Goal: Book appointment/travel/reservation

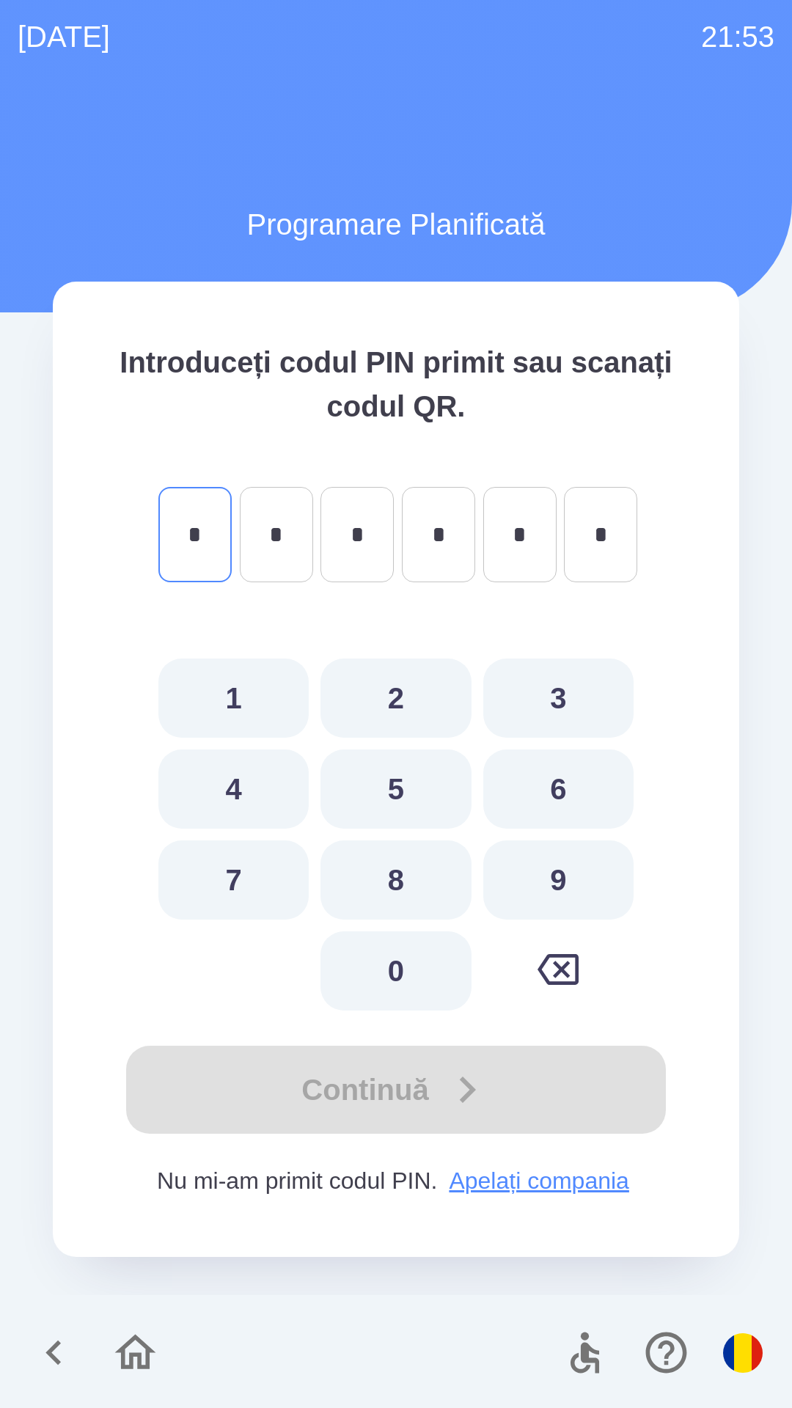
type input "*"
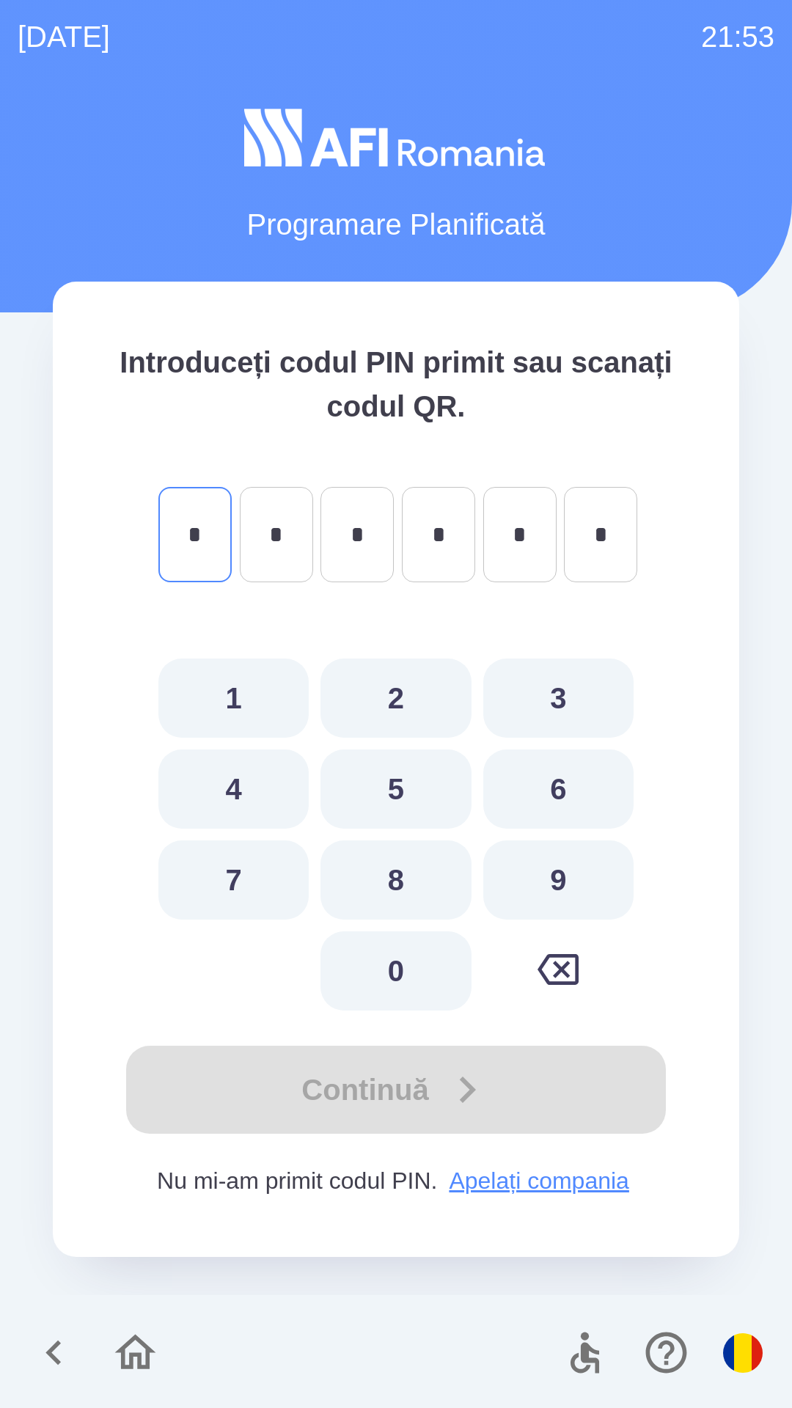
type input "*"
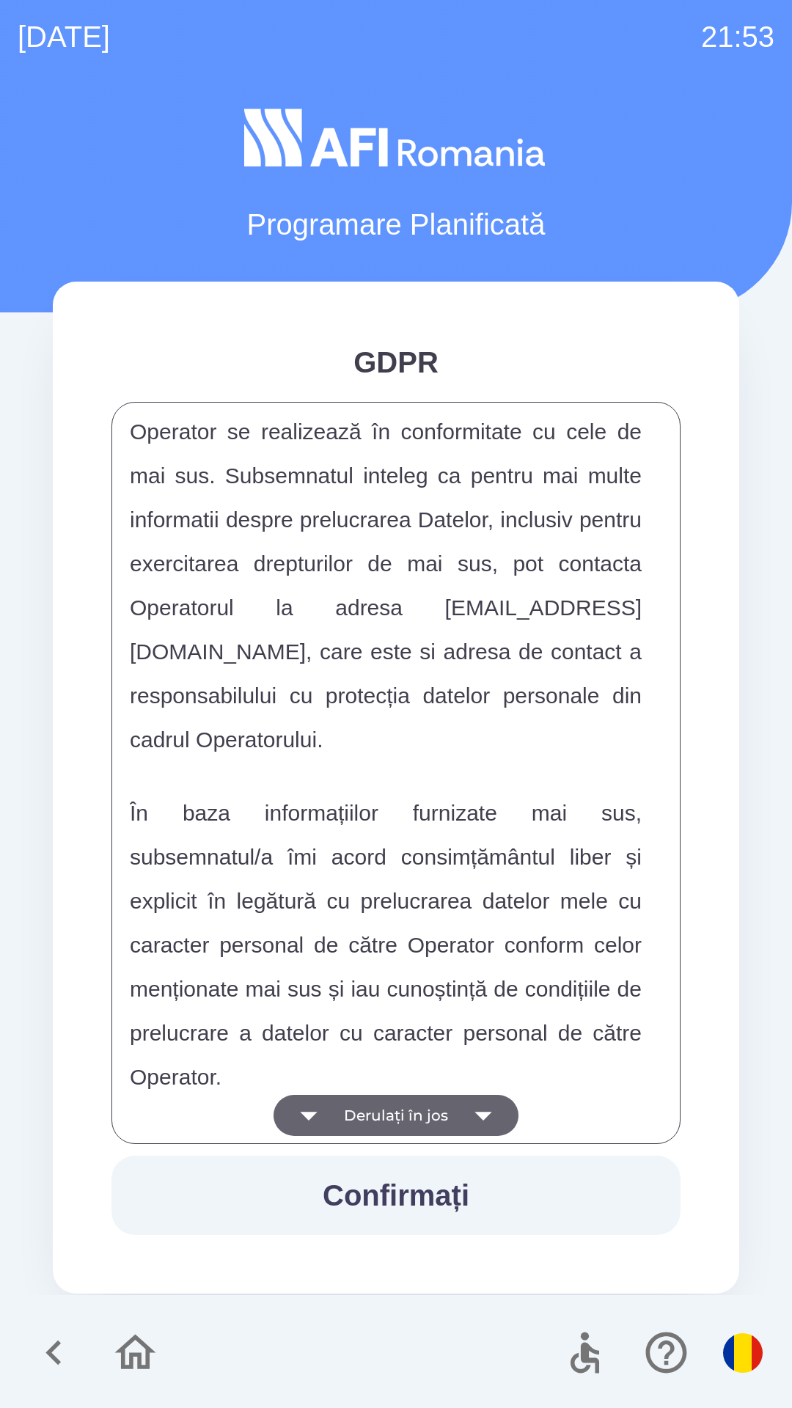
scroll to position [7713, 0]
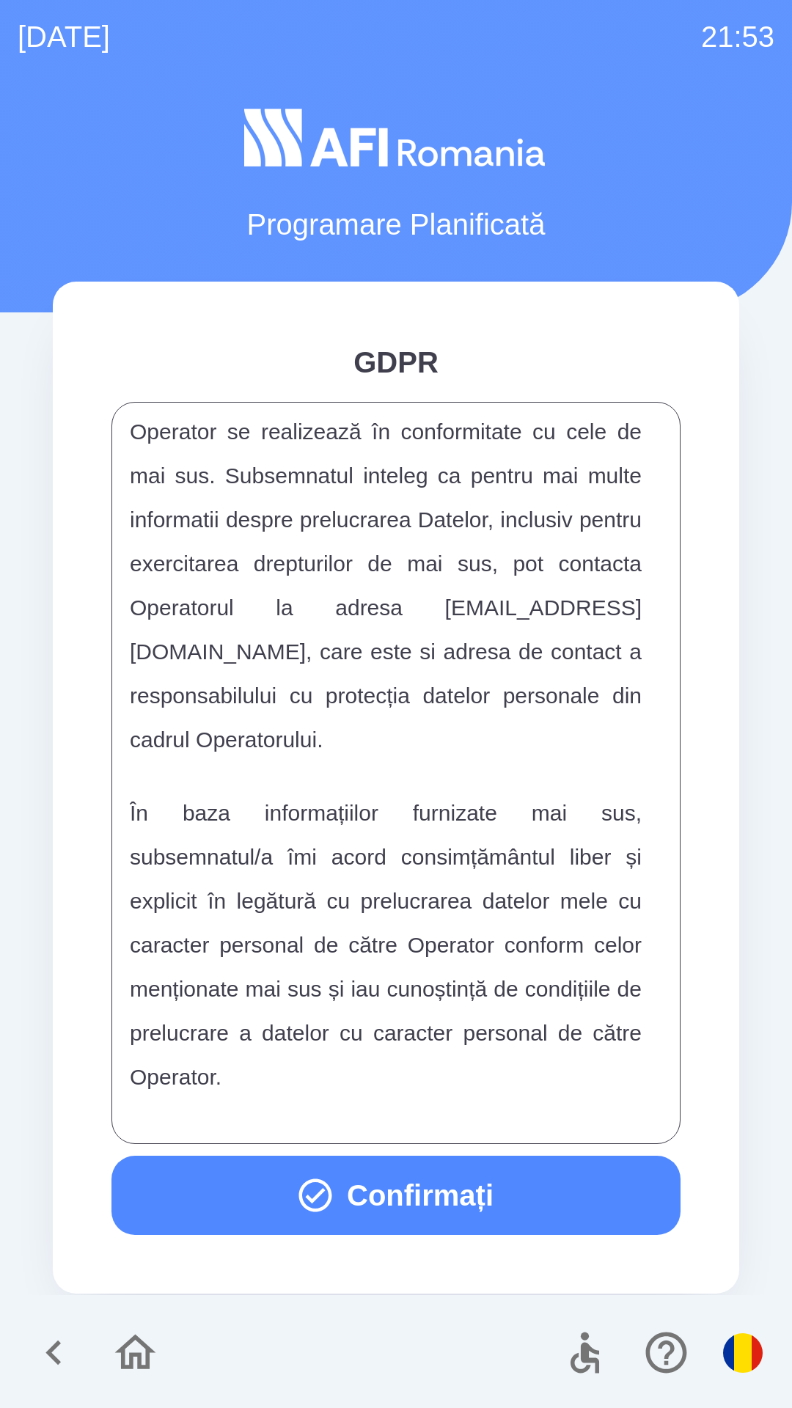
click at [404, 1200] on button "Confirmați" at bounding box center [395, 1195] width 569 height 79
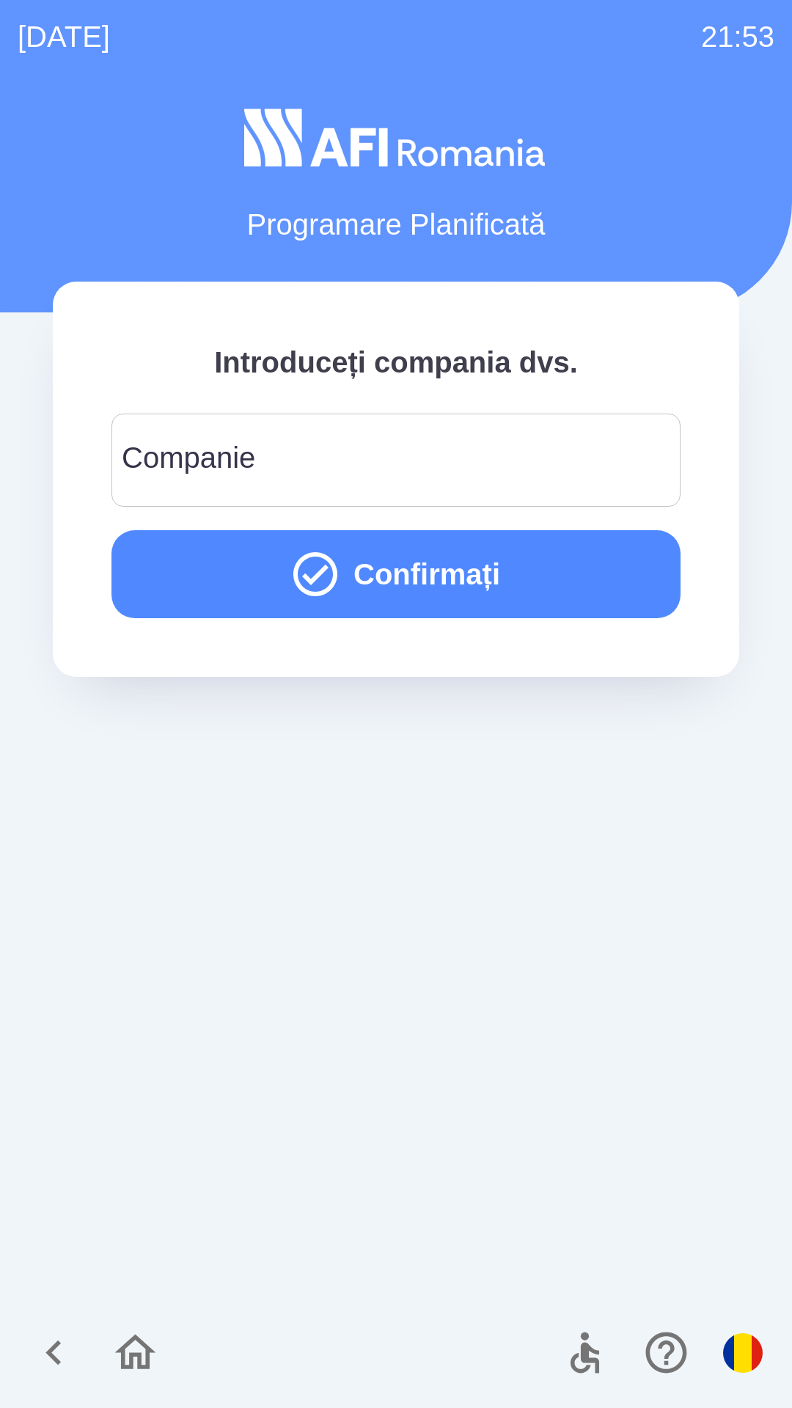
click at [560, 445] on input "Companie" at bounding box center [396, 460] width 534 height 58
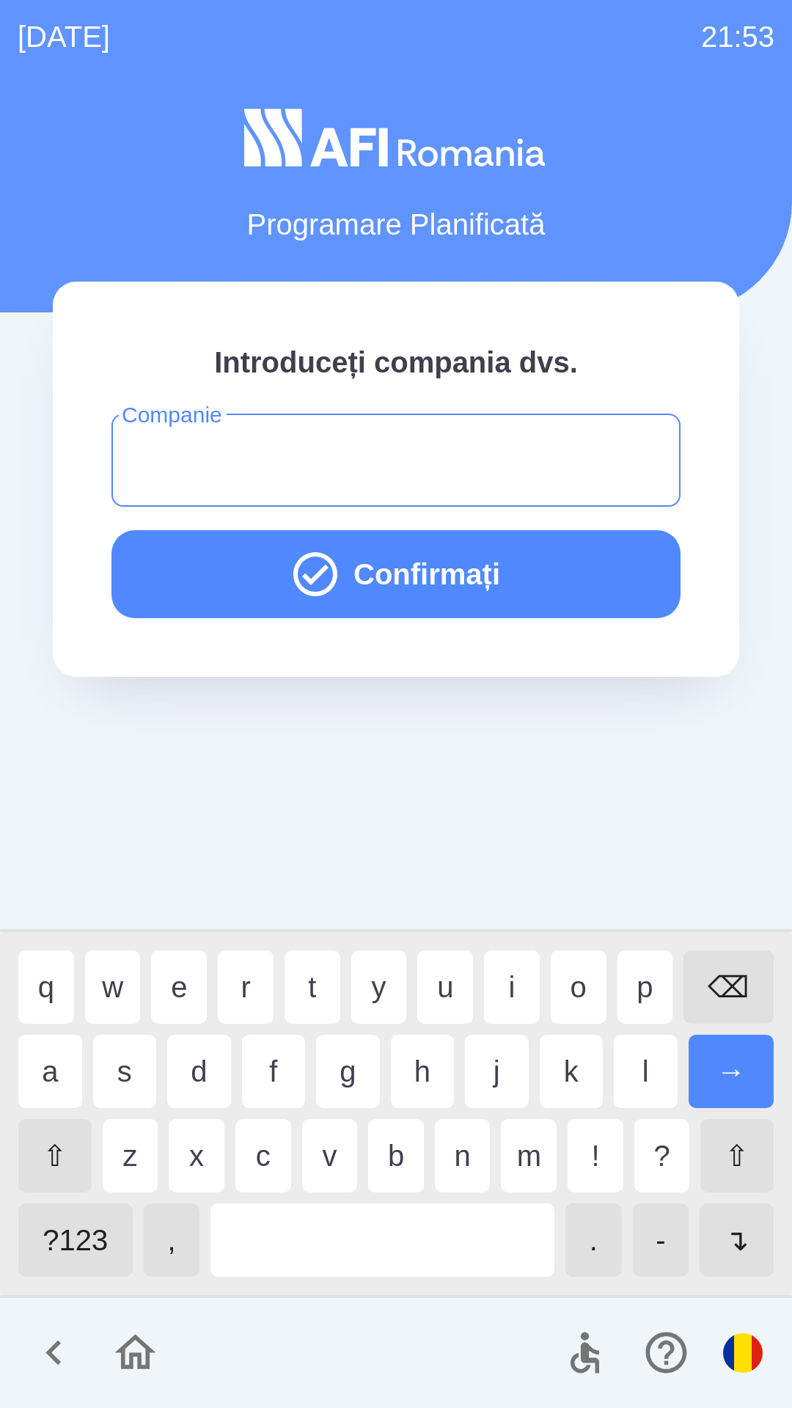
type input "*"
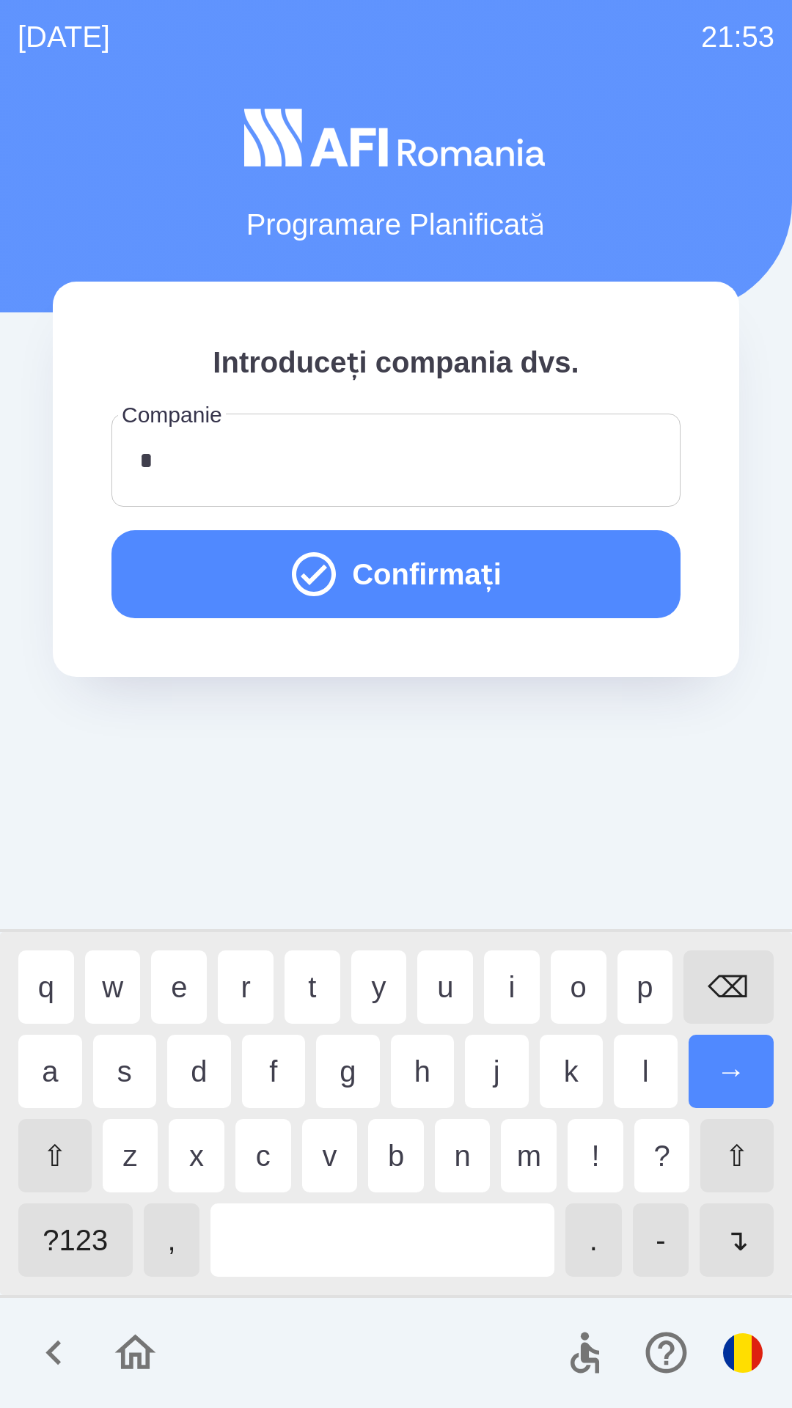
click at [566, 565] on button "Confirmați" at bounding box center [395, 574] width 569 height 88
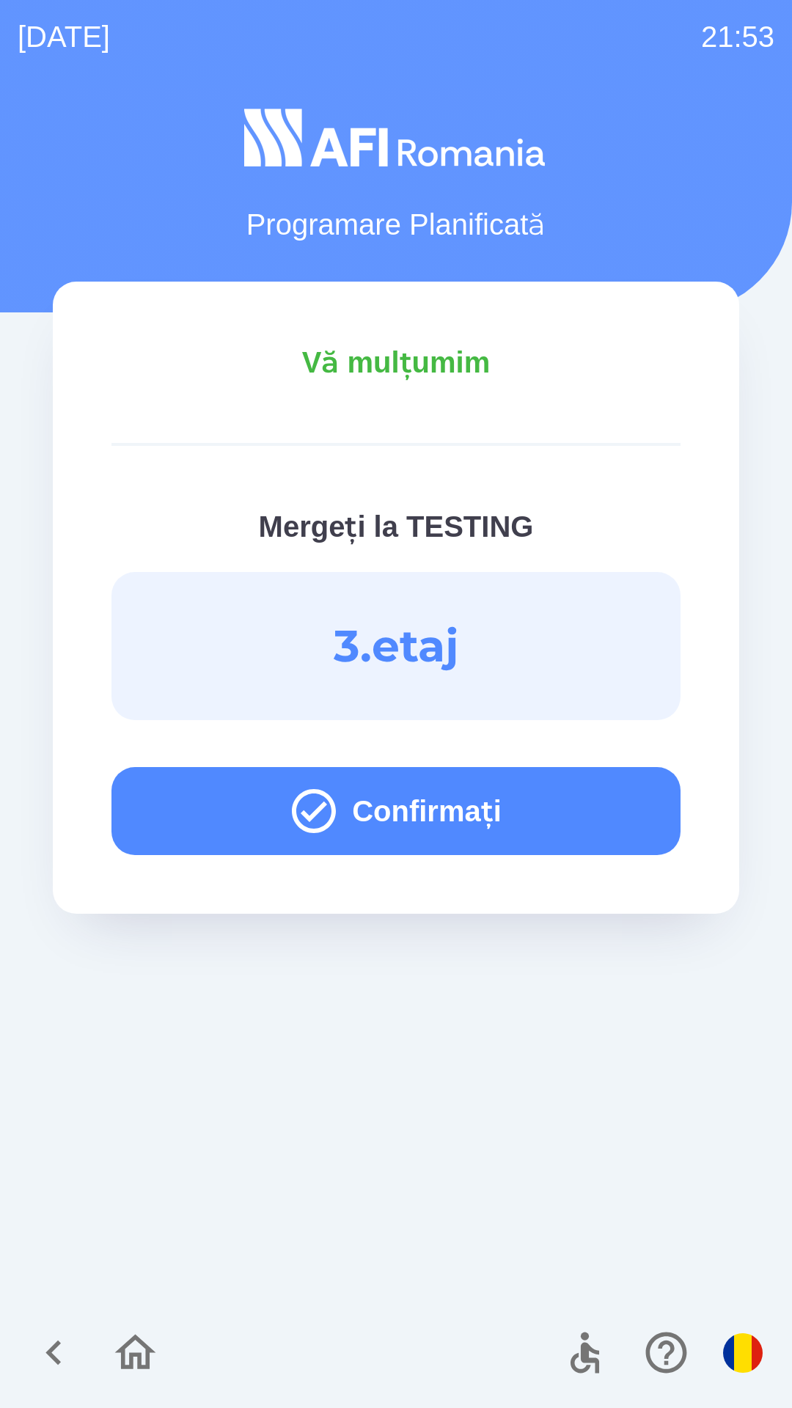
click at [120, 1350] on icon "button" at bounding box center [135, 1352] width 41 height 35
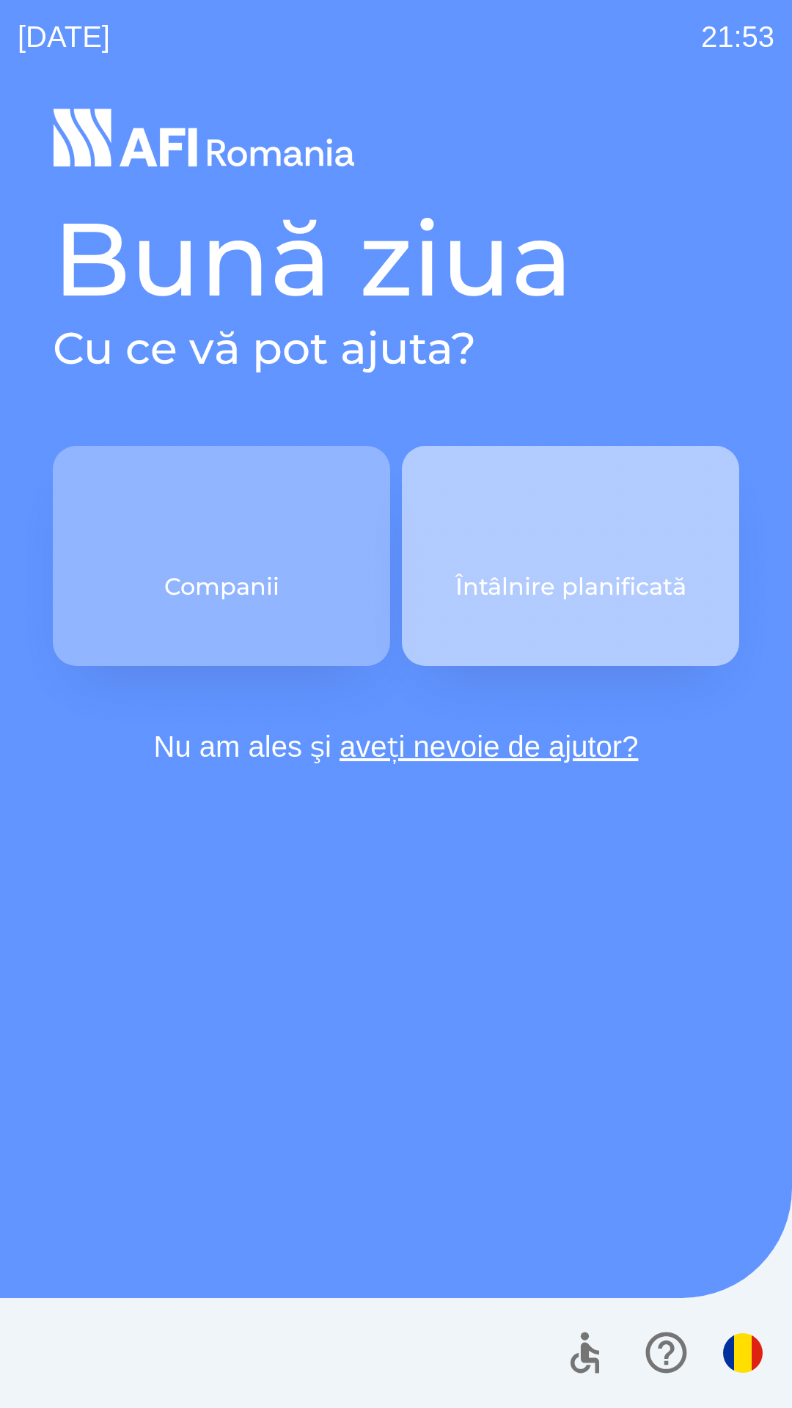
click at [605, 535] on button "Întâlnire planificată" at bounding box center [570, 556] width 337 height 220
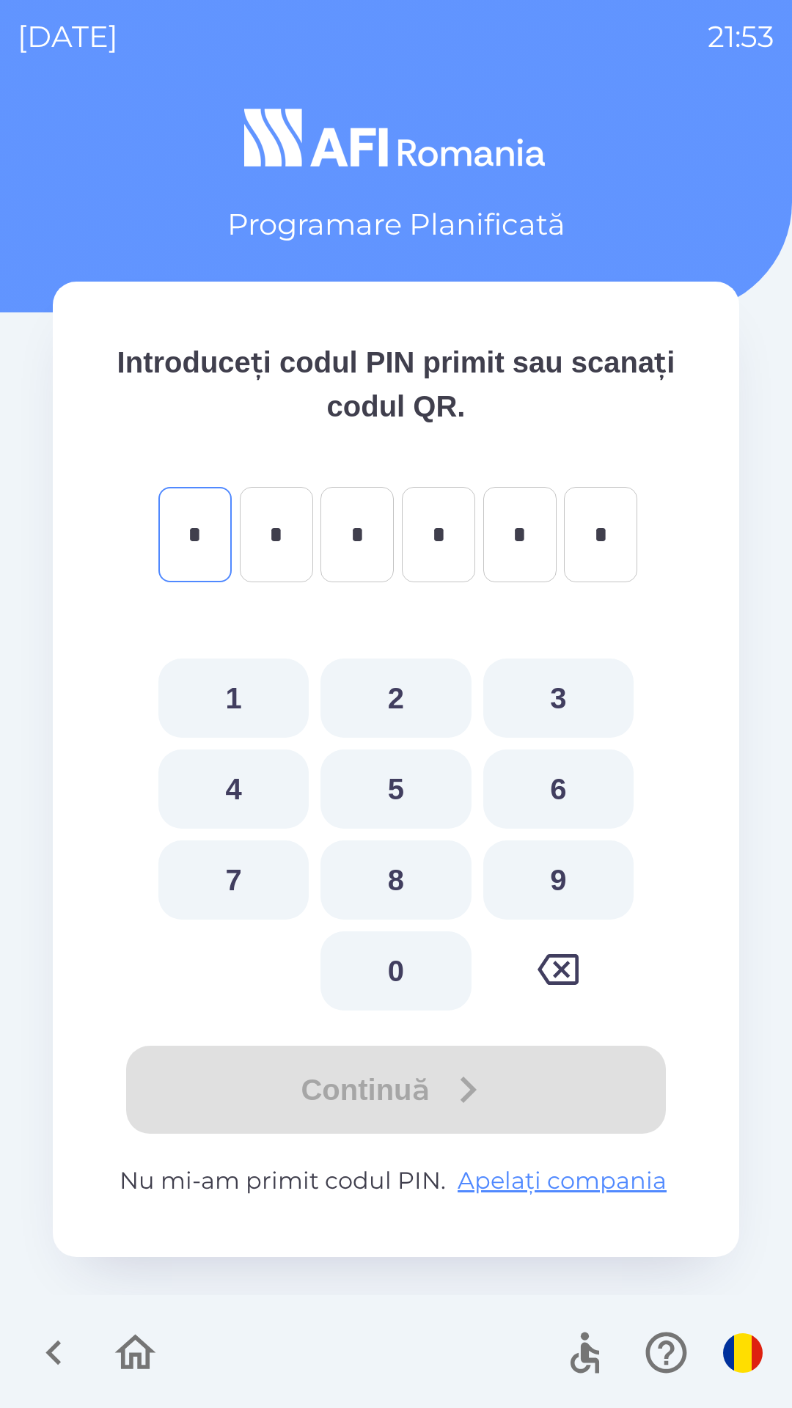
type input "*"
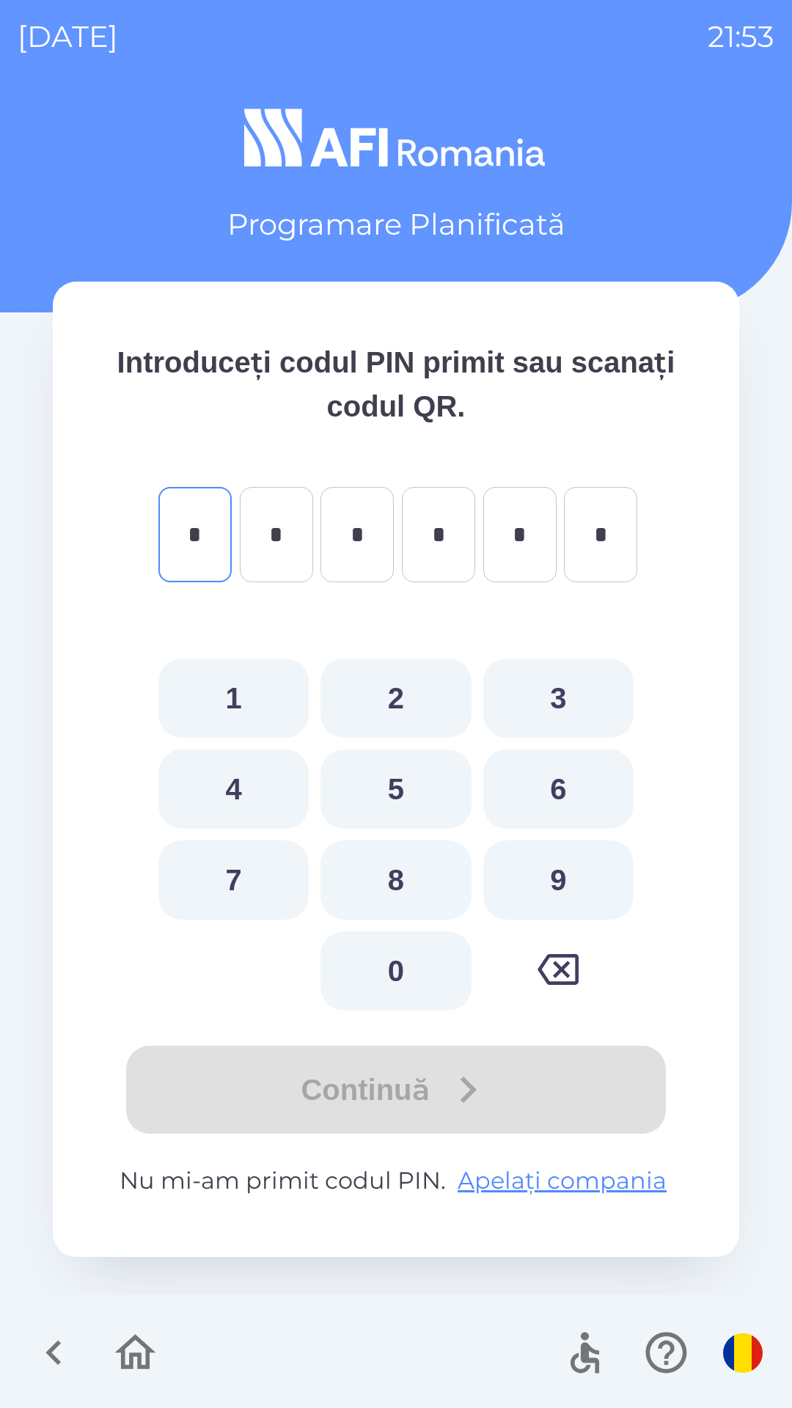
type input "*"
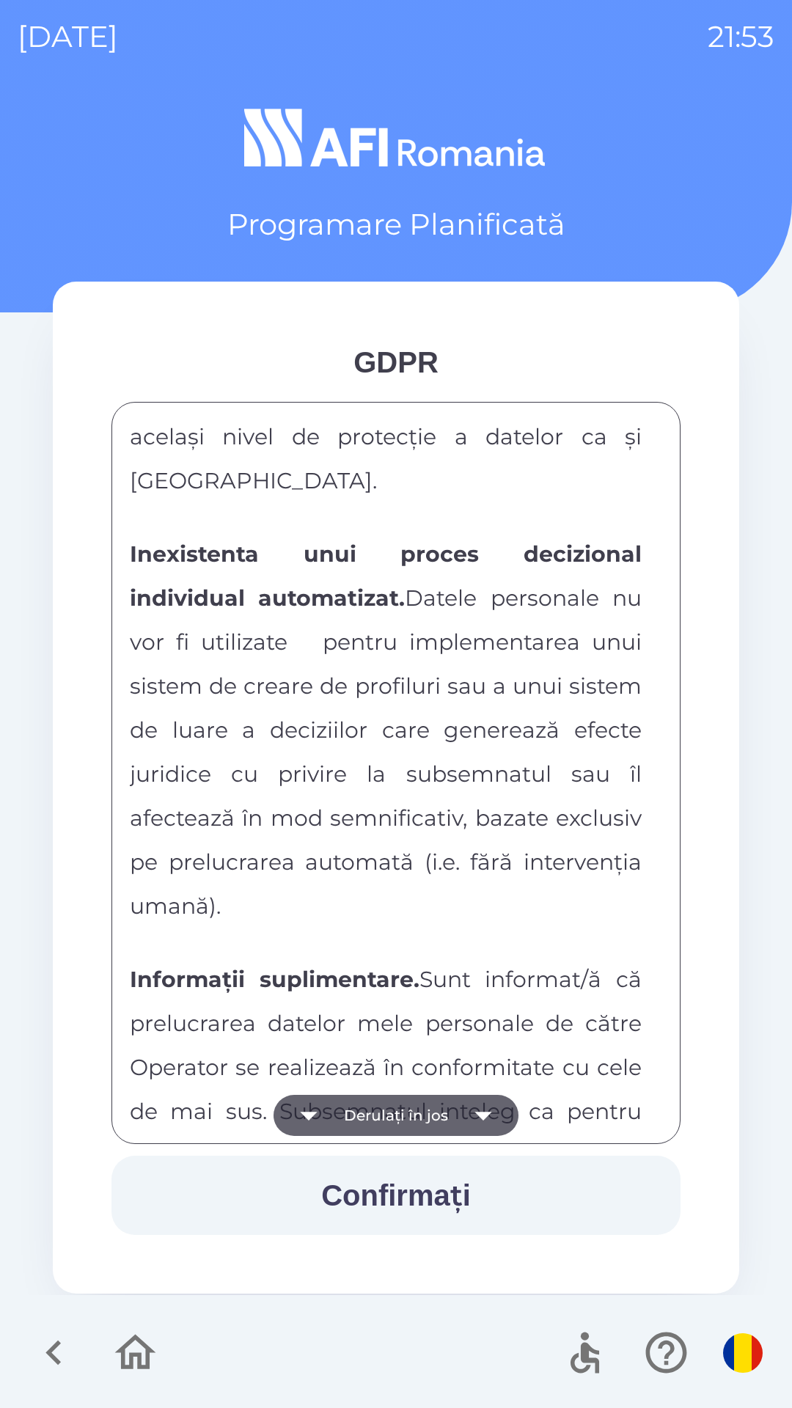
scroll to position [7713, 0]
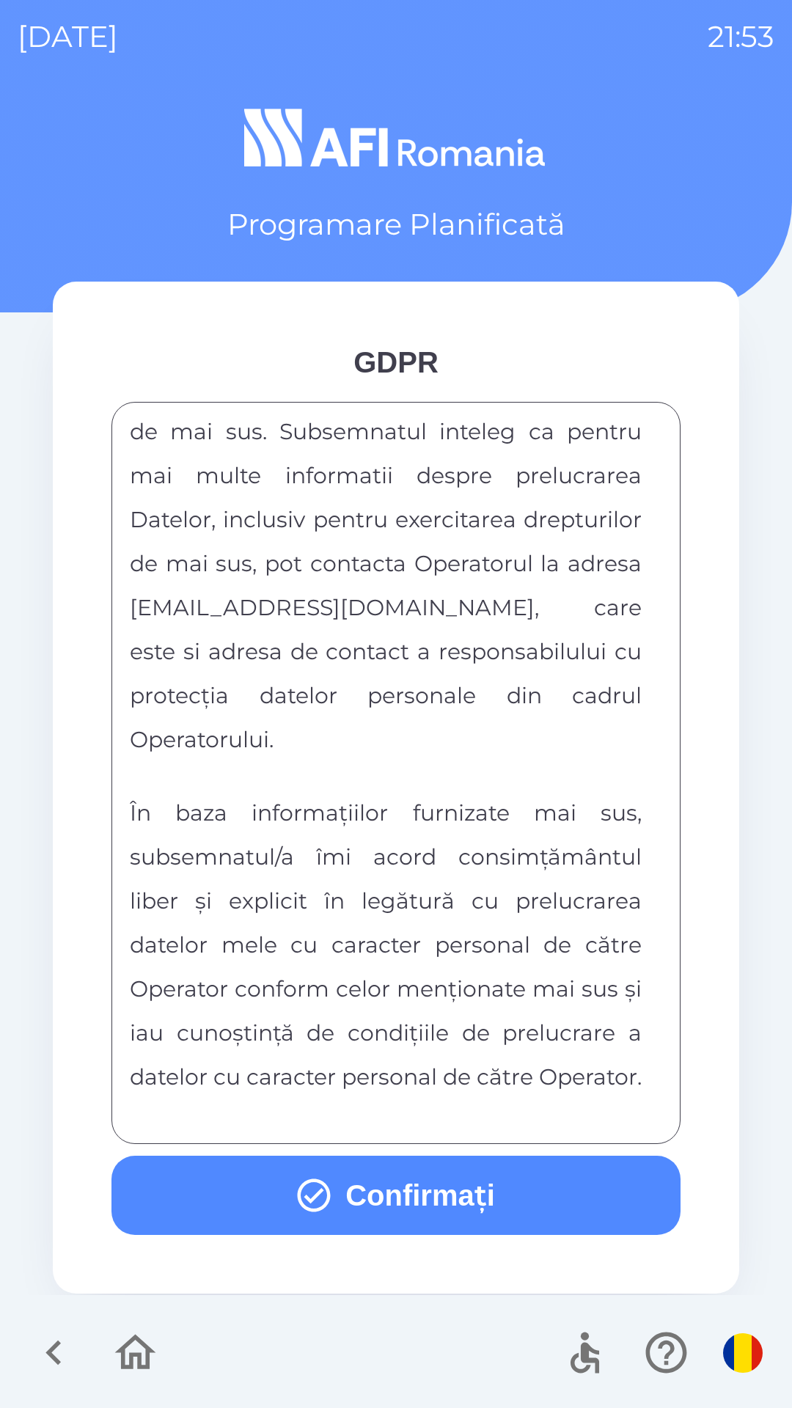
click at [416, 1195] on button "Confirmați" at bounding box center [395, 1195] width 569 height 79
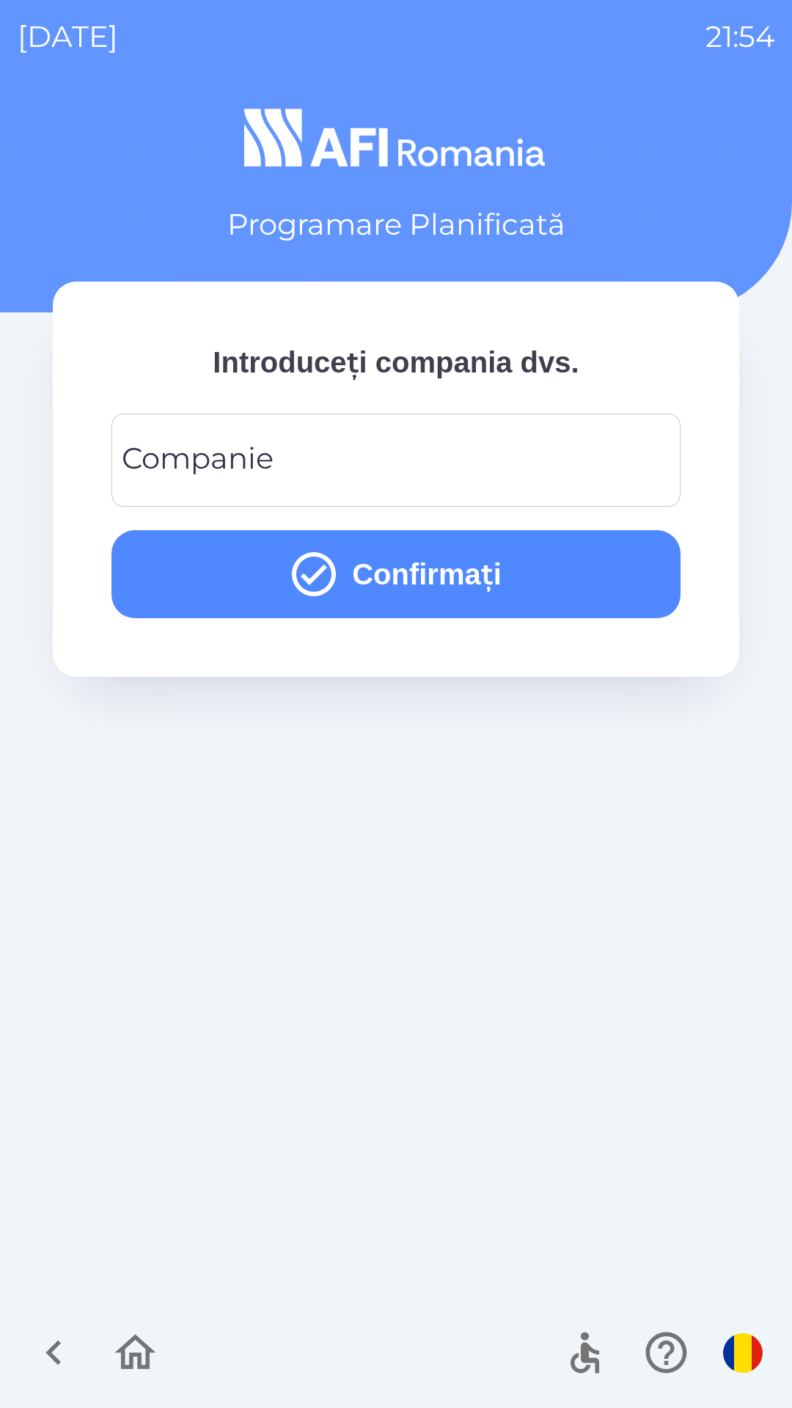
click at [563, 436] on input "Companie" at bounding box center [396, 460] width 534 height 58
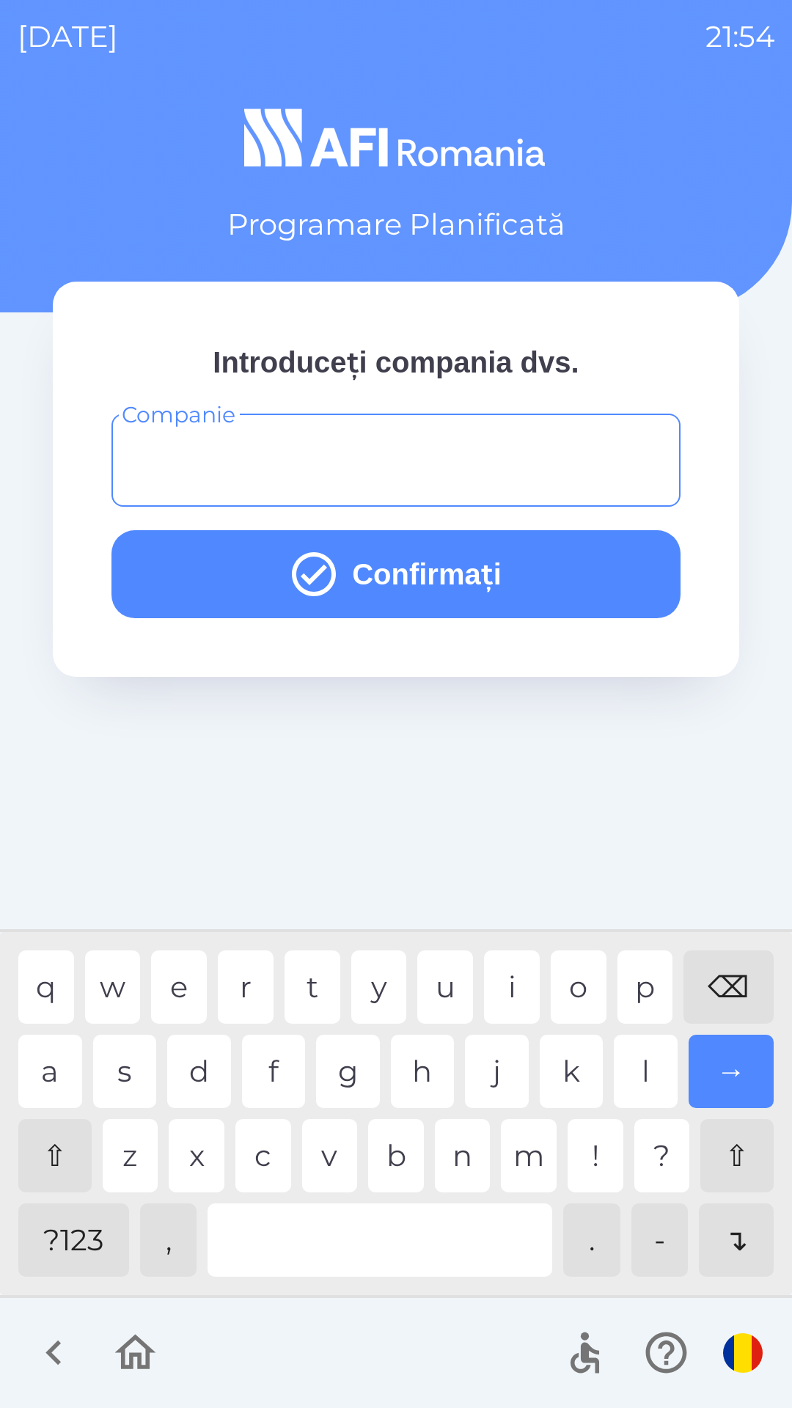
type input "*"
click at [314, 998] on div "t" at bounding box center [313, 986] width 56 height 73
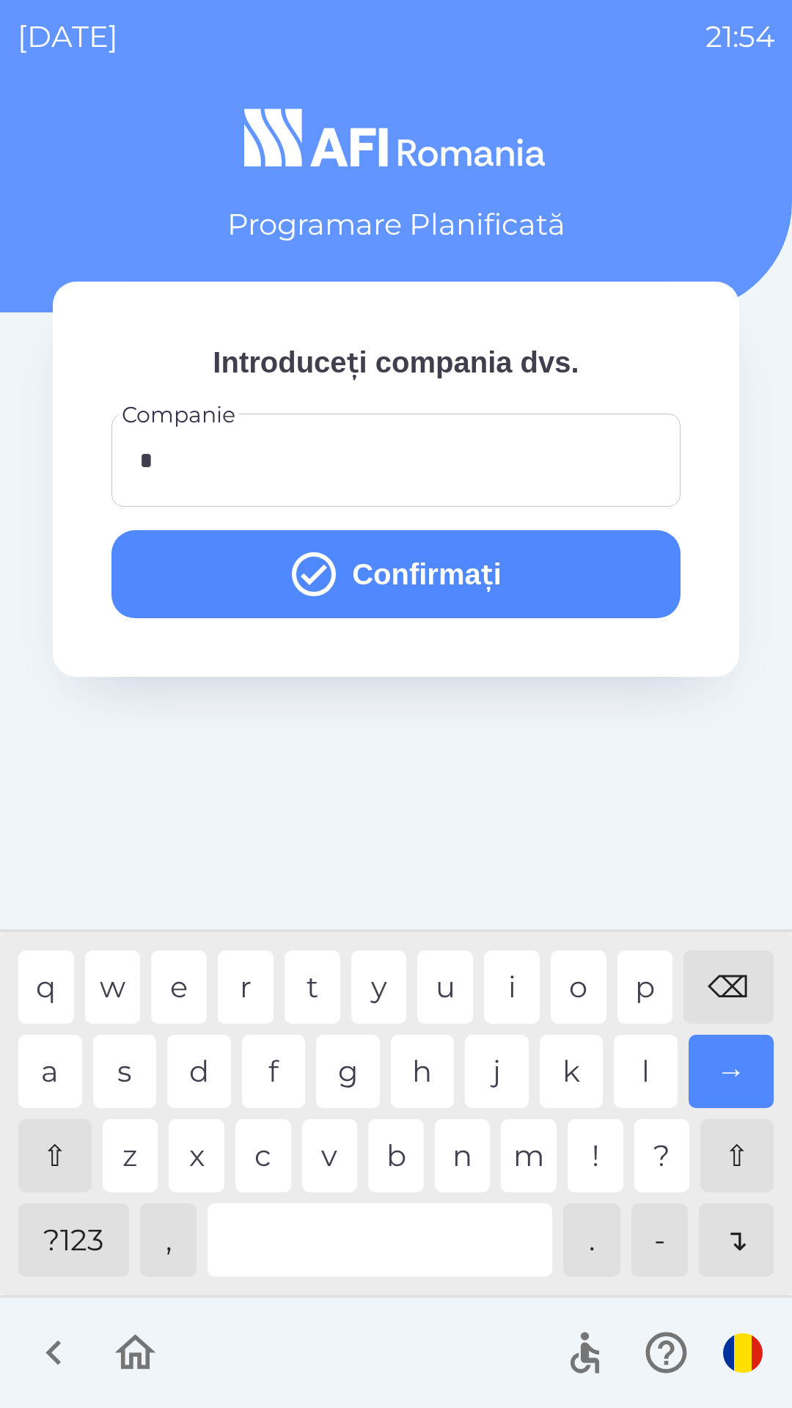
click at [500, 586] on button "Confirmați" at bounding box center [395, 574] width 569 height 88
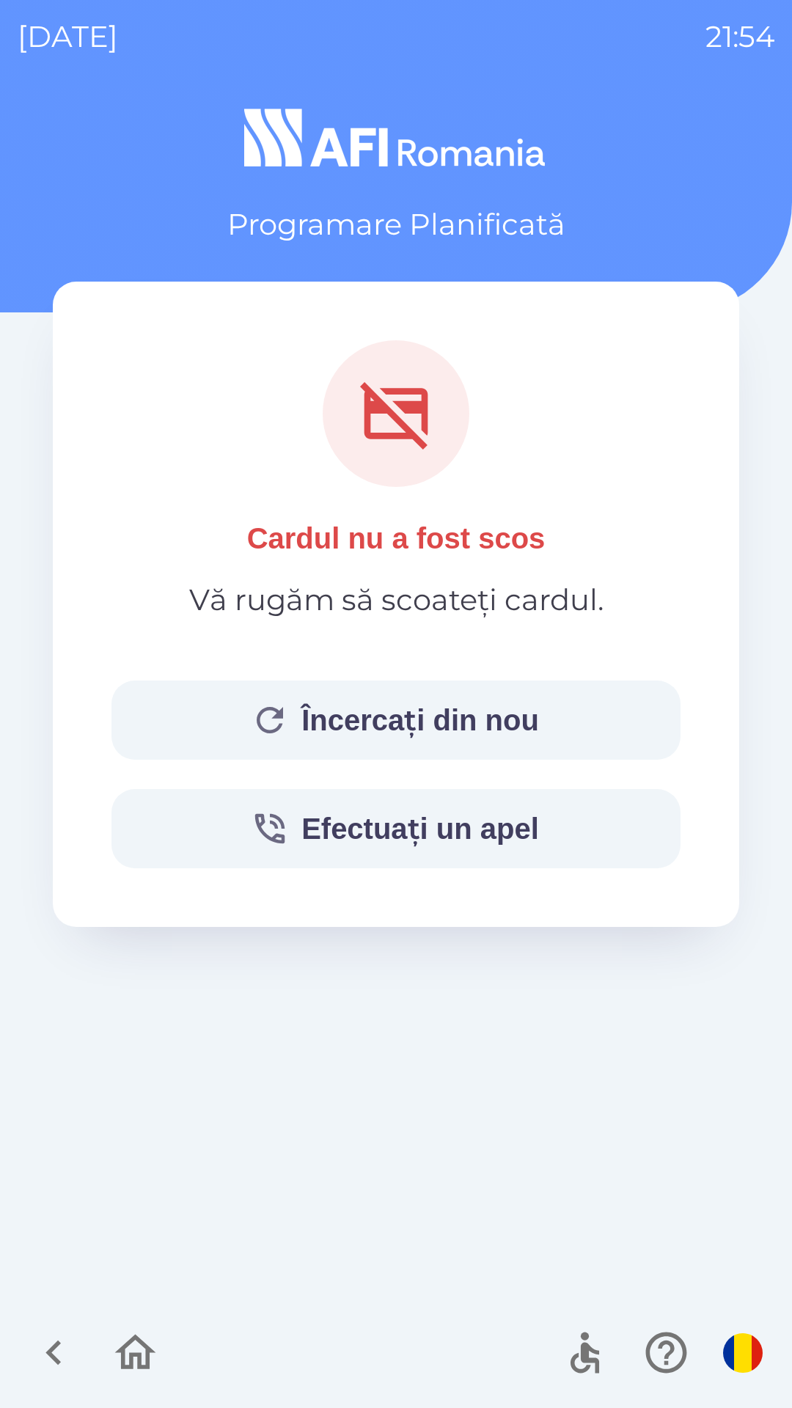
click at [520, 714] on button "Încercați din nou" at bounding box center [395, 720] width 569 height 79
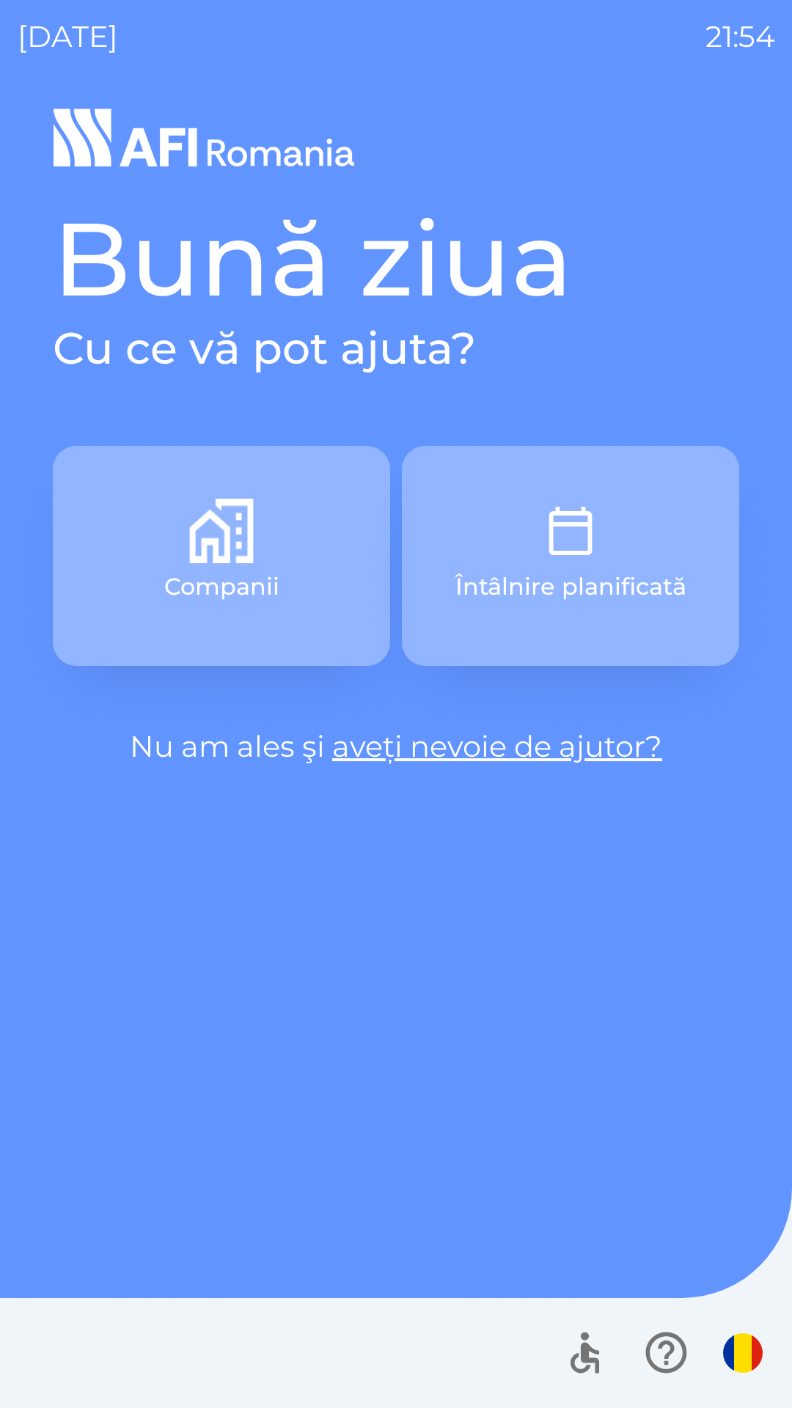
click at [609, 568] on button "Întâlnire planificată" at bounding box center [570, 556] width 337 height 220
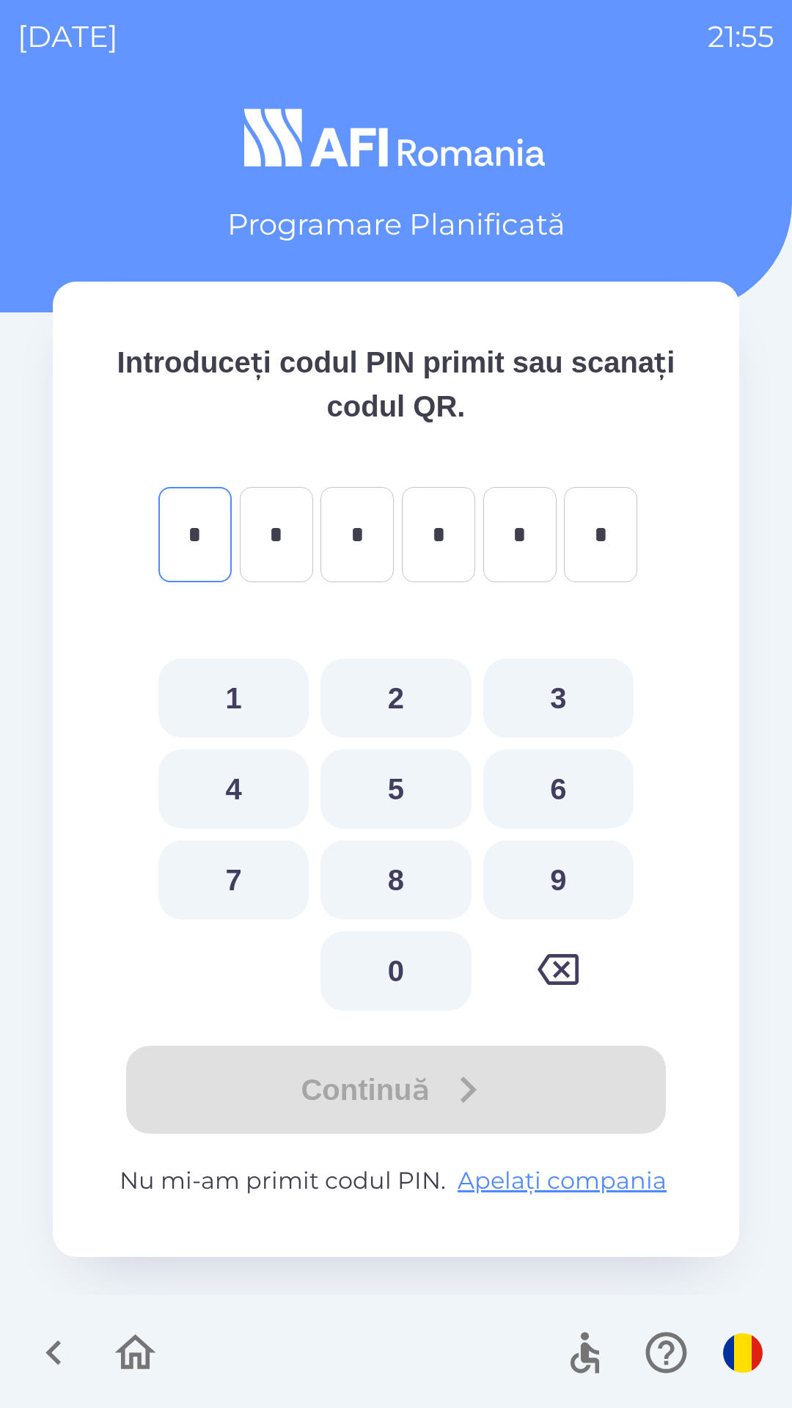
type input "*"
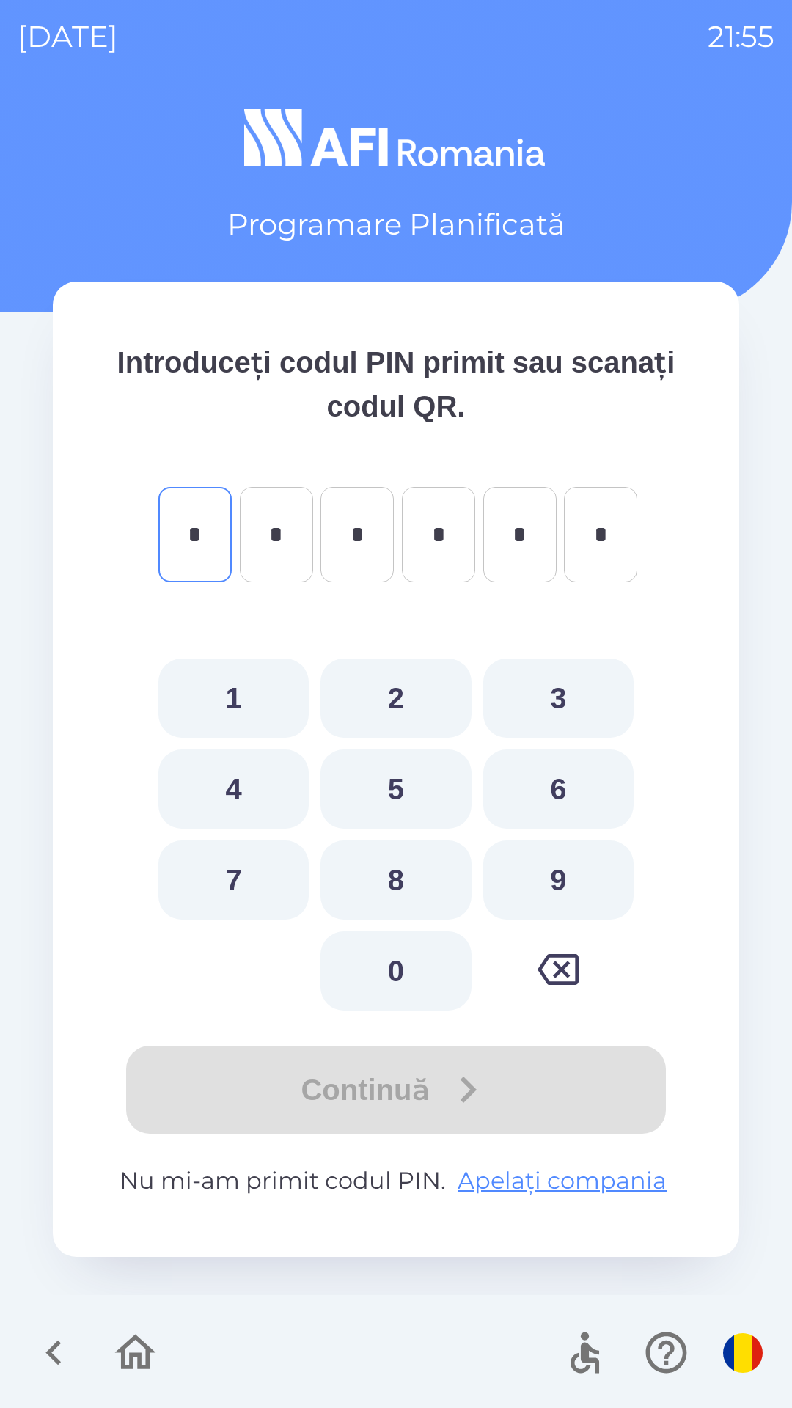
type input "*"
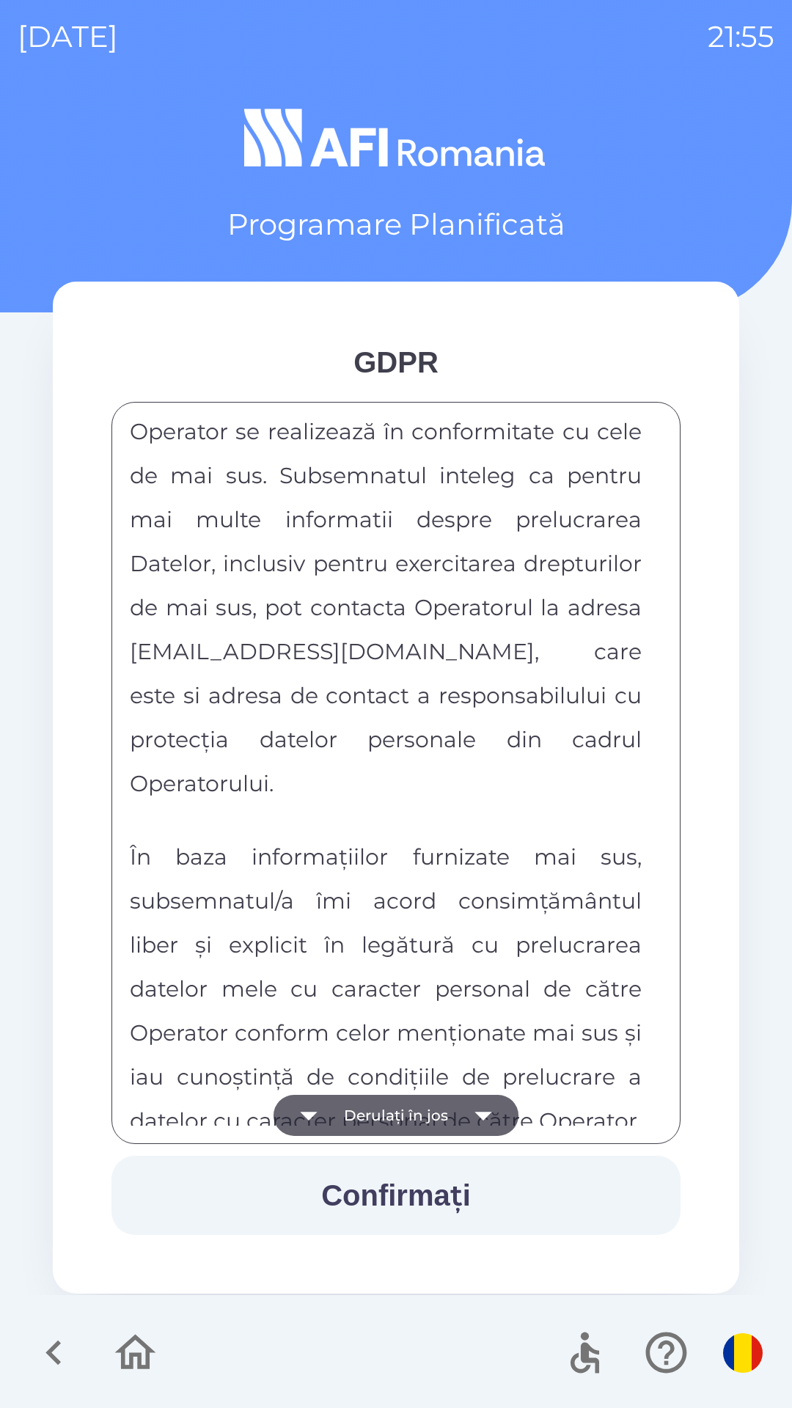
scroll to position [7713, 0]
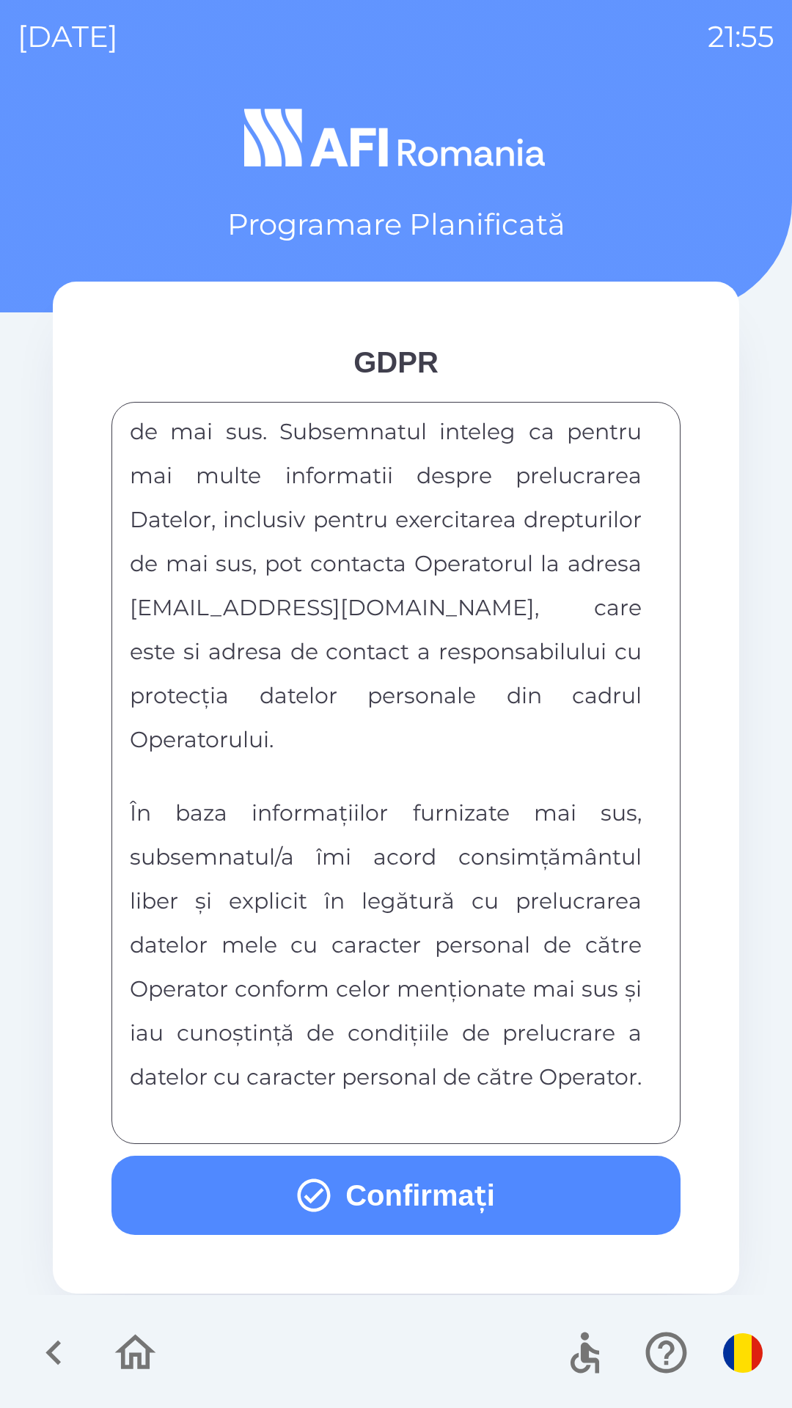
click at [441, 1178] on button "Confirmați" at bounding box center [395, 1195] width 569 height 79
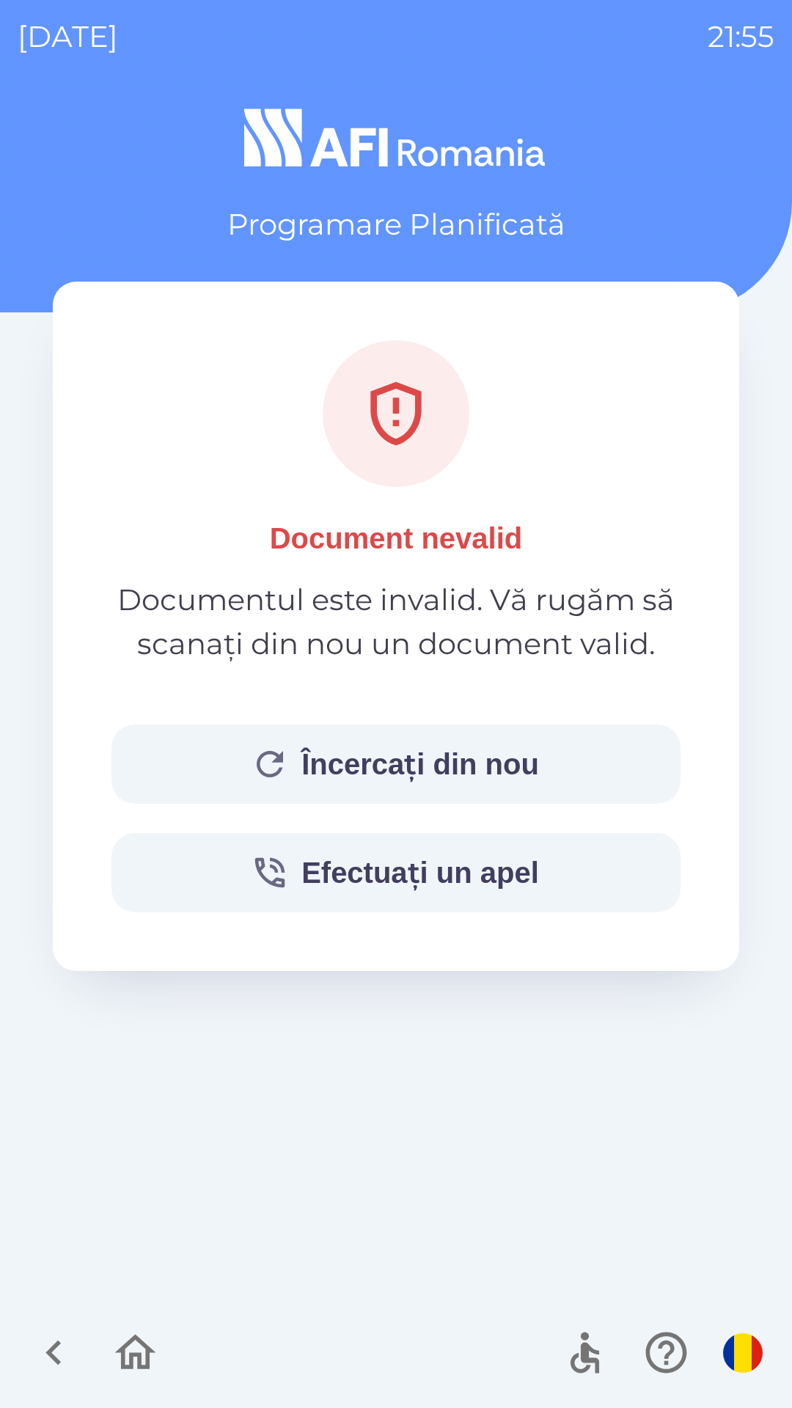
click at [530, 760] on button "Încercați din nou" at bounding box center [395, 764] width 569 height 79
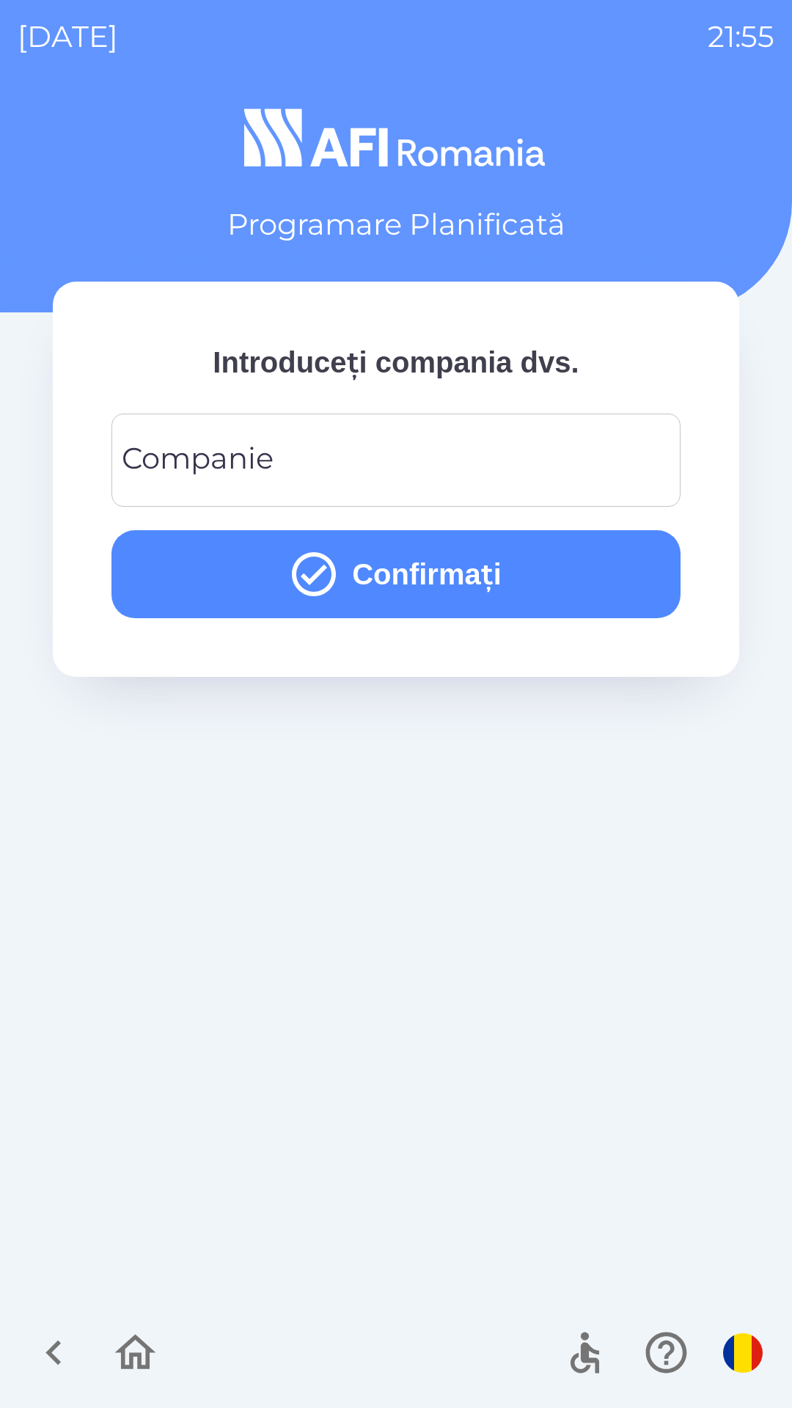
click at [521, 464] on input "Companie" at bounding box center [396, 460] width 534 height 58
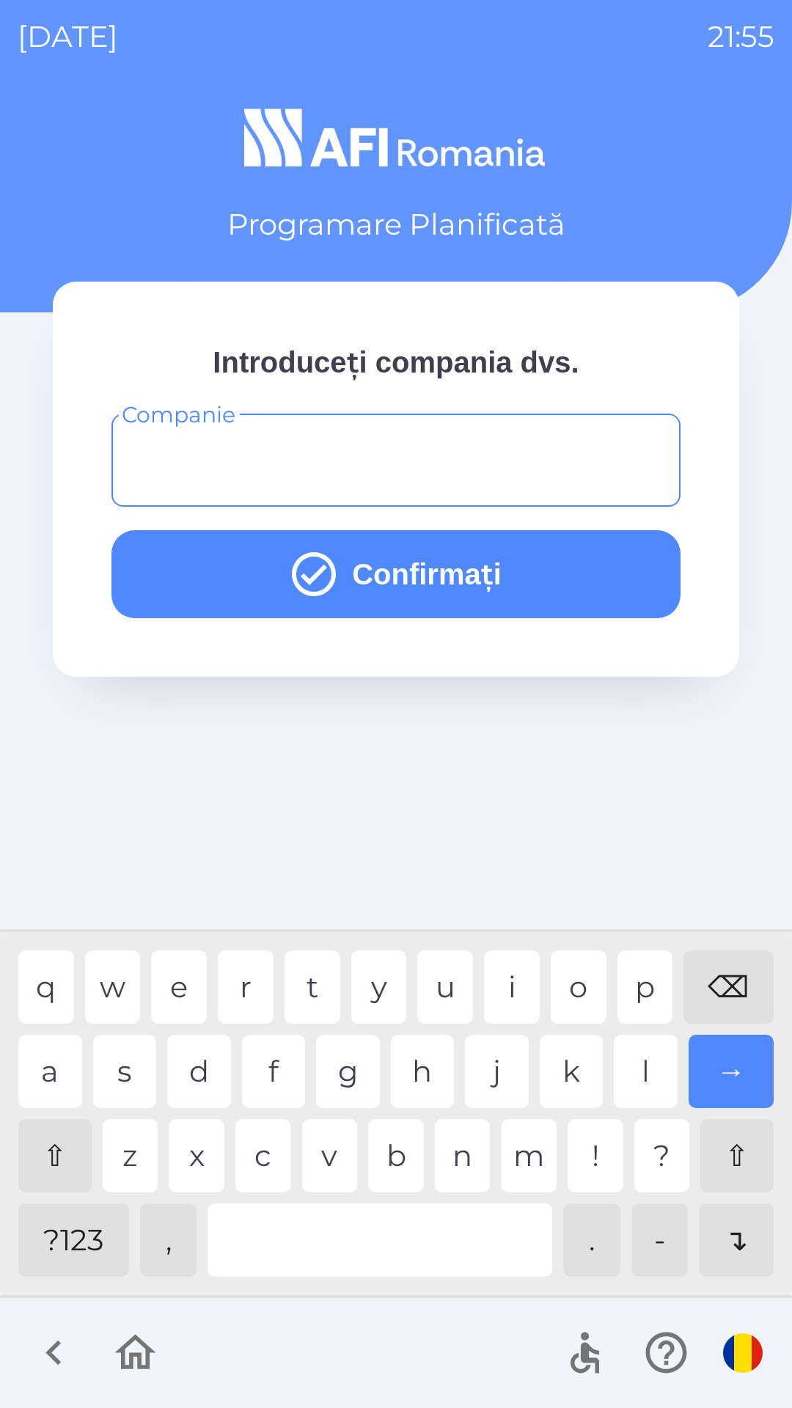
type input "*"
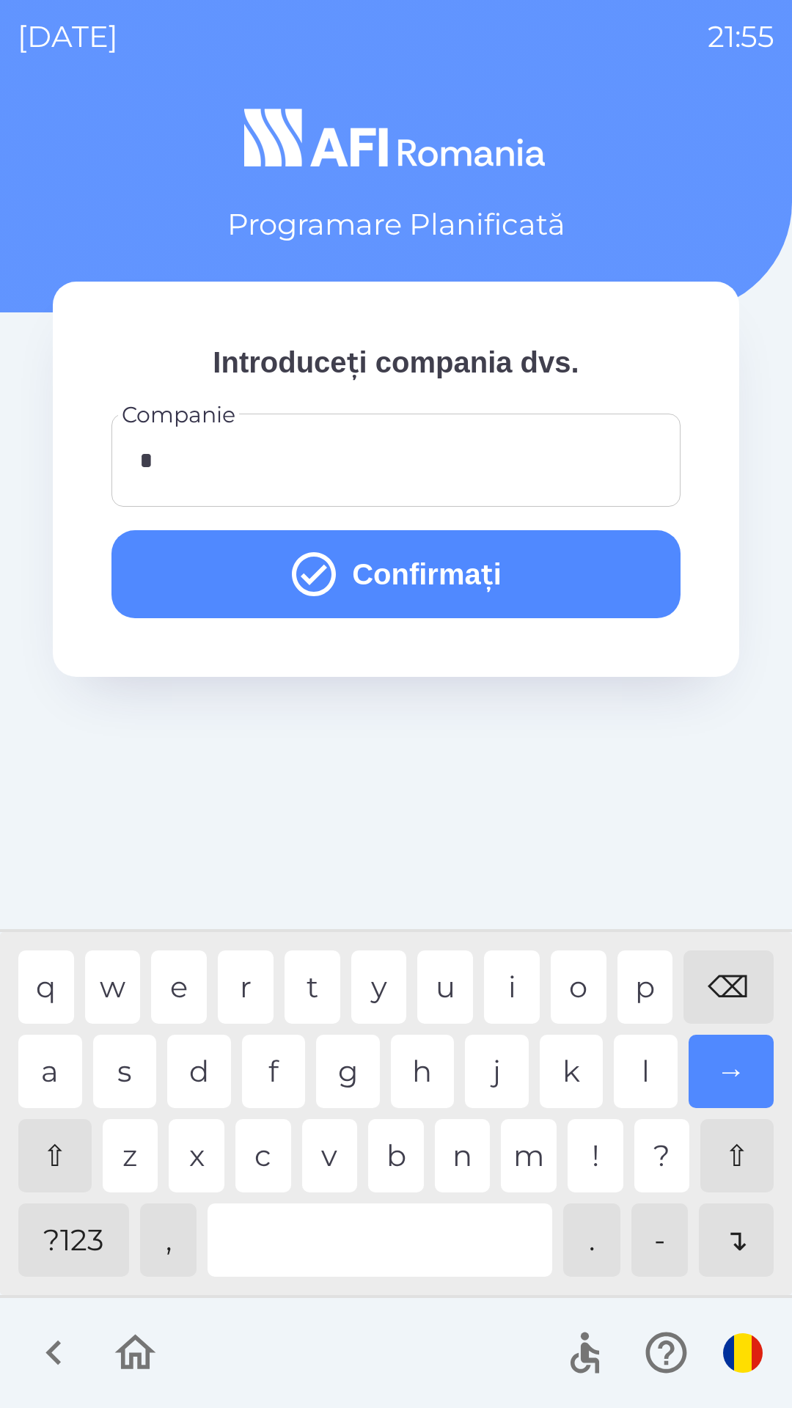
click at [560, 579] on button "Confirmați" at bounding box center [395, 574] width 569 height 88
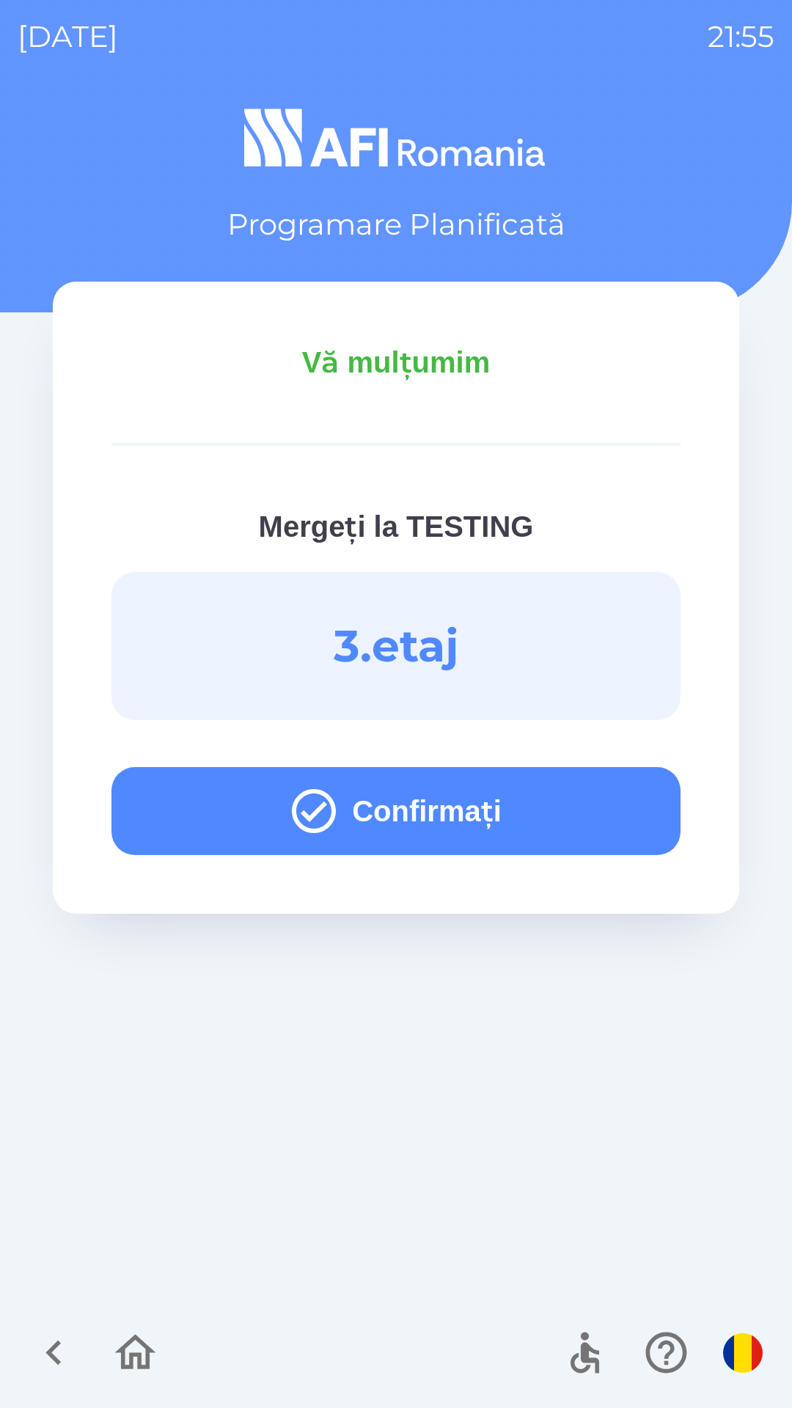
click at [560, 807] on button "Confirmați" at bounding box center [395, 811] width 569 height 88
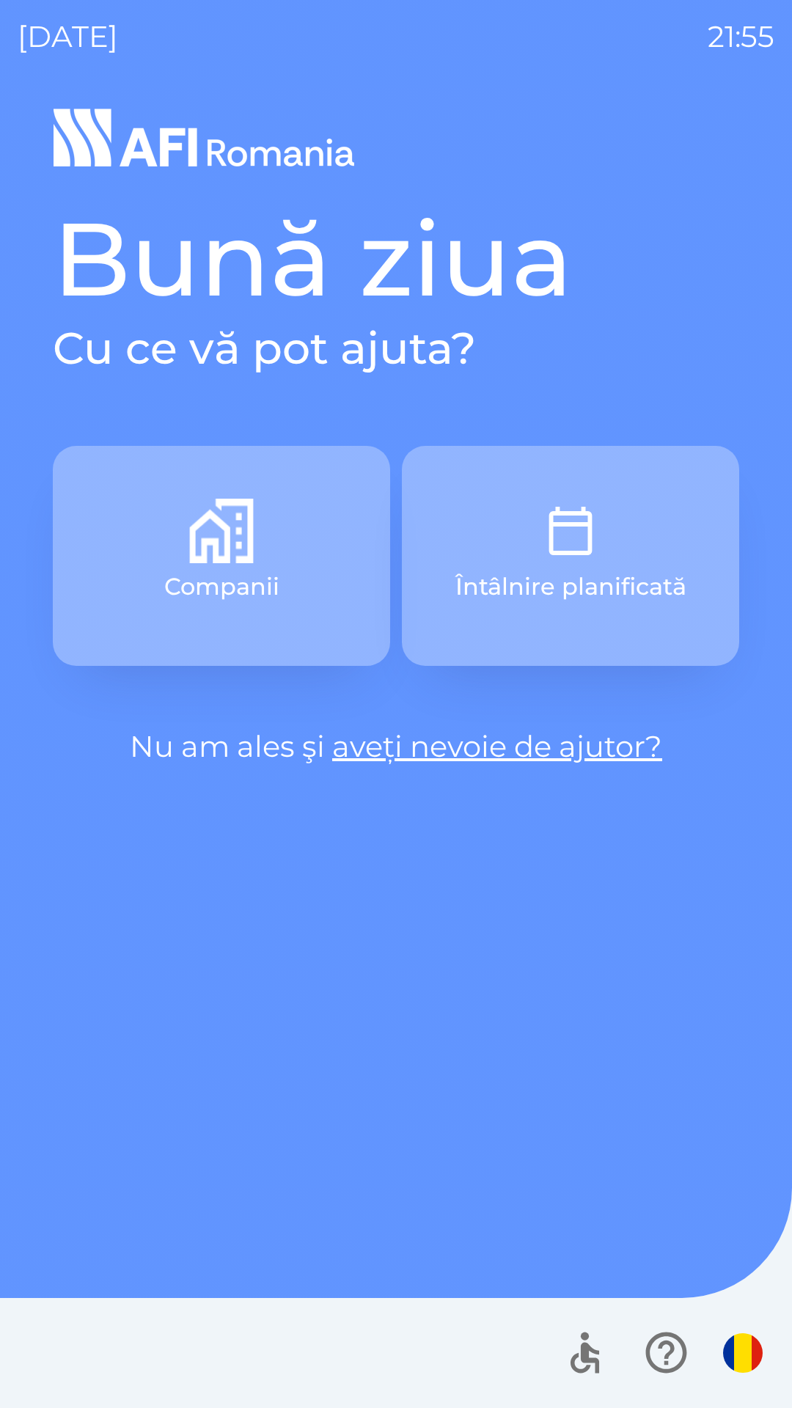
click at [628, 506] on button "Întâlnire planificată" at bounding box center [570, 556] width 337 height 220
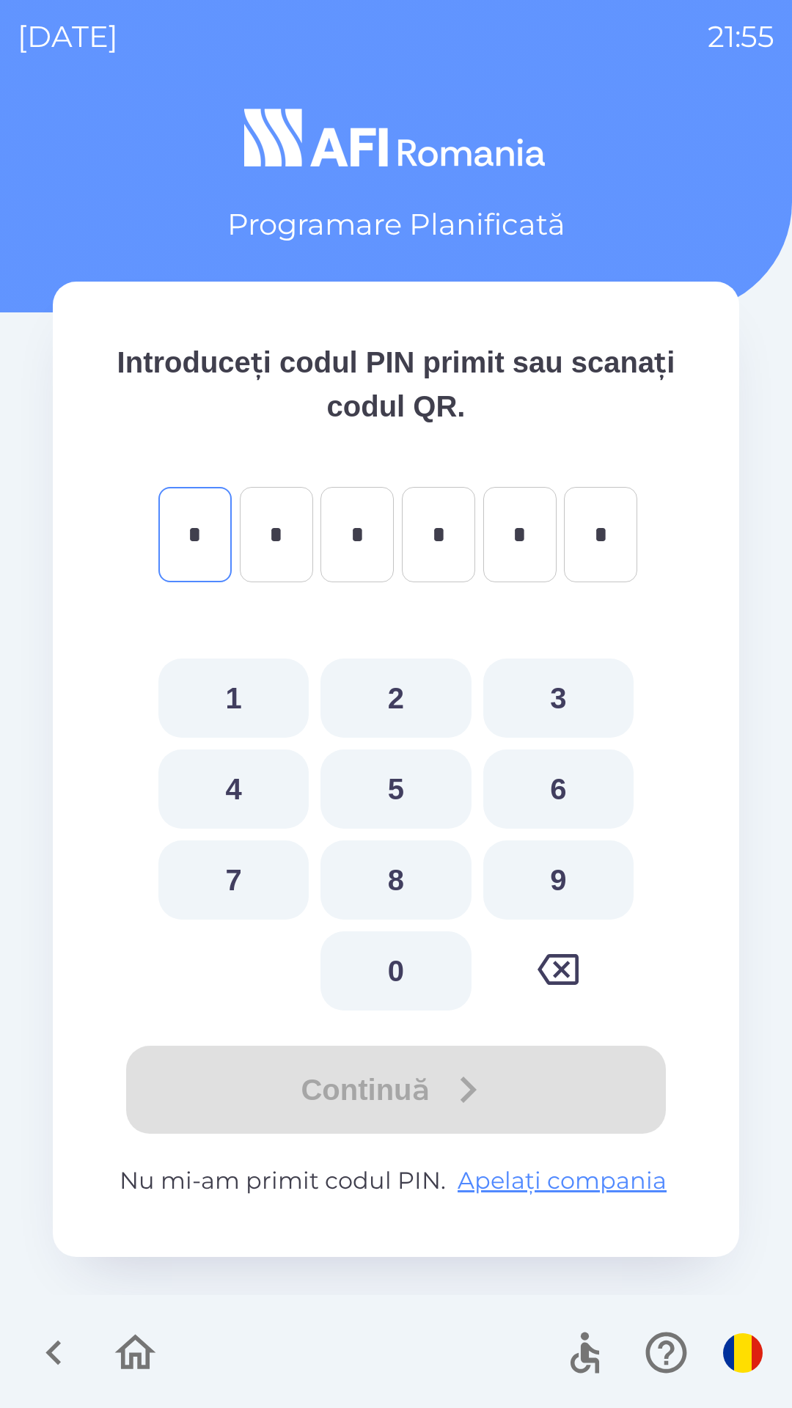
type input "*"
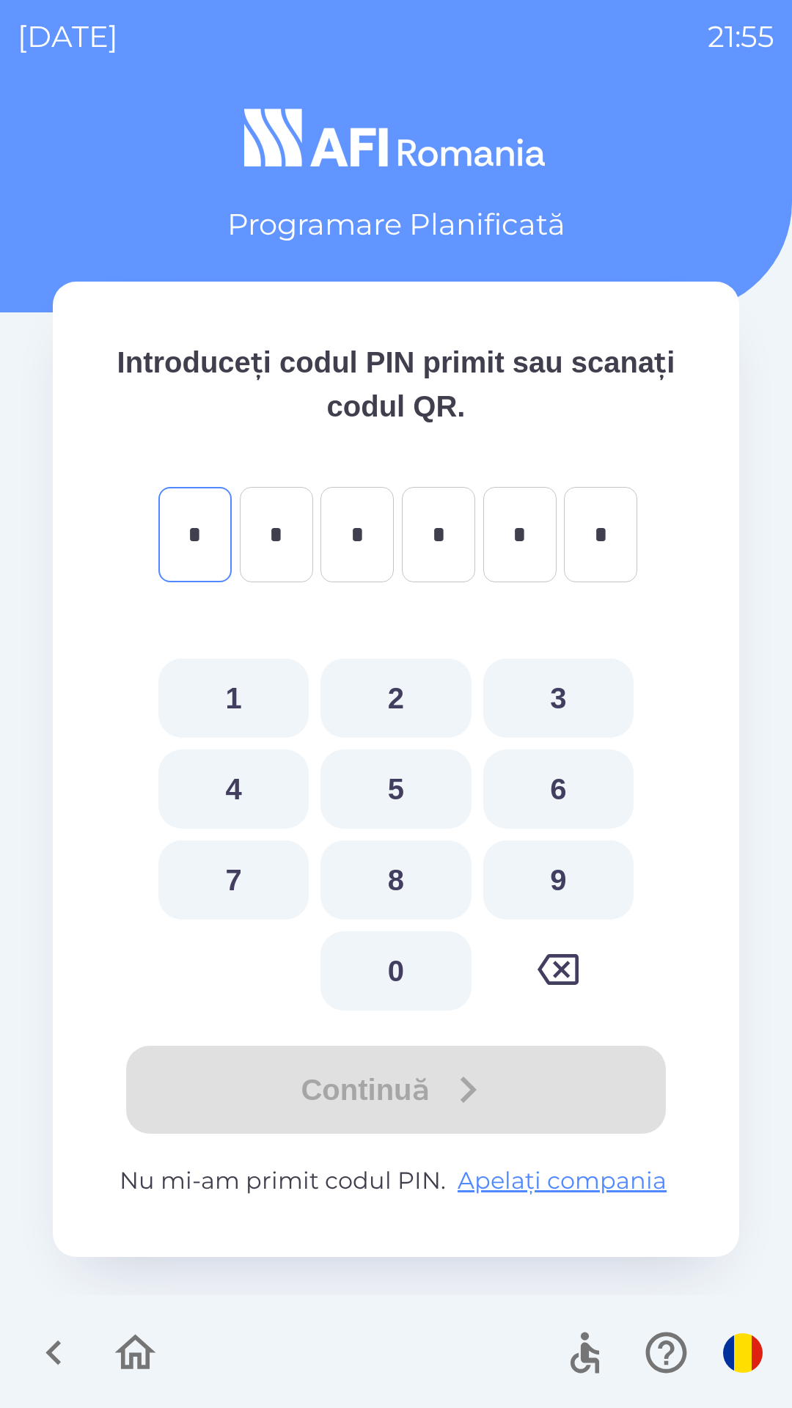
type input "*"
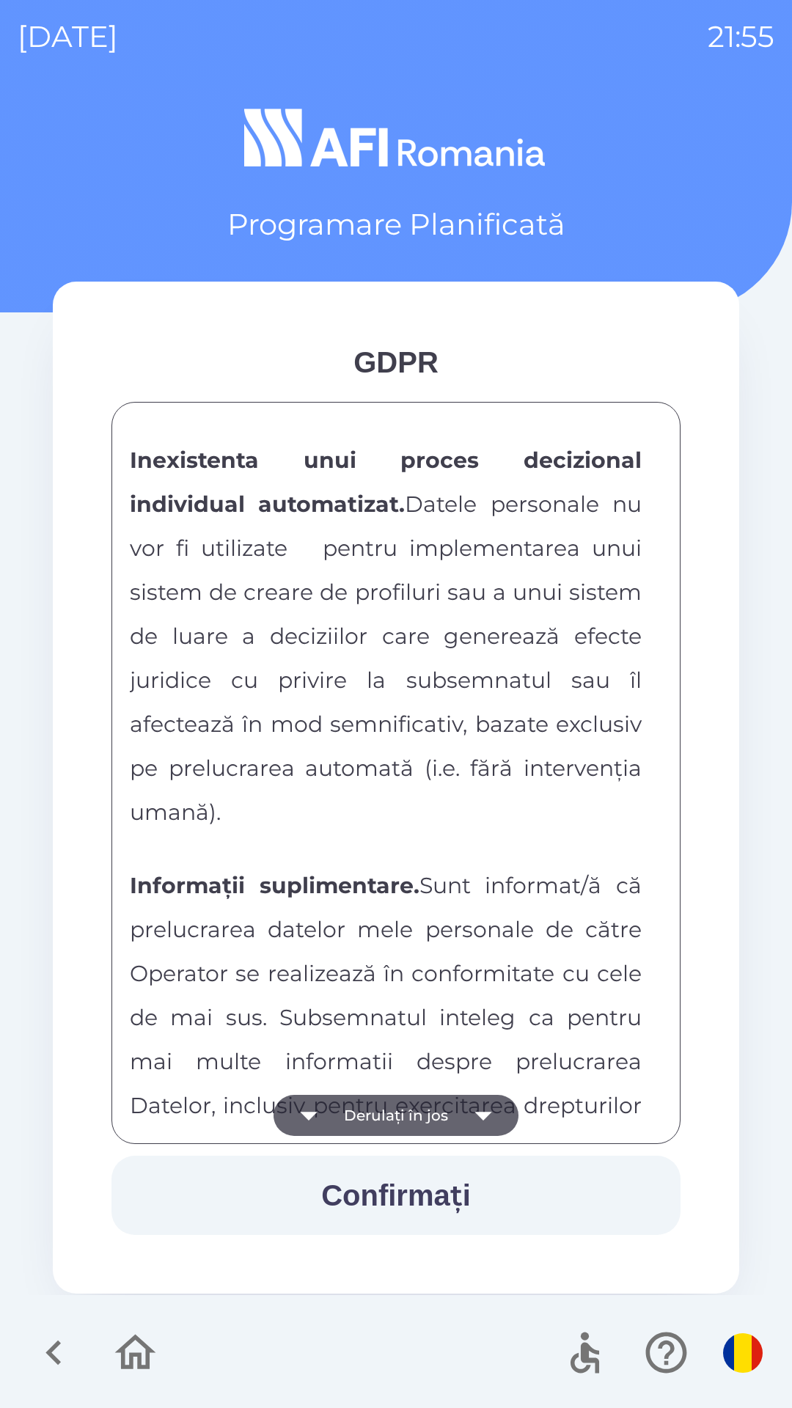
scroll to position [7713, 0]
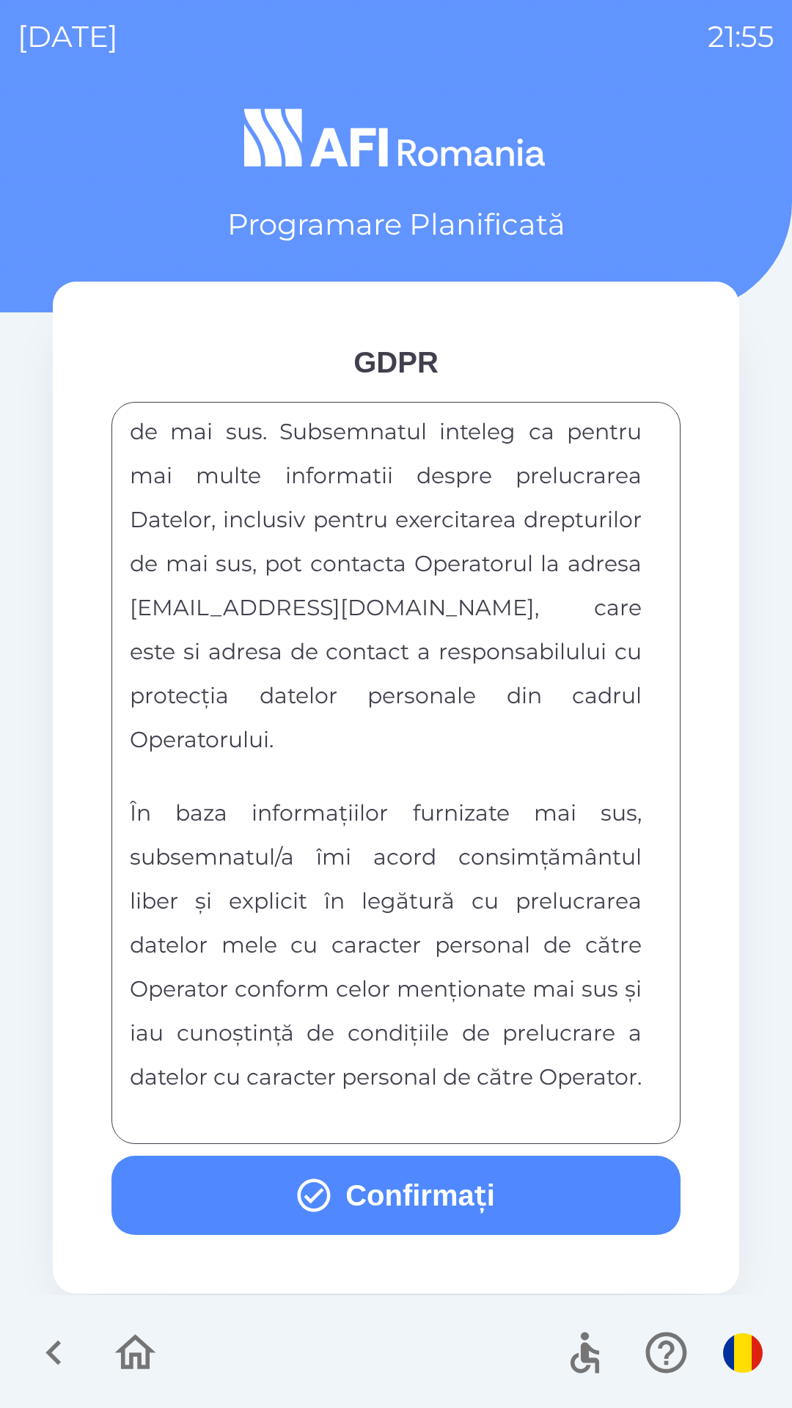
click at [474, 1196] on button "Confirmați" at bounding box center [395, 1195] width 569 height 79
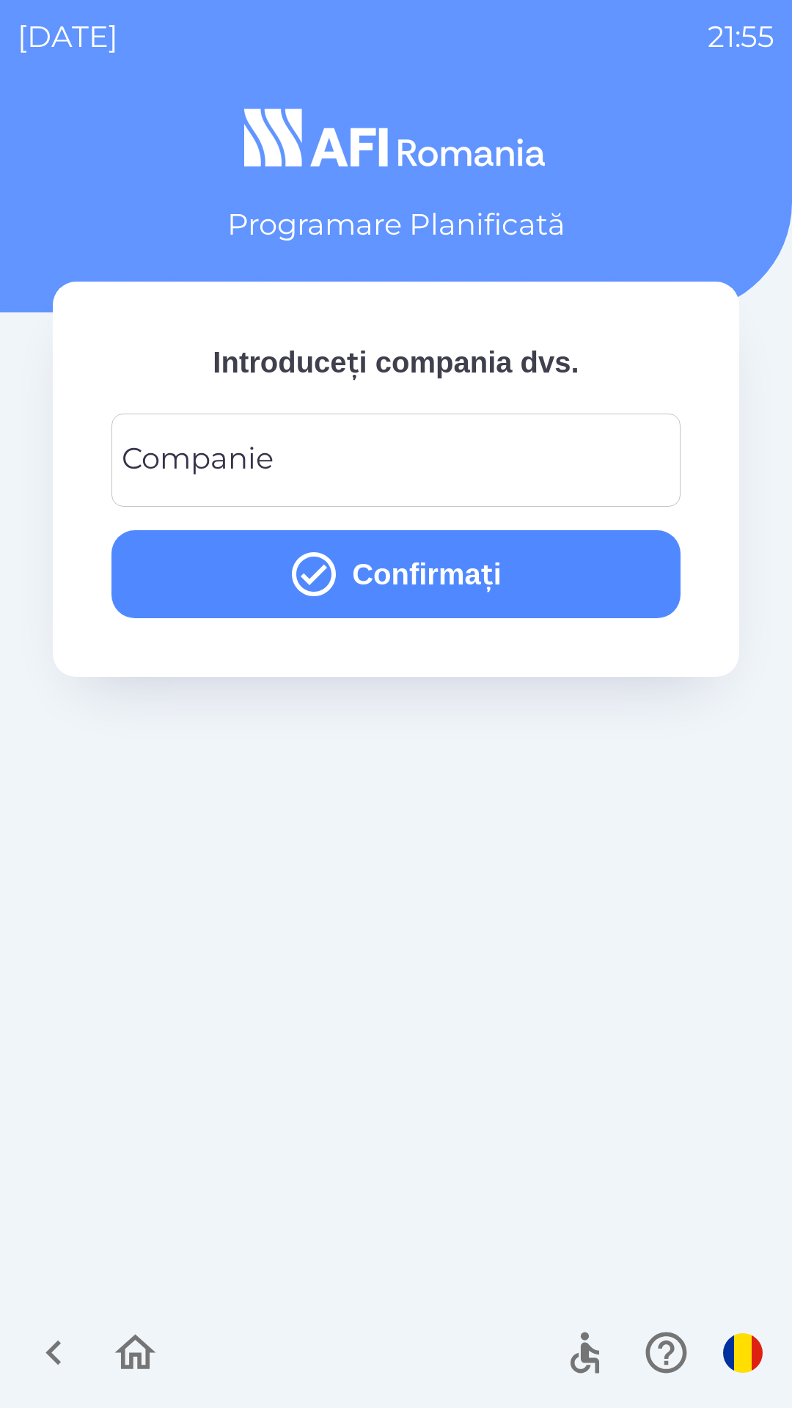
click at [593, 458] on input "Companie" at bounding box center [396, 460] width 534 height 58
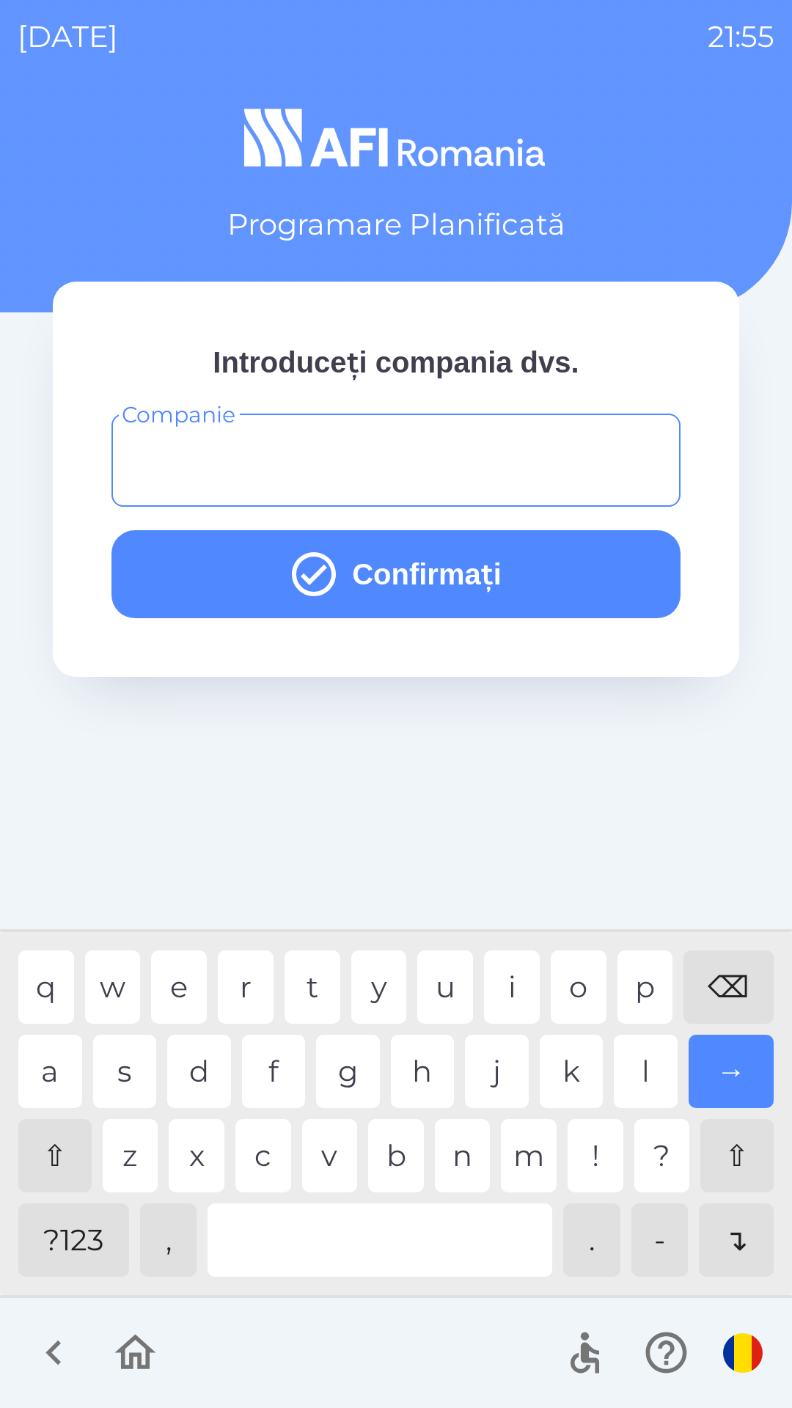
type input "*"
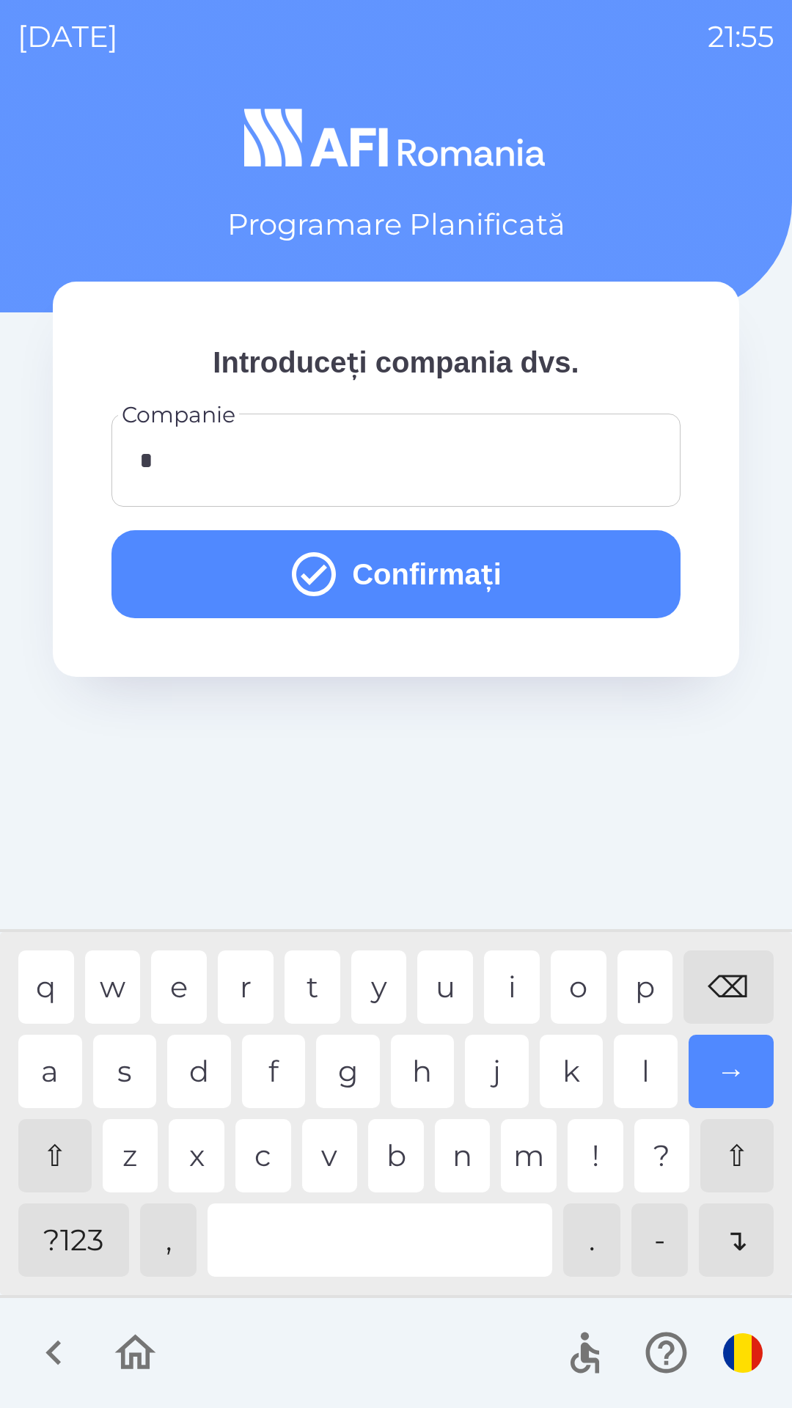
click at [545, 557] on button "Confirmați" at bounding box center [395, 574] width 569 height 88
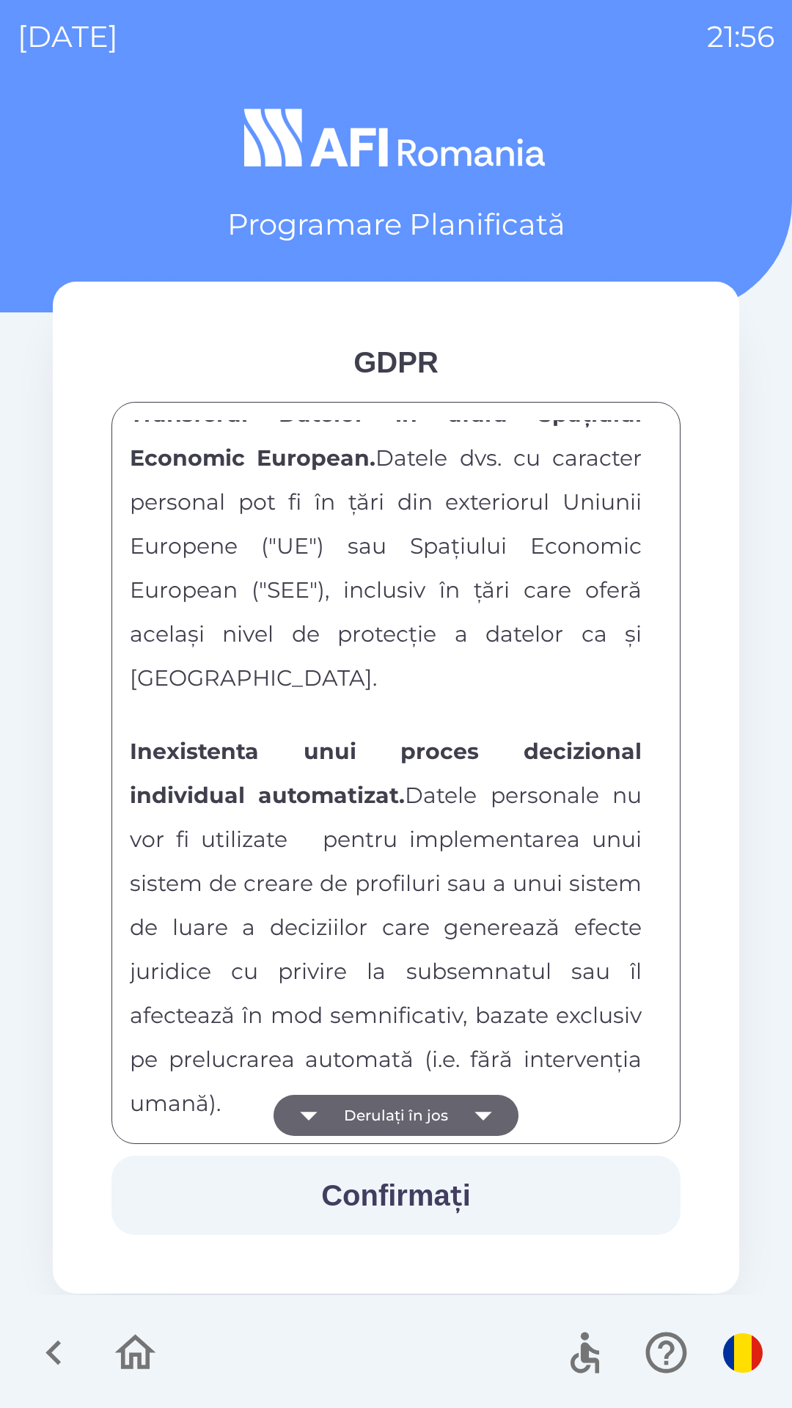
scroll to position [7713, 0]
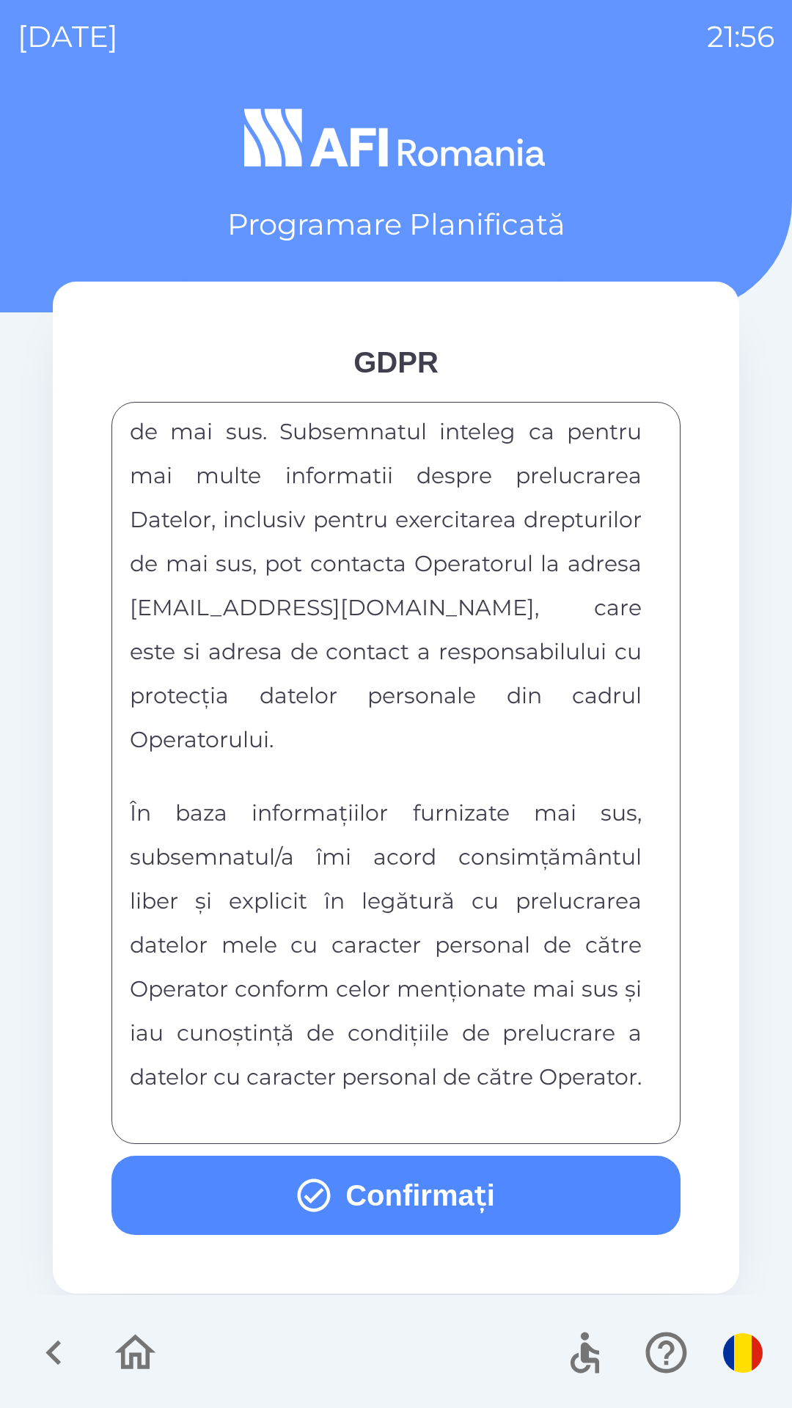
click at [463, 1201] on button "Confirmați" at bounding box center [395, 1195] width 569 height 79
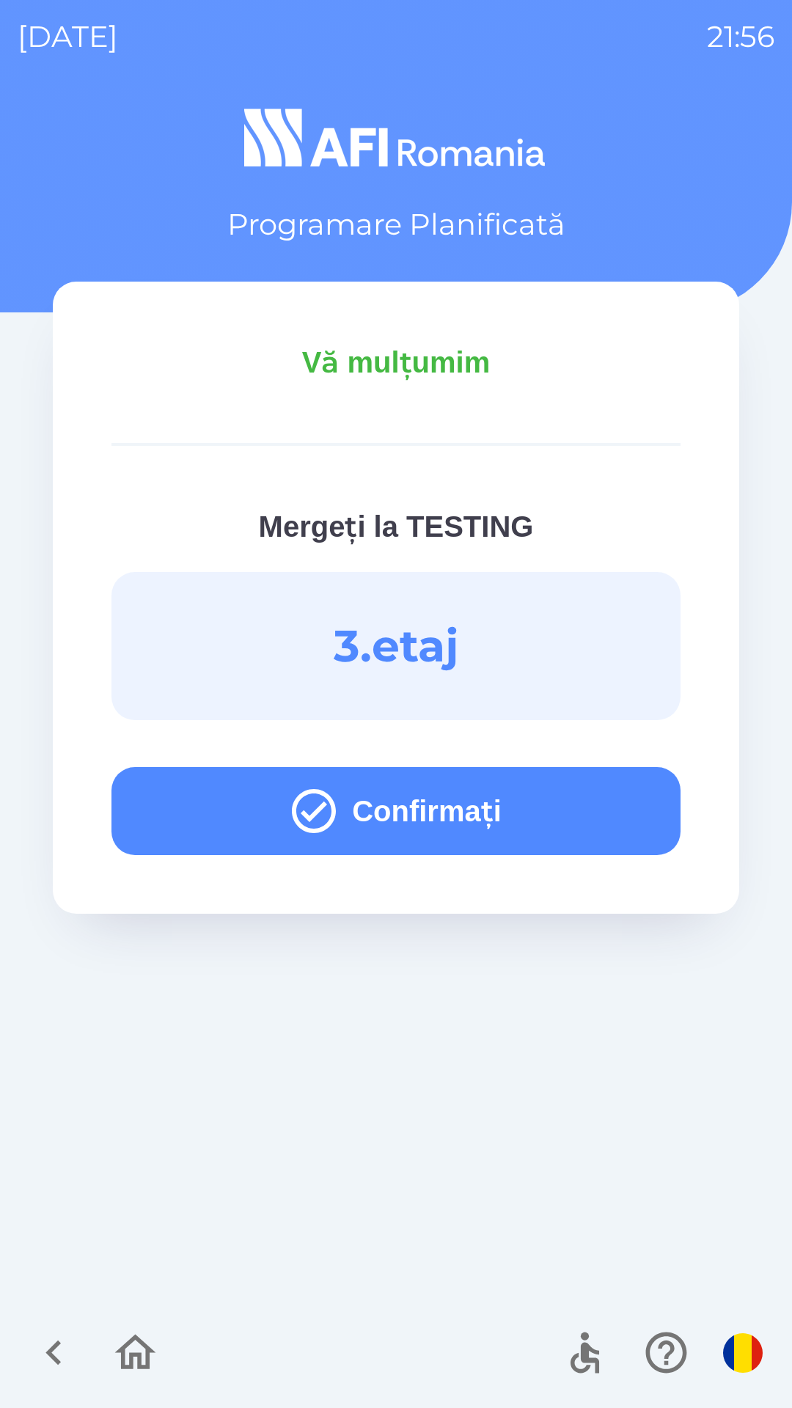
click at [574, 805] on button "Confirmați" at bounding box center [395, 811] width 569 height 88
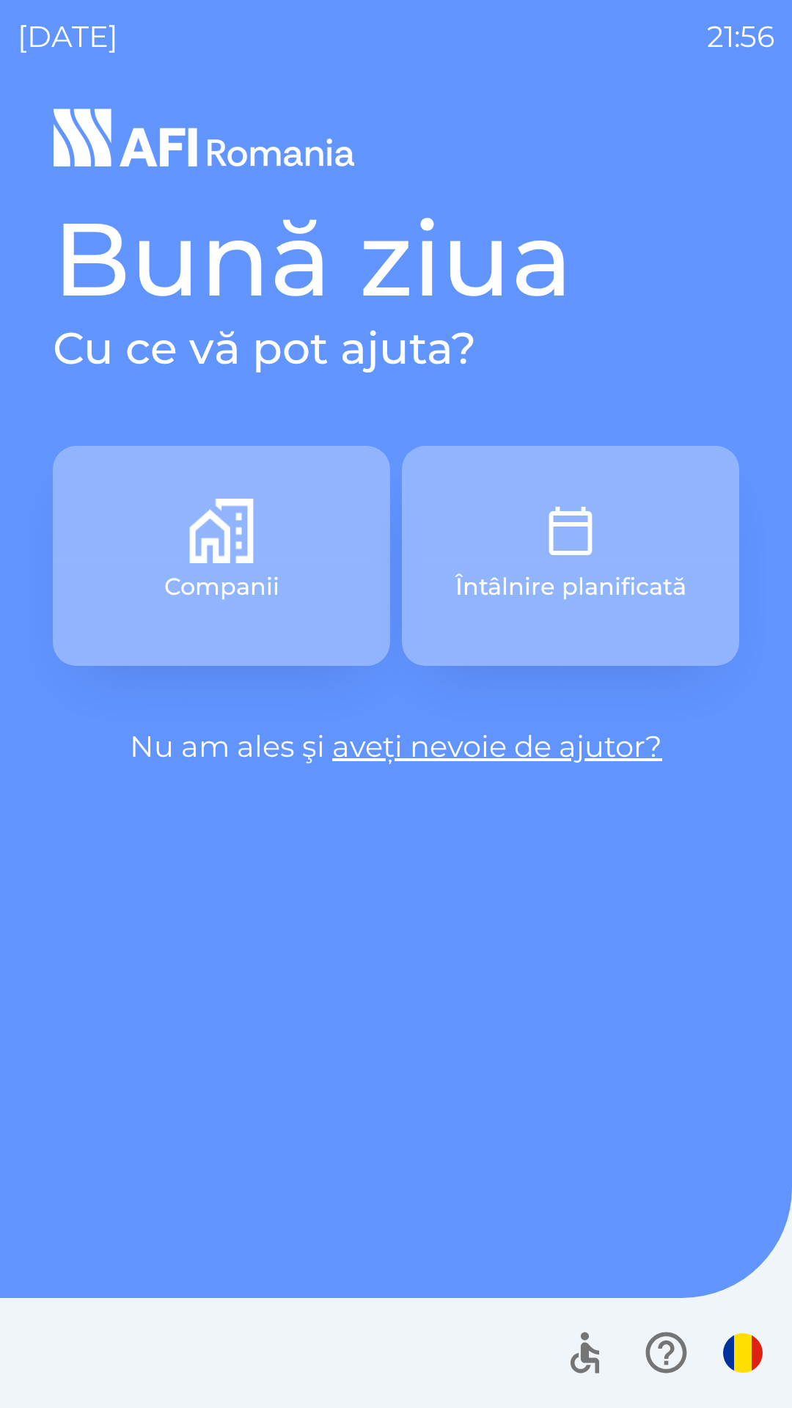
click at [608, 533] on button "Întâlnire planificată" at bounding box center [570, 556] width 337 height 220
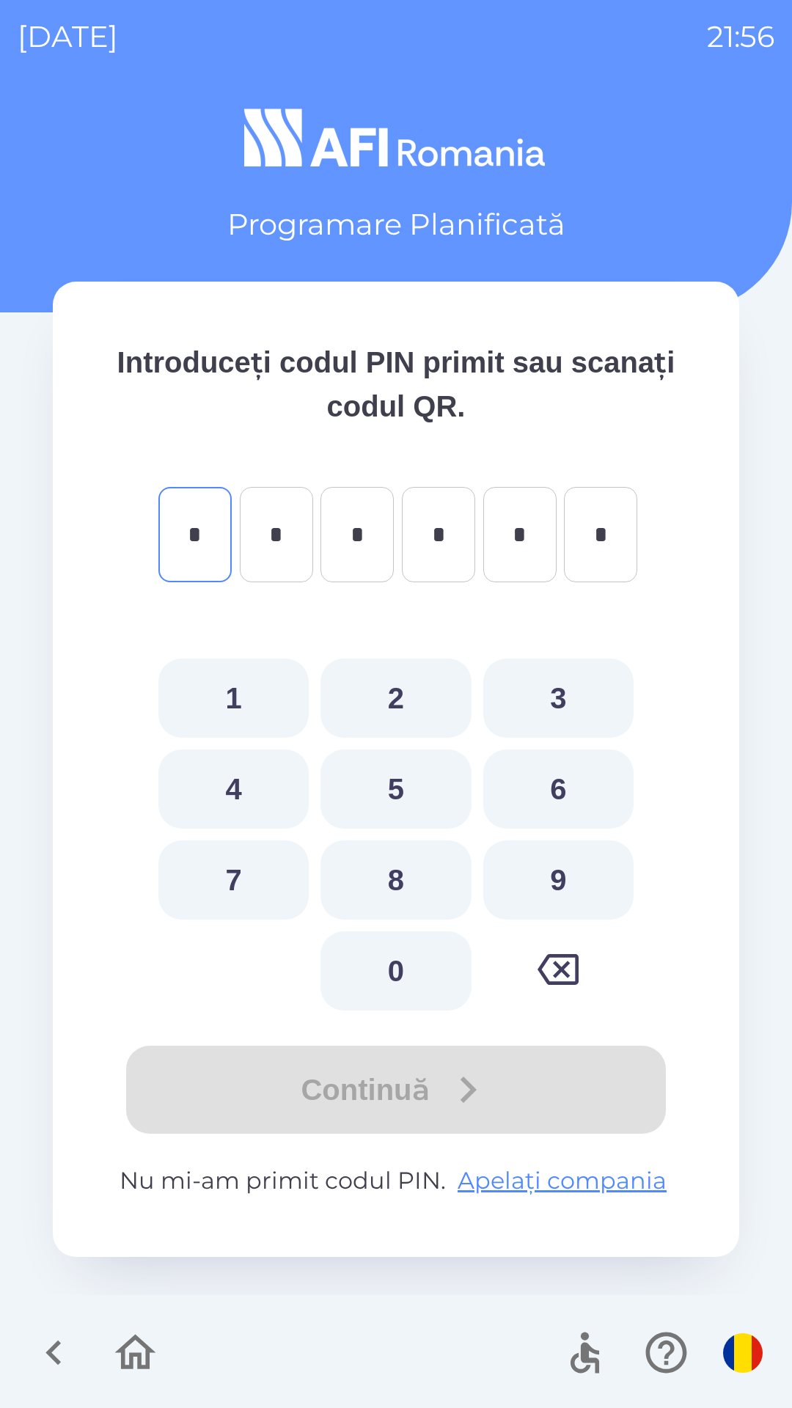
type input "*"
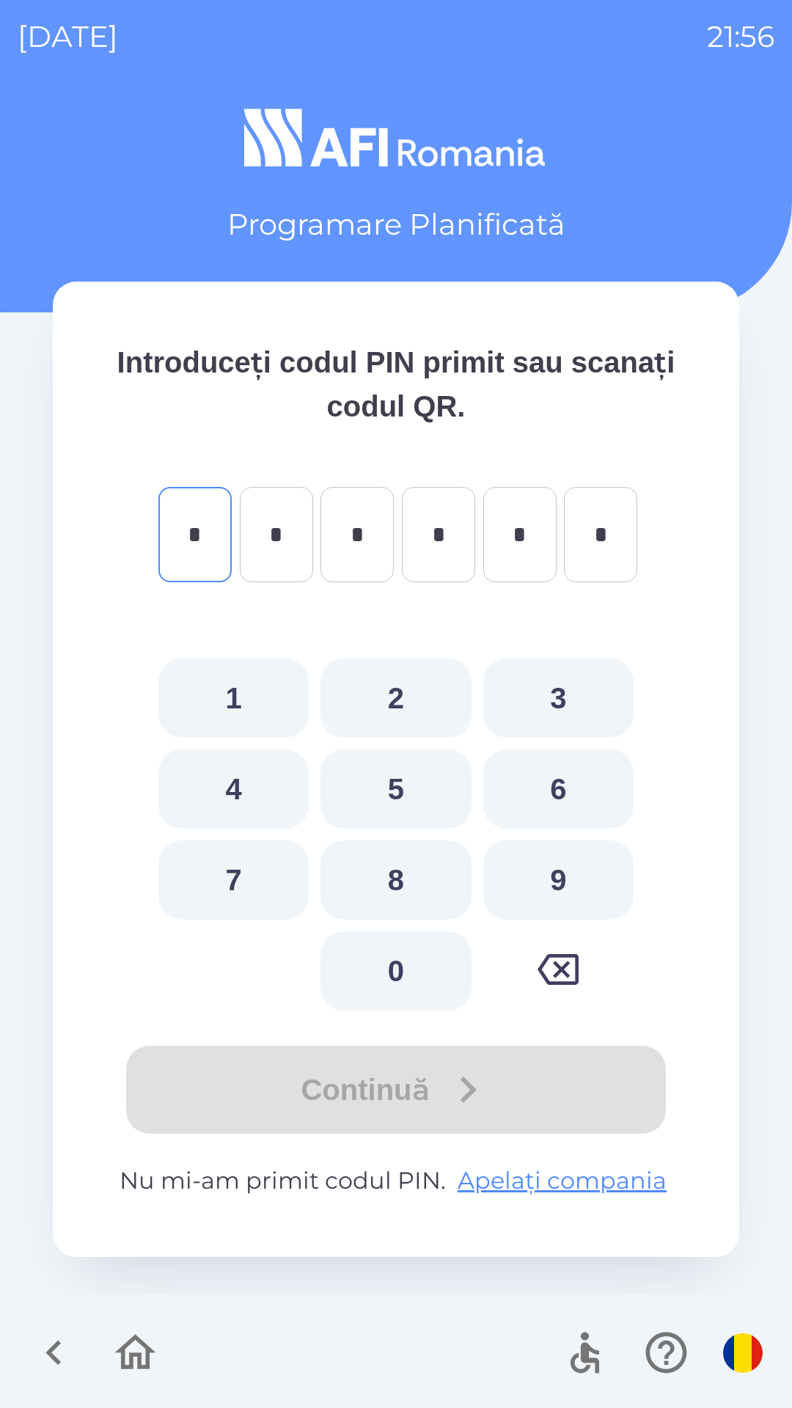
type input "*"
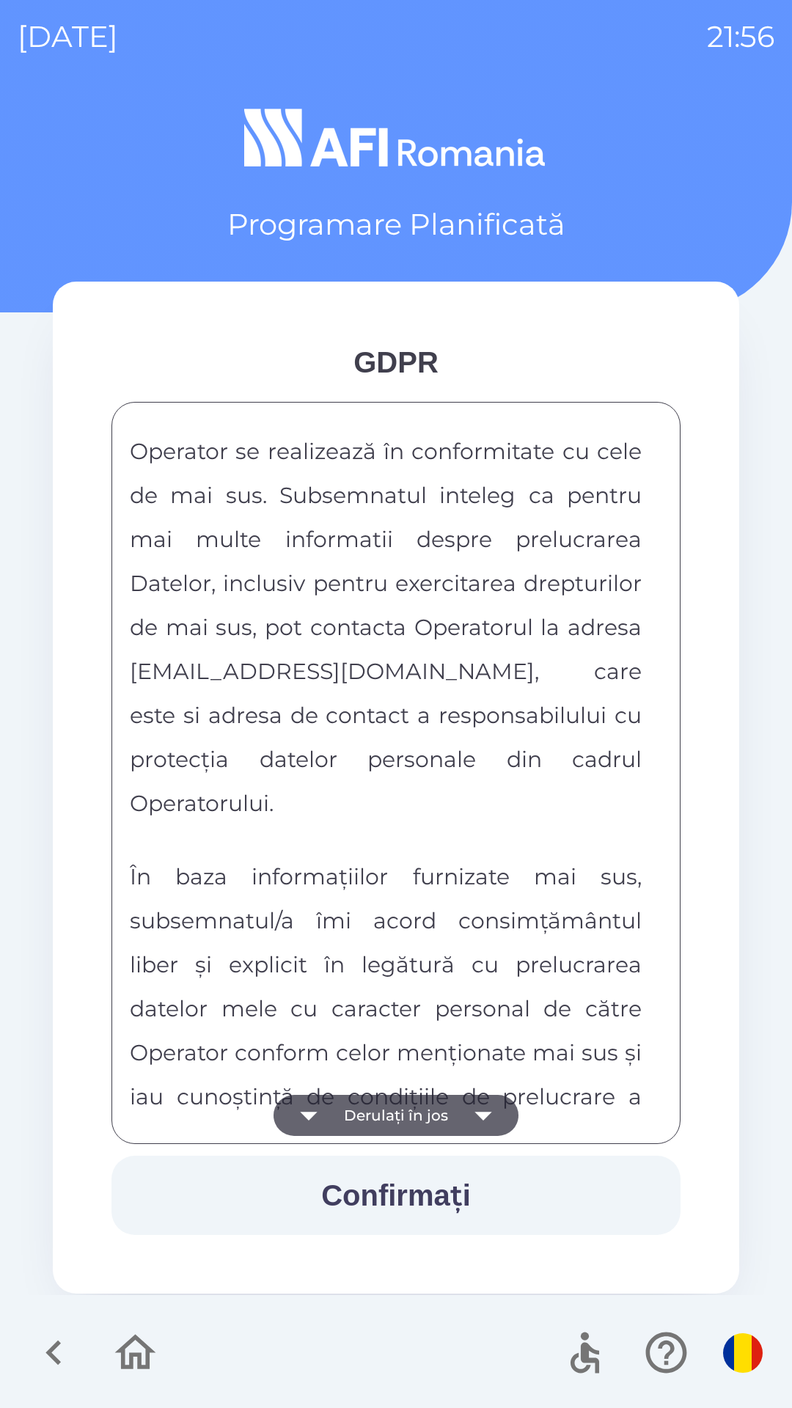
scroll to position [7713, 0]
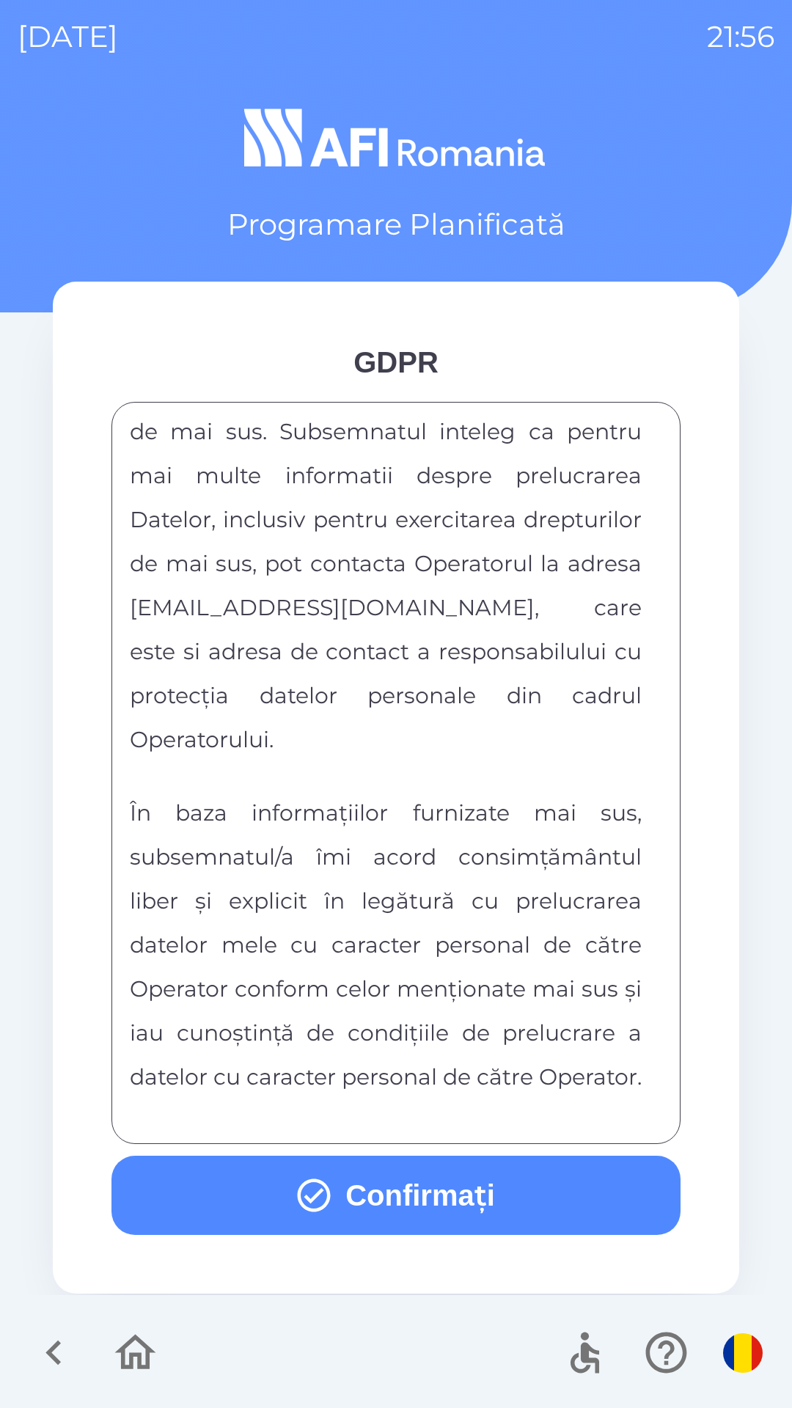
click at [492, 1179] on button "Confirmați" at bounding box center [395, 1195] width 569 height 79
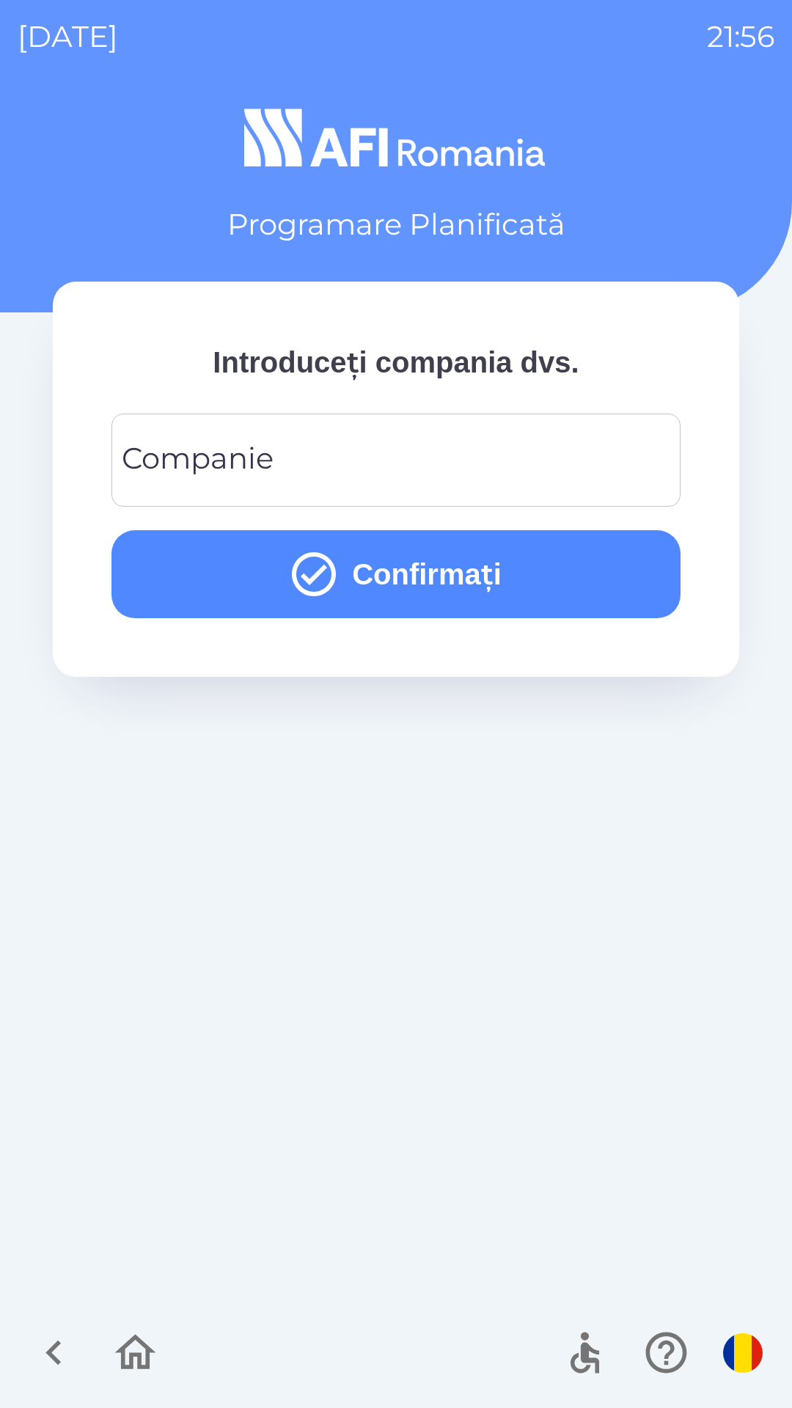
click at [563, 450] on input "Companie" at bounding box center [396, 460] width 534 height 58
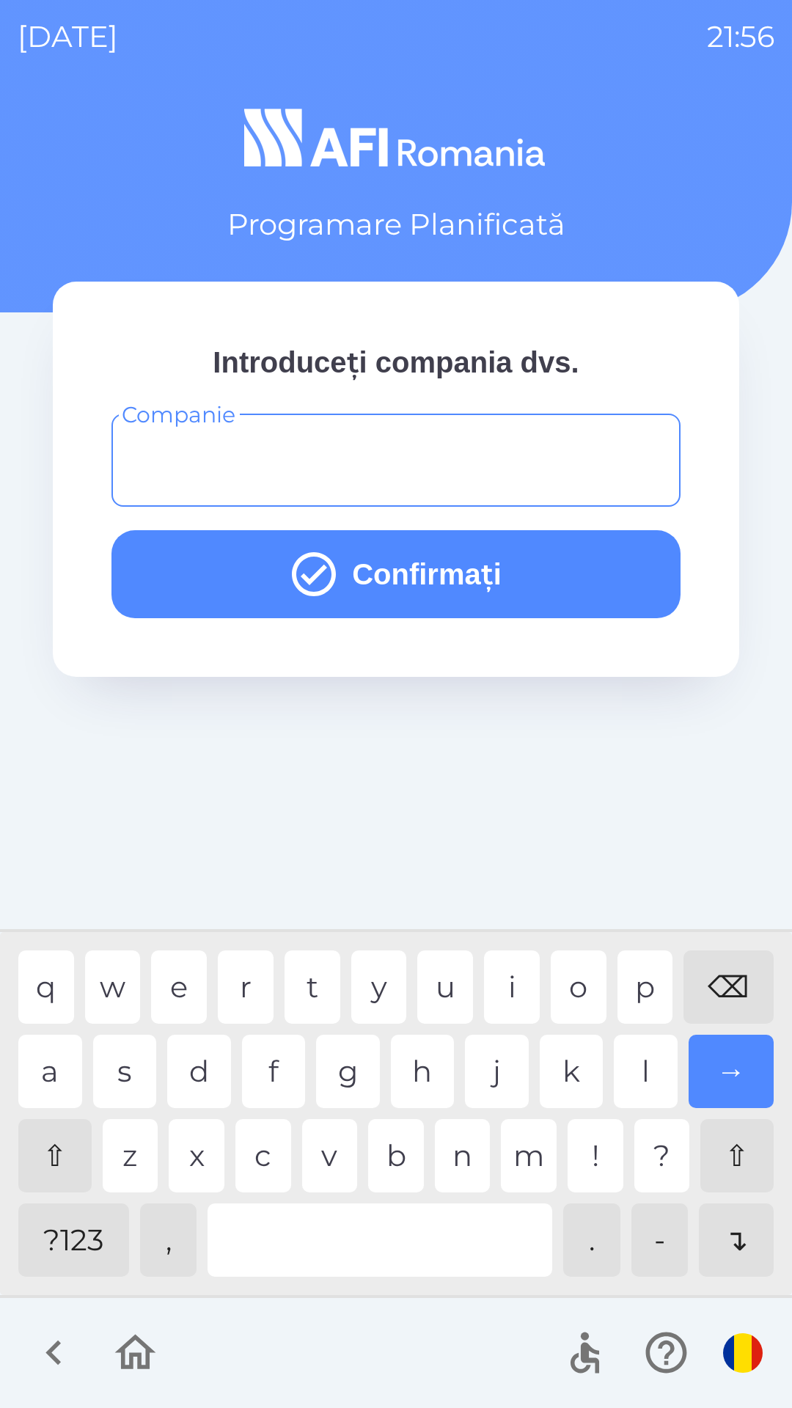
type input "*"
click at [449, 1166] on div "n" at bounding box center [463, 1155] width 56 height 73
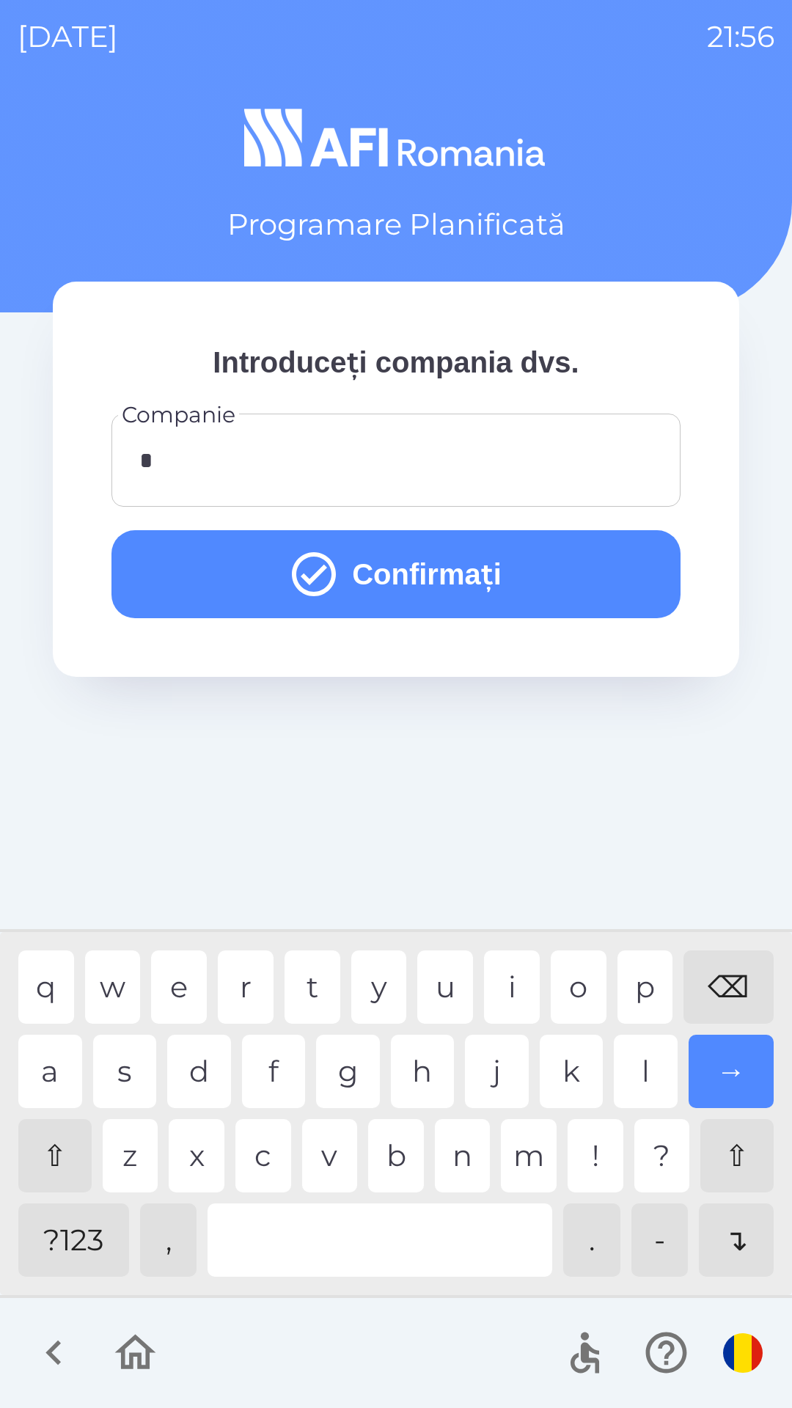
click at [605, 579] on button "Confirmați" at bounding box center [395, 574] width 569 height 88
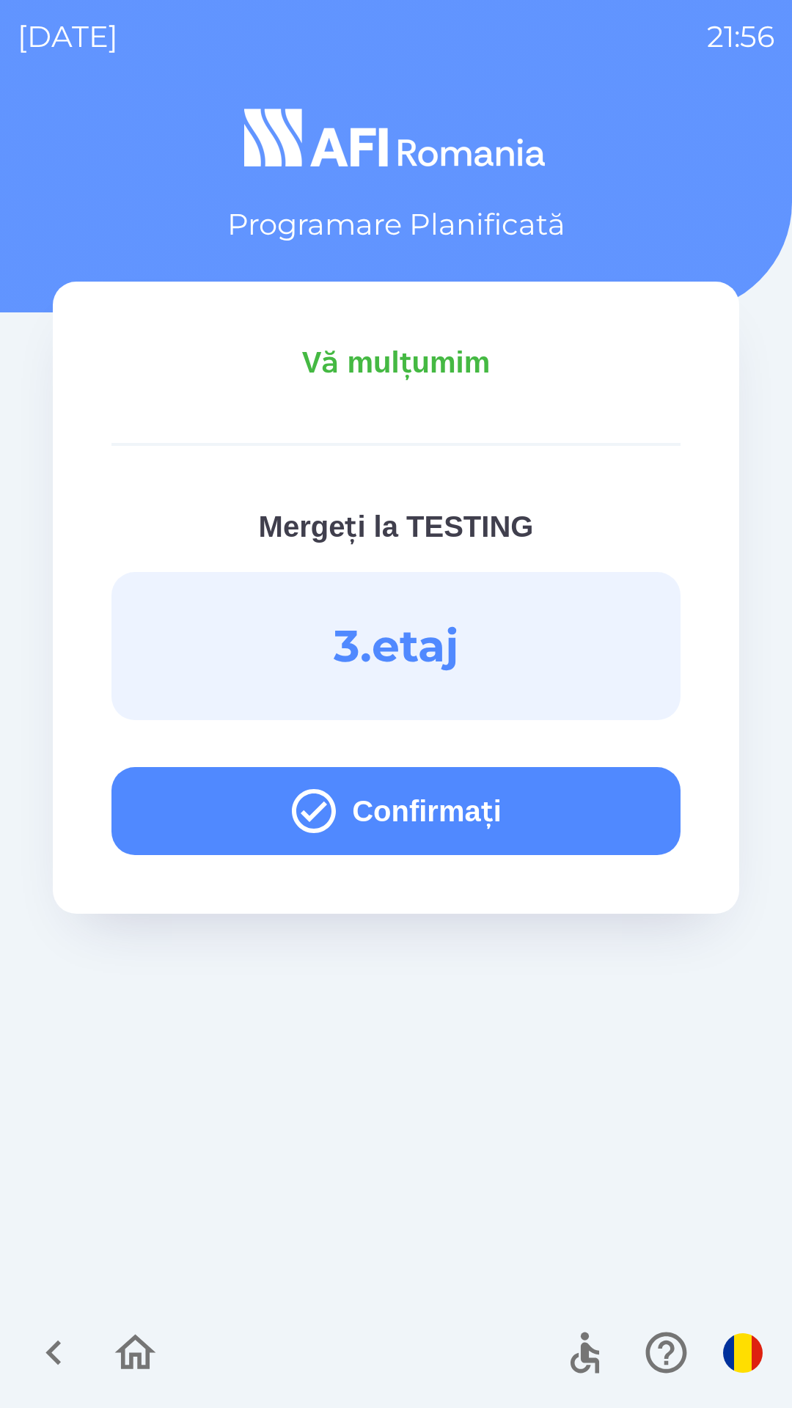
click at [554, 796] on button "Confirmați" at bounding box center [395, 811] width 569 height 88
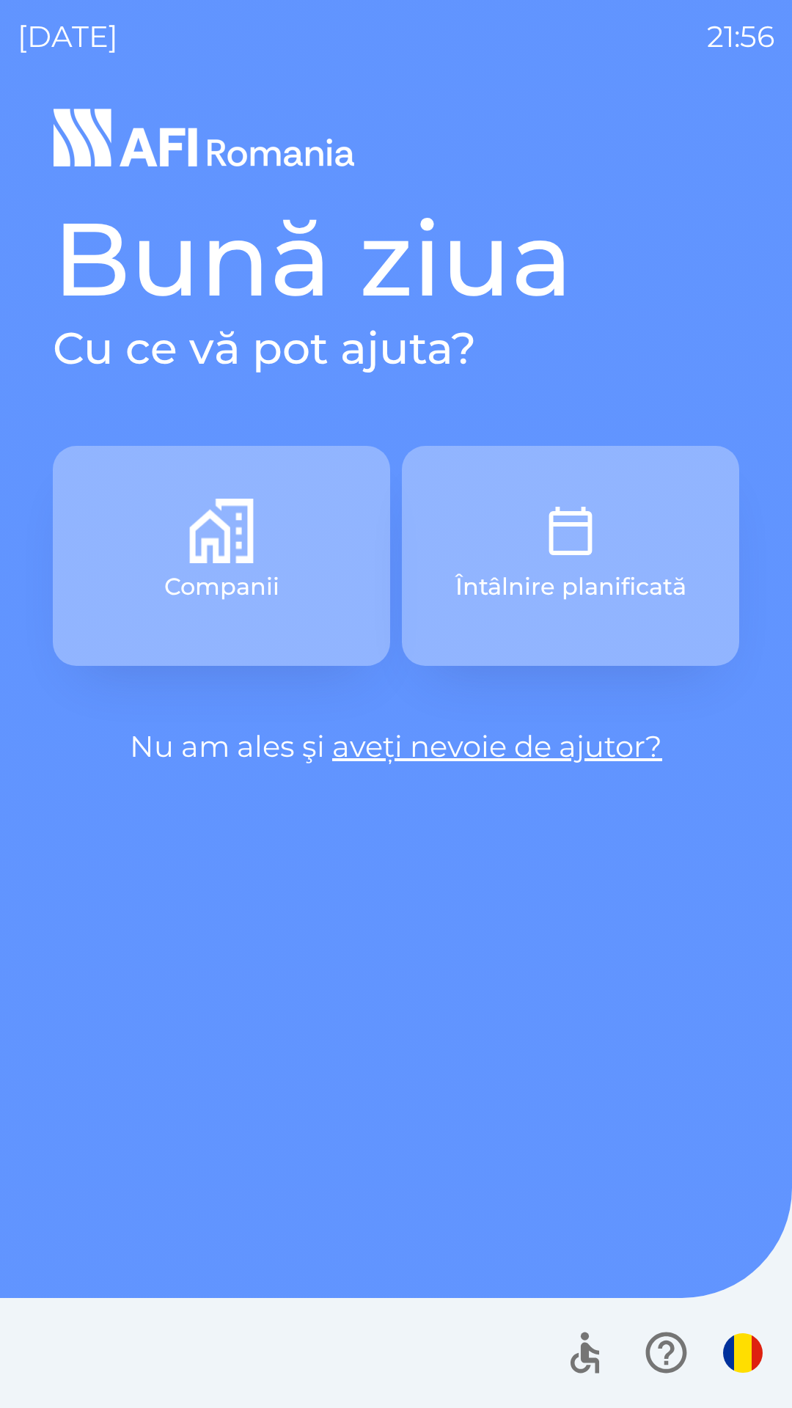
click at [620, 557] on button "Întâlnire planificată" at bounding box center [570, 556] width 337 height 220
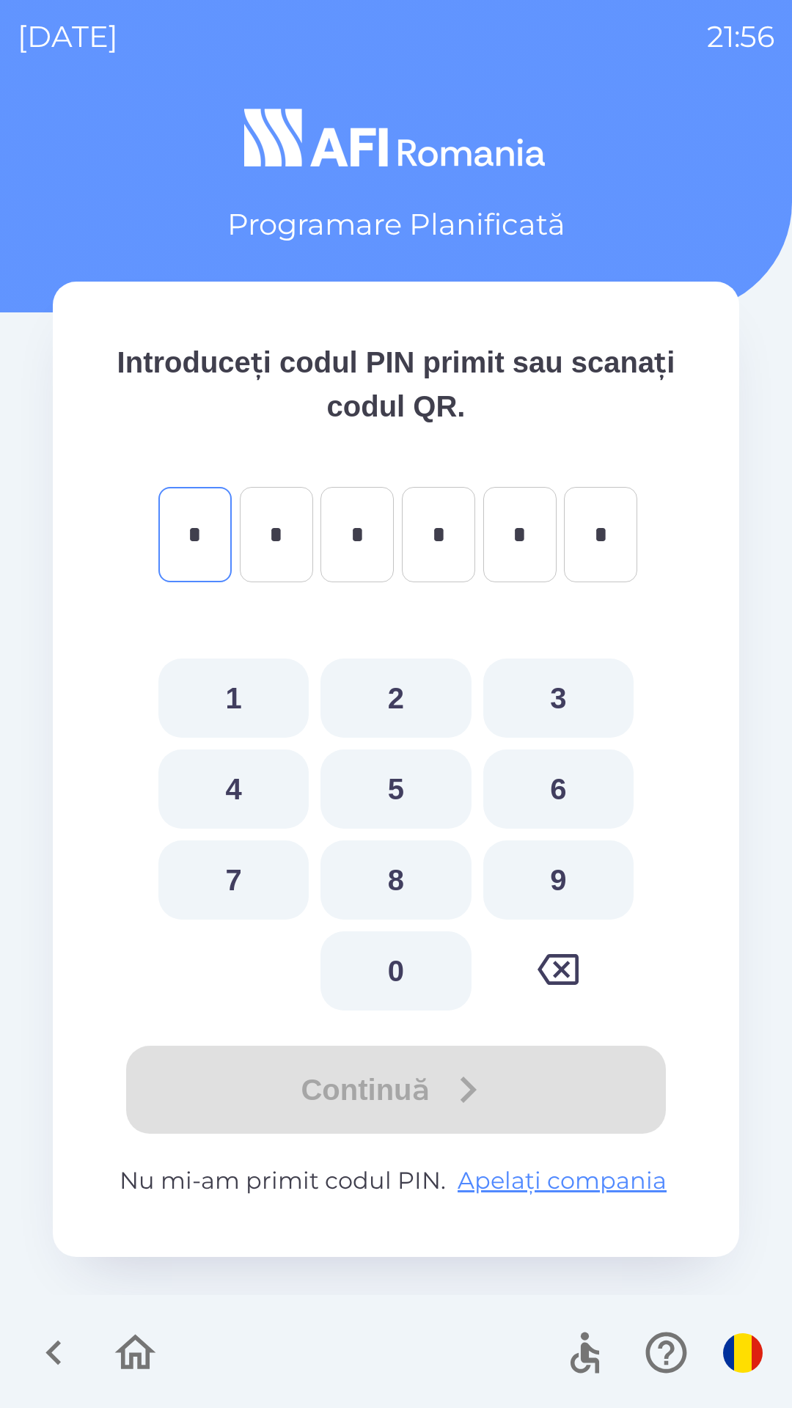
type input "*"
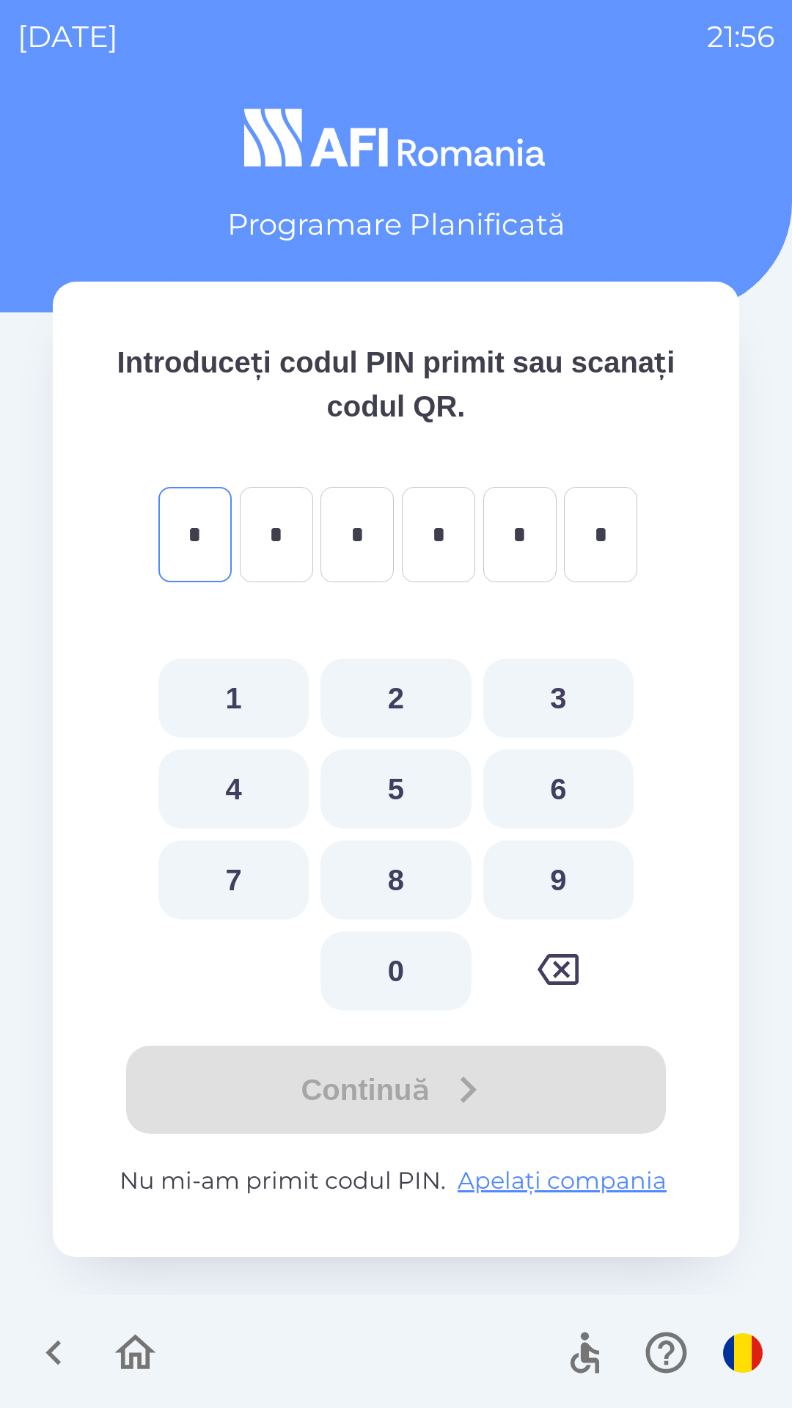
type input "*"
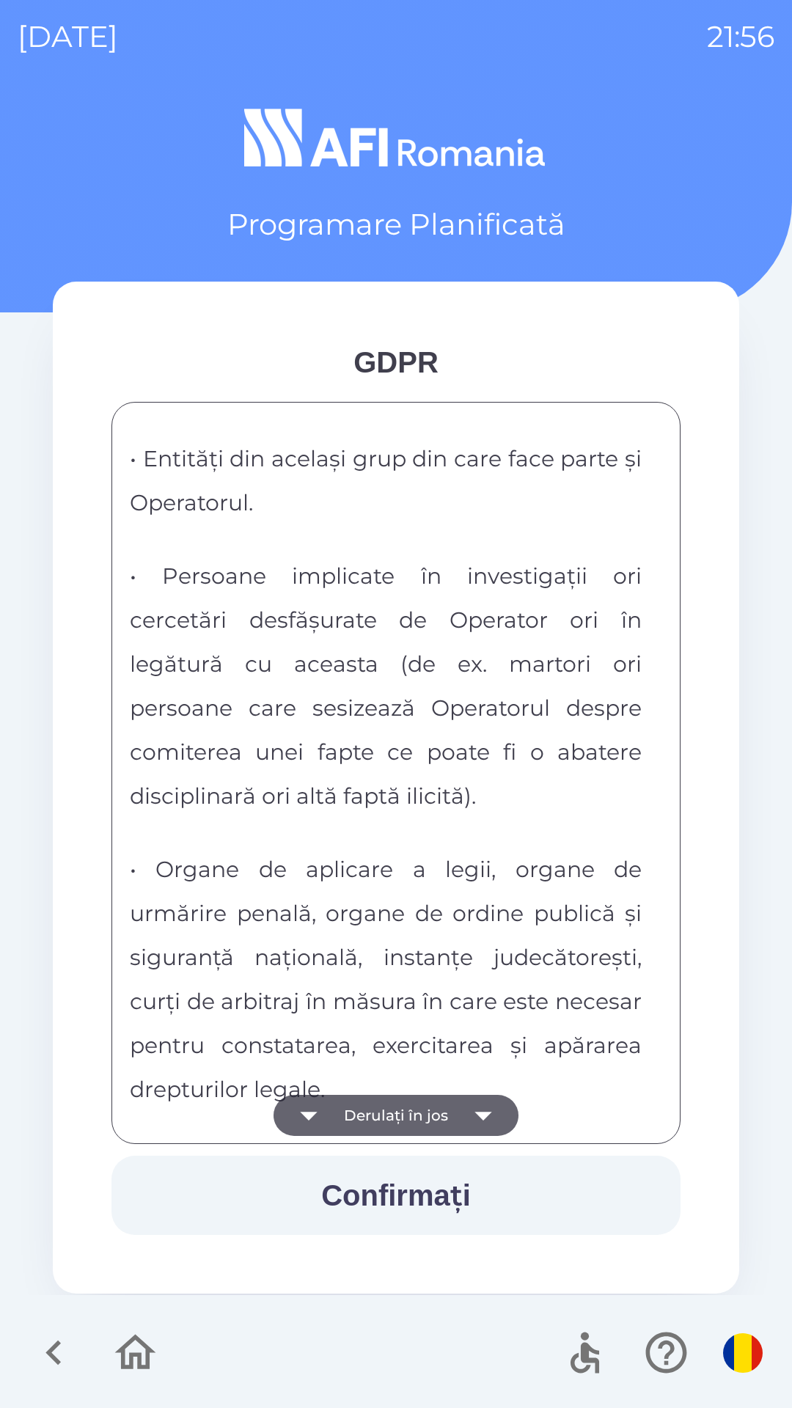
click at [293, 810] on span "• Persoane implicate în investigații ori cercetări desfășurate de Operator ori …" at bounding box center [386, 685] width 512 height 247
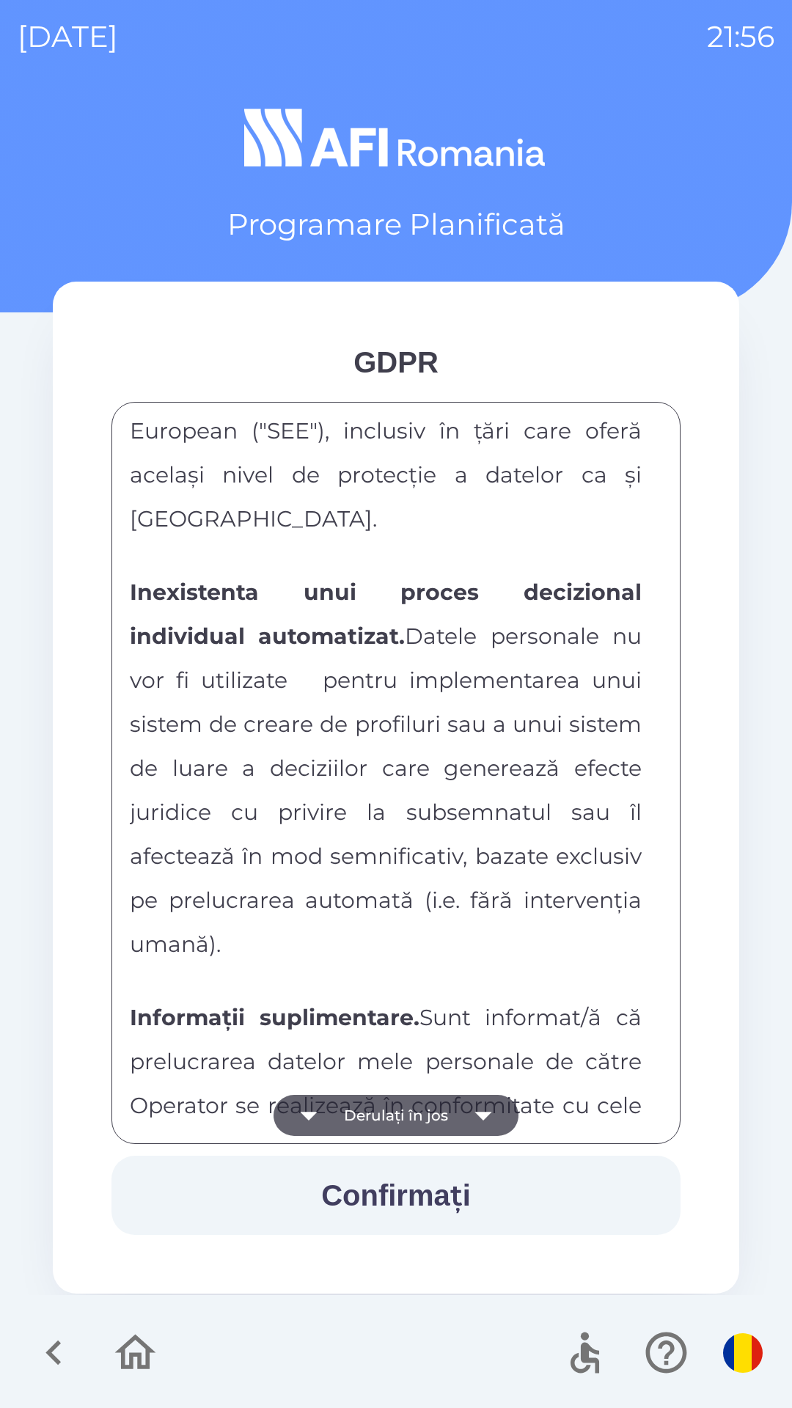
scroll to position [7713, 0]
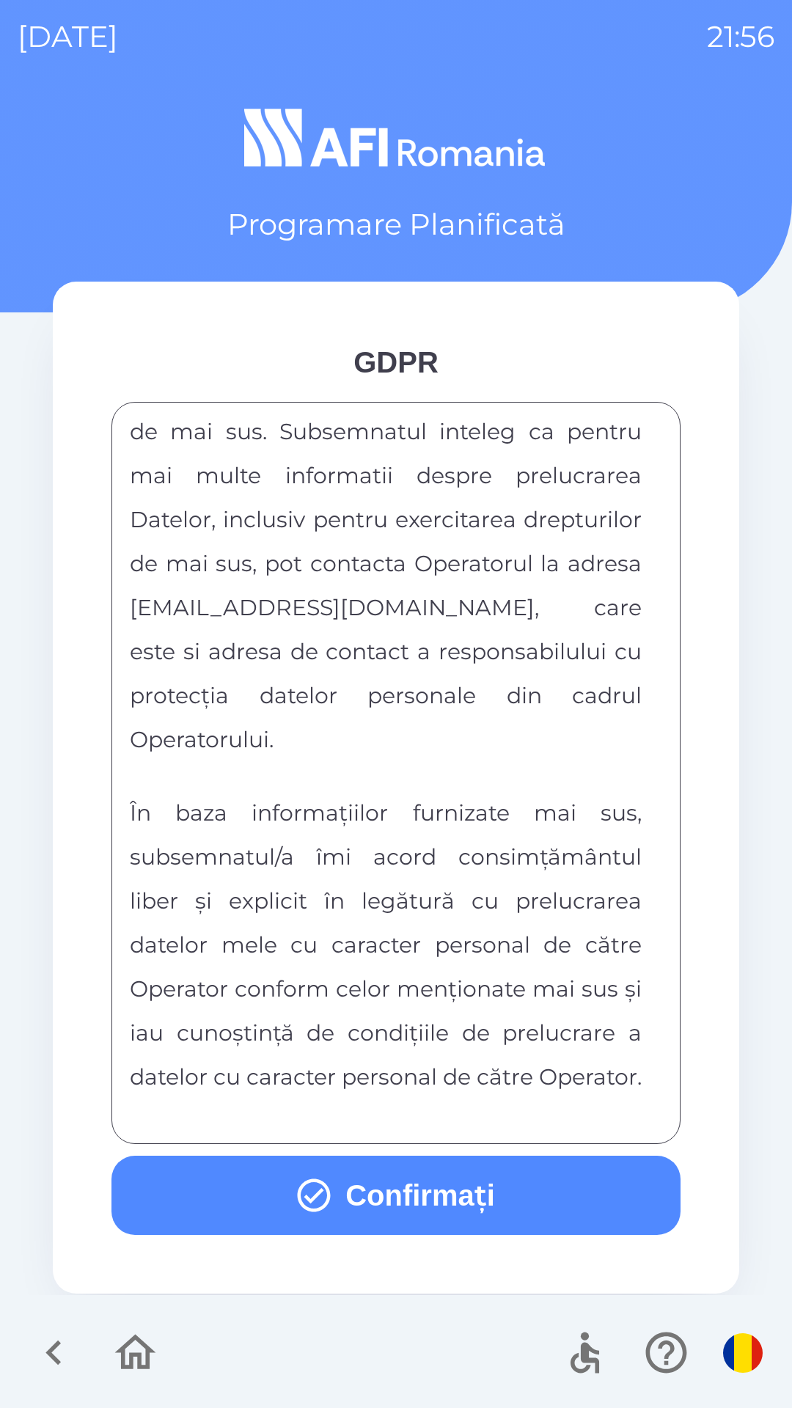
click at [449, 1192] on button "Confirmați" at bounding box center [395, 1195] width 569 height 79
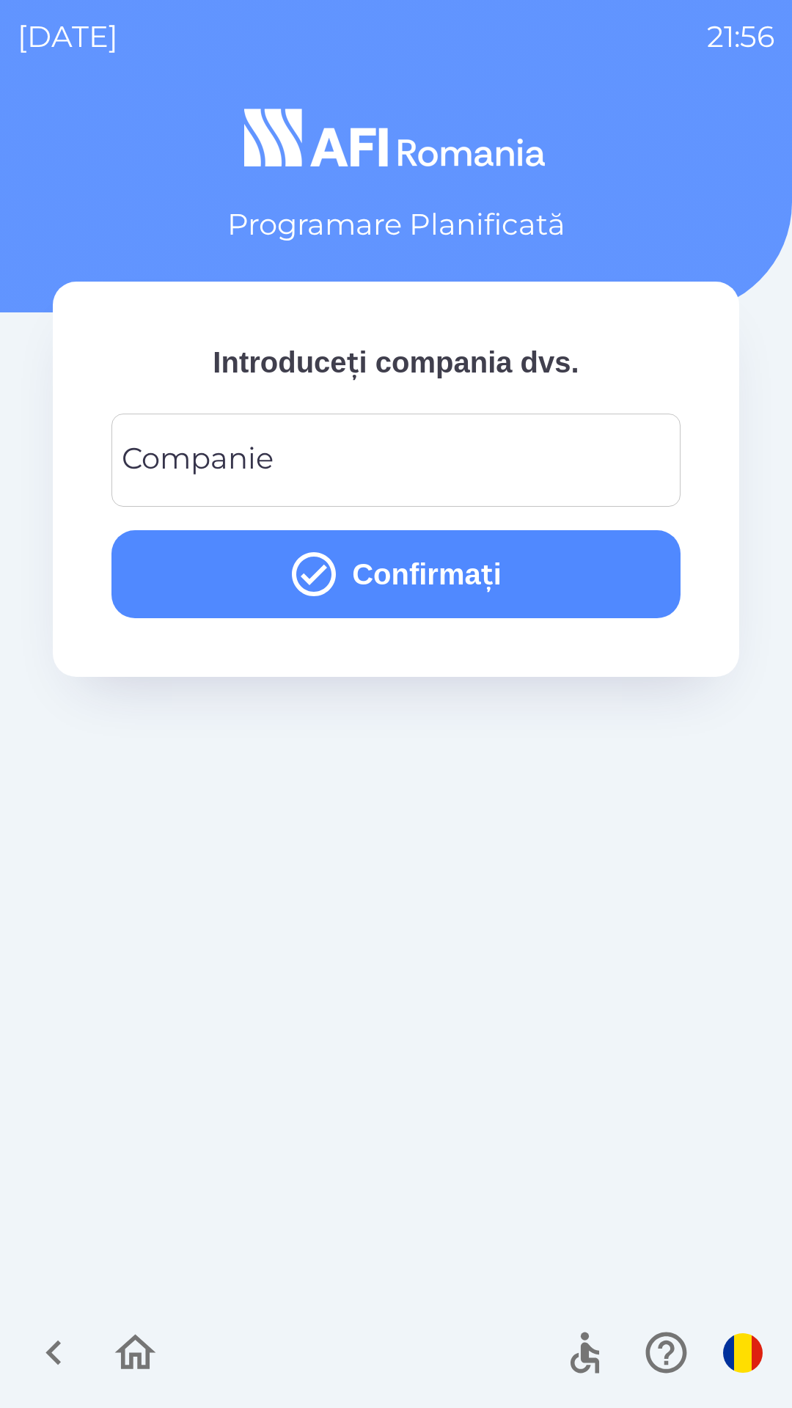
click at [566, 444] on input "Companie" at bounding box center [396, 460] width 534 height 58
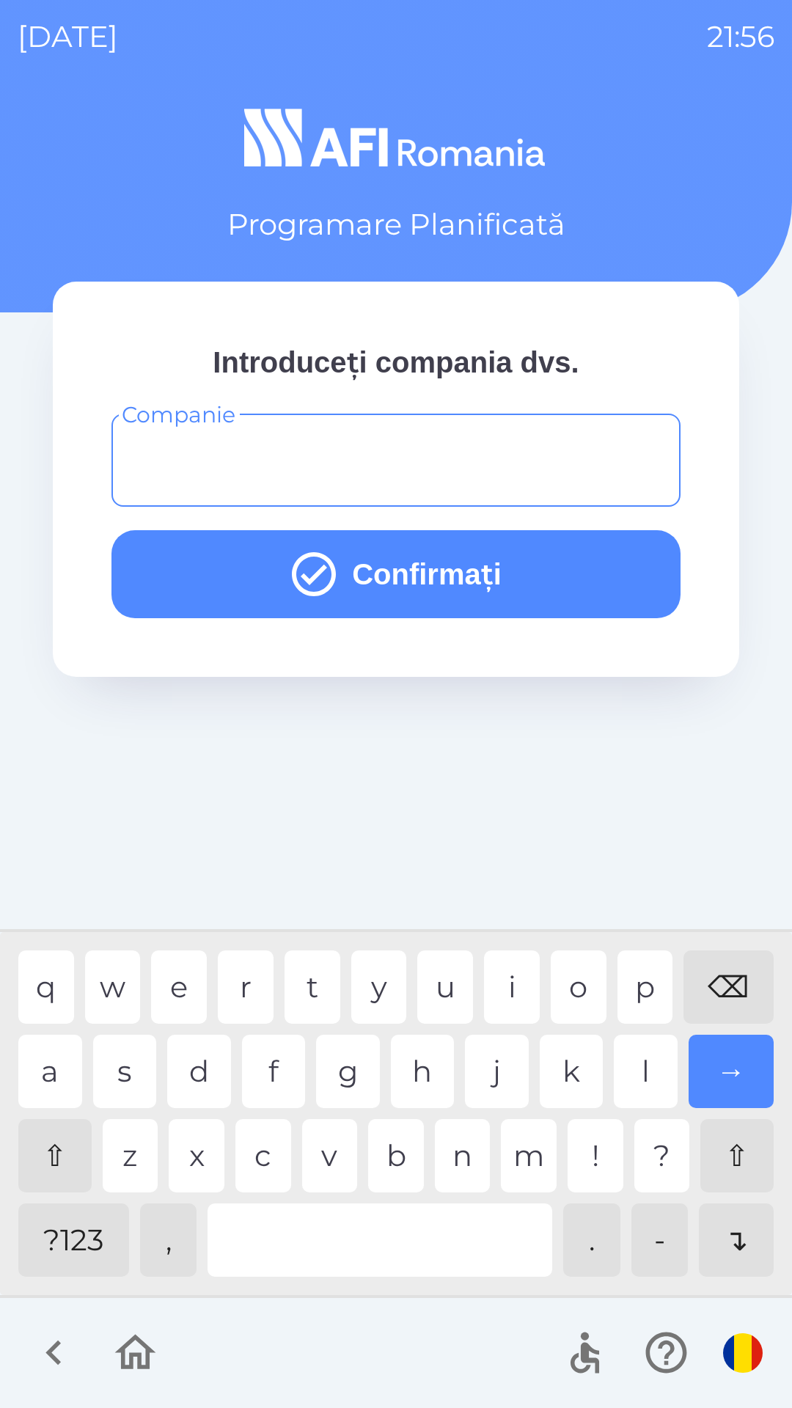
type input "*"
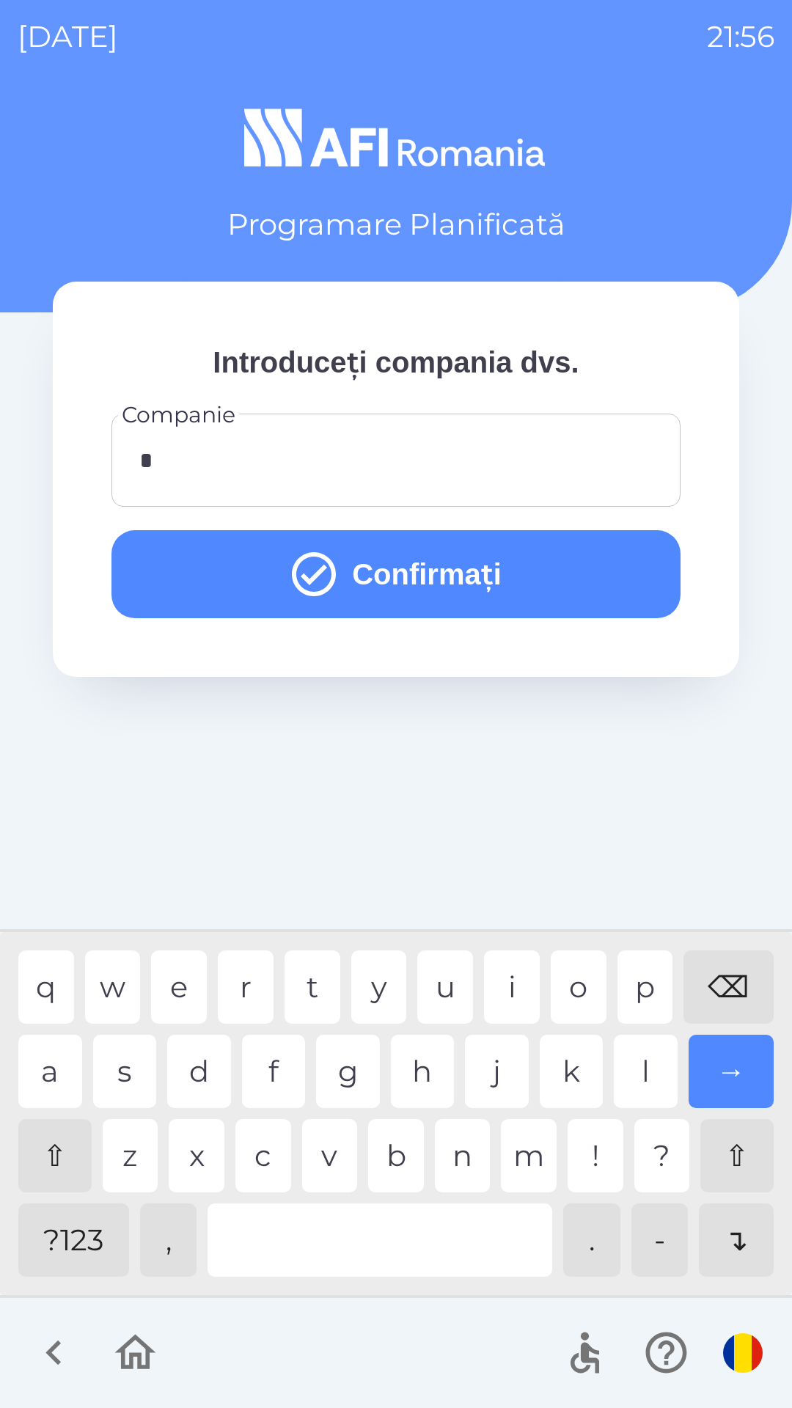
click at [546, 571] on button "Confirmați" at bounding box center [395, 574] width 569 height 88
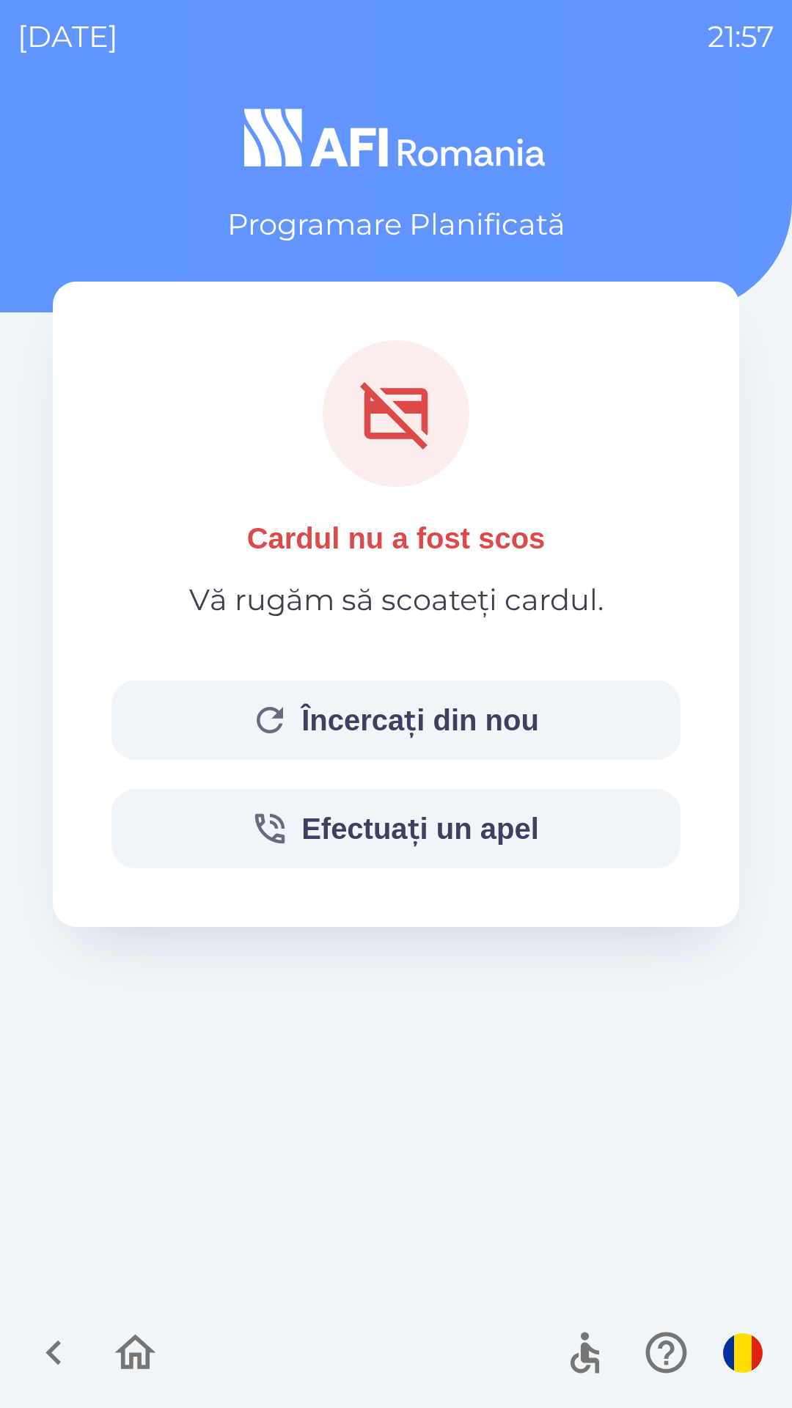
click at [596, 715] on button "Încercați din nou" at bounding box center [395, 720] width 569 height 79
click at [518, 715] on button "Încercați din nou" at bounding box center [395, 720] width 569 height 79
click at [549, 719] on button "Încercați din nou" at bounding box center [395, 720] width 569 height 79
click at [515, 700] on button "Încercați din nou" at bounding box center [395, 720] width 569 height 79
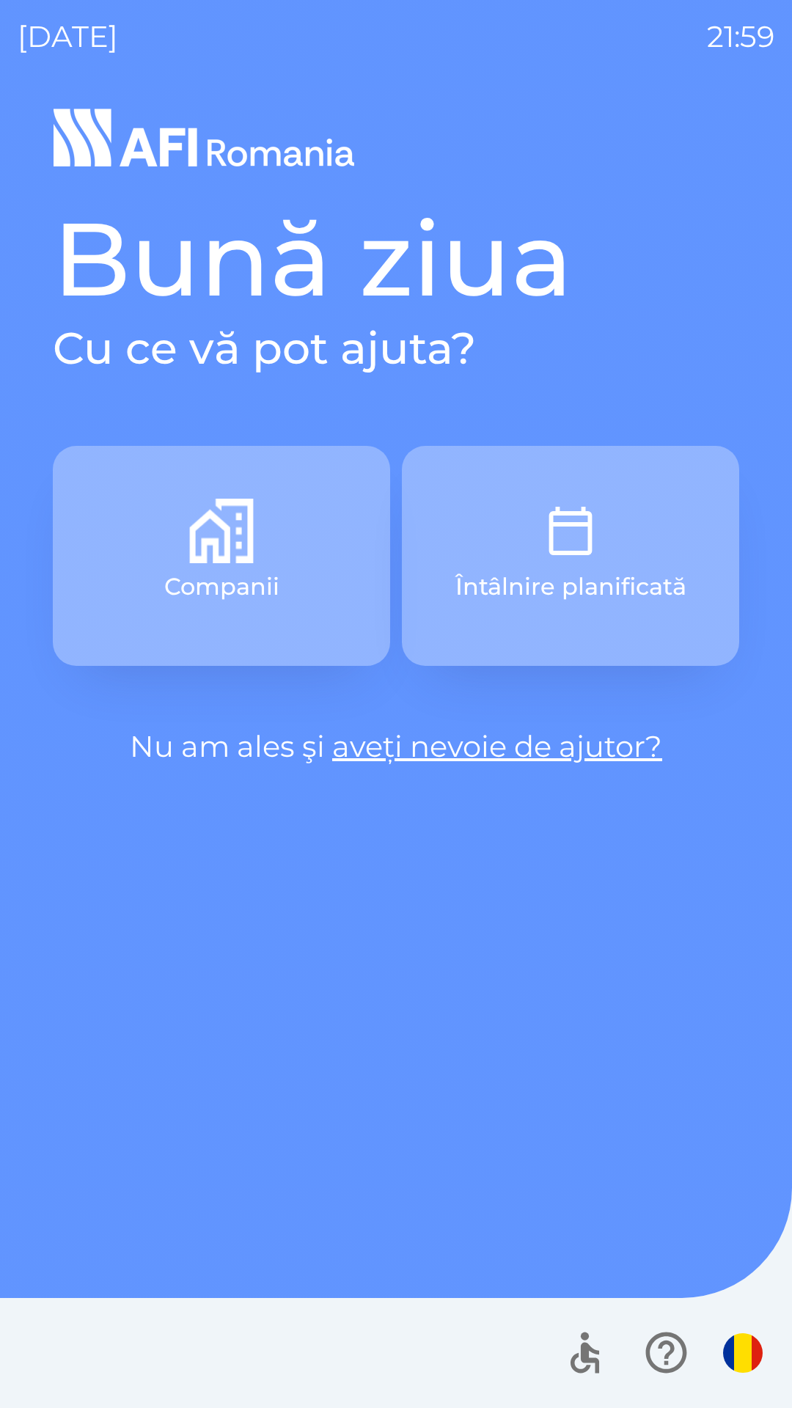
click at [582, 578] on p "Întâlnire planificată" at bounding box center [570, 586] width 231 height 35
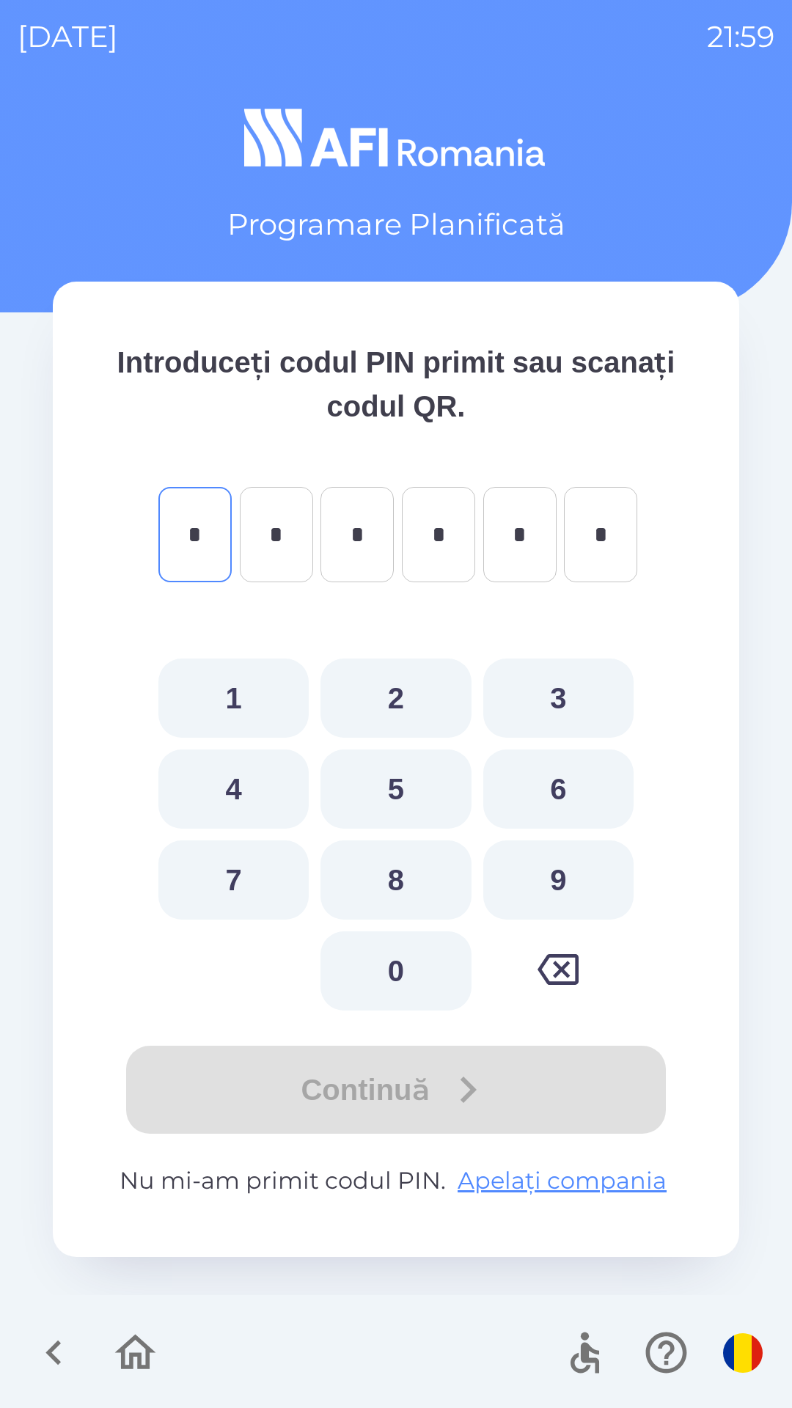
type input "*"
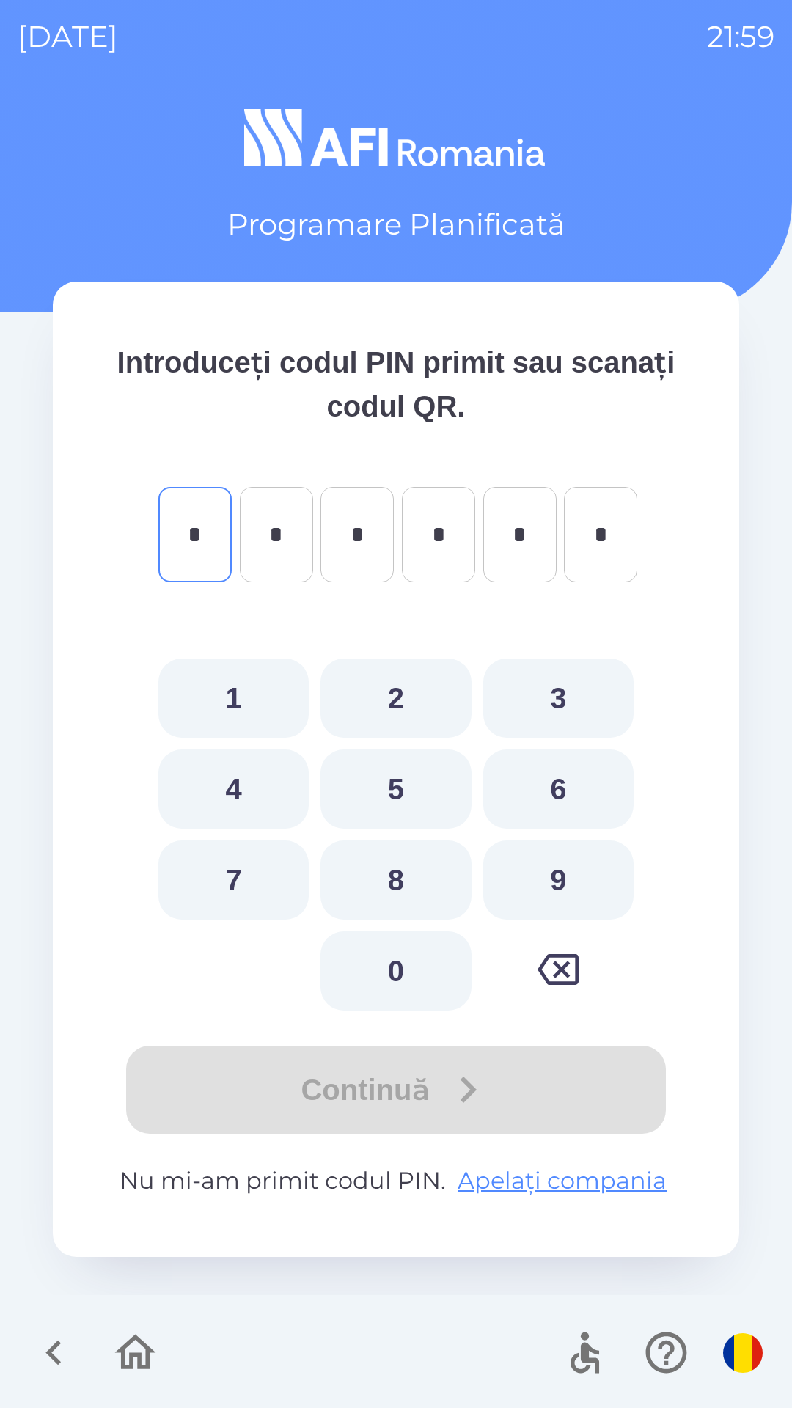
type input "*"
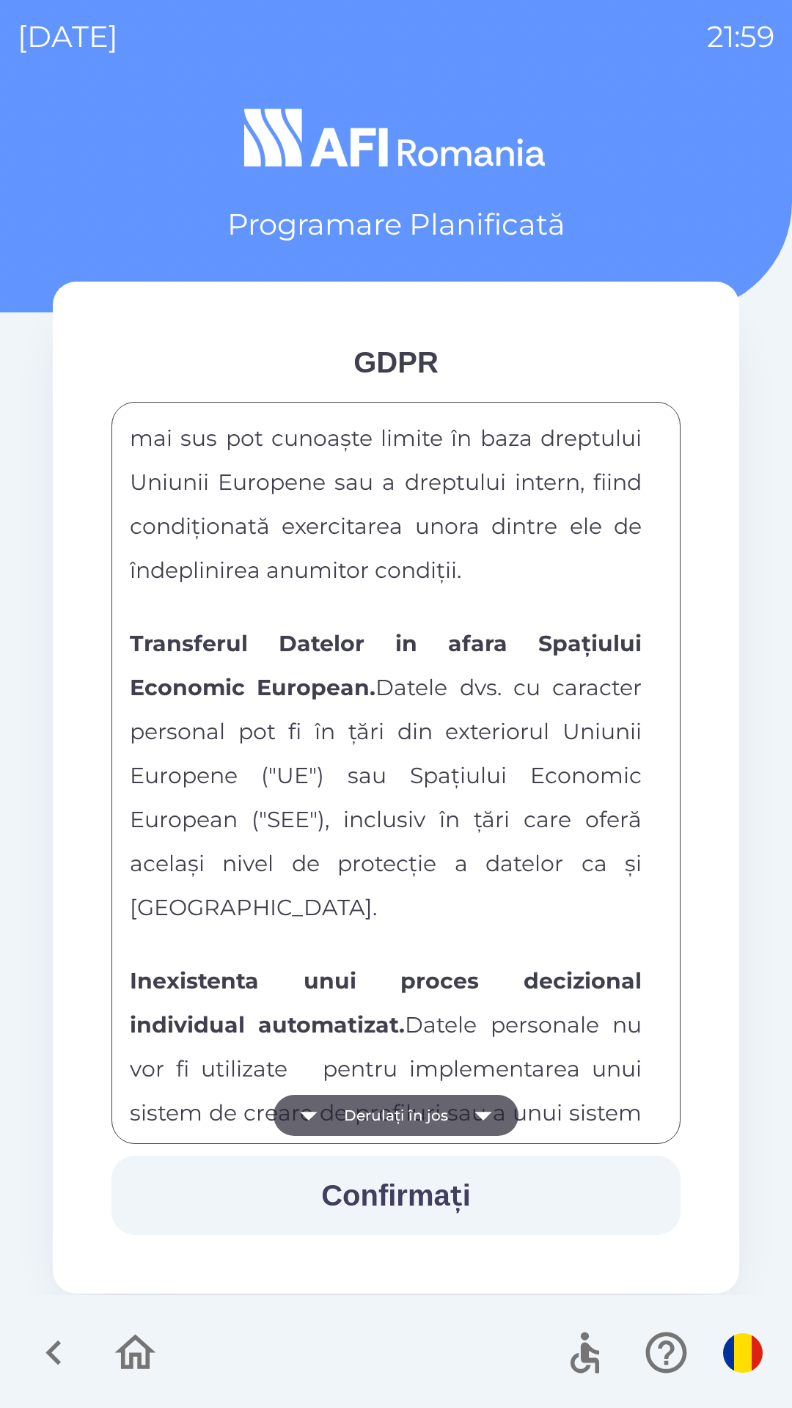
scroll to position [7713, 0]
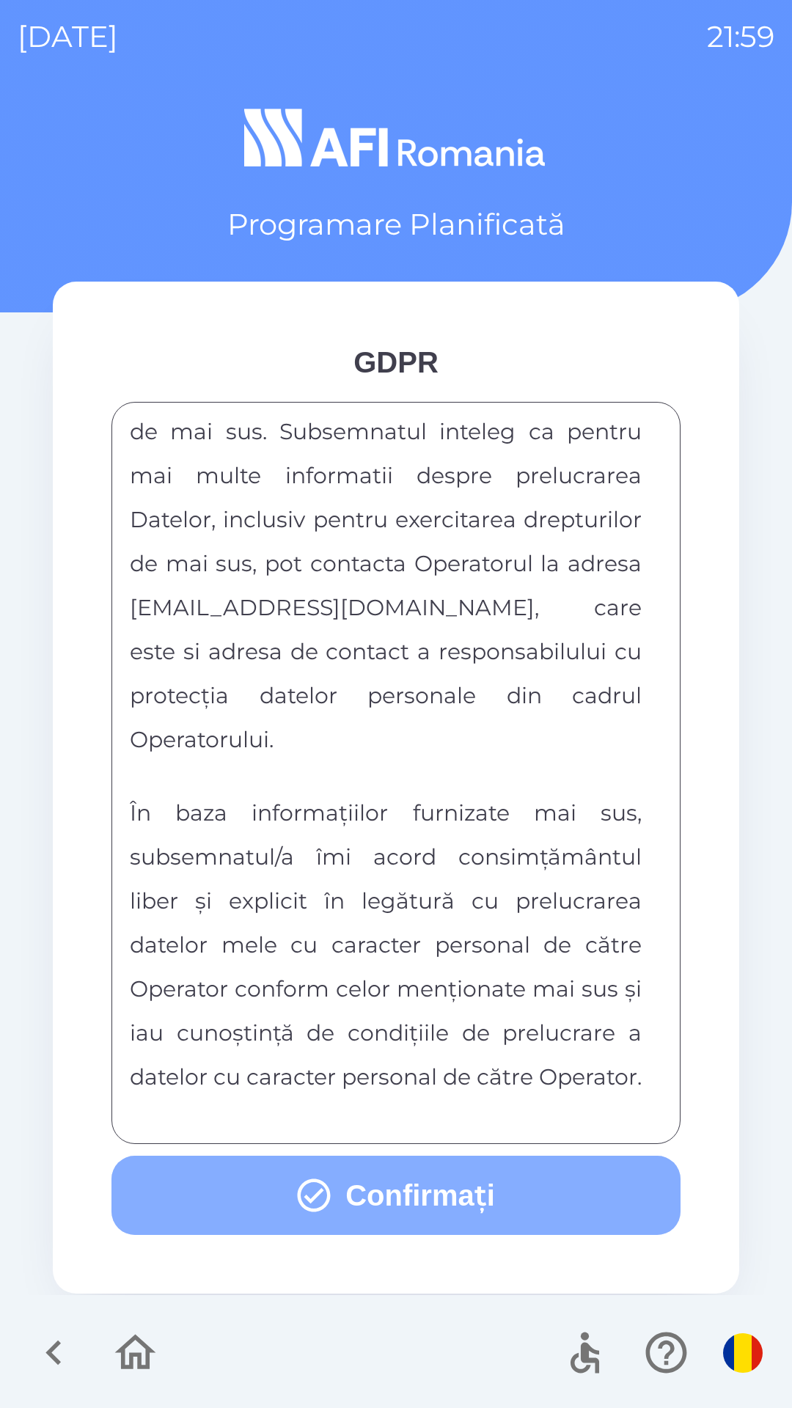
click at [486, 1199] on button "Confirmați" at bounding box center [395, 1195] width 569 height 79
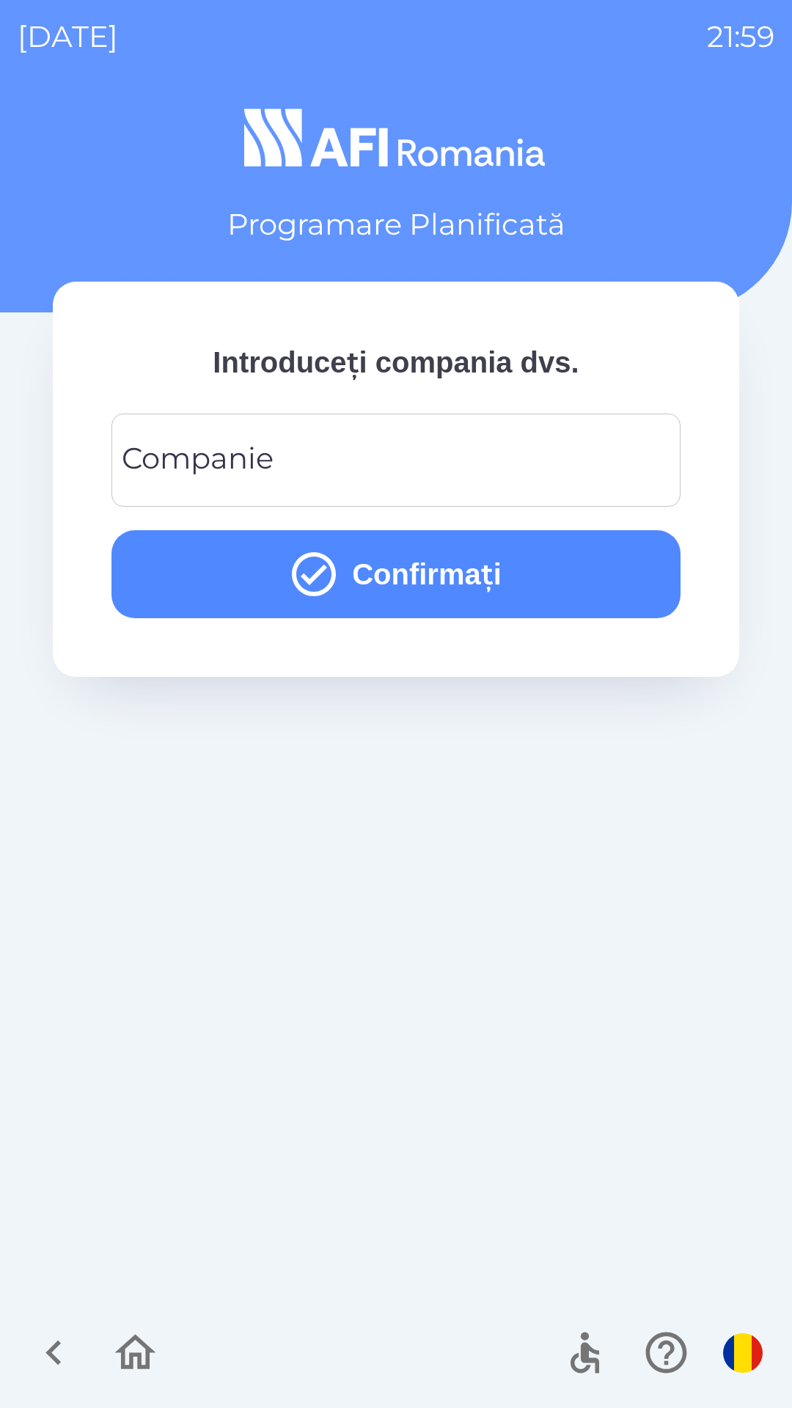
click at [567, 462] on input "Companie" at bounding box center [396, 460] width 534 height 58
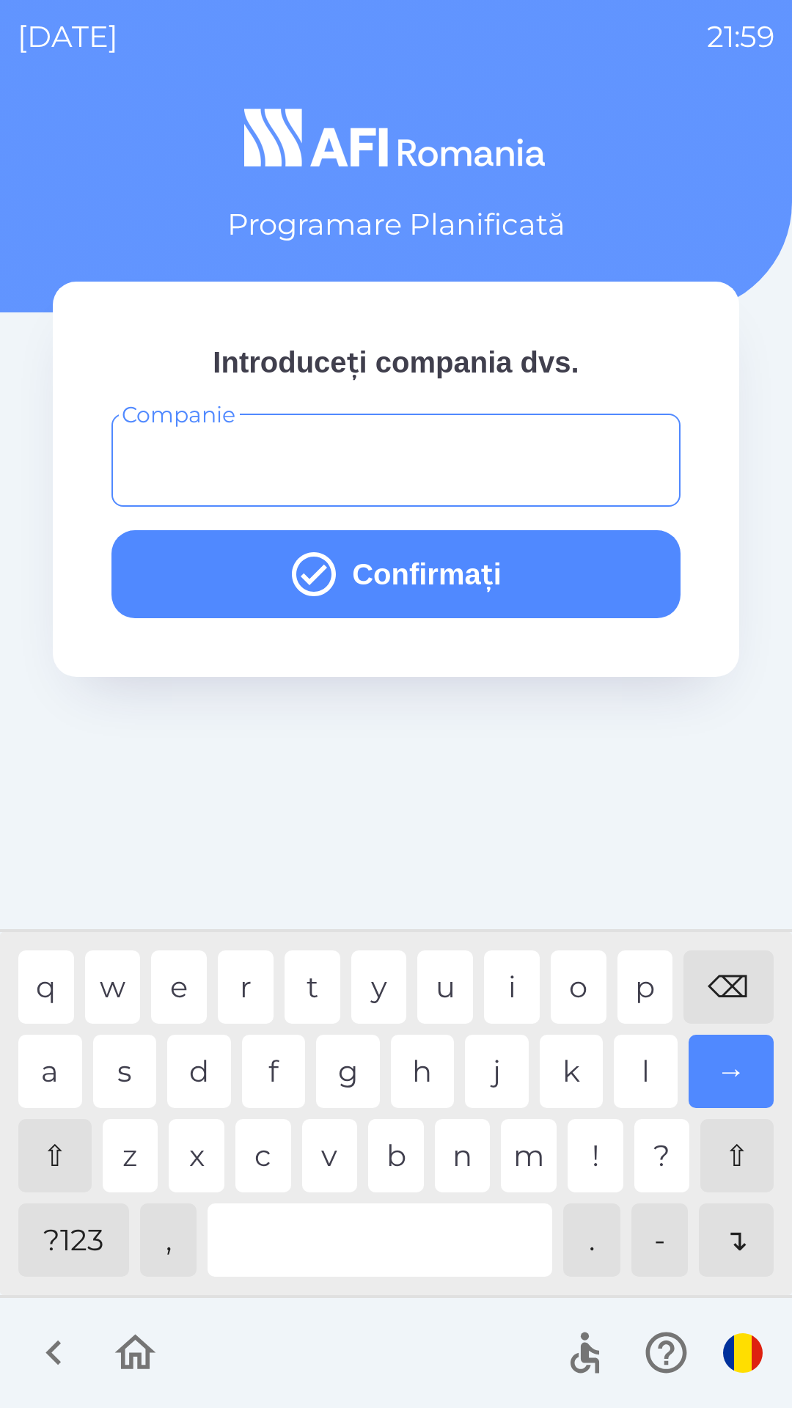
type input "*"
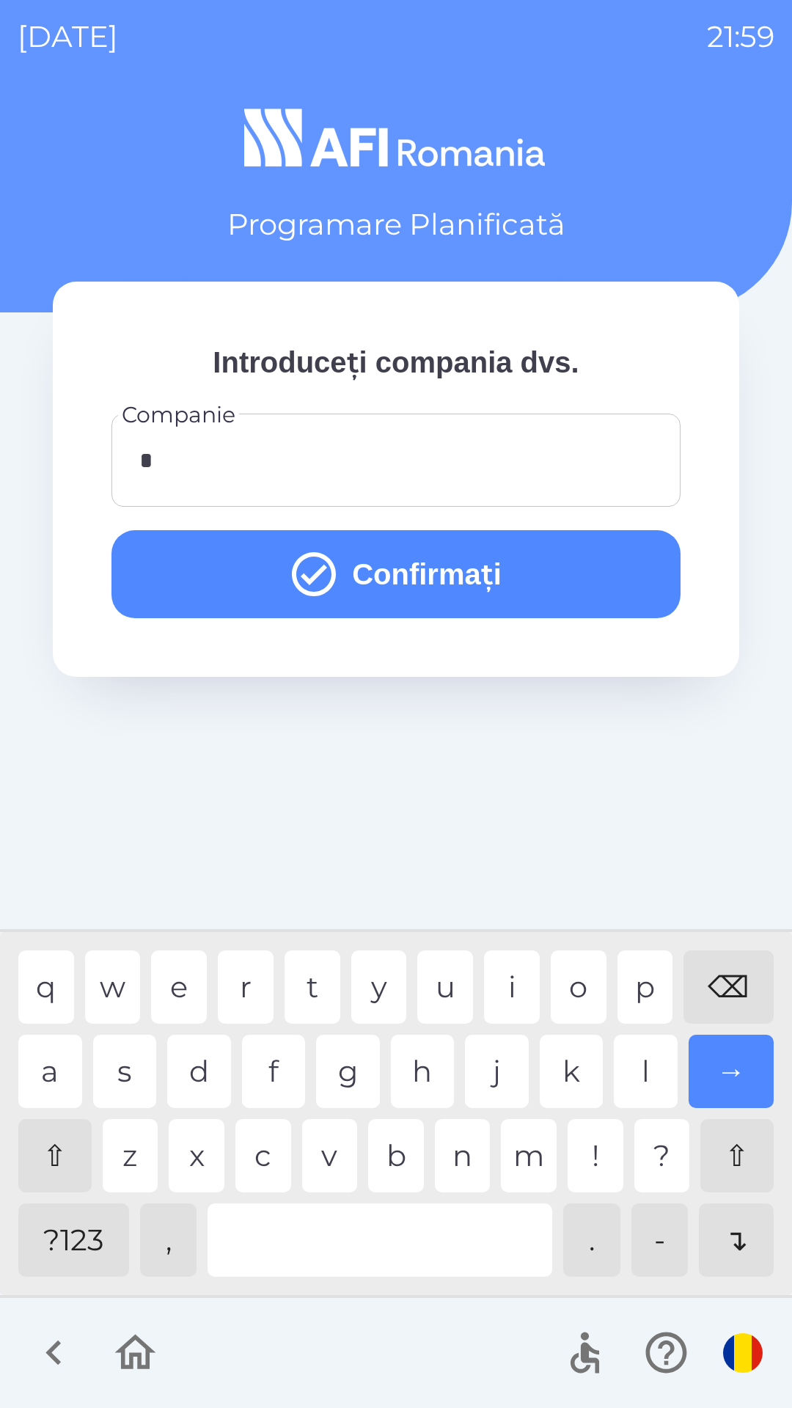
click at [574, 593] on button "Confirmați" at bounding box center [395, 574] width 569 height 88
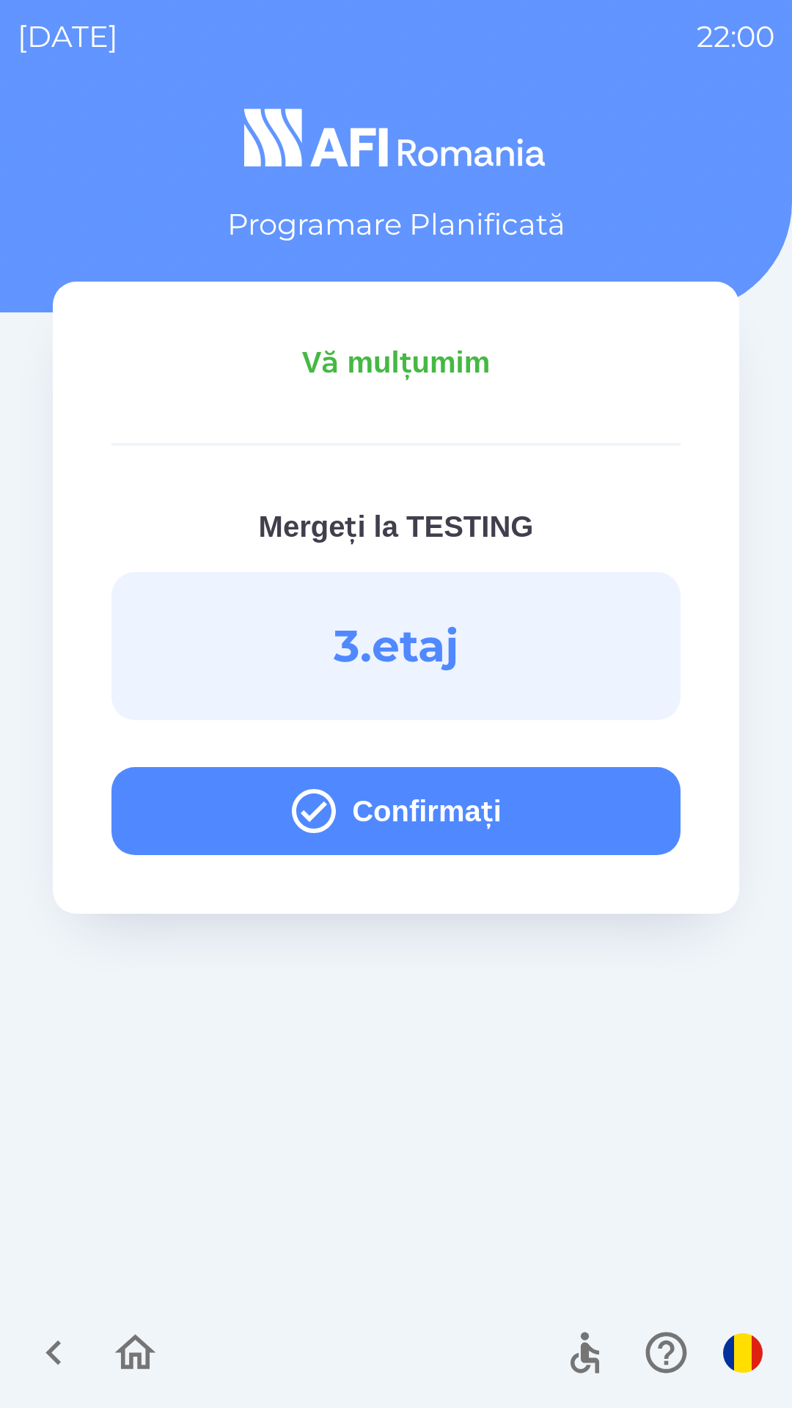
click at [565, 807] on button "Confirmați" at bounding box center [395, 811] width 569 height 88
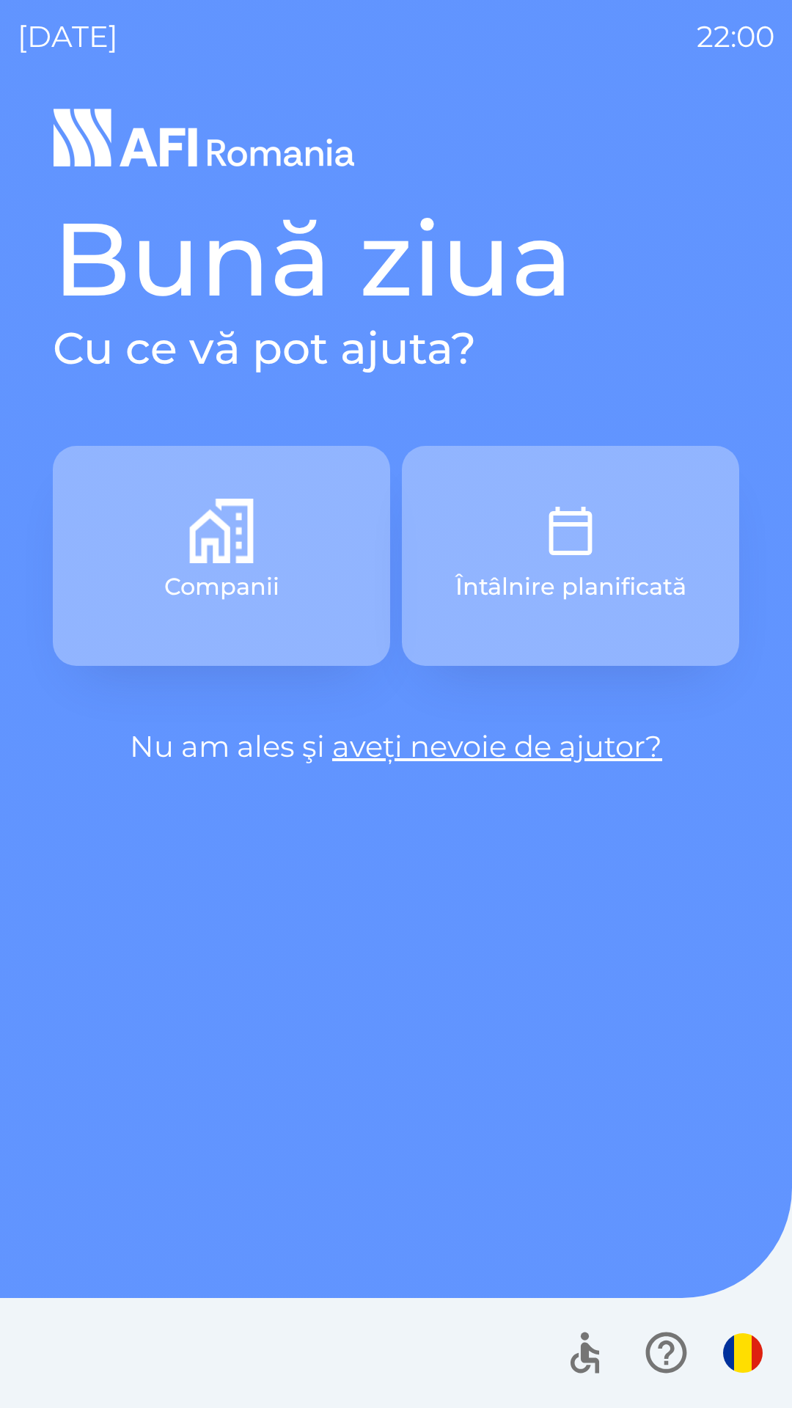
click at [652, 521] on button "Întâlnire planificată" at bounding box center [570, 556] width 337 height 220
click at [622, 549] on button "Întâlnire planificată" at bounding box center [570, 556] width 337 height 220
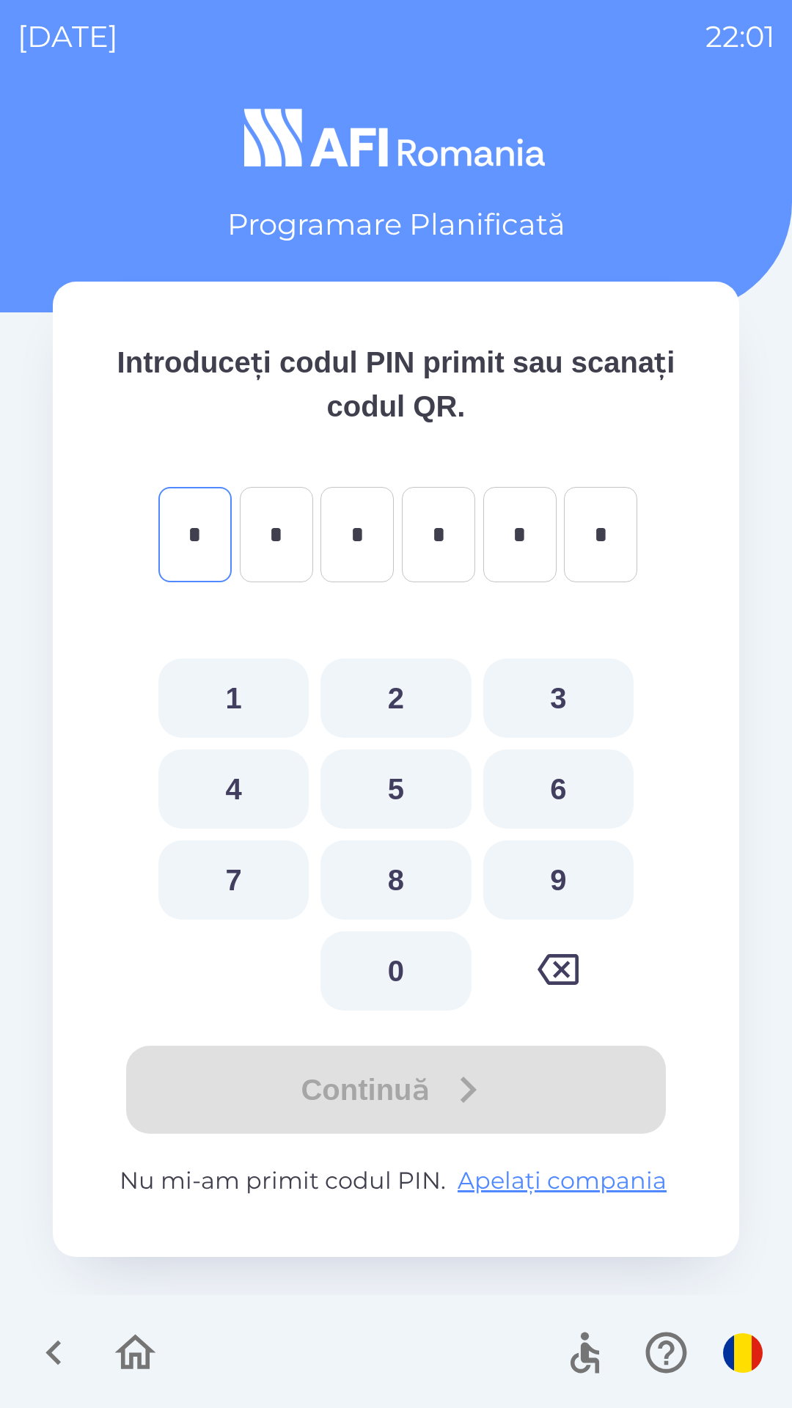
type input "*"
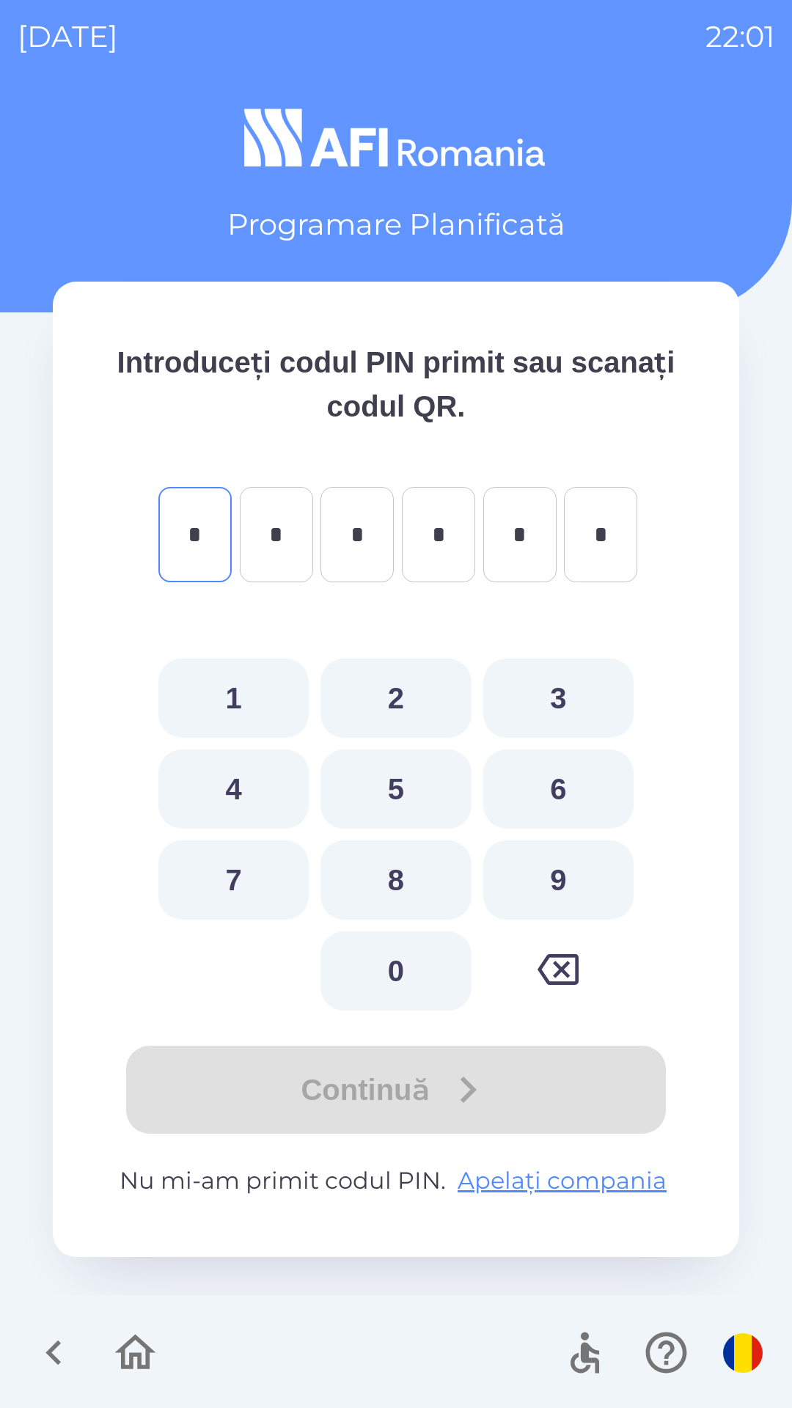
type input "*"
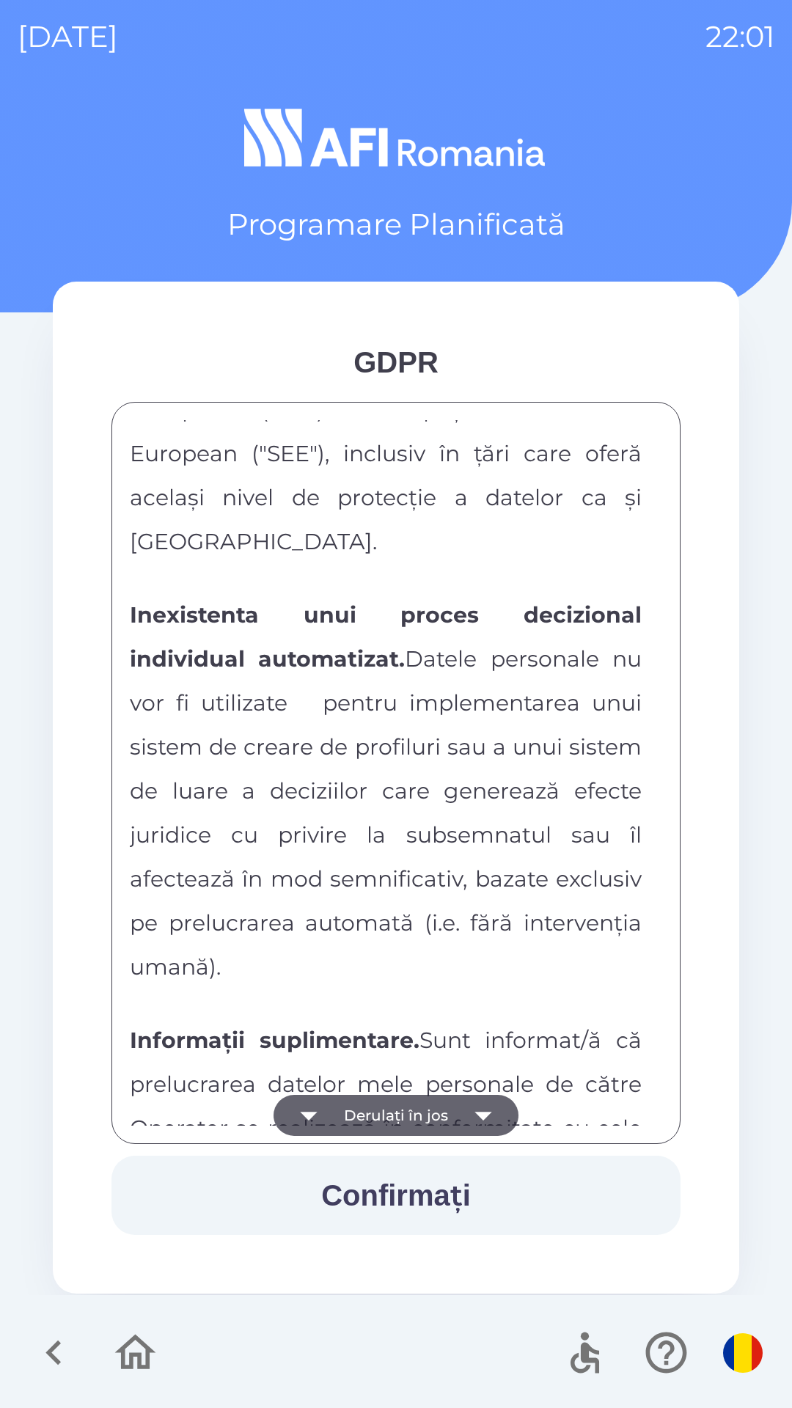
scroll to position [7713, 0]
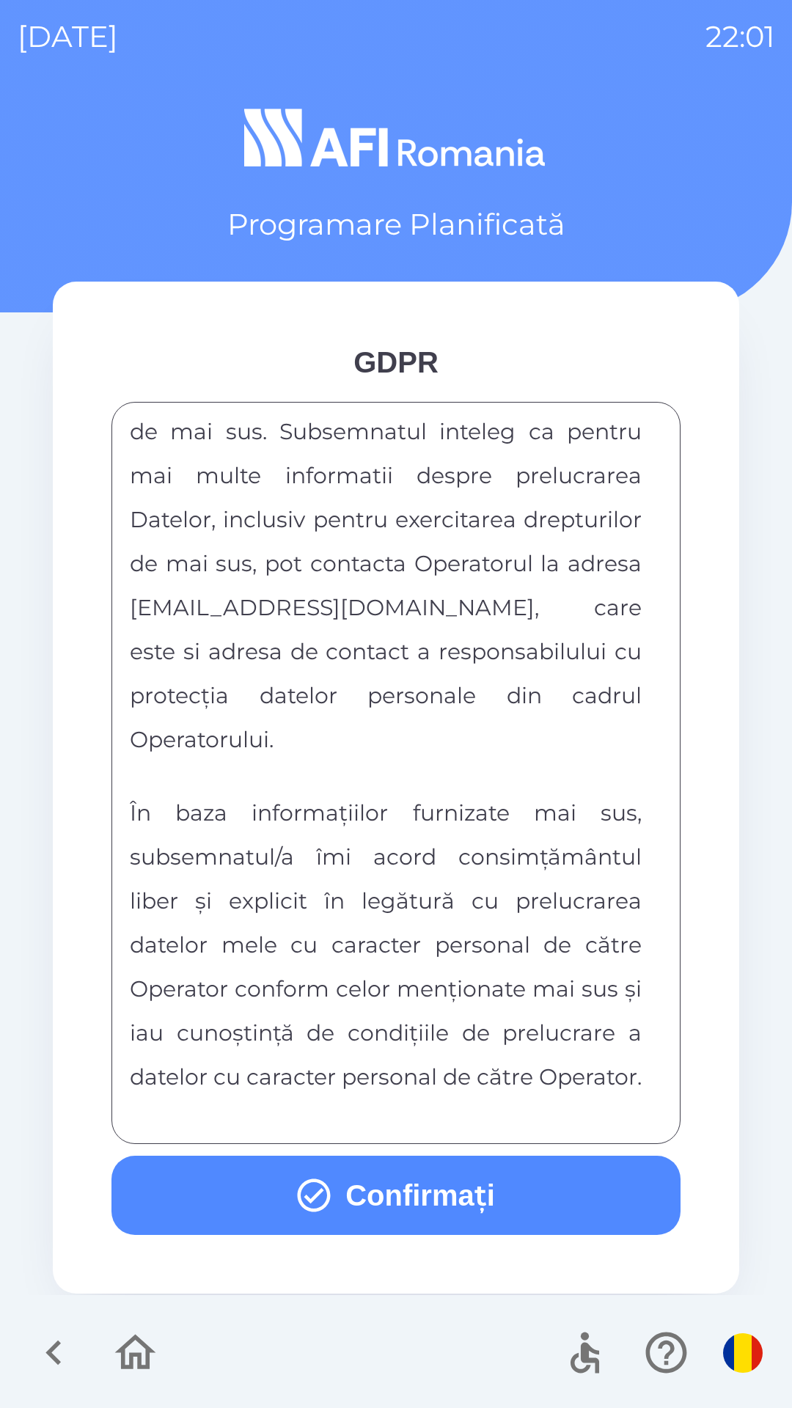
click at [397, 1200] on button "Confirmați" at bounding box center [395, 1195] width 569 height 79
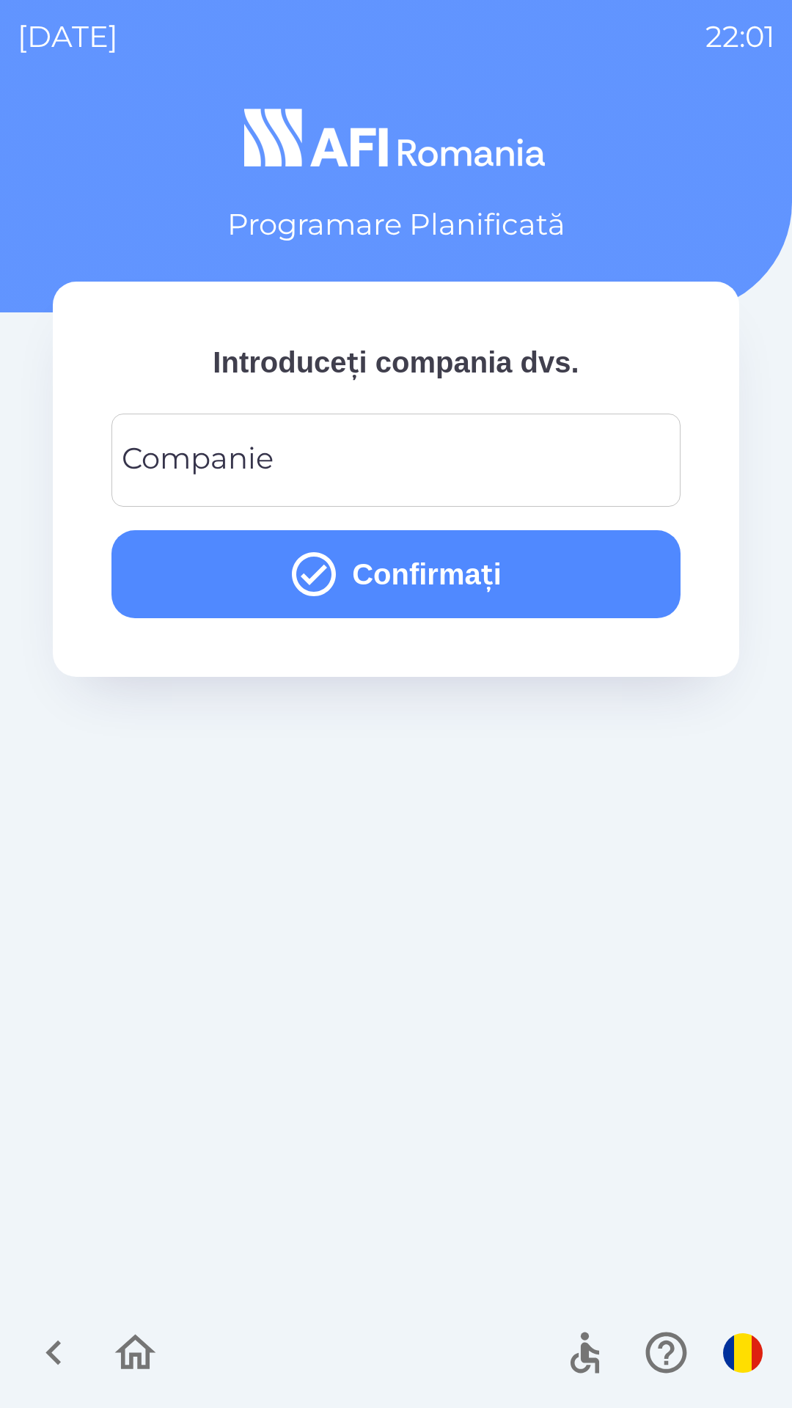
click at [554, 458] on input "Companie" at bounding box center [396, 460] width 534 height 58
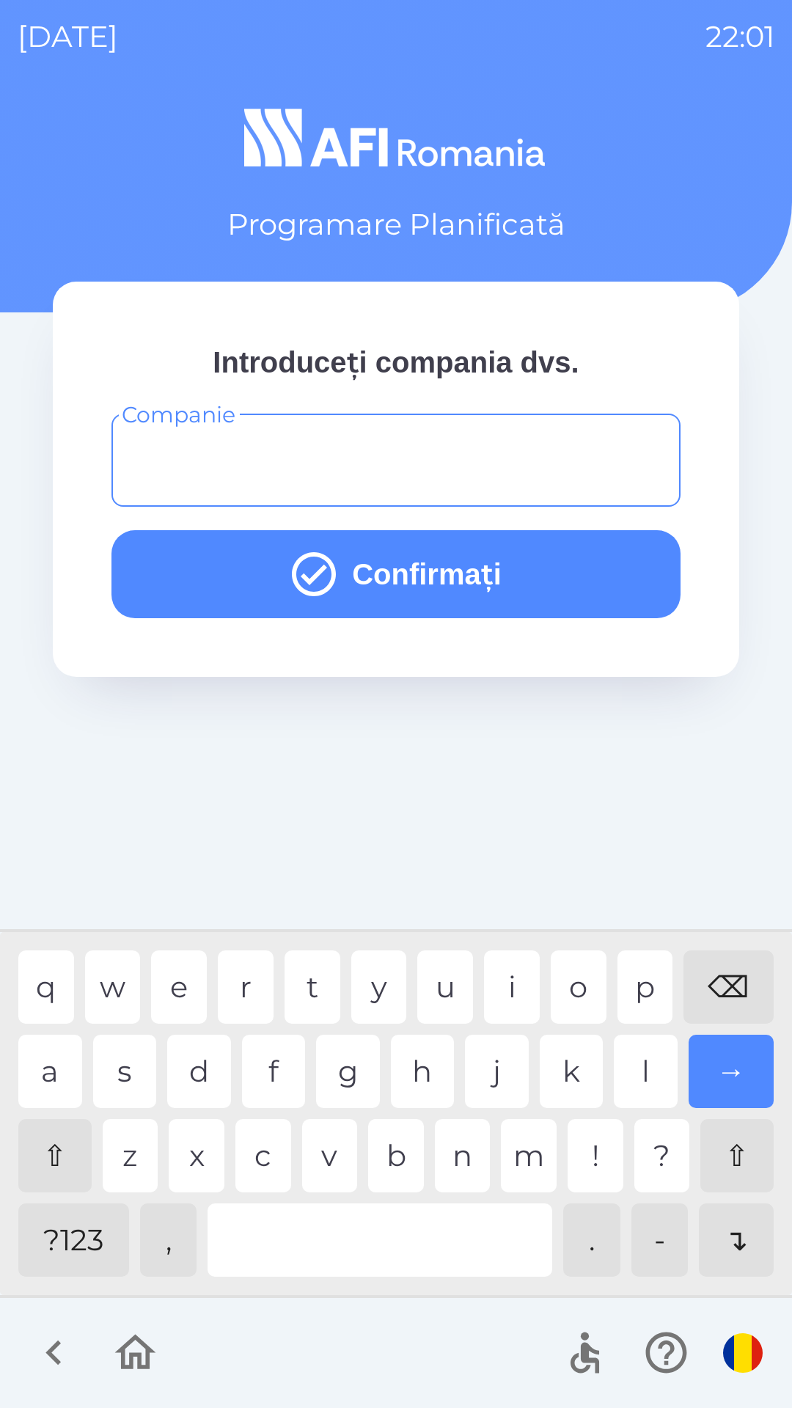
type input "*"
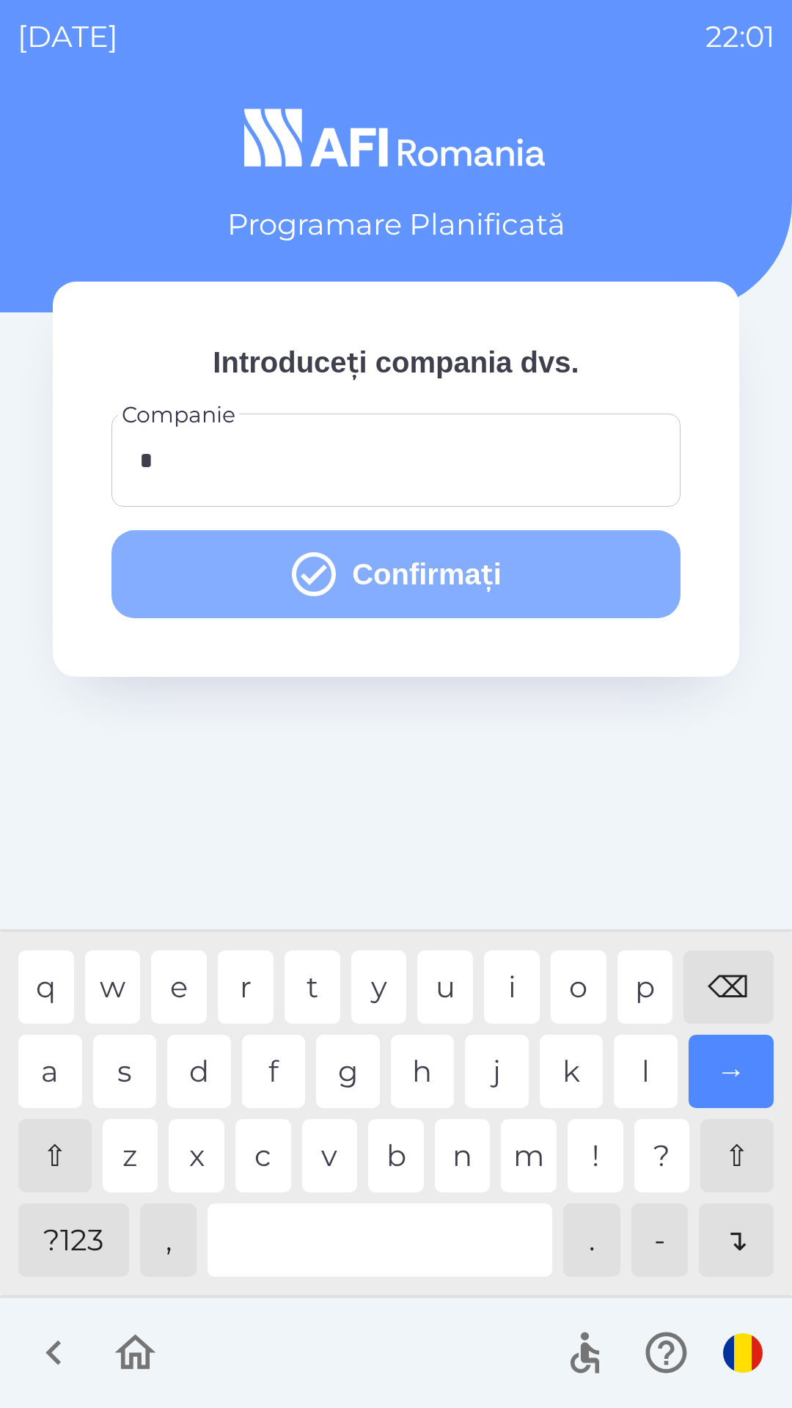
click at [566, 565] on button "Confirmați" at bounding box center [395, 574] width 569 height 88
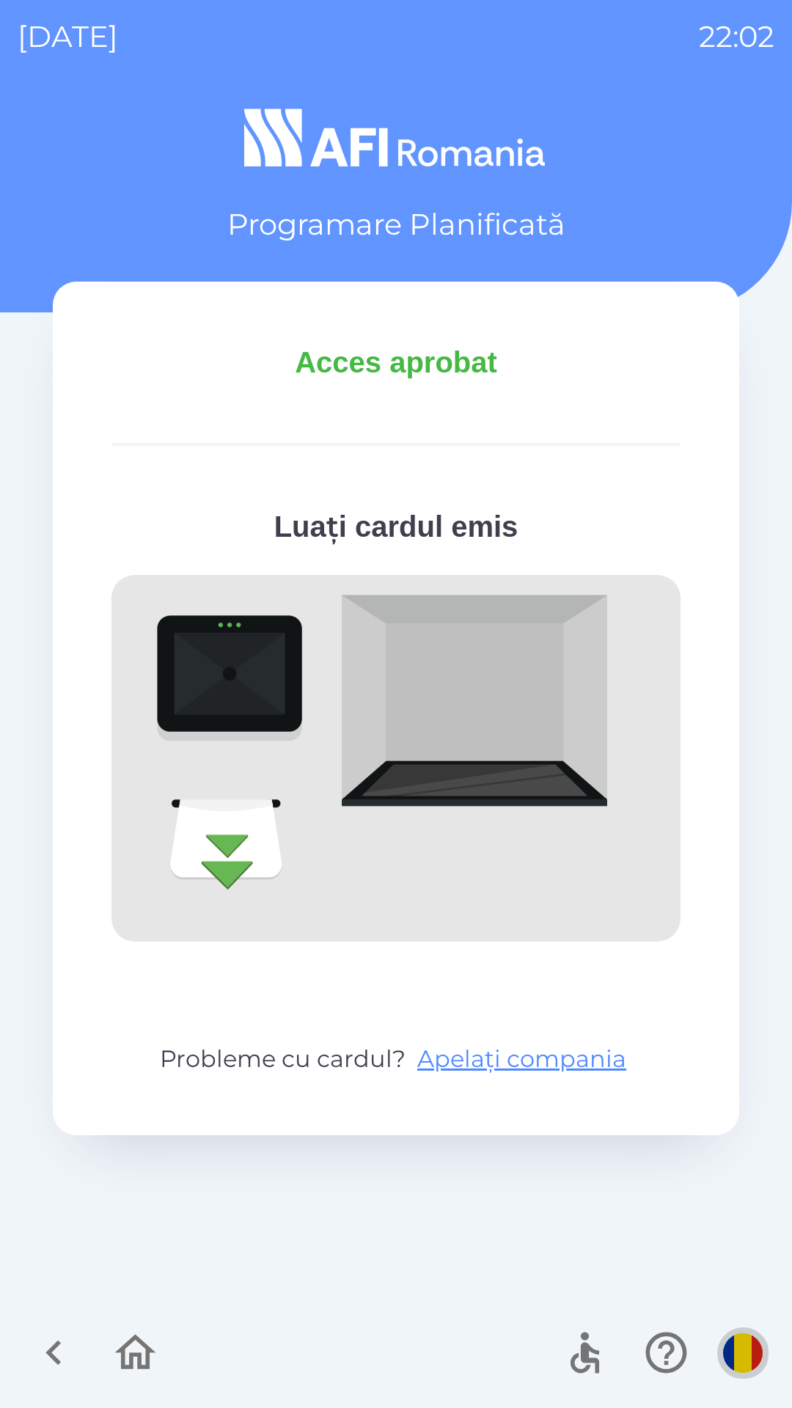
click at [738, 1344] on img "button" at bounding box center [743, 1353] width 40 height 40
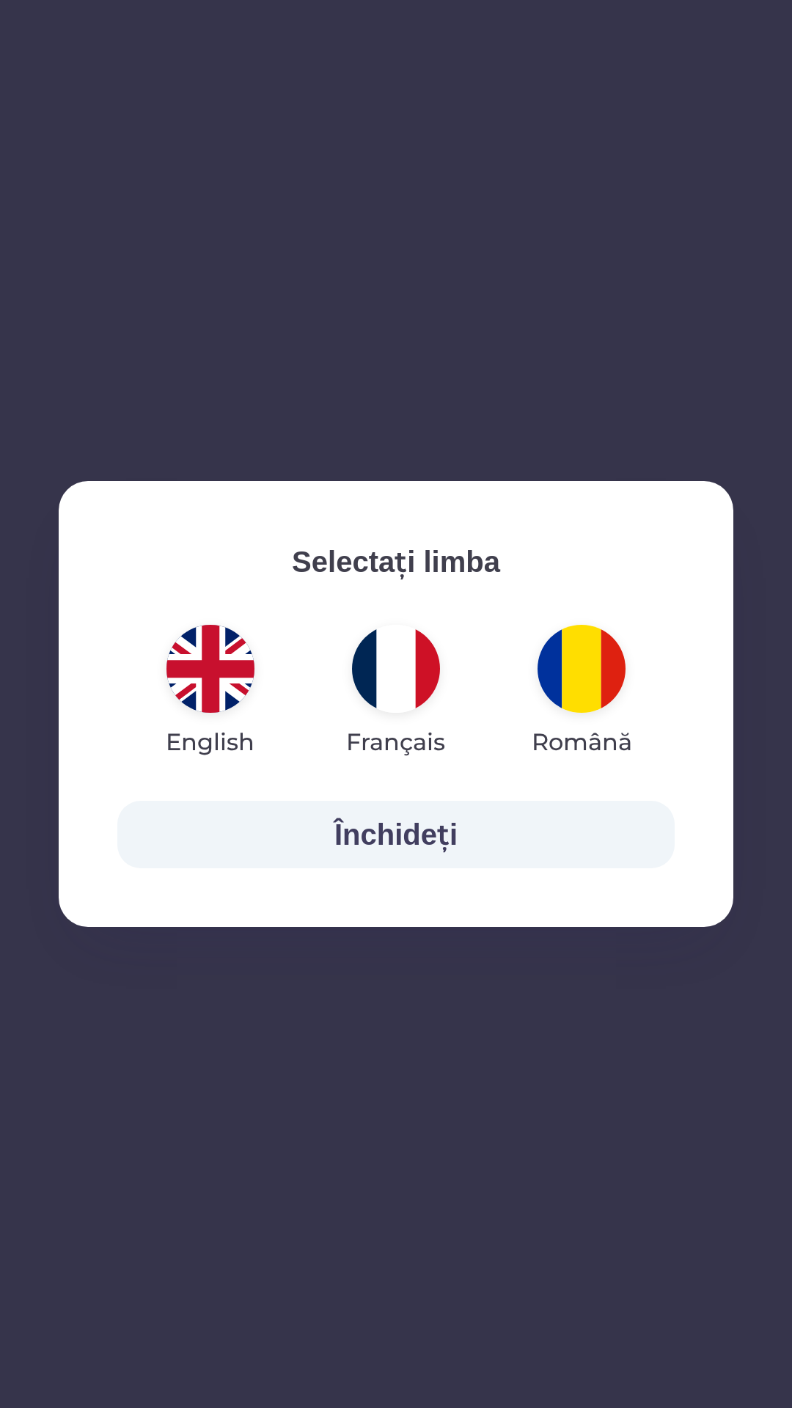
click at [217, 661] on img "button" at bounding box center [210, 669] width 88 height 88
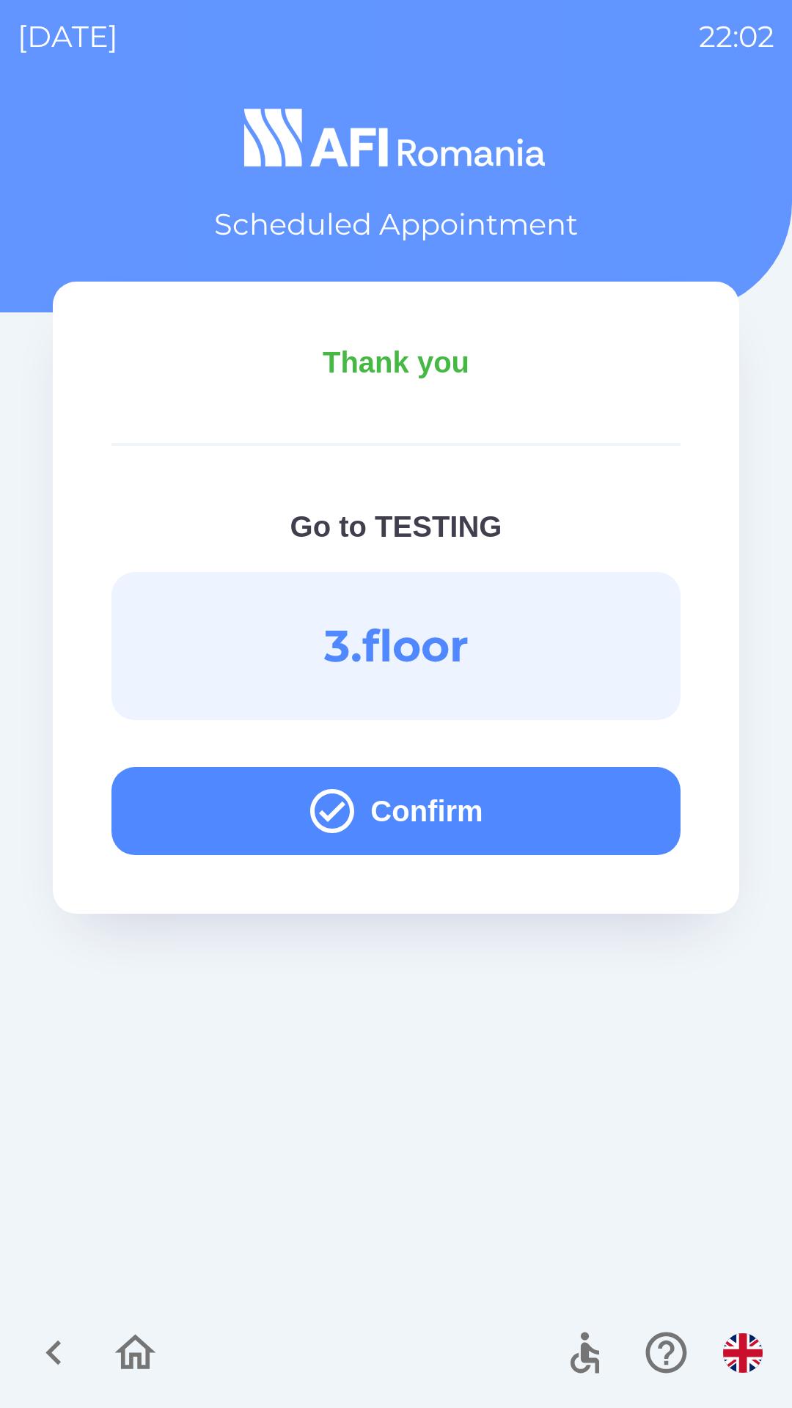
click at [550, 803] on button "Confirm" at bounding box center [395, 811] width 569 height 88
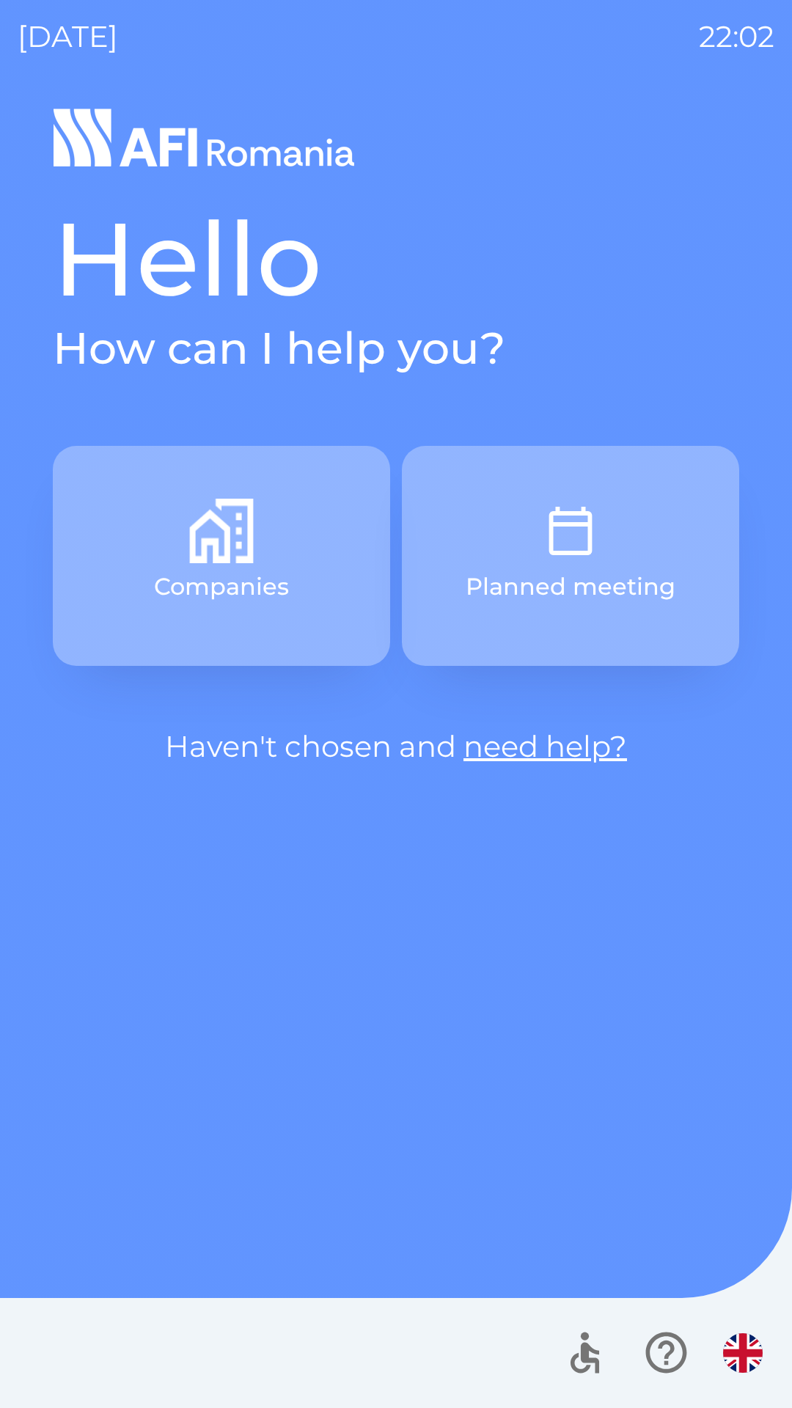
click at [623, 565] on button "Planned meeting" at bounding box center [570, 556] width 337 height 220
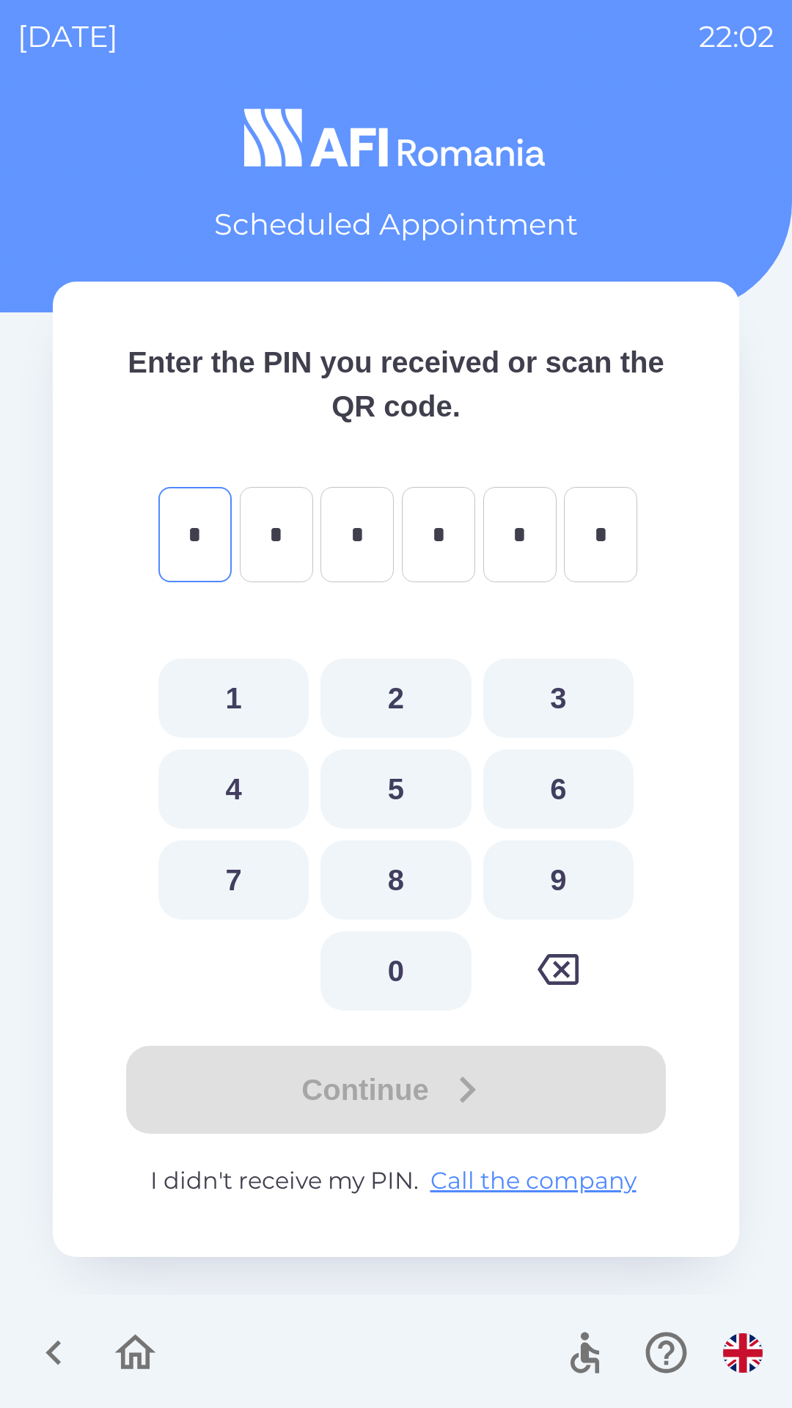
type input "*"
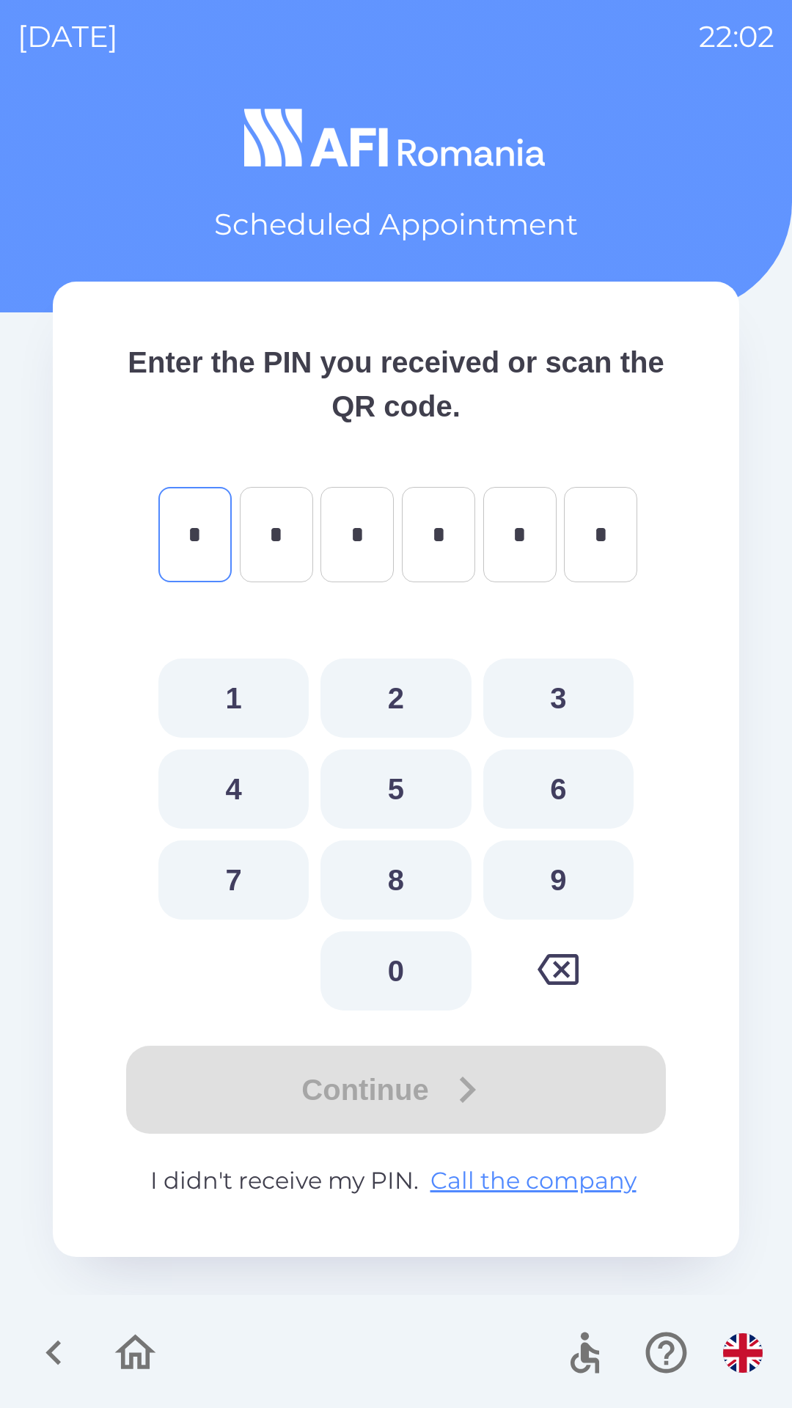
type input "*"
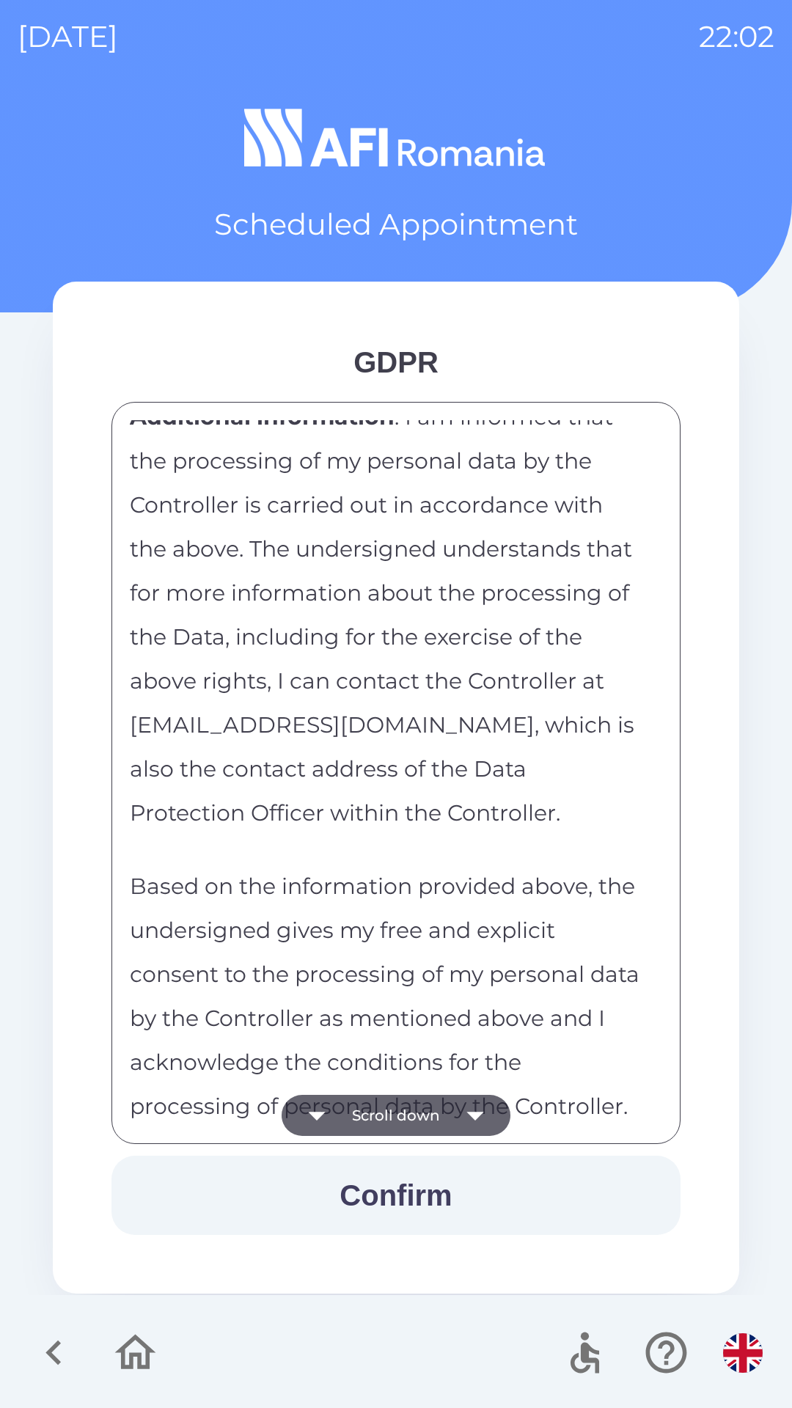
scroll to position [7141, 0]
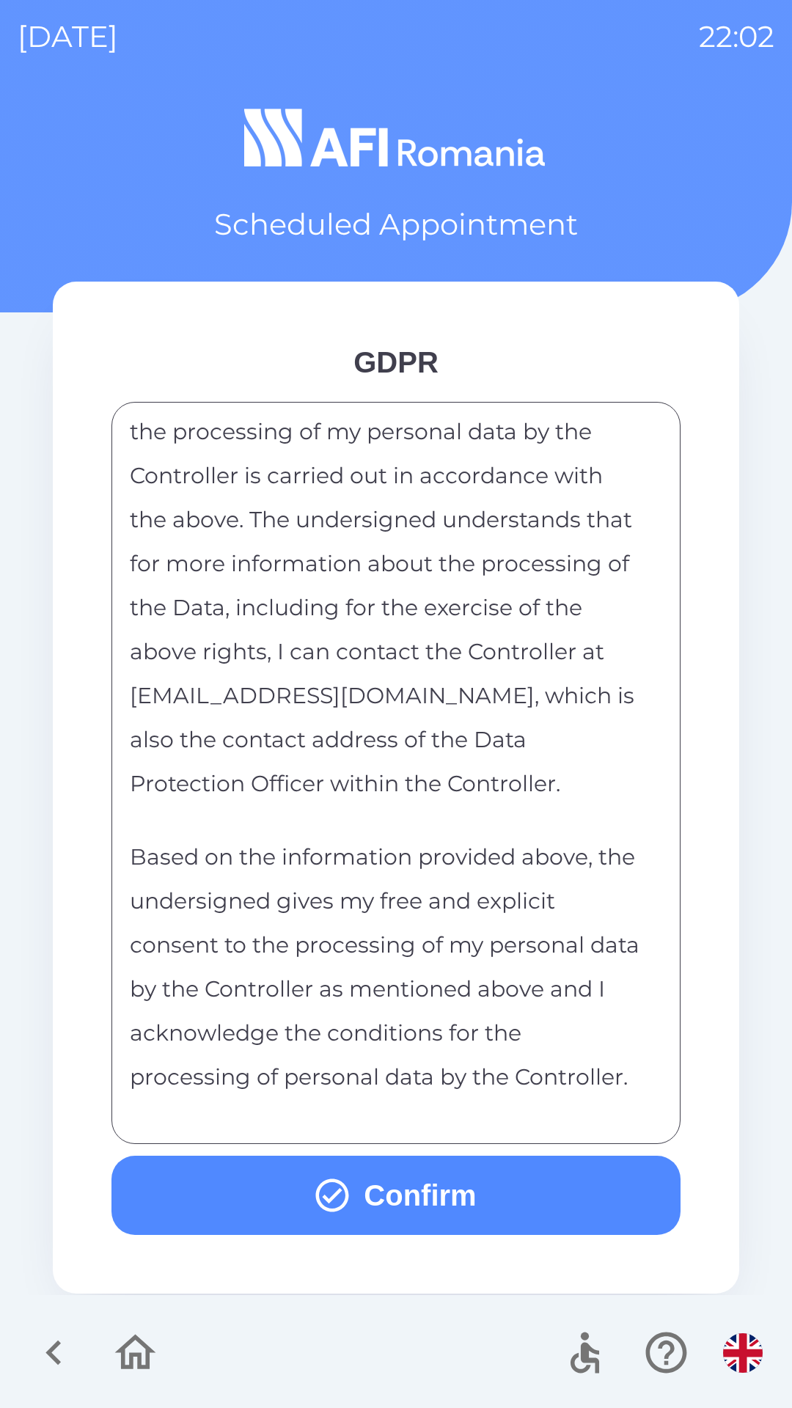
click at [559, 1192] on button "Confirm" at bounding box center [395, 1195] width 569 height 79
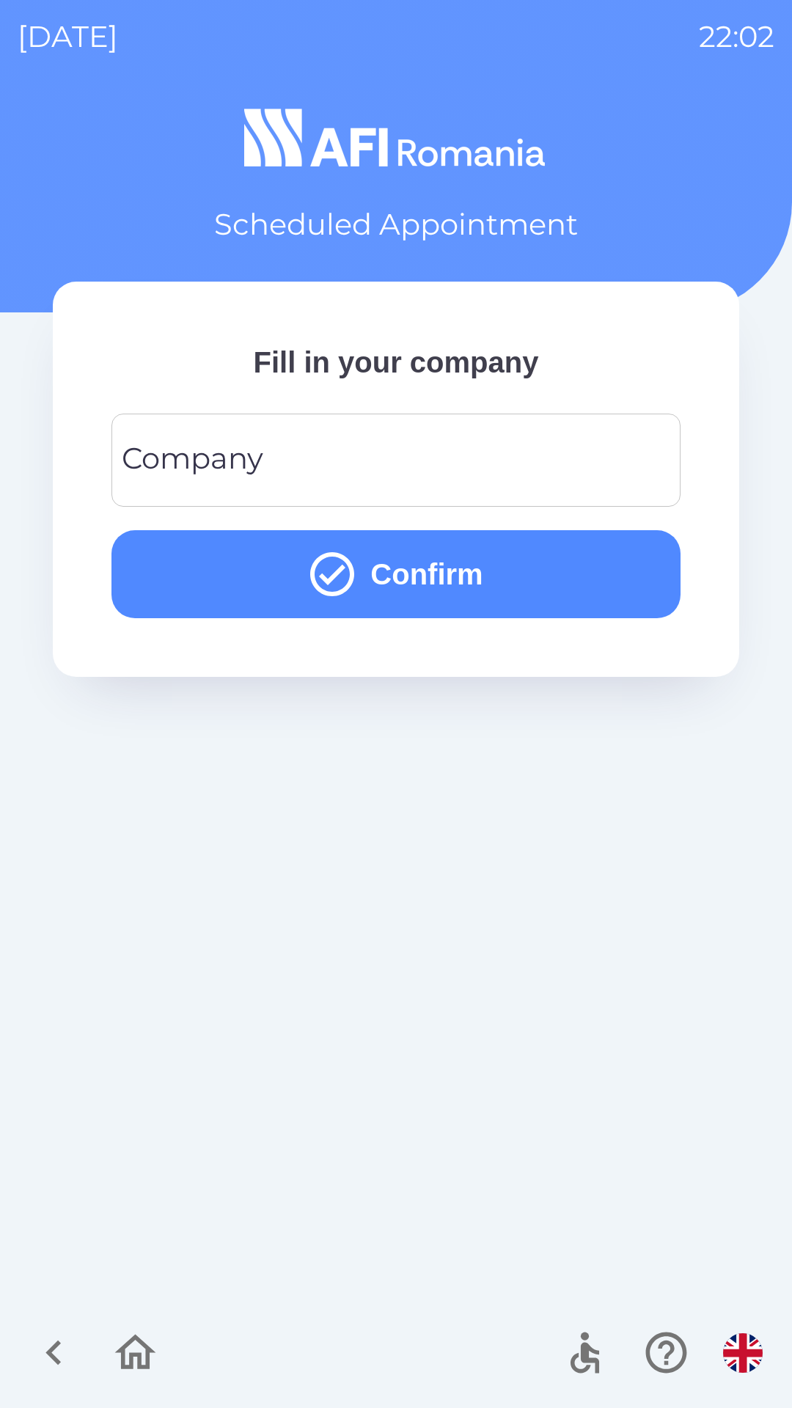
click at [568, 466] on input "Company" at bounding box center [396, 460] width 534 height 58
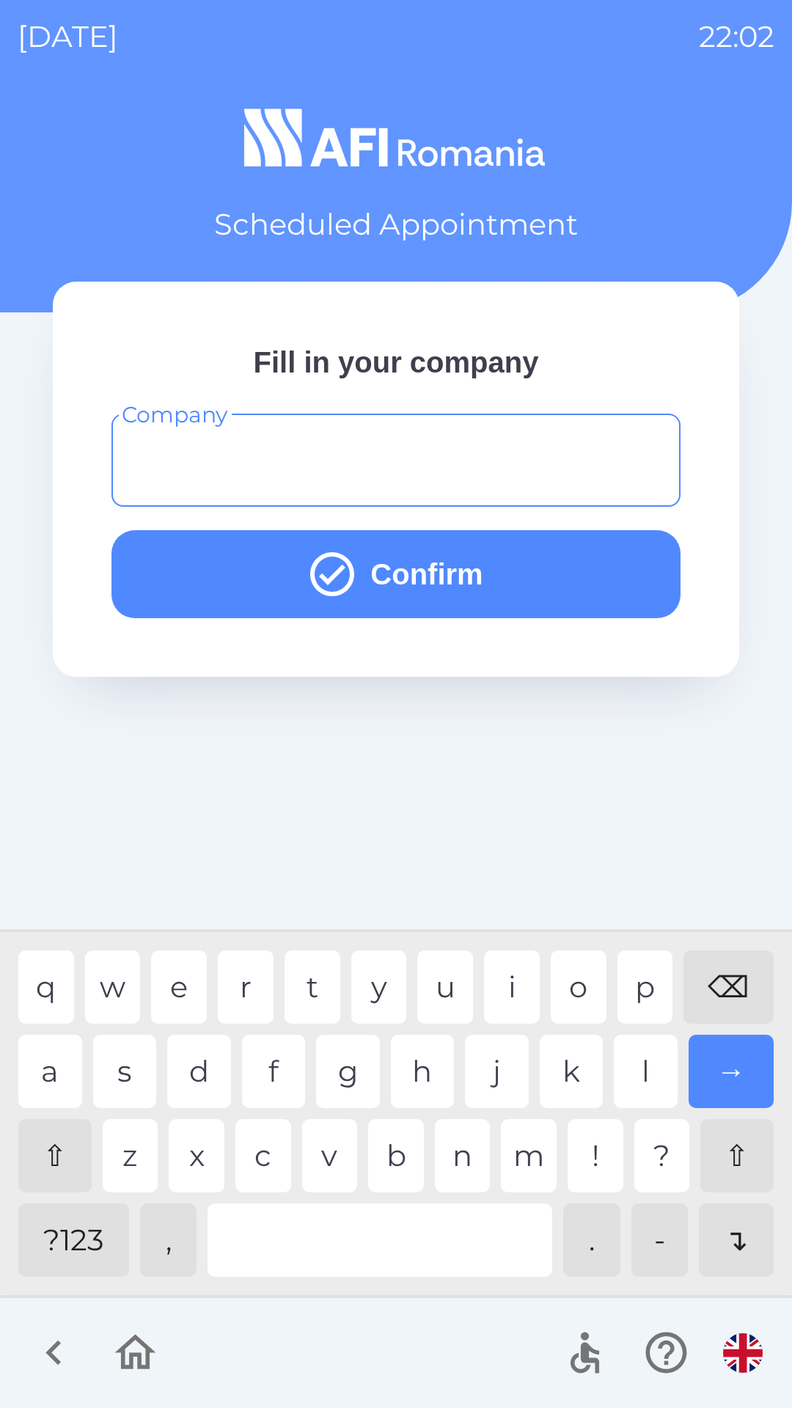
type input "*"
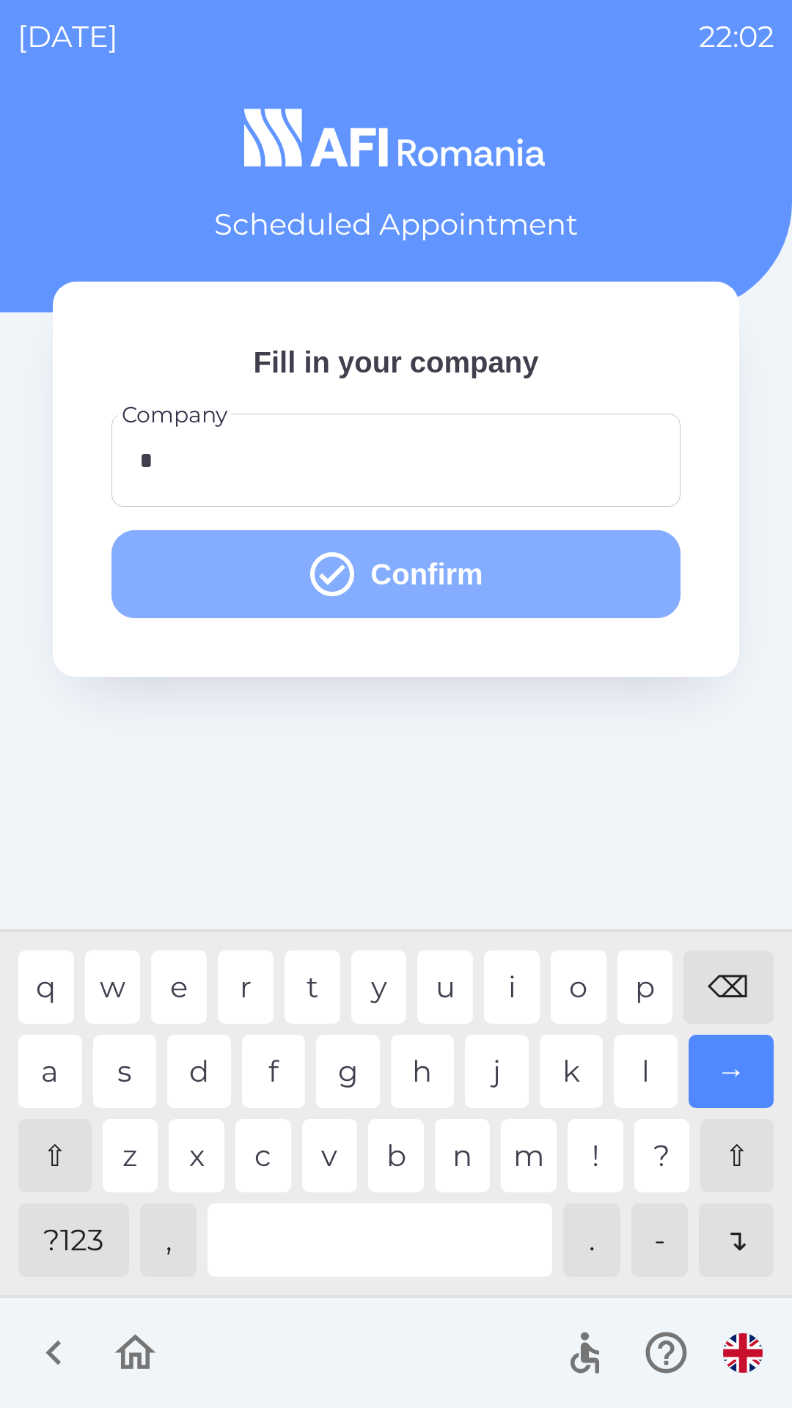
click at [578, 584] on button "Confirm" at bounding box center [395, 574] width 569 height 88
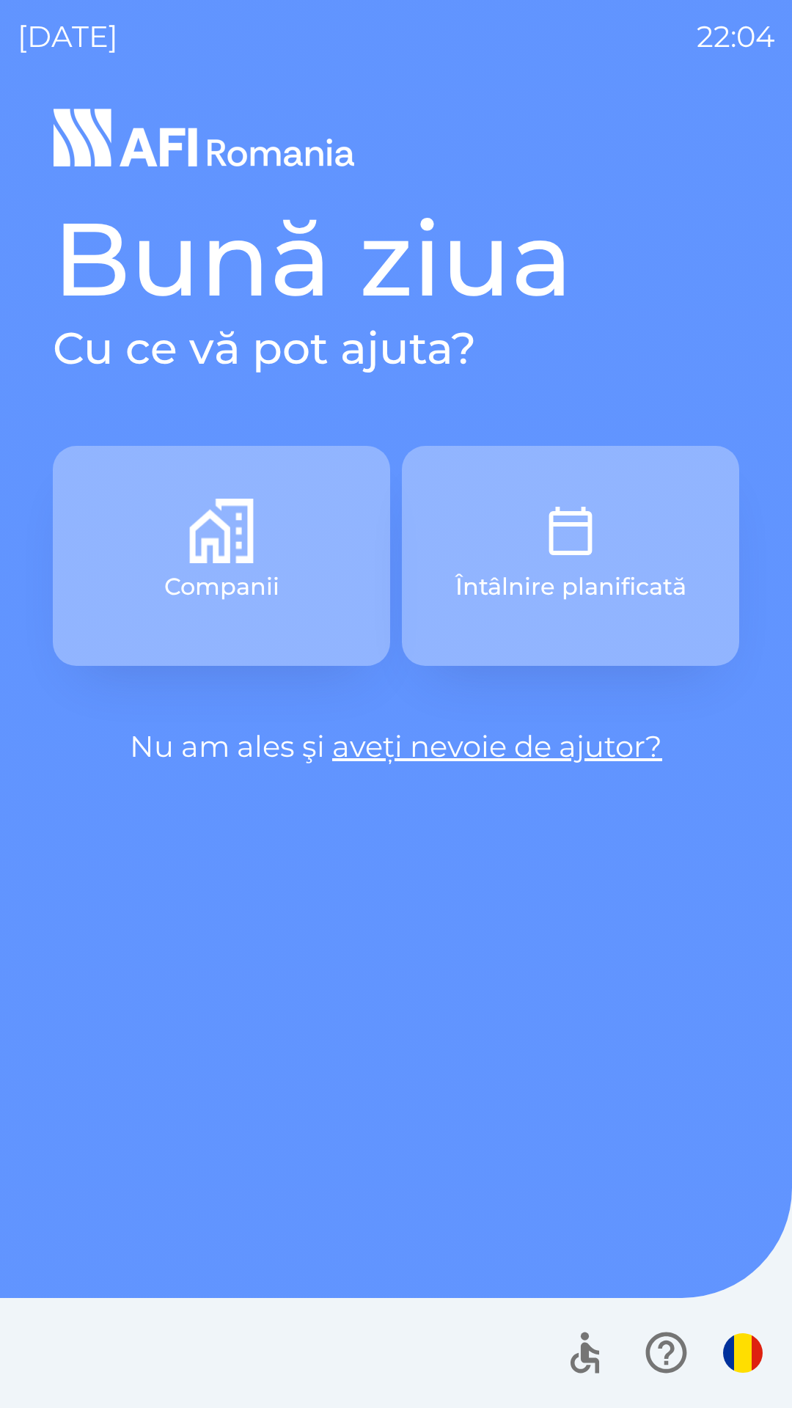
click at [622, 540] on button "Întâlnire planificată" at bounding box center [570, 556] width 337 height 220
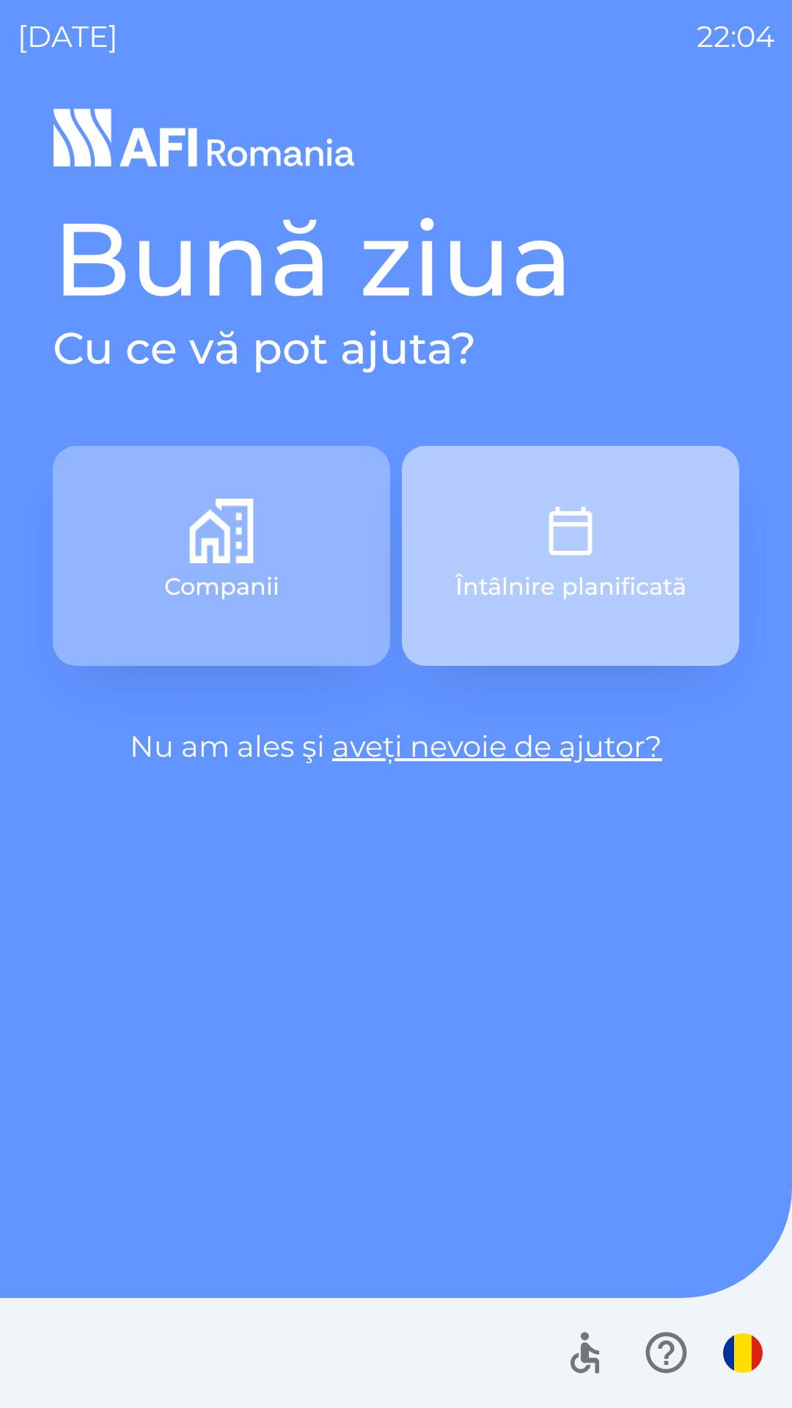
click at [627, 540] on button "Întâlnire planificată" at bounding box center [570, 556] width 337 height 220
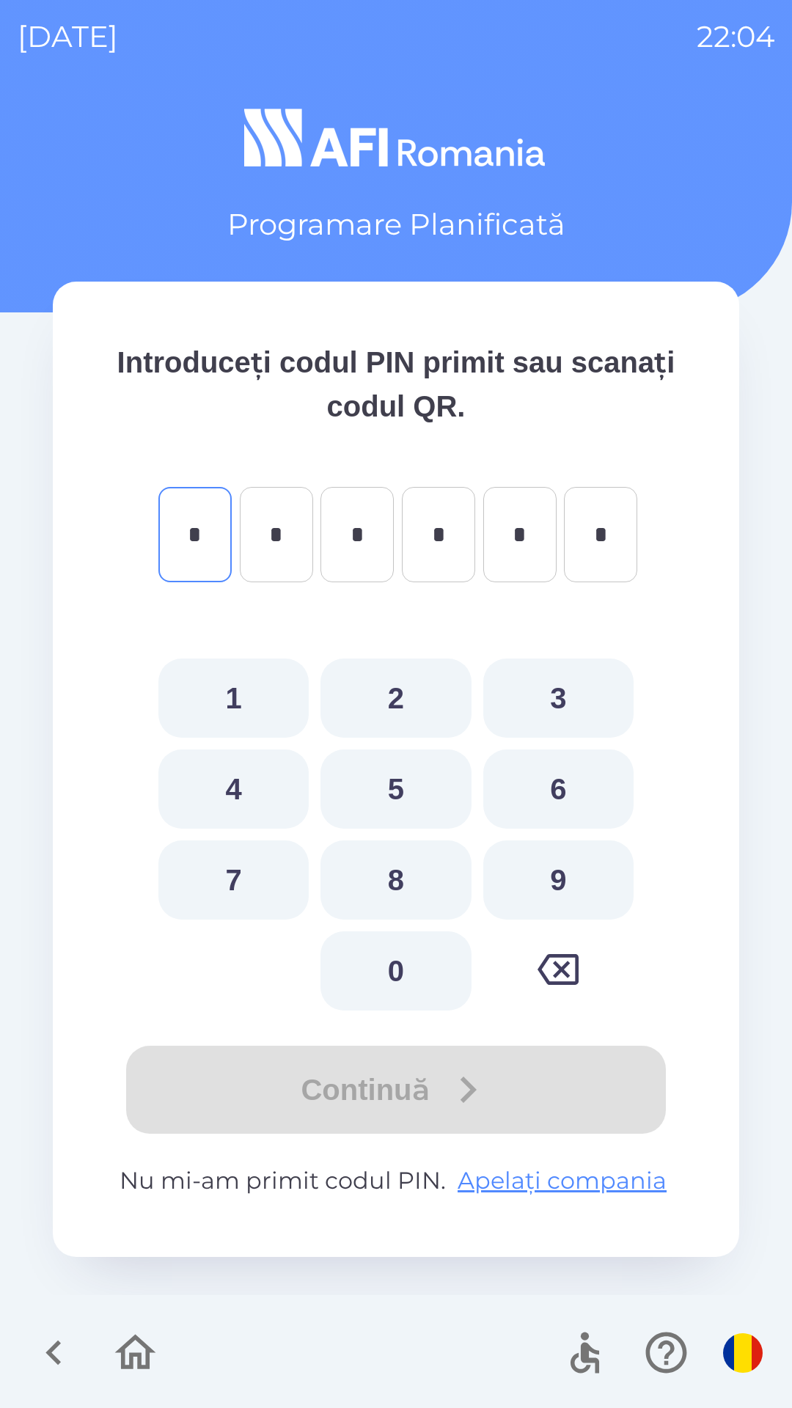
type input "*"
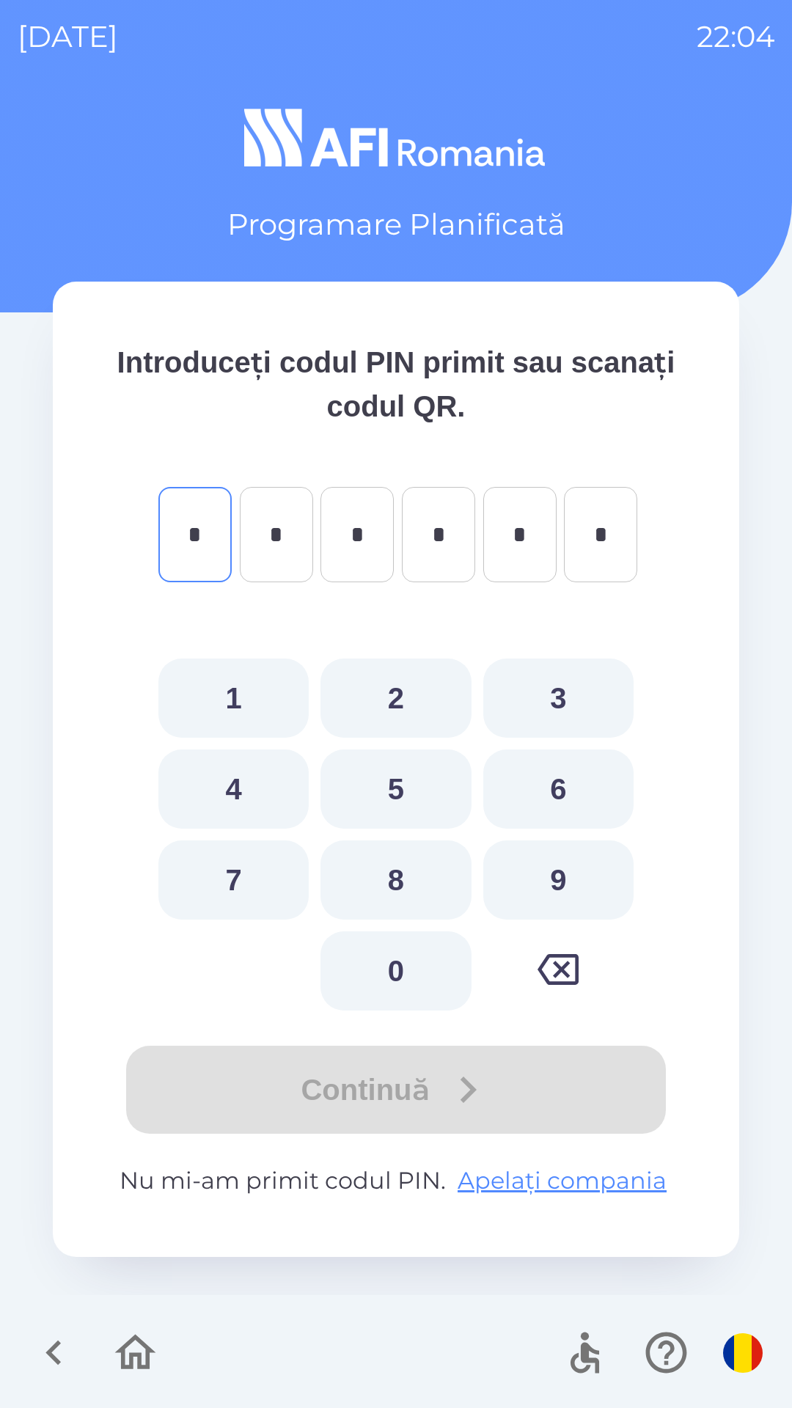
type input "*"
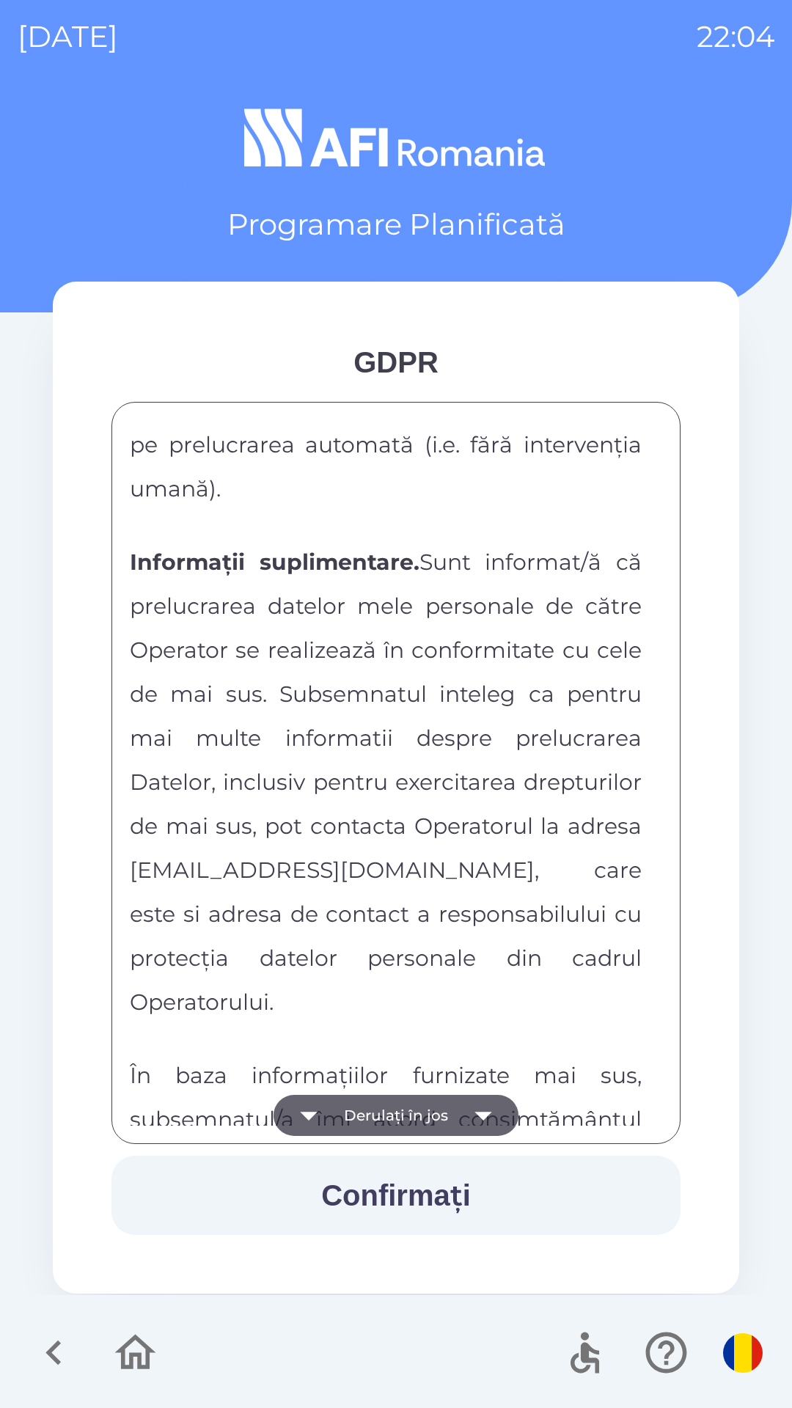
scroll to position [7713, 0]
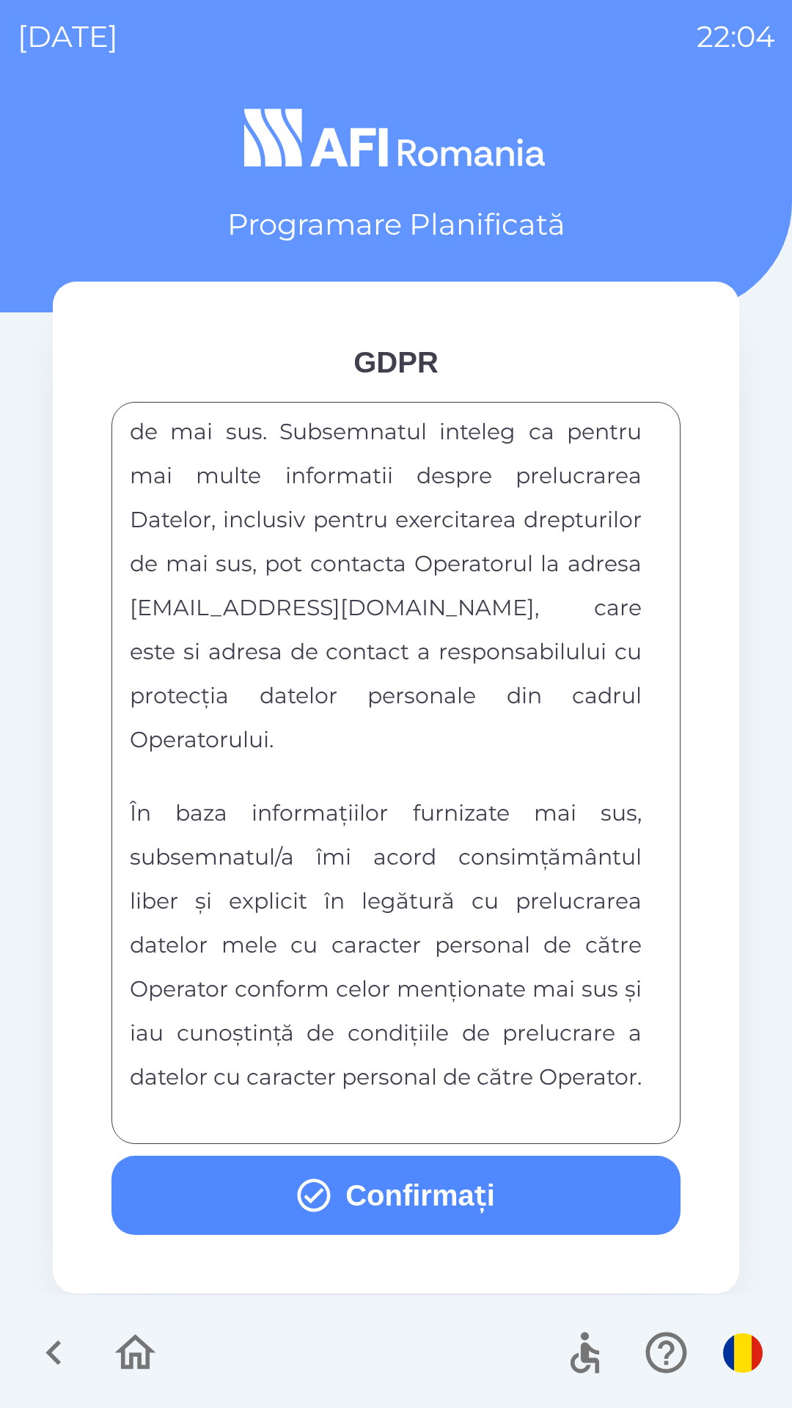
click at [490, 1194] on button "Confirmați" at bounding box center [395, 1195] width 569 height 79
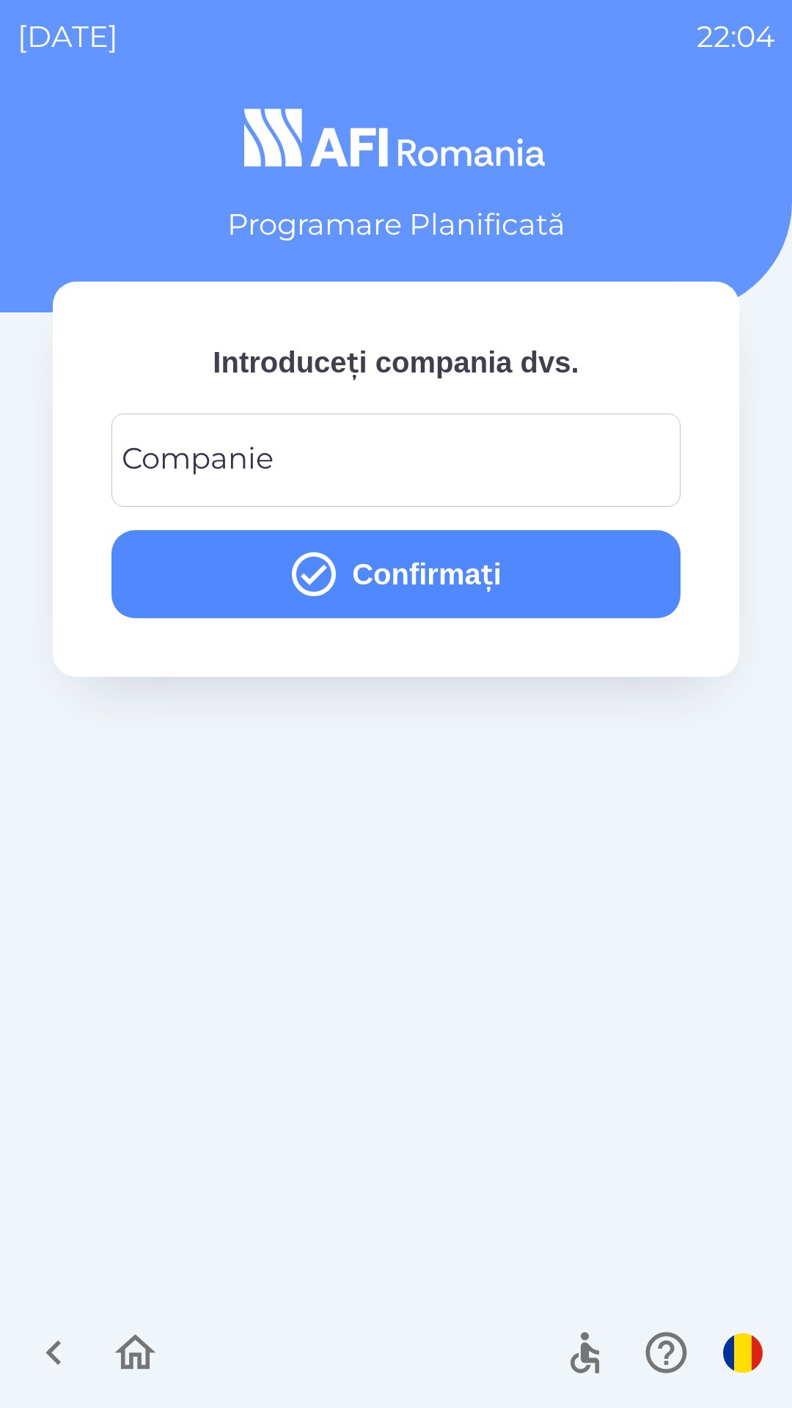
click at [521, 461] on input "Companie" at bounding box center [396, 460] width 534 height 58
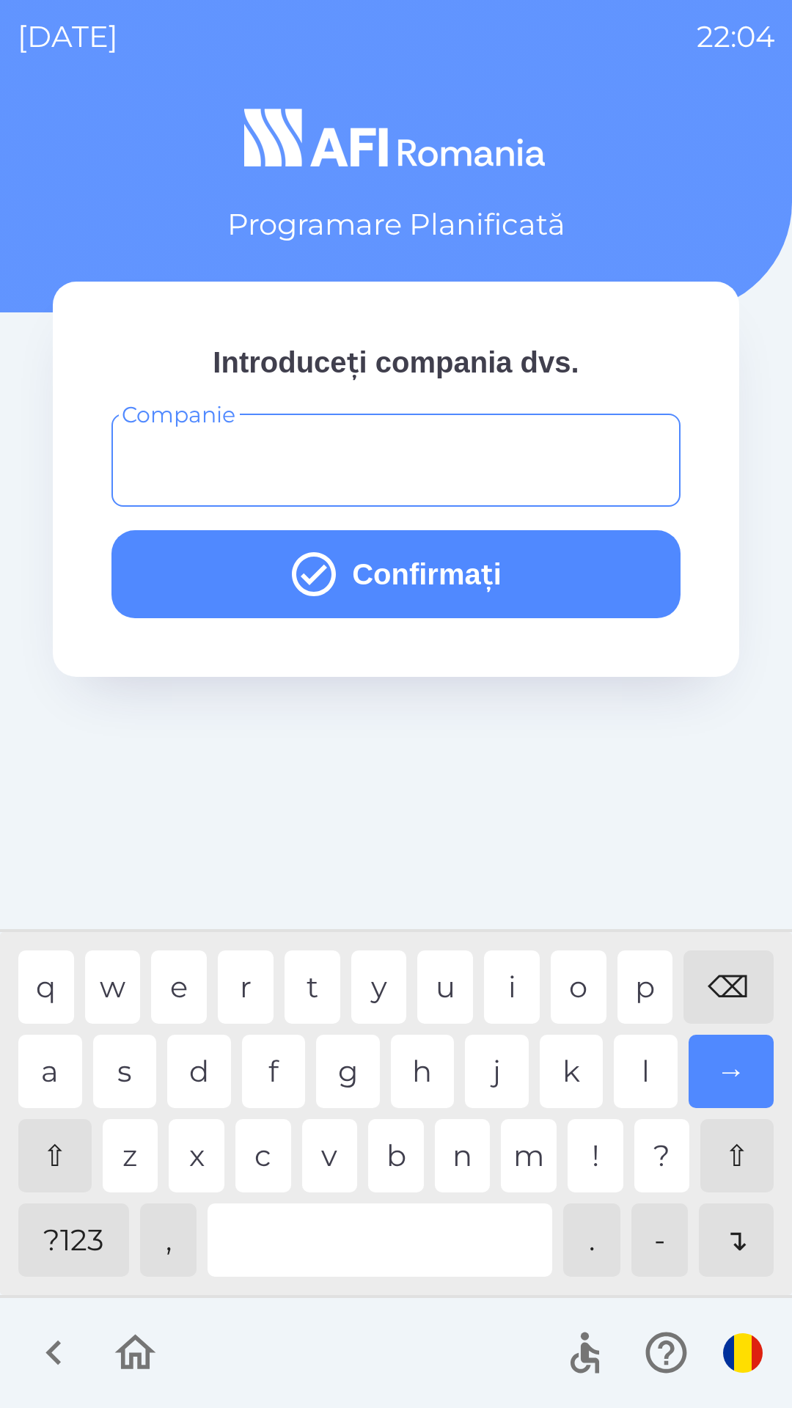
type input "*"
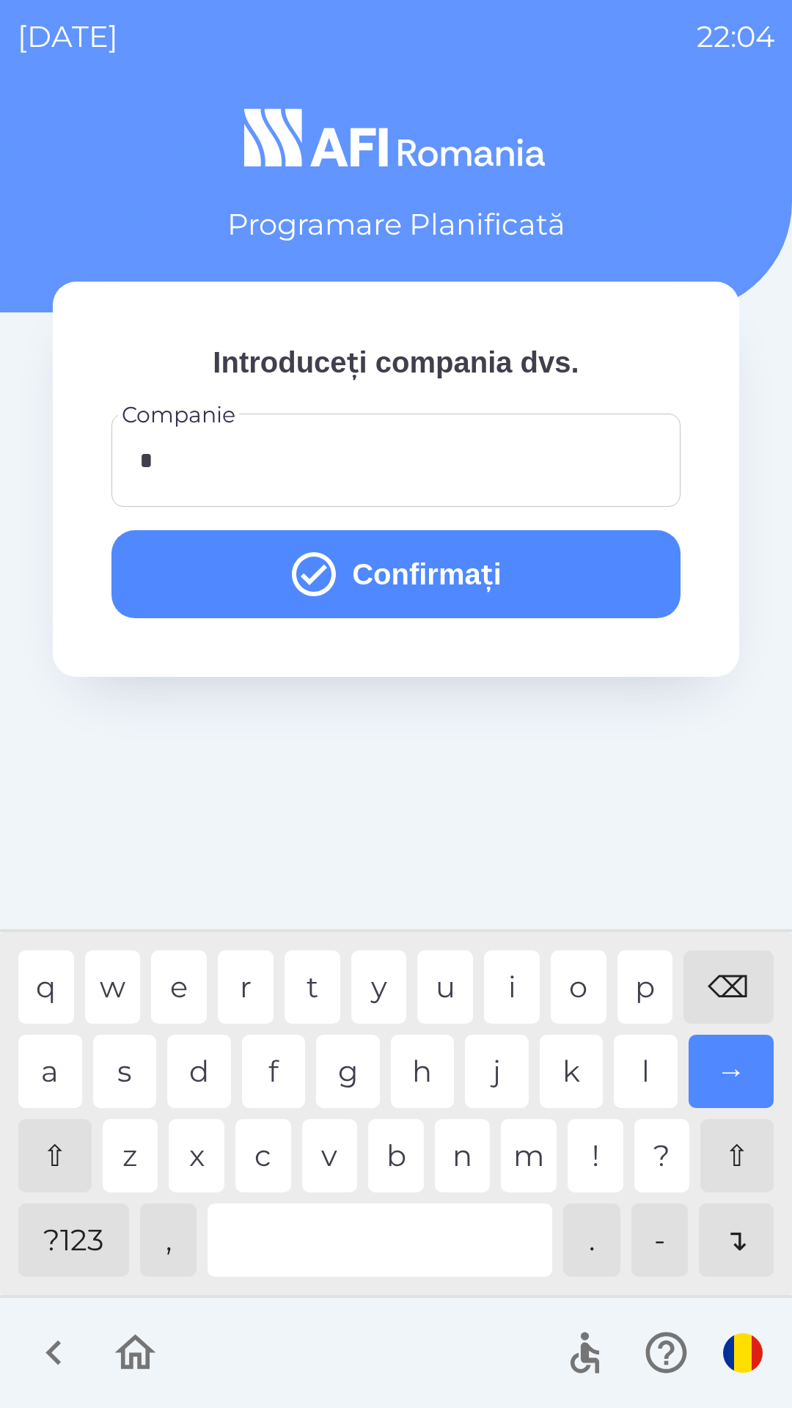
click at [562, 557] on button "Confirmați" at bounding box center [395, 574] width 569 height 88
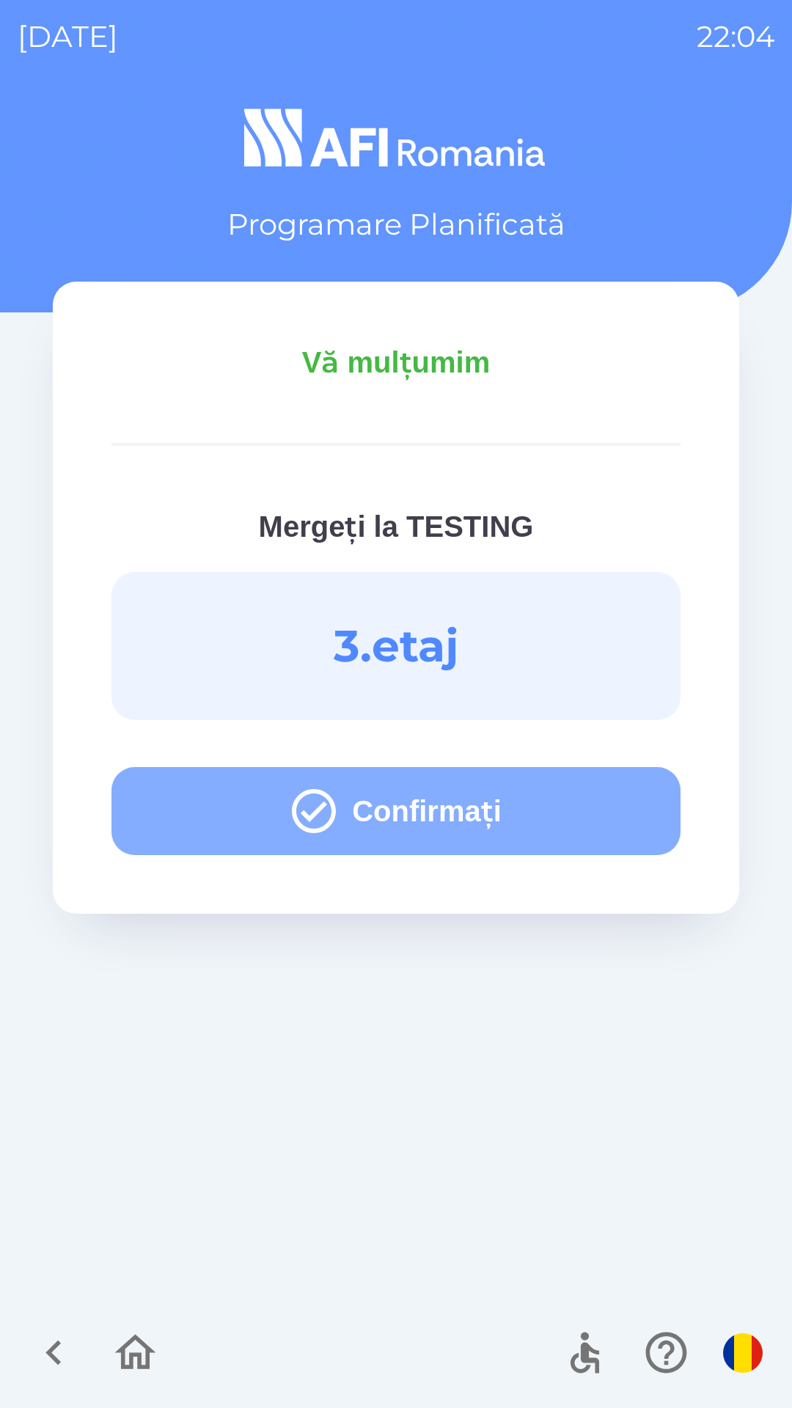
click at [521, 805] on button "Confirmați" at bounding box center [395, 811] width 569 height 88
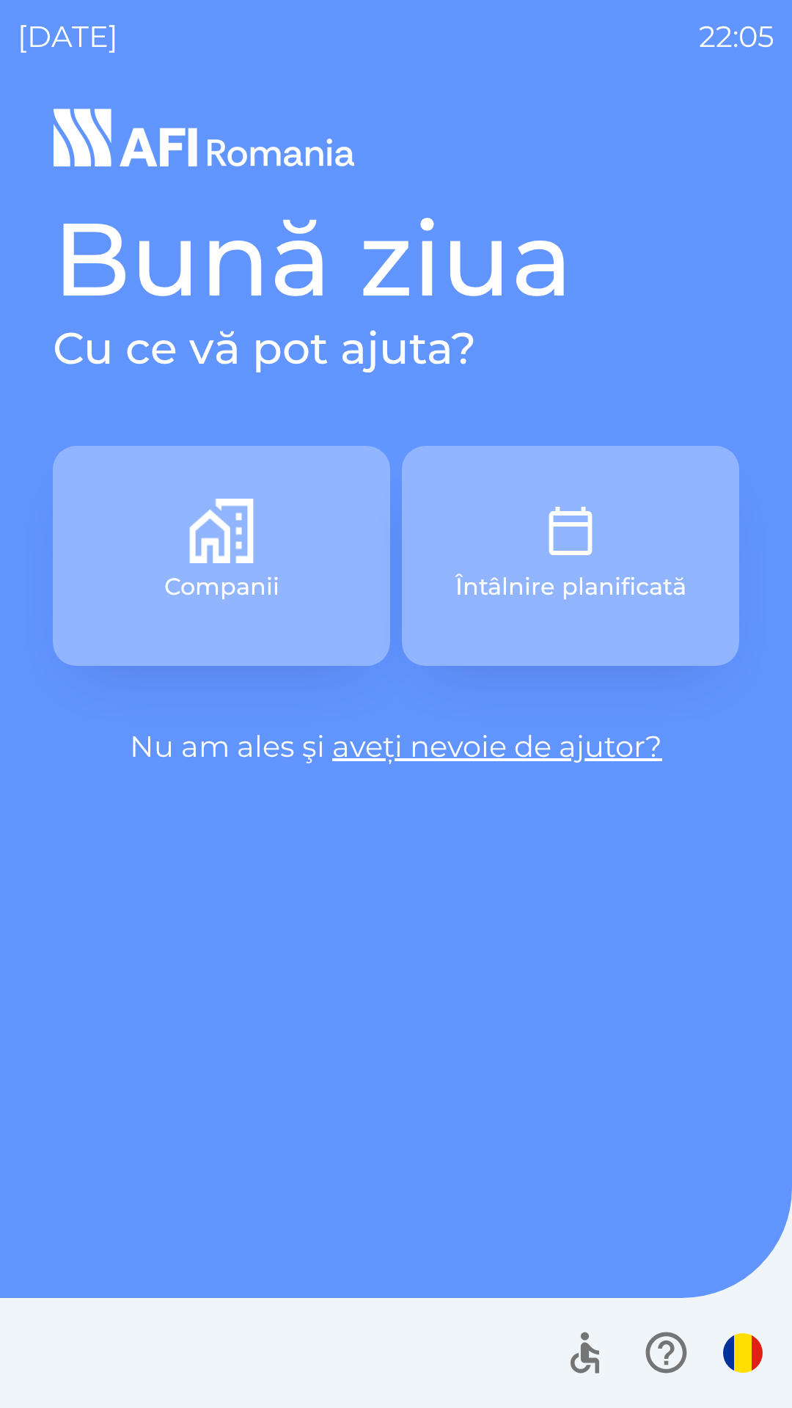
click at [613, 571] on p "Întâlnire planificată" at bounding box center [570, 586] width 231 height 35
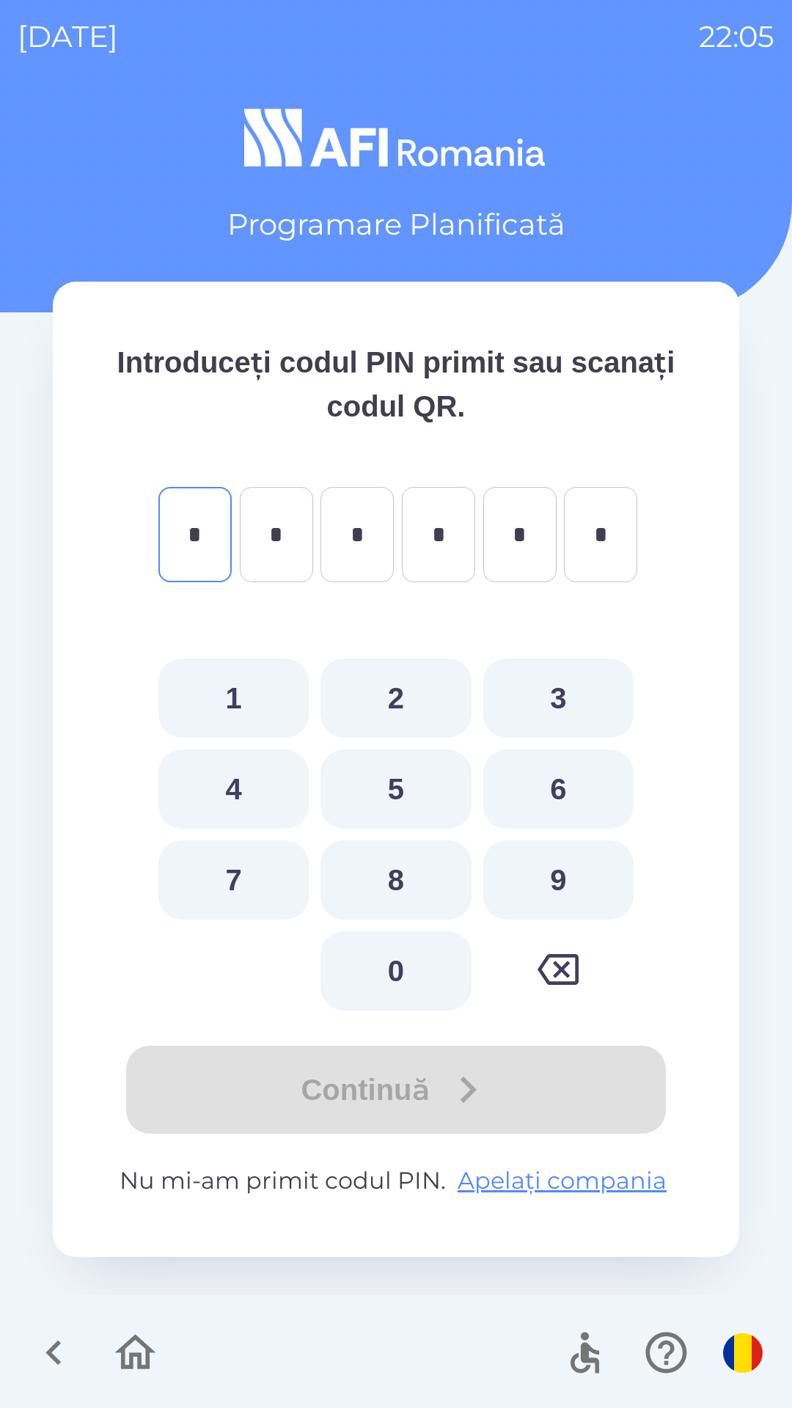
type input "*"
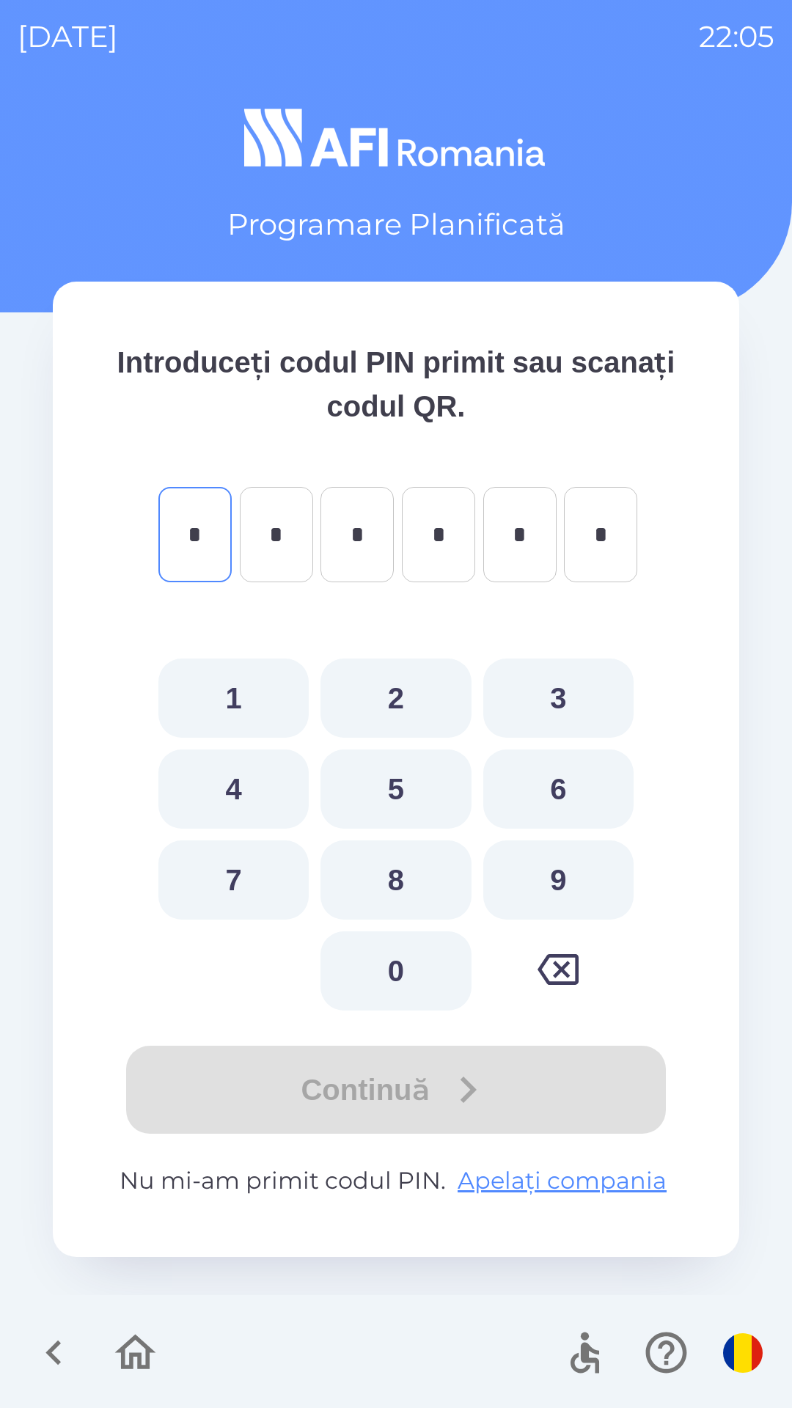
type input "*"
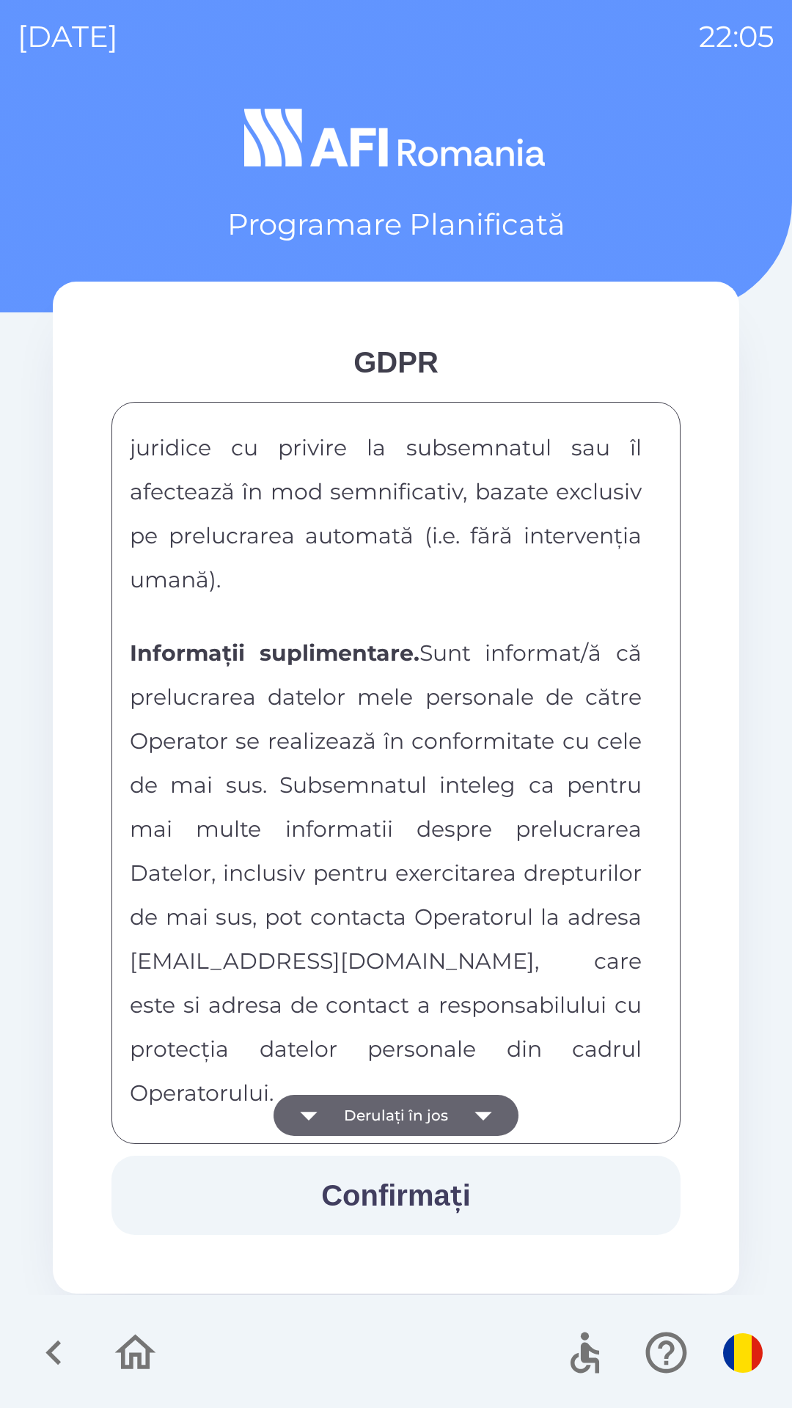
scroll to position [7713, 0]
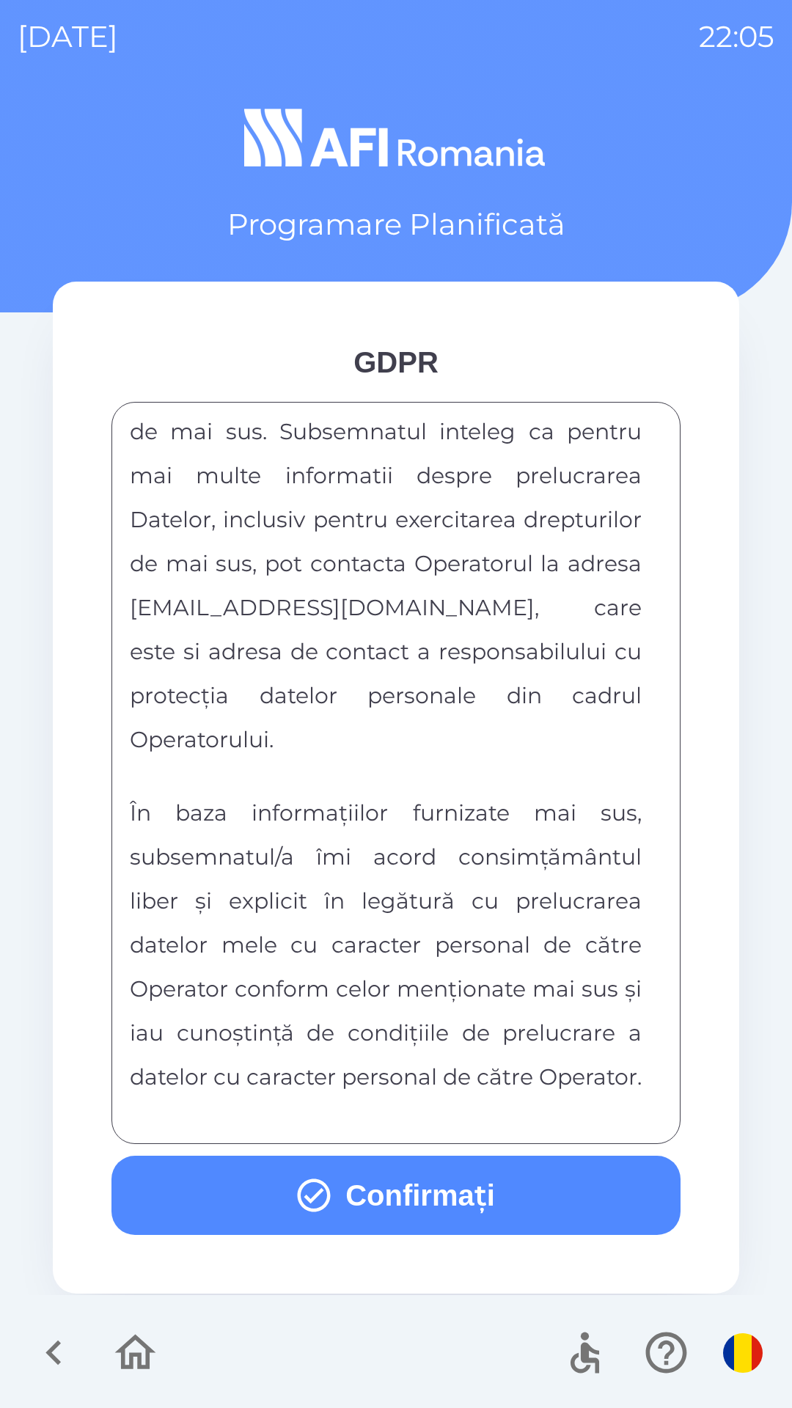
click at [374, 1184] on button "Confirmați" at bounding box center [395, 1195] width 569 height 79
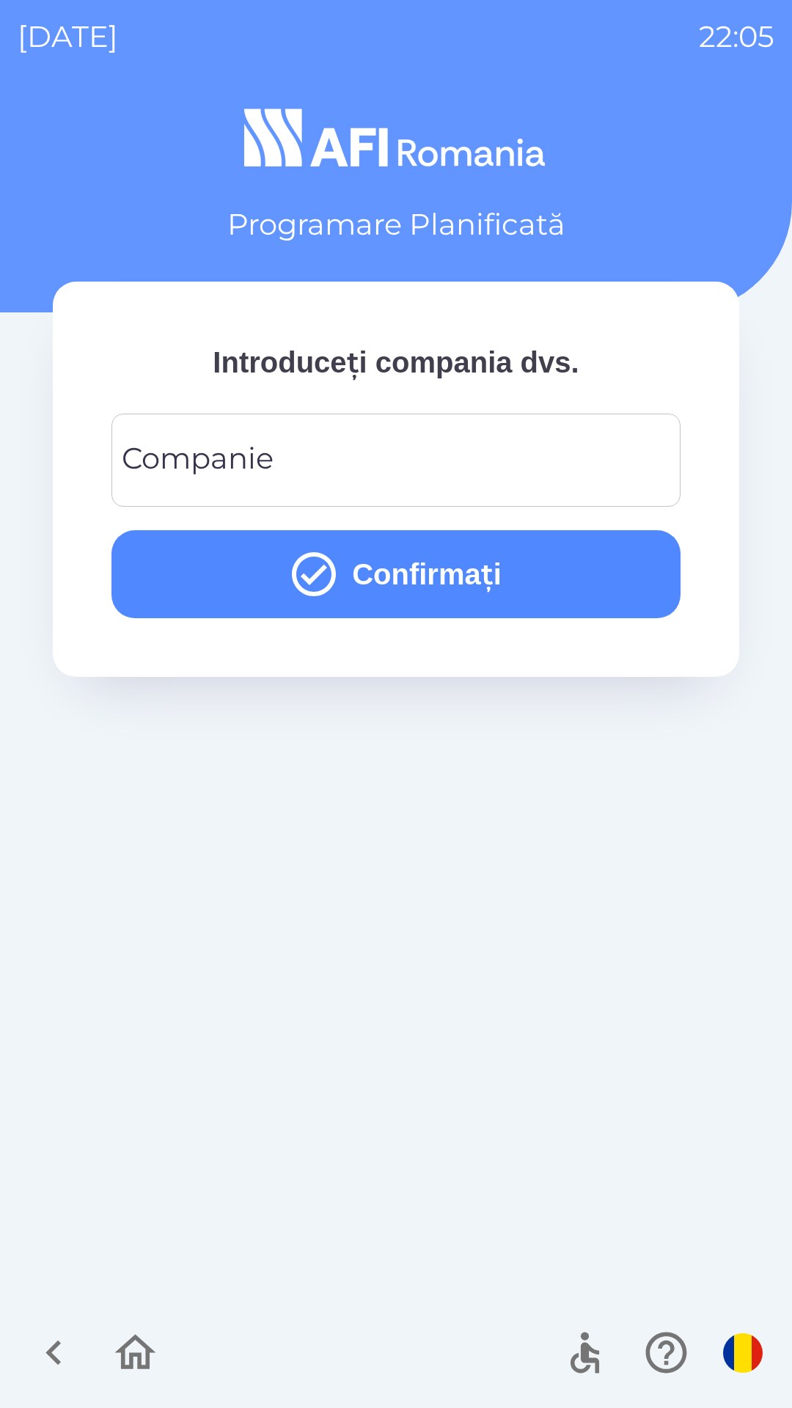
click at [534, 460] on input "Companie" at bounding box center [396, 460] width 534 height 58
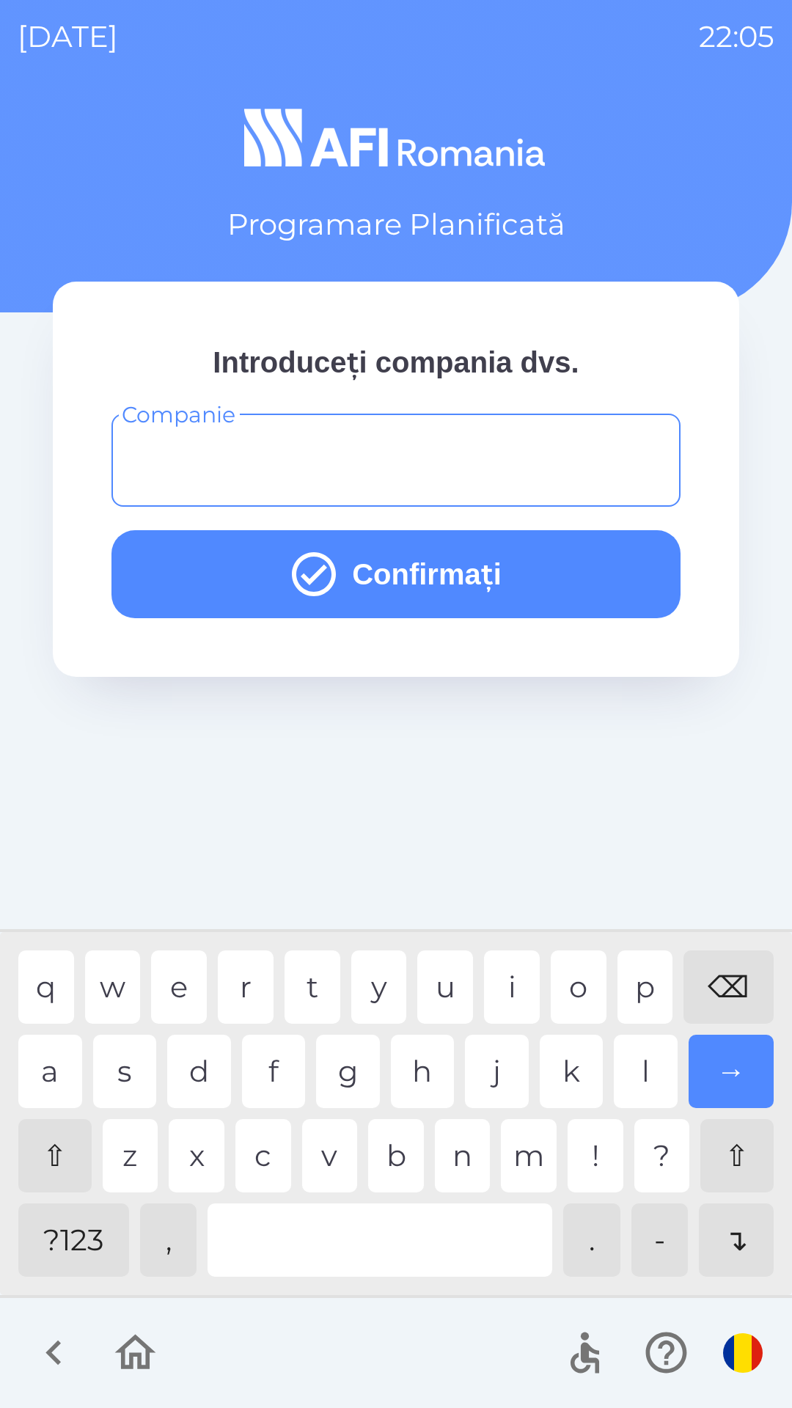
click at [429, 1140] on div "⇧ z x c v b n m ! ? ⇧" at bounding box center [395, 1155] width 755 height 73
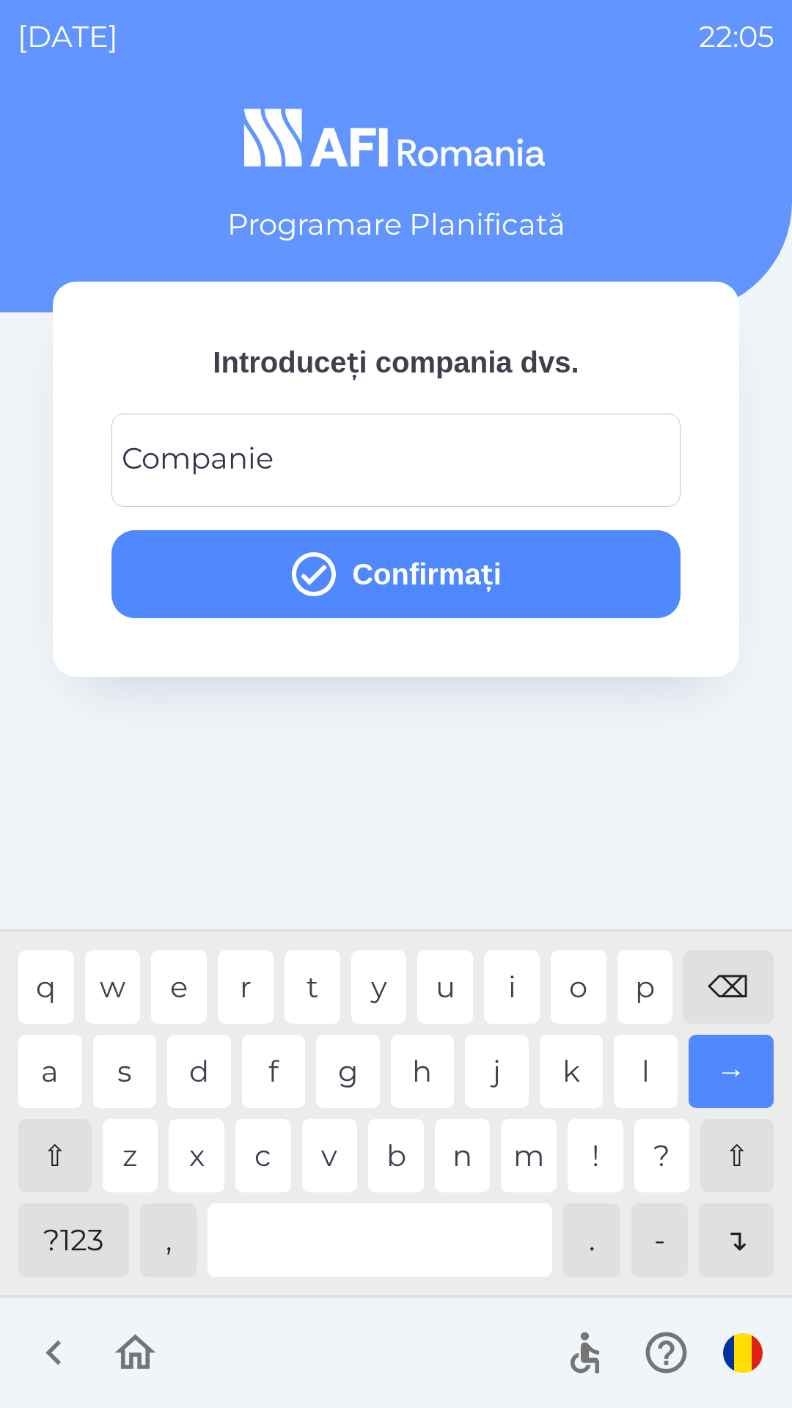
type input "*"
click at [448, 1165] on div "n" at bounding box center [463, 1155] width 56 height 73
click at [612, 567] on button "Confirmați" at bounding box center [395, 574] width 569 height 88
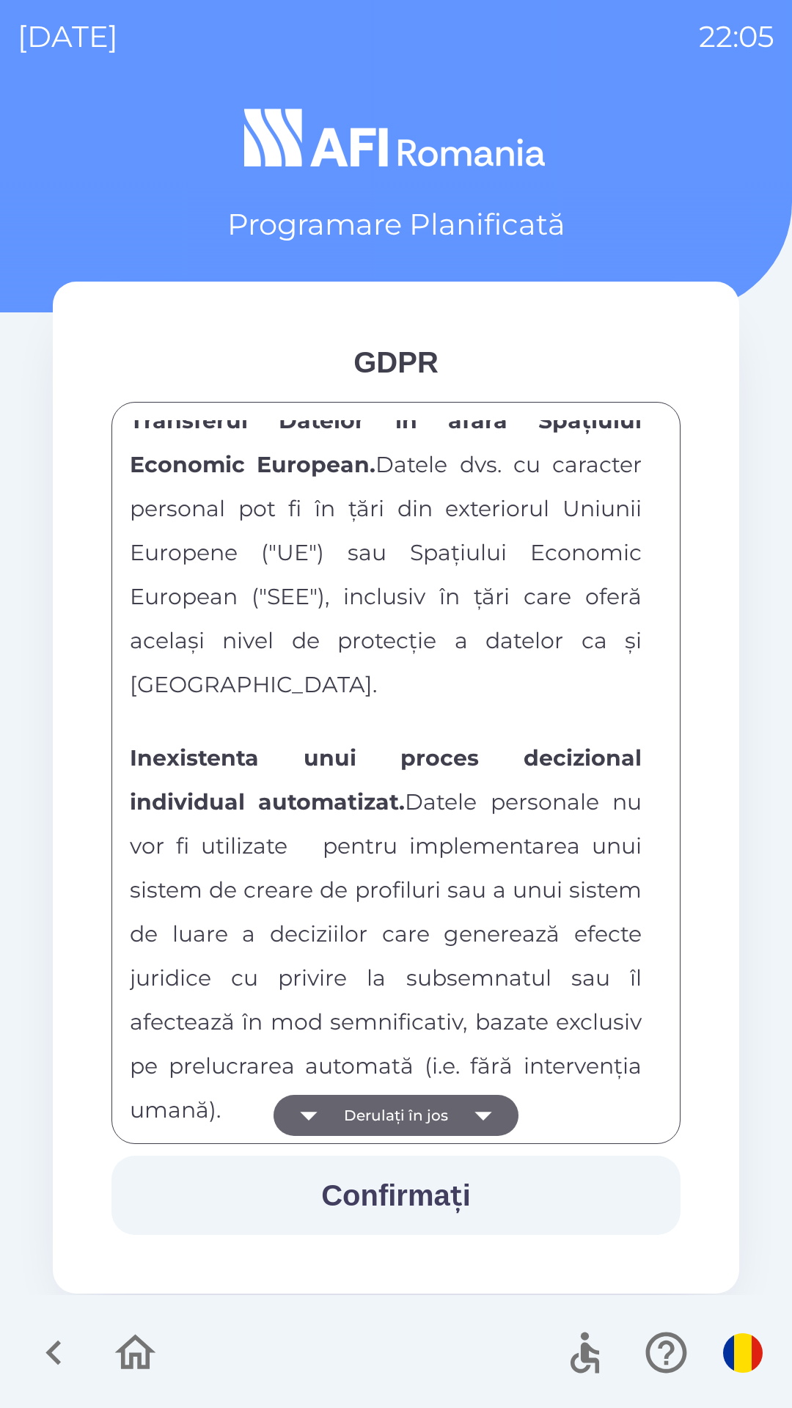
scroll to position [7713, 0]
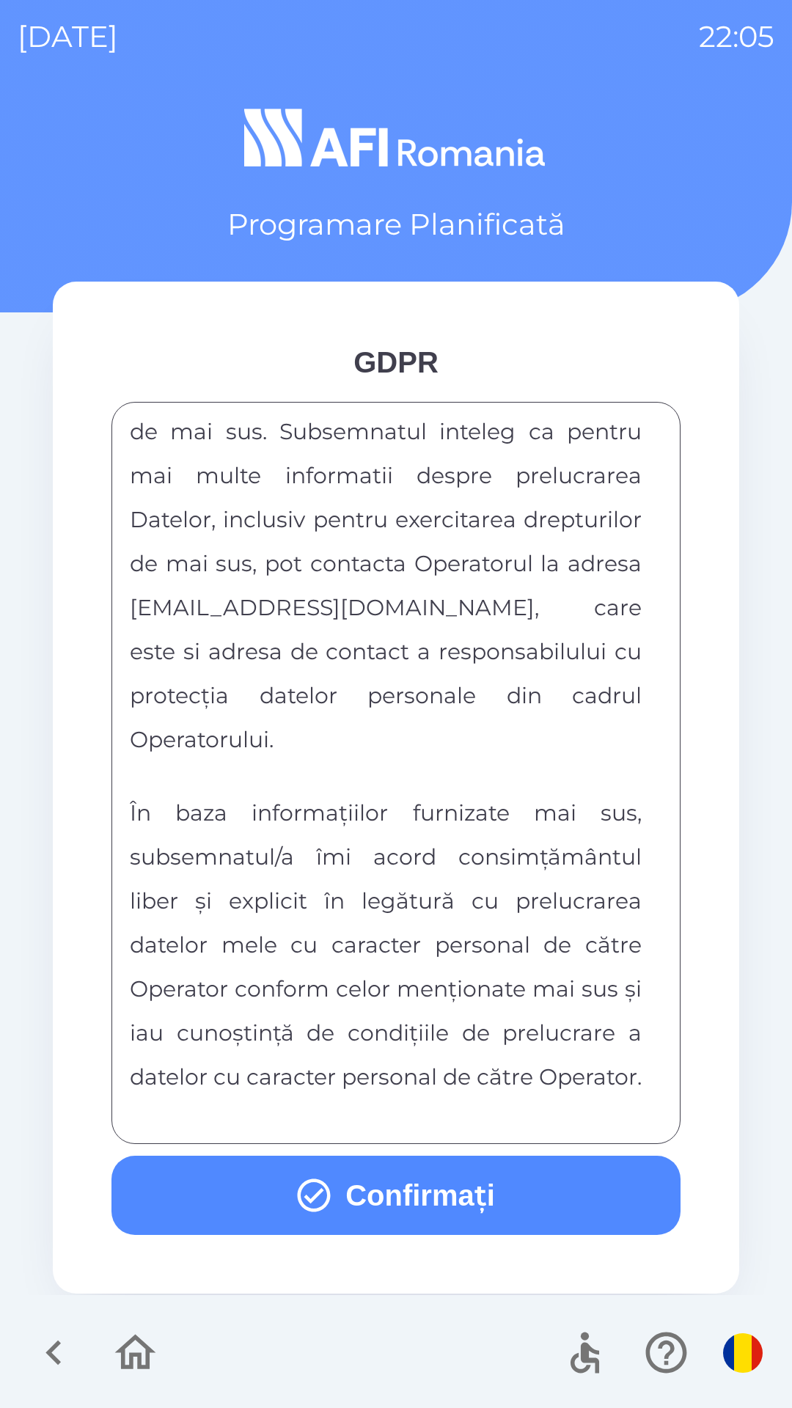
click at [500, 1211] on button "Confirmați" at bounding box center [395, 1195] width 569 height 79
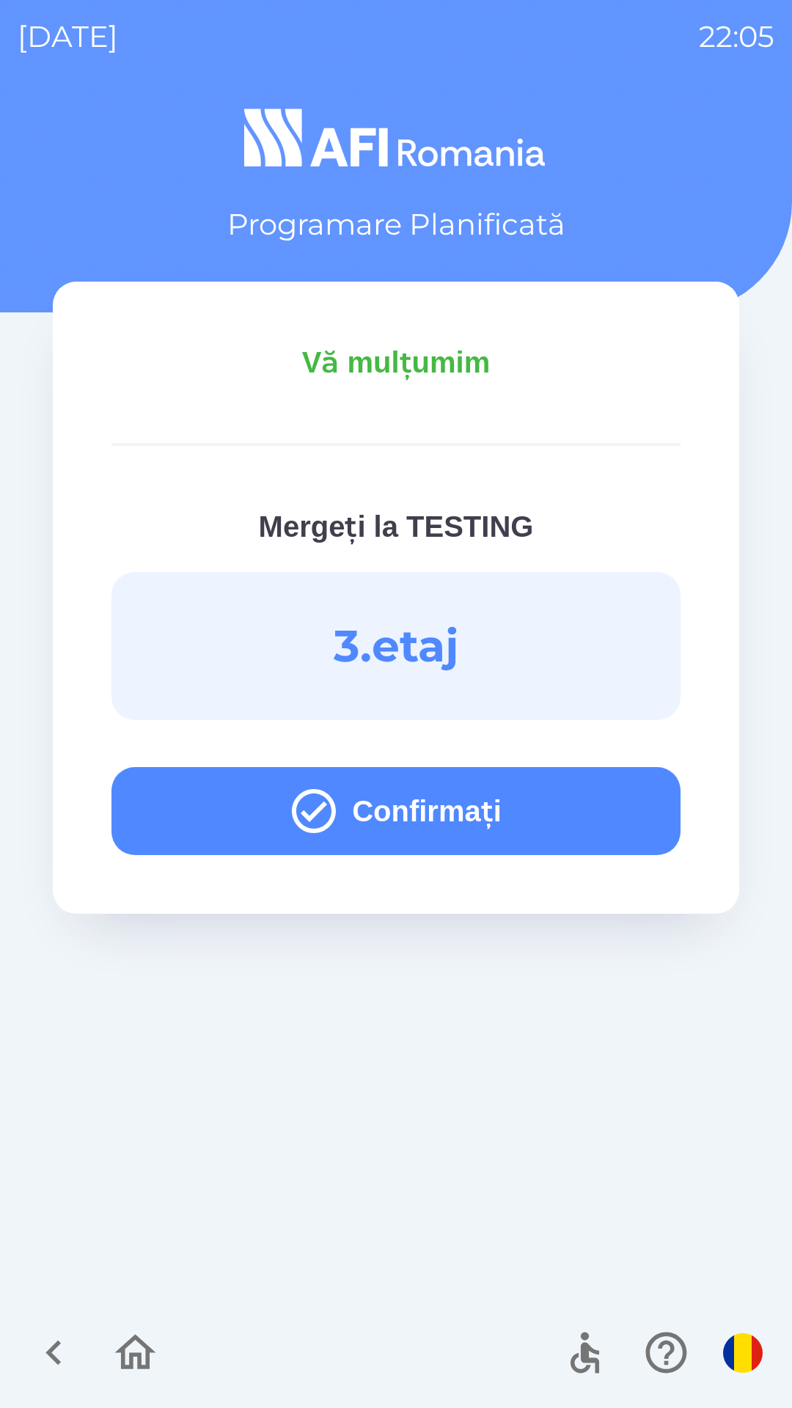
click at [565, 797] on button "Confirmați" at bounding box center [395, 811] width 569 height 88
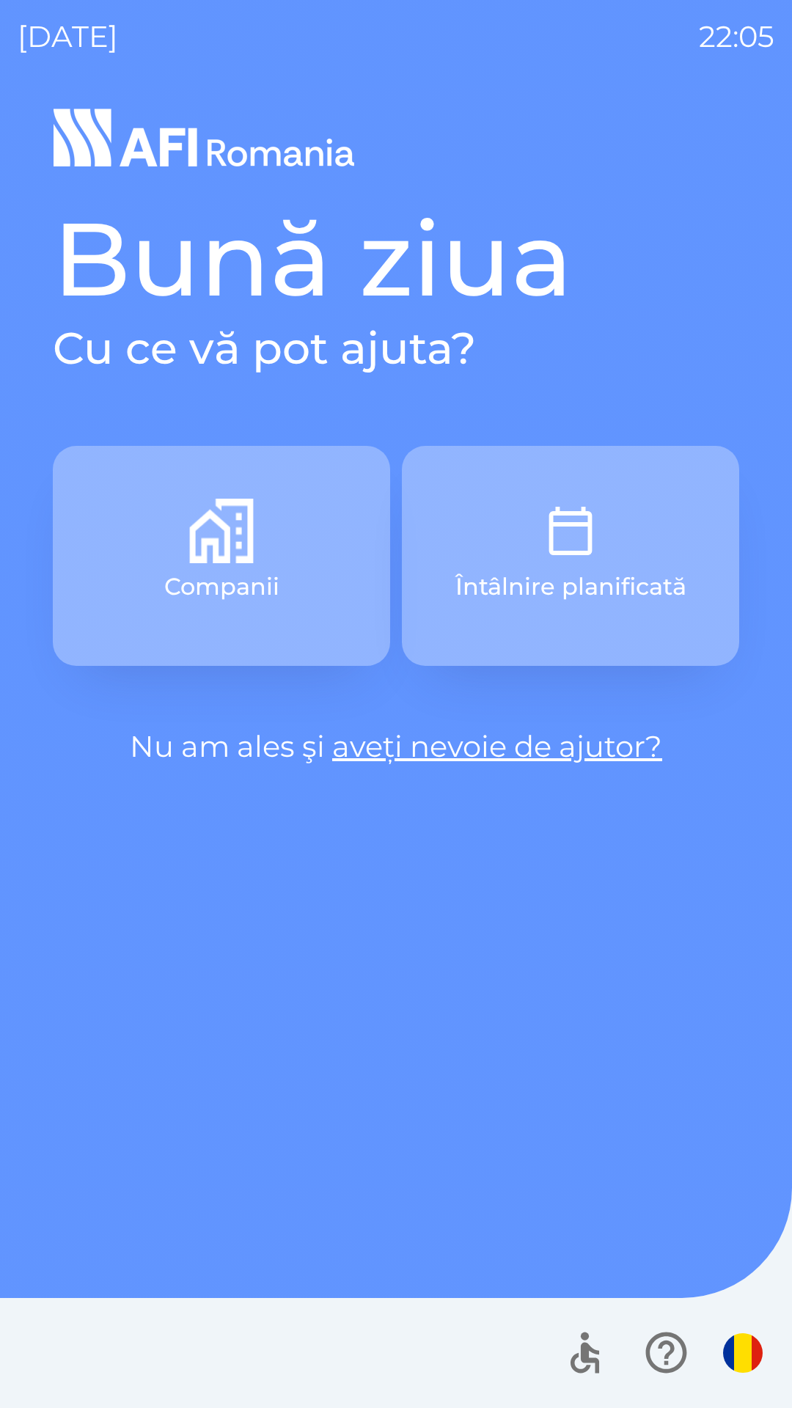
click at [595, 523] on img "button" at bounding box center [570, 531] width 65 height 65
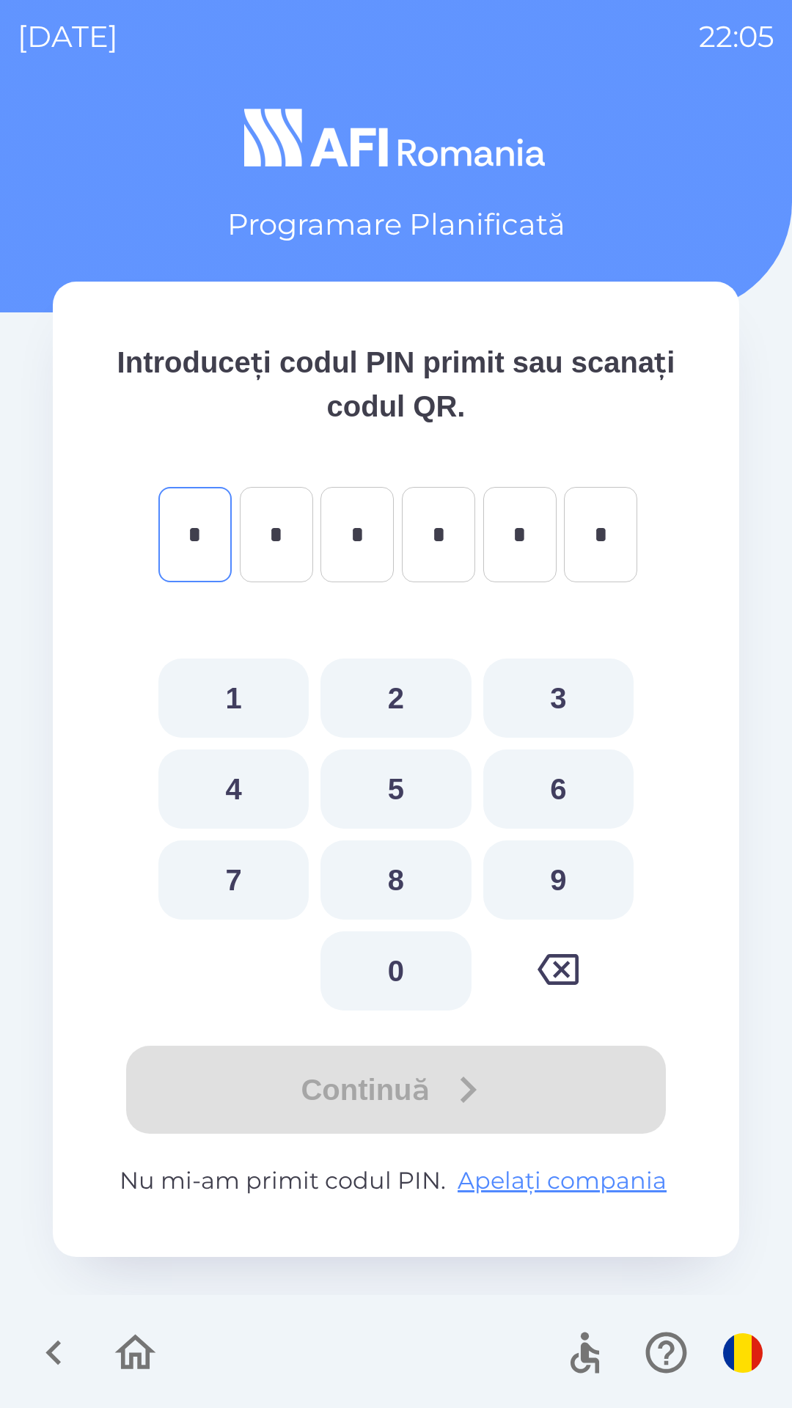
type input "*"
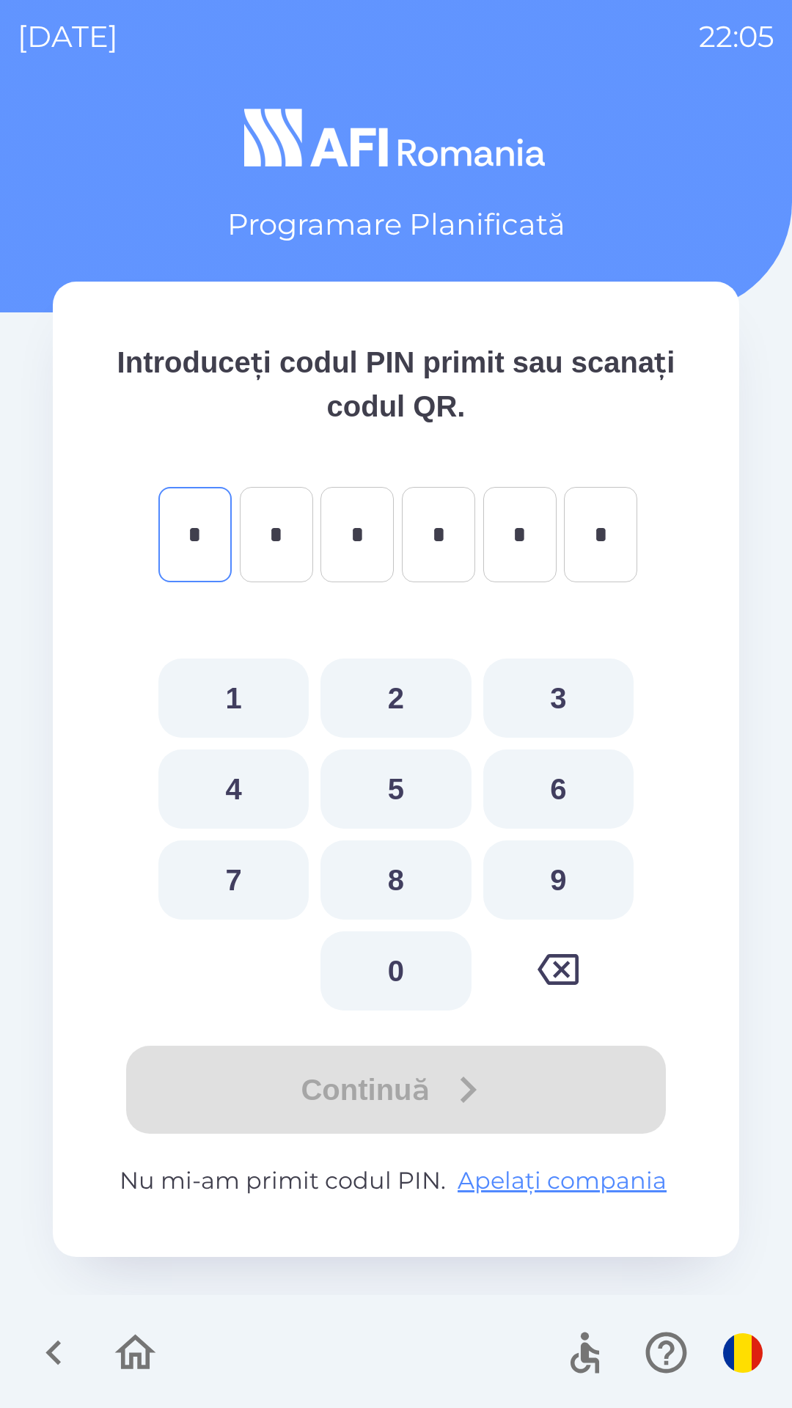
type input "*"
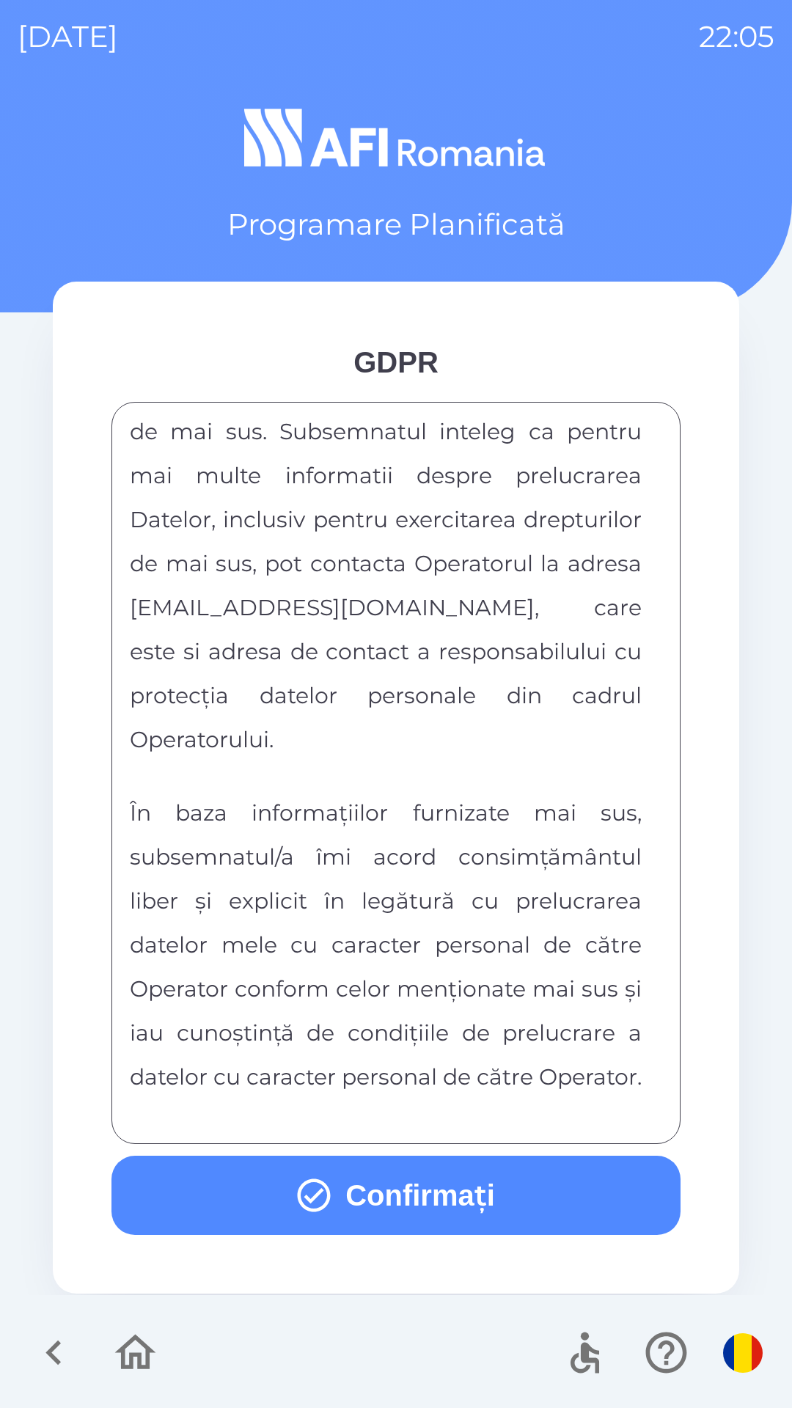
scroll to position [7713, 0]
click at [560, 1194] on button "Confirmați" at bounding box center [395, 1195] width 569 height 79
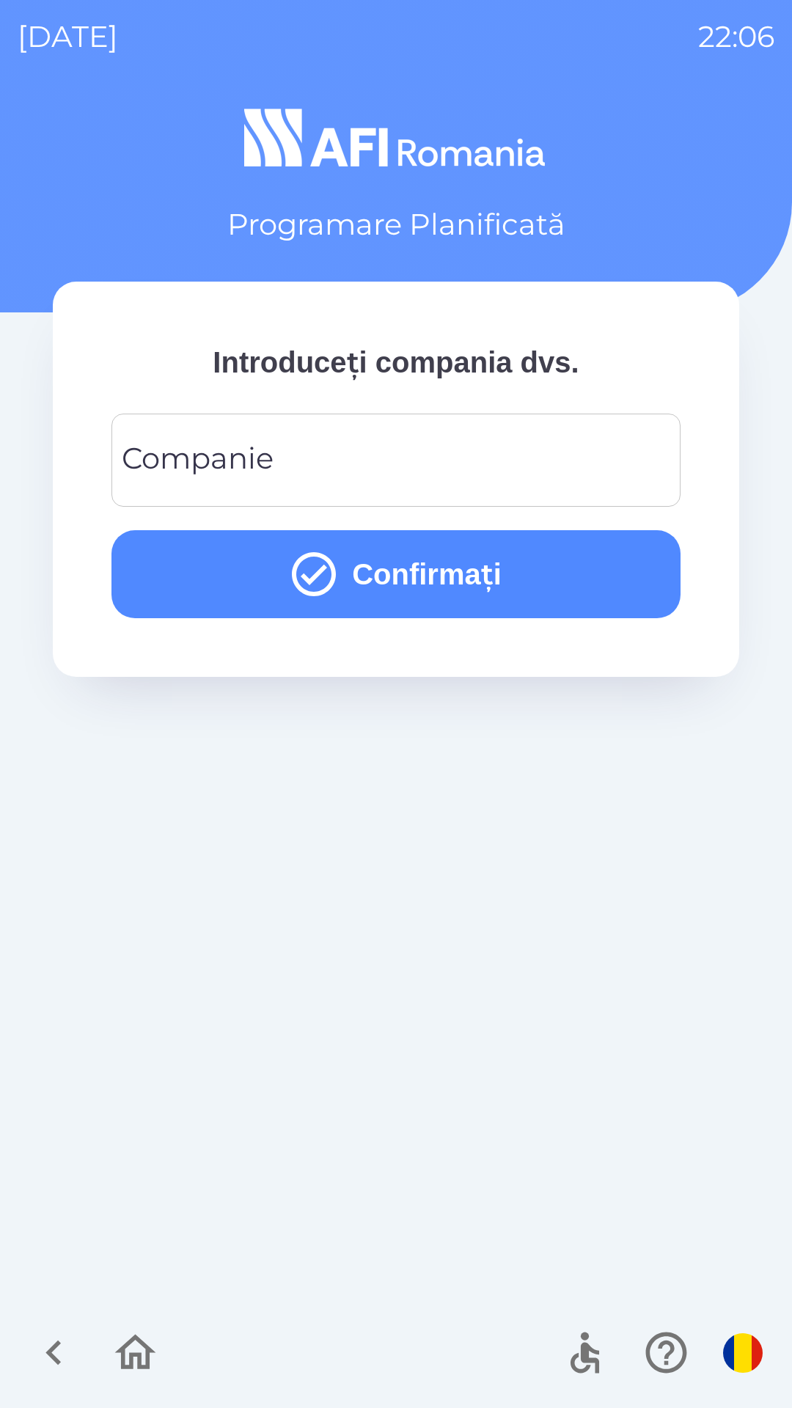
click at [568, 448] on input "Companie" at bounding box center [396, 460] width 534 height 58
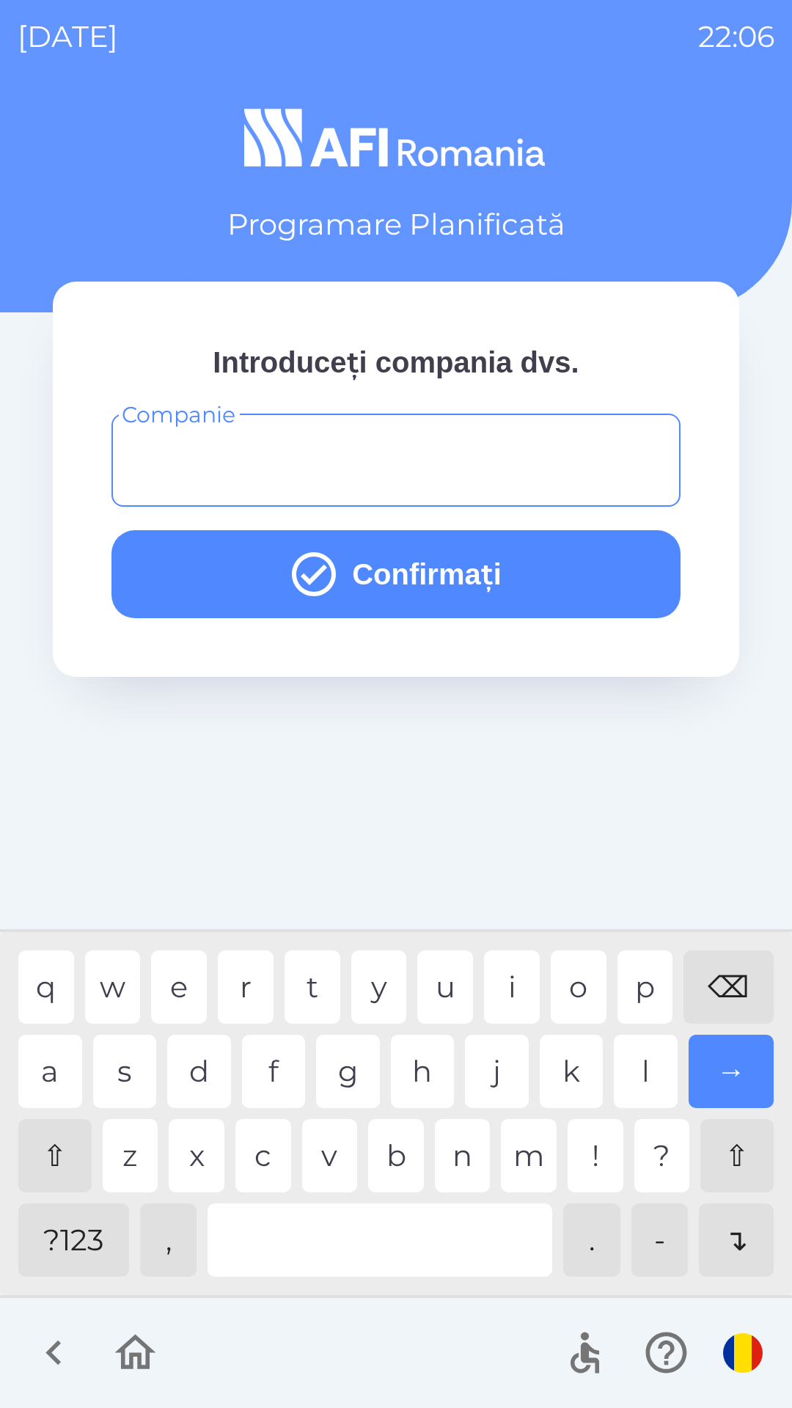
type input "*"
click at [502, 1074] on div "j" at bounding box center [497, 1071] width 64 height 73
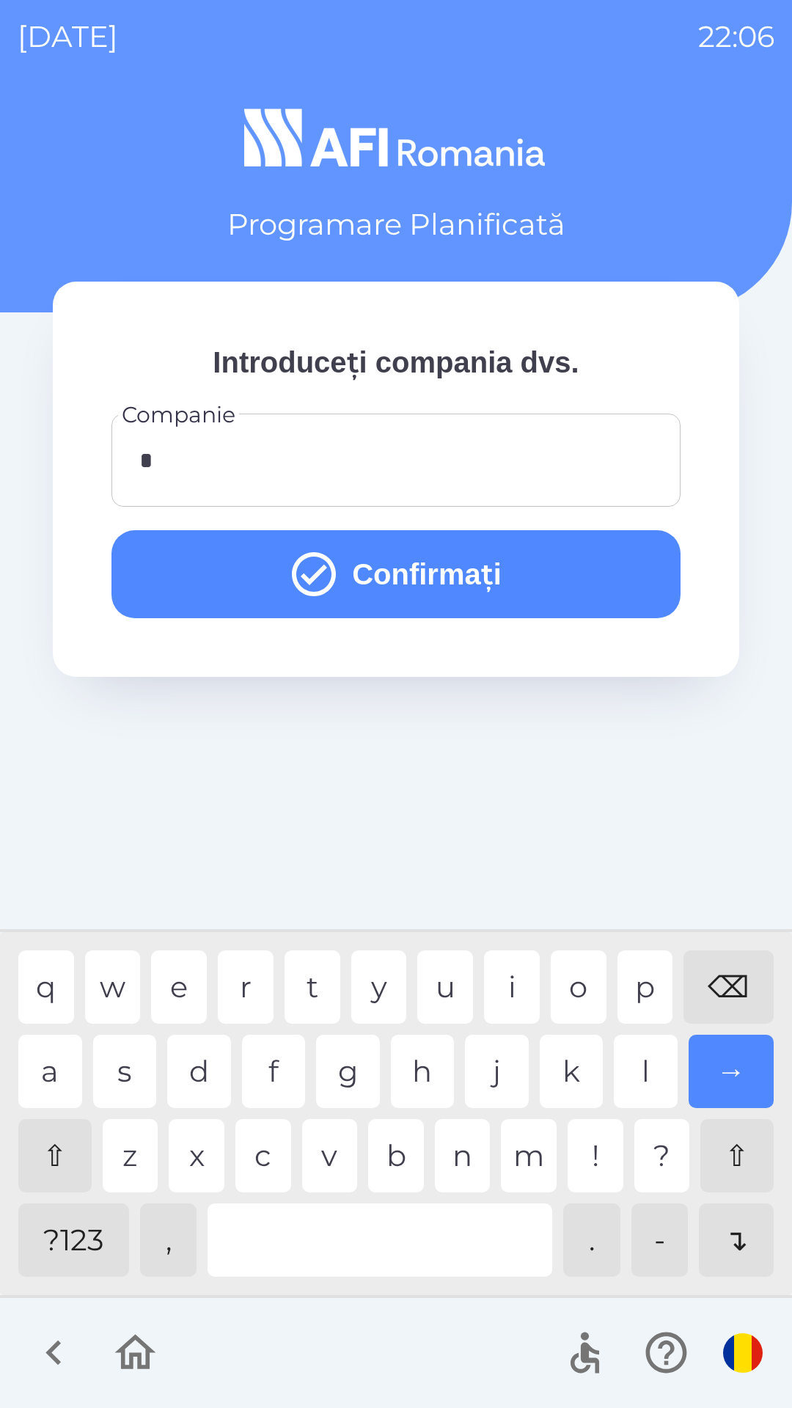
click at [611, 569] on button "Confirmați" at bounding box center [395, 574] width 569 height 88
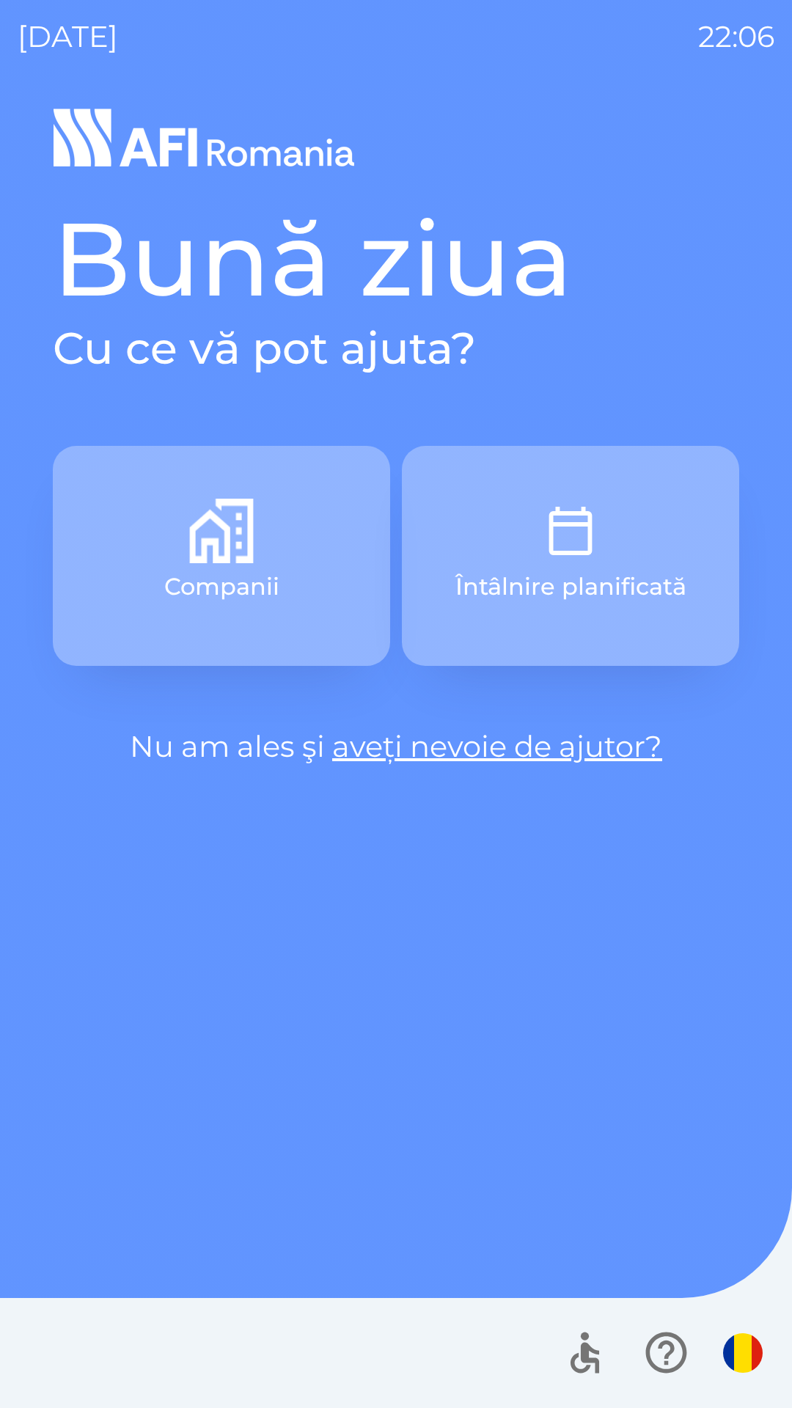
click at [584, 565] on button "Întâlnire planificată" at bounding box center [570, 556] width 337 height 220
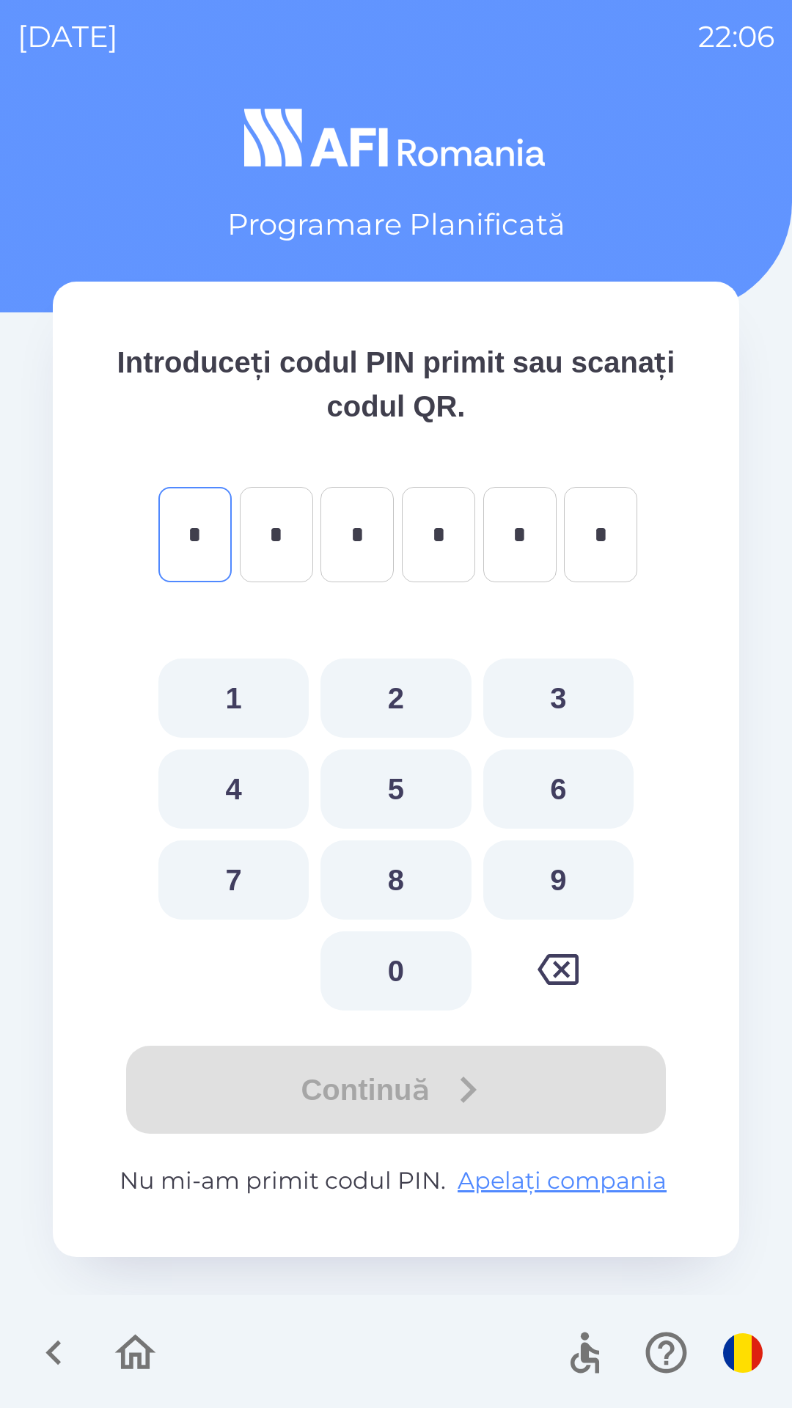
type input "*"
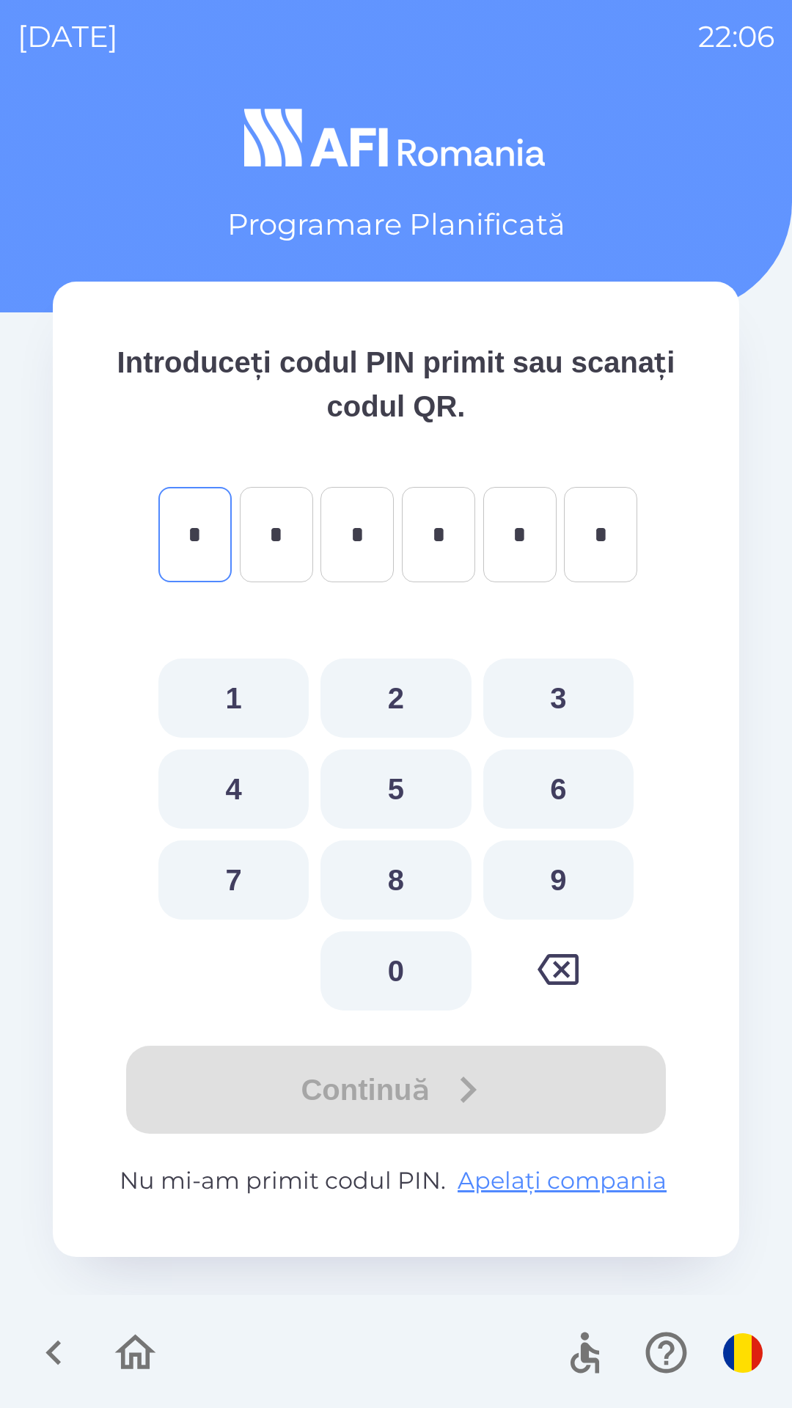
type input "*"
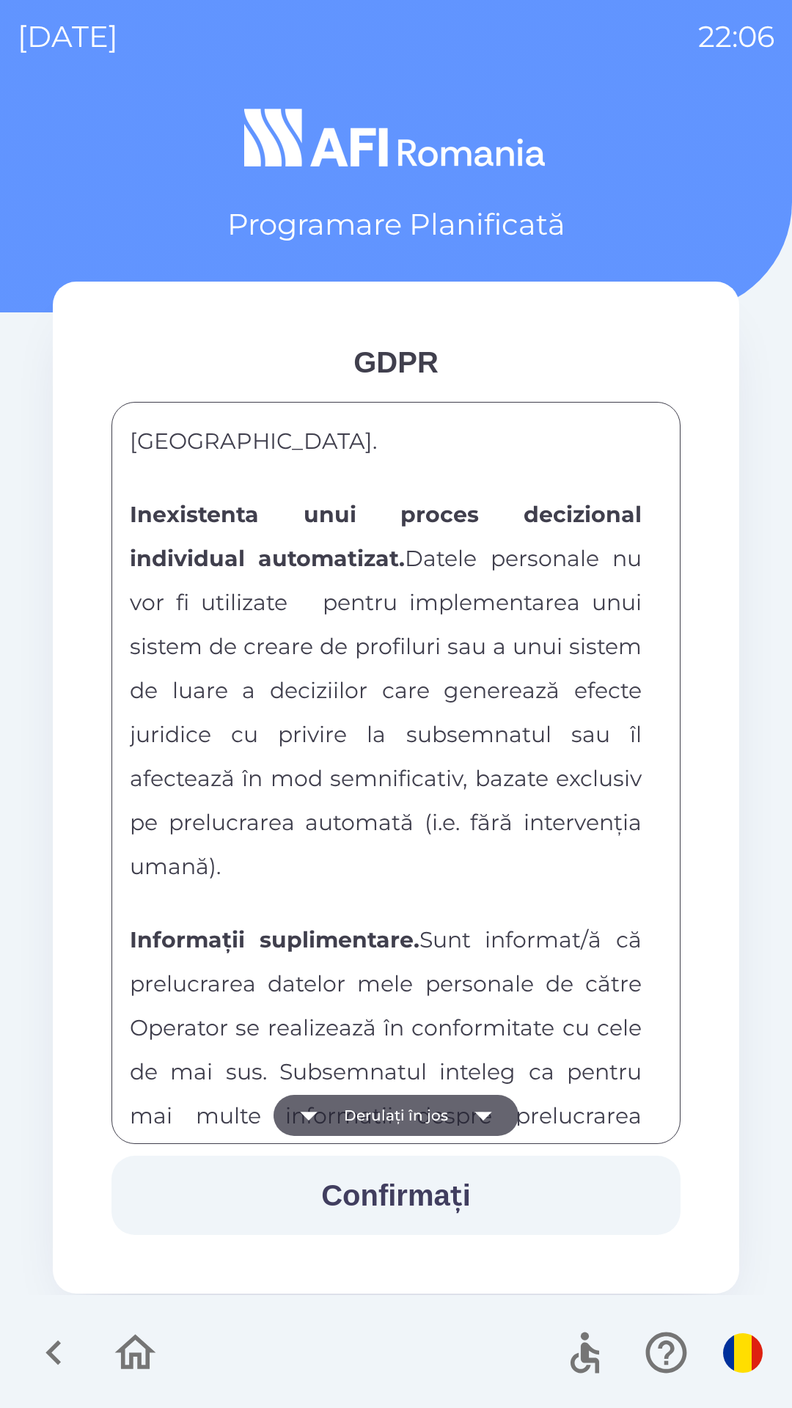
scroll to position [7713, 0]
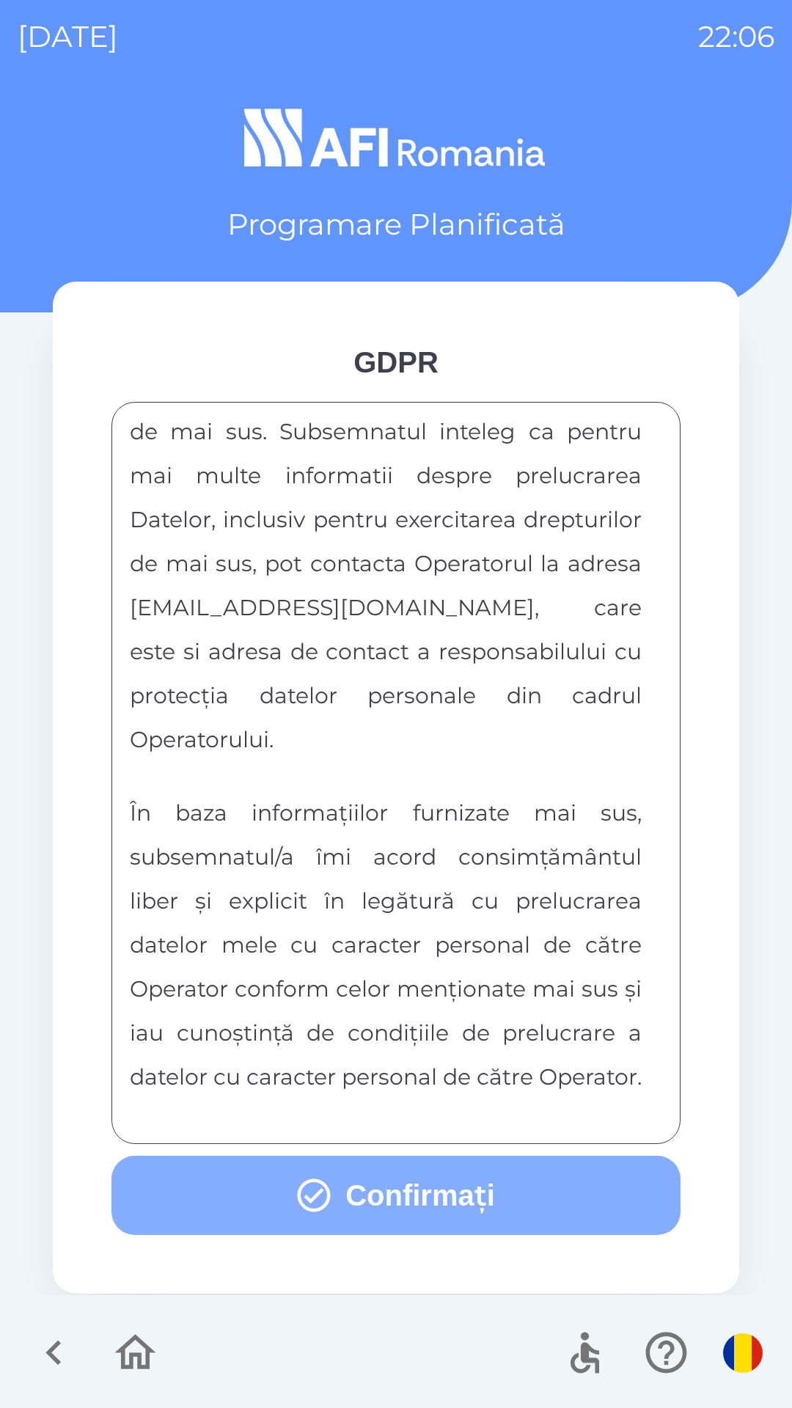
click at [433, 1198] on button "Confirmați" at bounding box center [395, 1195] width 569 height 79
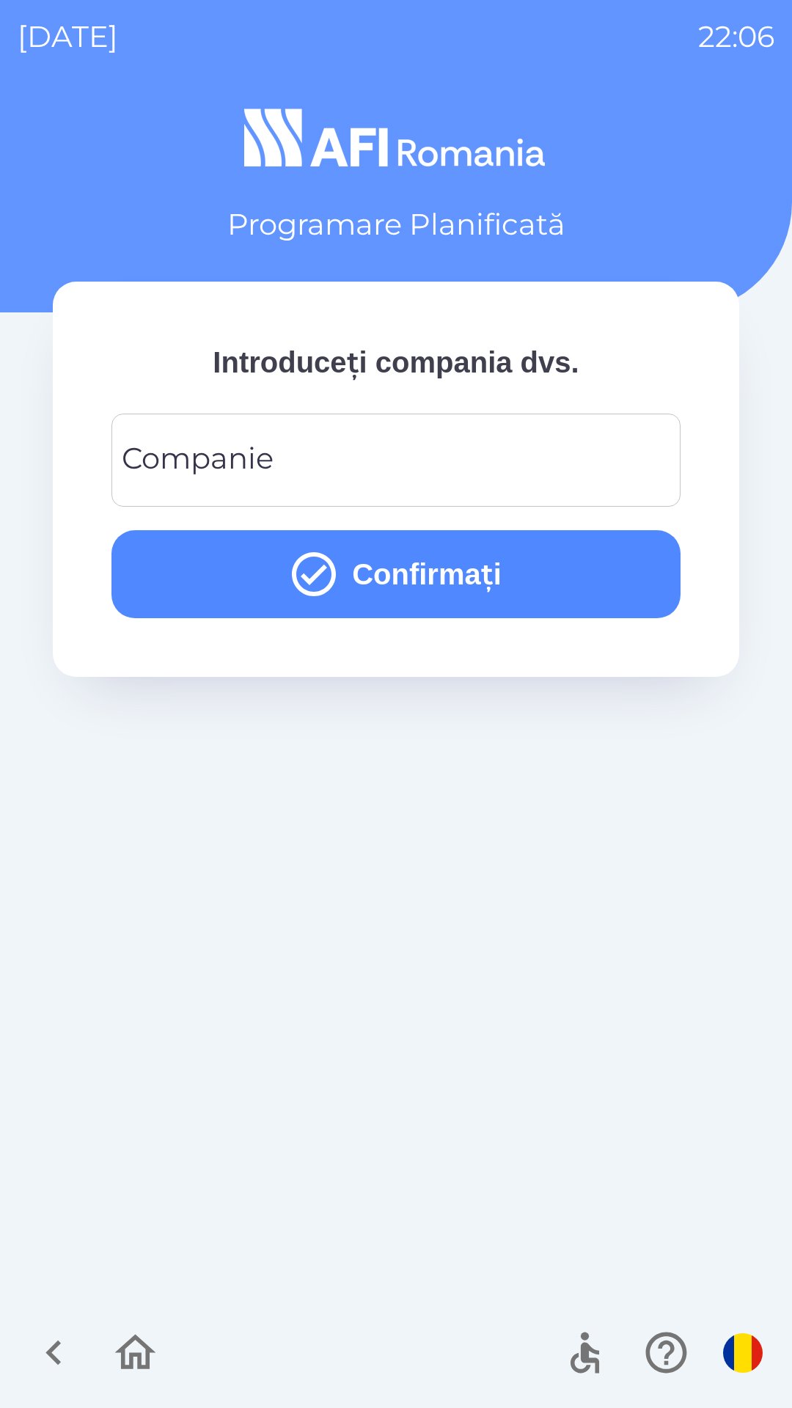
click at [595, 449] on input "Companie" at bounding box center [396, 460] width 534 height 58
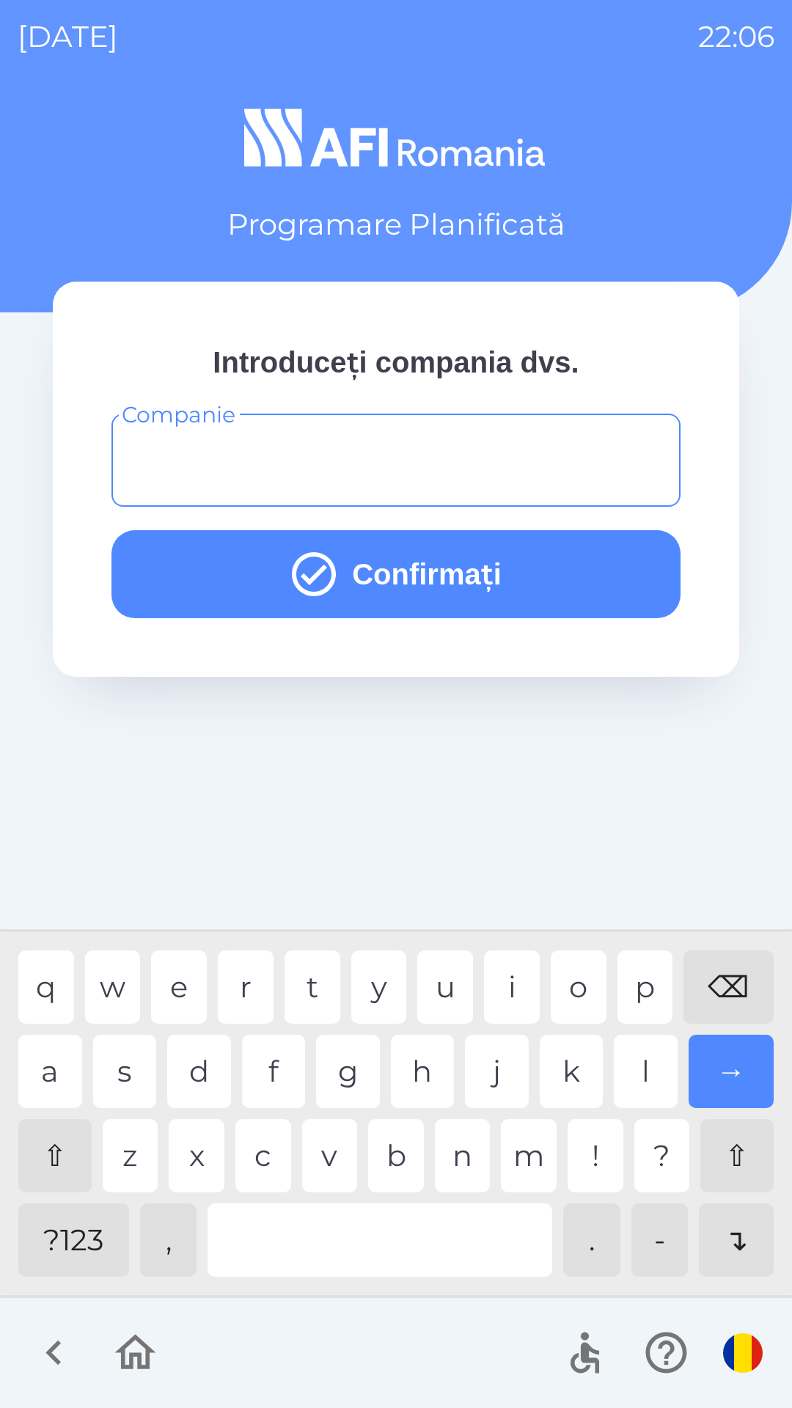
type input "*"
click at [194, 1141] on div "x" at bounding box center [197, 1155] width 56 height 73
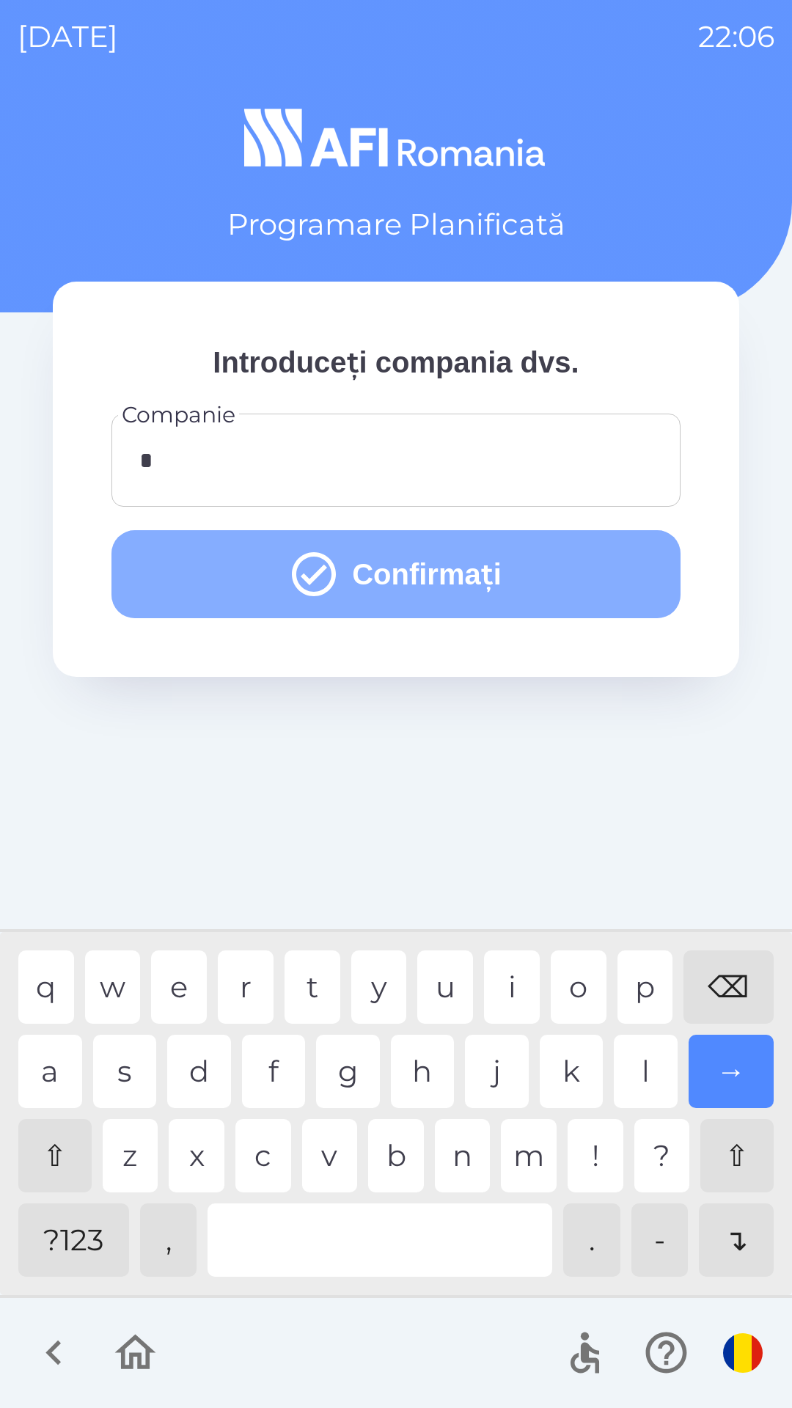
click at [538, 558] on button "Confirmați" at bounding box center [395, 574] width 569 height 88
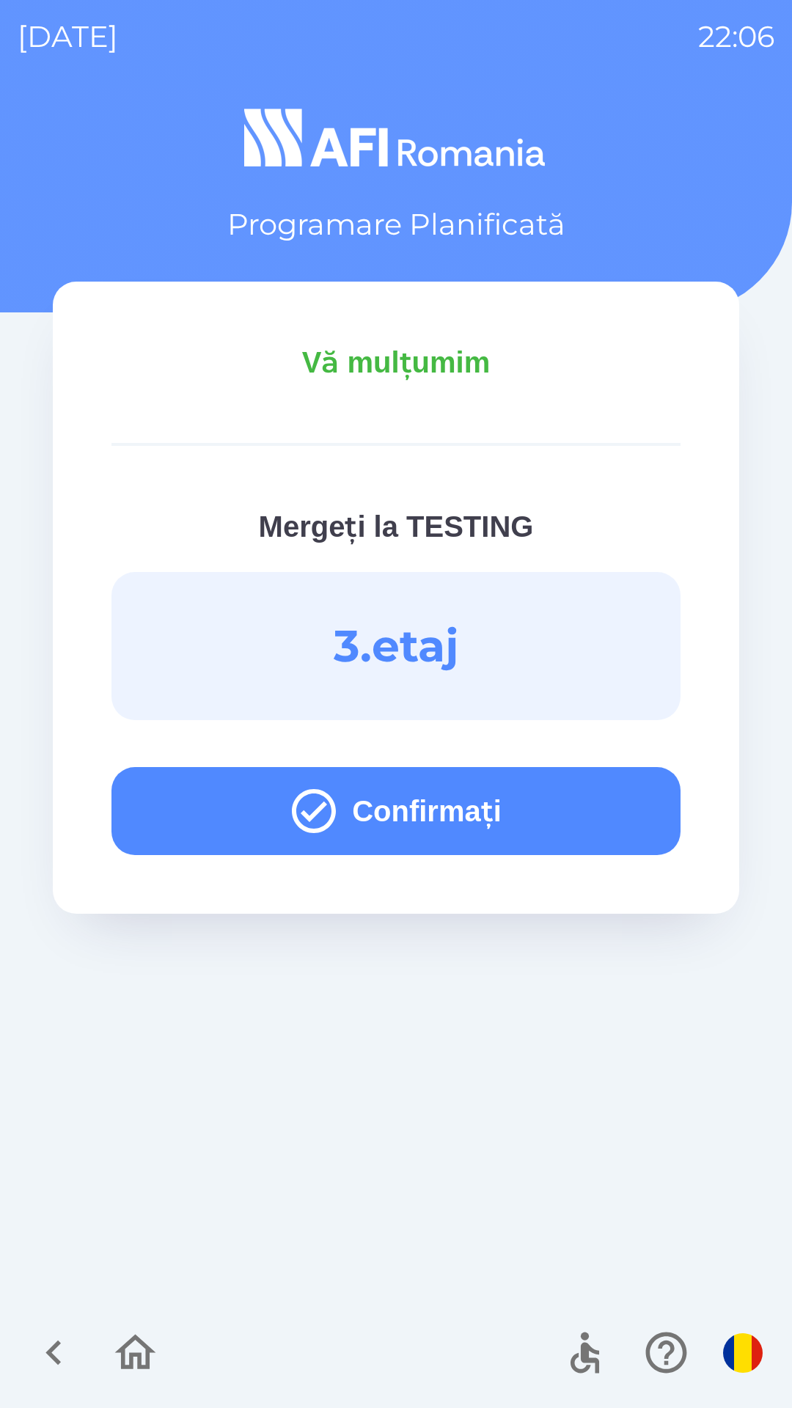
click at [579, 809] on button "Confirmați" at bounding box center [395, 811] width 569 height 88
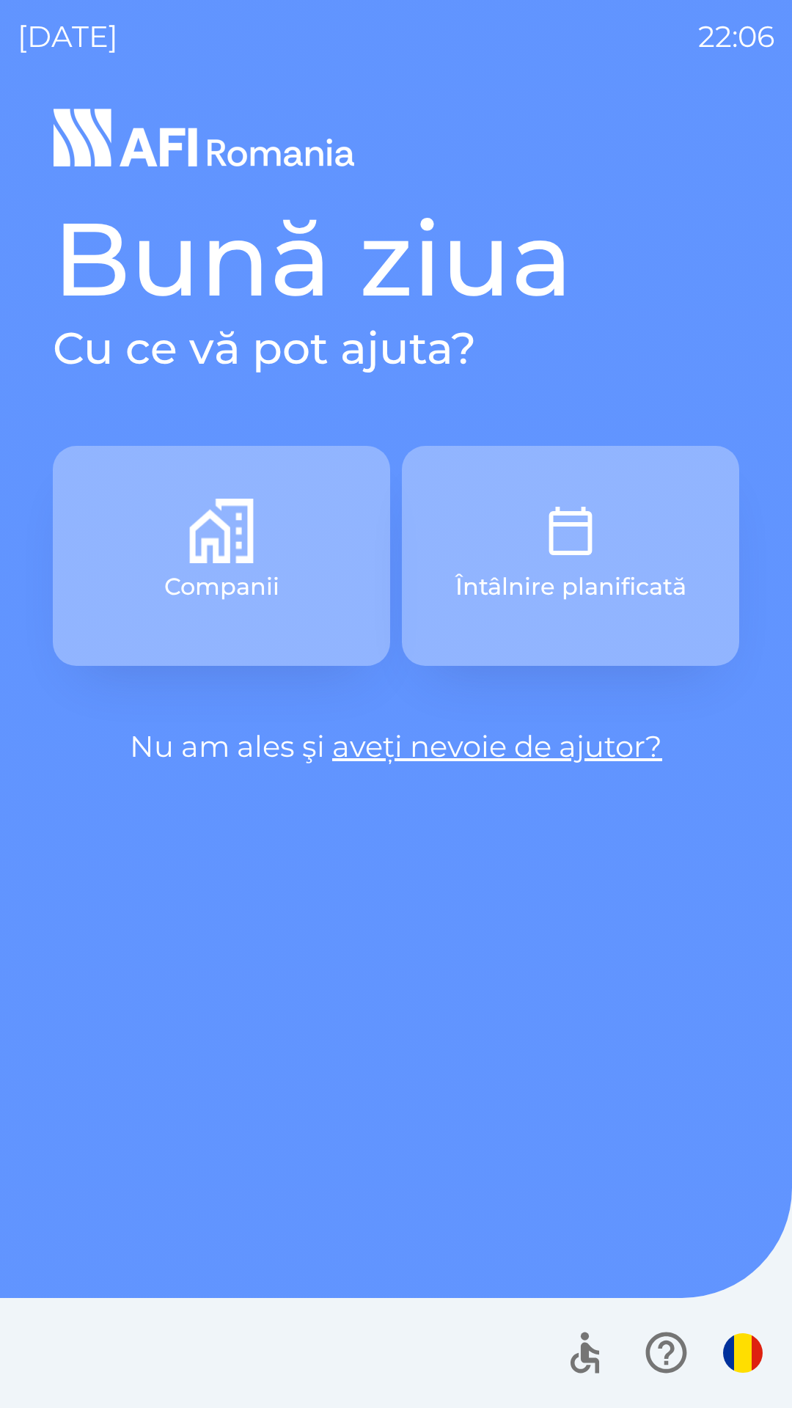
click at [591, 543] on img "button" at bounding box center [570, 531] width 65 height 65
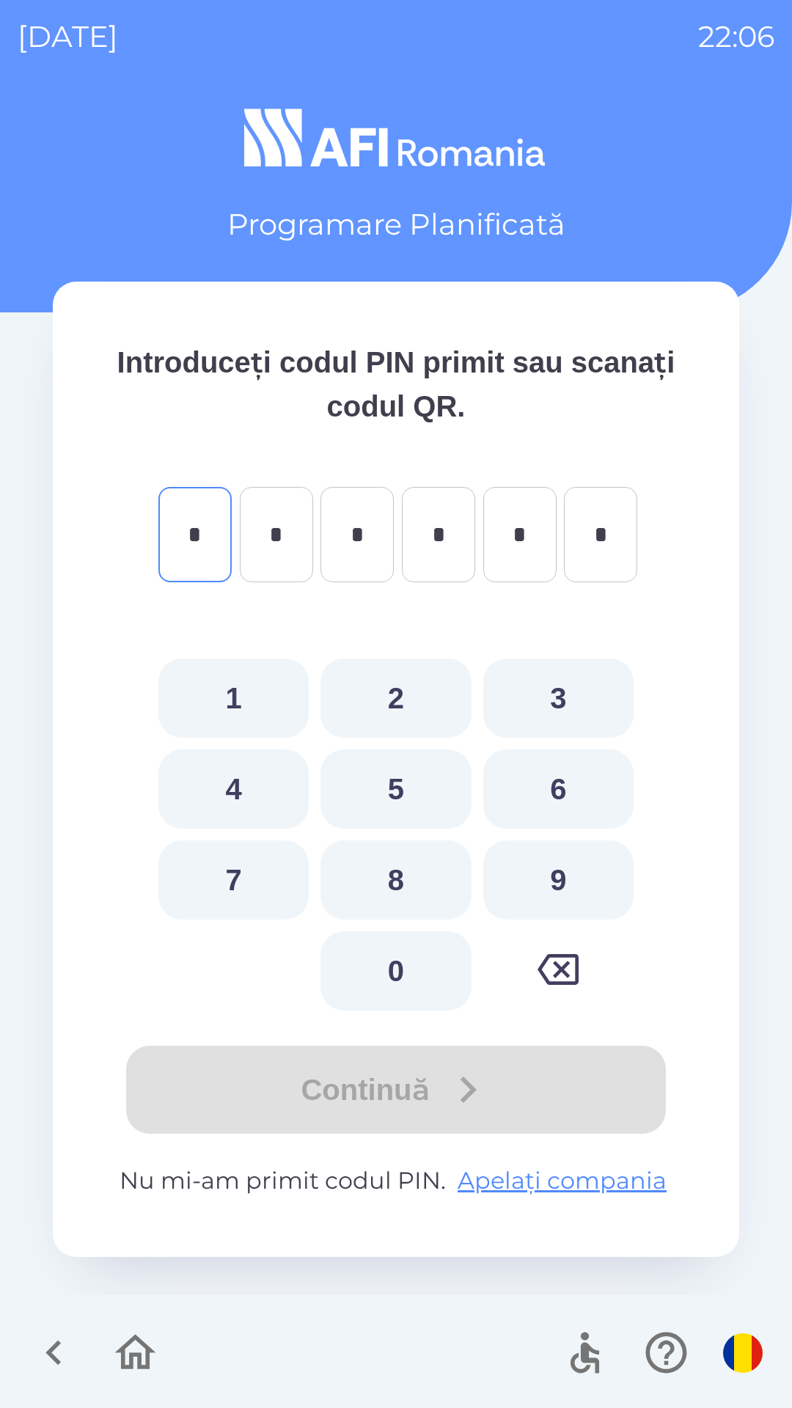
type input "*"
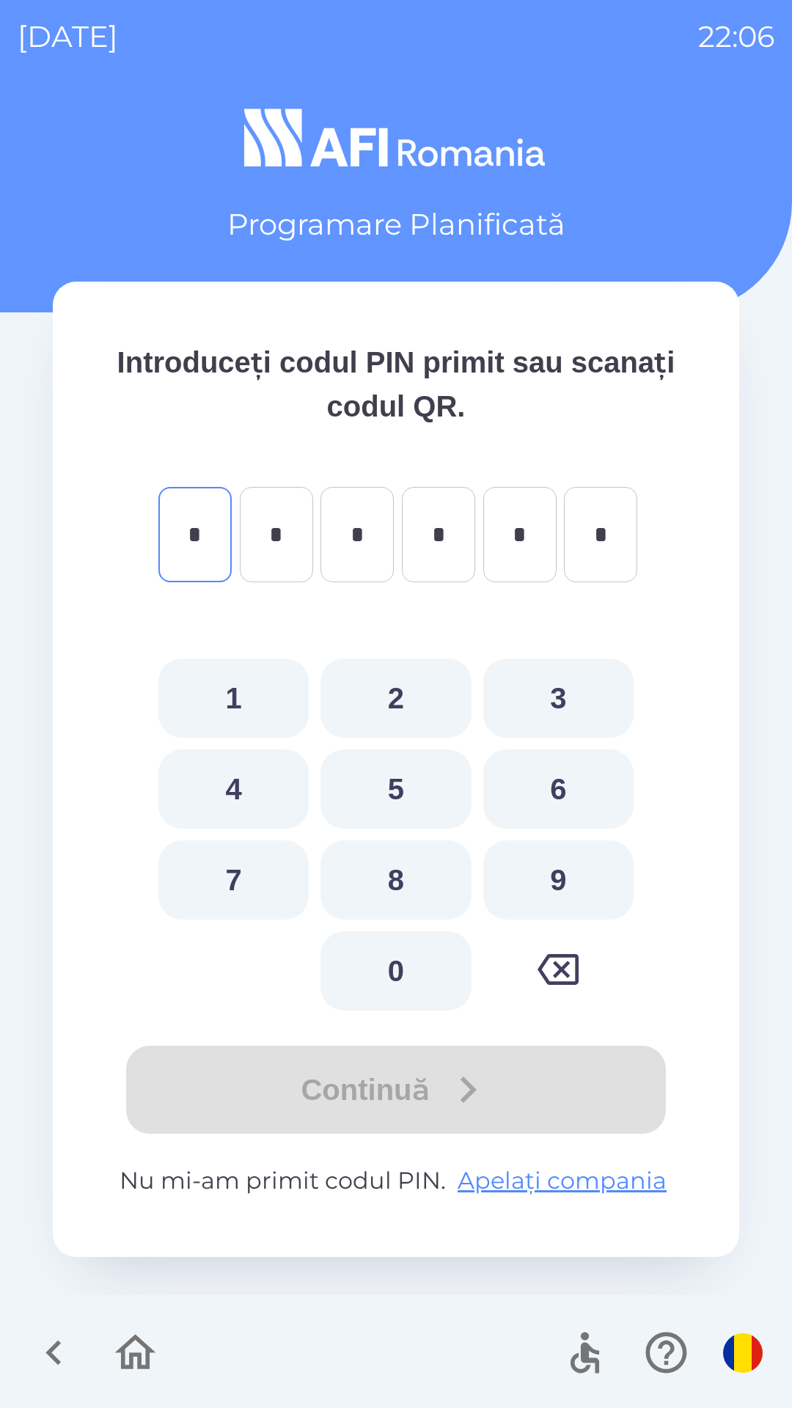
type input "*"
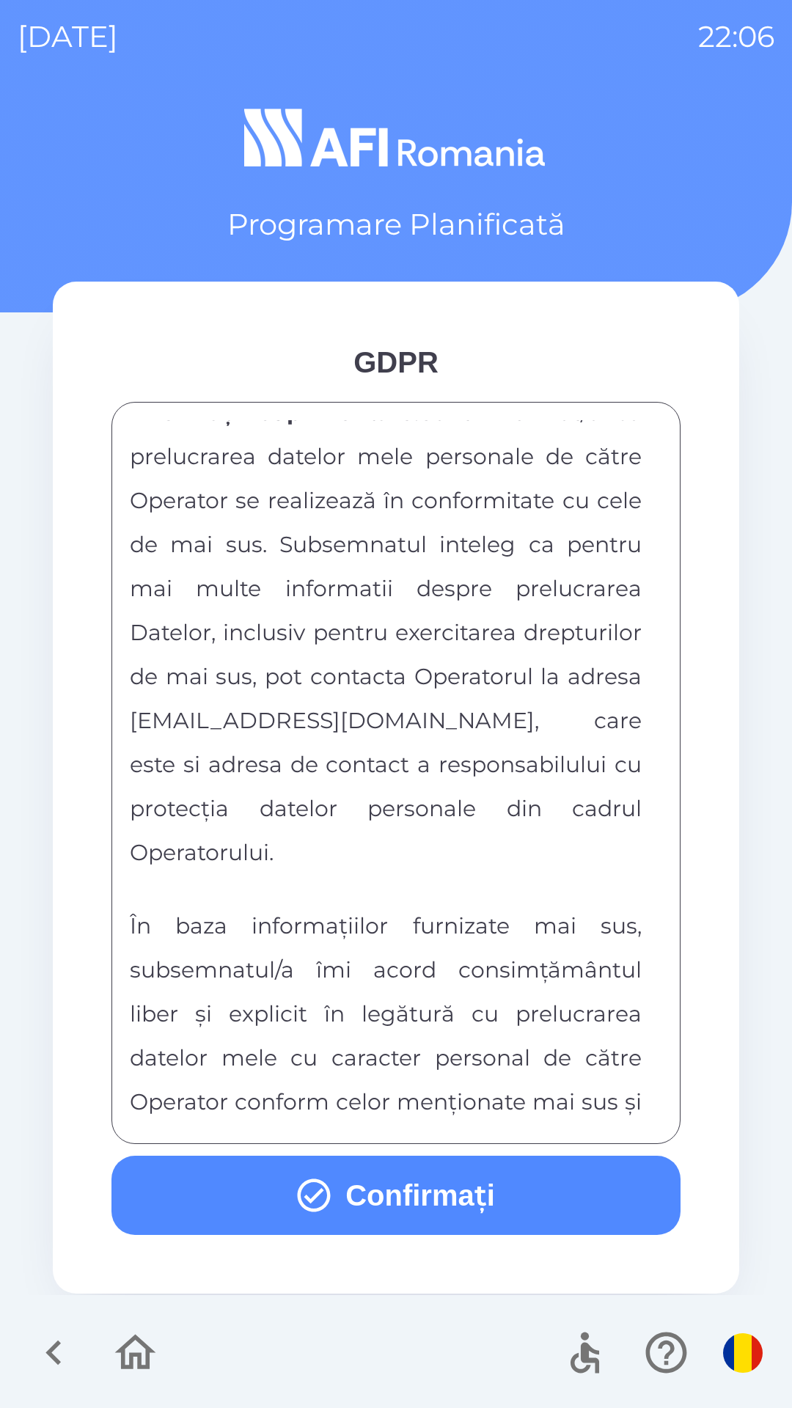
scroll to position [7713, 0]
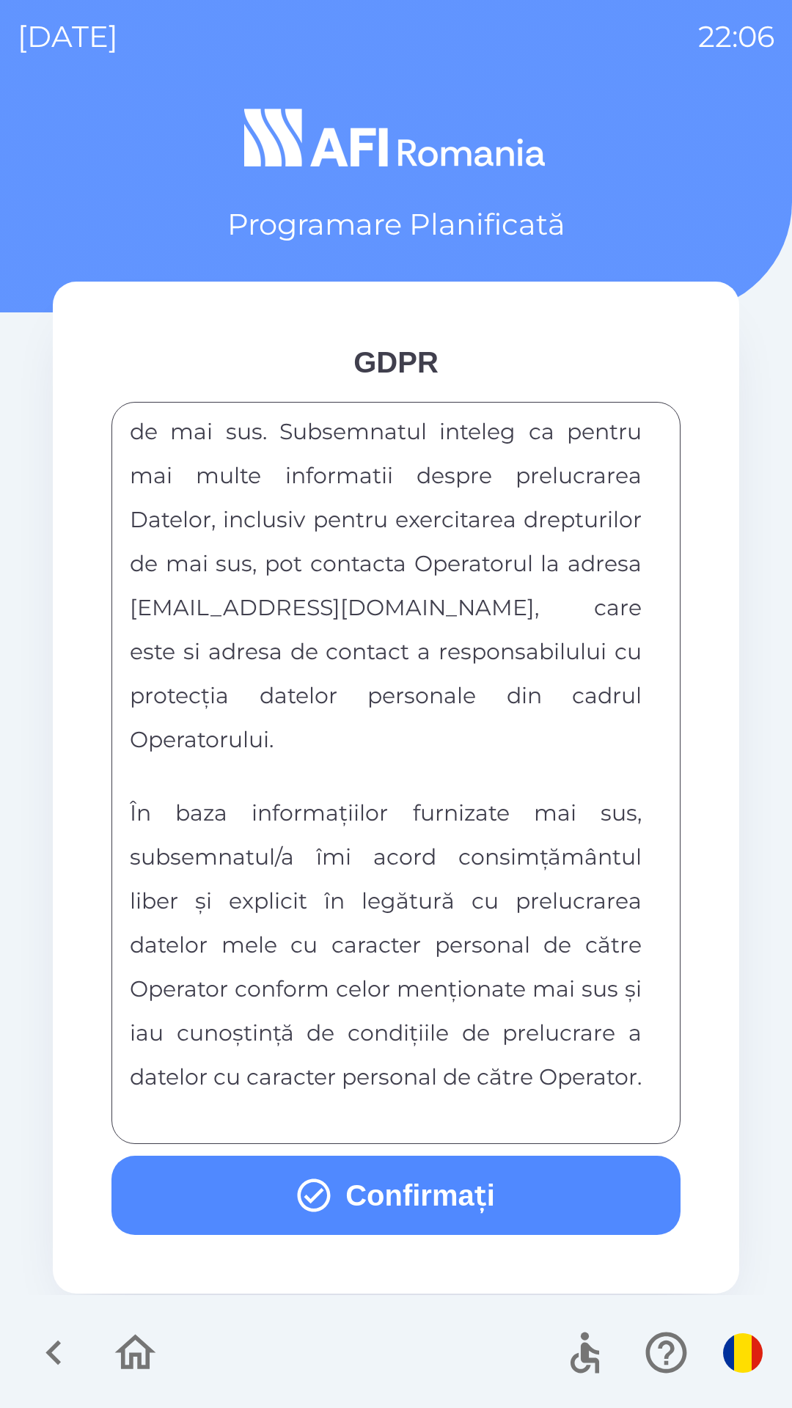
click at [553, 1198] on button "Confirmați" at bounding box center [395, 1195] width 569 height 79
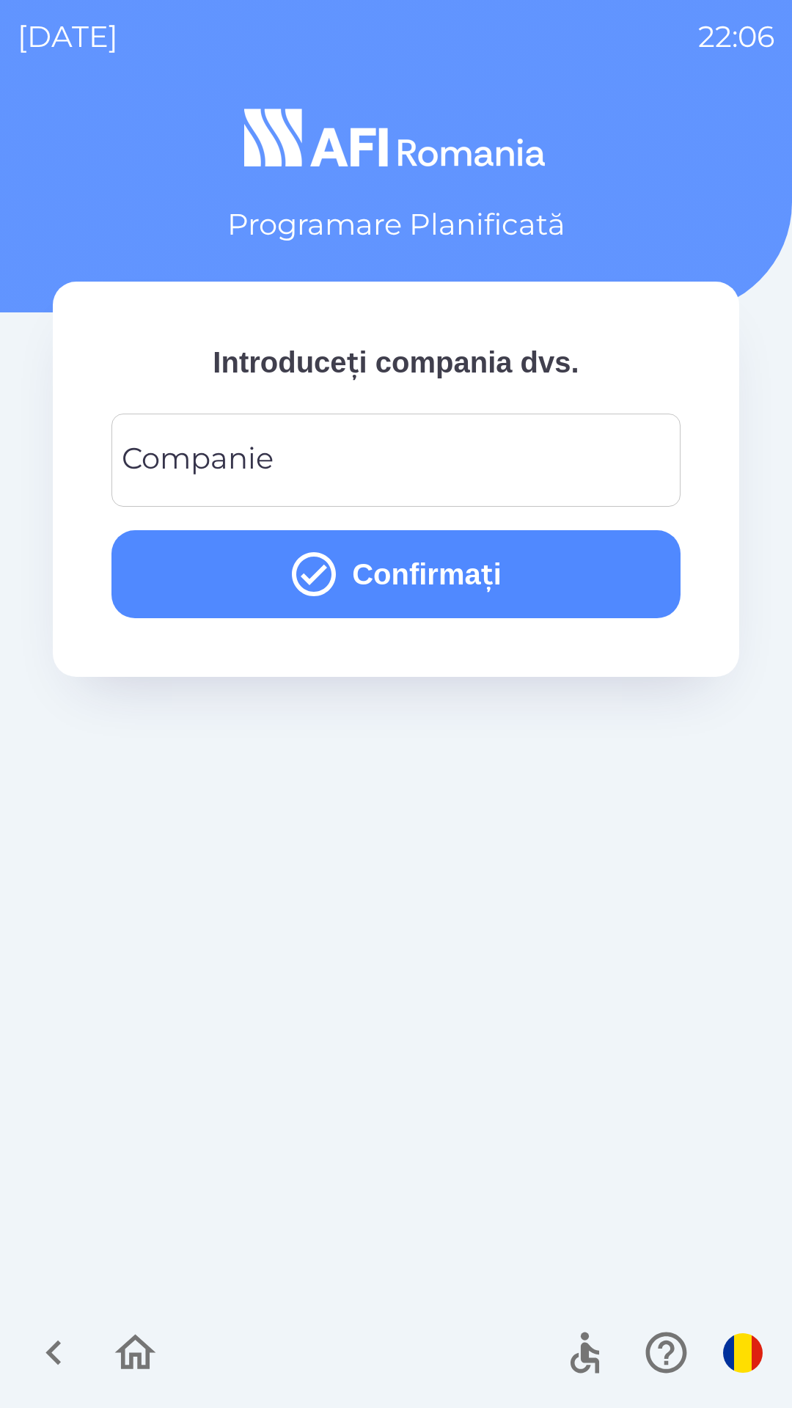
click at [608, 459] on input "Companie" at bounding box center [396, 460] width 534 height 58
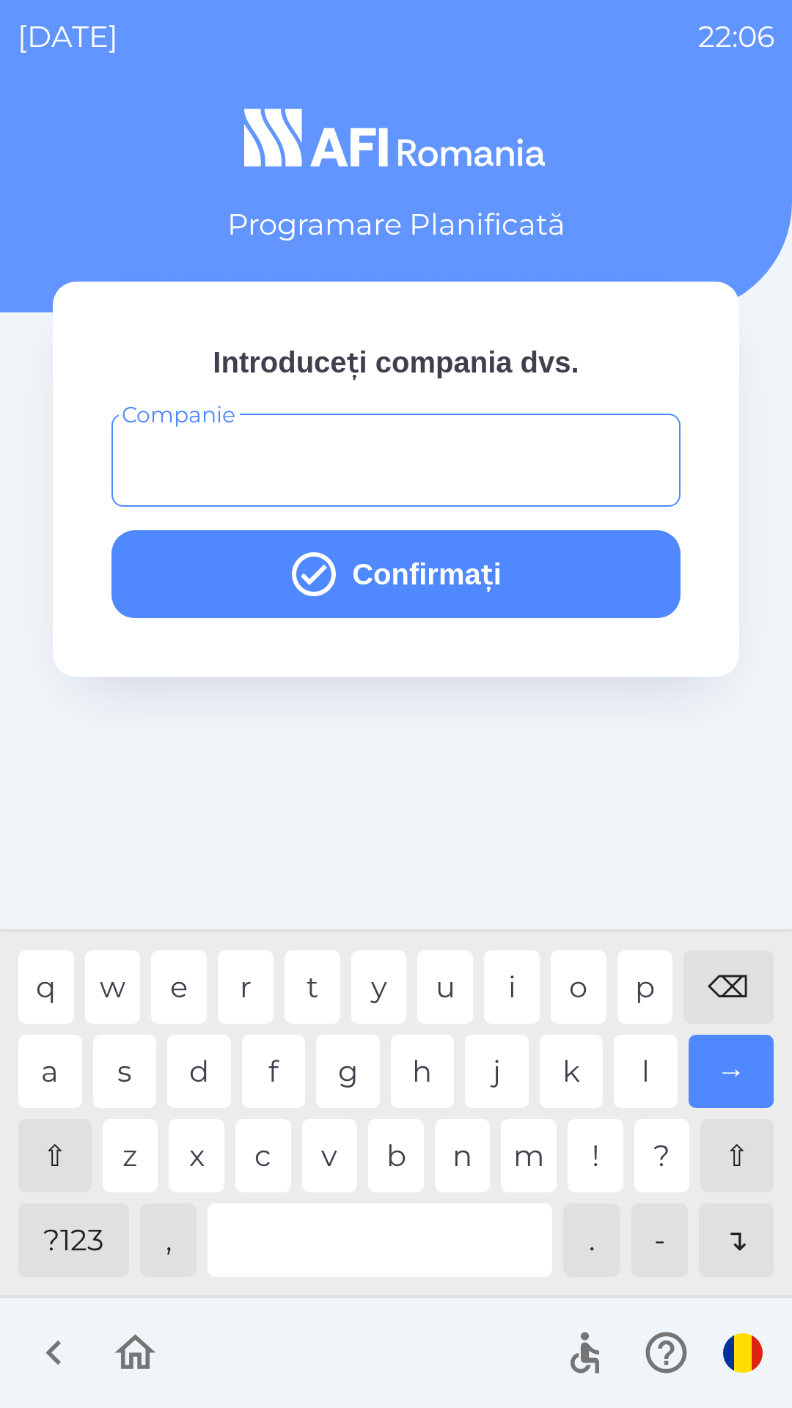
type input "*"
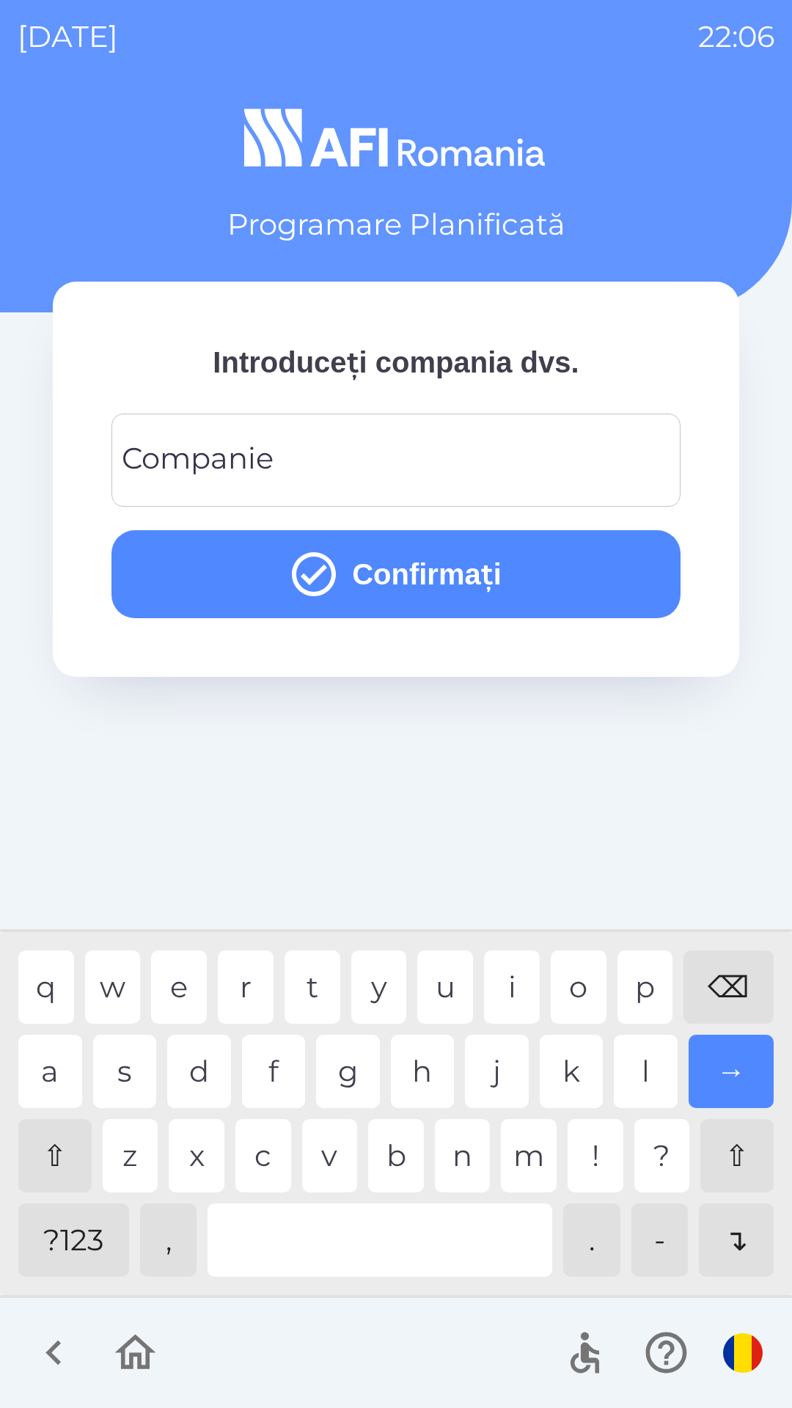
type input "*"
click at [623, 570] on button "Confirmați" at bounding box center [395, 574] width 569 height 88
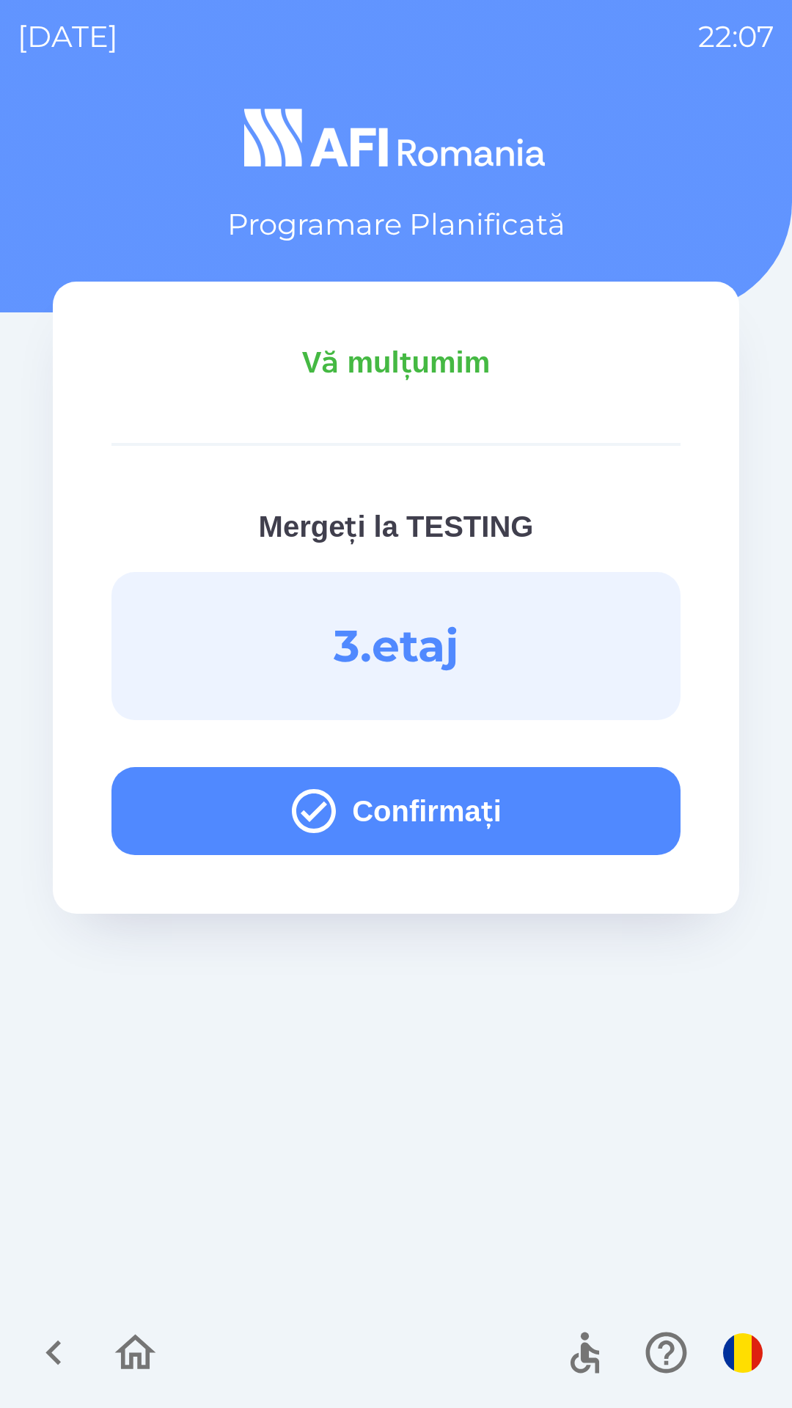
click at [551, 796] on button "Confirmați" at bounding box center [395, 811] width 569 height 88
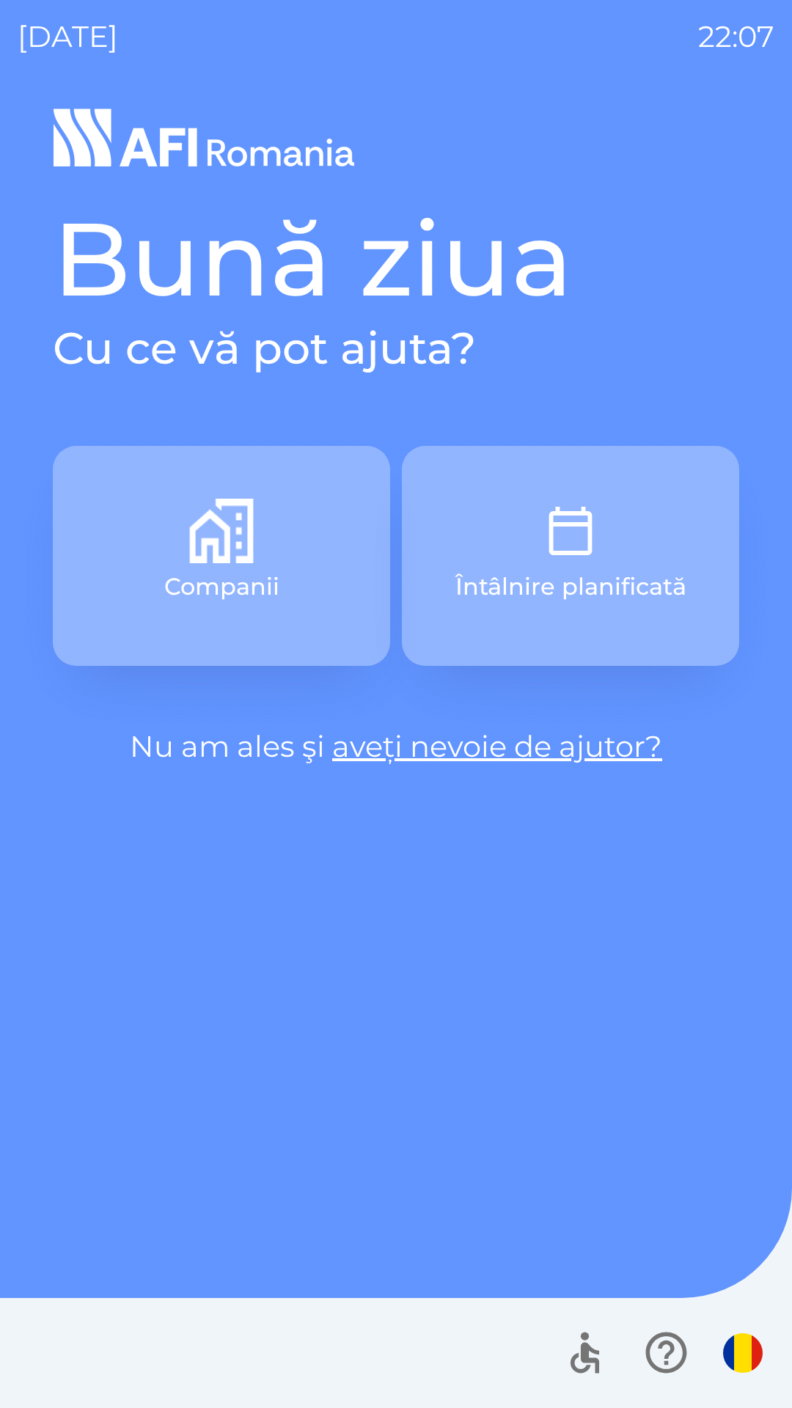
click at [604, 556] on button "Întâlnire planificată" at bounding box center [570, 556] width 337 height 220
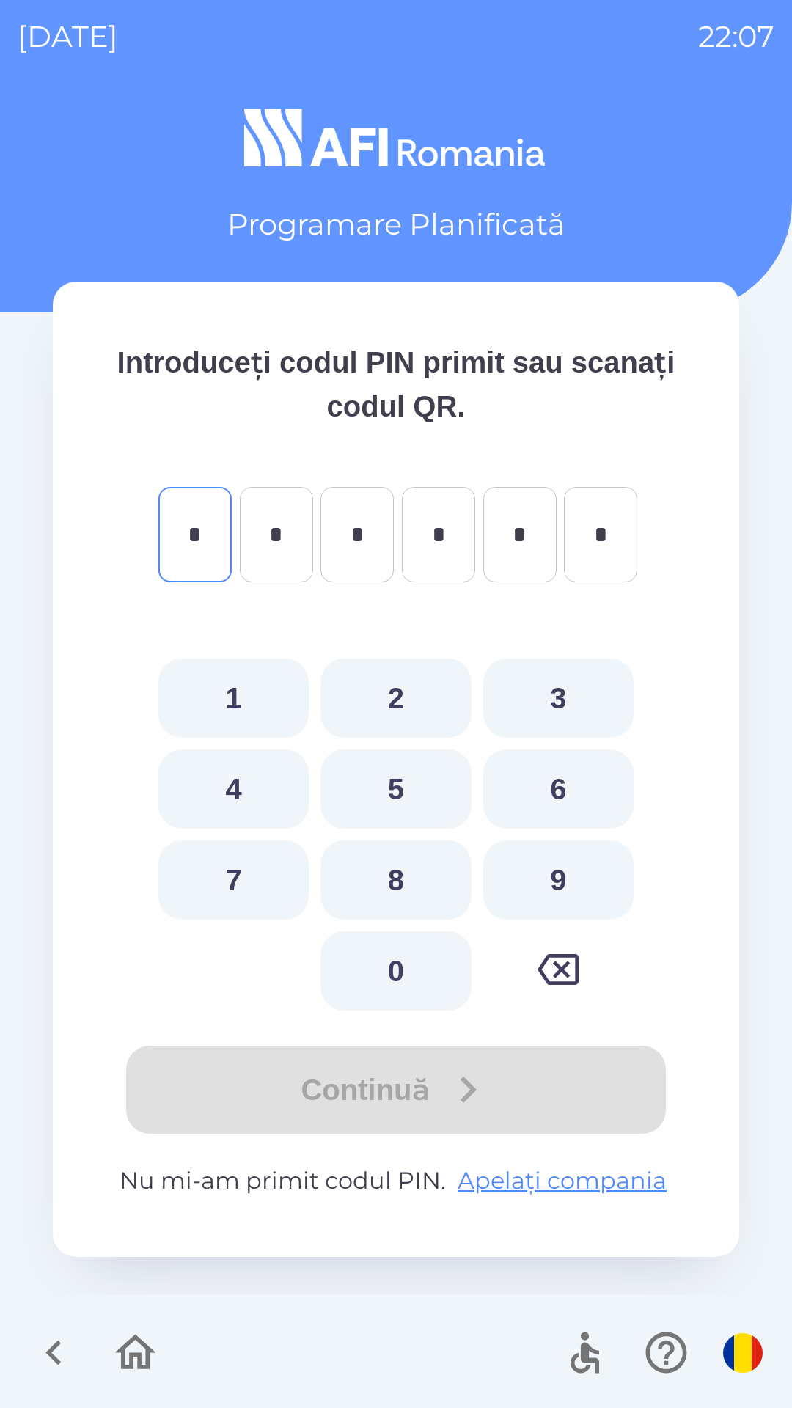
type input "*"
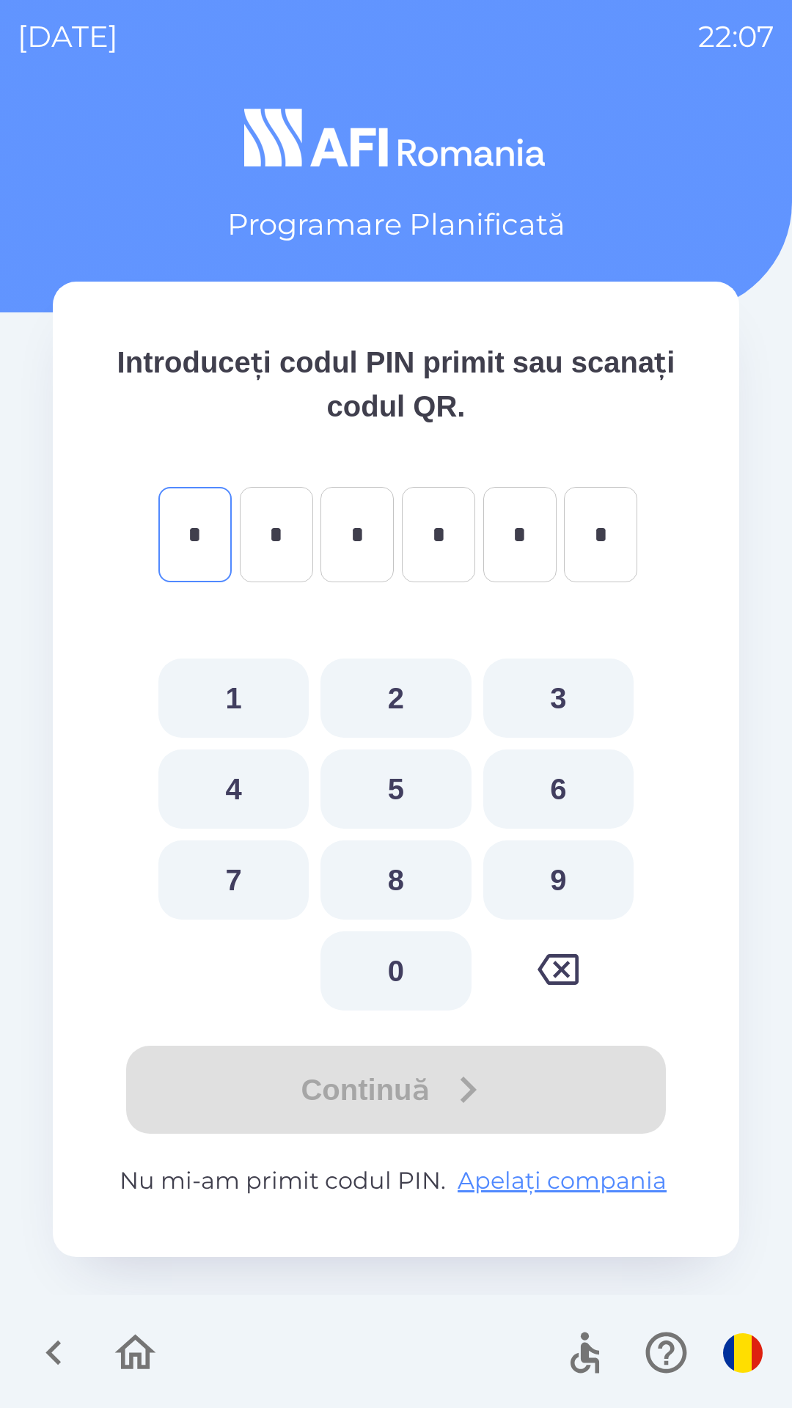
type input "*"
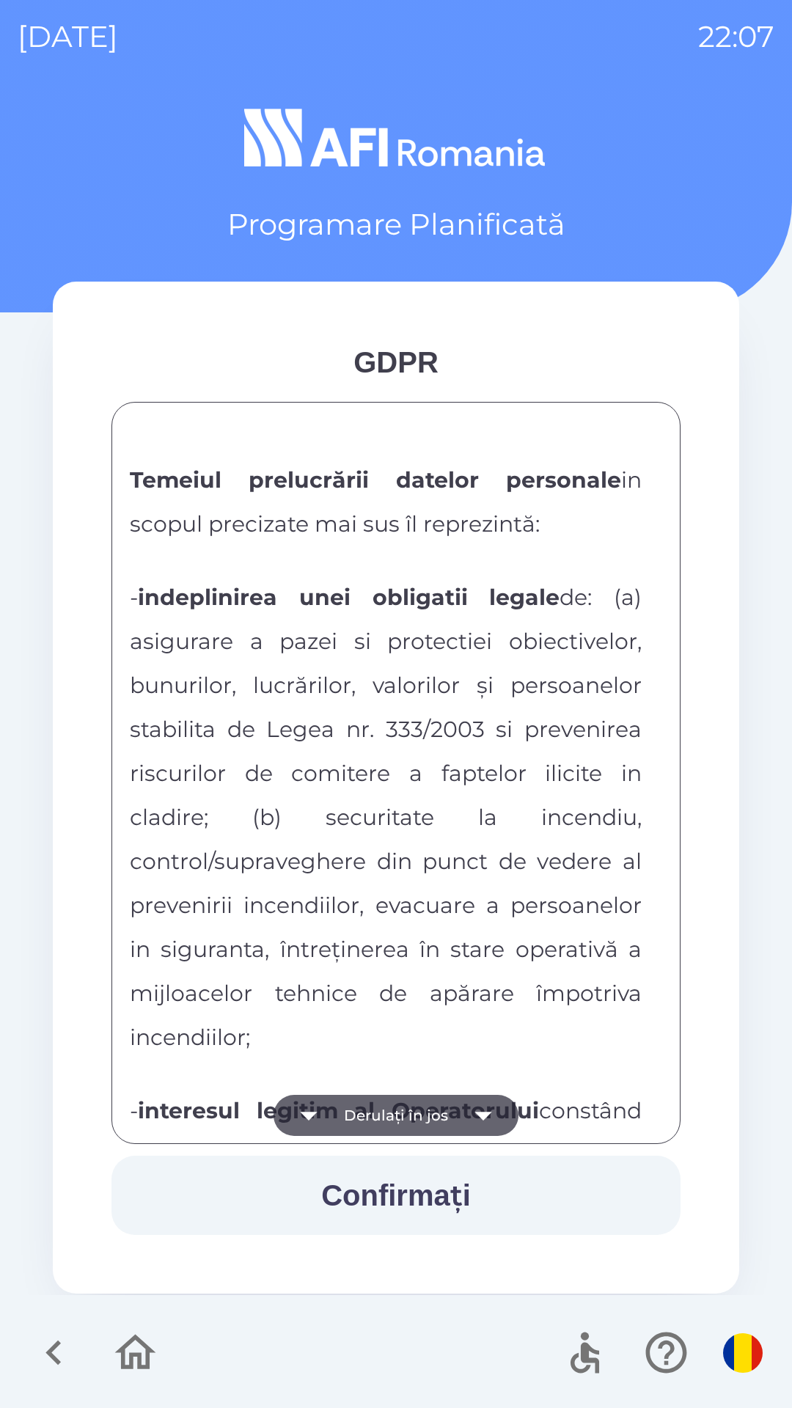
scroll to position [2713, 0]
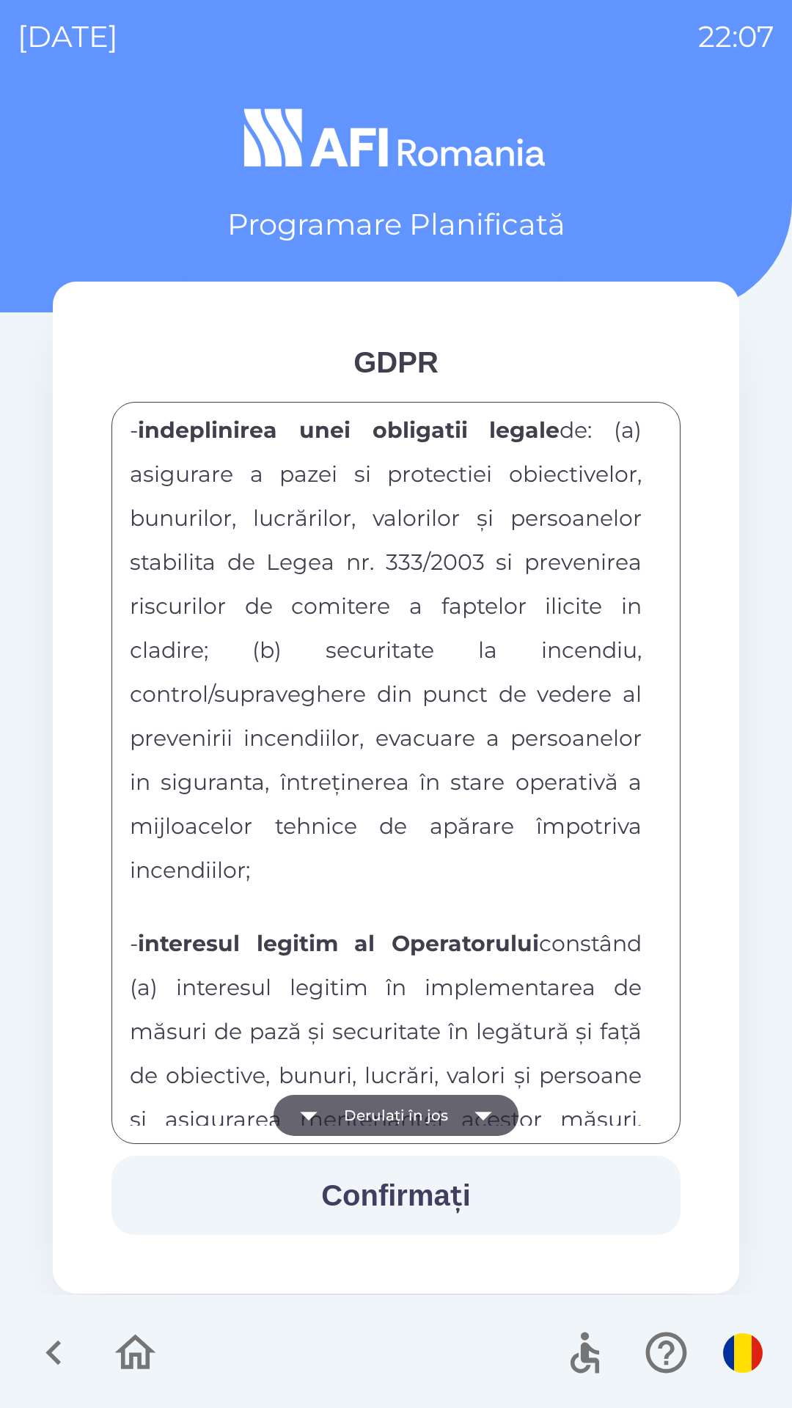
click at [359, 753] on p "- indeplinirea unei obligatii legale de: (a) asigurare a pazei si protectiei ob…" at bounding box center [386, 648] width 512 height 484
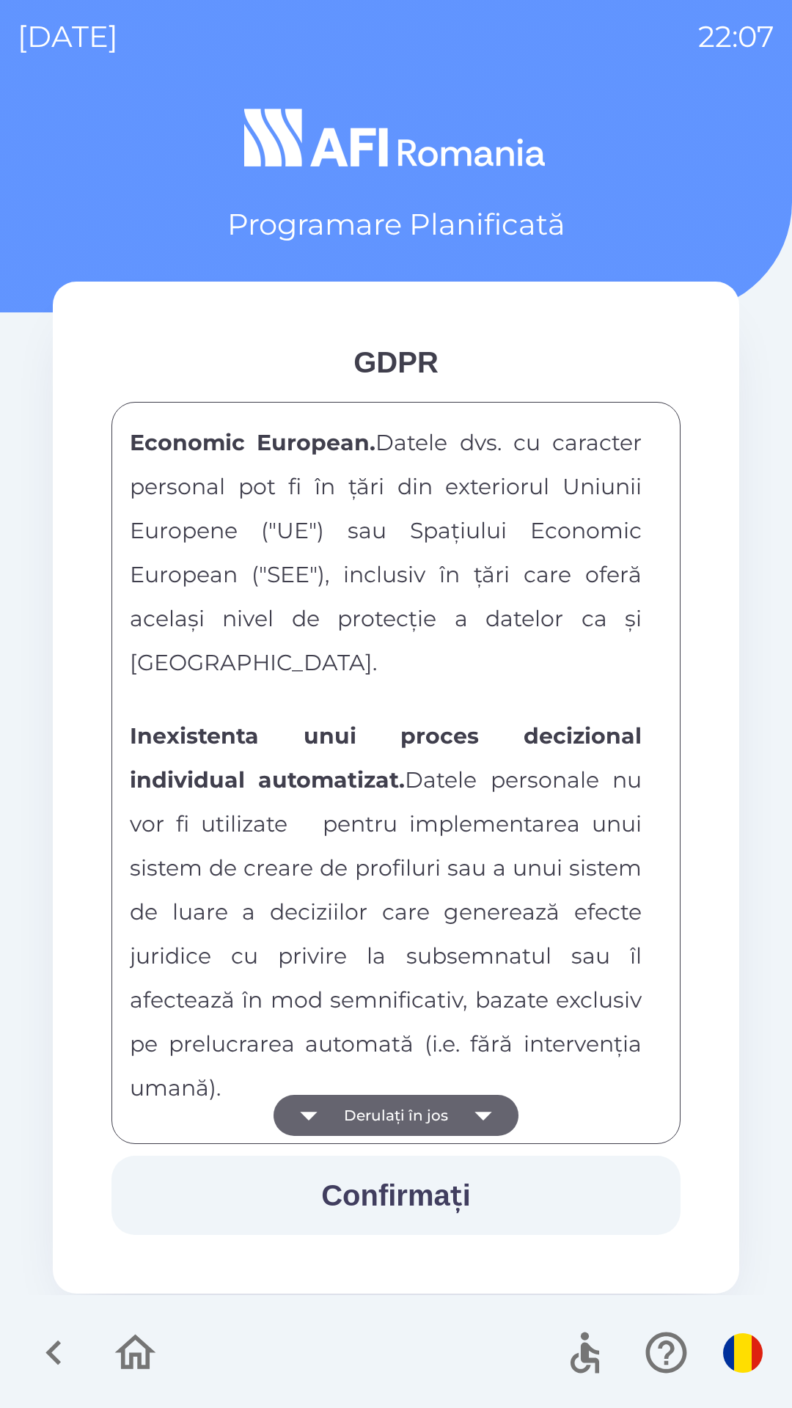
scroll to position [7713, 0]
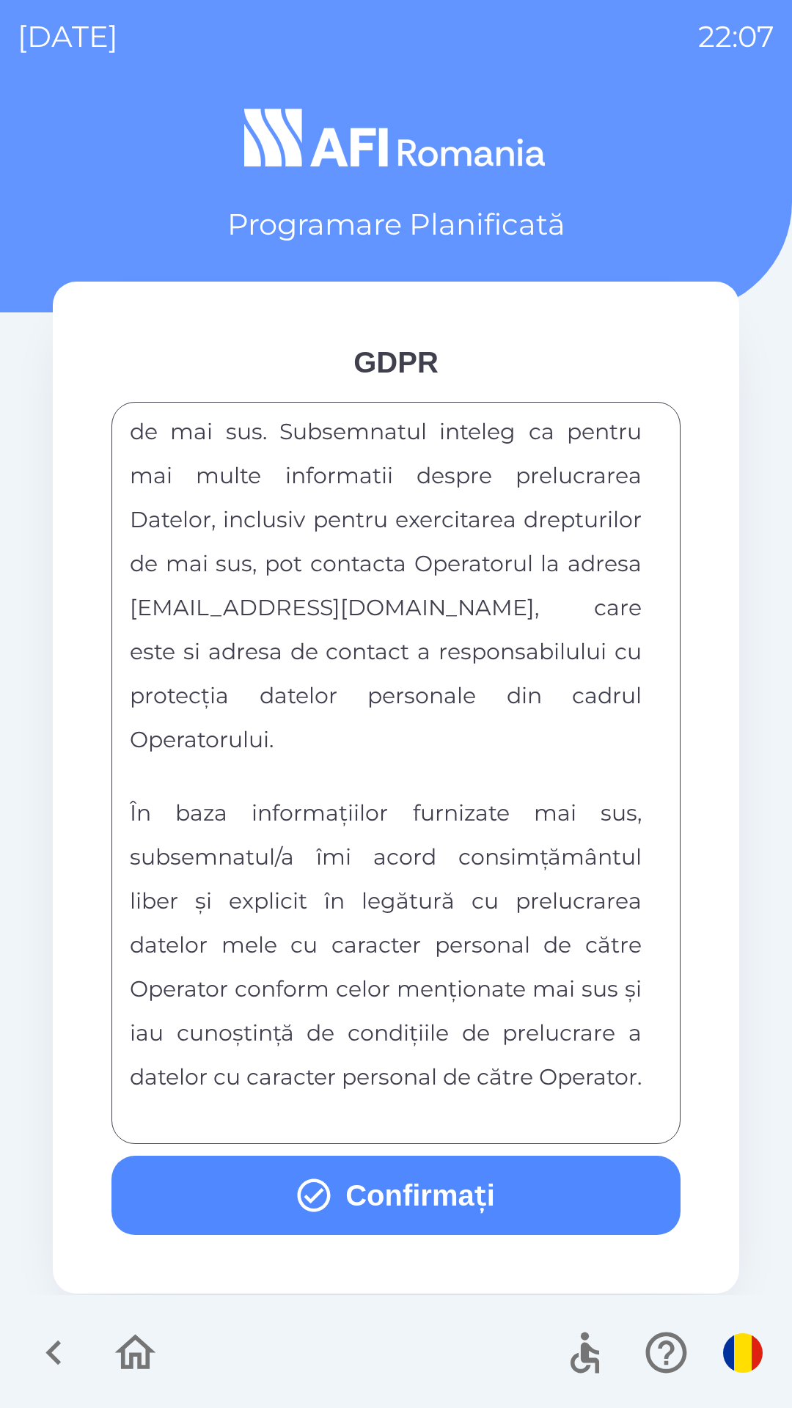
click at [417, 1208] on button "Confirmați" at bounding box center [395, 1195] width 569 height 79
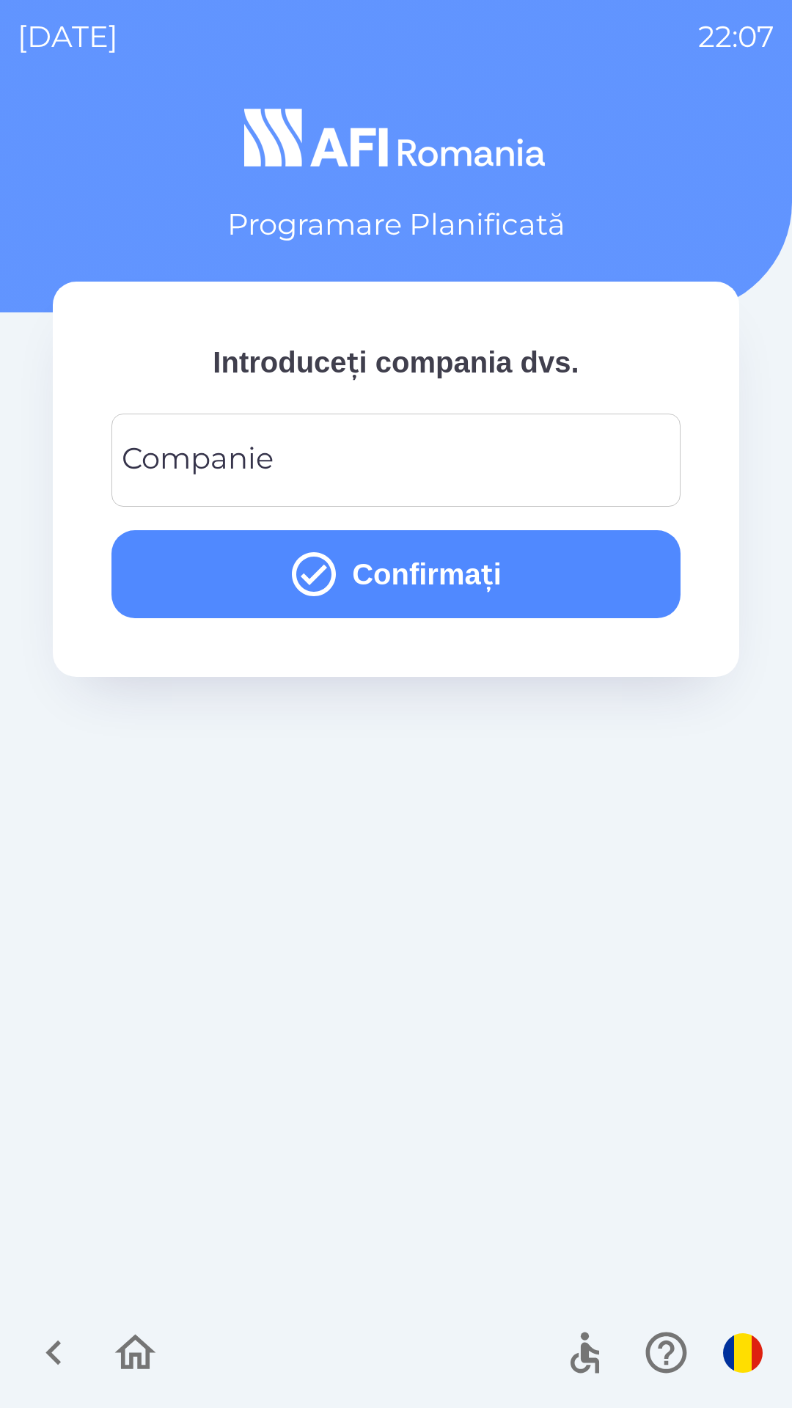
click at [535, 459] on input "Companie" at bounding box center [396, 460] width 534 height 58
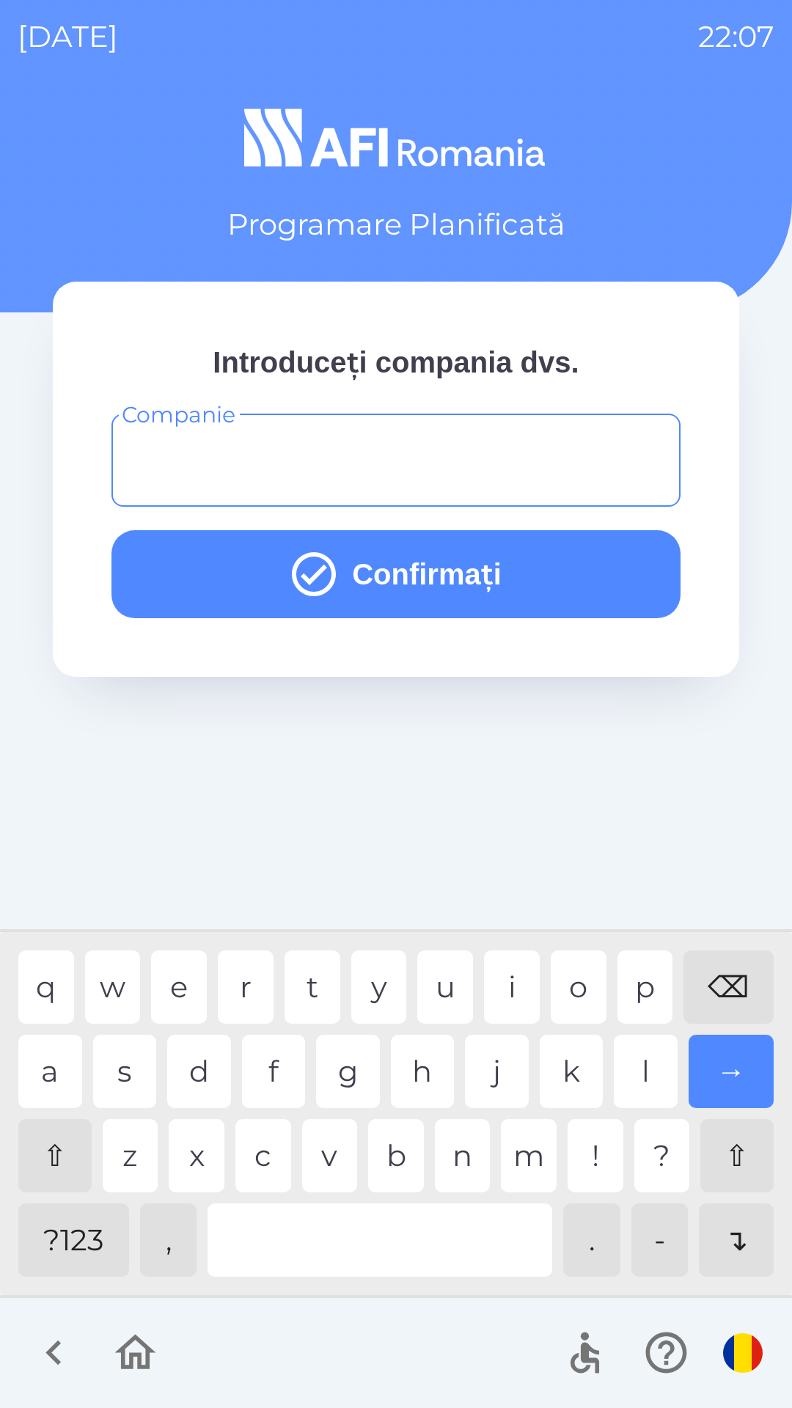
type input "*"
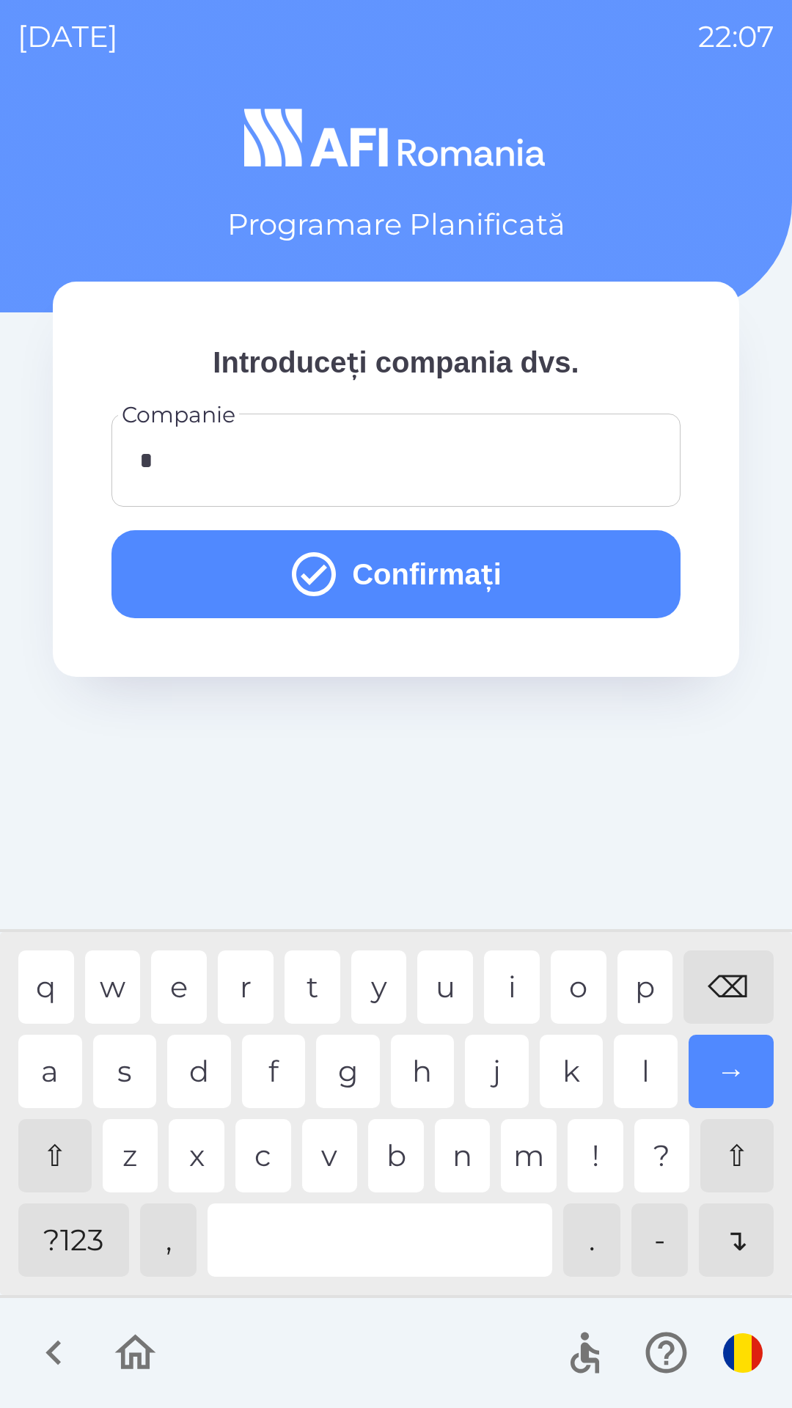
click at [564, 568] on button "Confirmați" at bounding box center [395, 574] width 569 height 88
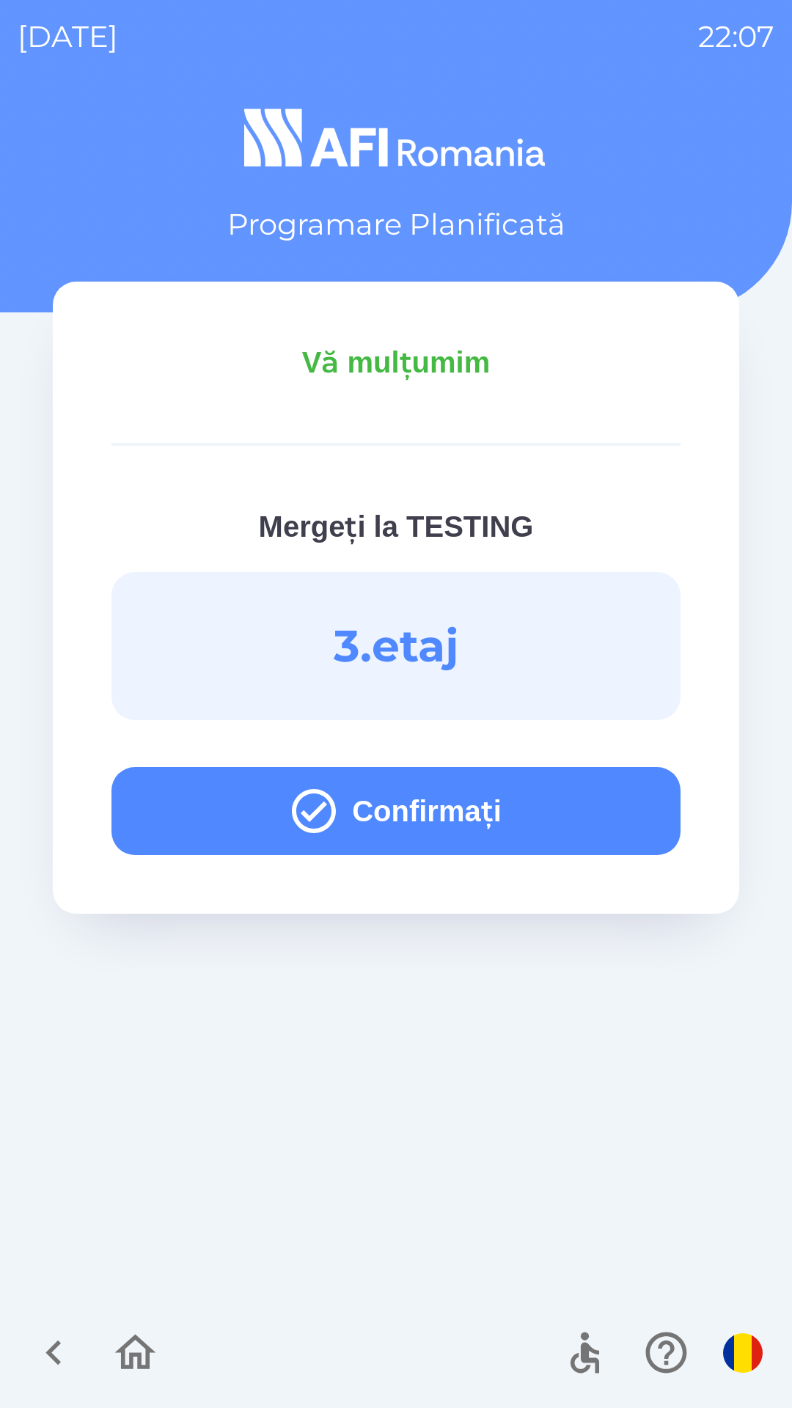
click at [576, 805] on button "Confirmați" at bounding box center [395, 811] width 569 height 88
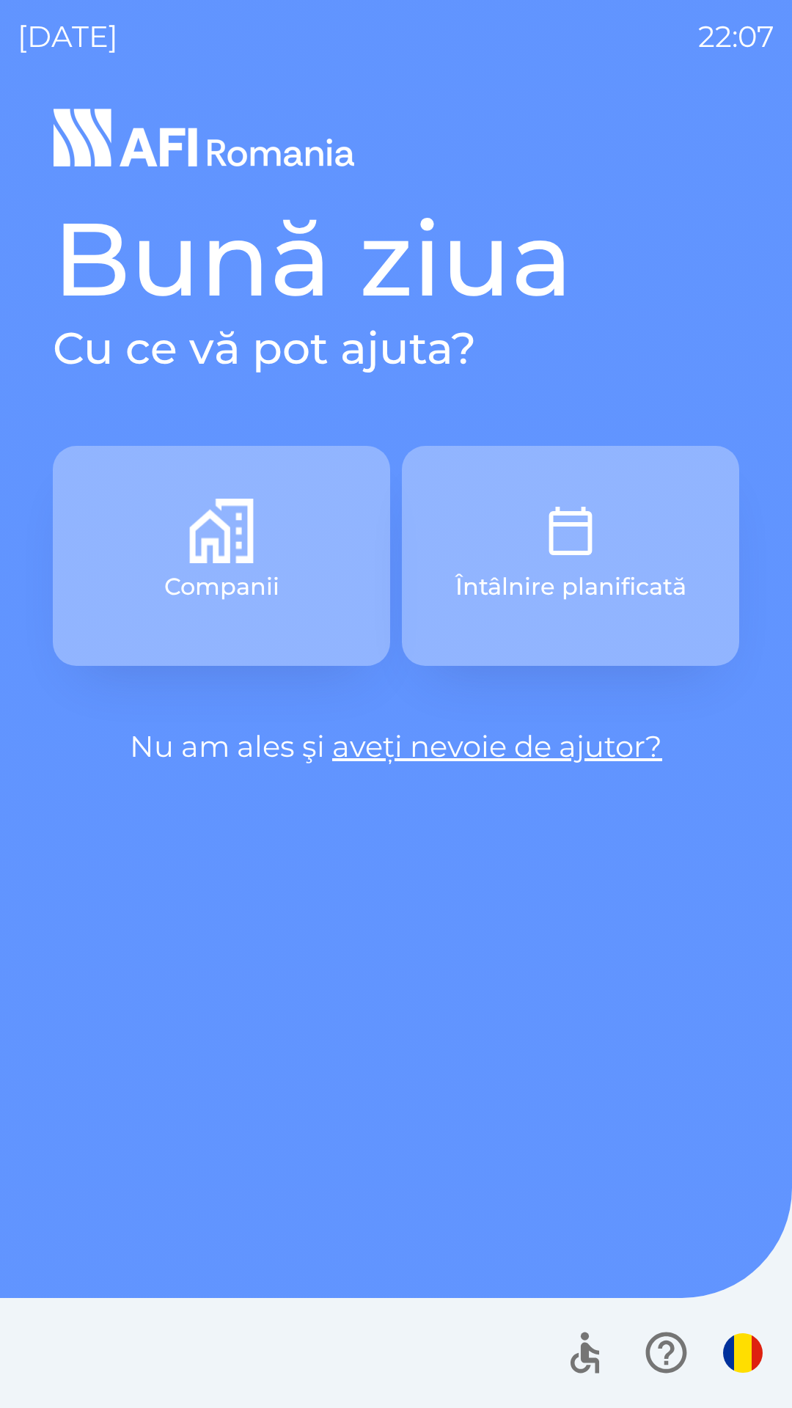
click at [606, 554] on button "Întâlnire planificată" at bounding box center [570, 556] width 337 height 220
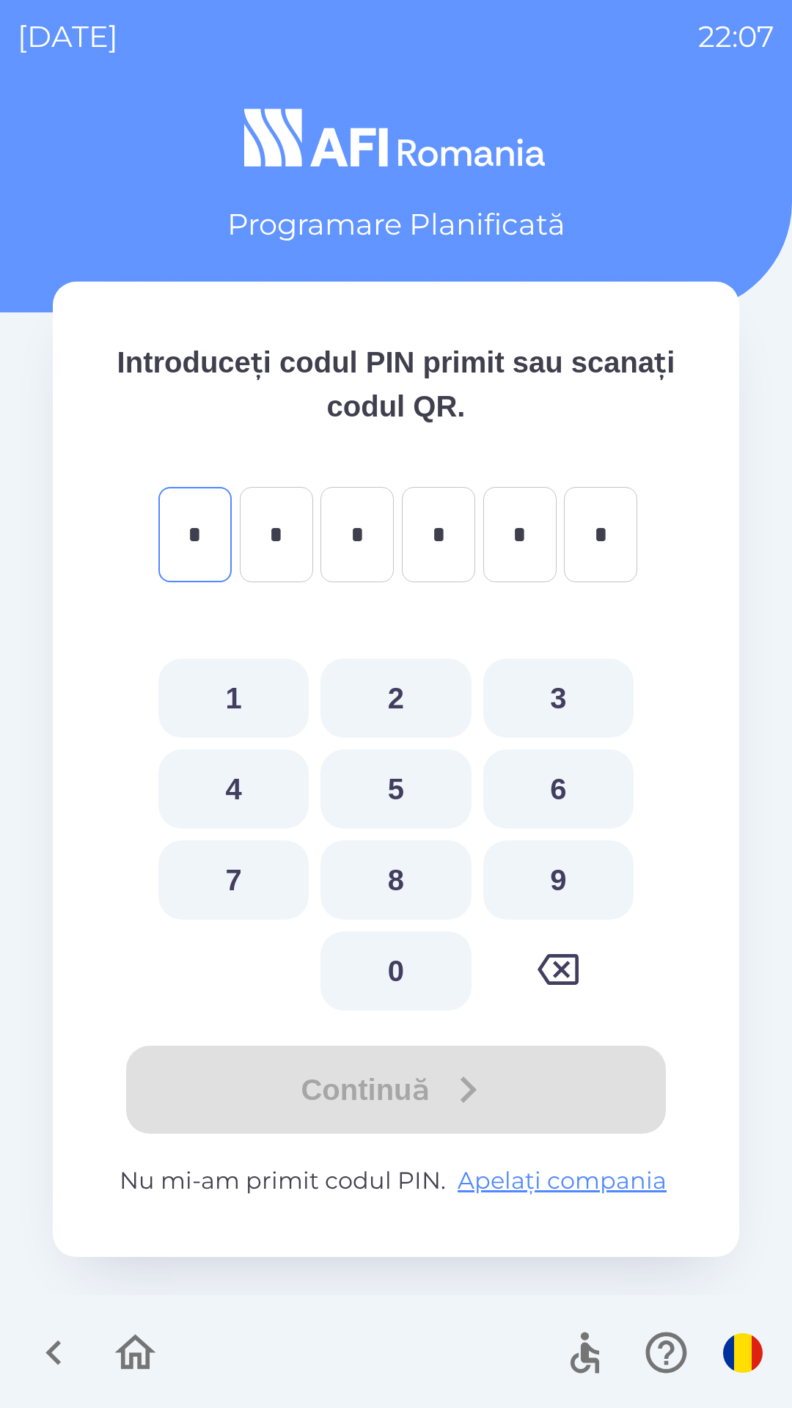
type input "*"
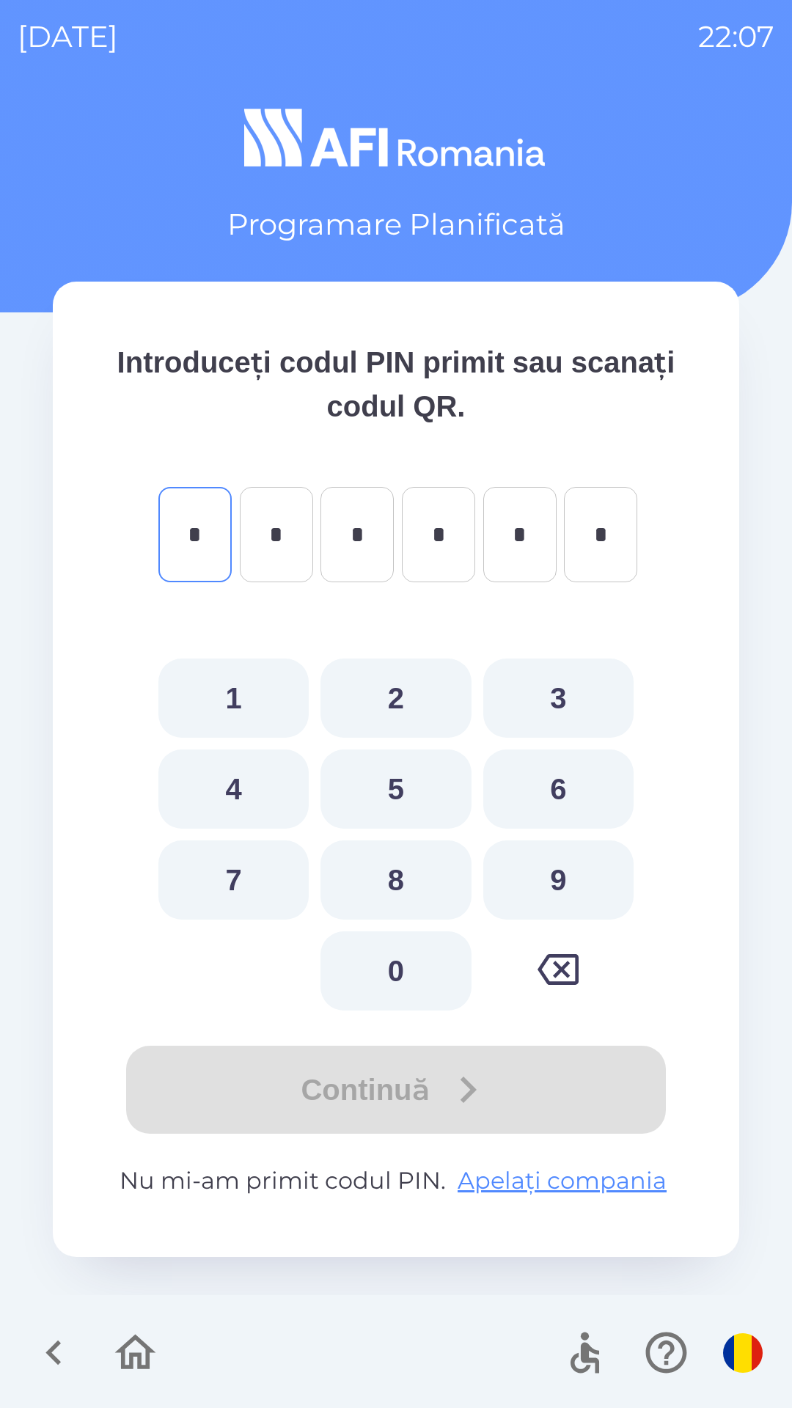
type input "*"
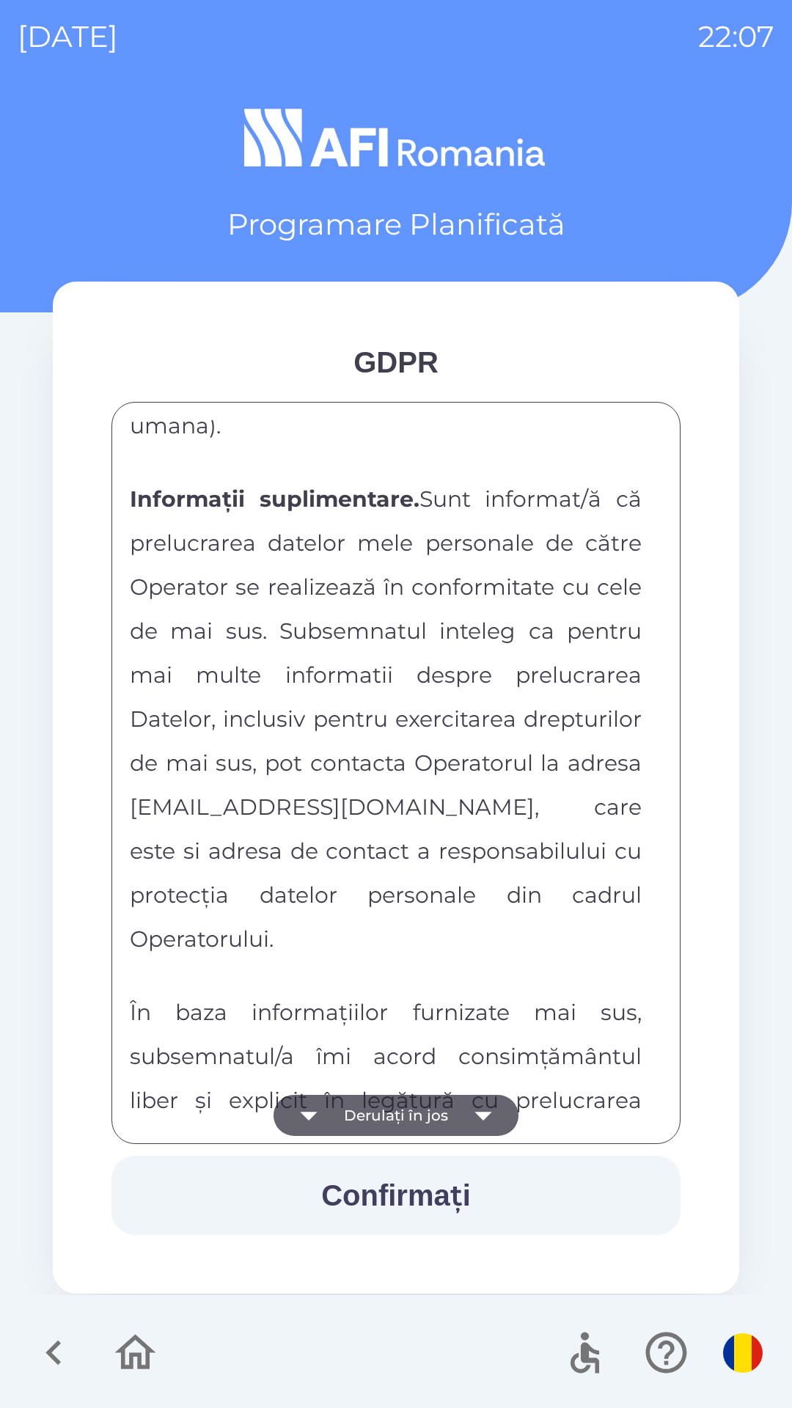
scroll to position [7713, 0]
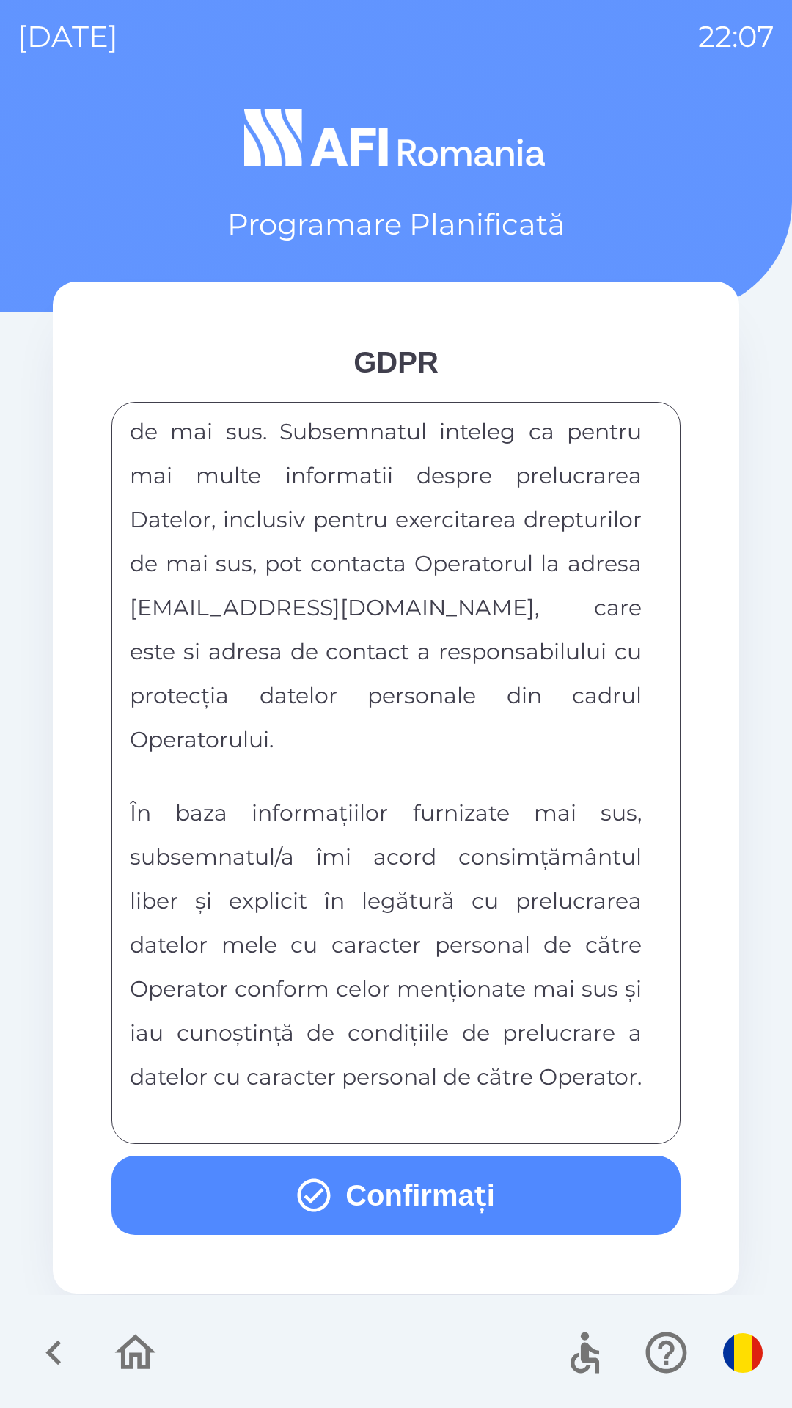
click at [493, 1201] on button "Confirmați" at bounding box center [395, 1195] width 569 height 79
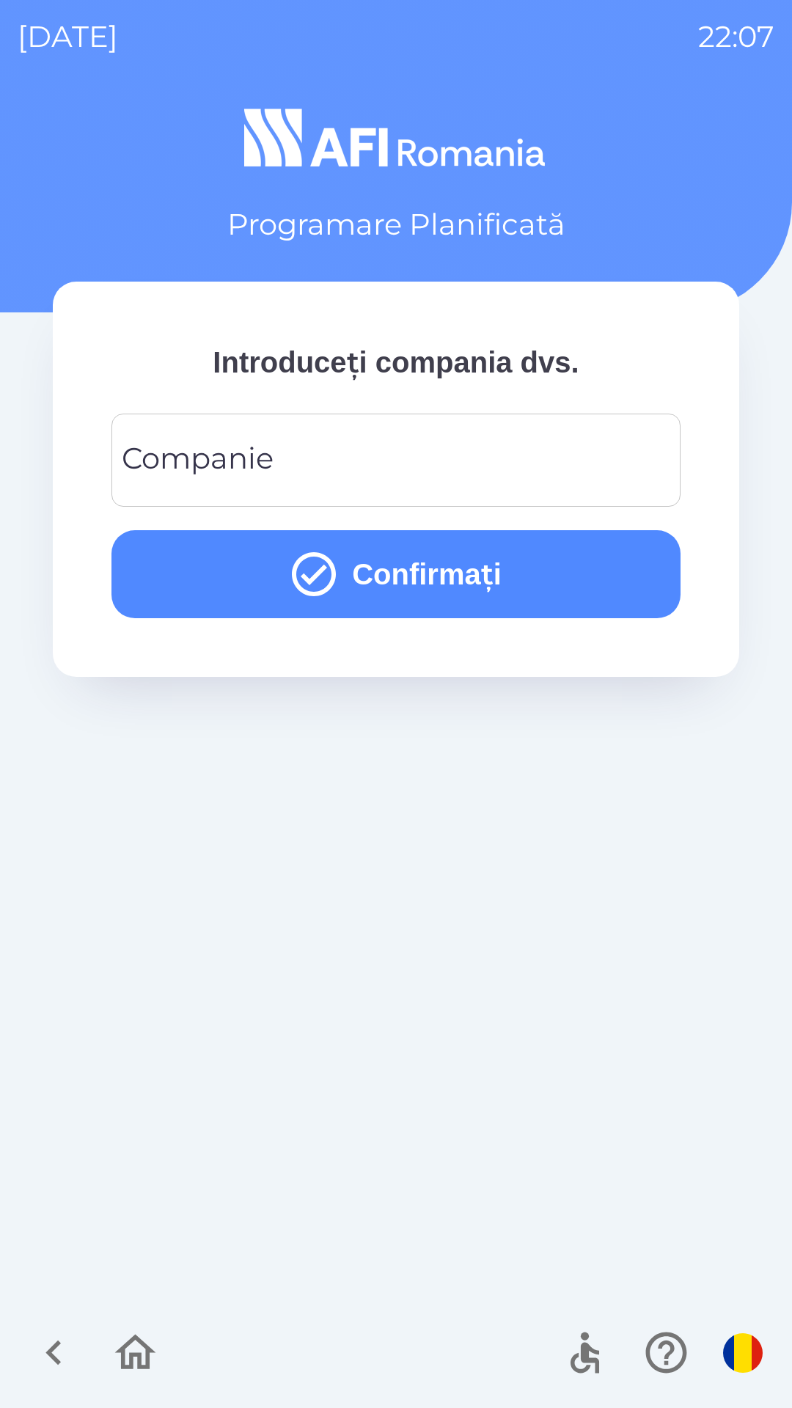
click at [509, 446] on input "Companie" at bounding box center [396, 460] width 534 height 58
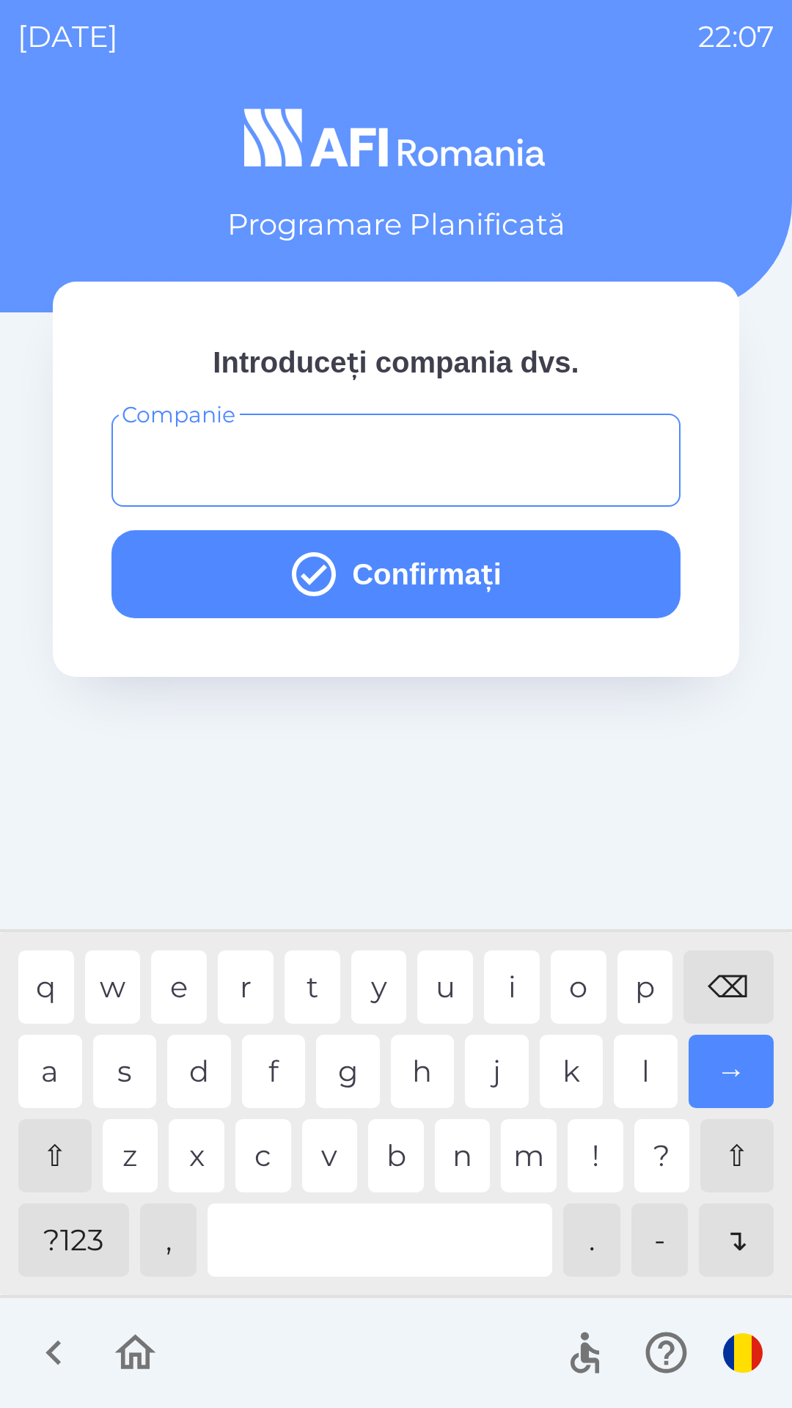
type input "*"
click at [578, 967] on div "o" at bounding box center [579, 986] width 56 height 73
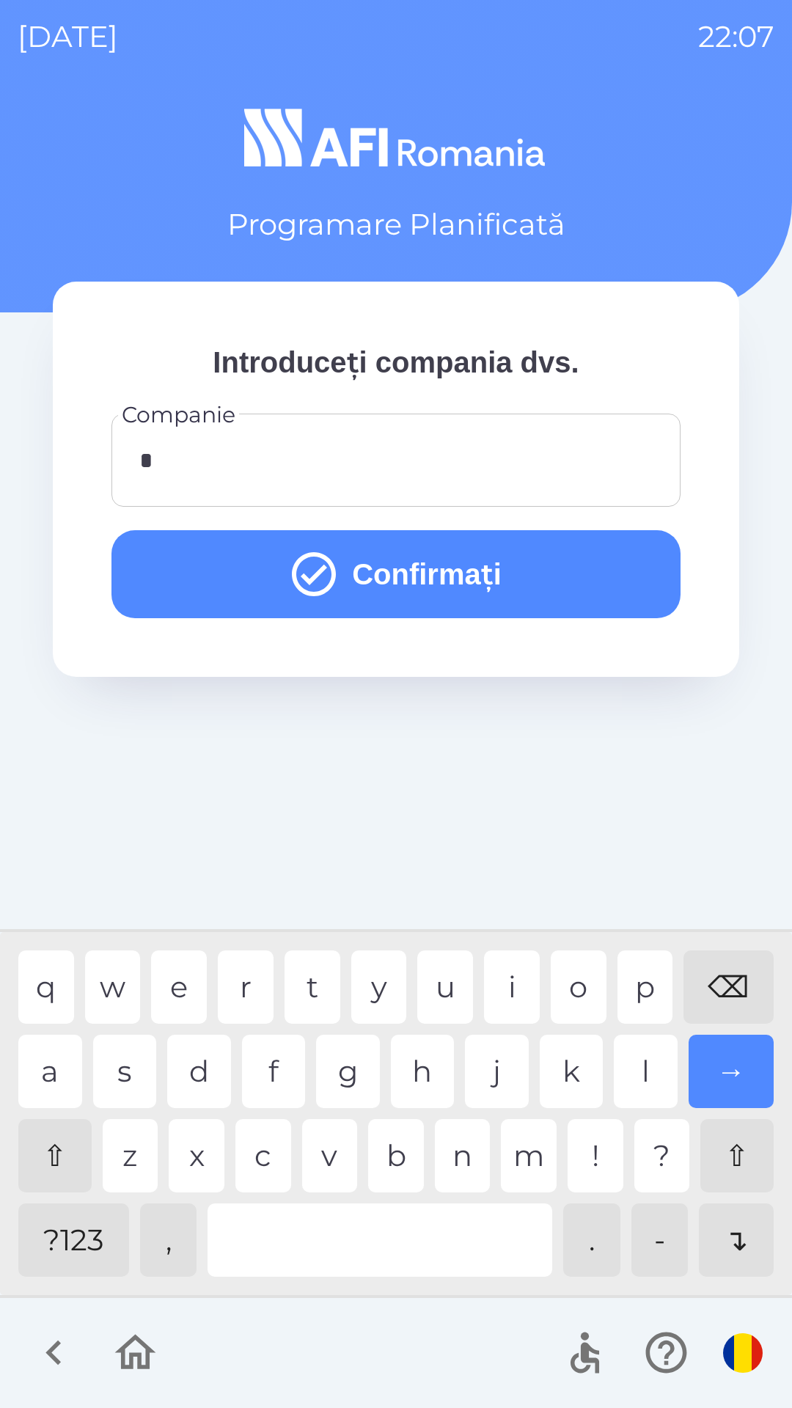
click at [597, 565] on button "Confirmați" at bounding box center [395, 574] width 569 height 88
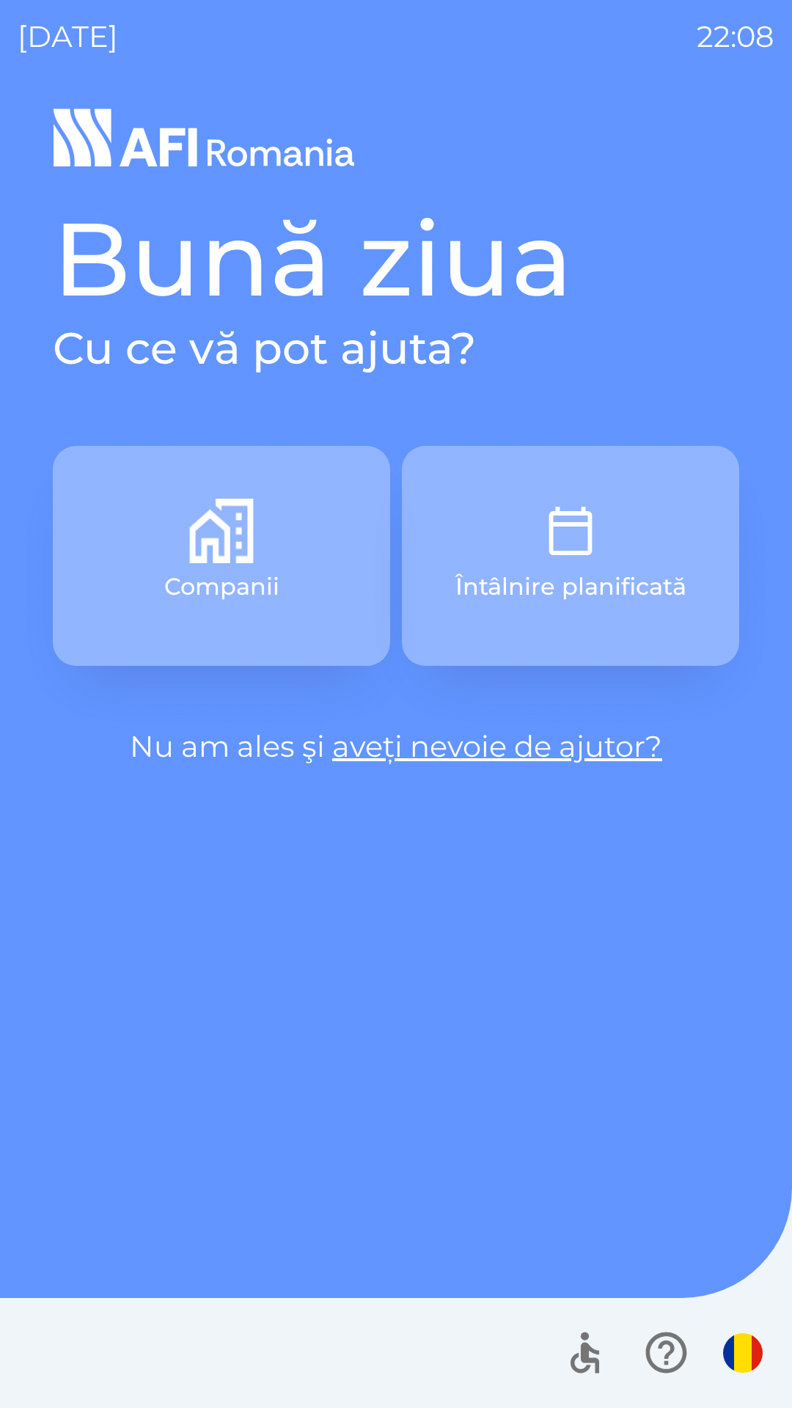
click at [596, 570] on p "Întâlnire planificată" at bounding box center [570, 586] width 231 height 35
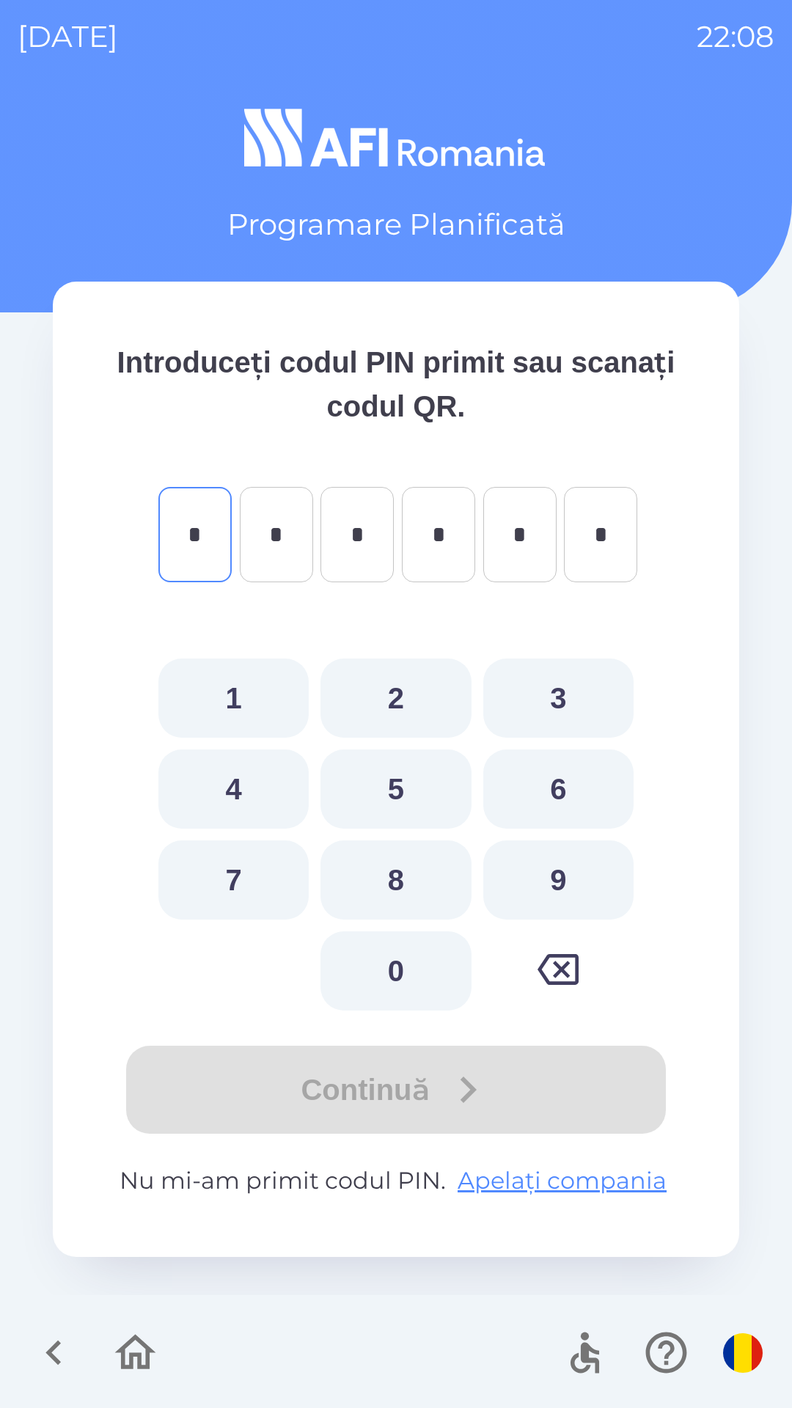
type input "*"
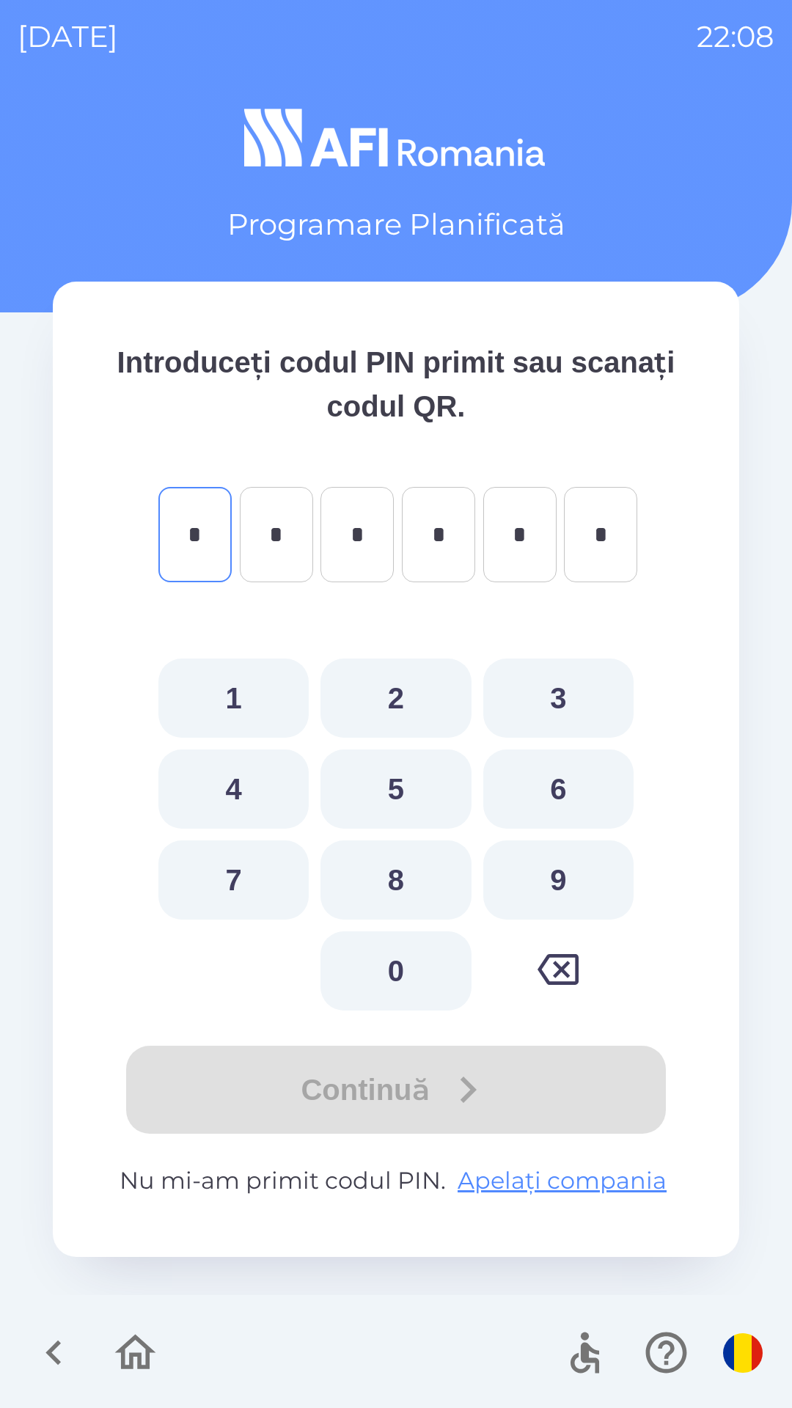
type input "*"
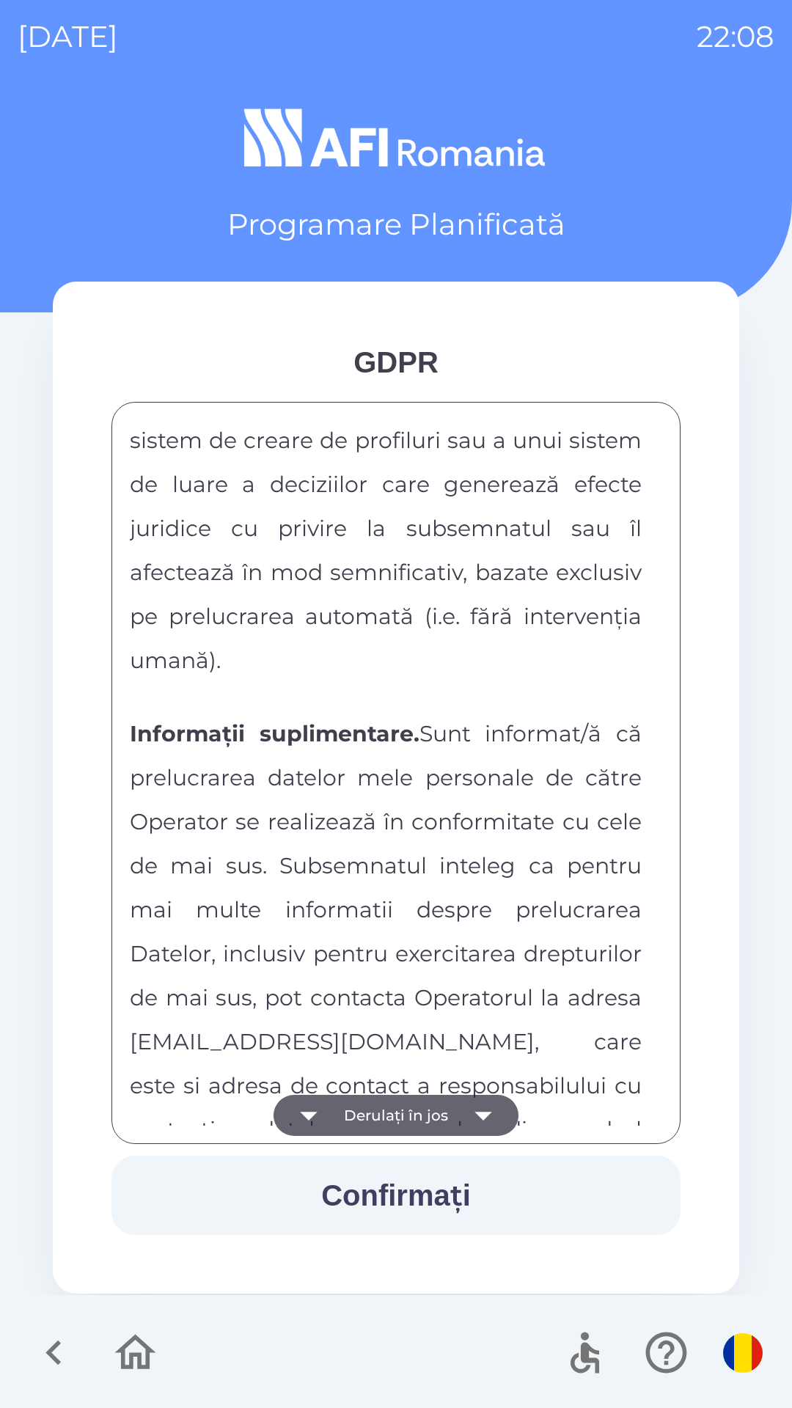
scroll to position [7713, 0]
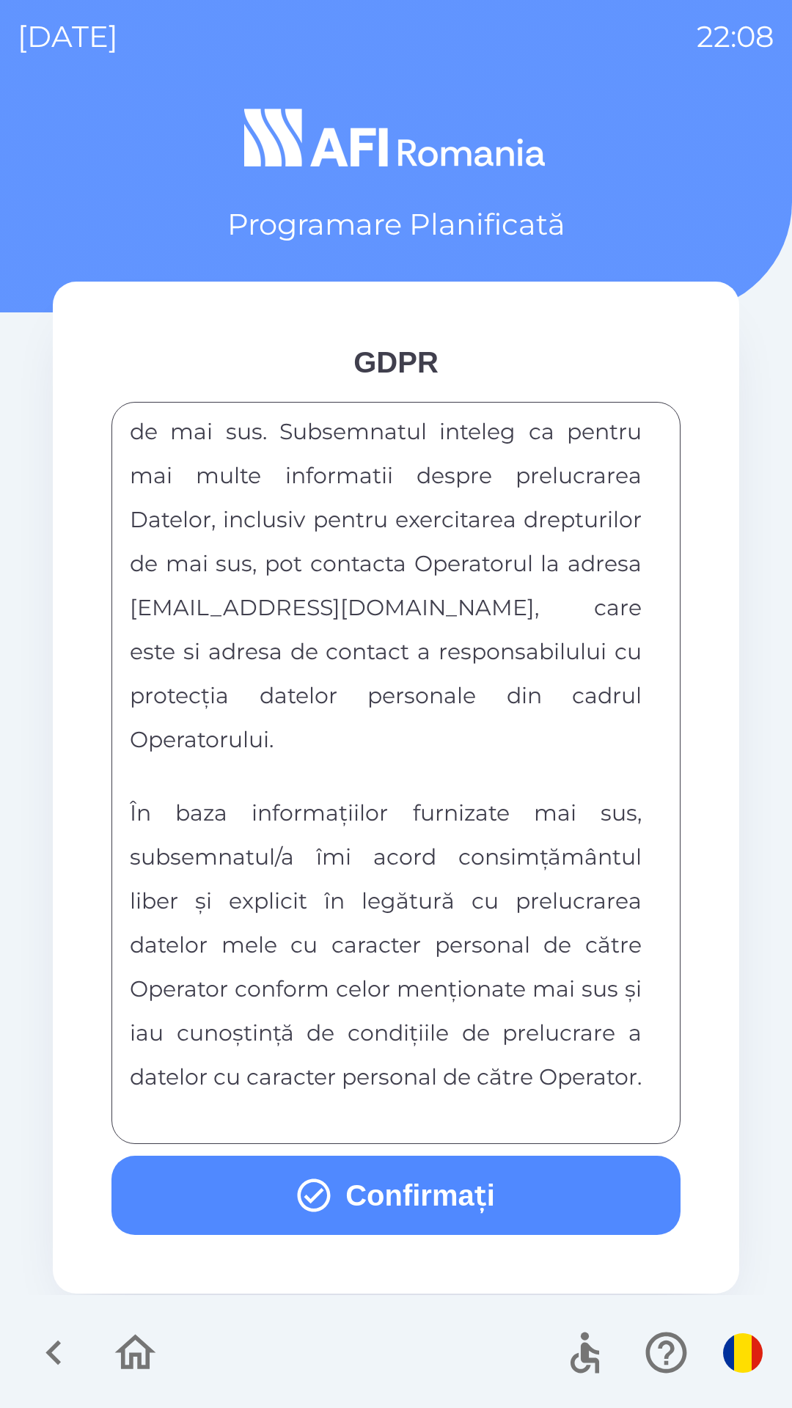
click at [425, 1221] on button "Confirmați" at bounding box center [395, 1195] width 569 height 79
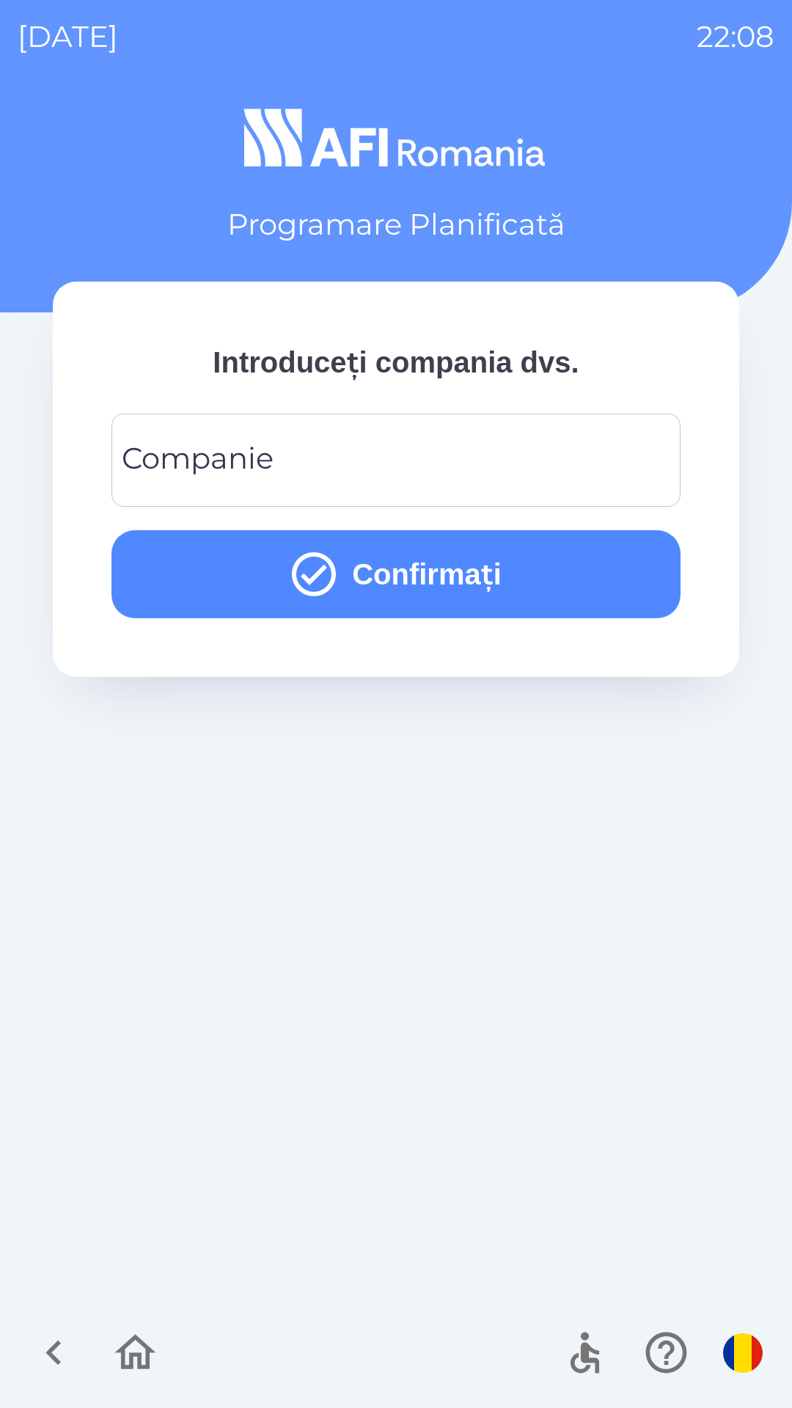
click at [488, 452] on input "Companie" at bounding box center [396, 460] width 534 height 58
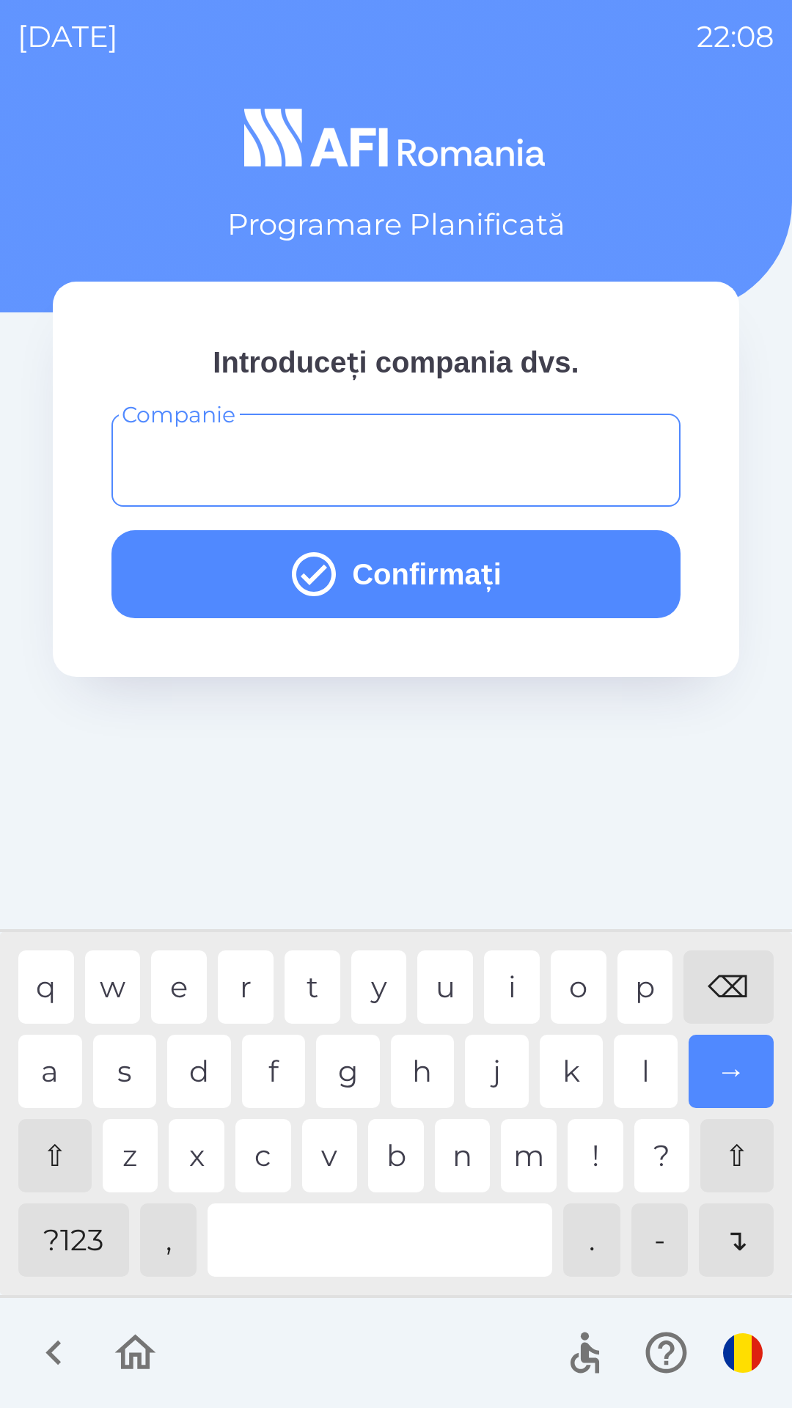
type input "*"
click at [205, 1066] on div "d" at bounding box center [199, 1071] width 64 height 73
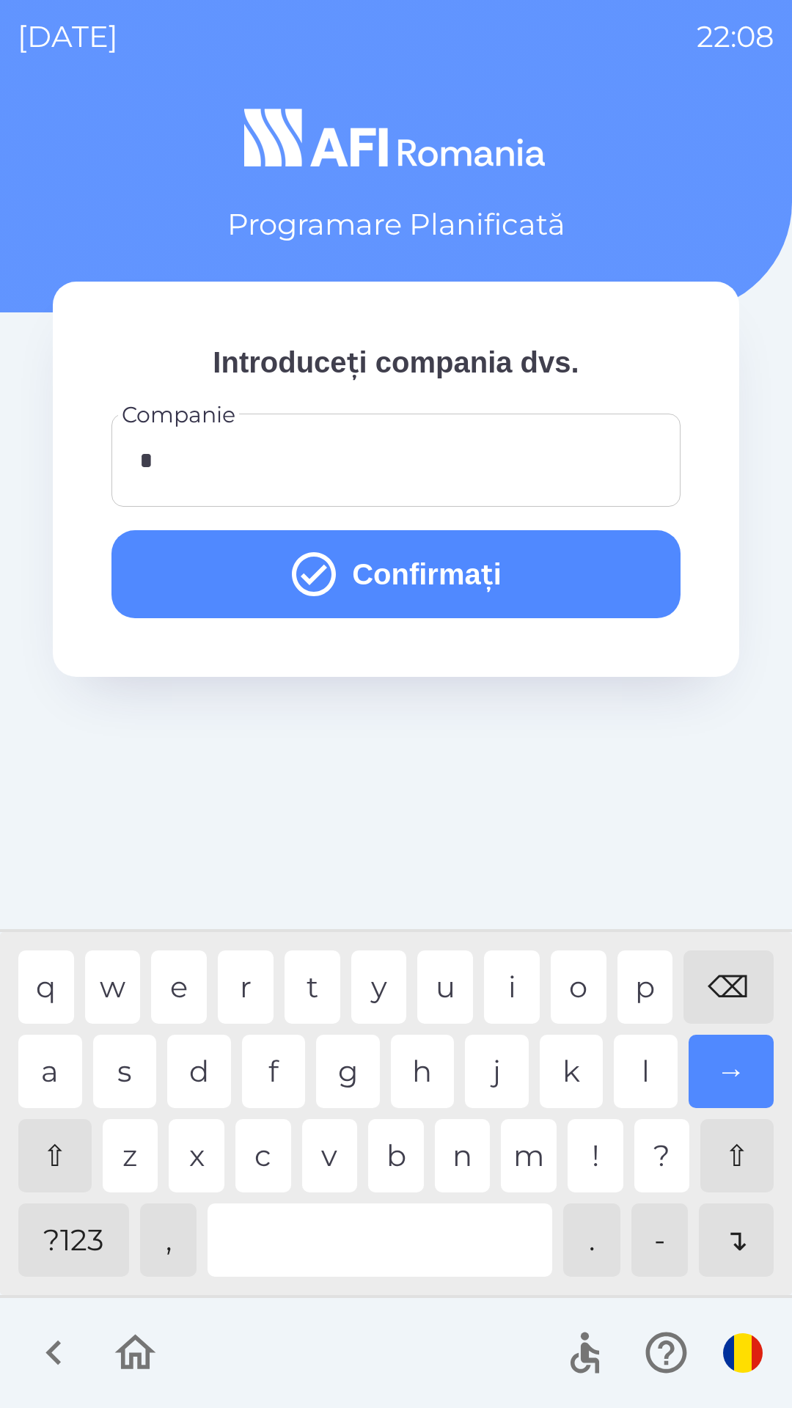
click at [628, 571] on button "Confirmați" at bounding box center [395, 574] width 569 height 88
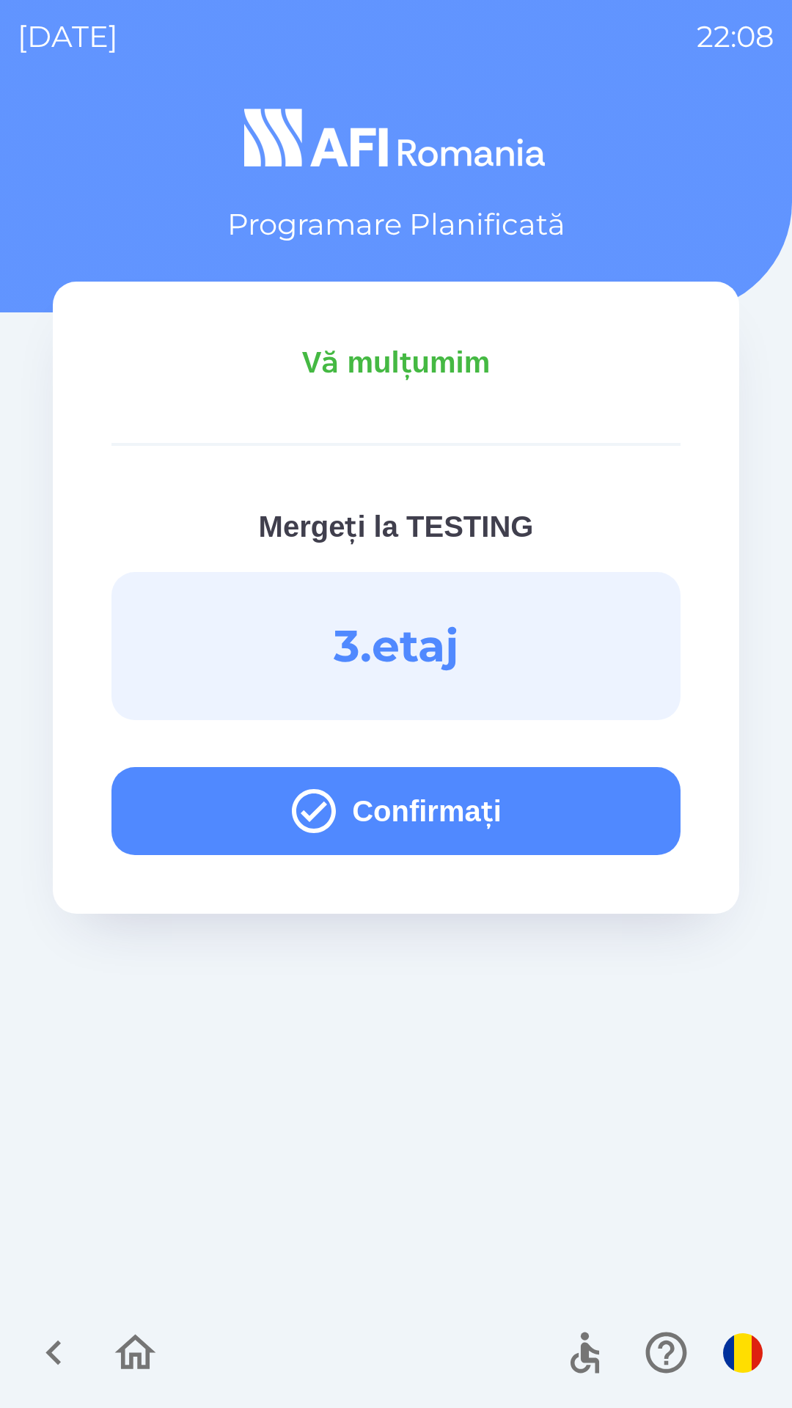
click at [606, 818] on button "Confirmați" at bounding box center [395, 811] width 569 height 88
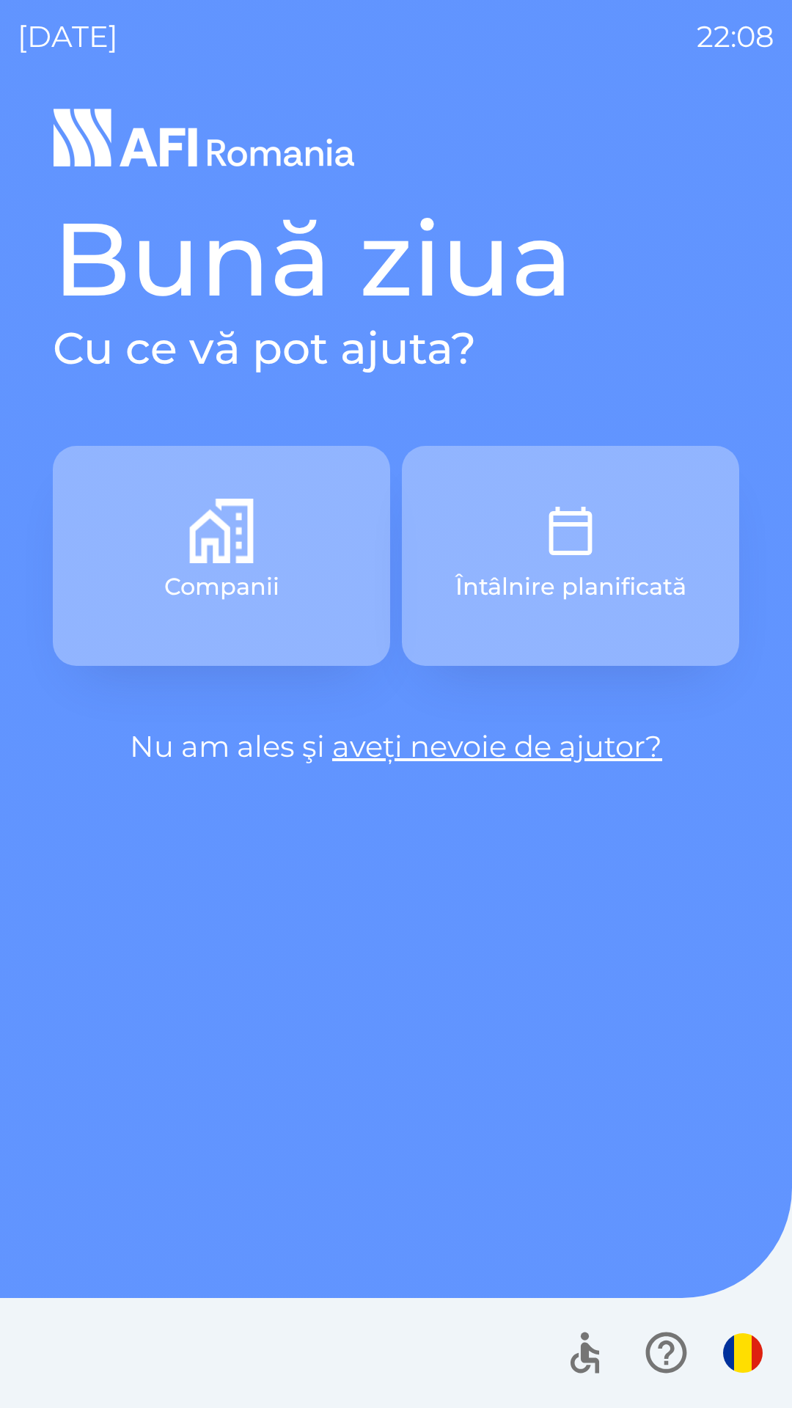
click at [627, 528] on button "Întâlnire planificată" at bounding box center [570, 556] width 337 height 220
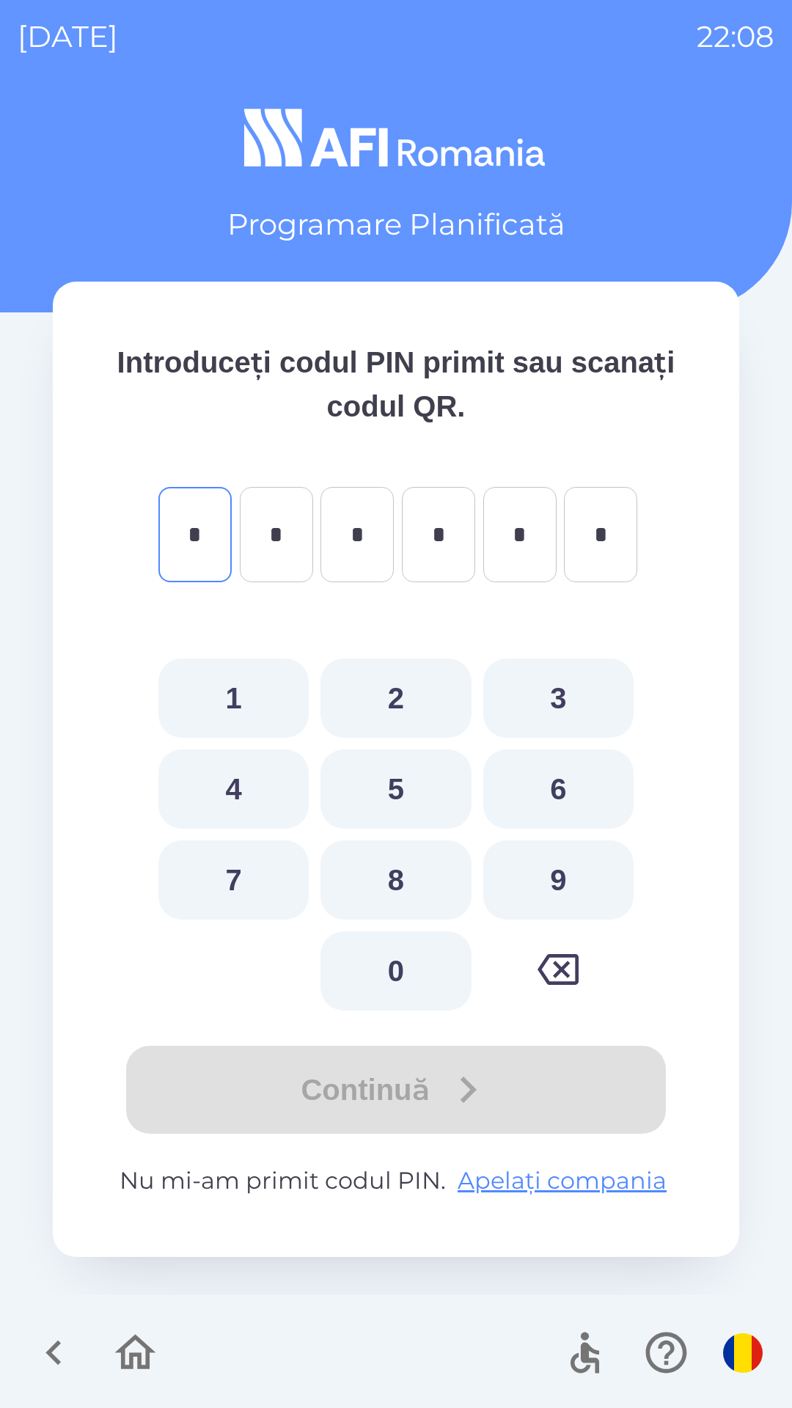
type input "*"
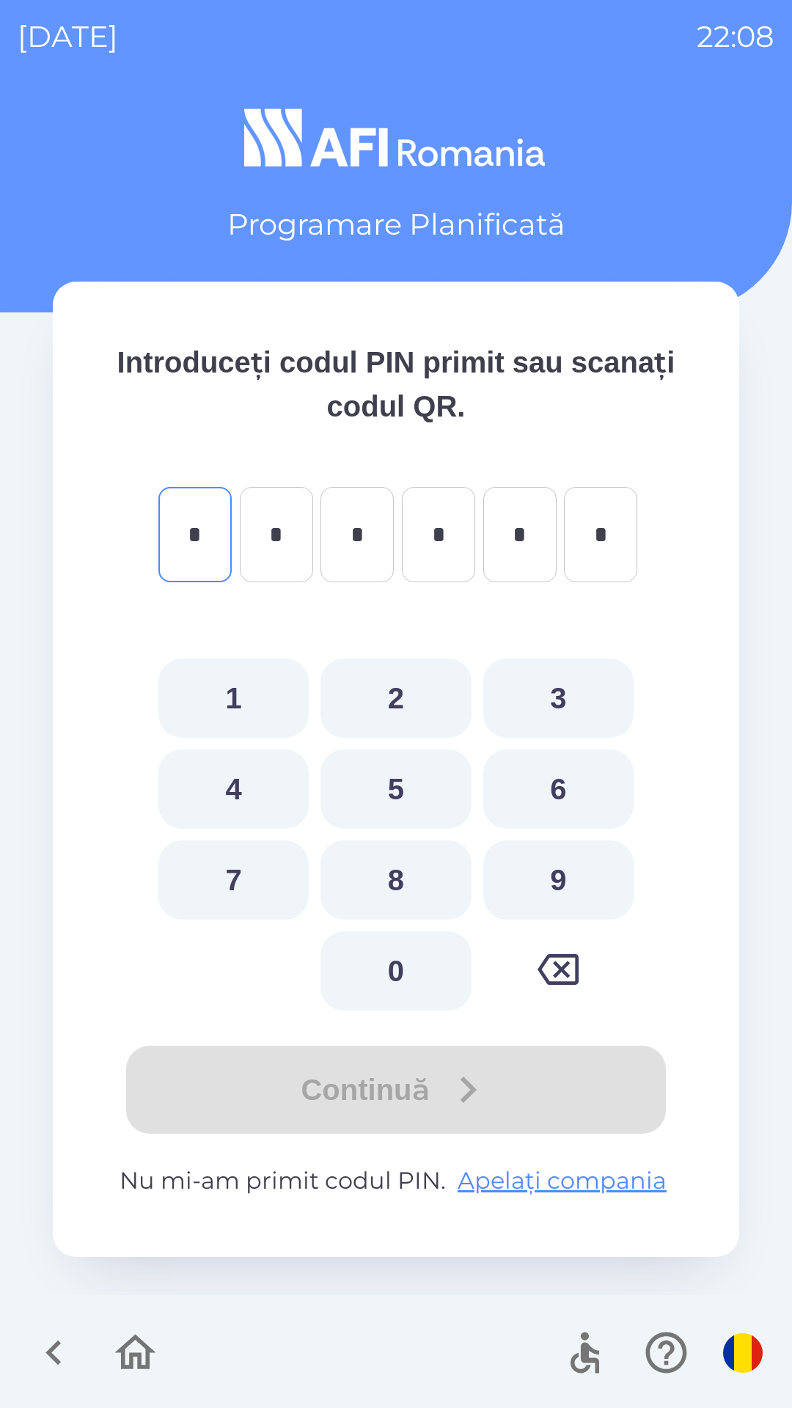
type input "*"
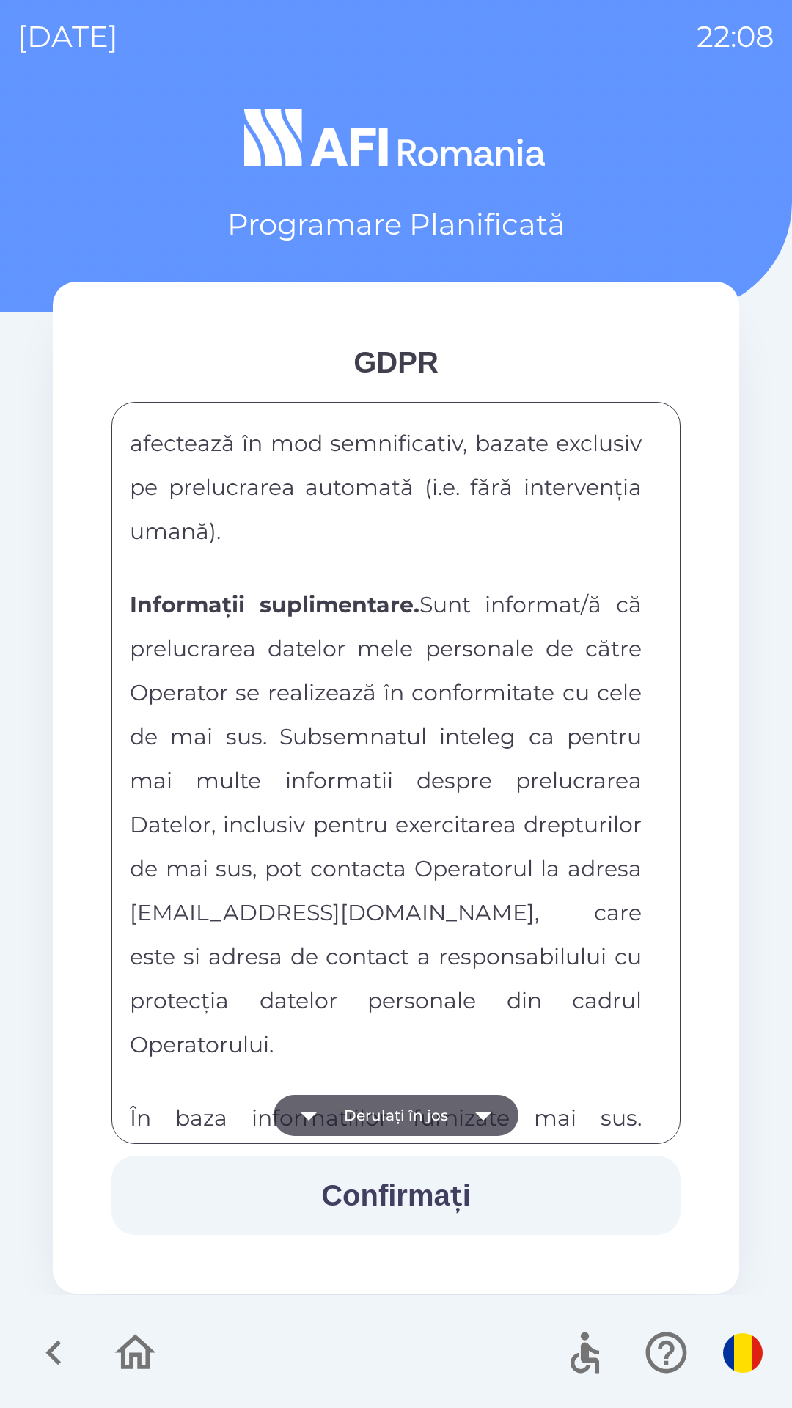
scroll to position [7713, 0]
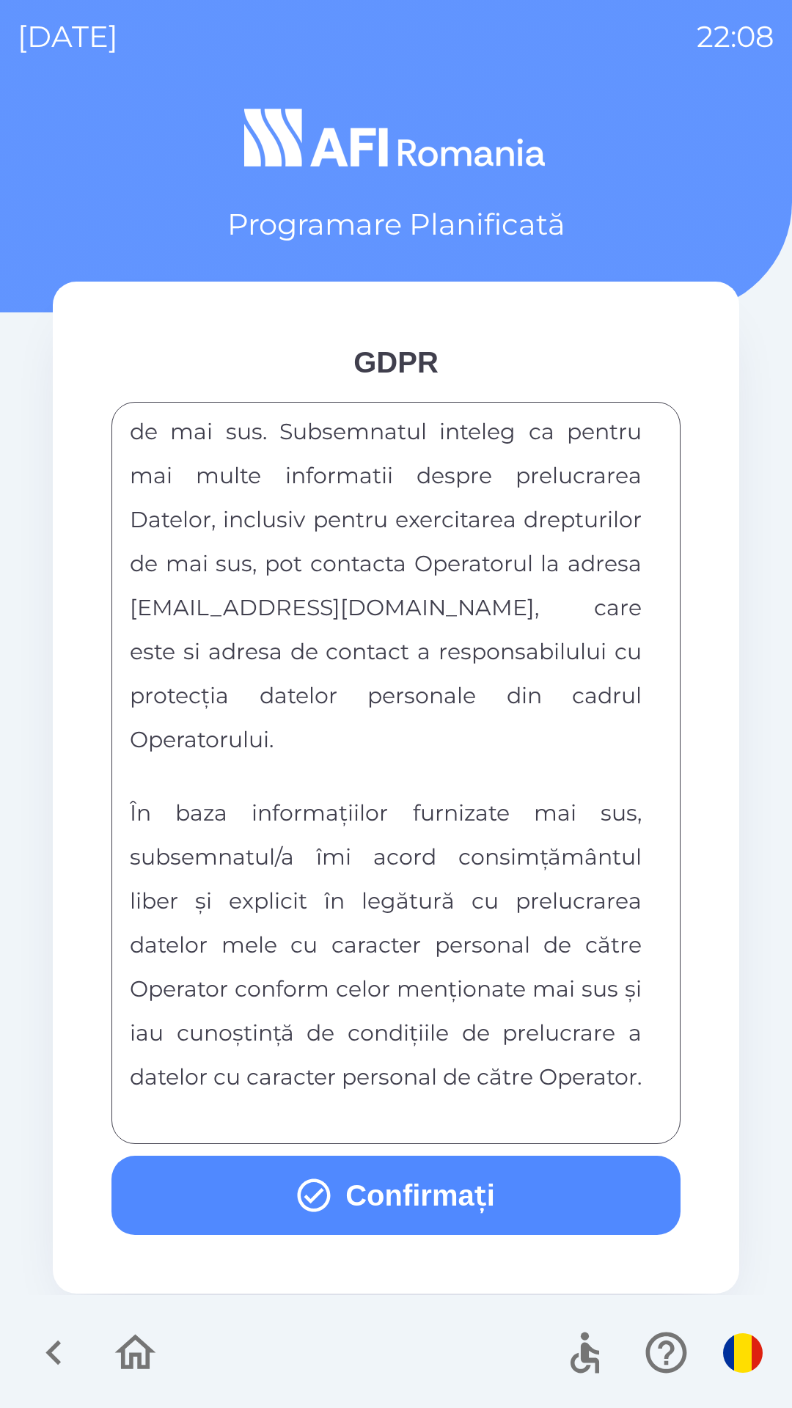
click at [536, 1178] on button "Confirmați" at bounding box center [395, 1195] width 569 height 79
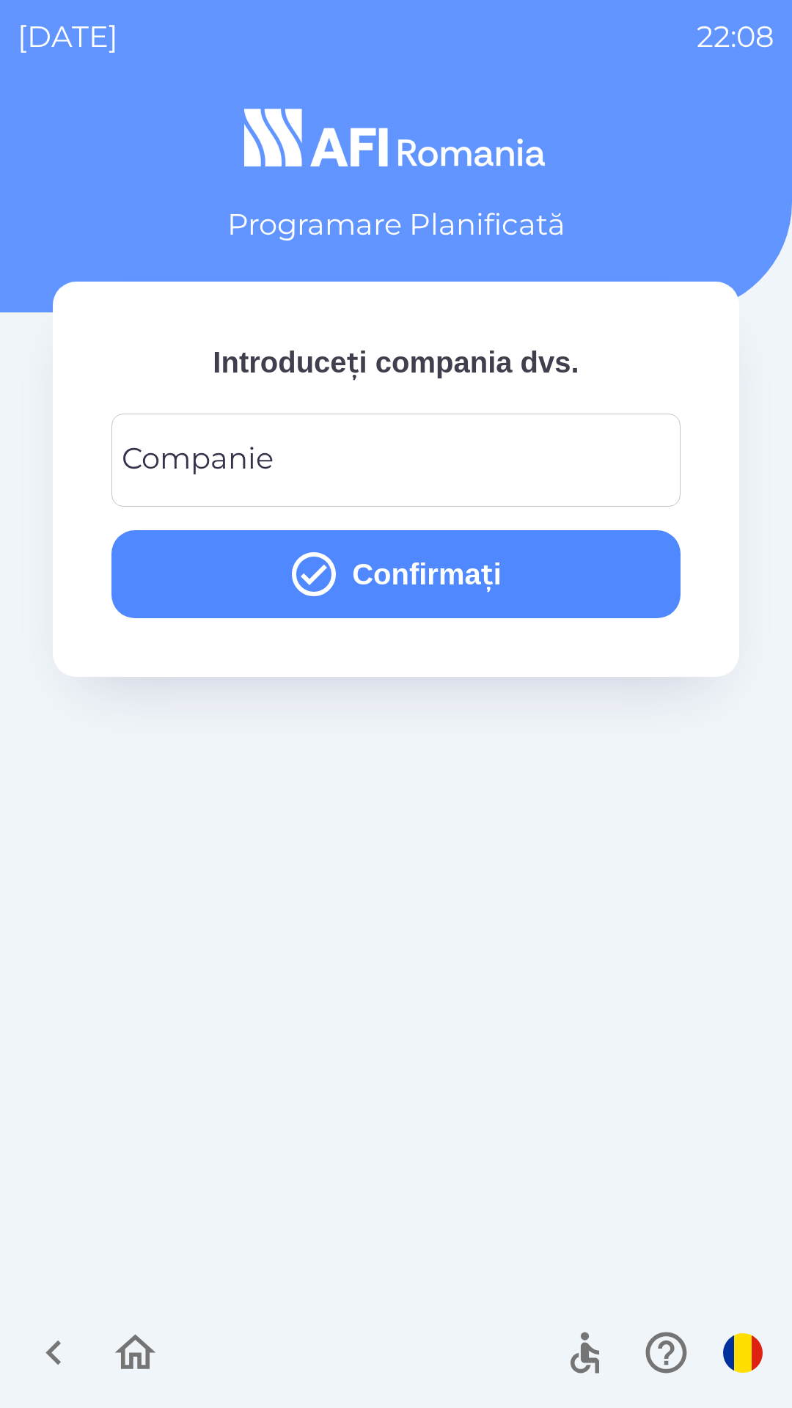
click at [449, 448] on input "Companie" at bounding box center [396, 460] width 534 height 58
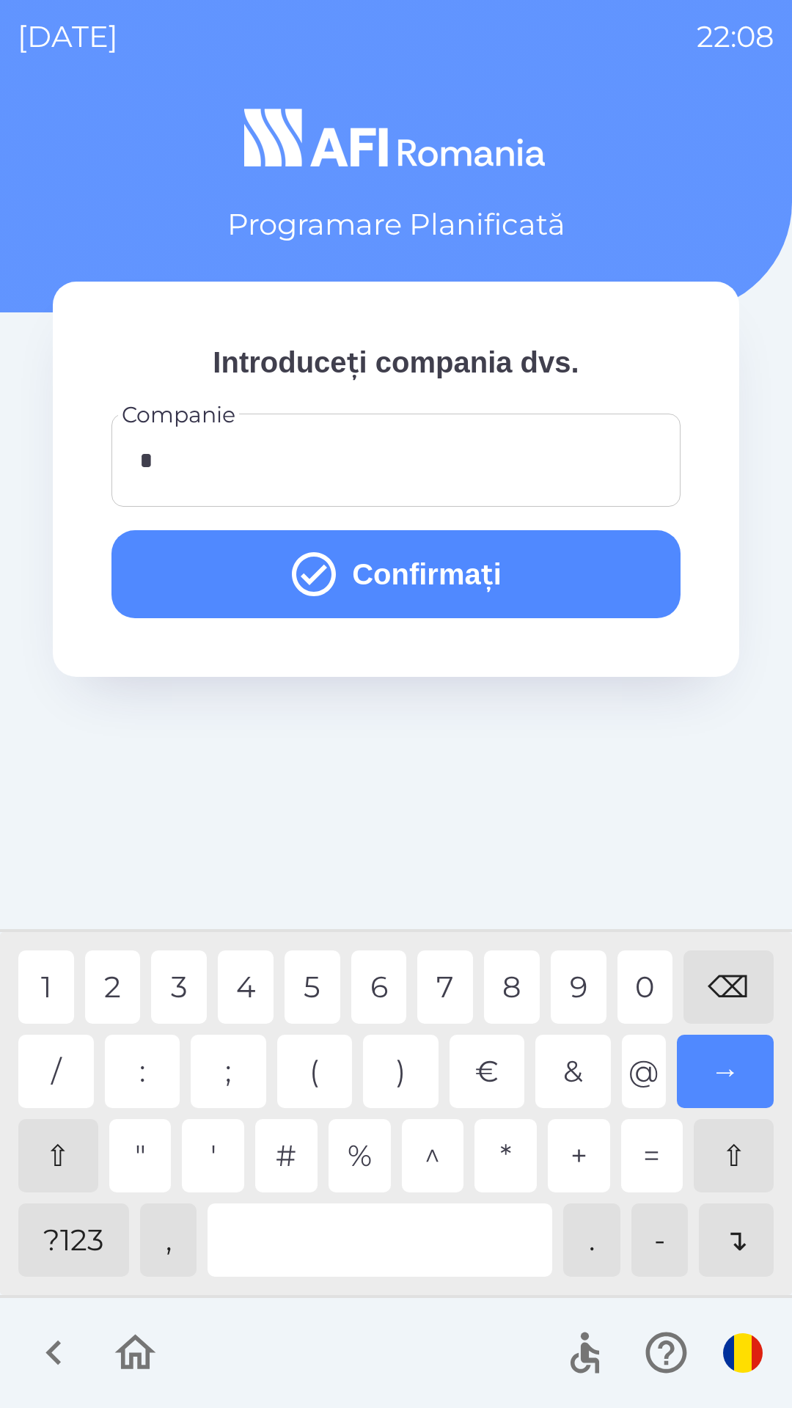
type input "**"
click at [623, 579] on button "Confirmați" at bounding box center [395, 574] width 569 height 88
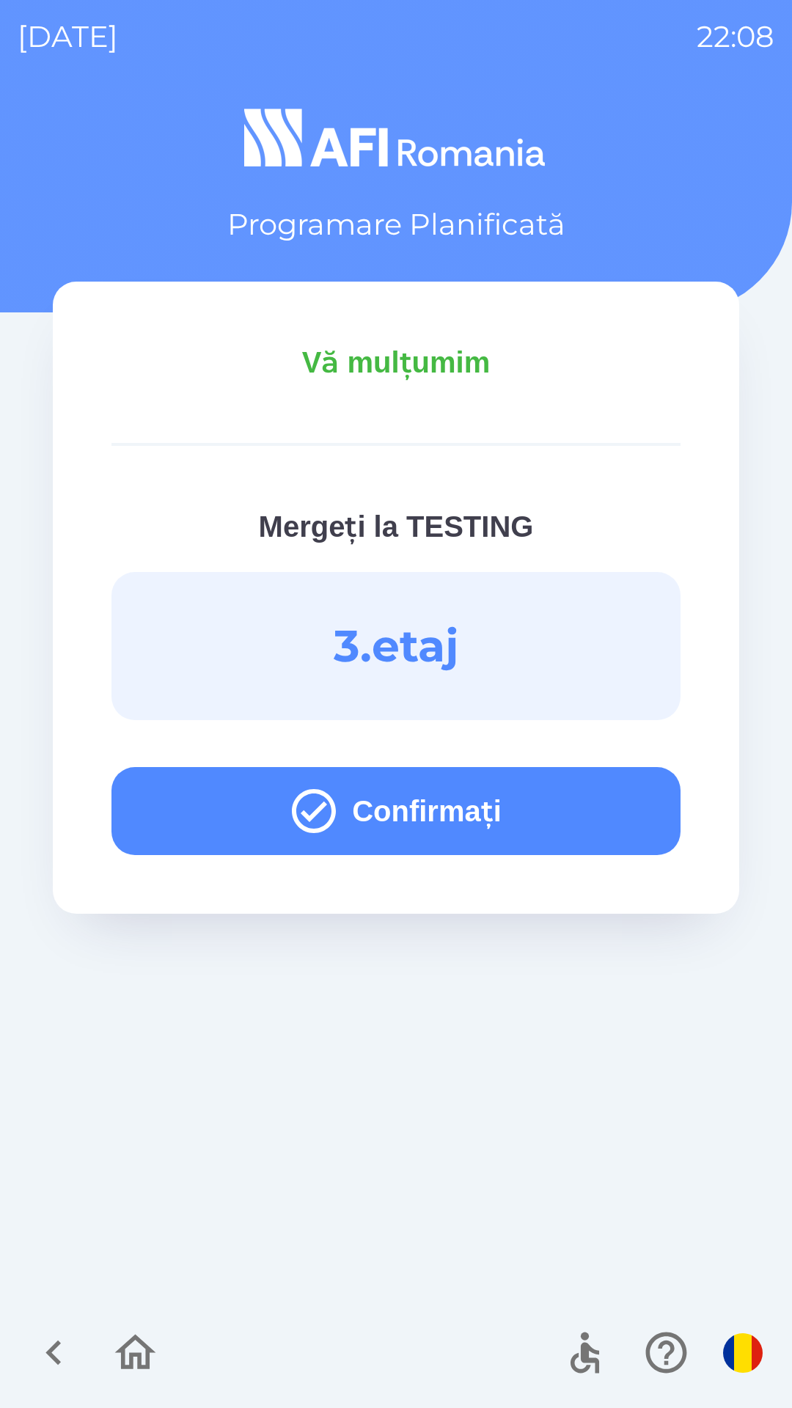
click at [569, 810] on button "Confirmați" at bounding box center [395, 811] width 569 height 88
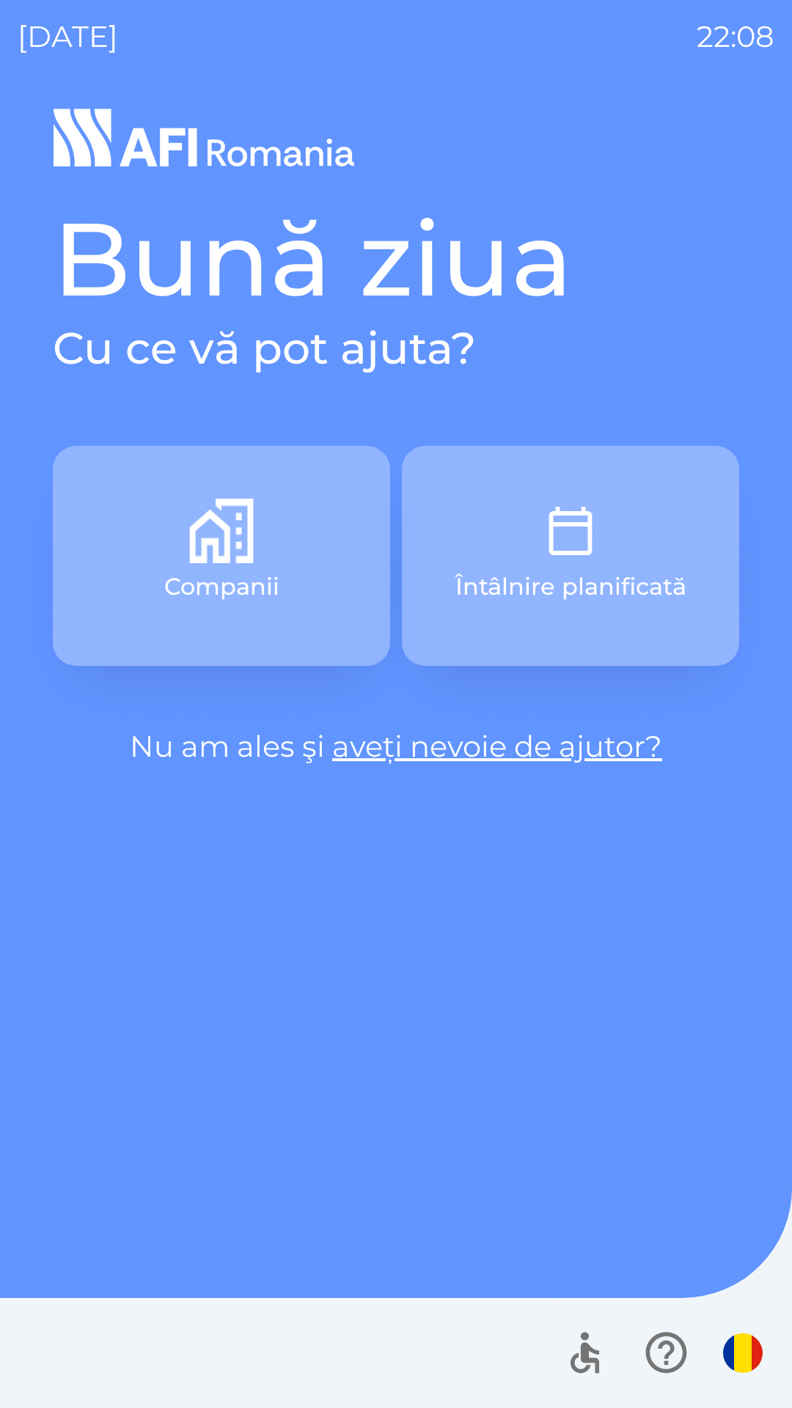
click at [623, 569] on p "Întâlnire planificată" at bounding box center [570, 586] width 231 height 35
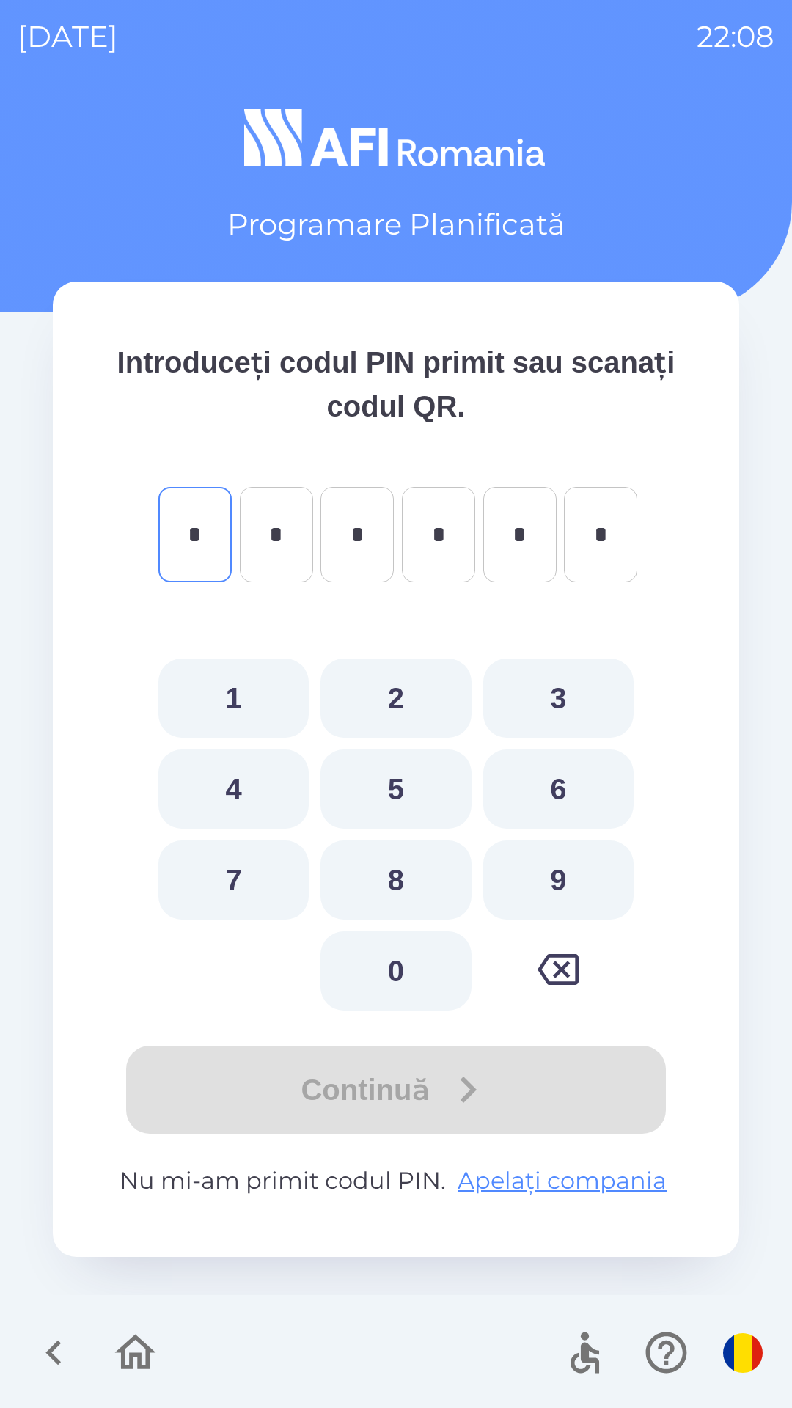
type input "*"
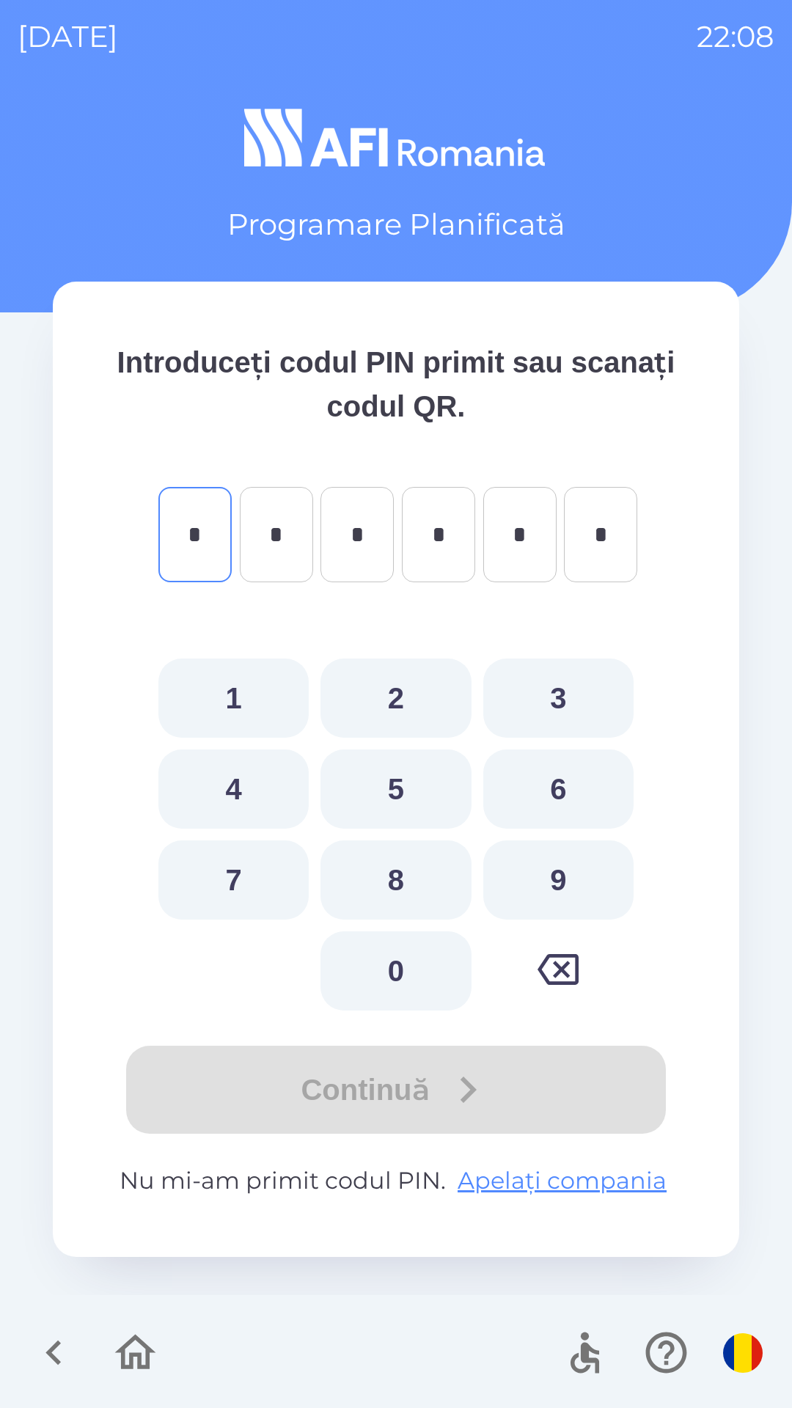
type input "*"
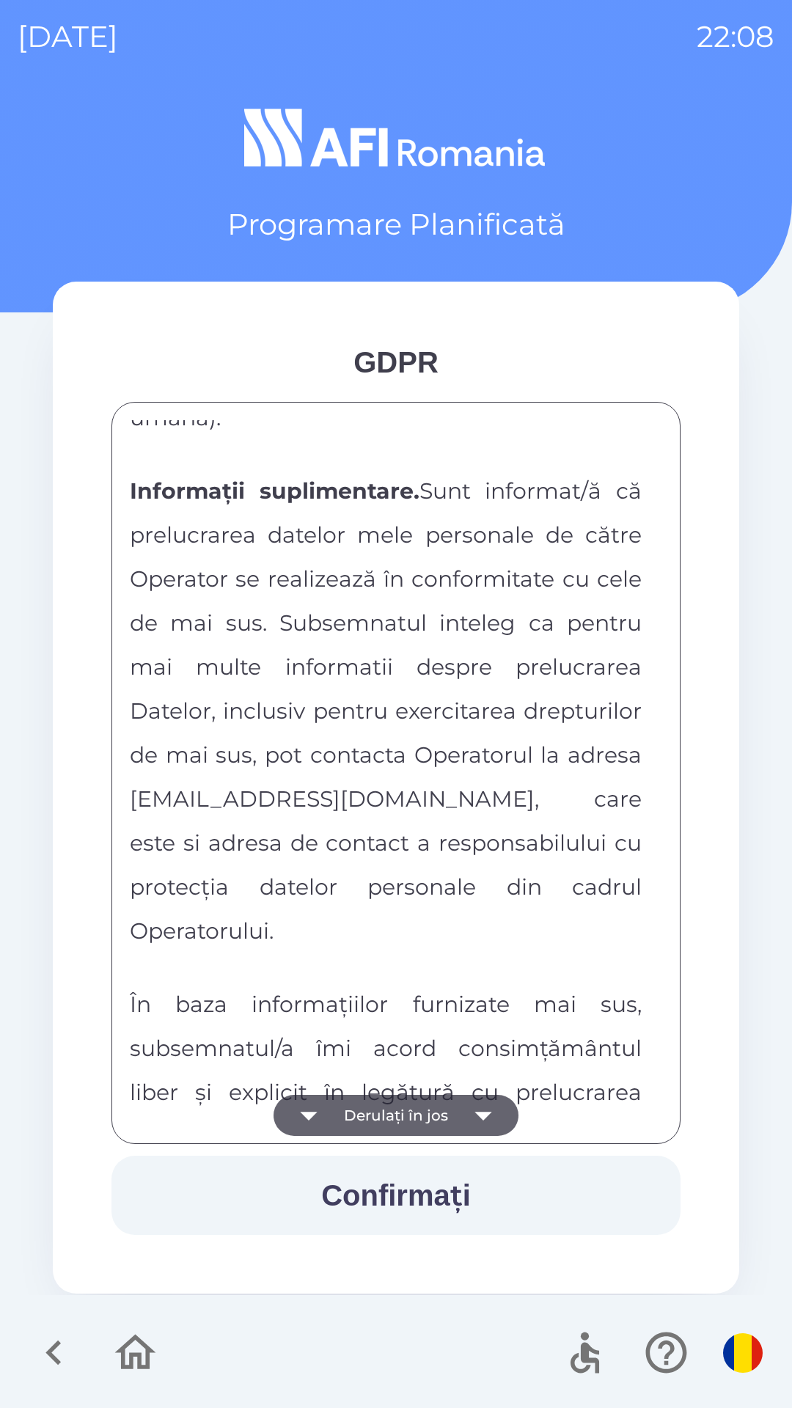
scroll to position [7713, 0]
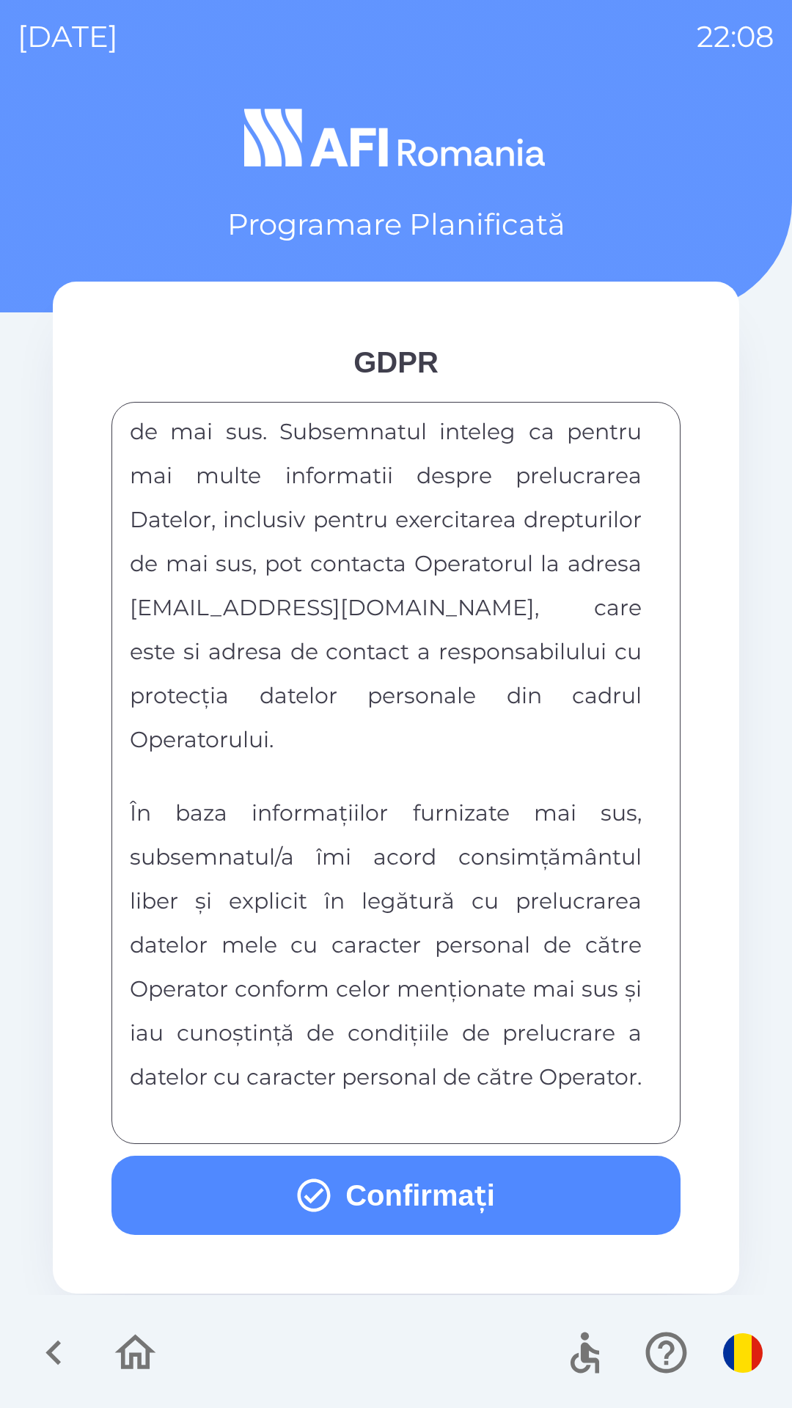
click at [492, 1192] on button "Confirmați" at bounding box center [395, 1195] width 569 height 79
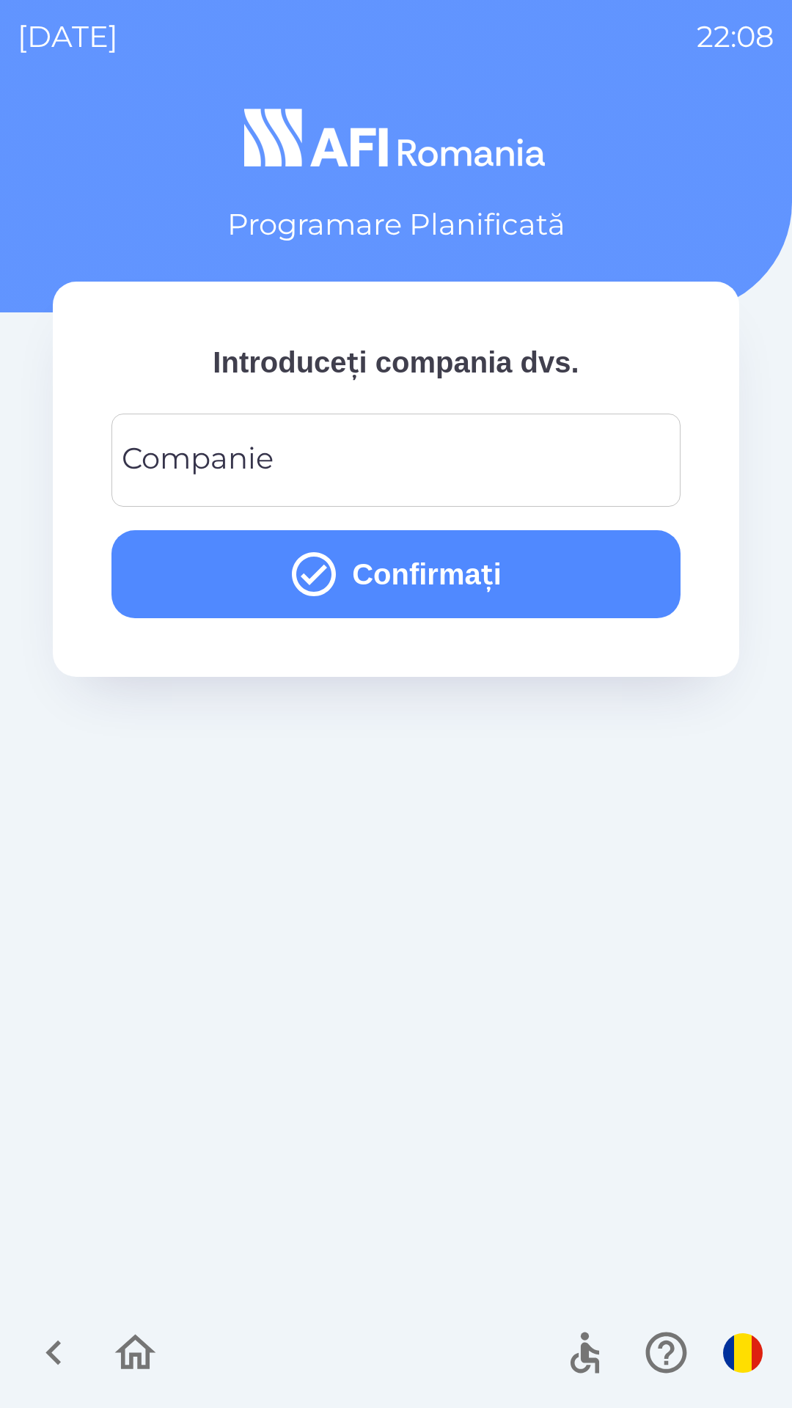
click at [449, 462] on input "Companie" at bounding box center [396, 460] width 534 height 58
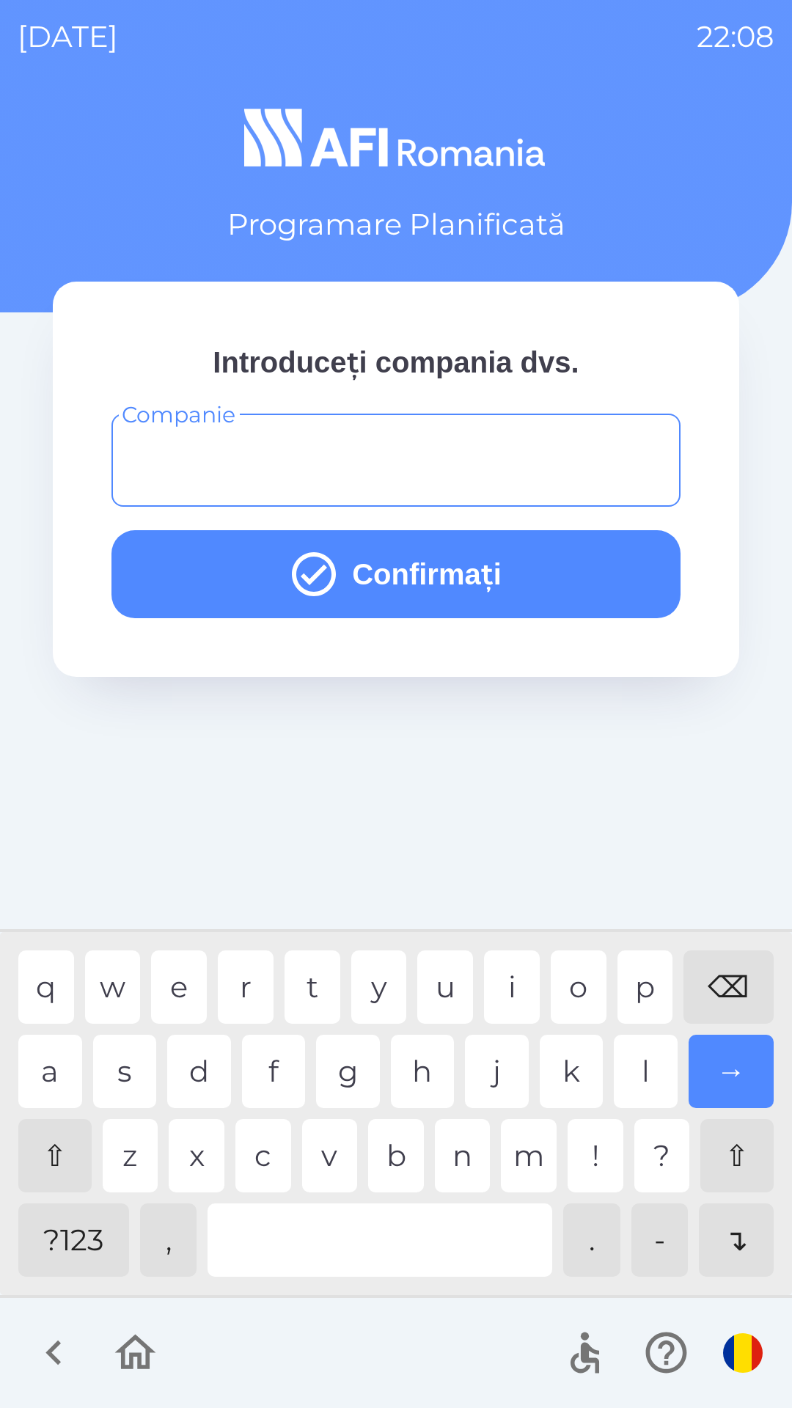
type input "*"
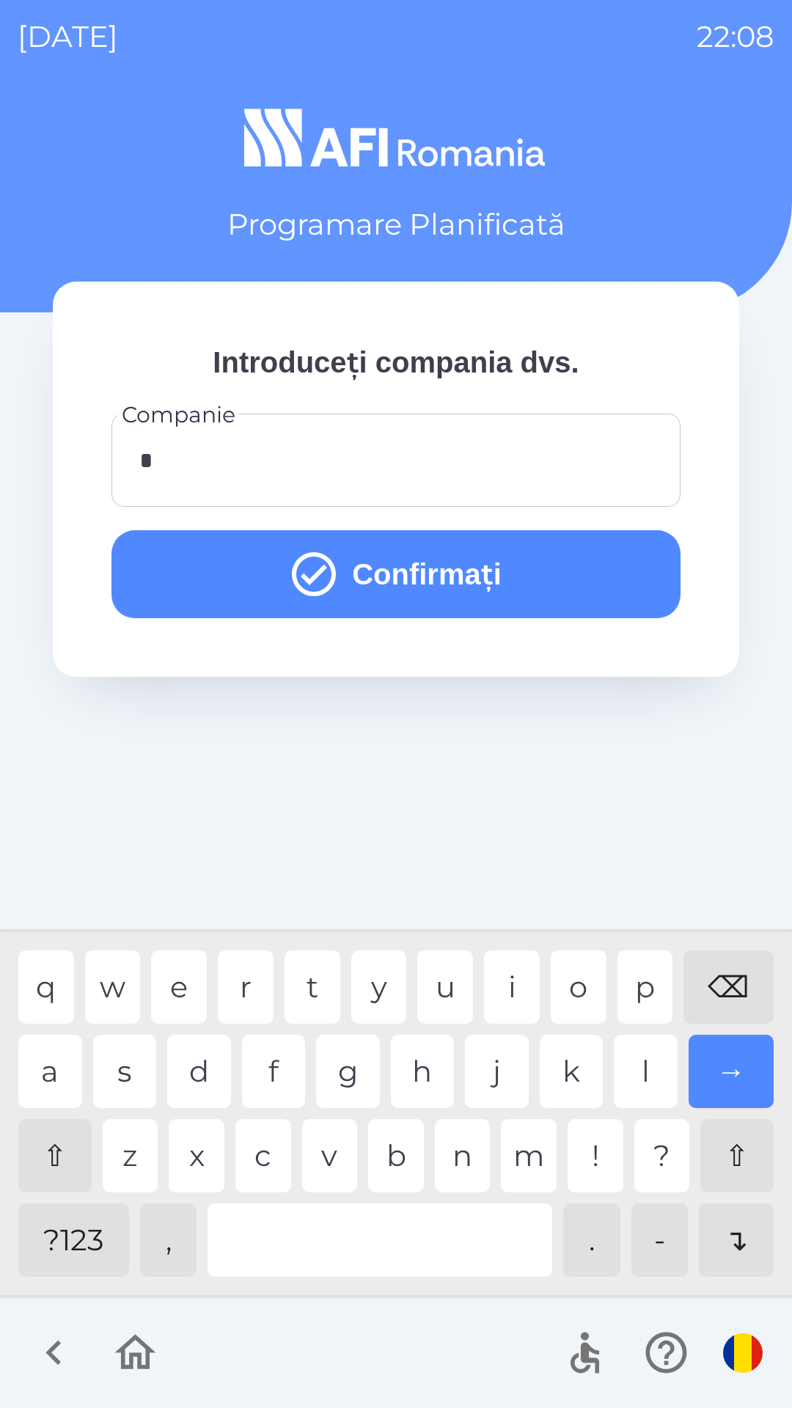
click at [608, 581] on button "Confirmați" at bounding box center [395, 574] width 569 height 88
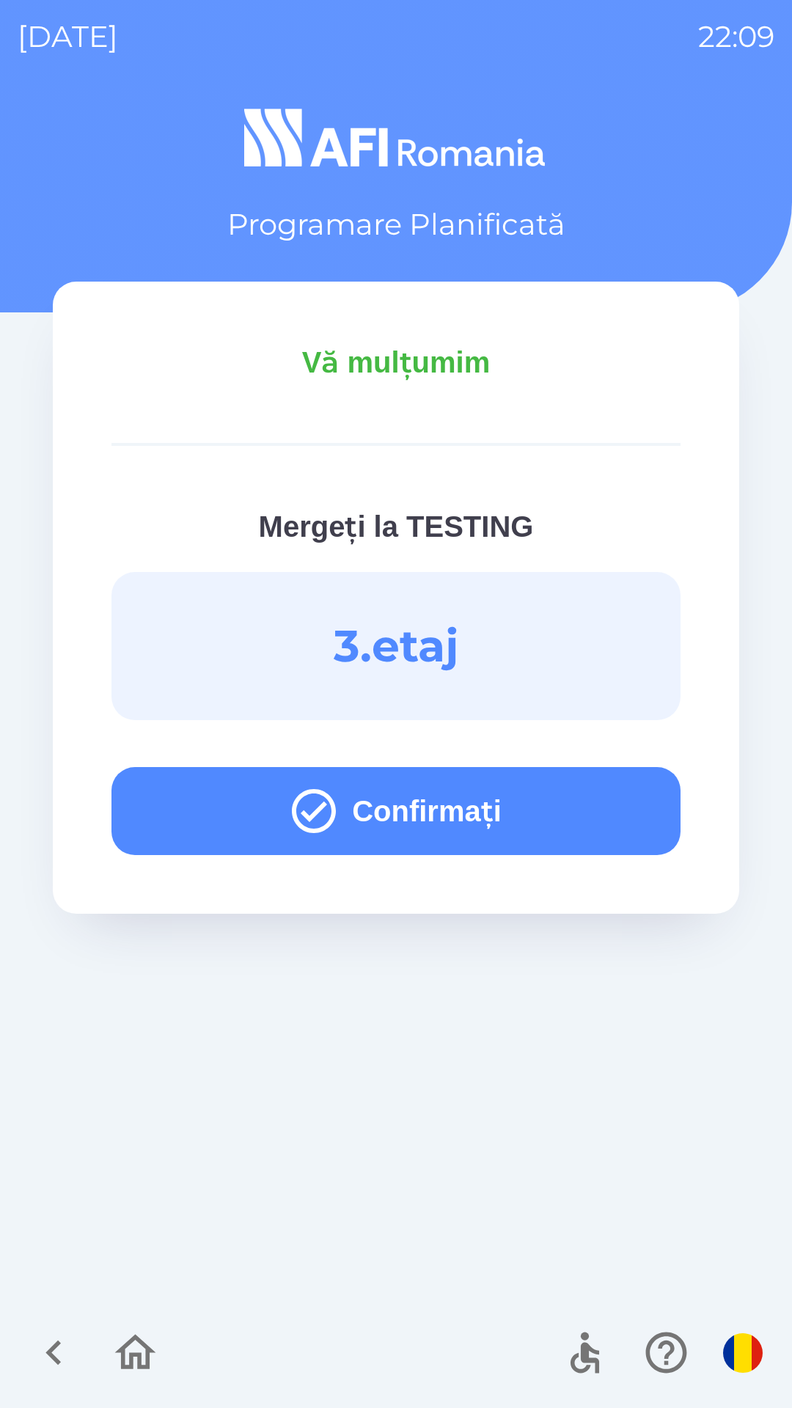
click at [595, 793] on button "Confirmați" at bounding box center [395, 811] width 569 height 88
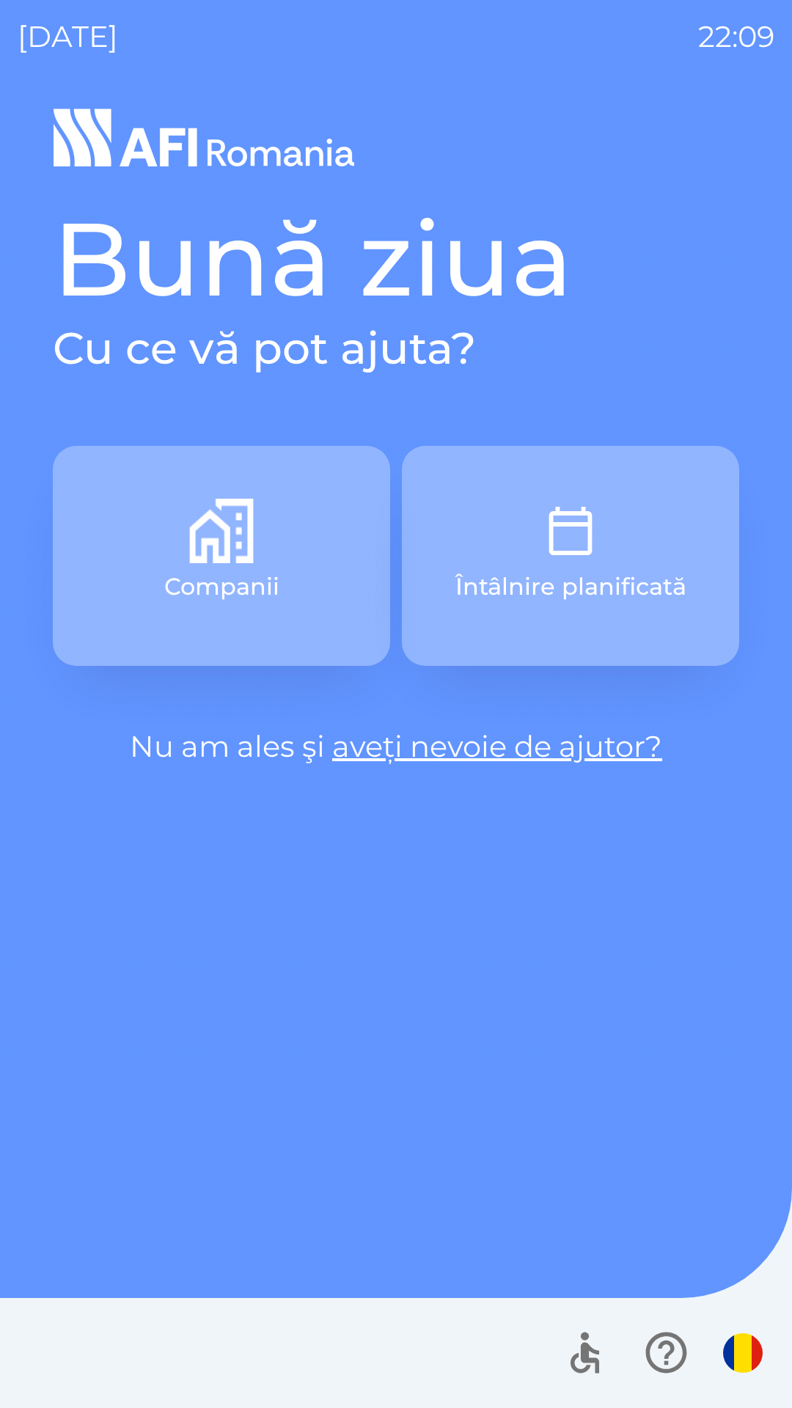
click at [609, 523] on button "Întâlnire planificată" at bounding box center [570, 556] width 337 height 220
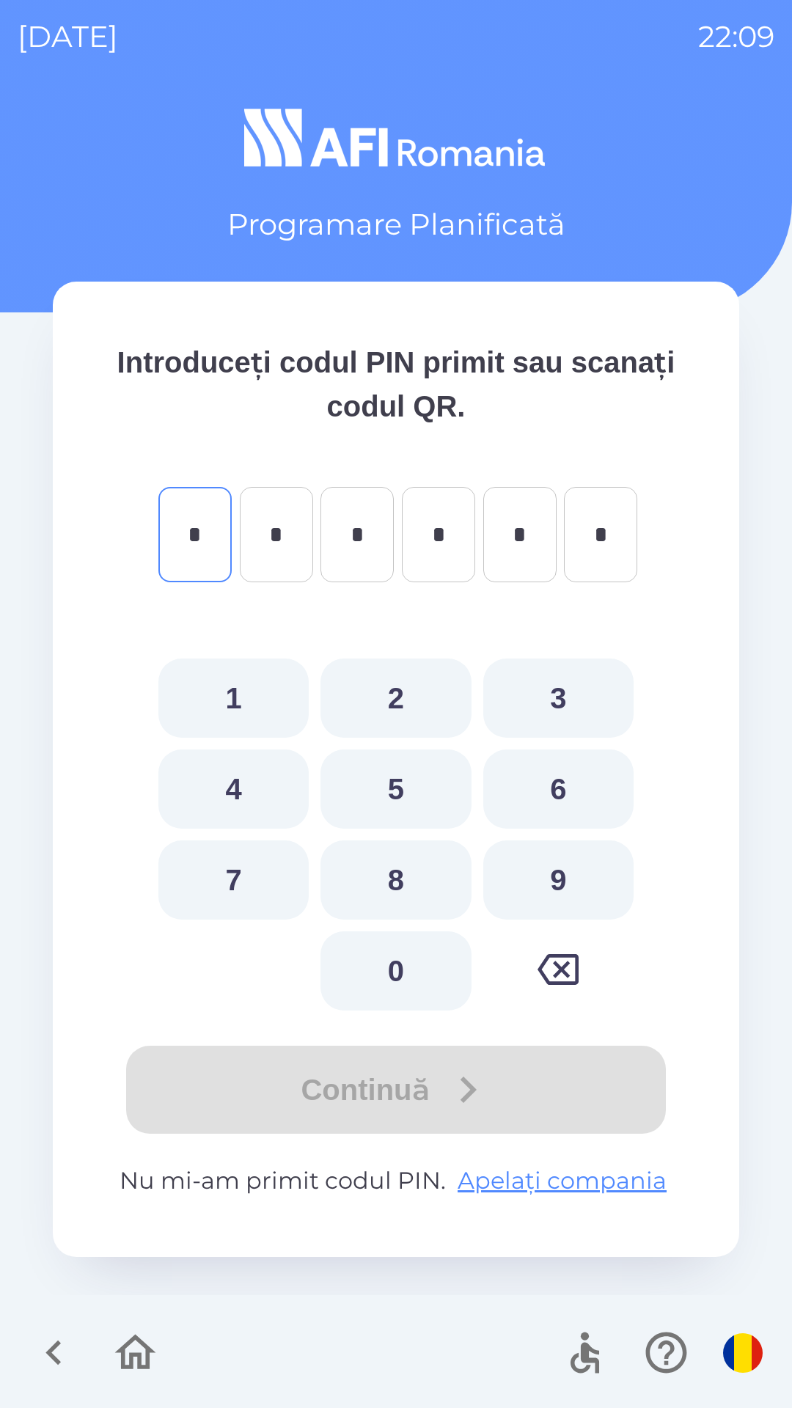
type input "*"
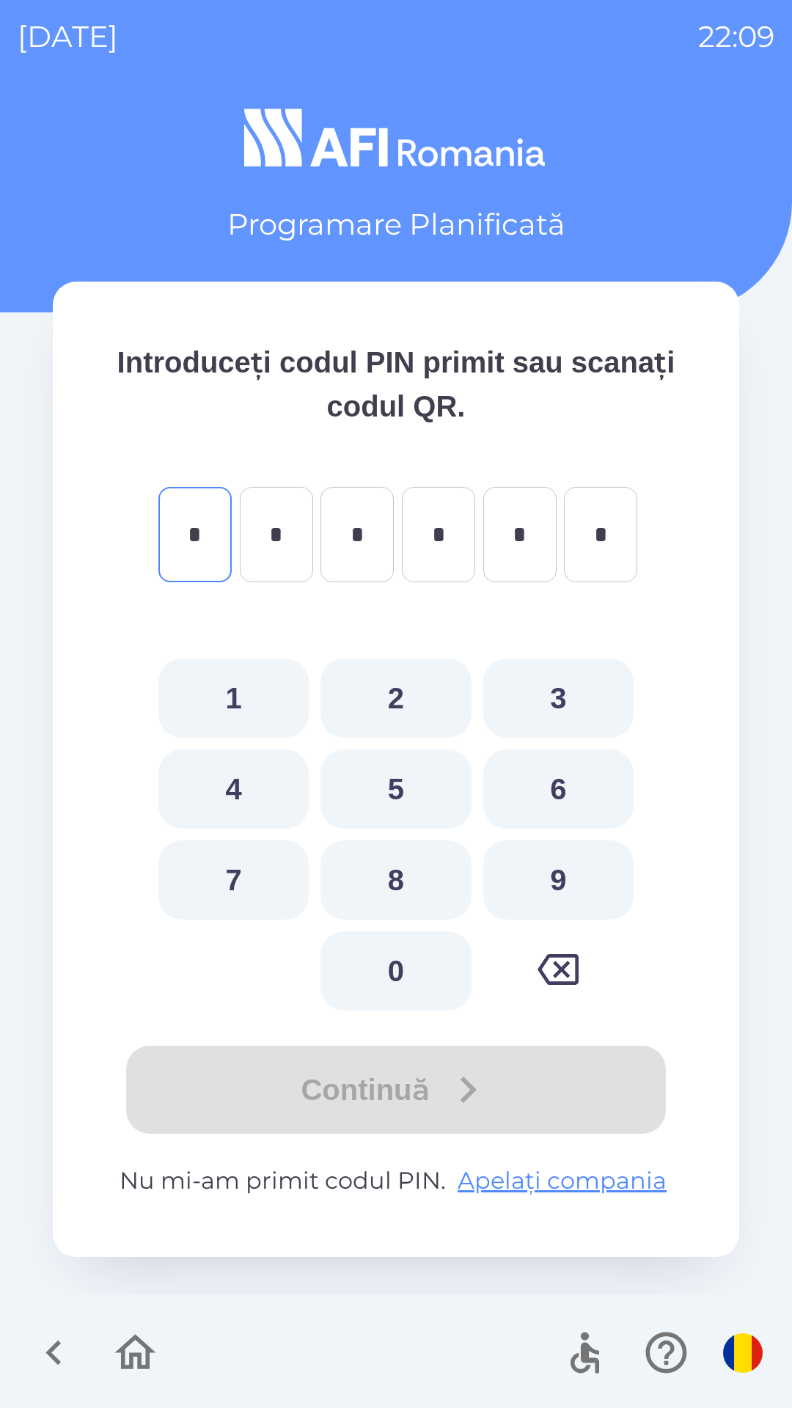
type input "*"
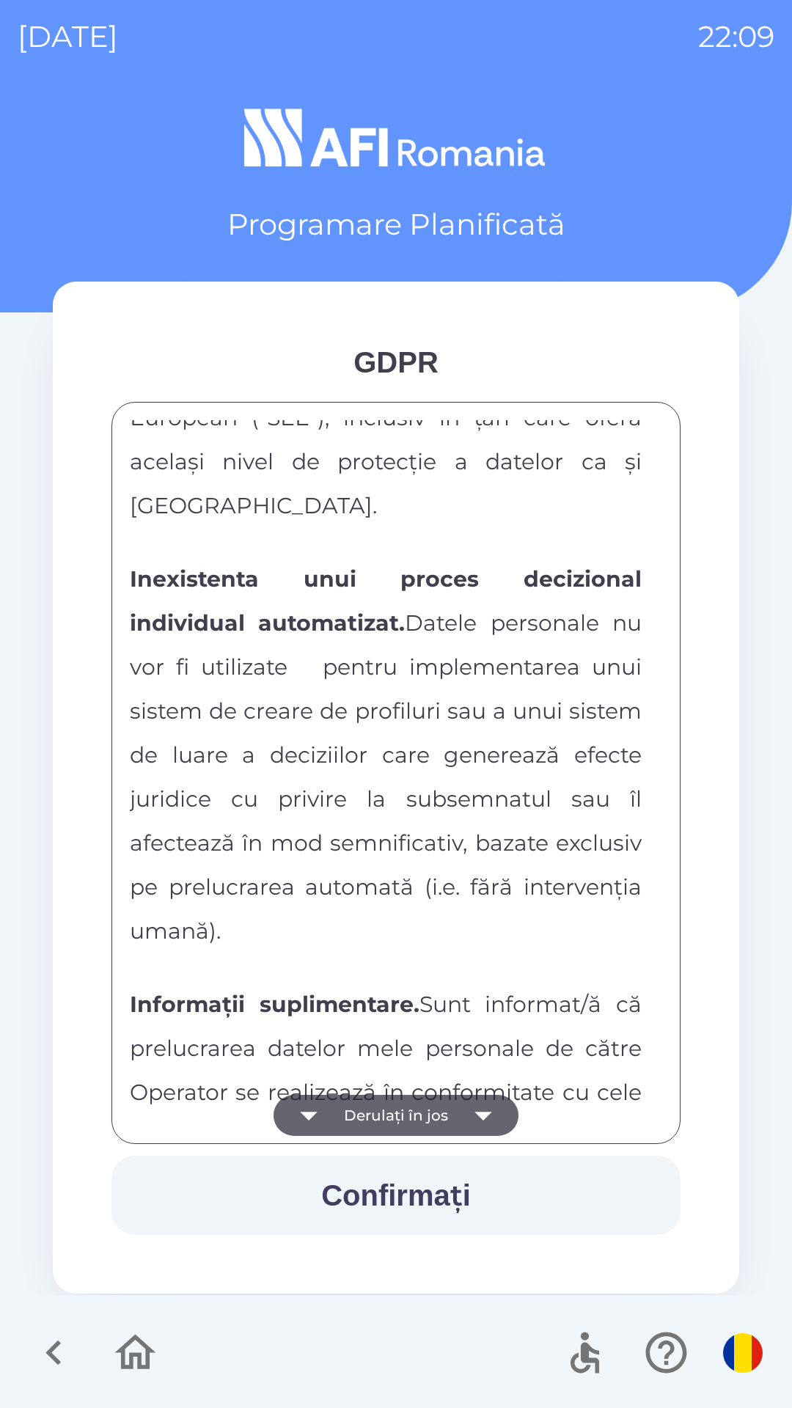
scroll to position [7713, 0]
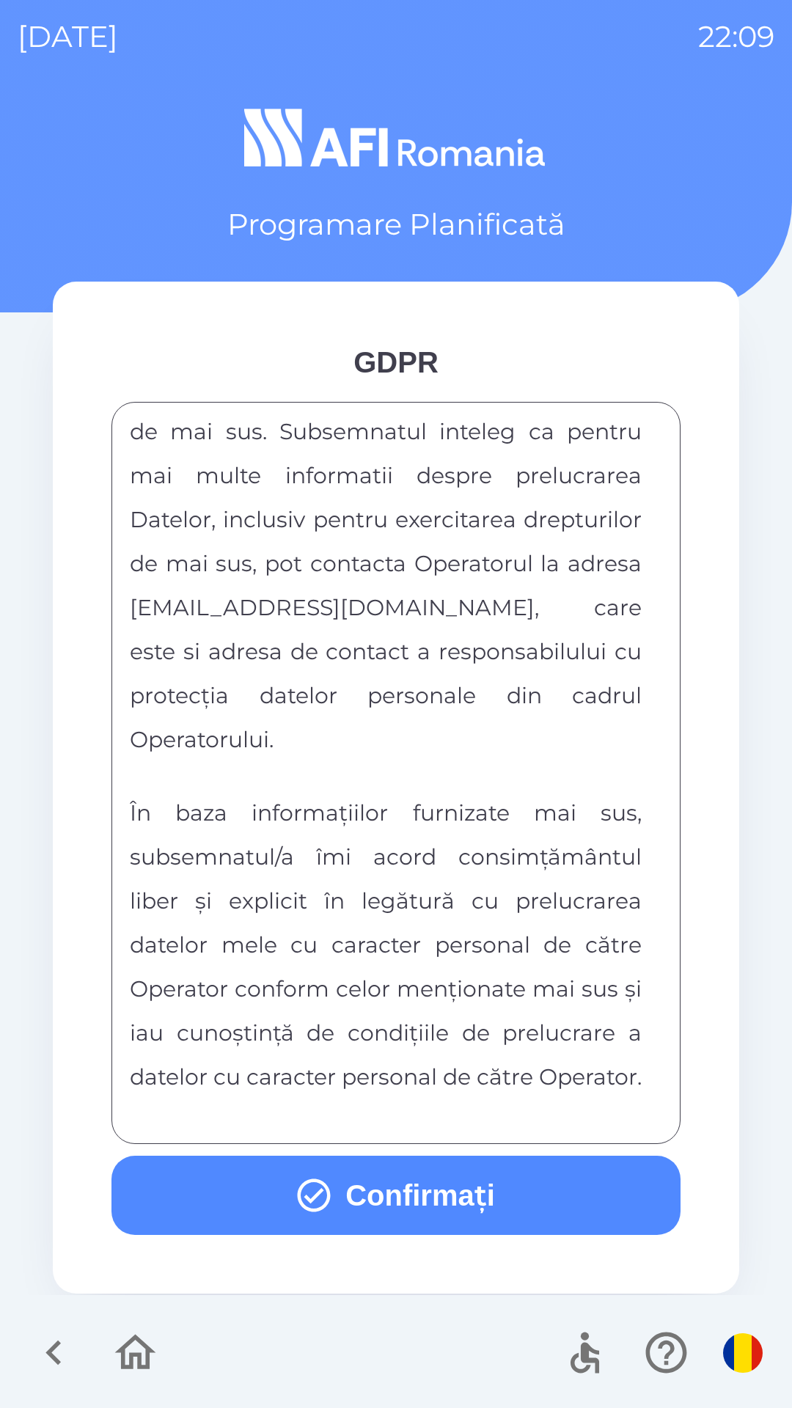
click at [458, 1218] on button "Confirmați" at bounding box center [395, 1195] width 569 height 79
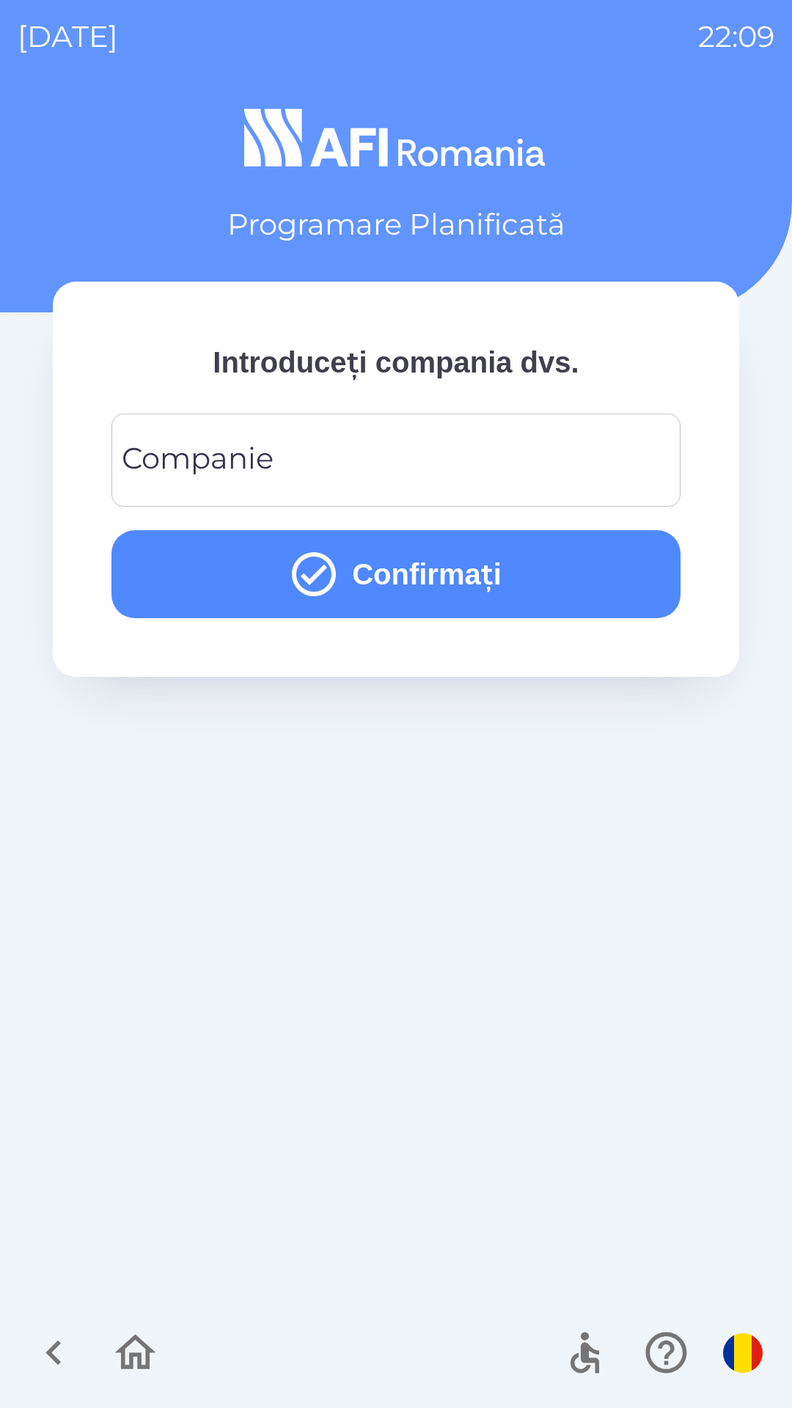
click at [487, 458] on input "Companie" at bounding box center [396, 460] width 534 height 58
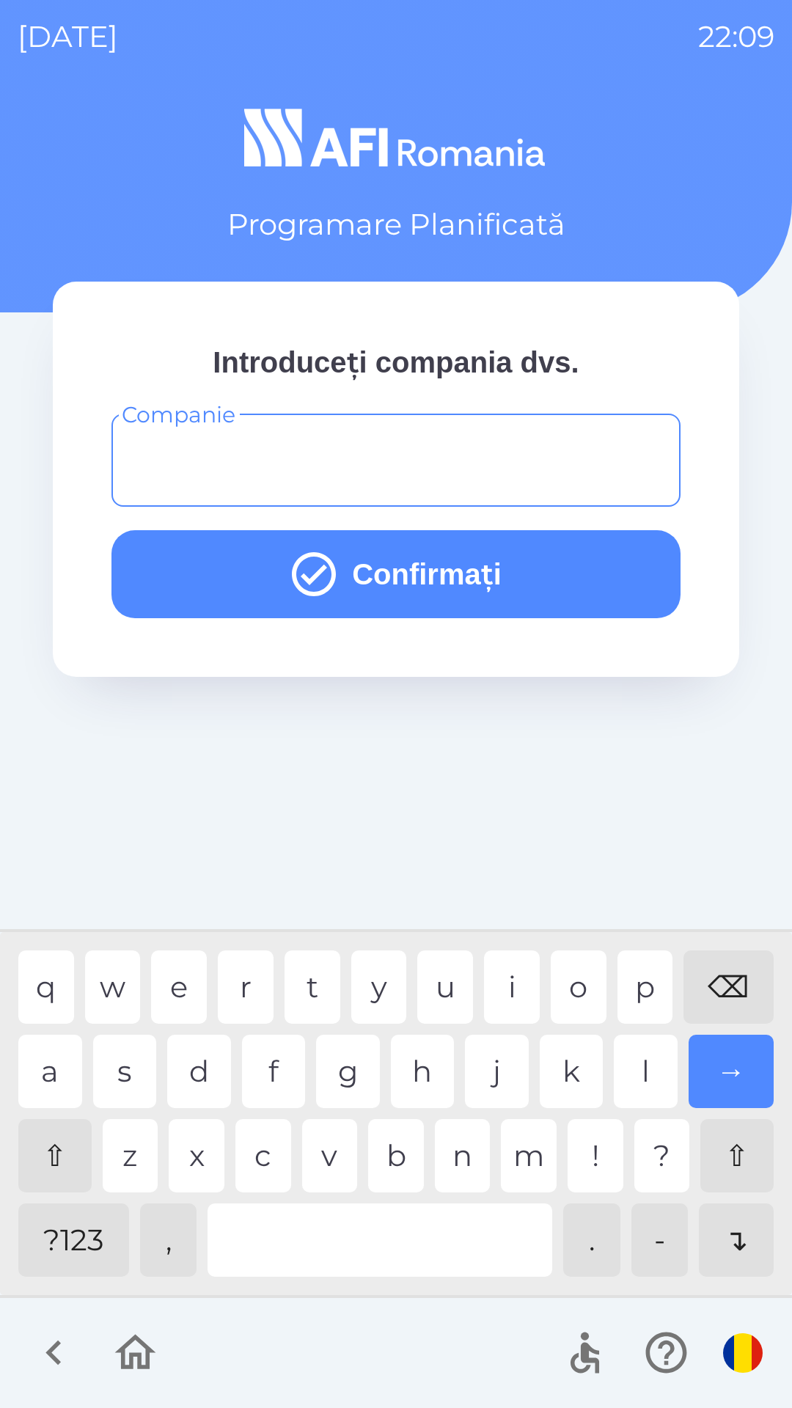
type input "*"
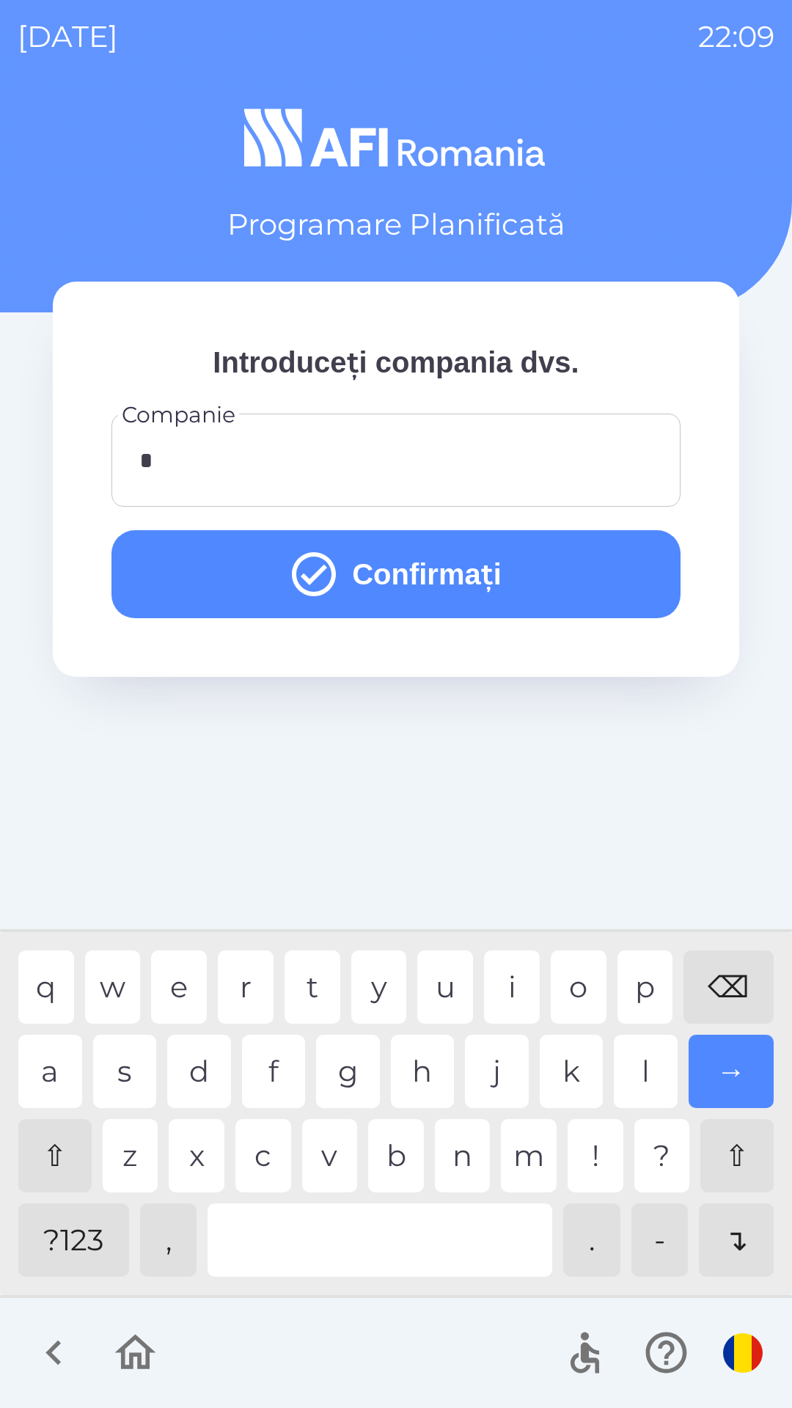
click at [549, 584] on button "Confirmați" at bounding box center [395, 574] width 569 height 88
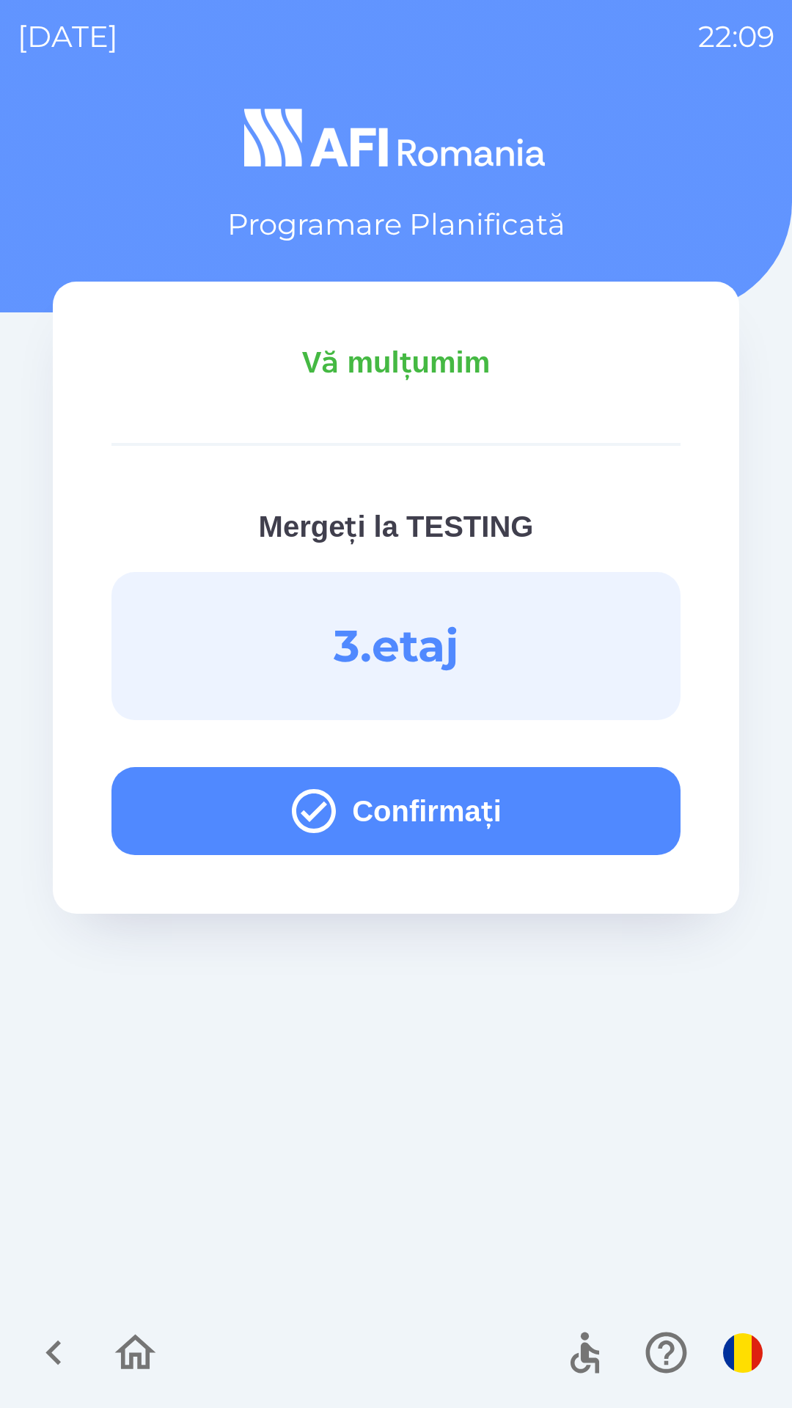
click at [563, 810] on button "Confirmați" at bounding box center [395, 811] width 569 height 88
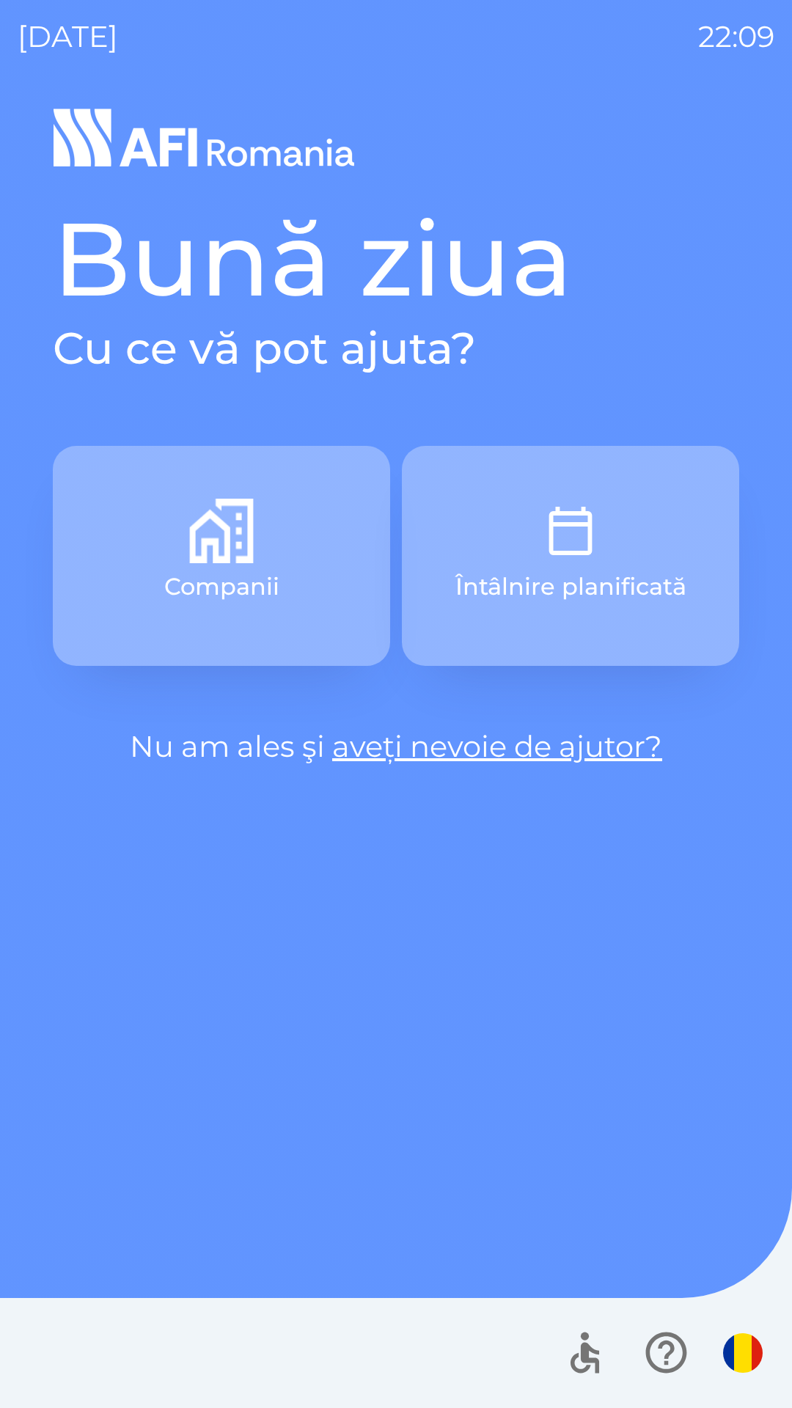
click at [622, 513] on button "Întâlnire planificată" at bounding box center [570, 556] width 337 height 220
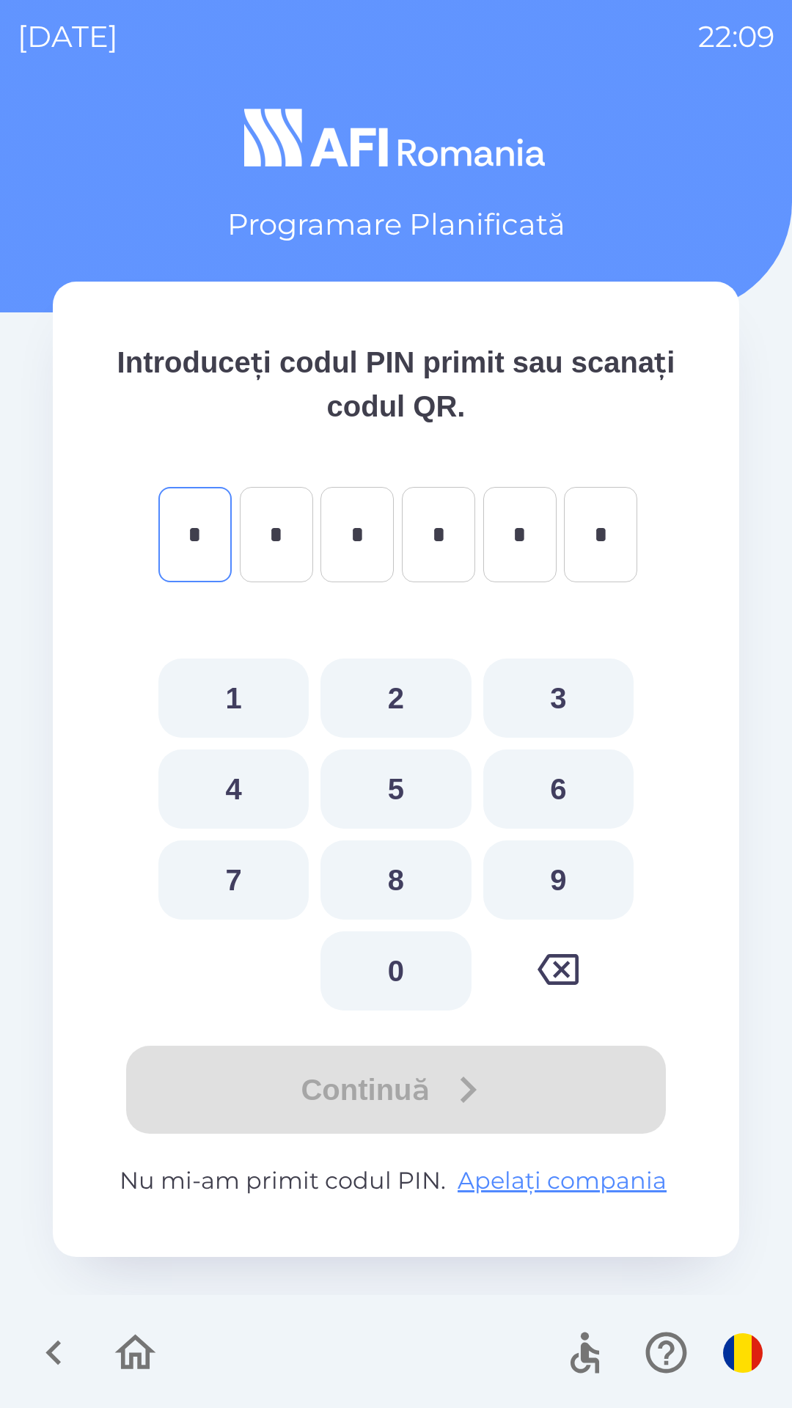
type input "*"
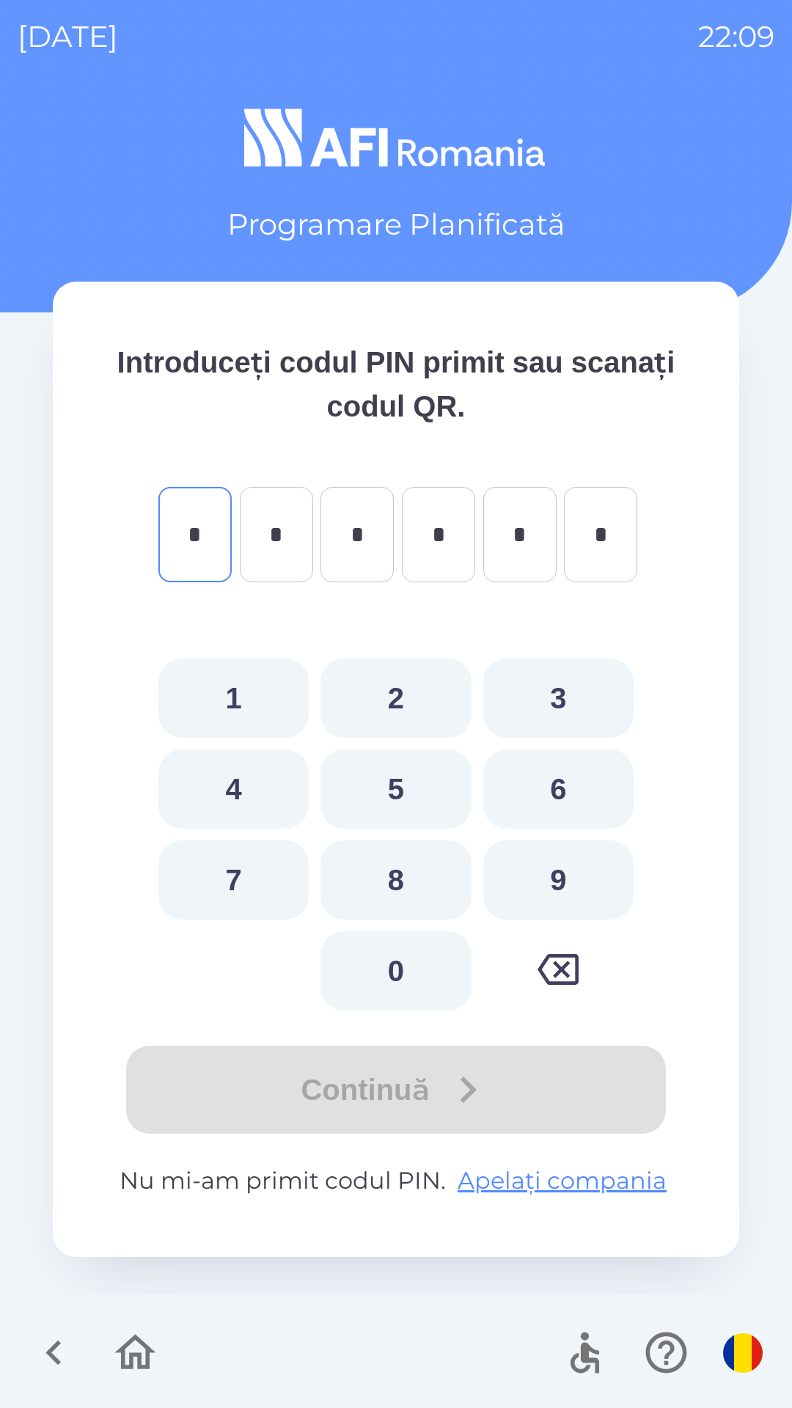
type input "*"
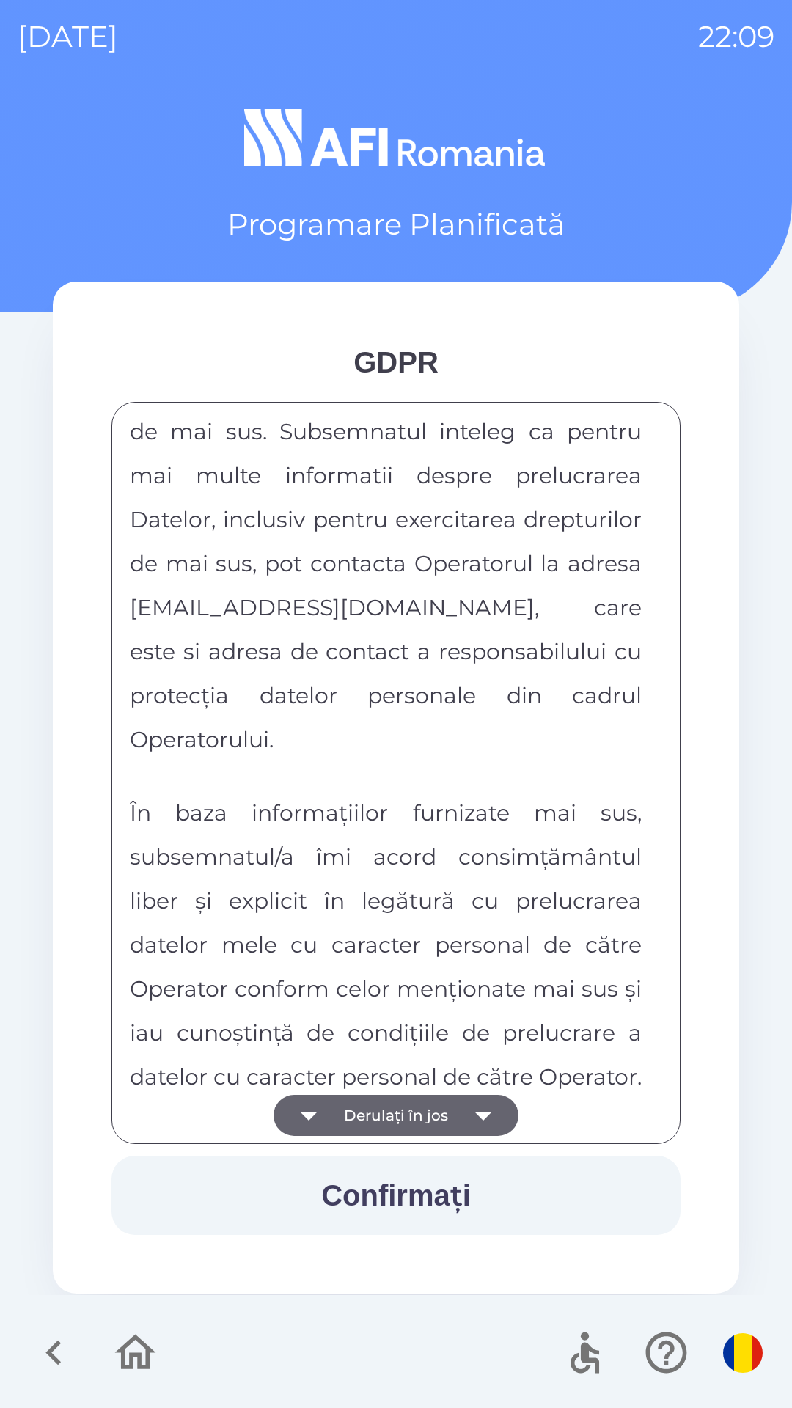
scroll to position [7713, 0]
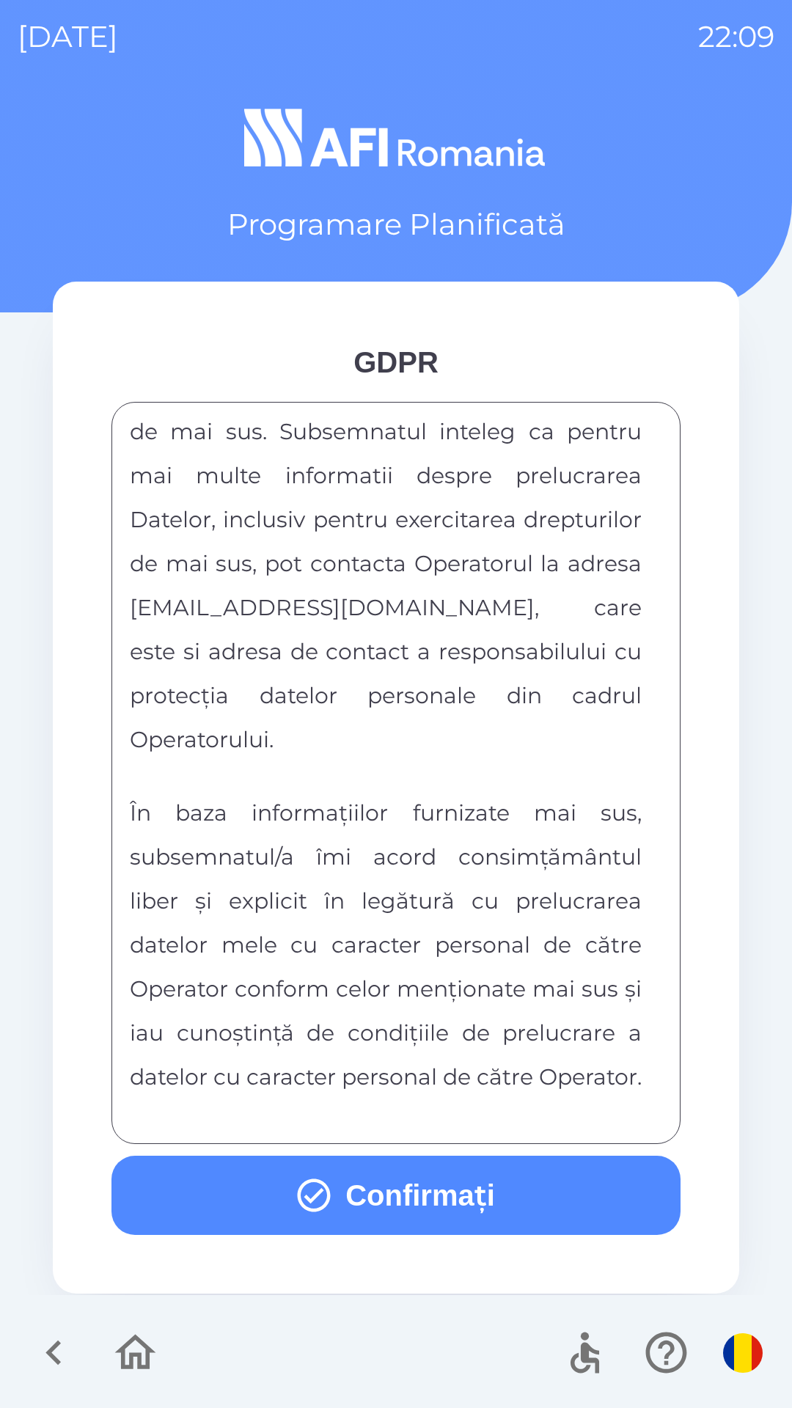
click at [446, 1187] on button "Confirmați" at bounding box center [395, 1195] width 569 height 79
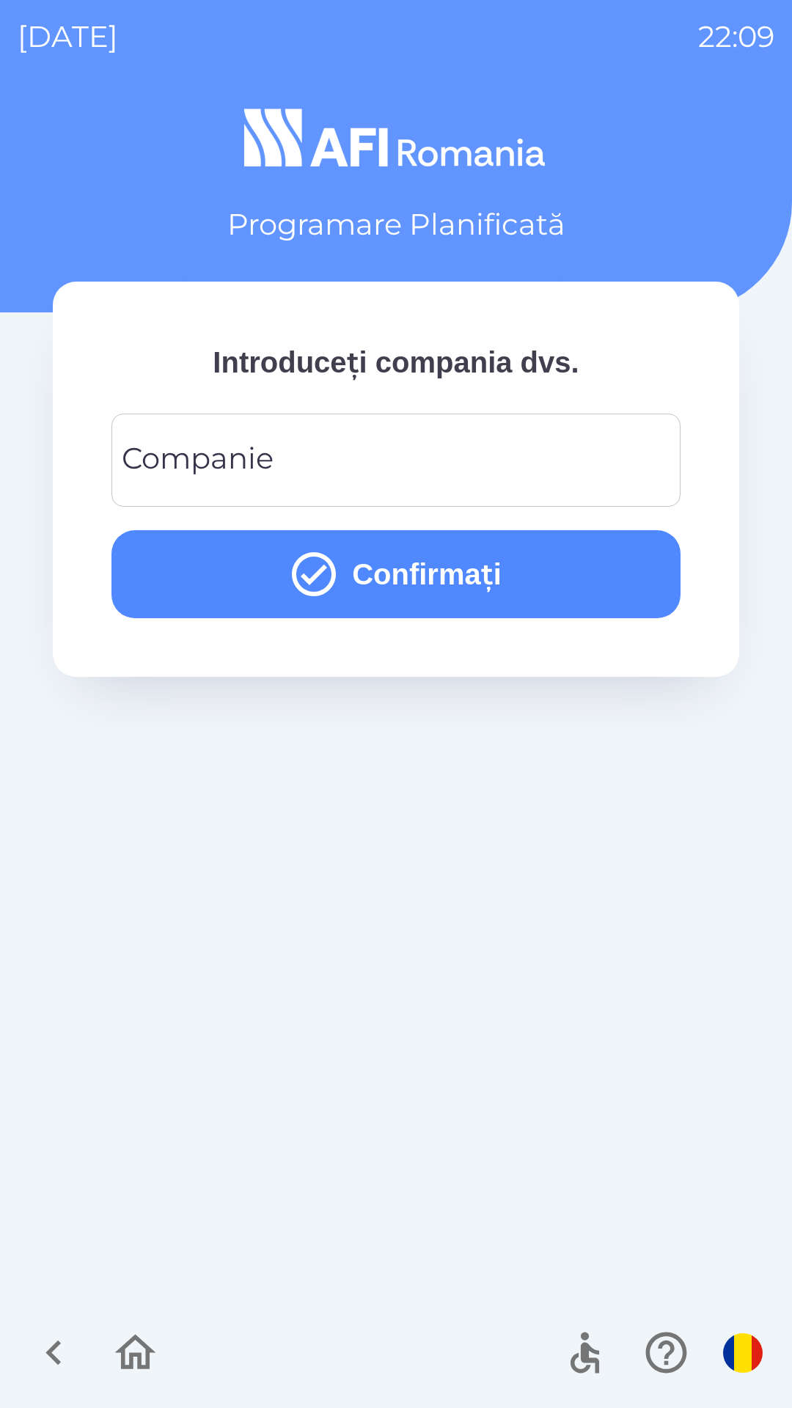
click at [560, 458] on input "Companie" at bounding box center [396, 460] width 534 height 58
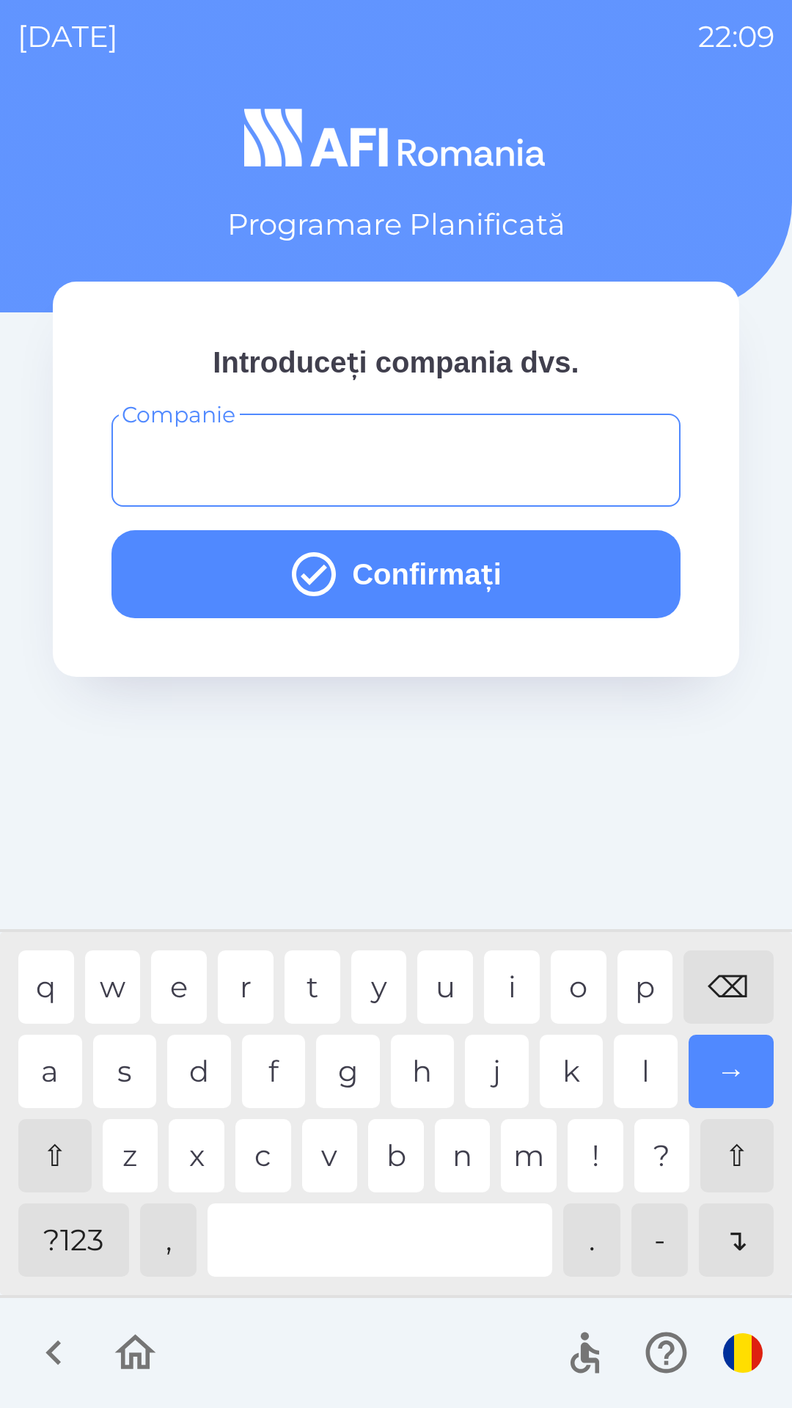
type input "*"
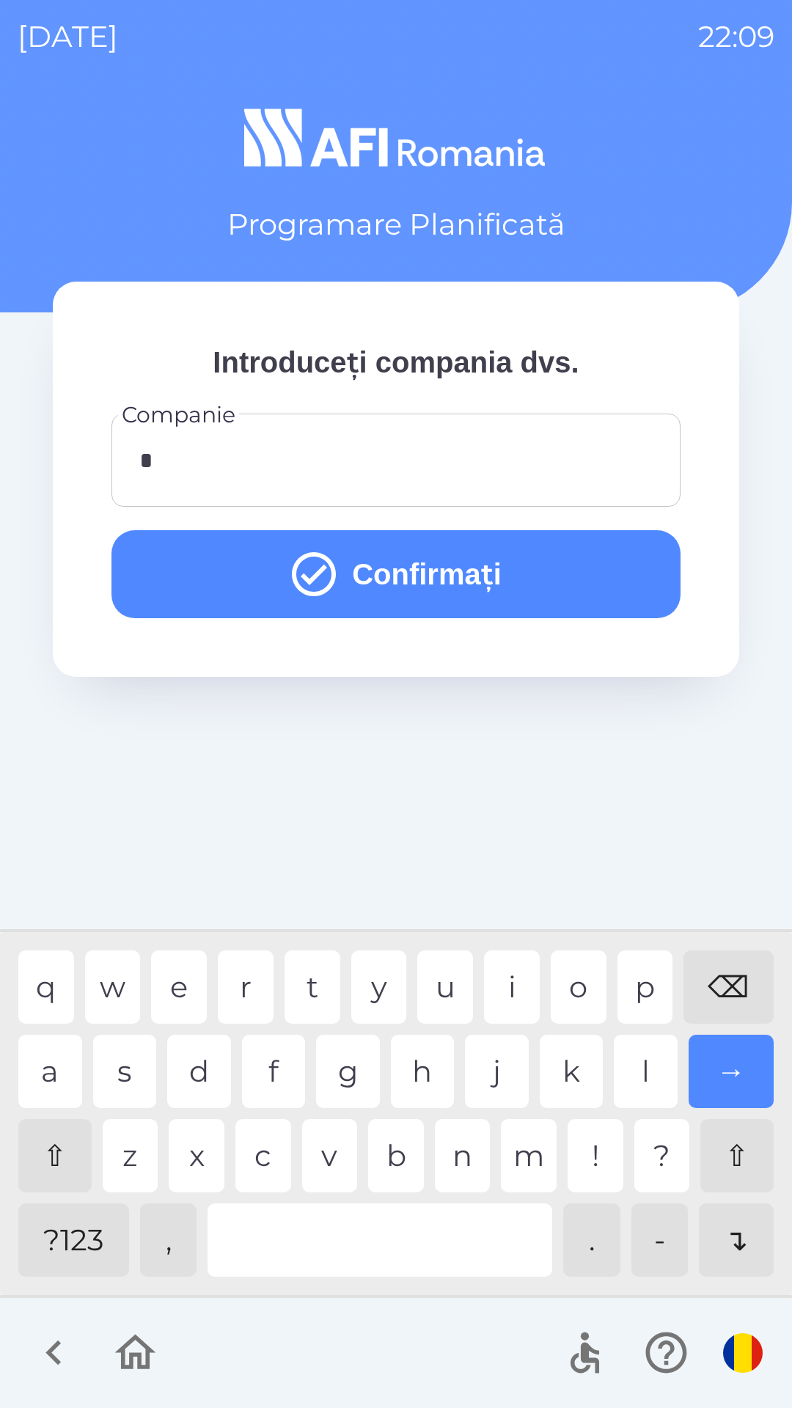
click at [562, 580] on button "Confirmați" at bounding box center [395, 574] width 569 height 88
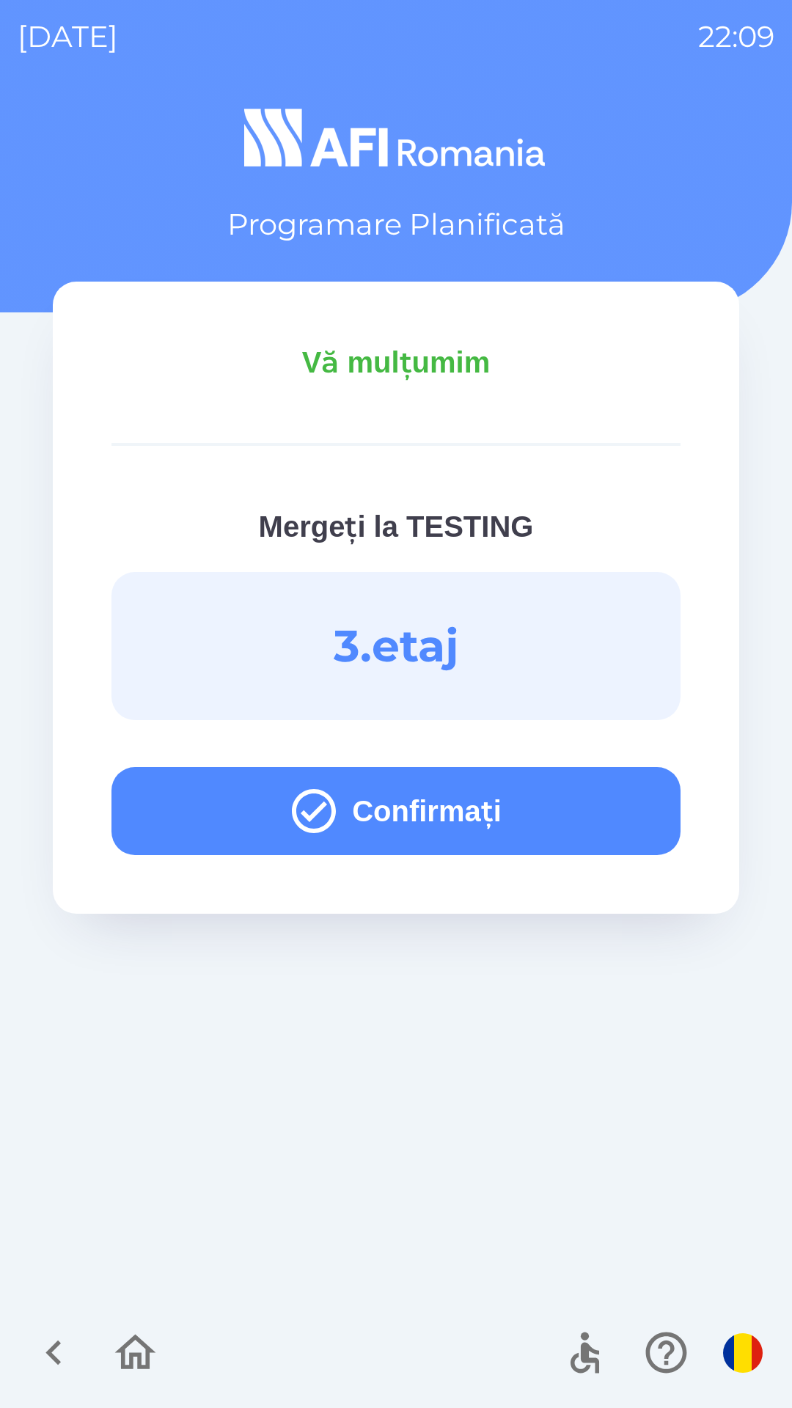
click at [562, 802] on button "Confirmați" at bounding box center [395, 811] width 569 height 88
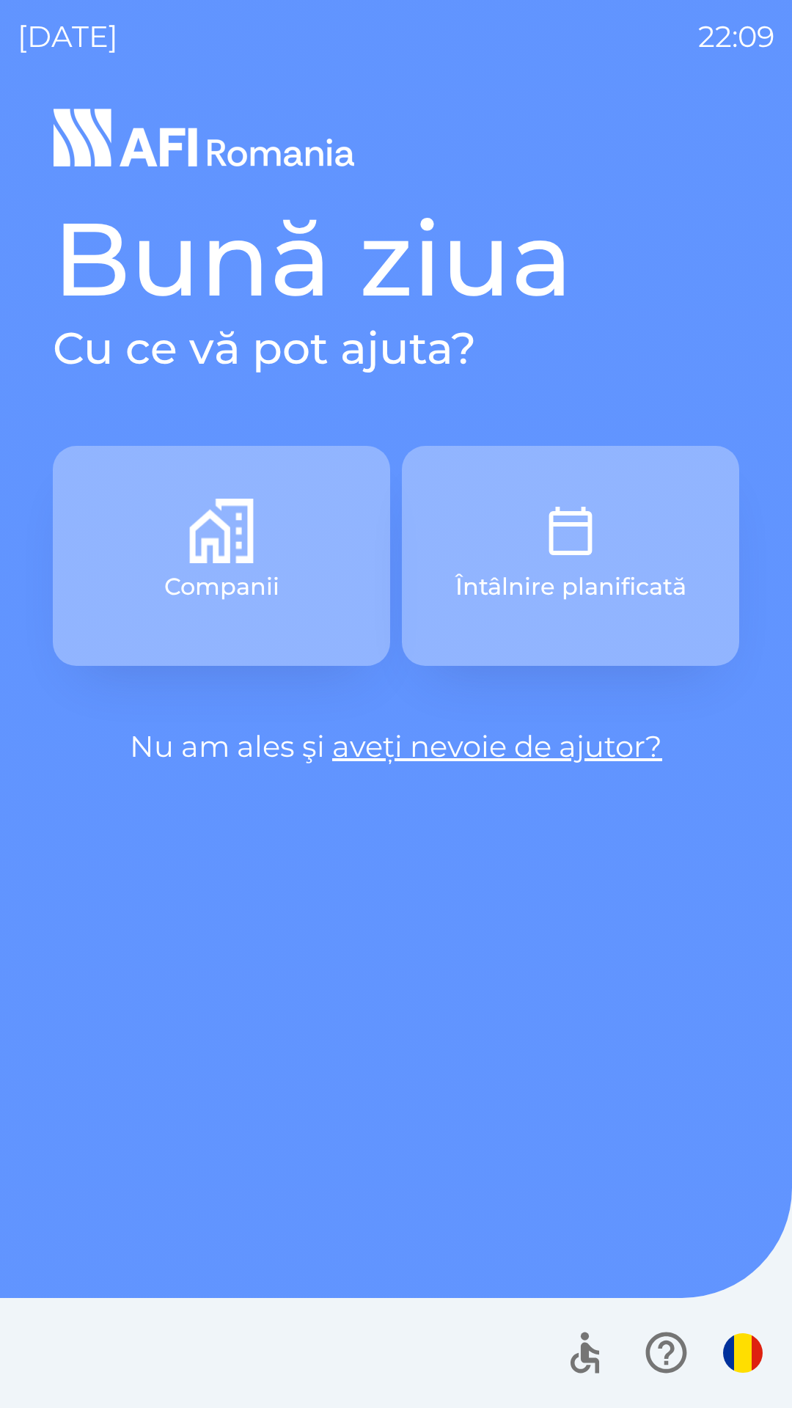
click at [658, 489] on button "Întâlnire planificată" at bounding box center [570, 556] width 337 height 220
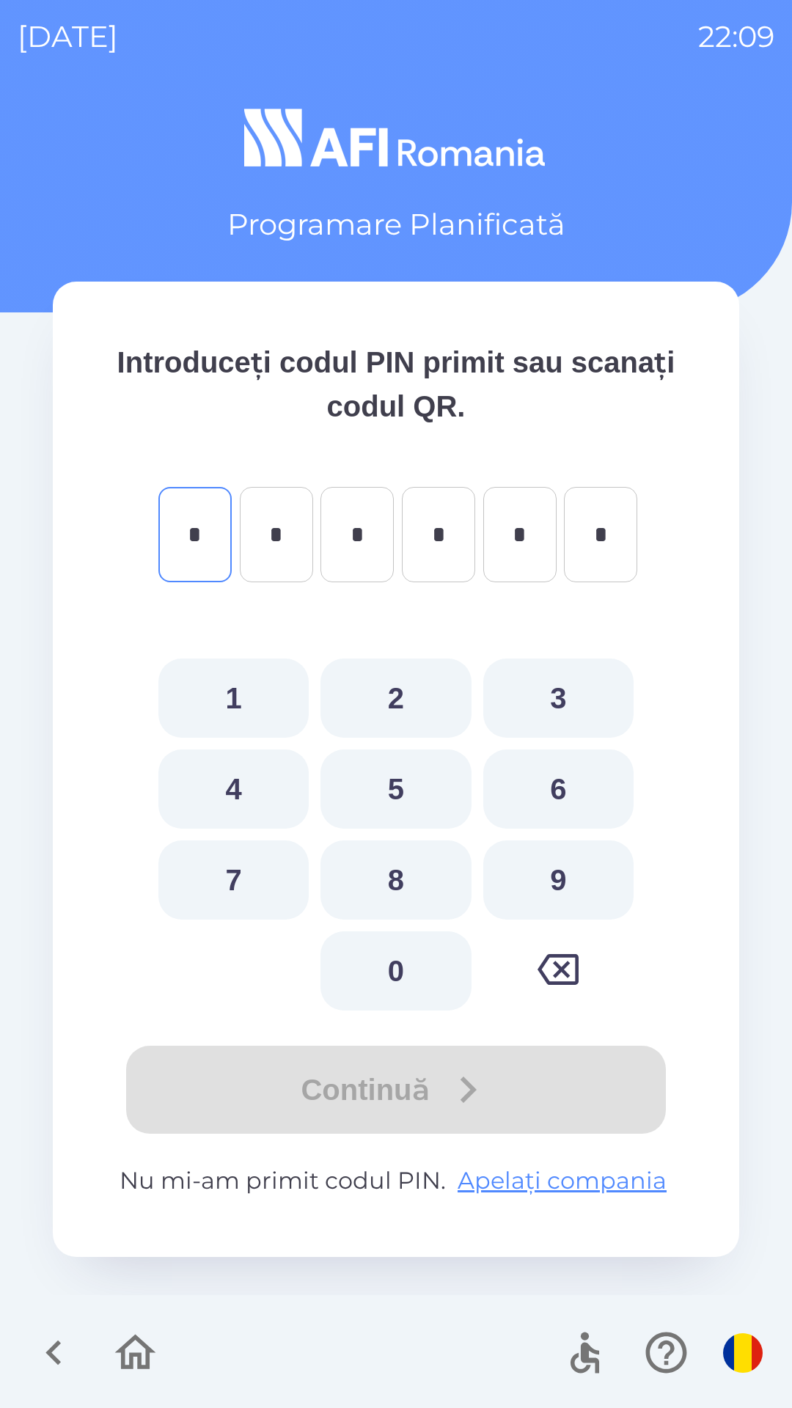
type input "*"
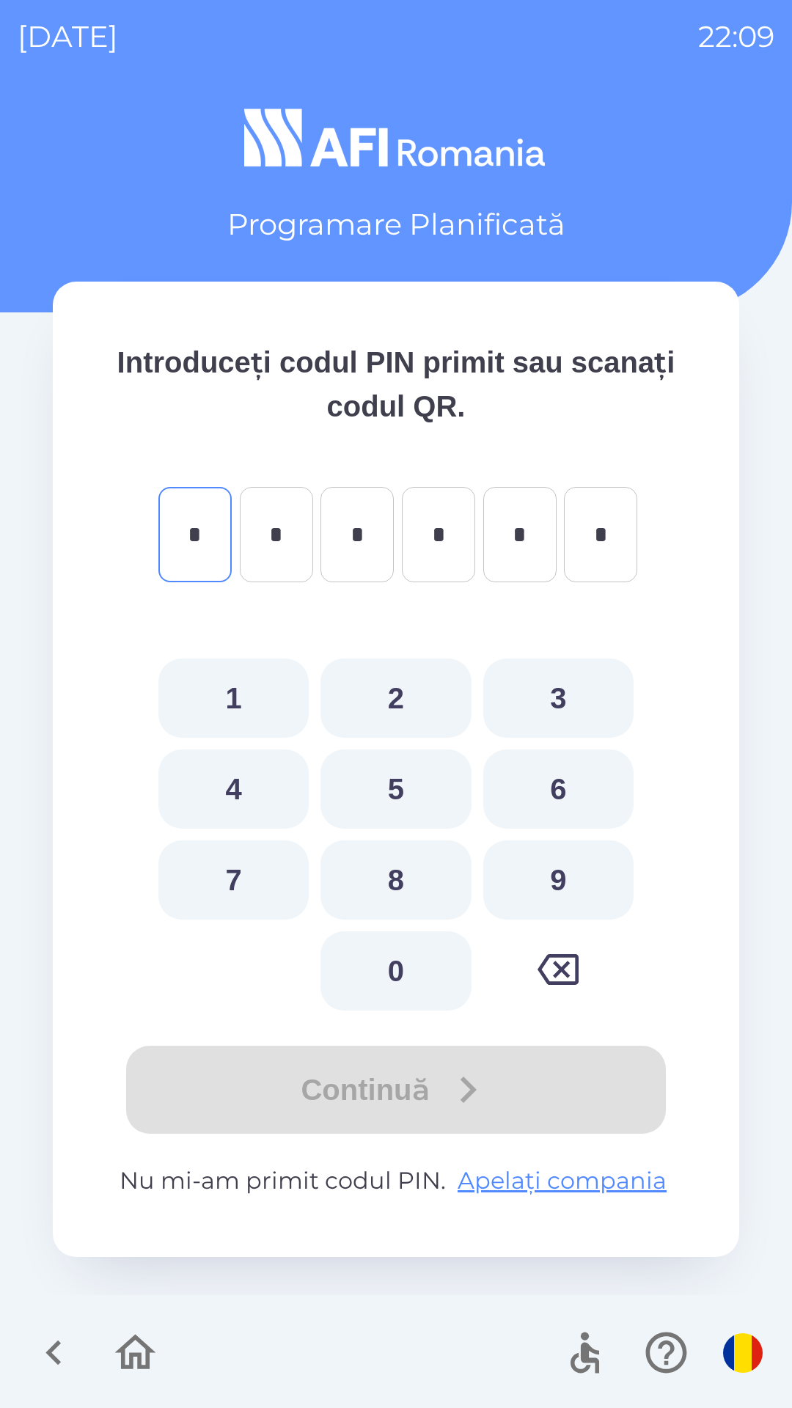
type input "*"
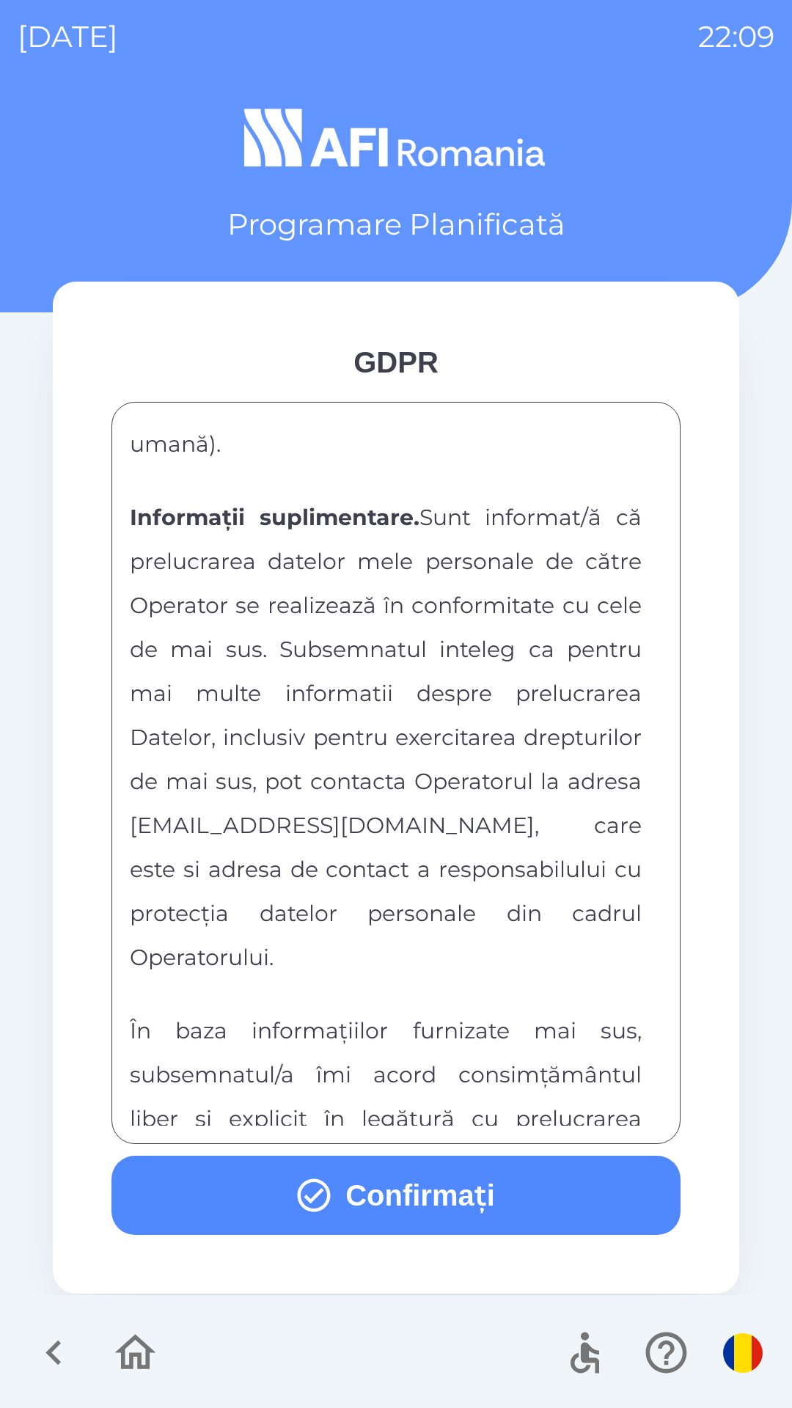
scroll to position [7713, 0]
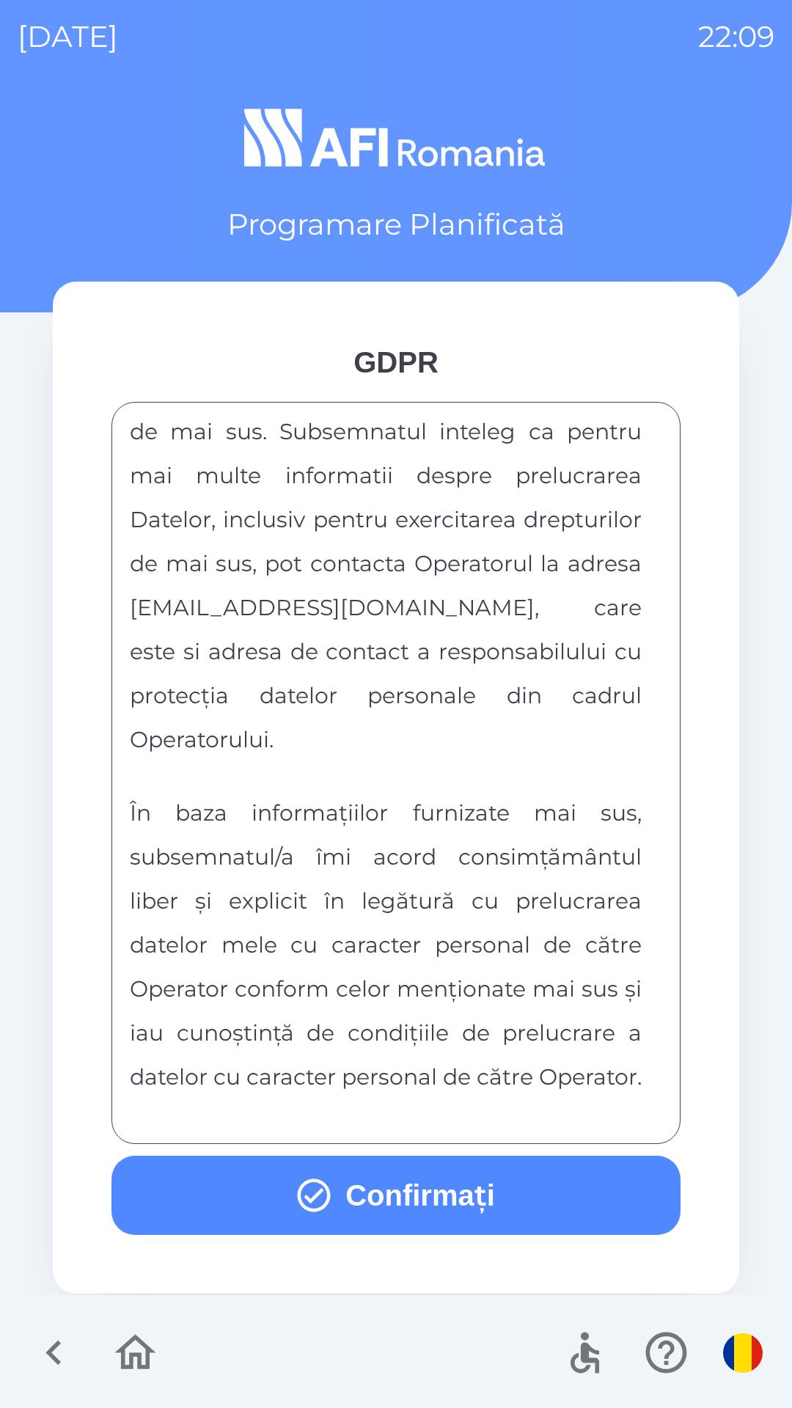
click at [461, 1184] on button "Confirmați" at bounding box center [395, 1195] width 569 height 79
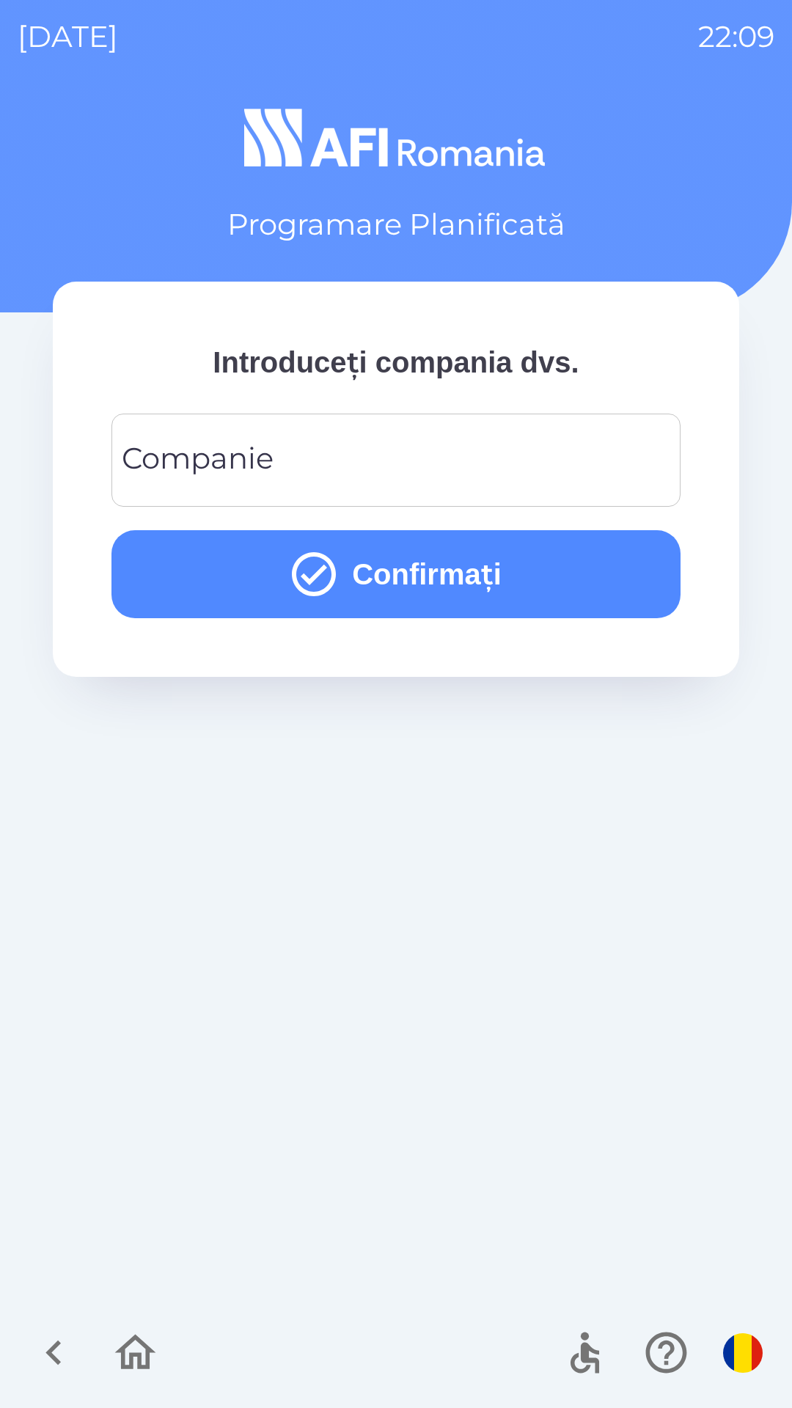
click at [546, 445] on input "Companie" at bounding box center [396, 460] width 534 height 58
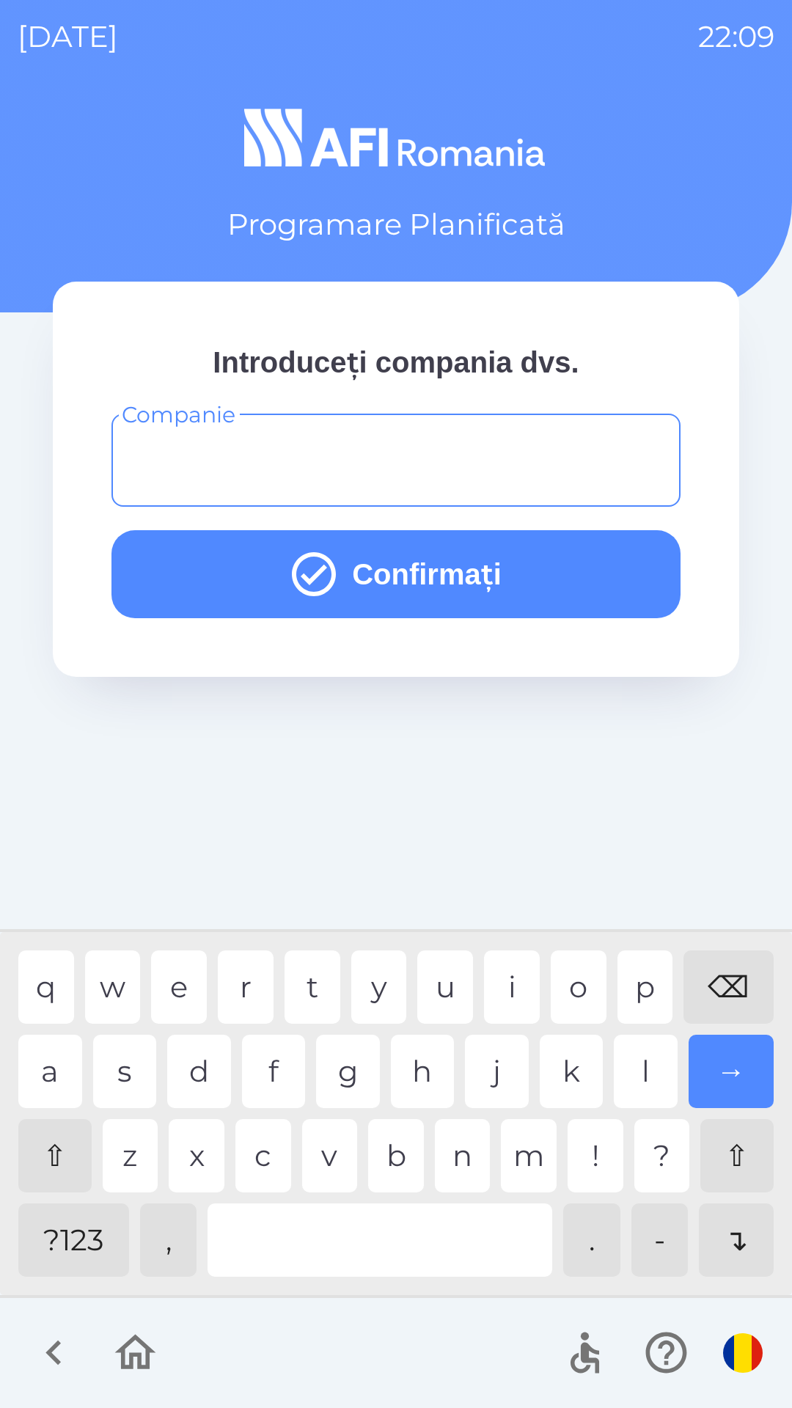
type input "*"
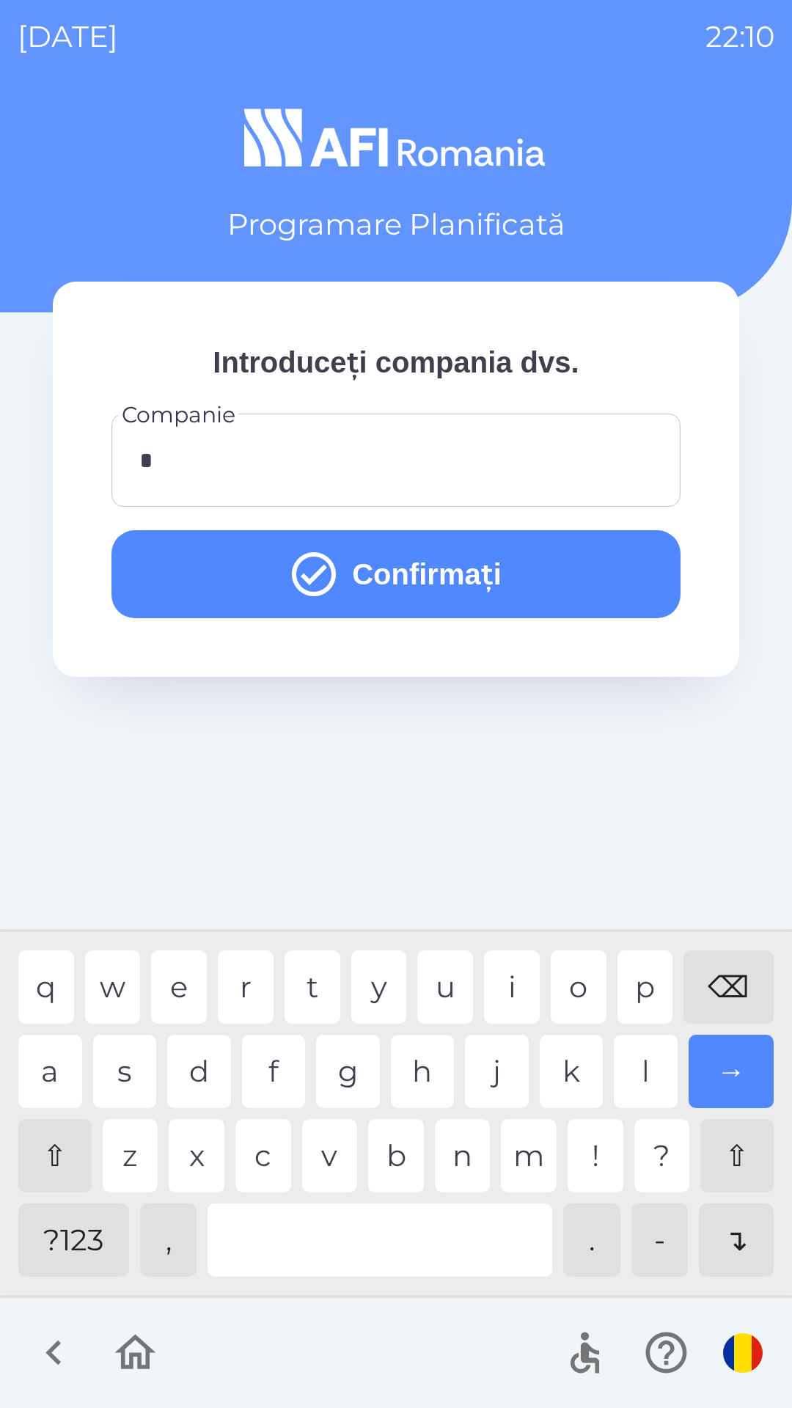
click at [551, 572] on button "Confirmați" at bounding box center [395, 574] width 569 height 88
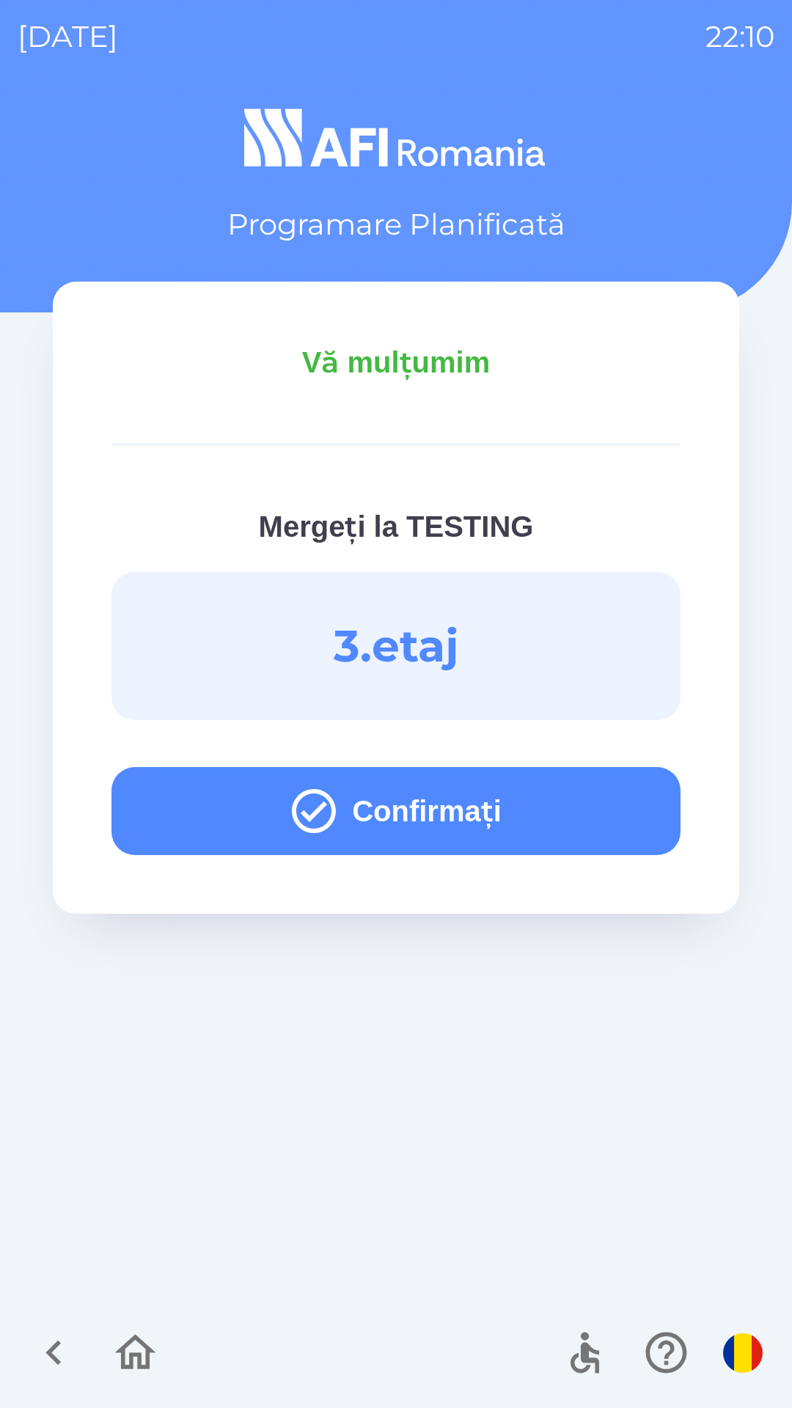
click at [549, 822] on button "Confirmați" at bounding box center [395, 811] width 569 height 88
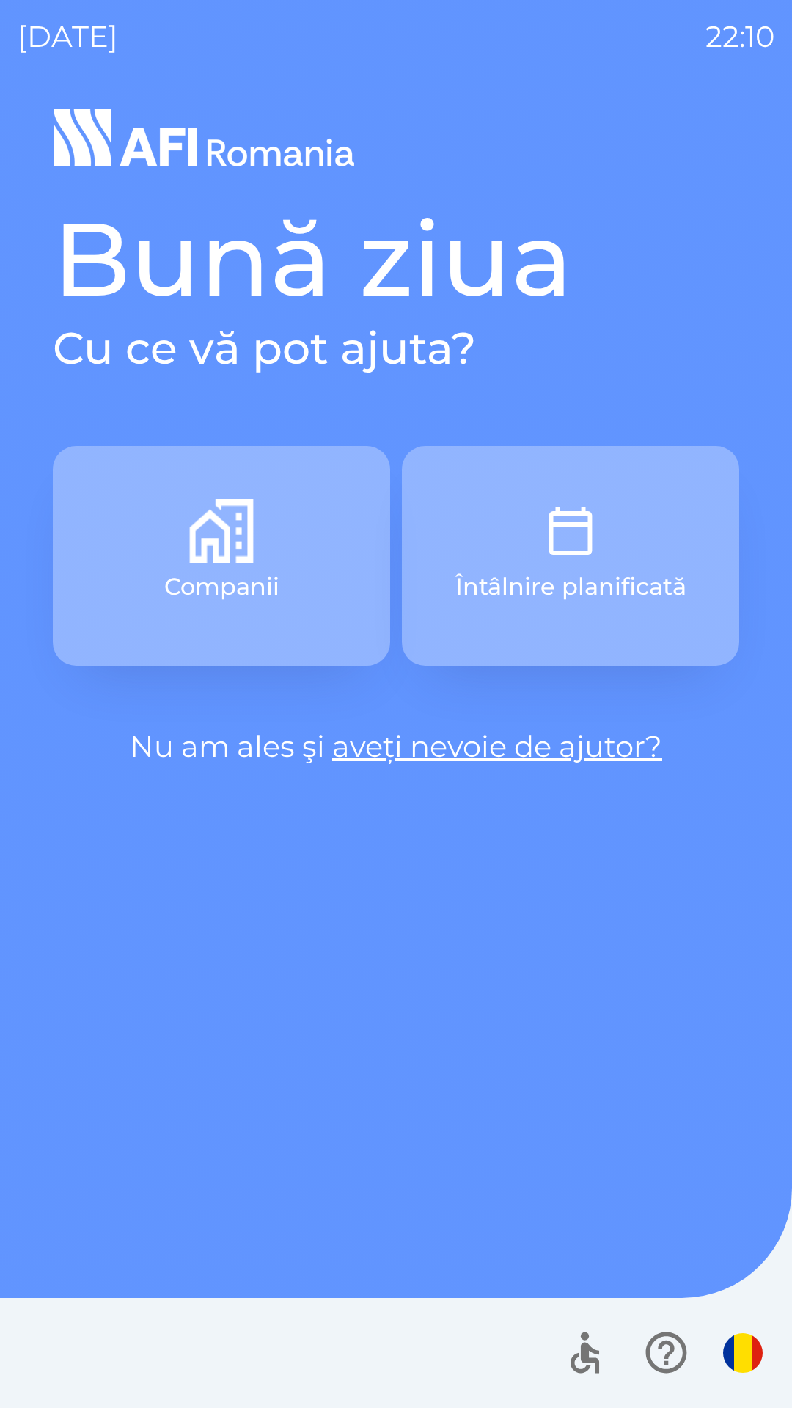
click at [639, 481] on button "Întâlnire planificată" at bounding box center [570, 556] width 337 height 220
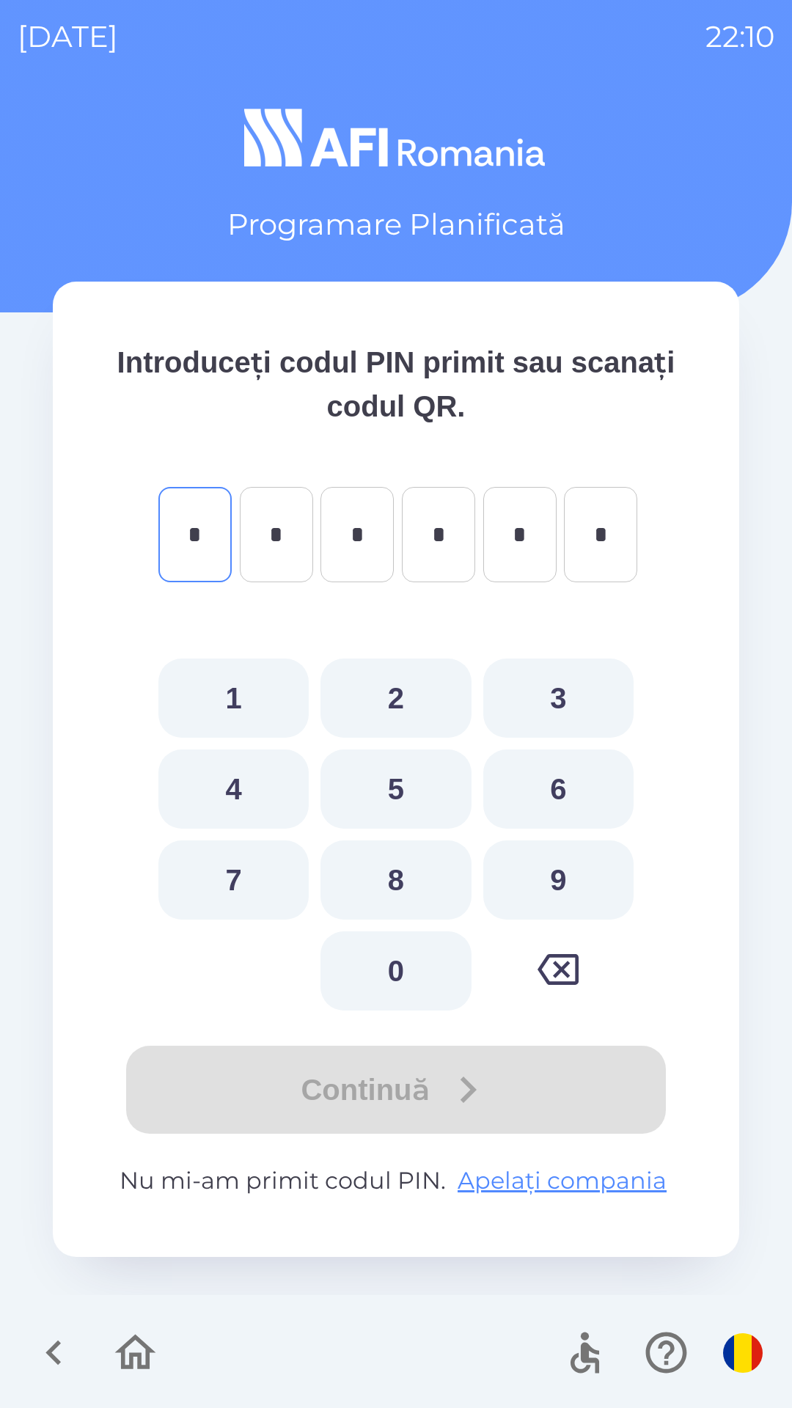
type input "*"
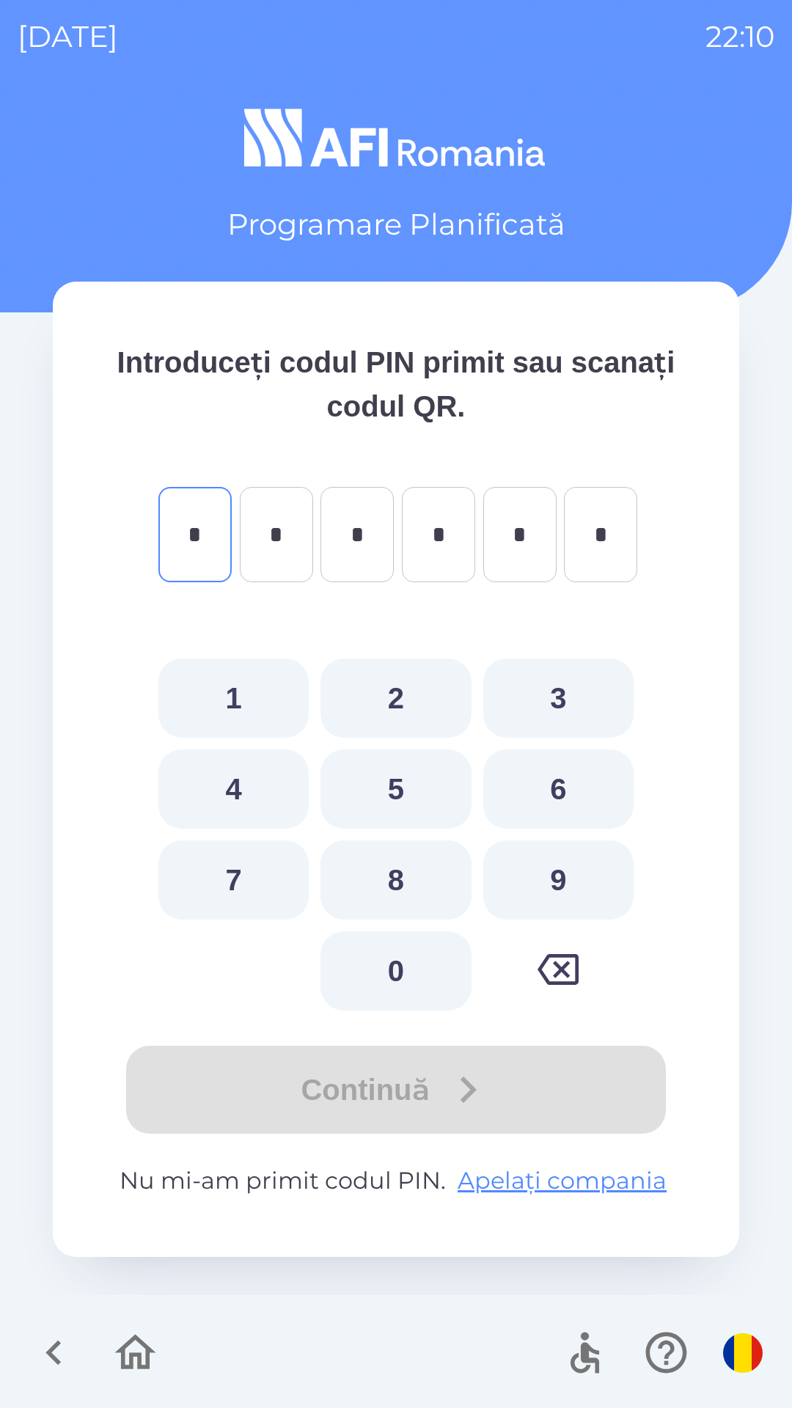
type input "*"
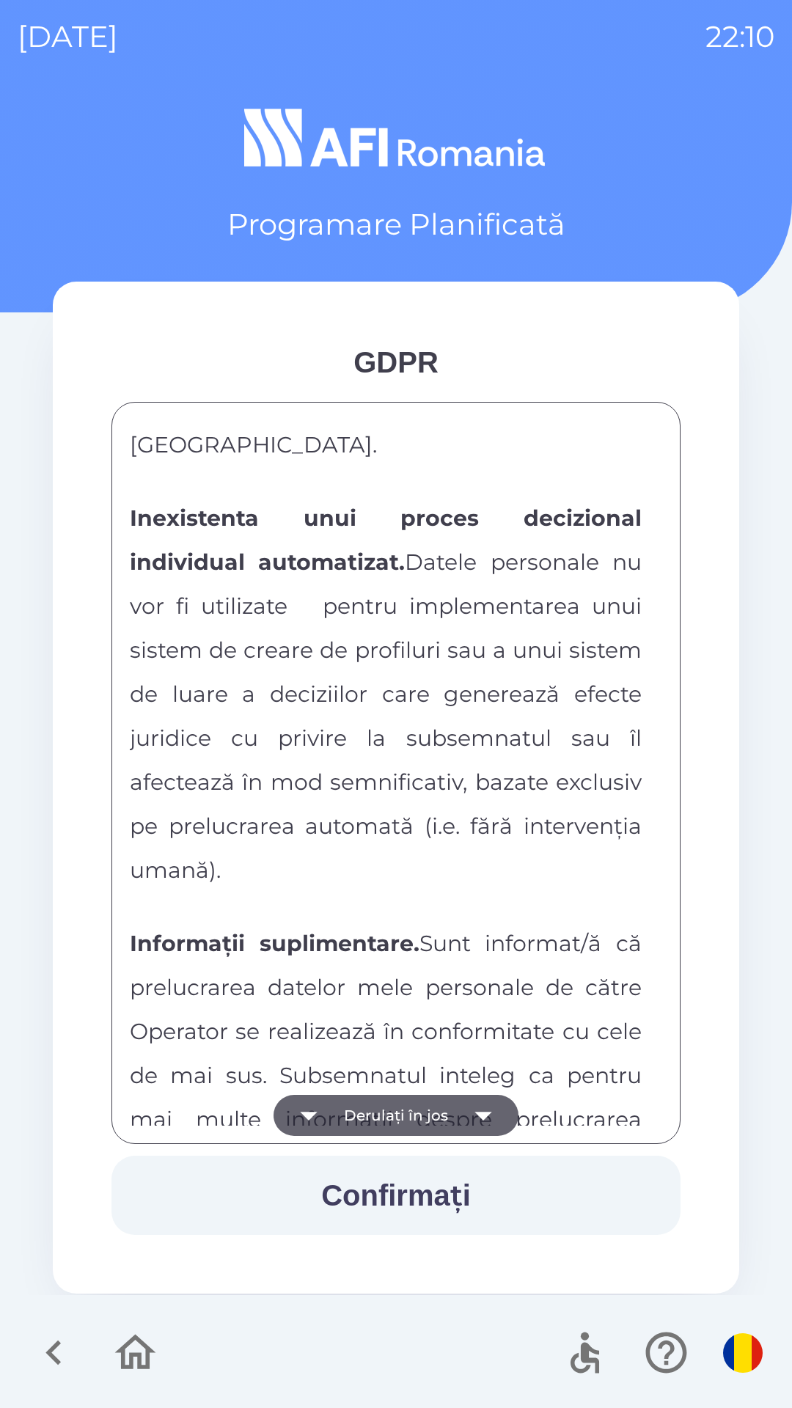
scroll to position [7713, 0]
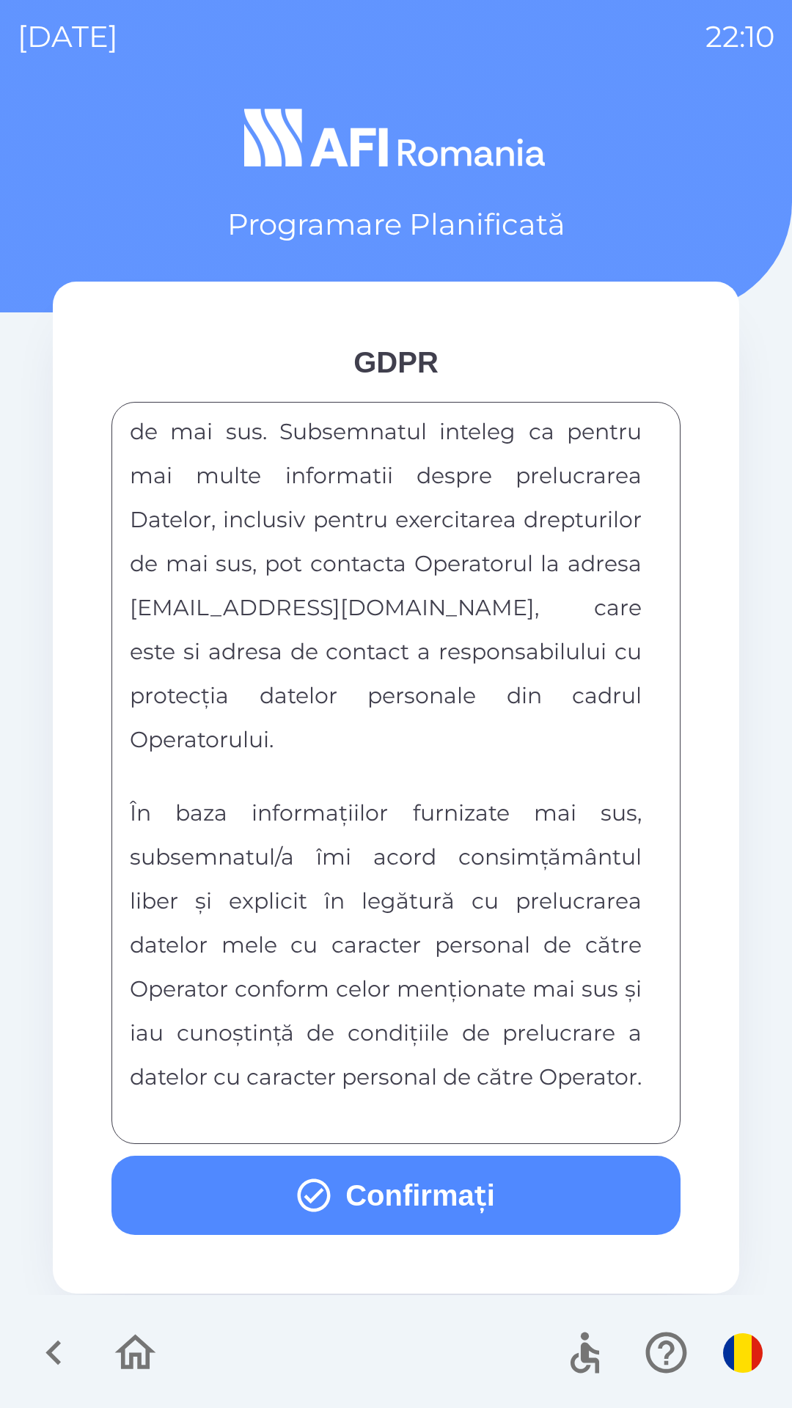
click at [494, 1198] on button "Confirmați" at bounding box center [395, 1195] width 569 height 79
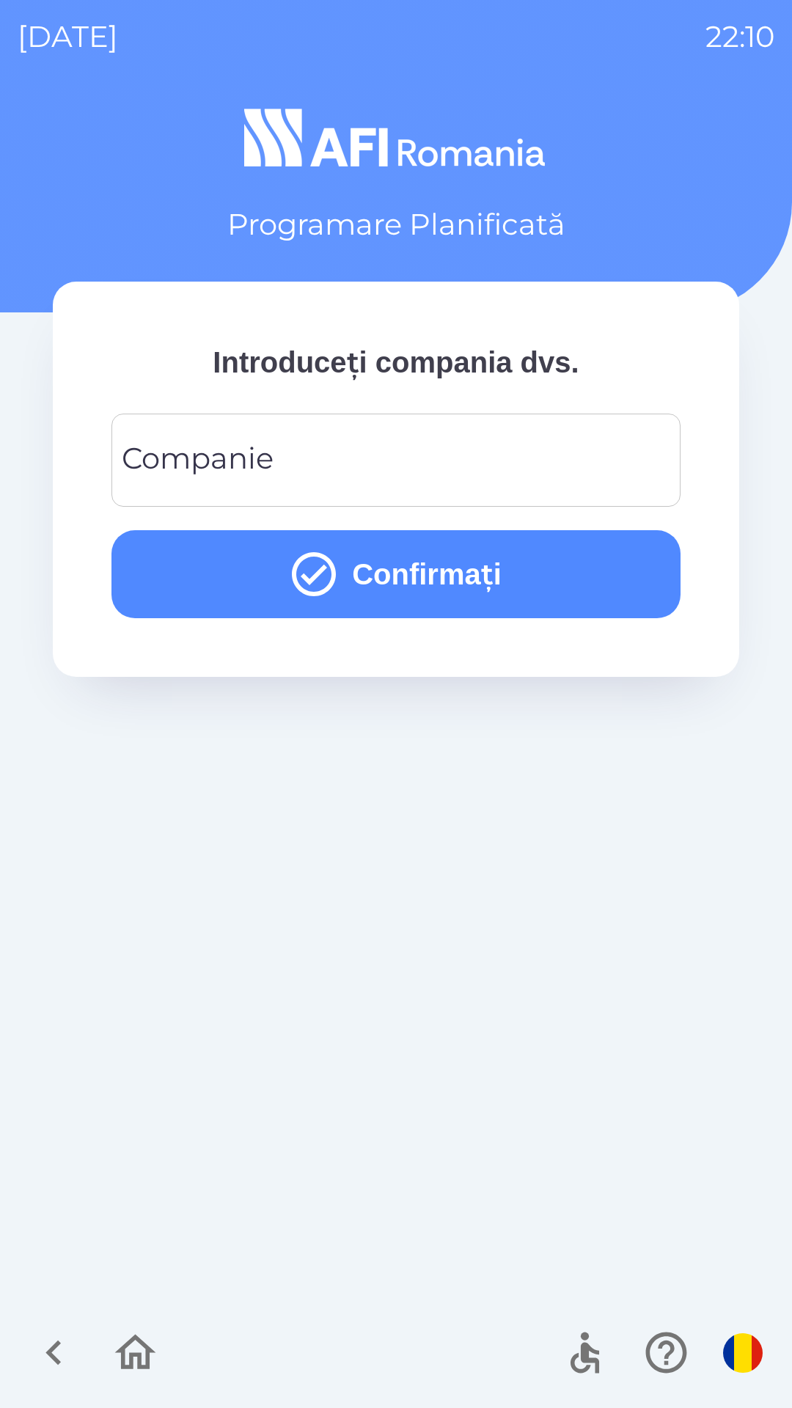
click at [441, 459] on input "Companie" at bounding box center [396, 460] width 534 height 58
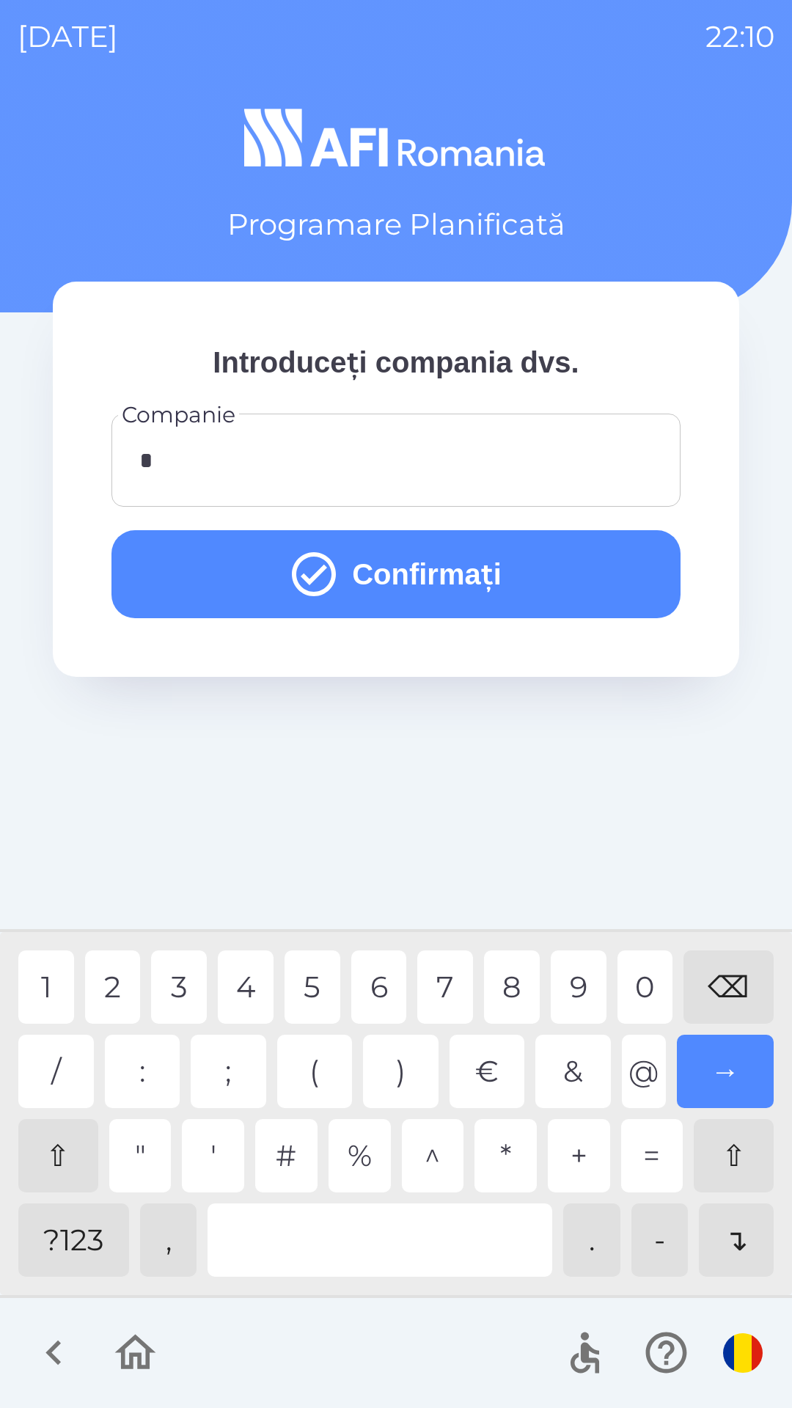
type input "**"
click at [521, 568] on button "Confirmați" at bounding box center [395, 574] width 569 height 88
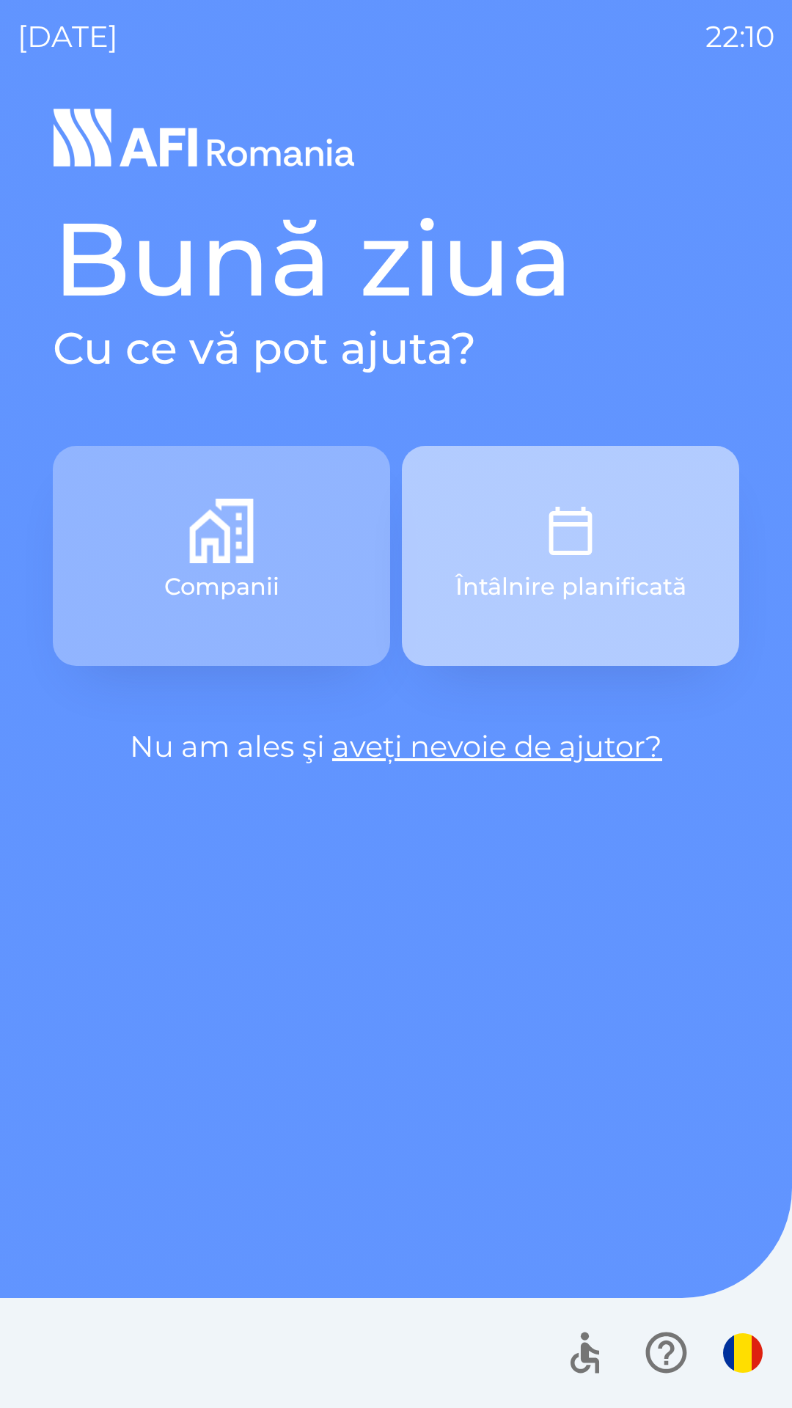
click at [584, 568] on button "Întâlnire planificată" at bounding box center [570, 556] width 337 height 220
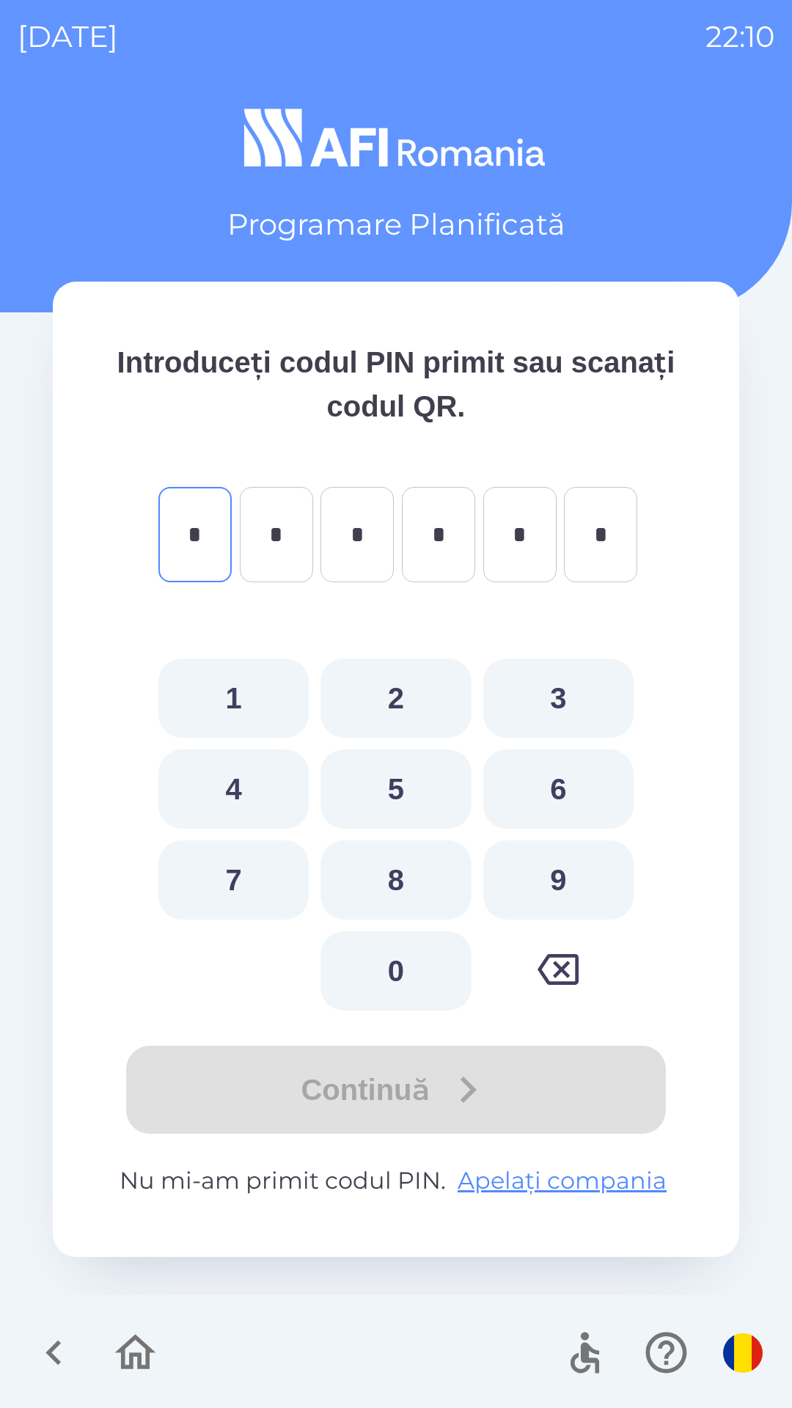
type input "*"
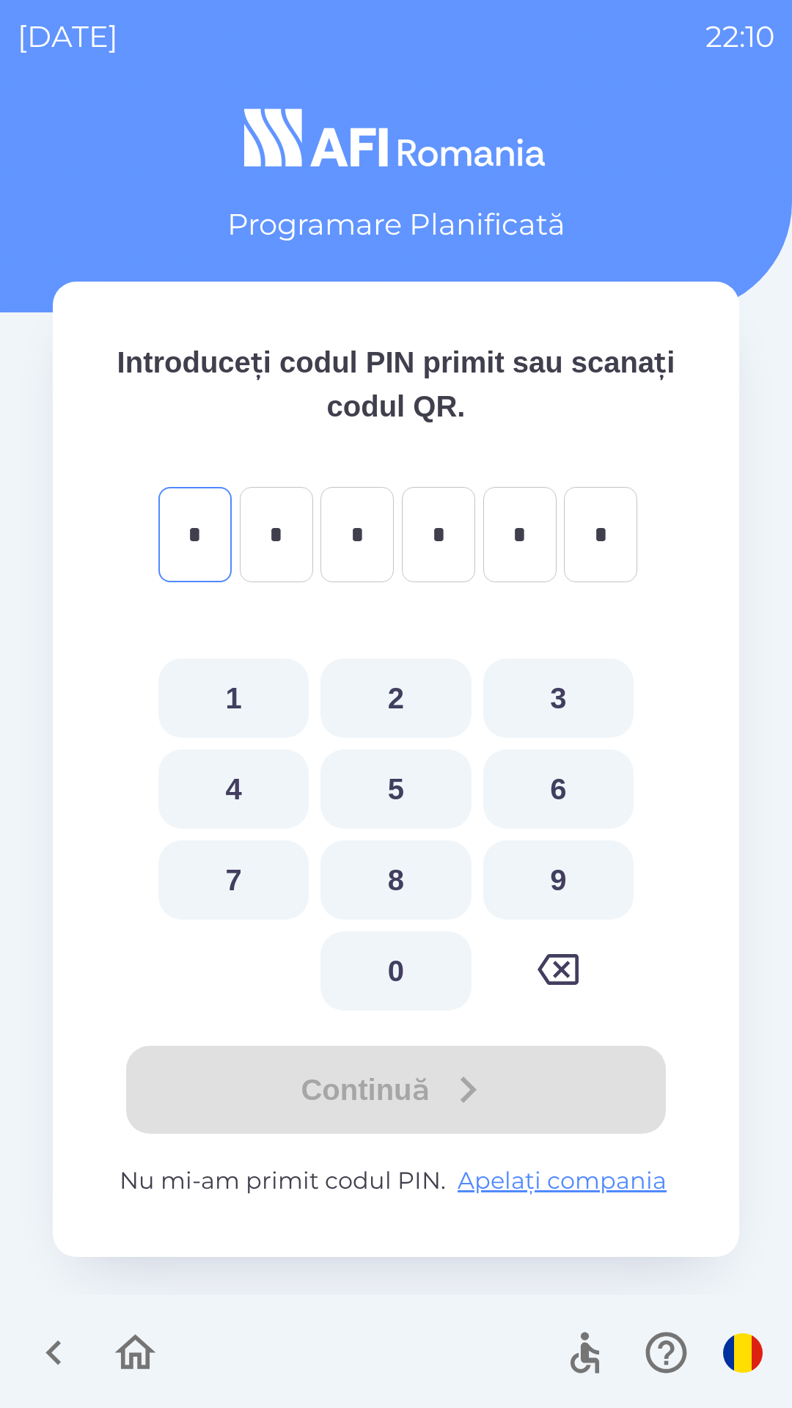
type input "*"
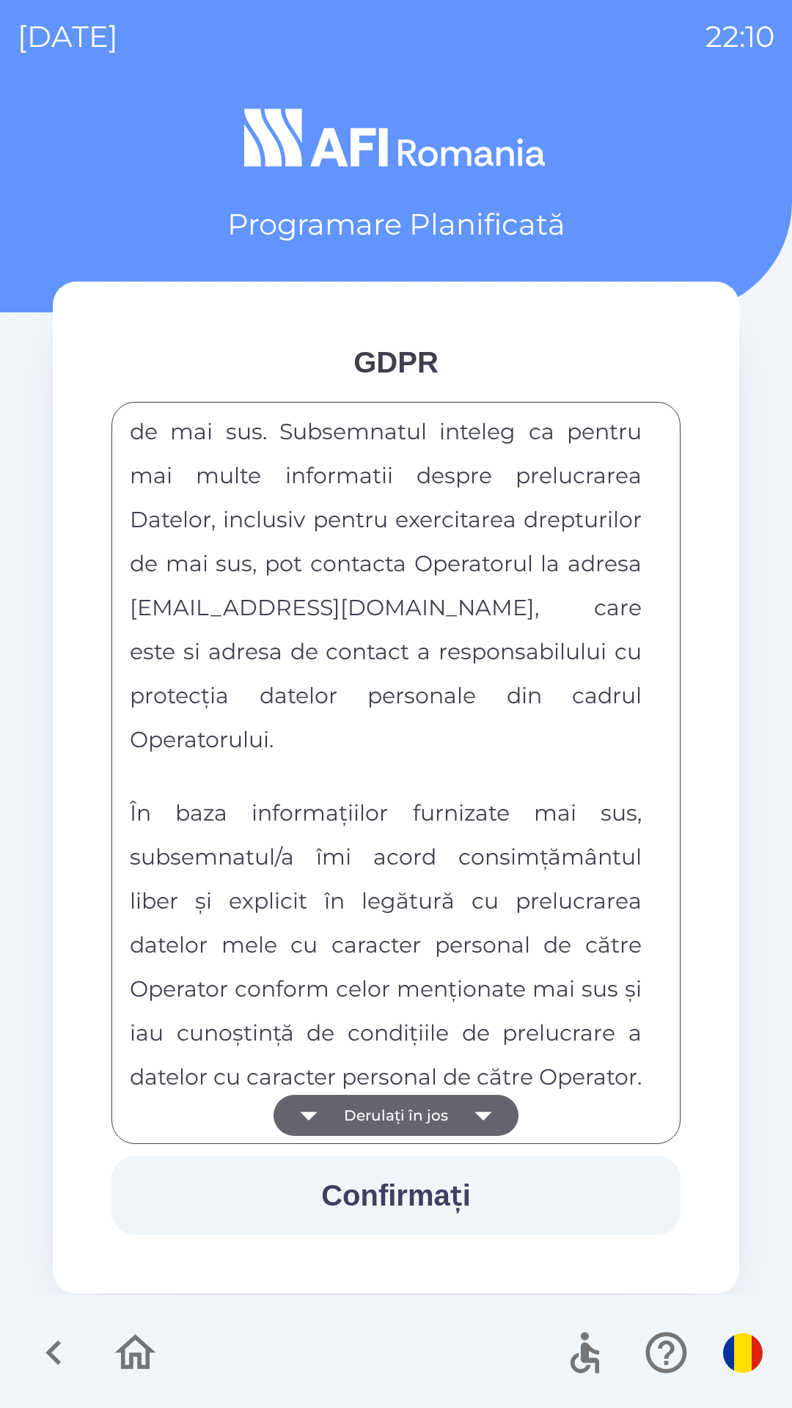
scroll to position [7713, 0]
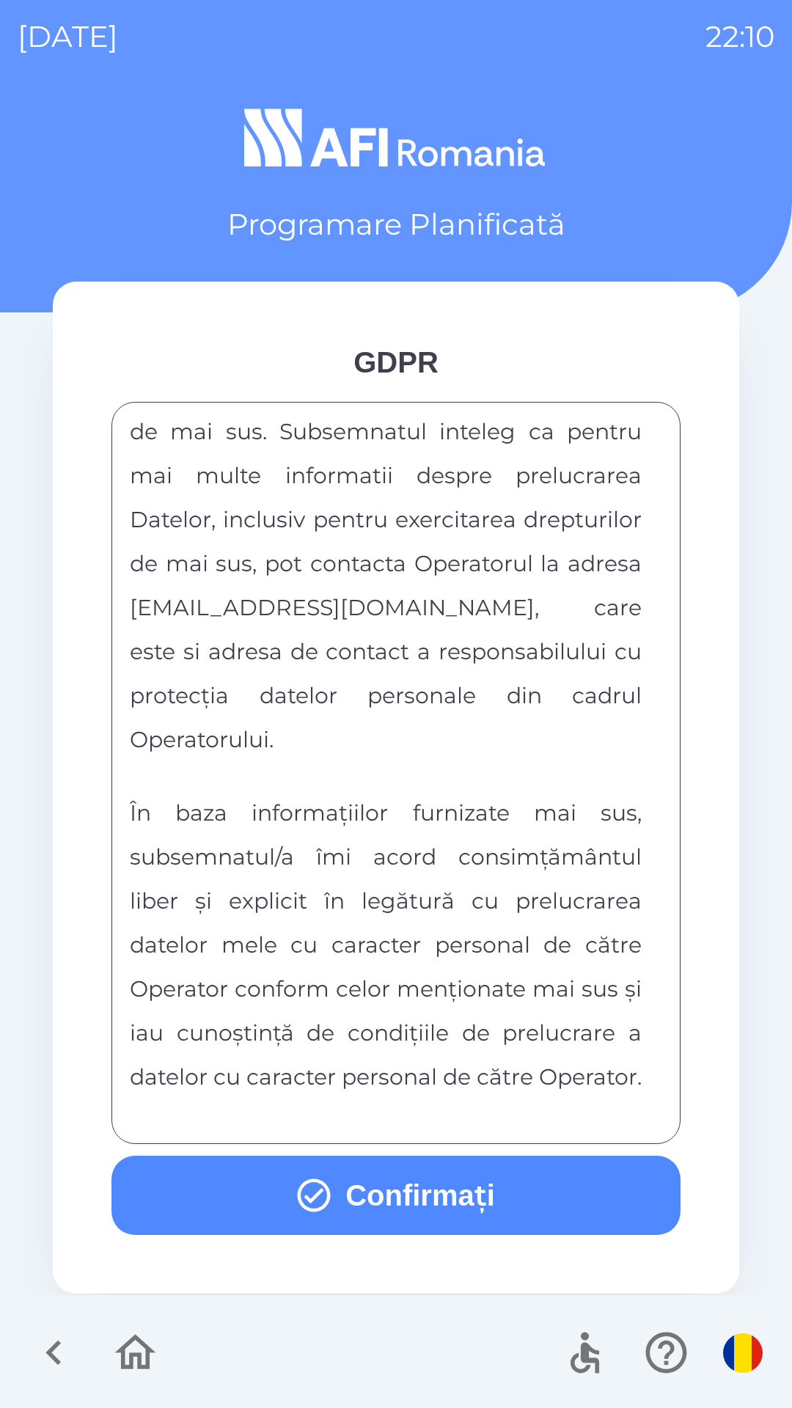
click at [426, 1184] on button "Confirmați" at bounding box center [395, 1195] width 569 height 79
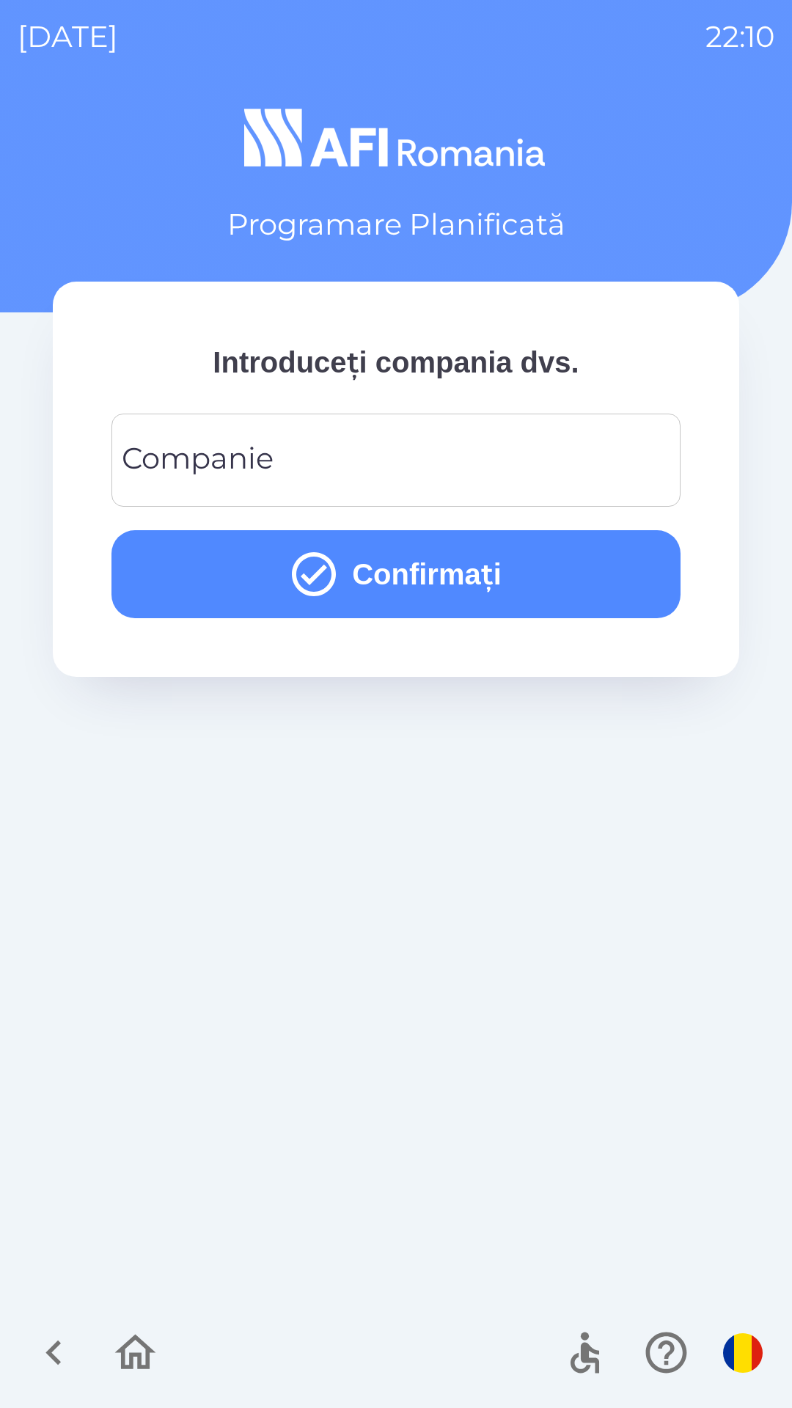
click at [516, 450] on input "Companie" at bounding box center [396, 460] width 534 height 58
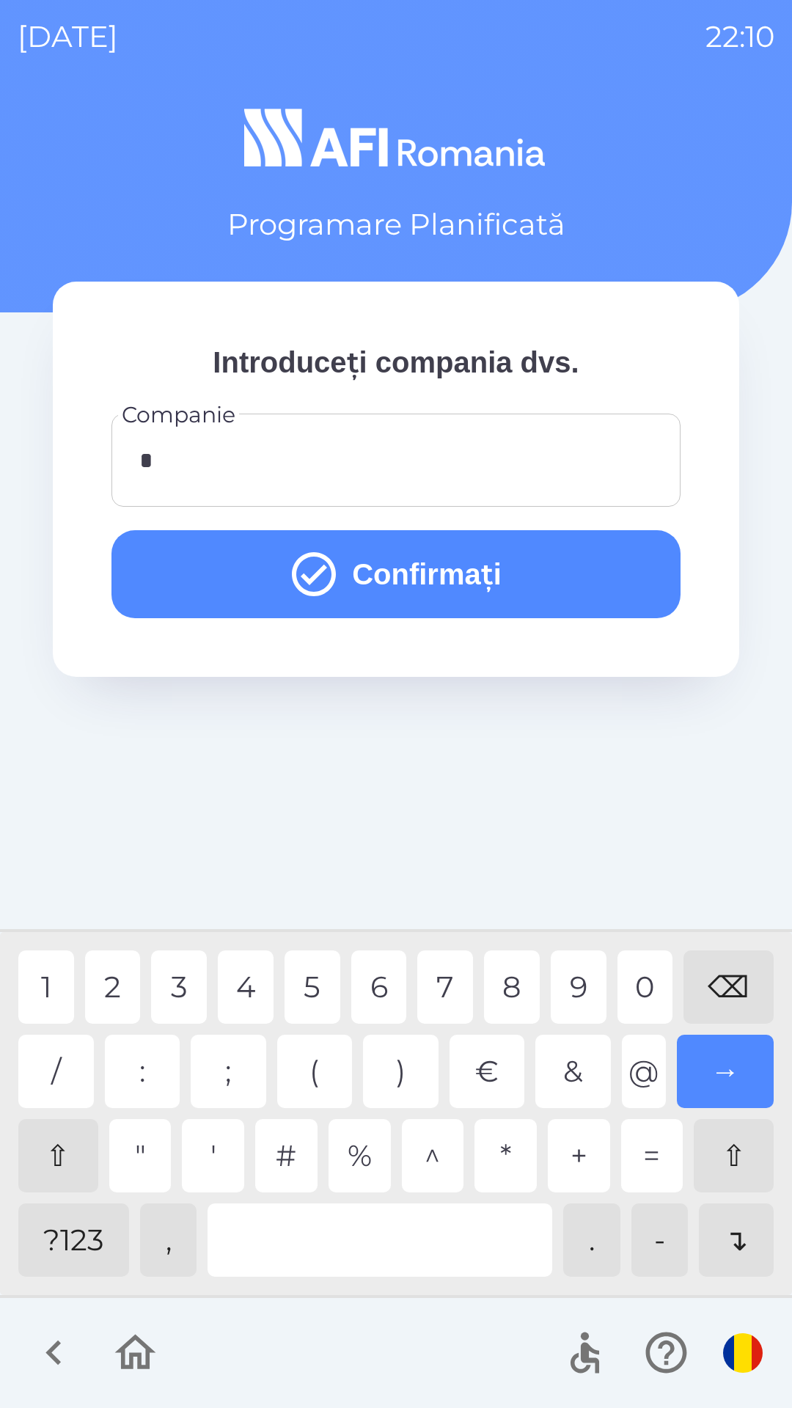
click at [43, 988] on div "1" at bounding box center [46, 986] width 56 height 73
type input "**"
click at [367, 967] on div "6" at bounding box center [379, 986] width 56 height 73
click at [590, 570] on button "Confirmați" at bounding box center [395, 574] width 569 height 88
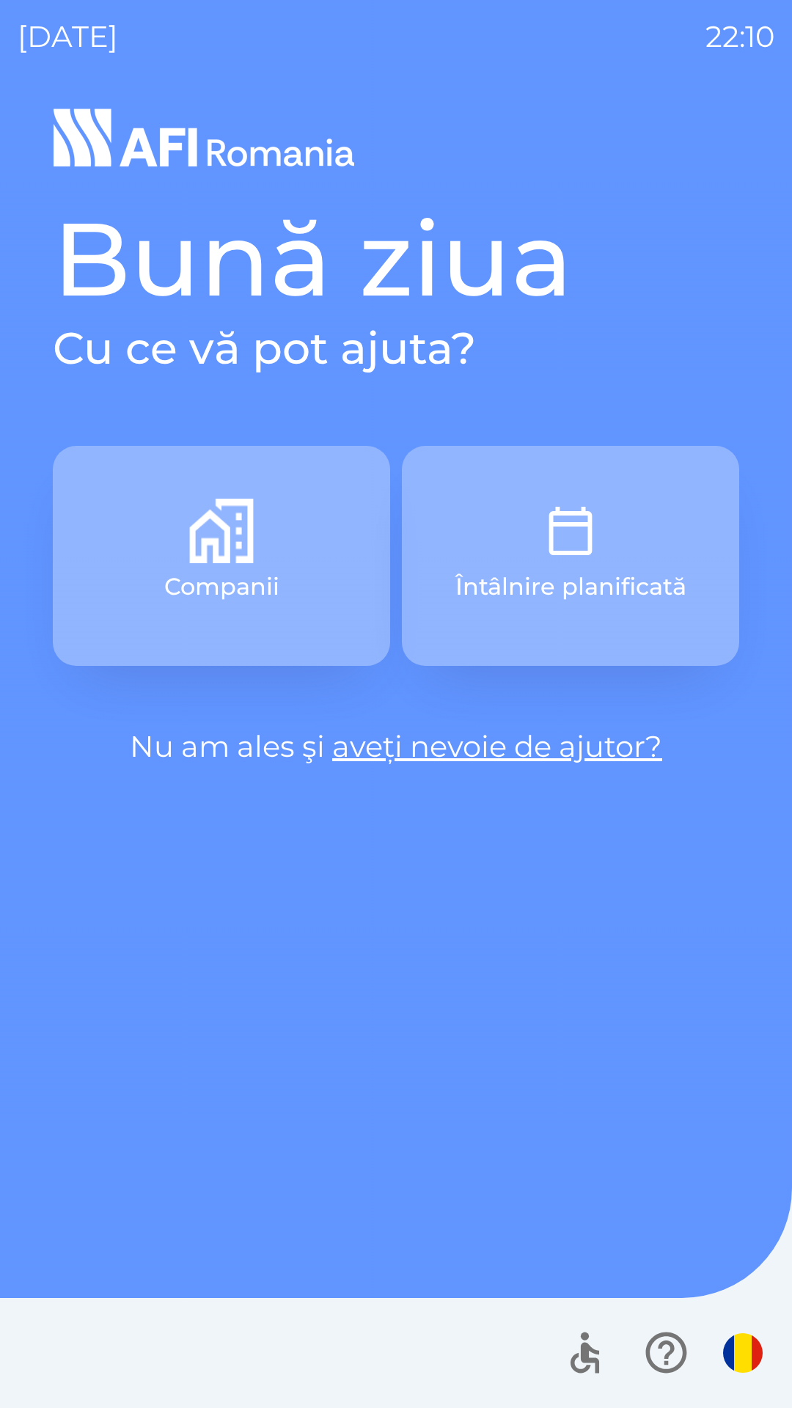
click at [579, 604] on button "Întâlnire planificată" at bounding box center [570, 556] width 337 height 220
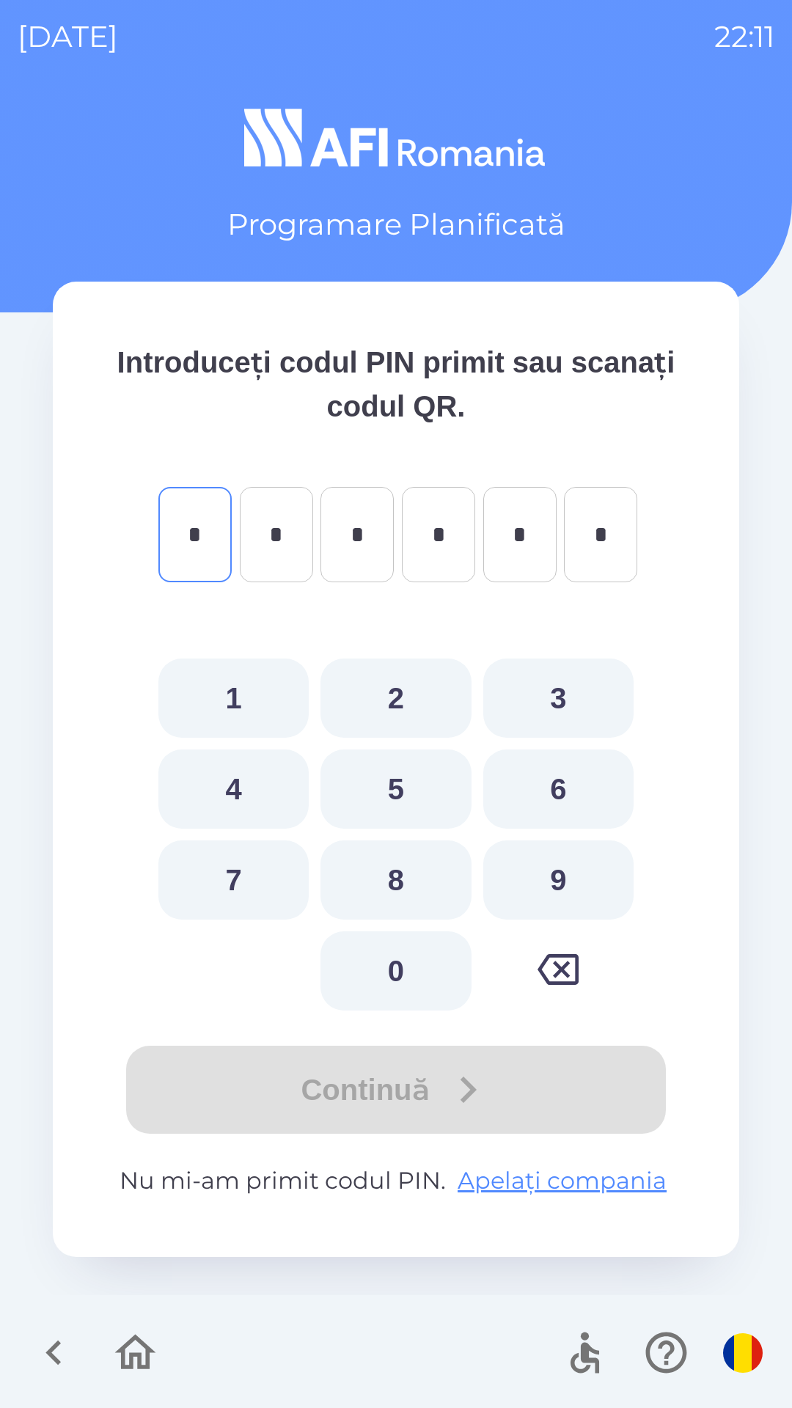
type input "*"
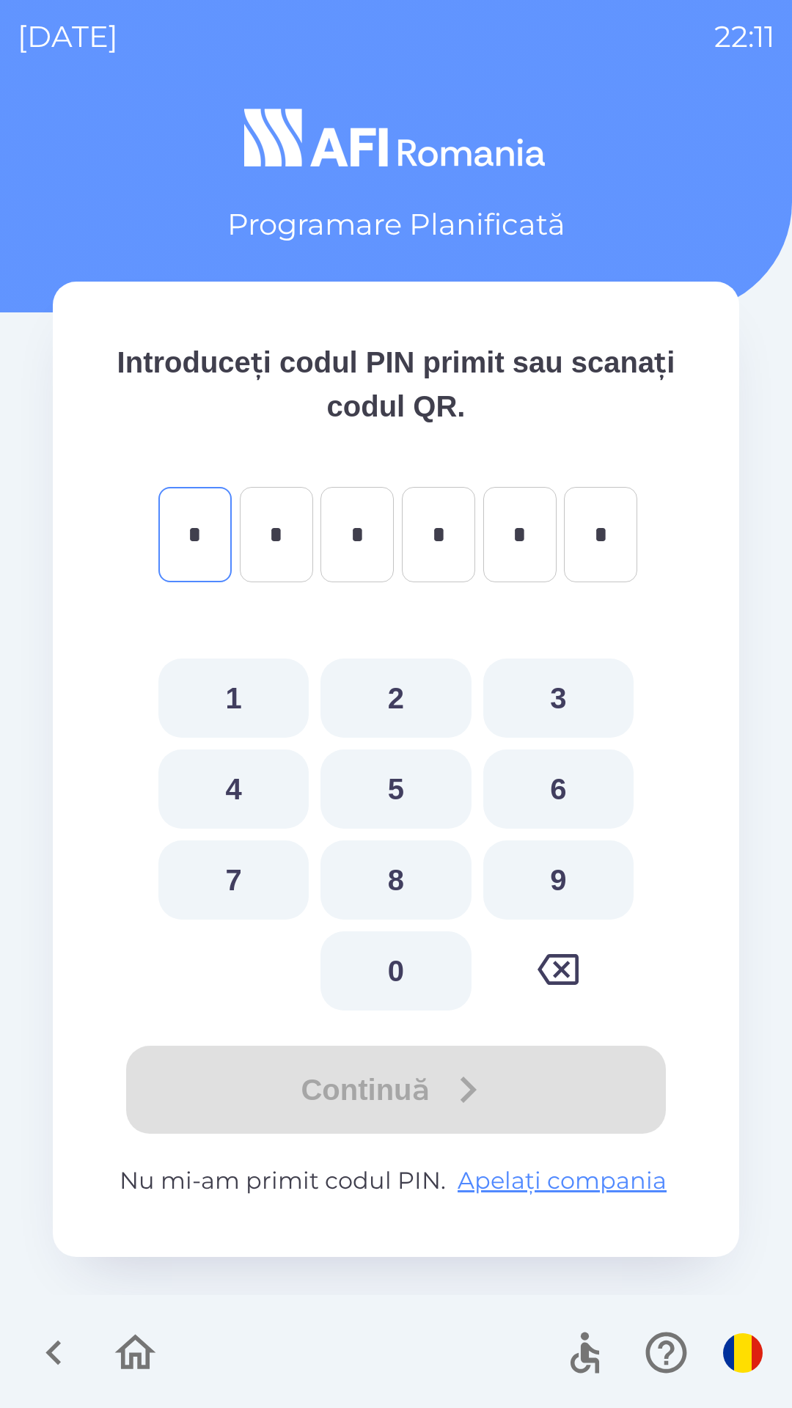
type input "*"
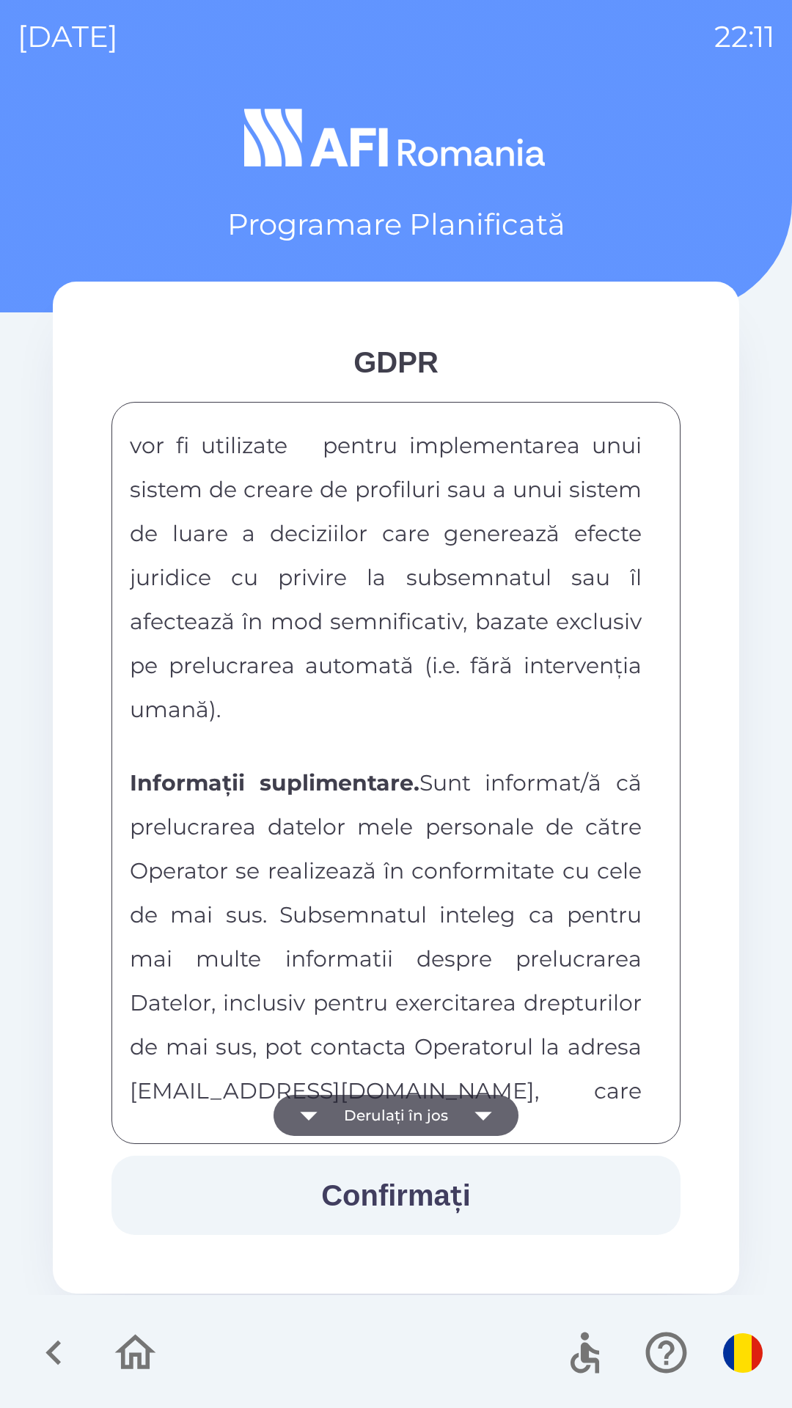
scroll to position [7713, 0]
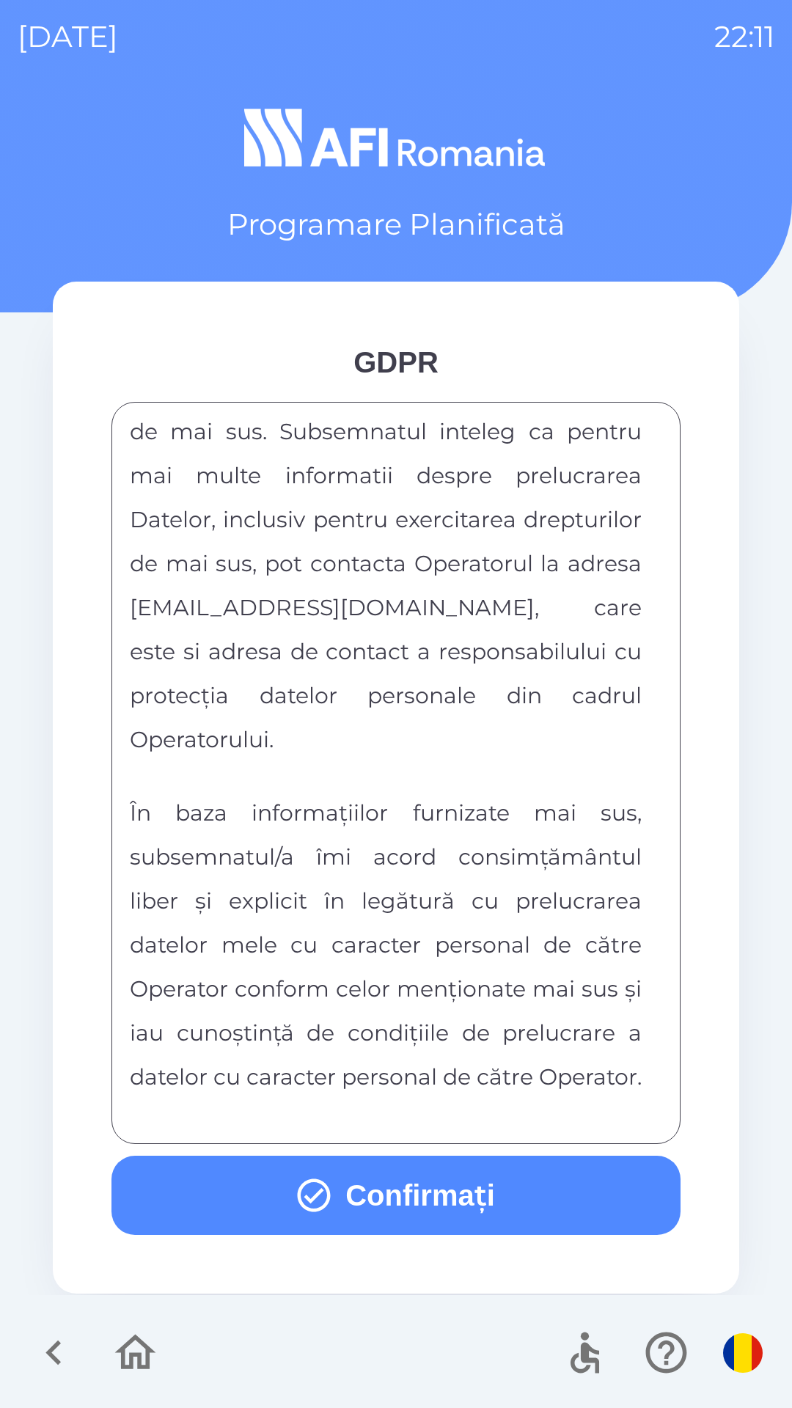
click at [503, 1186] on button "Confirmați" at bounding box center [395, 1195] width 569 height 79
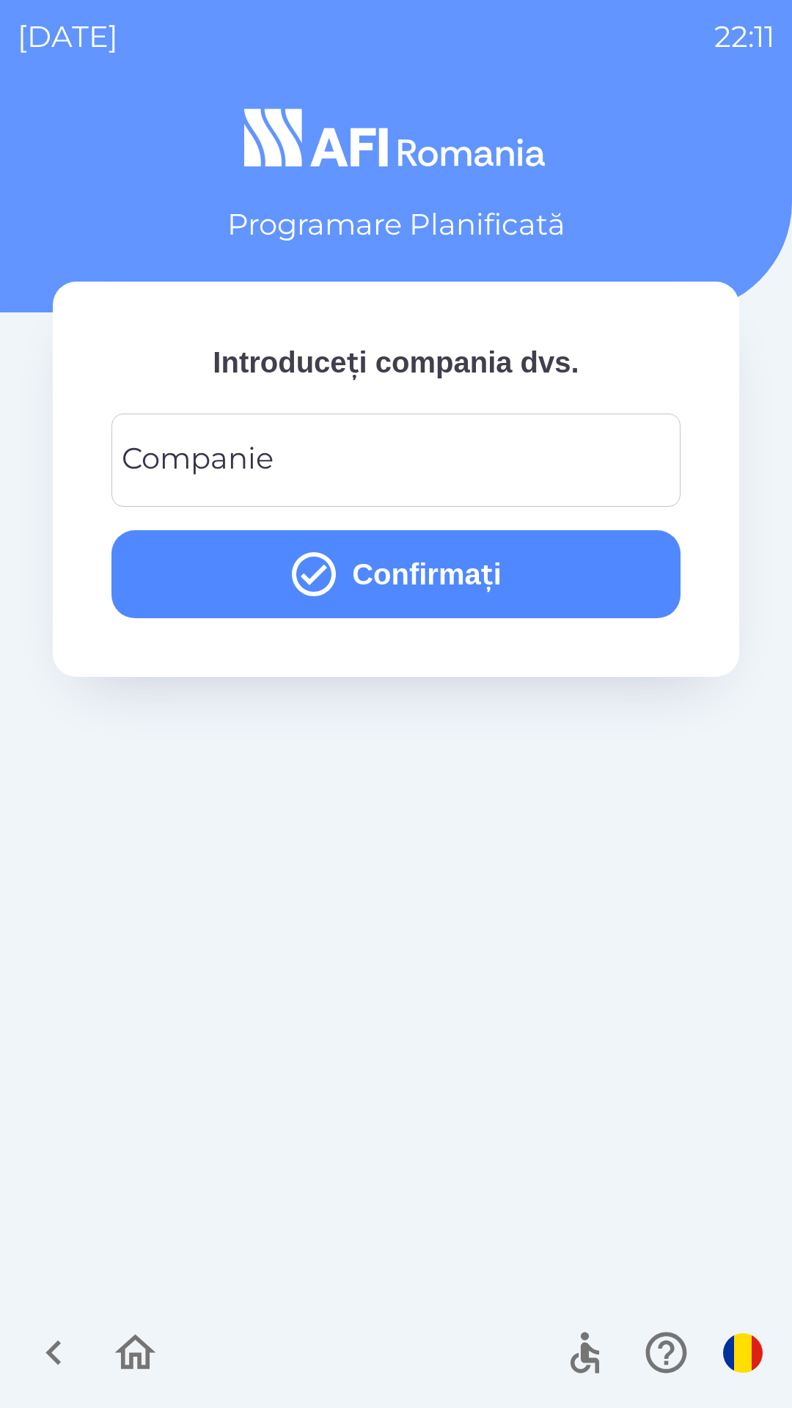
click at [520, 459] on input "Companie" at bounding box center [396, 460] width 534 height 58
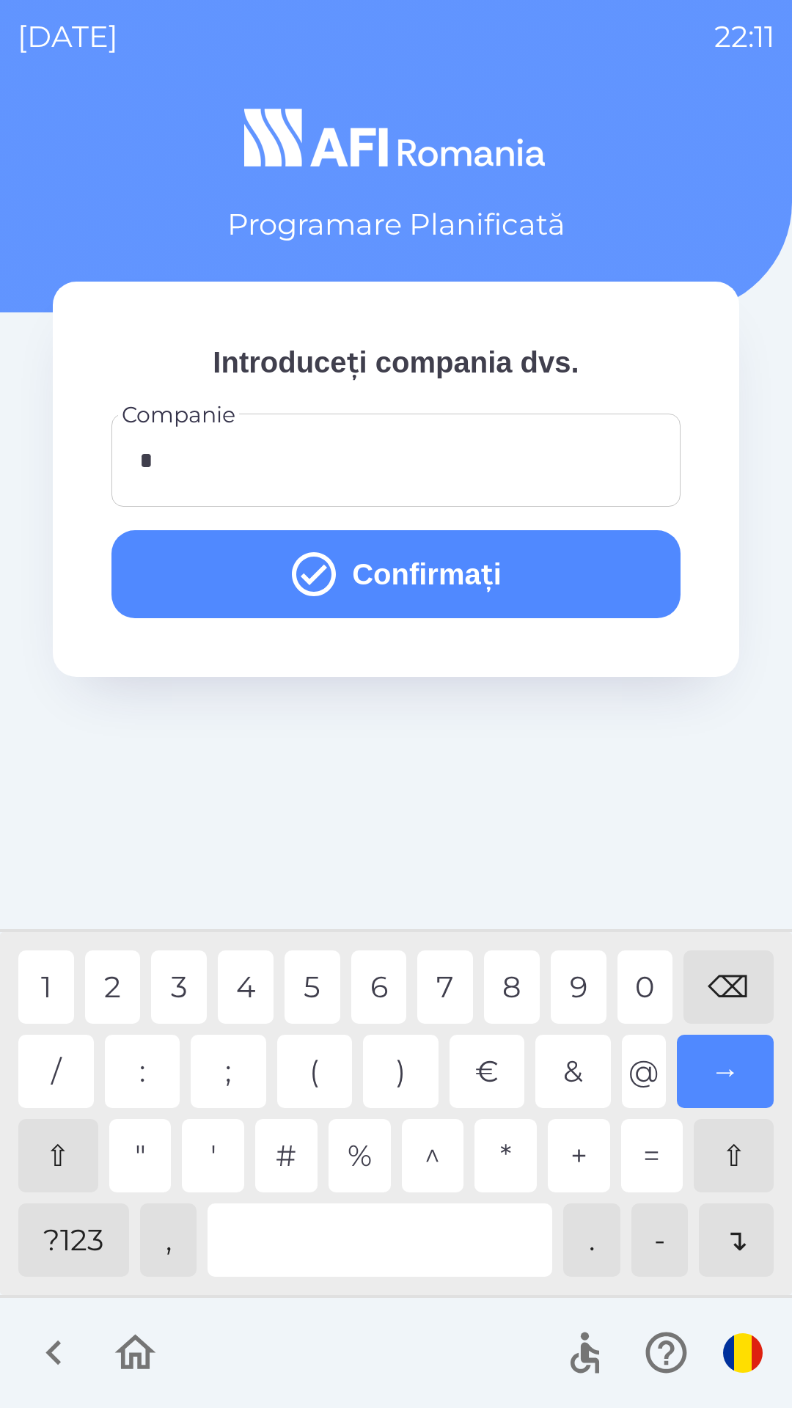
type input "**"
click at [445, 983] on div "7" at bounding box center [445, 986] width 56 height 73
click at [576, 565] on button "Confirmați" at bounding box center [395, 574] width 569 height 88
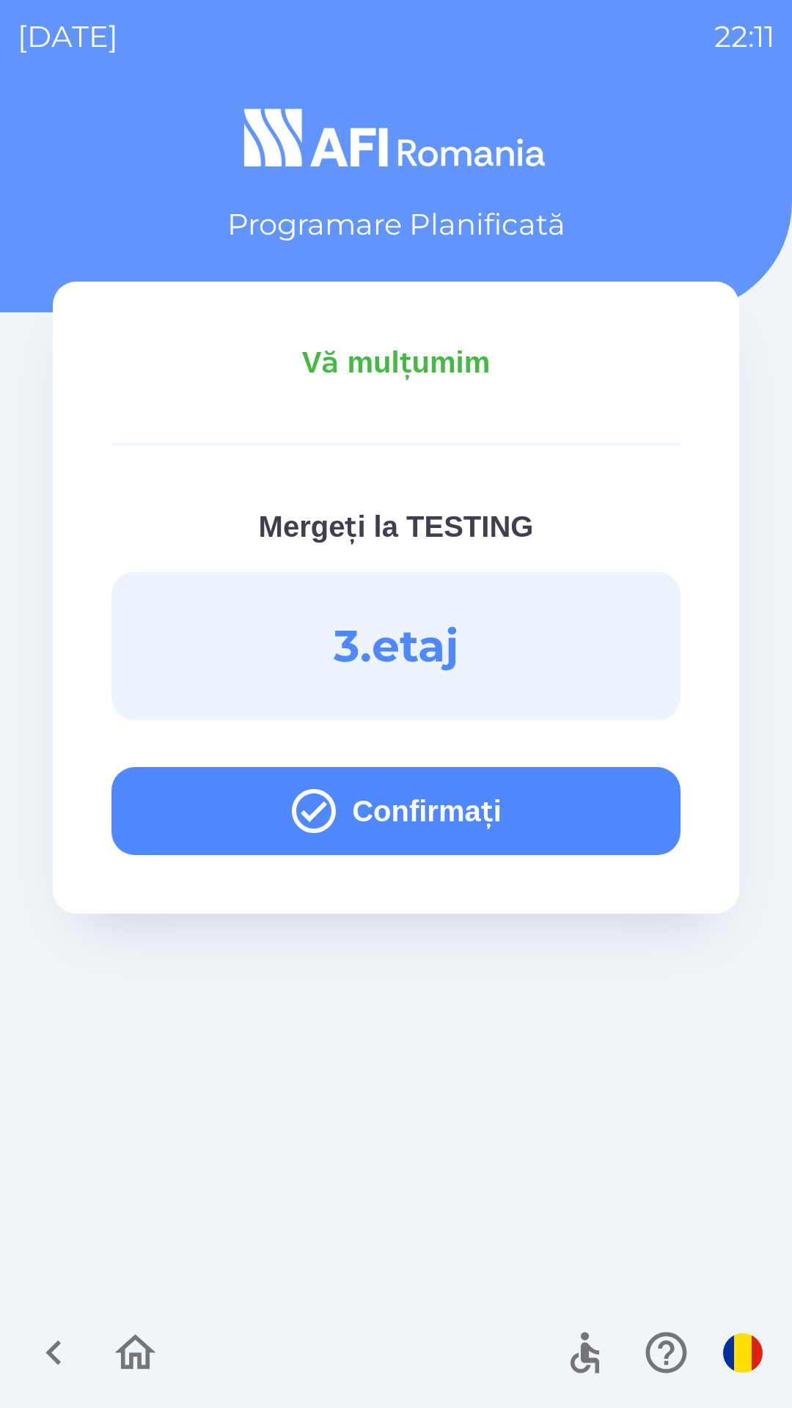
click at [596, 804] on button "Confirmați" at bounding box center [395, 811] width 569 height 88
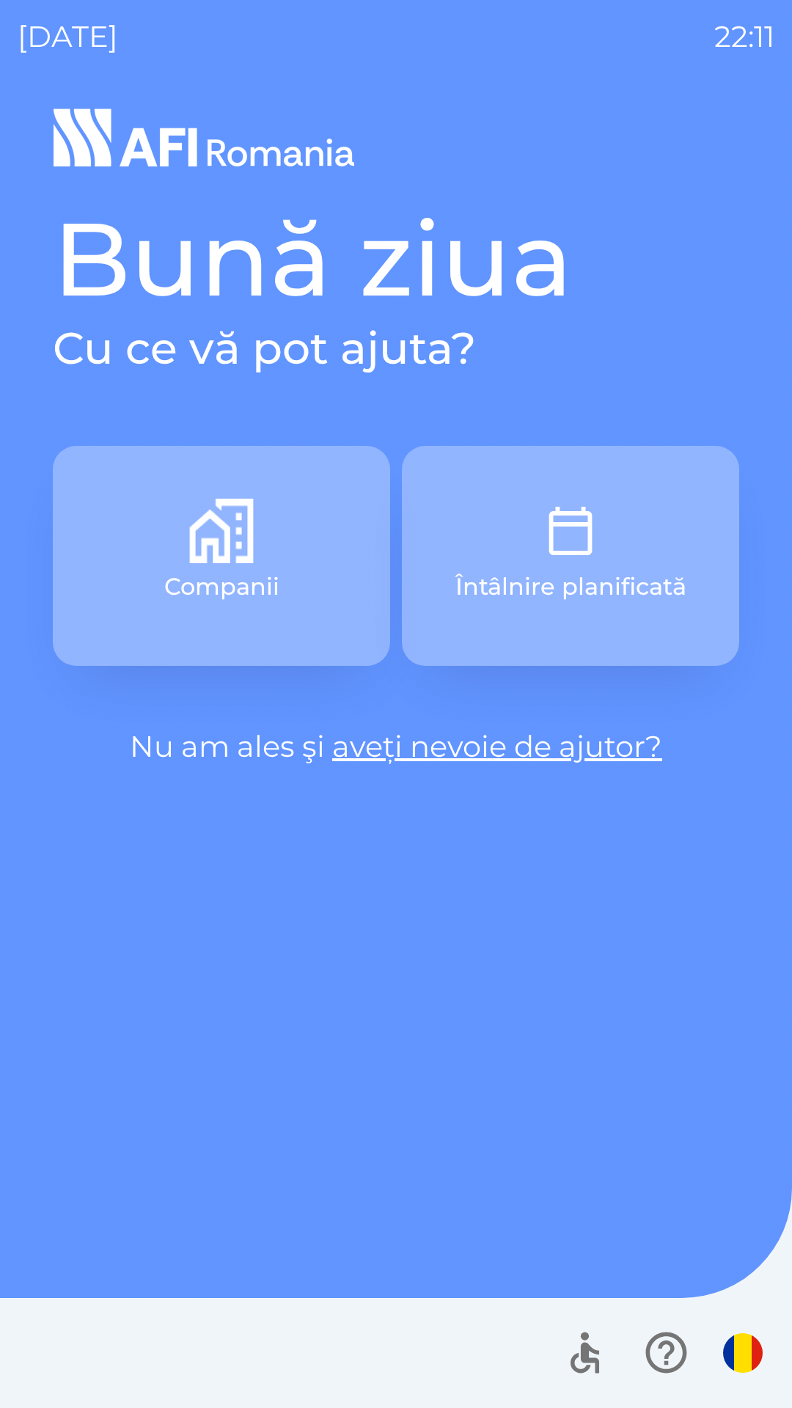
click at [626, 549] on button "Întâlnire planificată" at bounding box center [570, 556] width 337 height 220
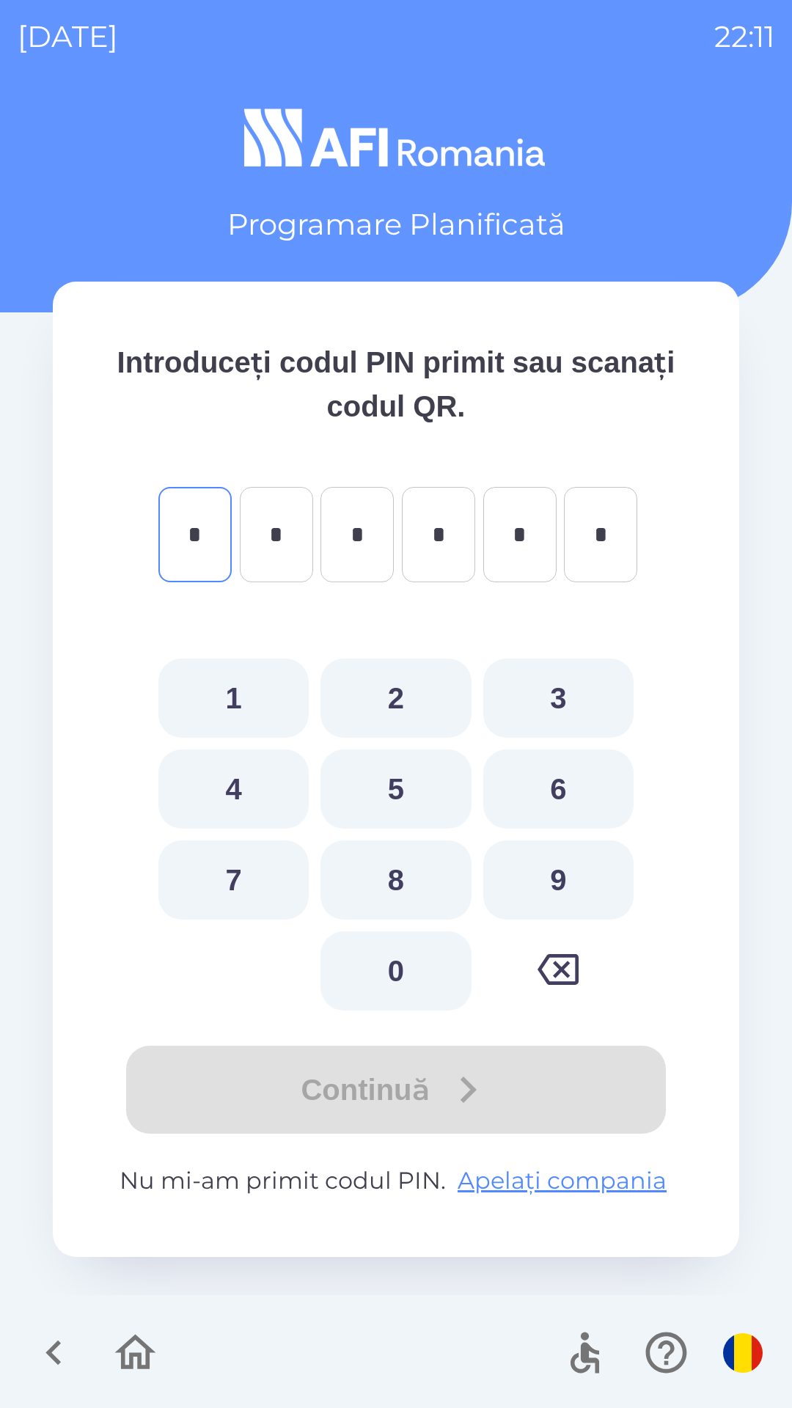
type input "*"
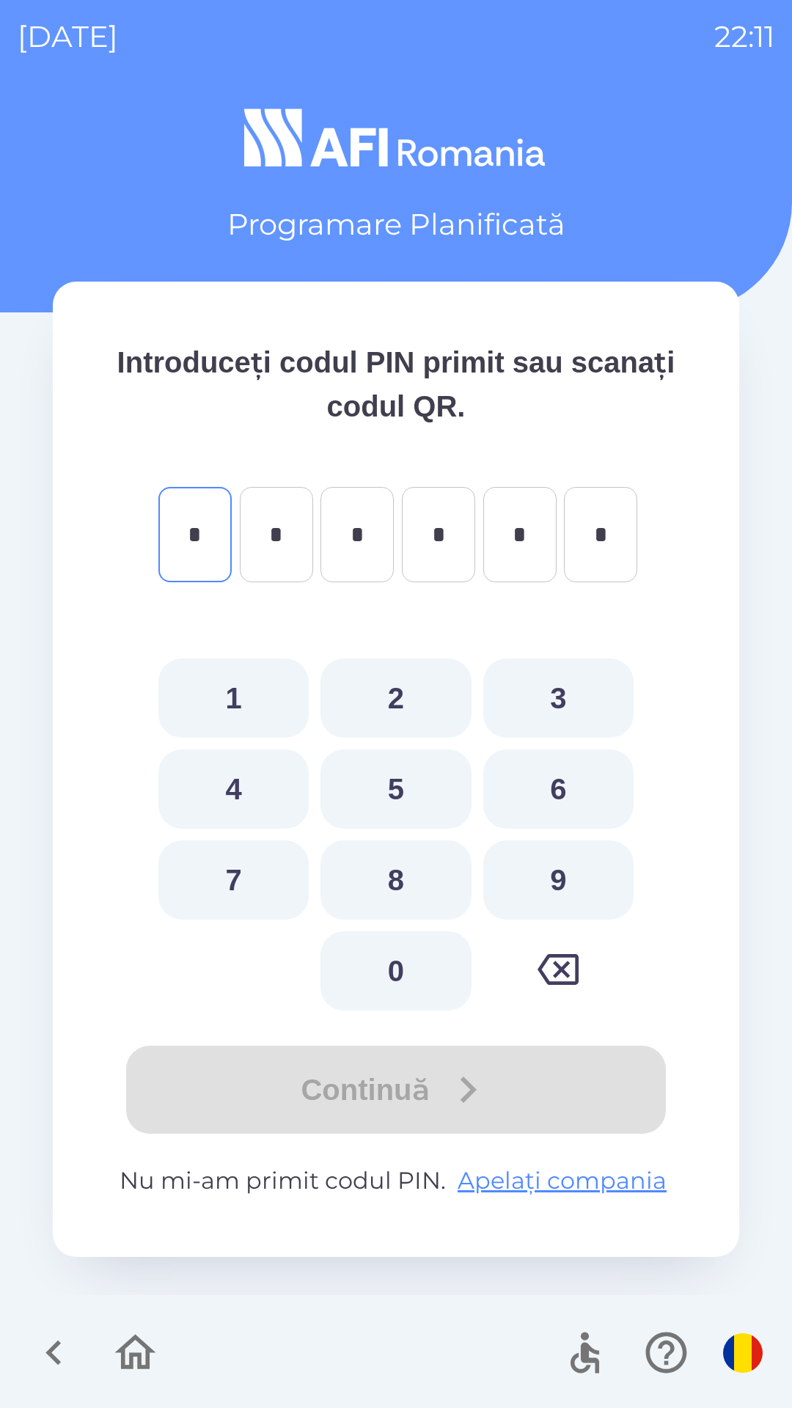
type input "*"
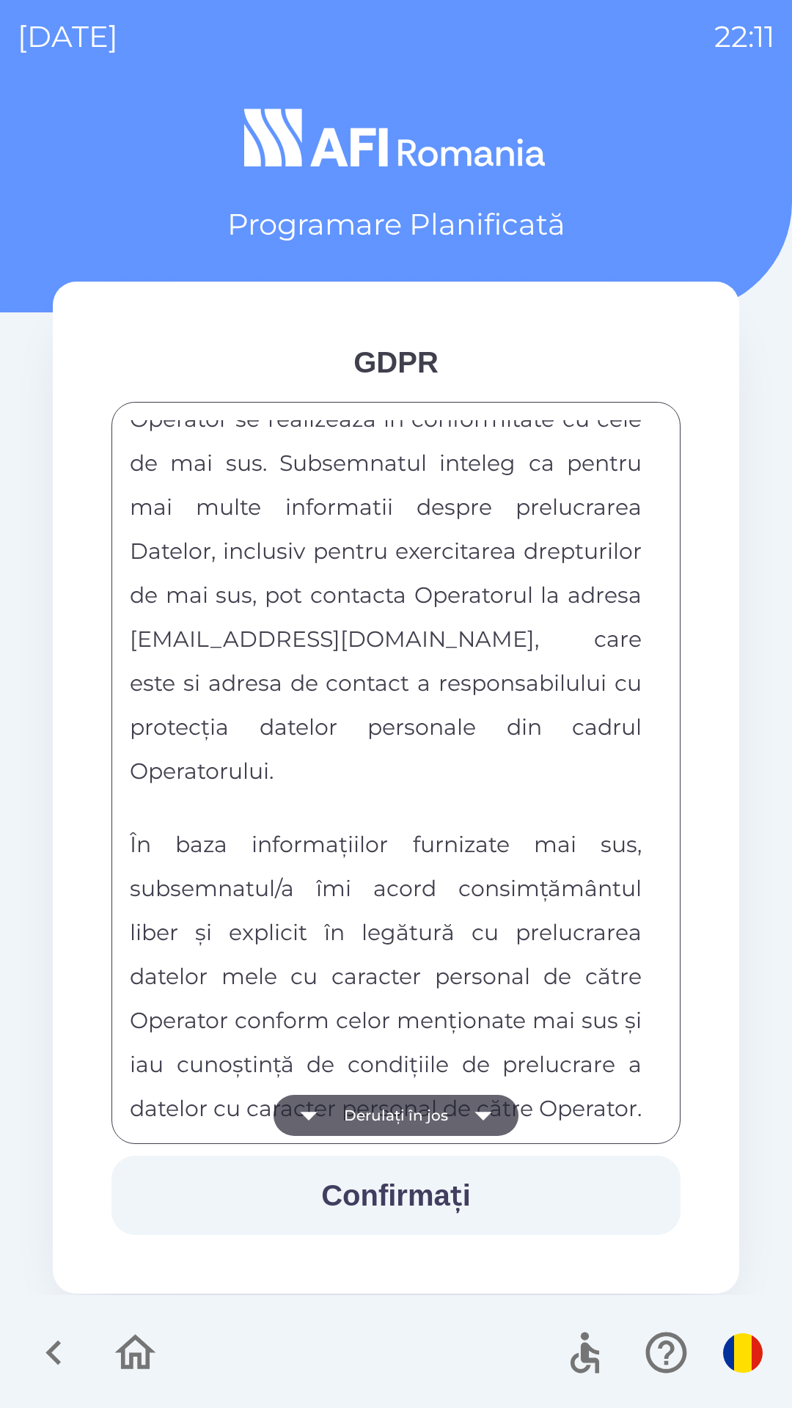
scroll to position [7713, 0]
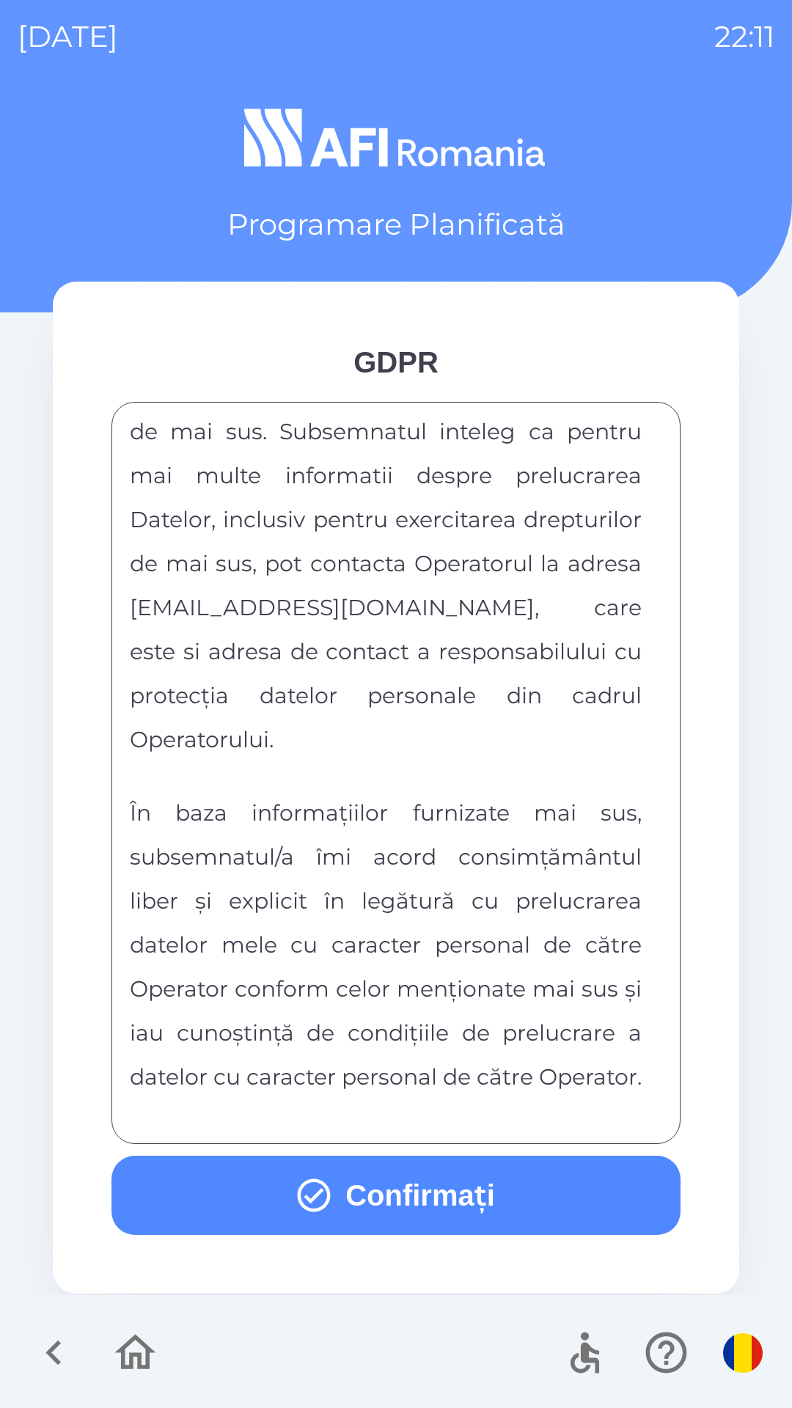
click at [461, 1216] on button "Confirmați" at bounding box center [395, 1195] width 569 height 79
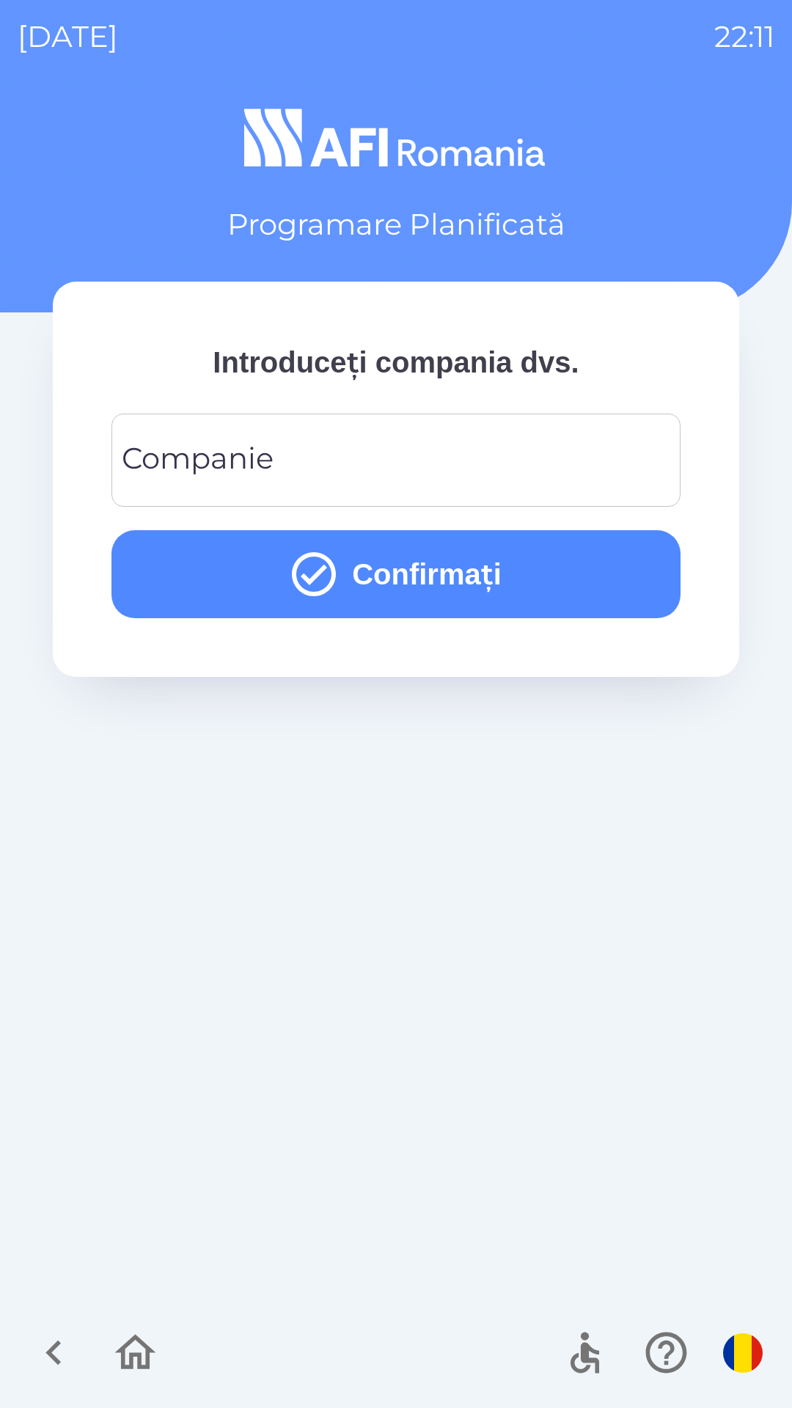
click at [354, 467] on input "Companie" at bounding box center [396, 460] width 534 height 58
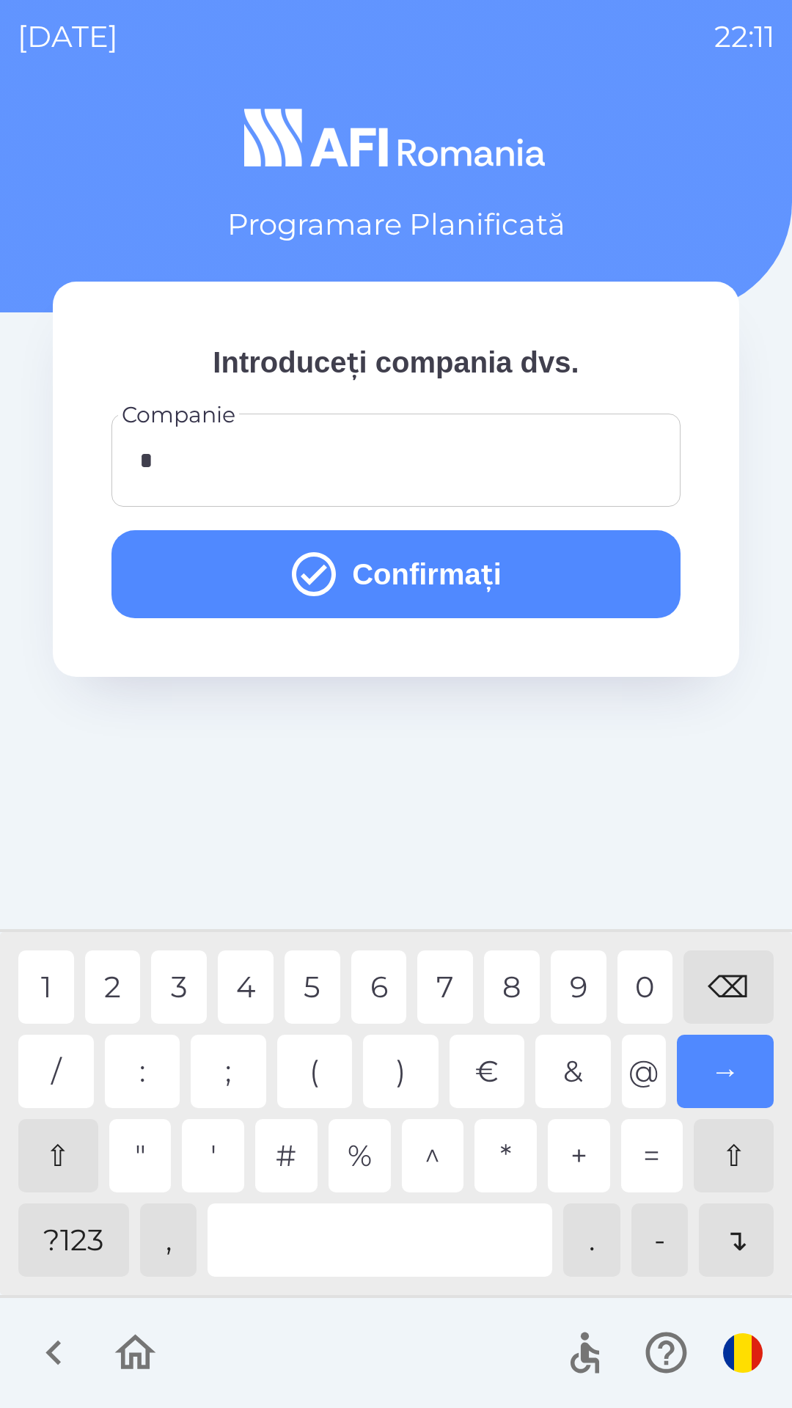
type input "**"
click at [521, 971] on div "8" at bounding box center [512, 986] width 56 height 73
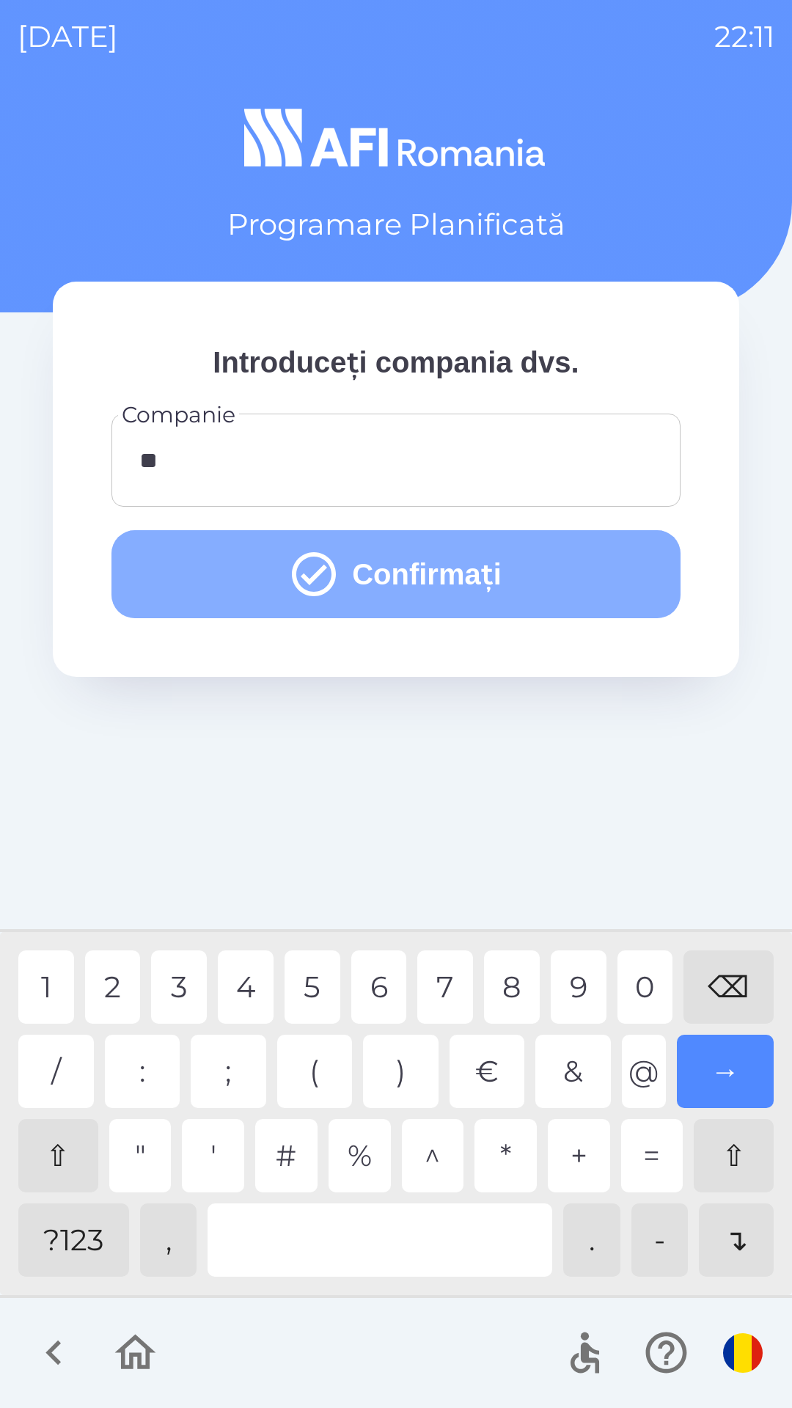
click at [628, 587] on button "Confirmați" at bounding box center [395, 574] width 569 height 88
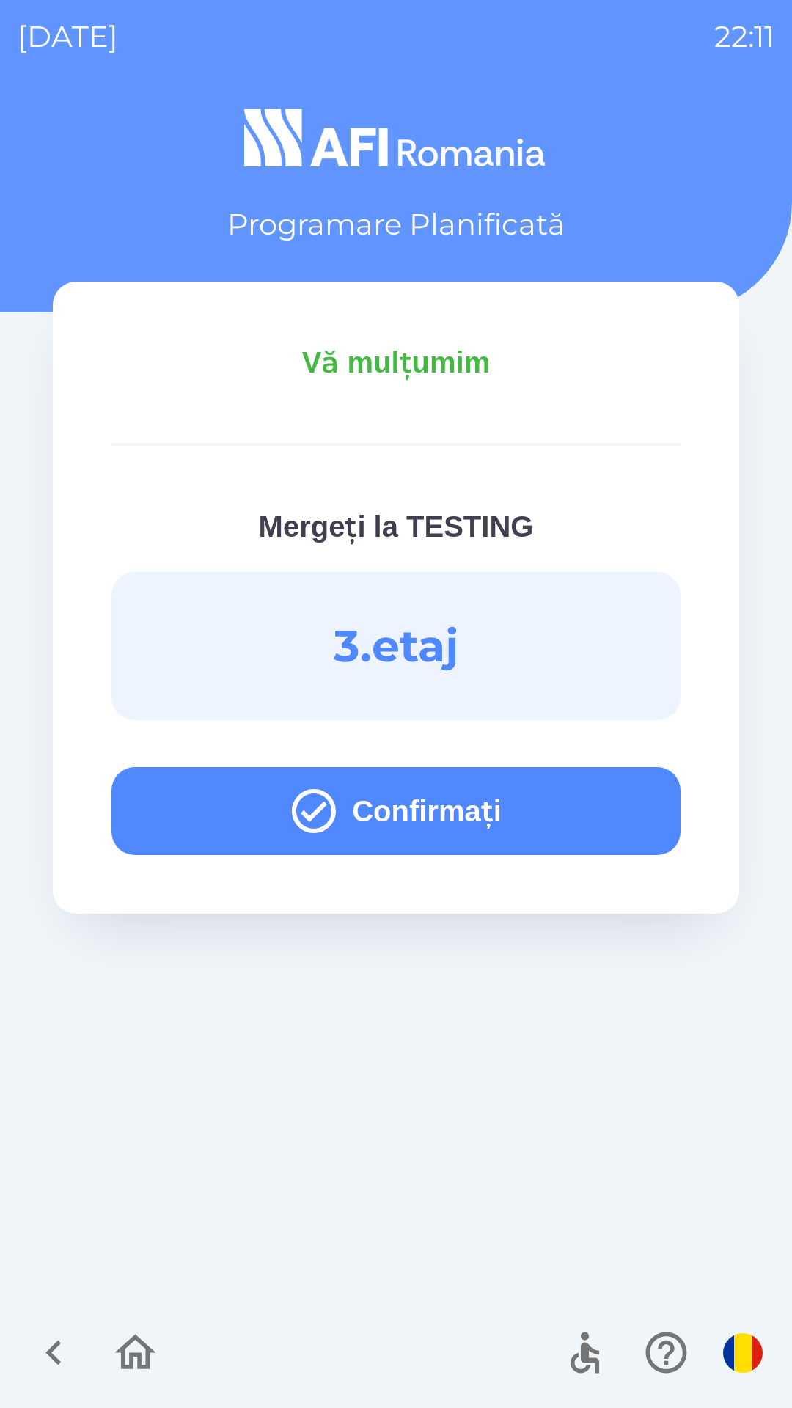
click at [606, 796] on button "Confirmați" at bounding box center [395, 811] width 569 height 88
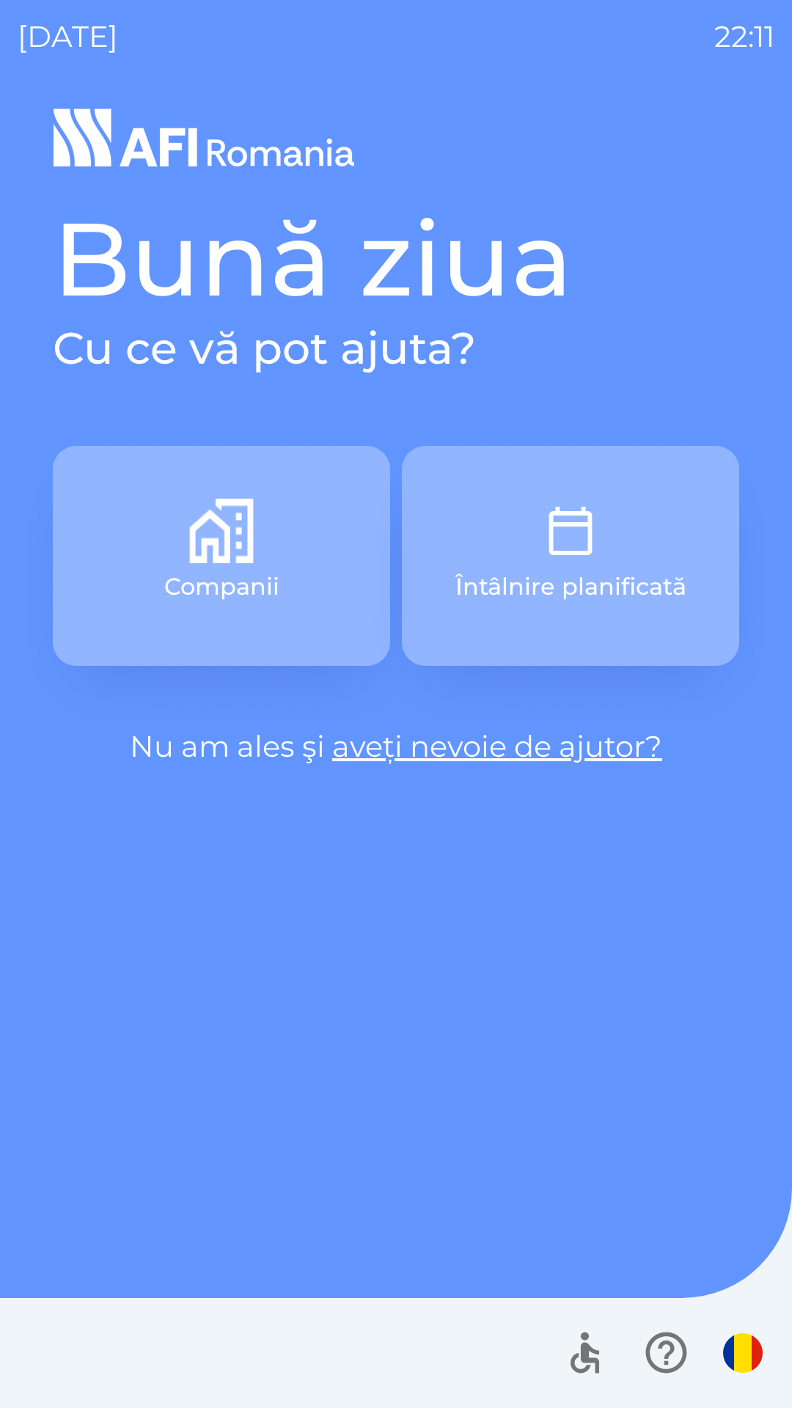
click at [642, 526] on button "Întâlnire planificată" at bounding box center [570, 556] width 337 height 220
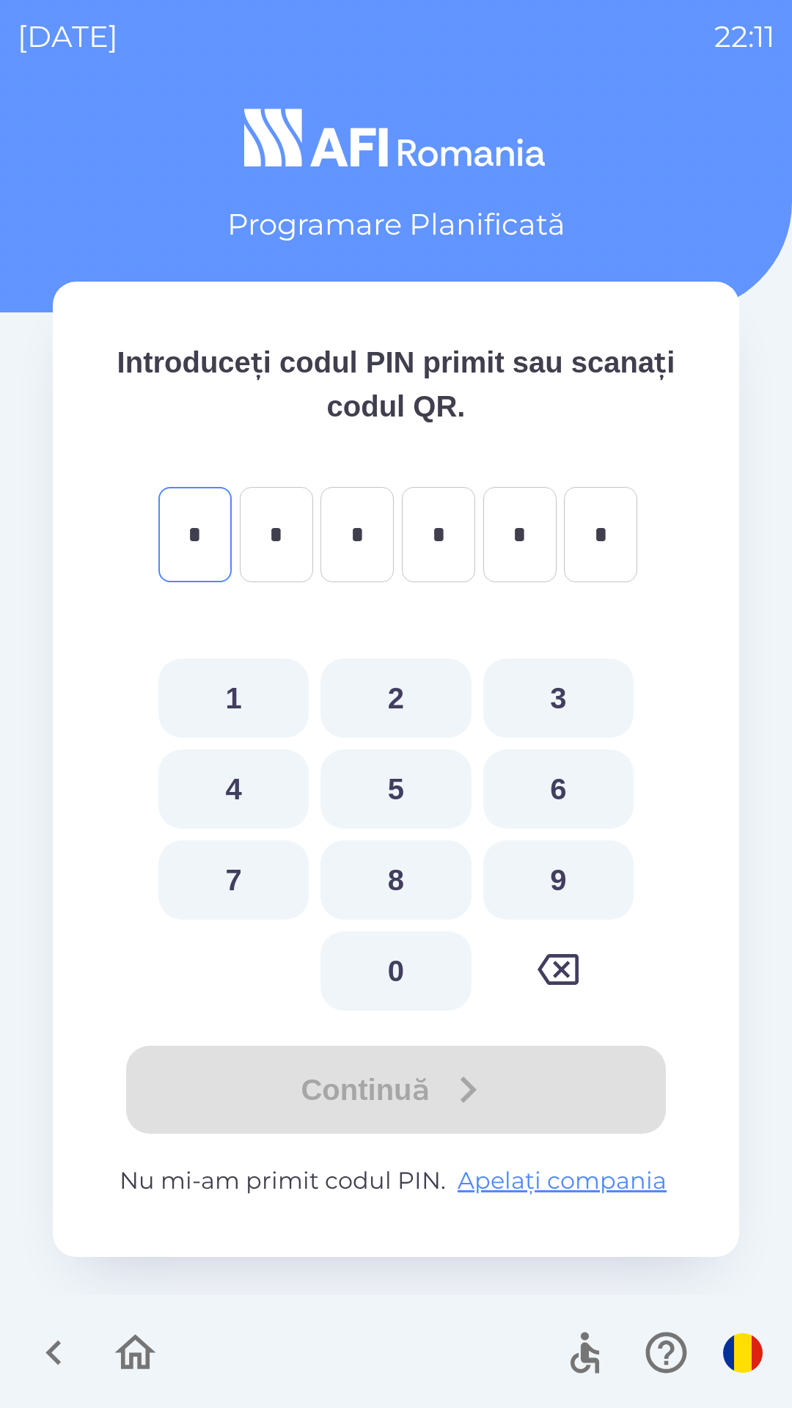
type input "*"
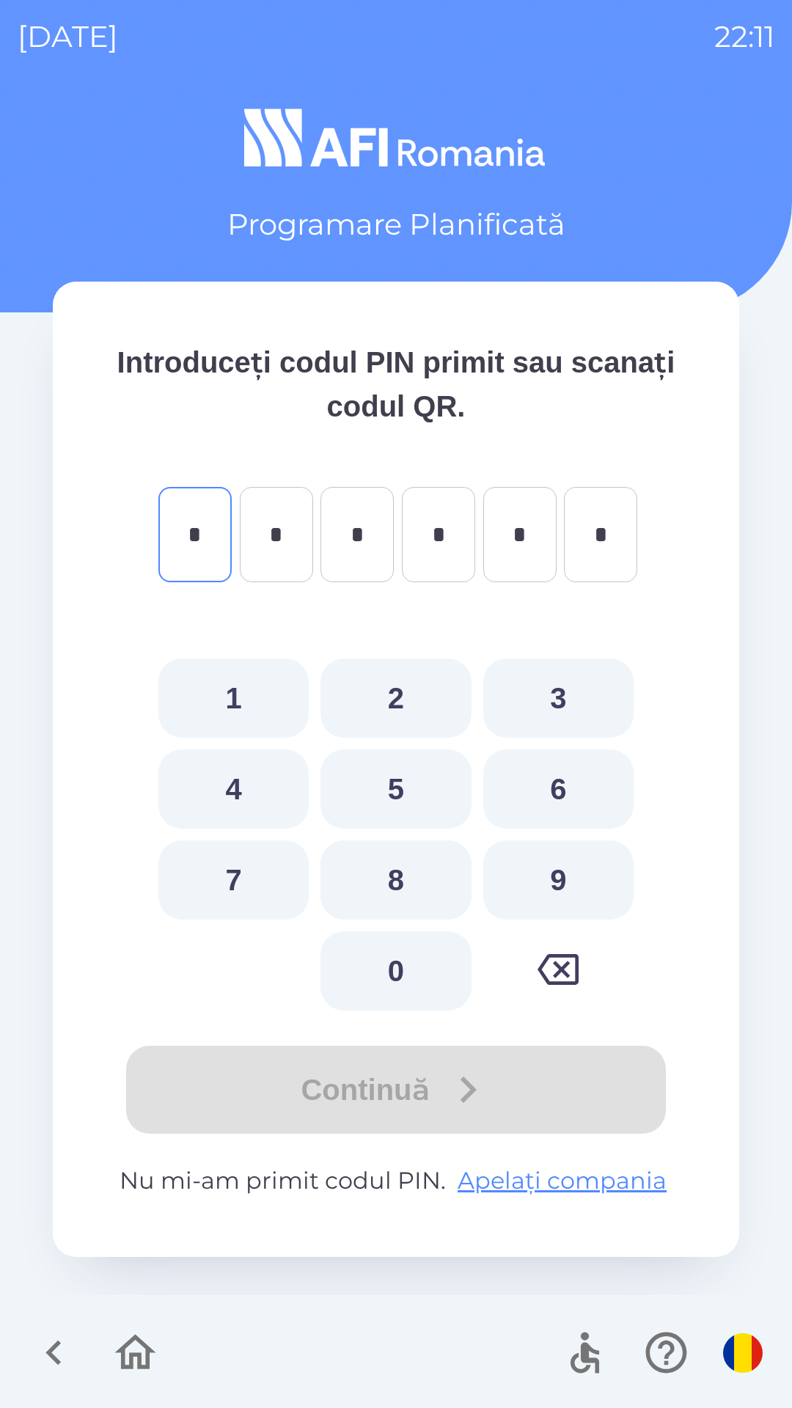
type input "*"
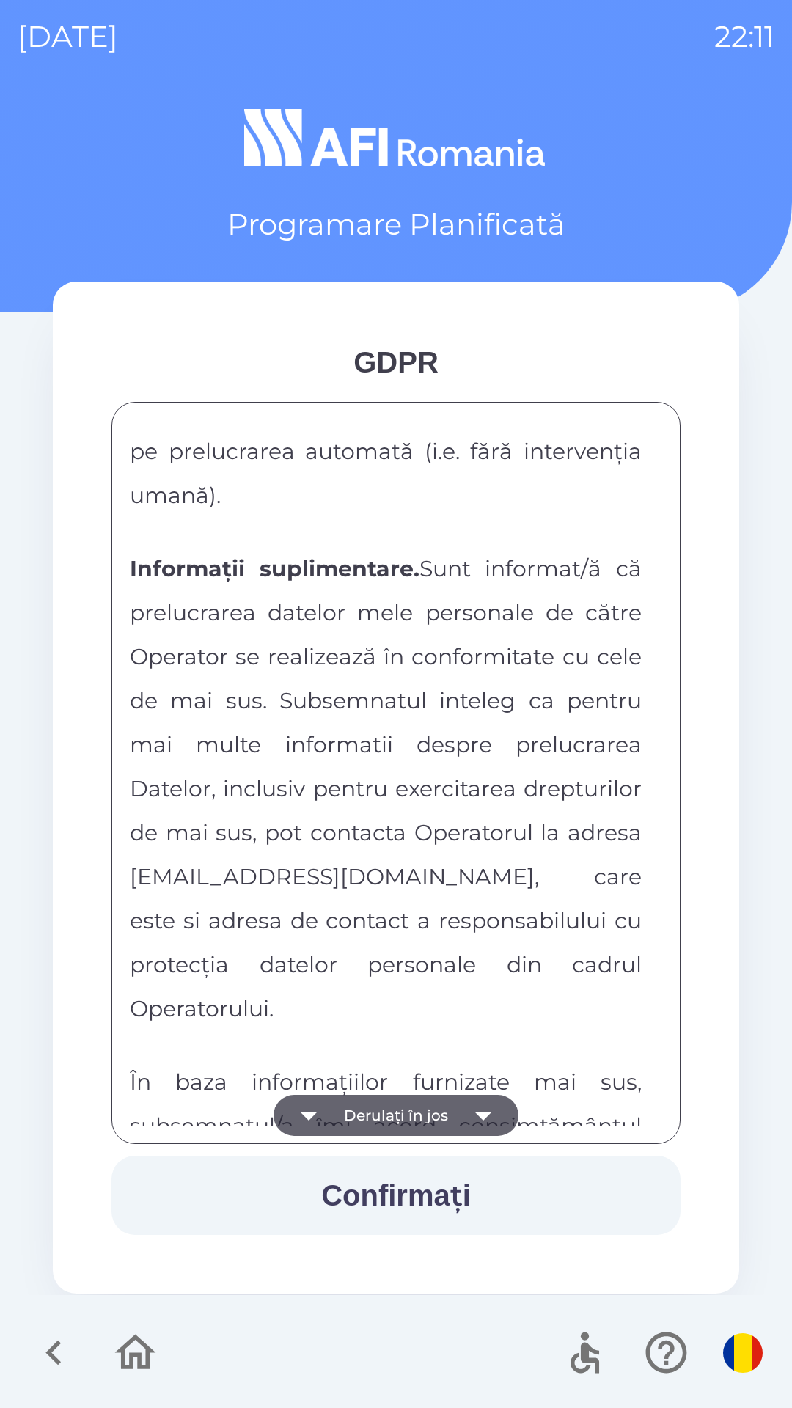
scroll to position [7713, 0]
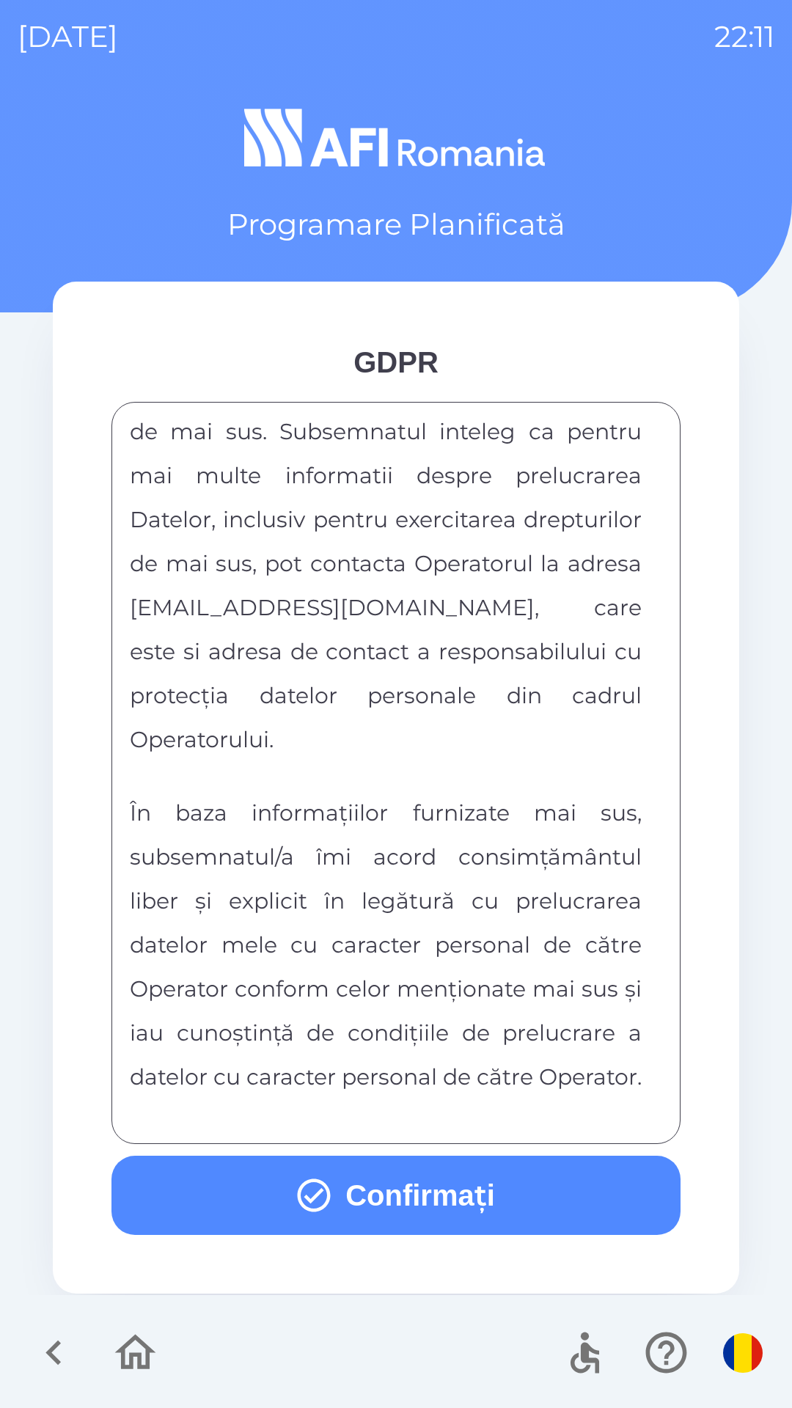
click at [408, 1196] on button "Confirmați" at bounding box center [395, 1195] width 569 height 79
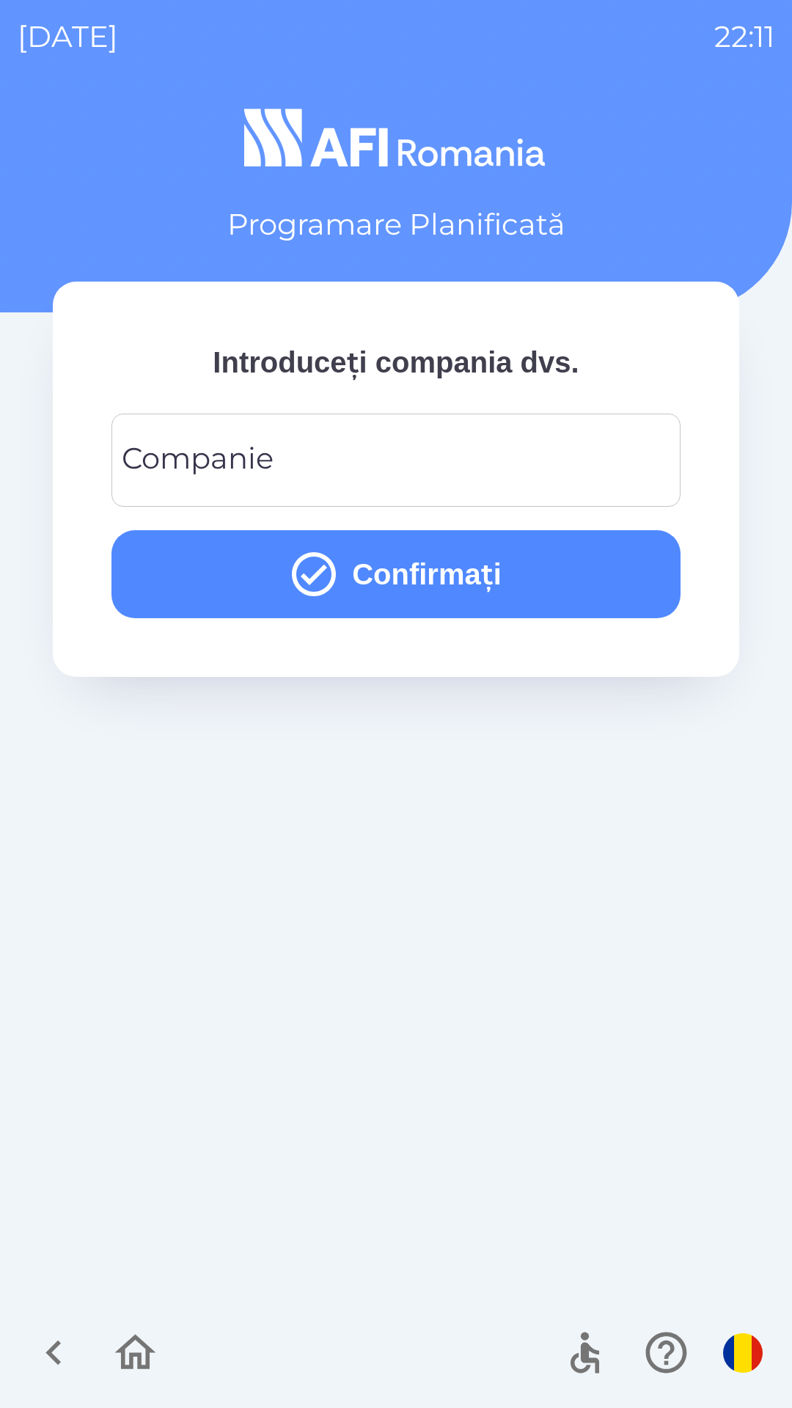
click at [532, 447] on input "Companie" at bounding box center [396, 460] width 534 height 58
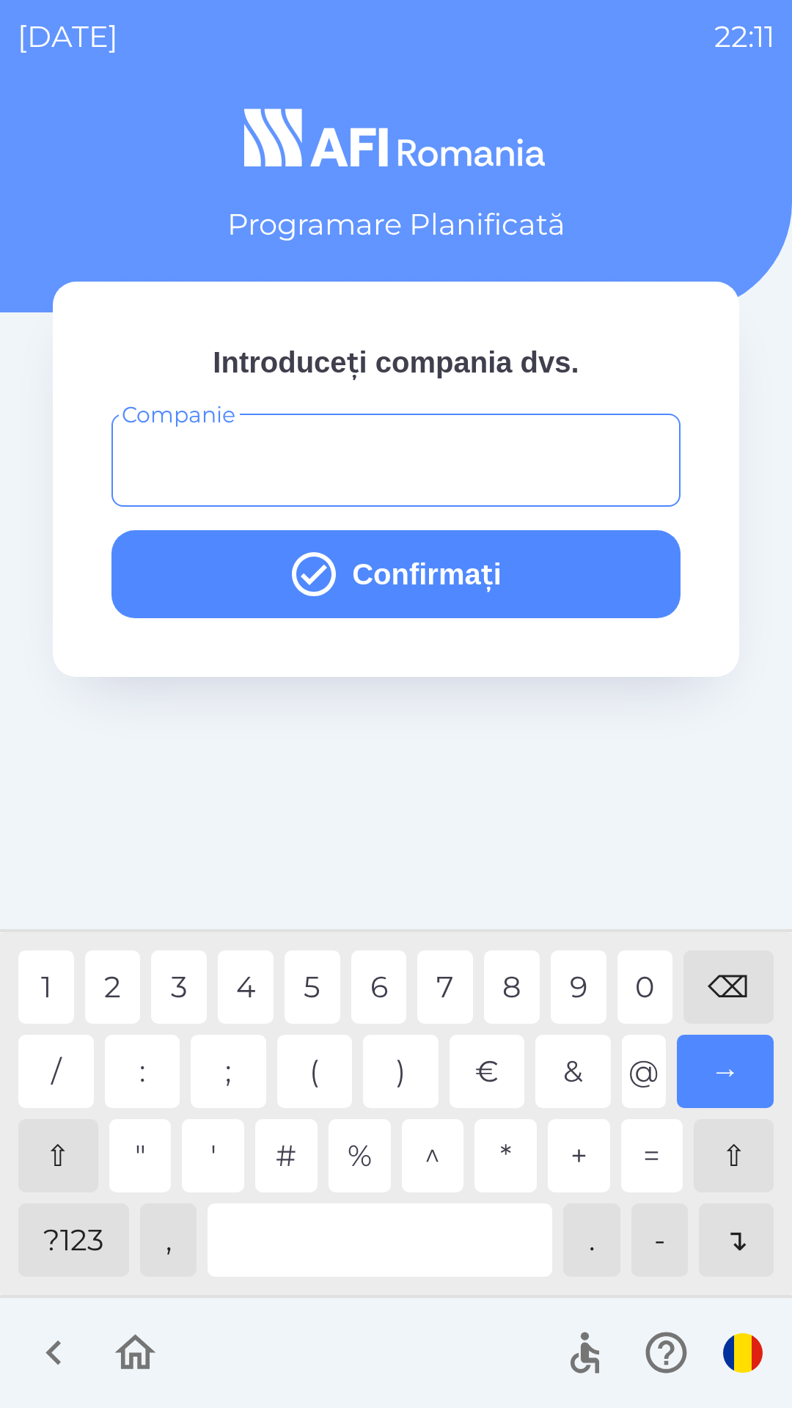
click at [85, 1238] on div "?123" at bounding box center [73, 1239] width 111 height 73
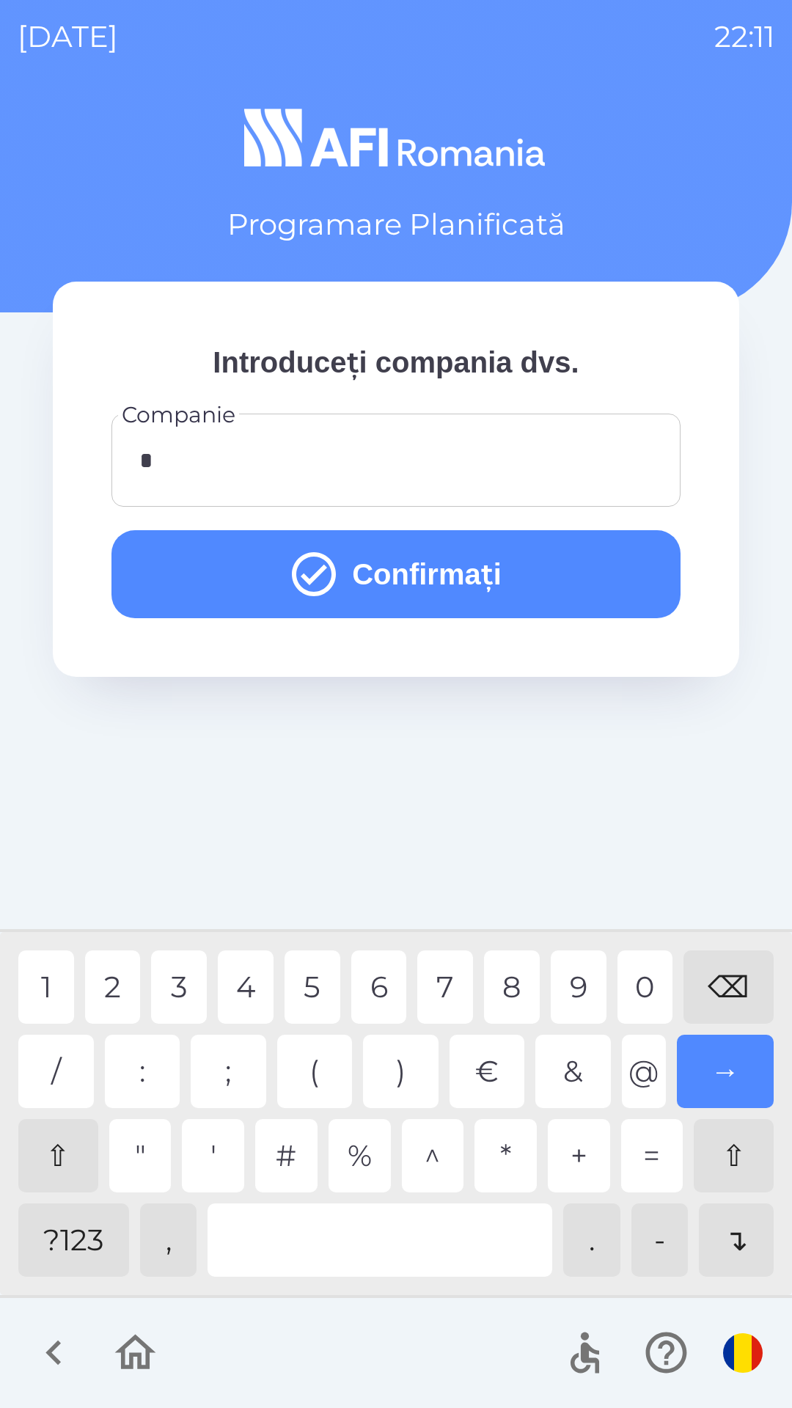
type input "**"
click at [582, 568] on button "Confirmați" at bounding box center [395, 574] width 569 height 88
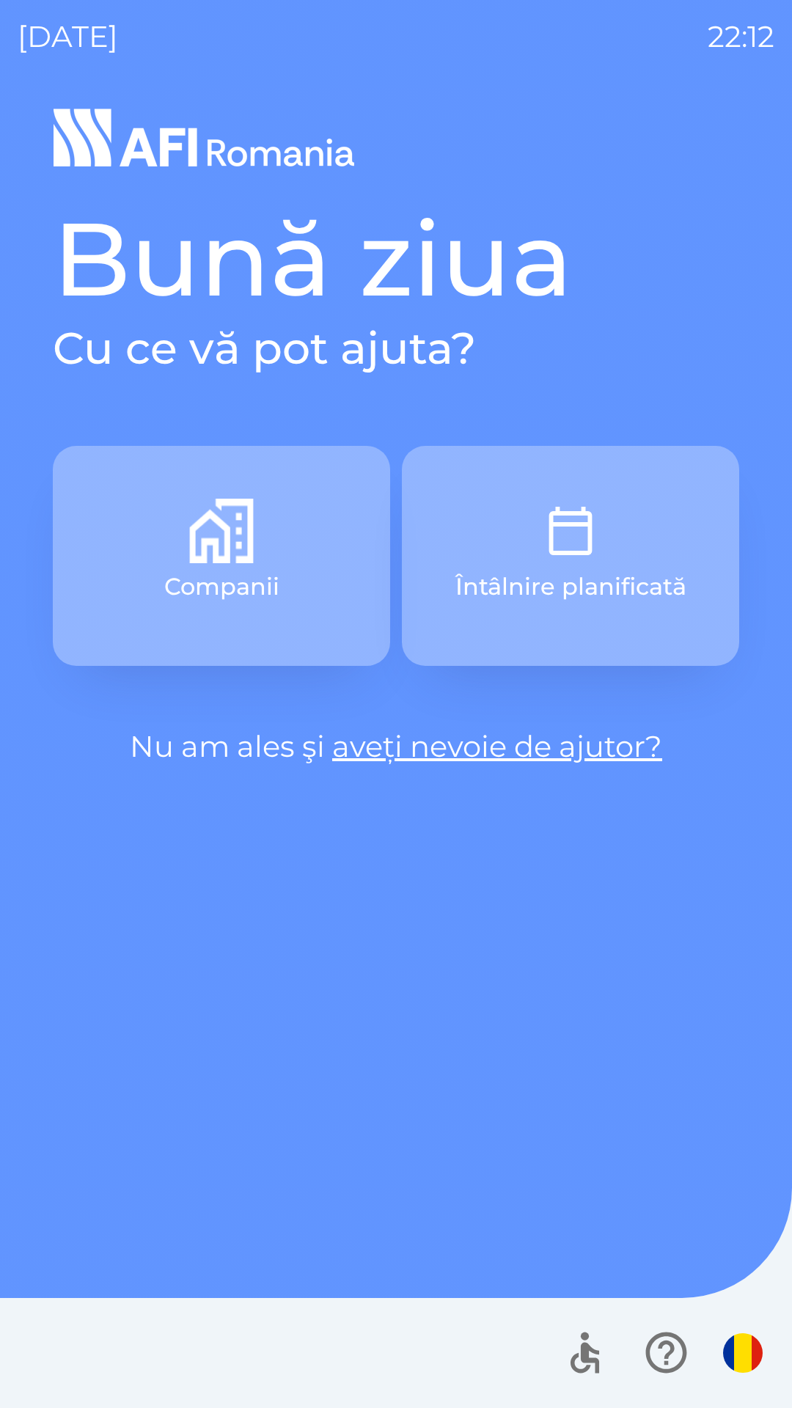
click at [624, 569] on p "Întâlnire planificată" at bounding box center [570, 586] width 231 height 35
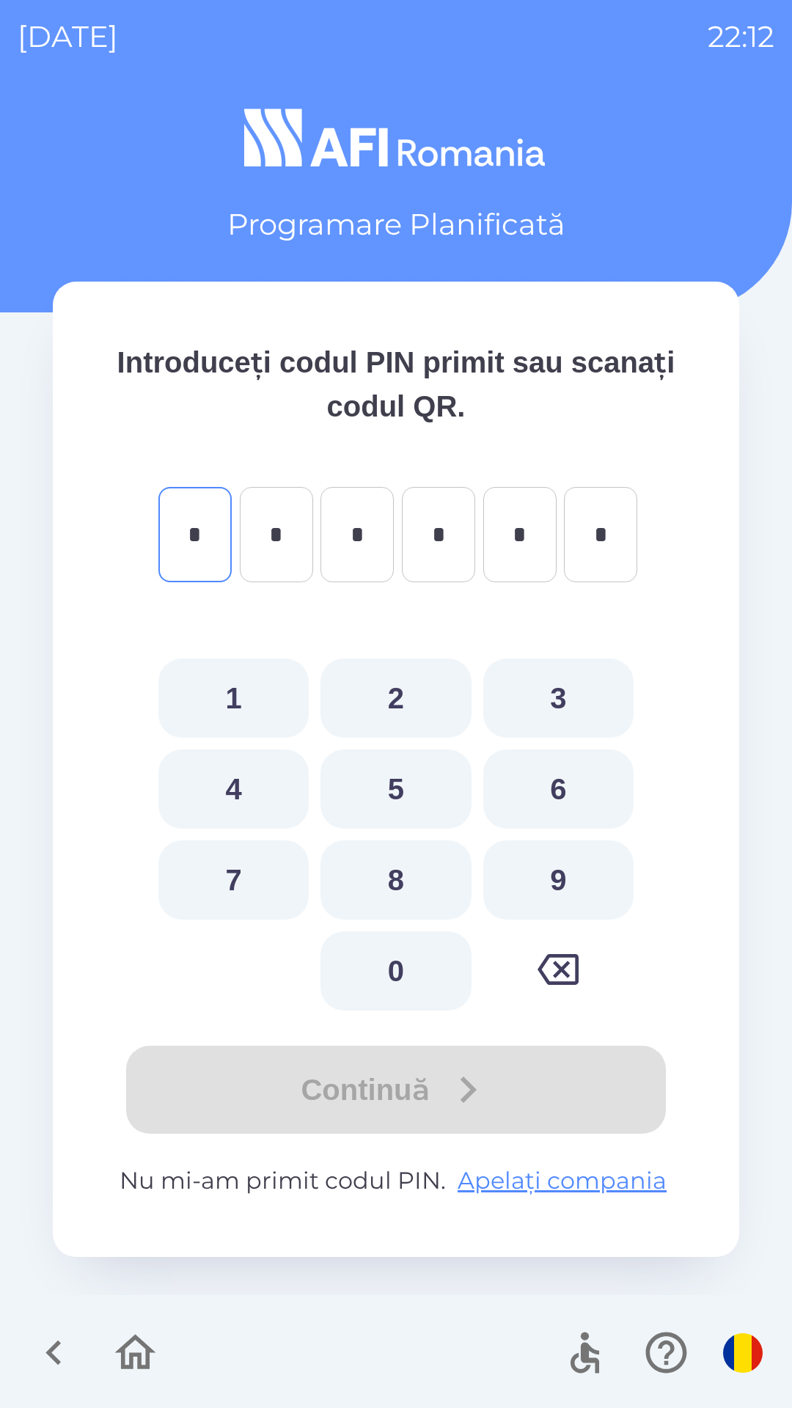
type input "*"
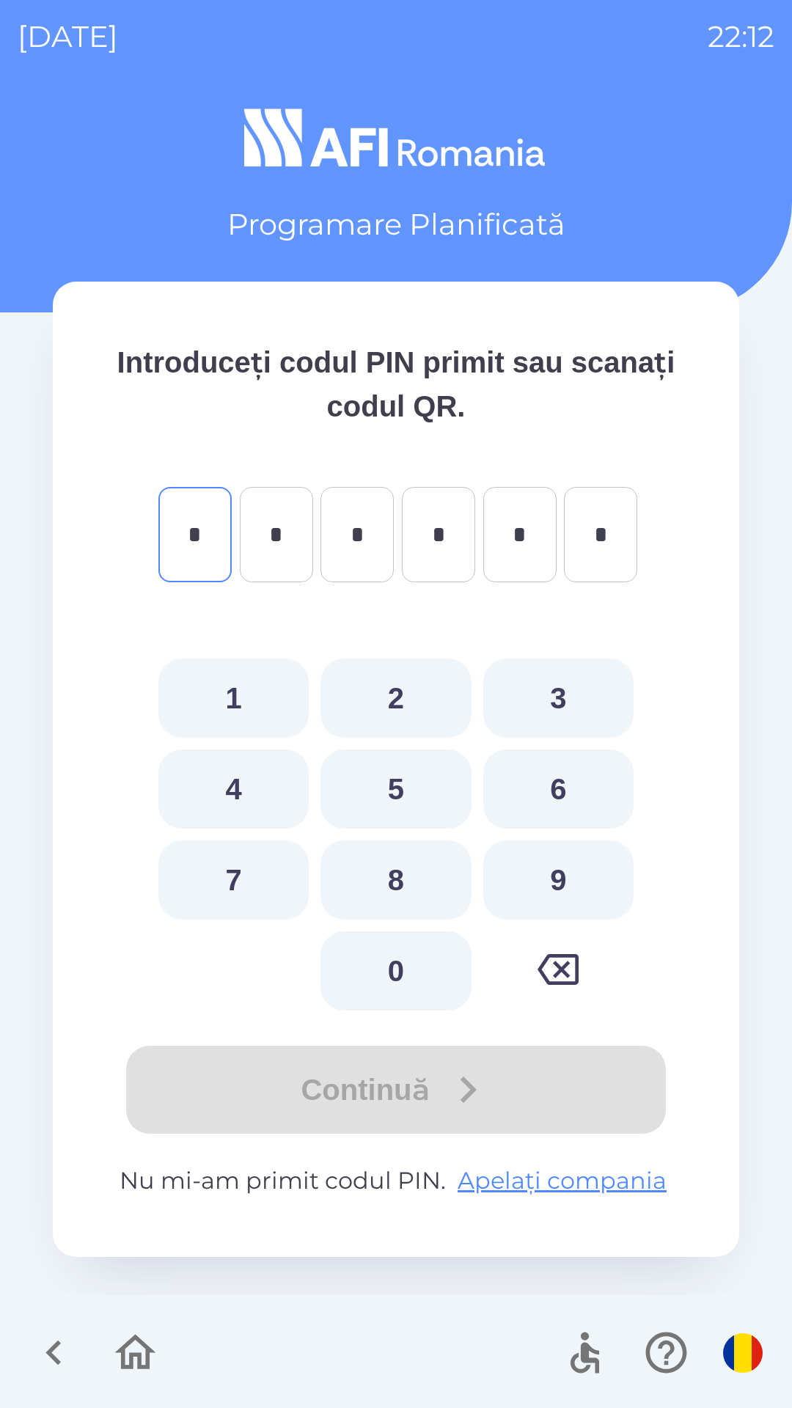
type input "*"
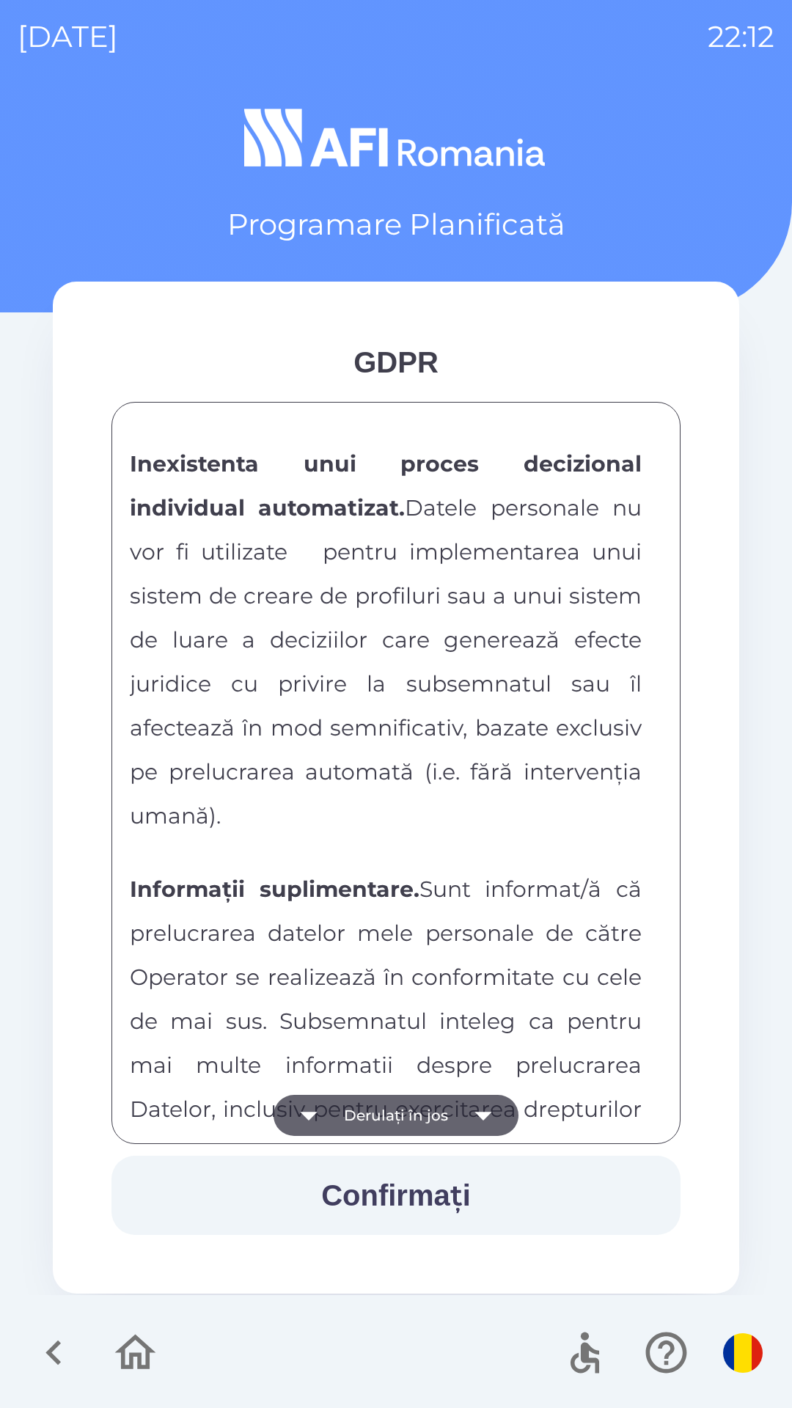
scroll to position [7713, 0]
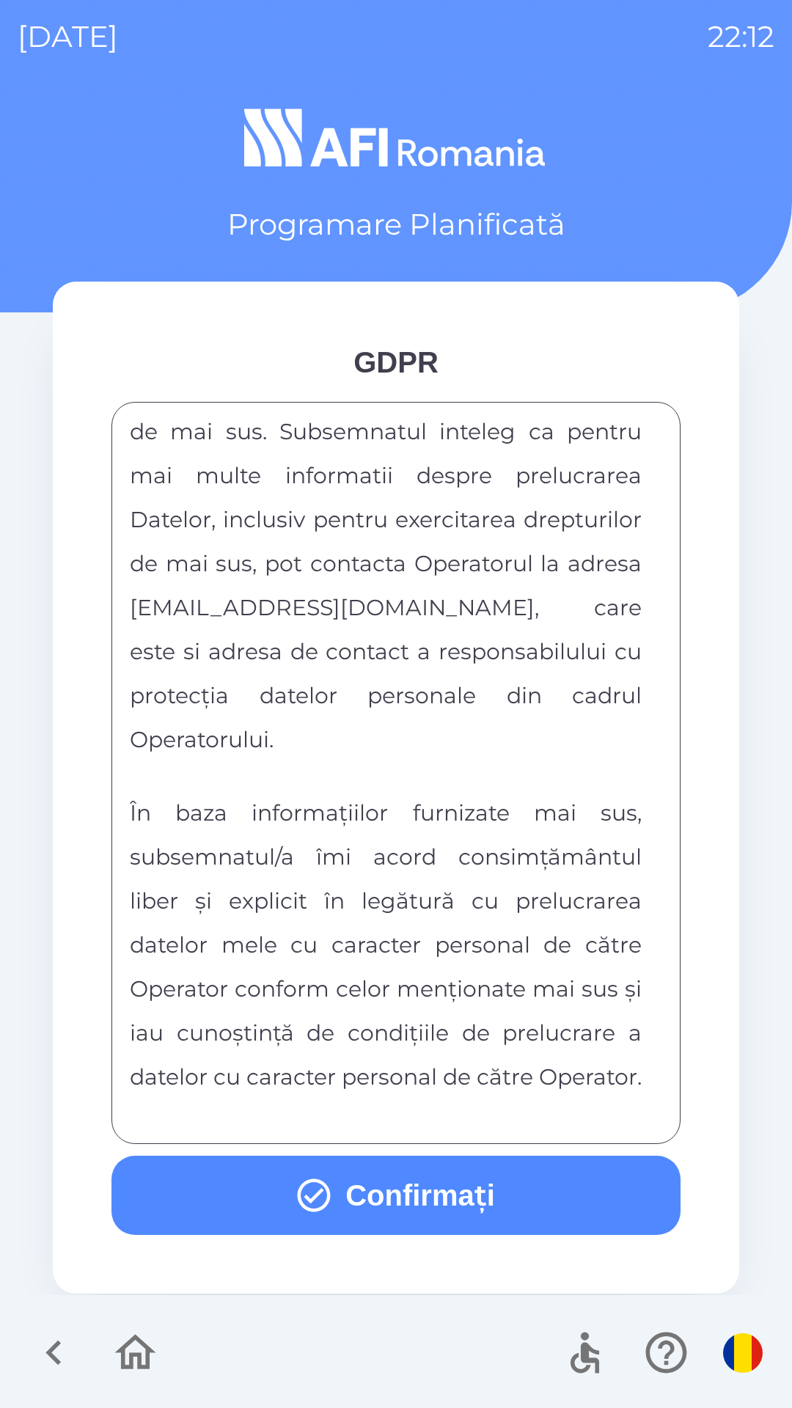
click at [433, 1179] on button "Confirmați" at bounding box center [395, 1195] width 569 height 79
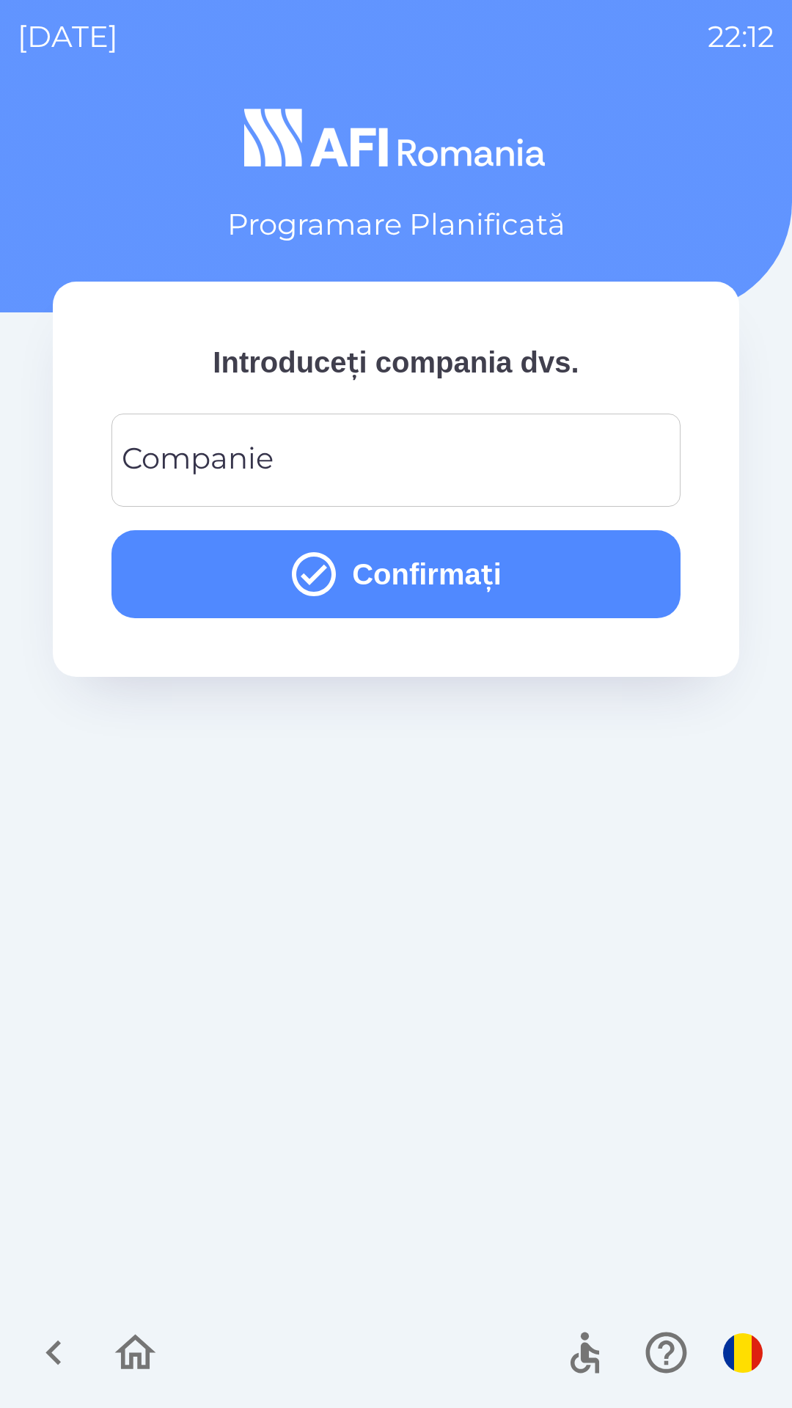
click at [524, 464] on input "Companie" at bounding box center [396, 460] width 534 height 58
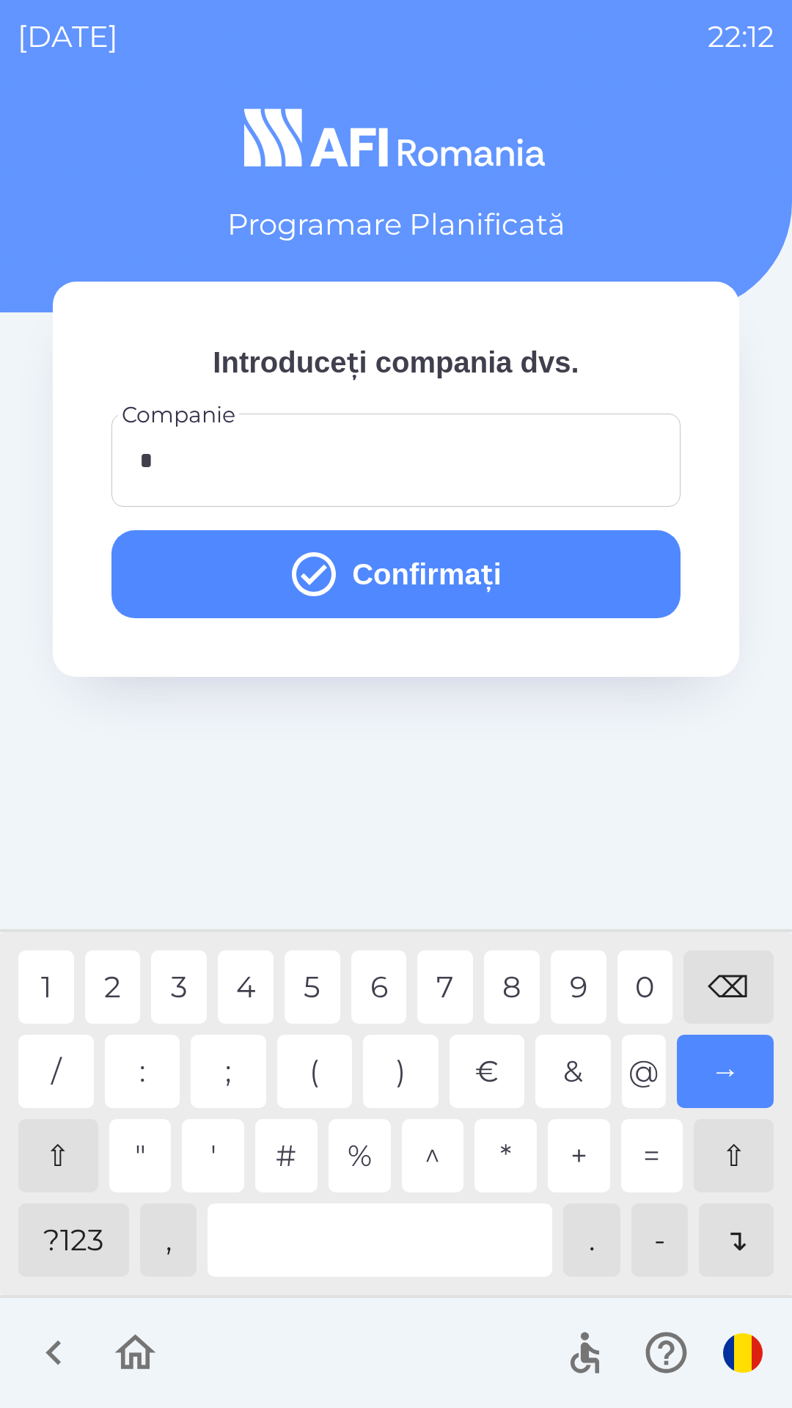
click at [101, 1000] on div "2" at bounding box center [113, 986] width 56 height 73
type input "**"
click at [641, 986] on div "0" at bounding box center [645, 986] width 56 height 73
click at [598, 580] on button "Confirmați" at bounding box center [395, 574] width 569 height 88
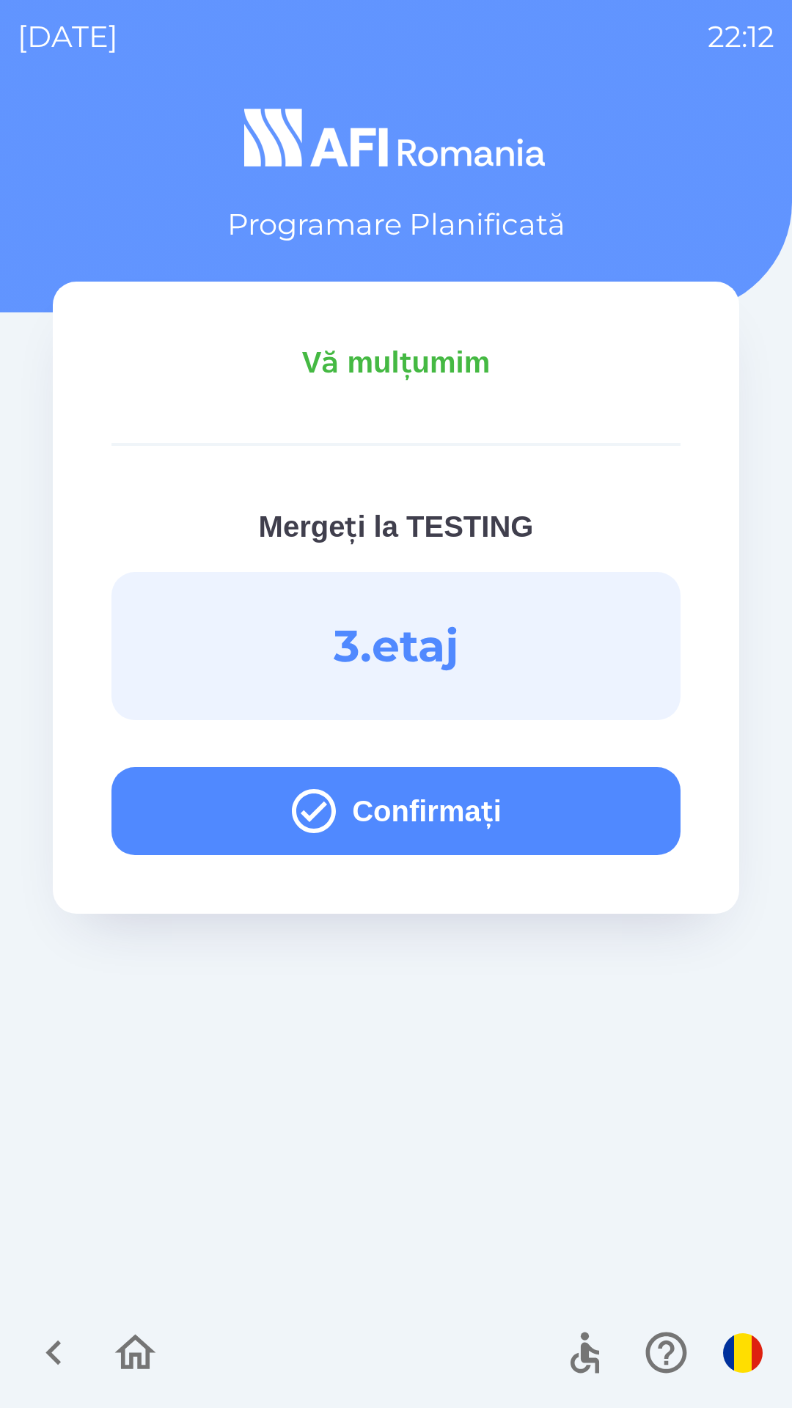
click at [578, 802] on button "Confirmați" at bounding box center [395, 811] width 569 height 88
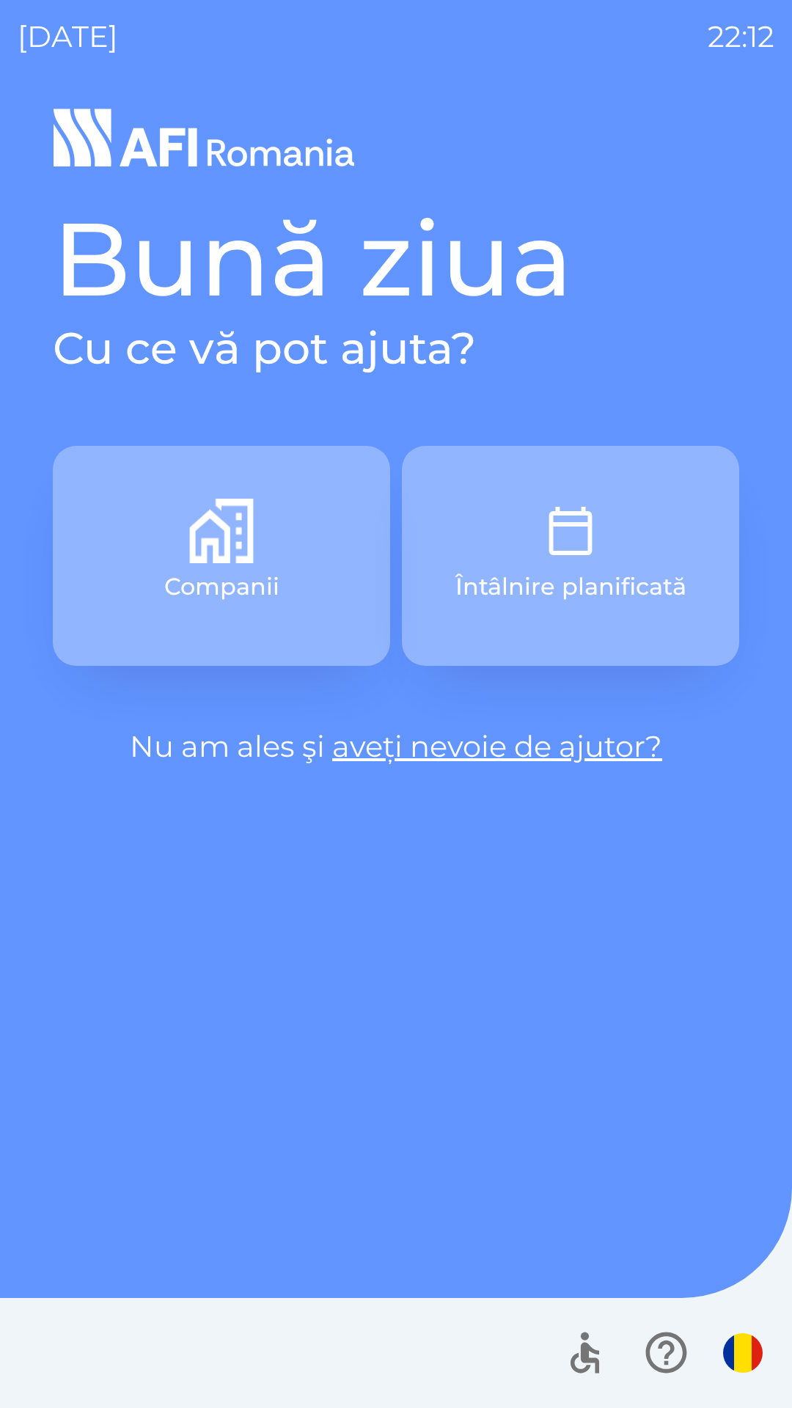
click at [640, 533] on button "Întâlnire planificată" at bounding box center [570, 556] width 337 height 220
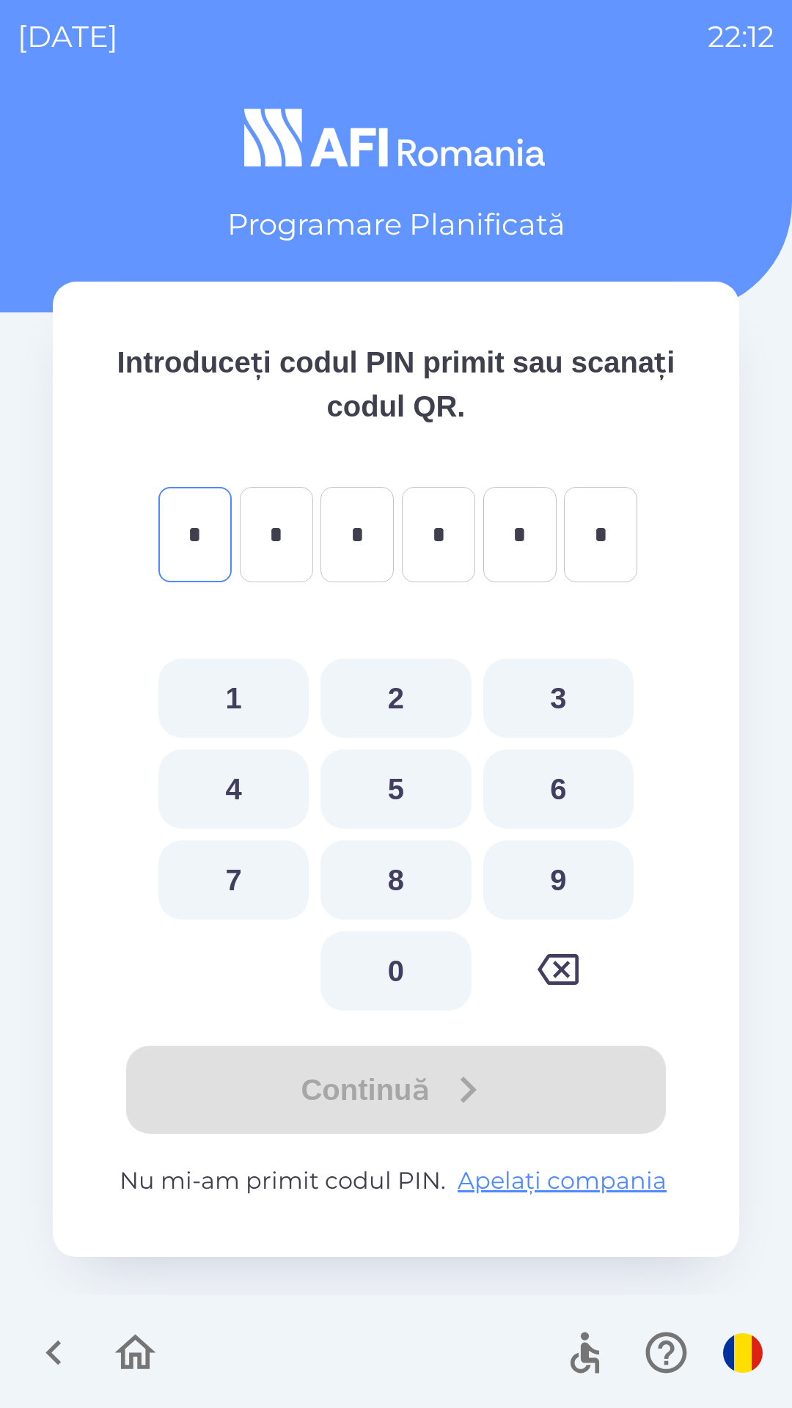
type input "*"
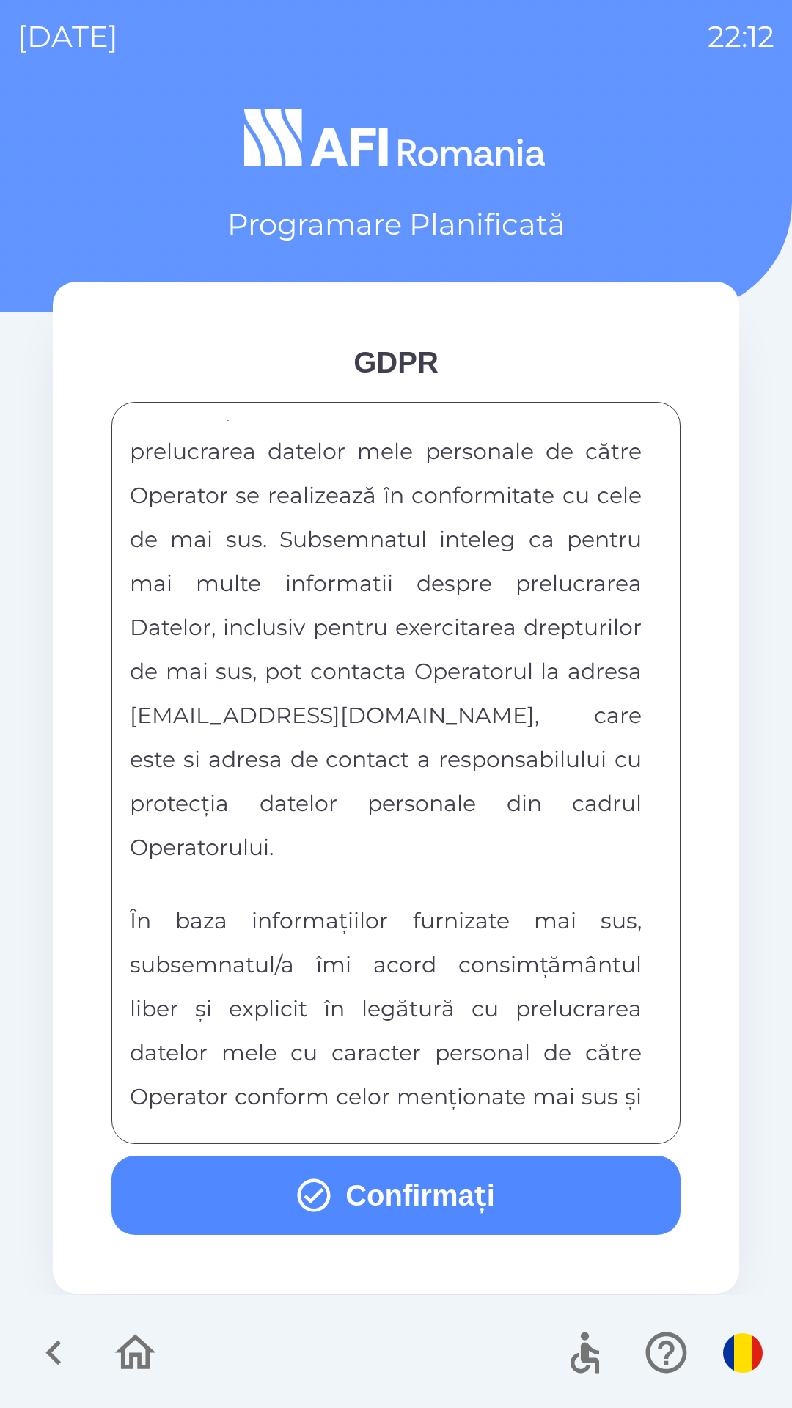
scroll to position [7713, 0]
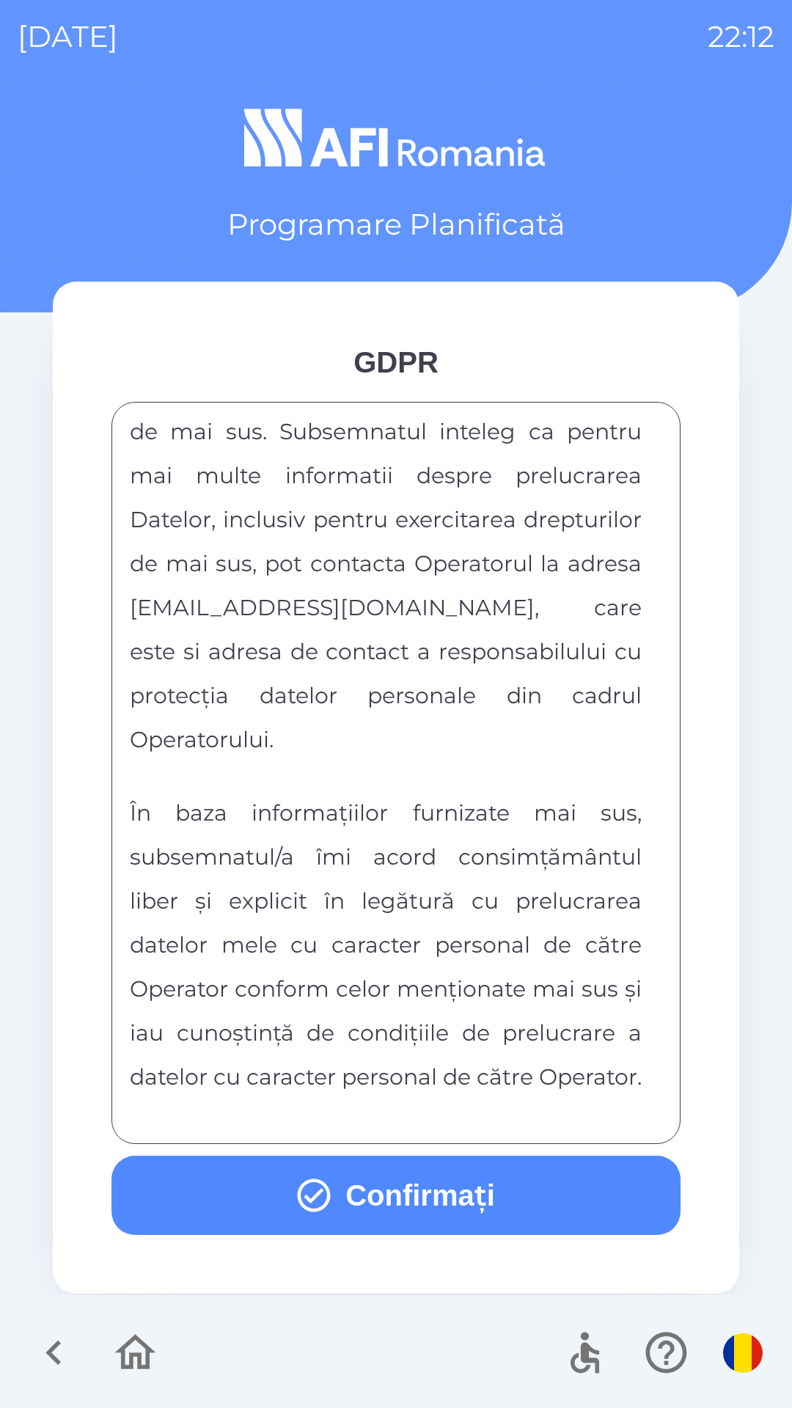
click at [395, 1211] on button "Confirmați" at bounding box center [395, 1195] width 569 height 79
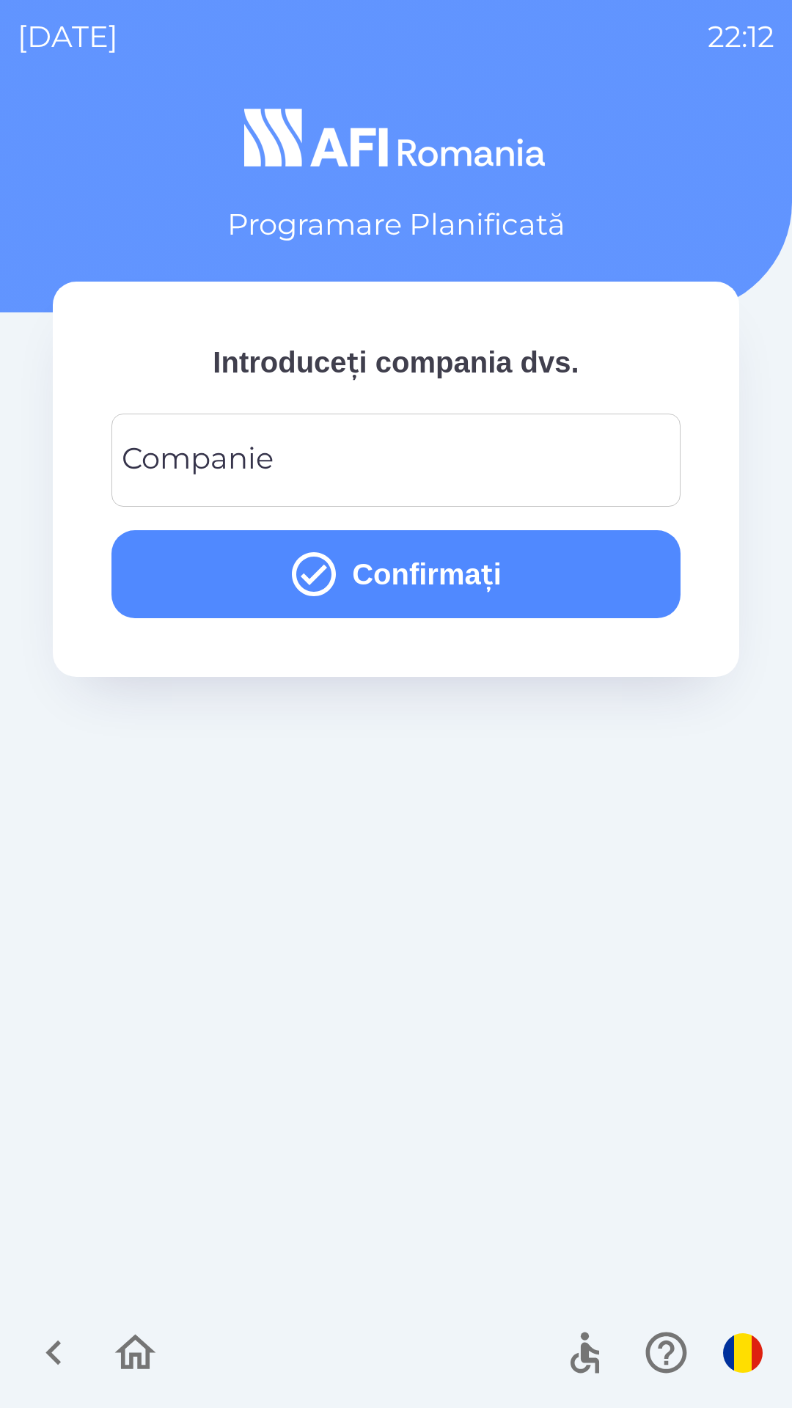
click at [389, 444] on input "Companie" at bounding box center [396, 460] width 534 height 58
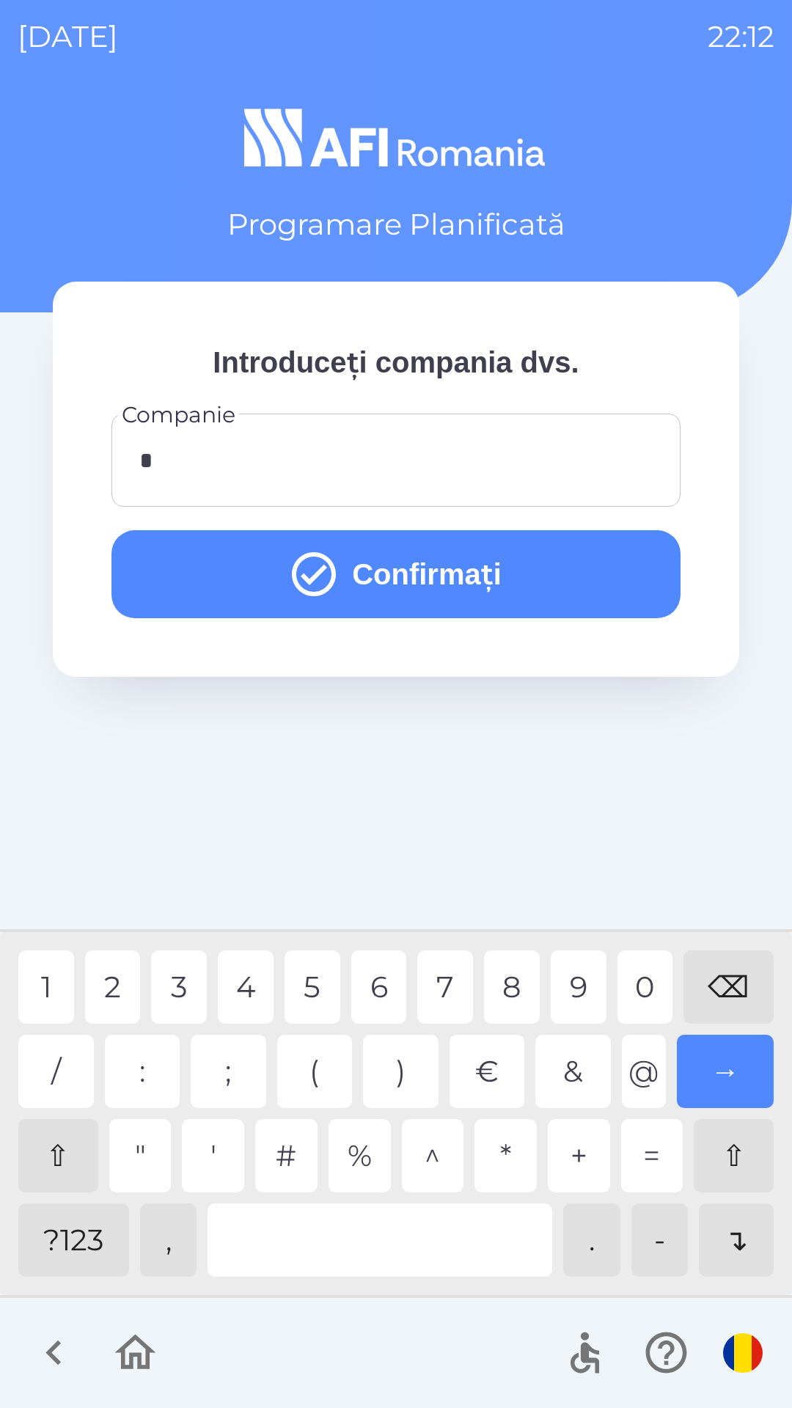
click at [114, 971] on div "2" at bounding box center [113, 986] width 56 height 73
click at [41, 977] on div "1" at bounding box center [46, 986] width 56 height 73
click at [517, 579] on button "Confirmați" at bounding box center [395, 574] width 569 height 88
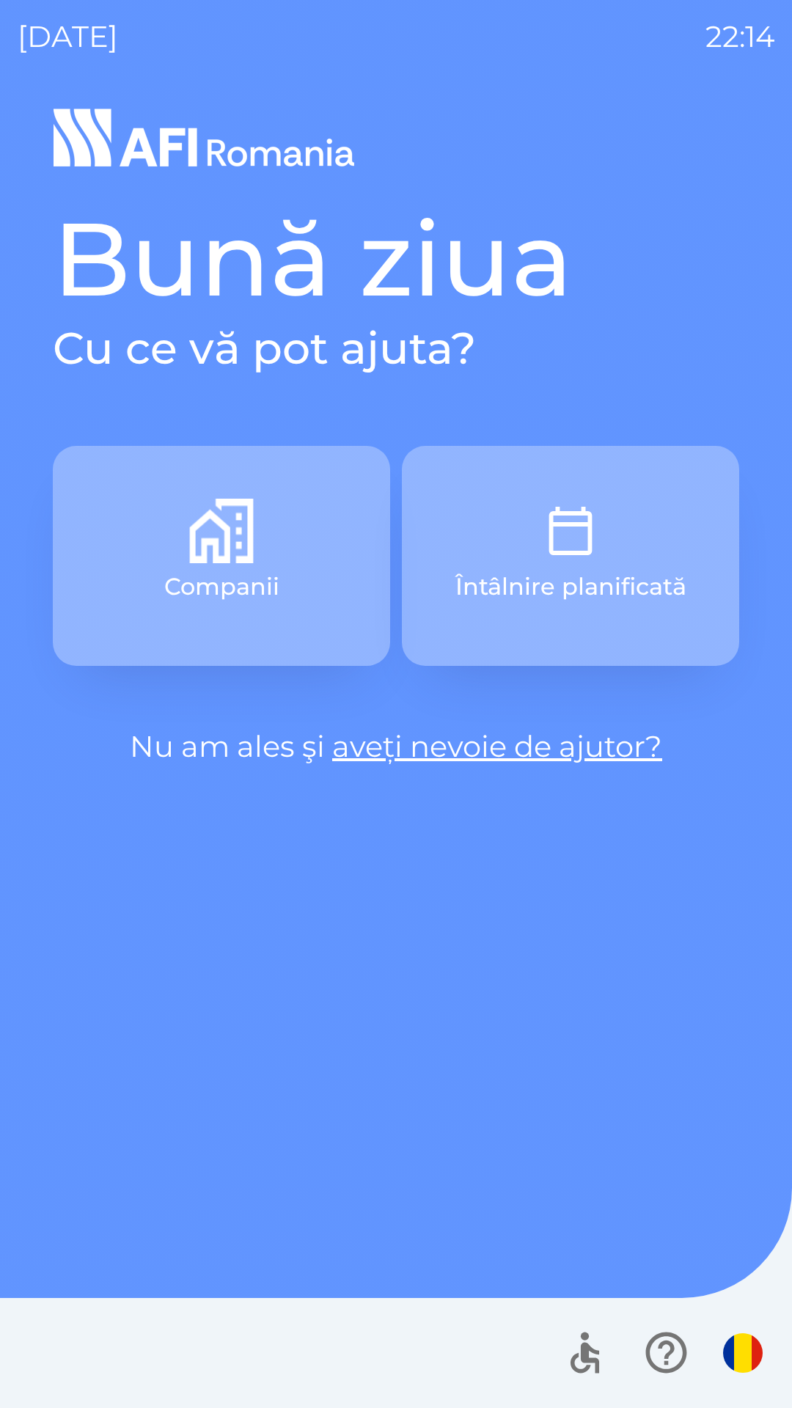
click at [637, 572] on p "Întâlnire planificată" at bounding box center [570, 586] width 231 height 35
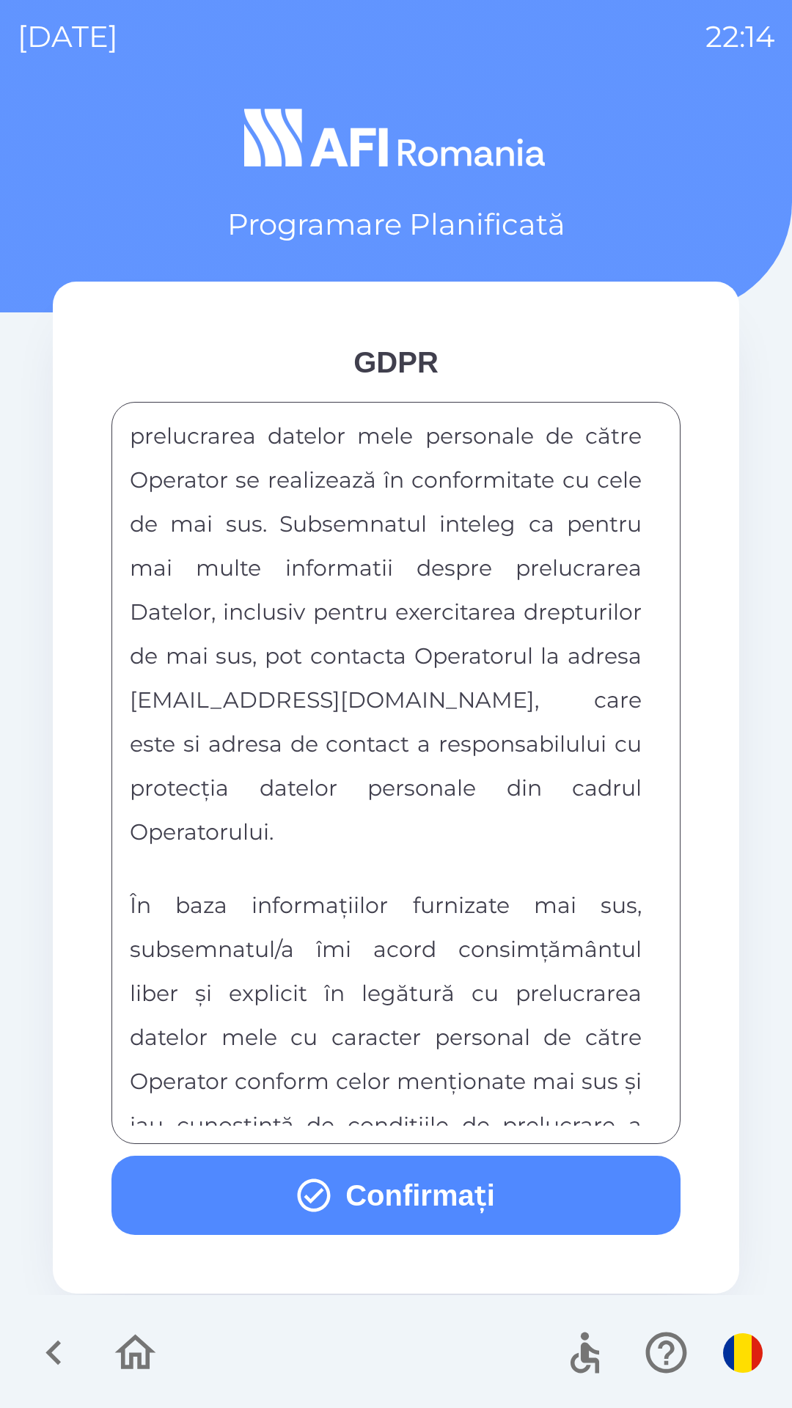
scroll to position [7713, 0]
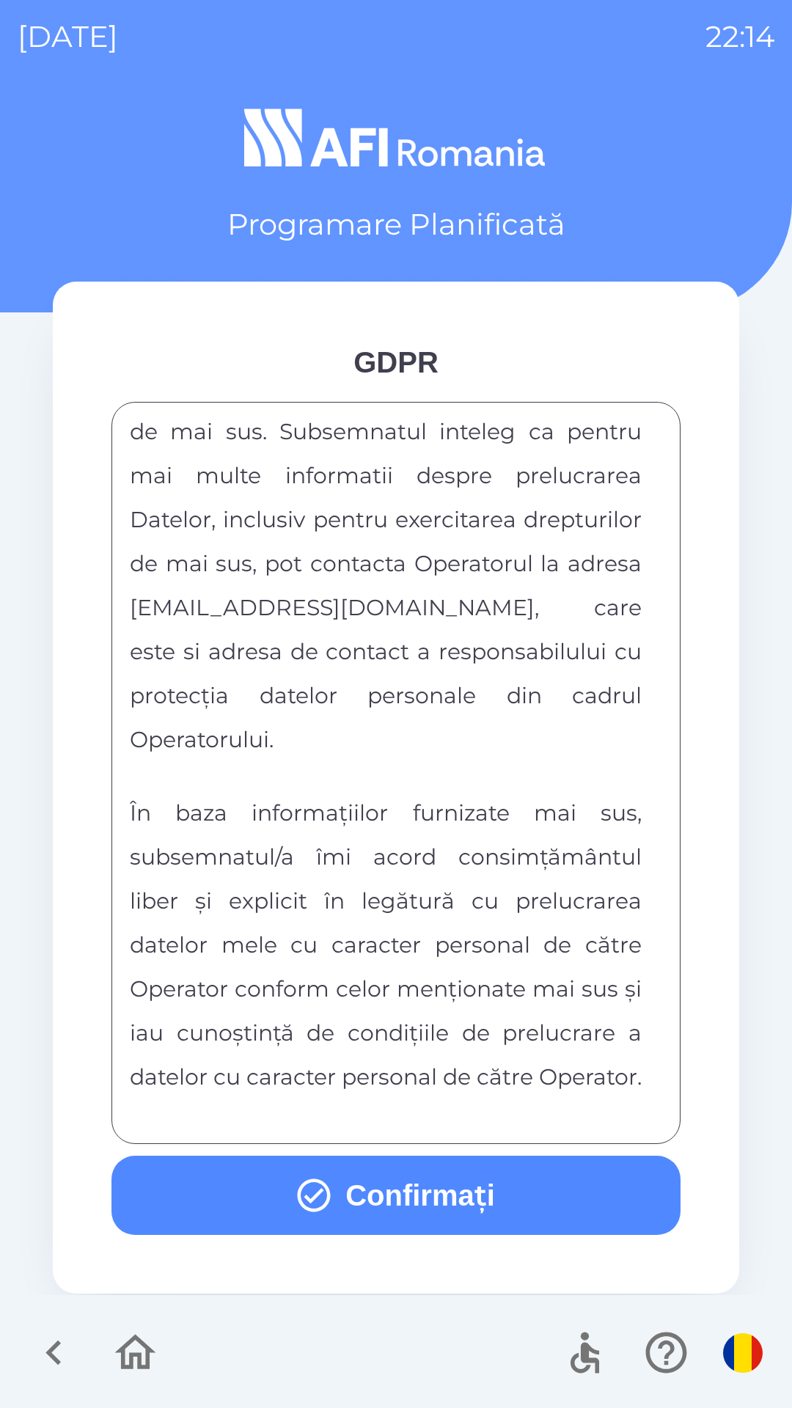
click at [404, 1198] on button "Confirmați" at bounding box center [395, 1195] width 569 height 79
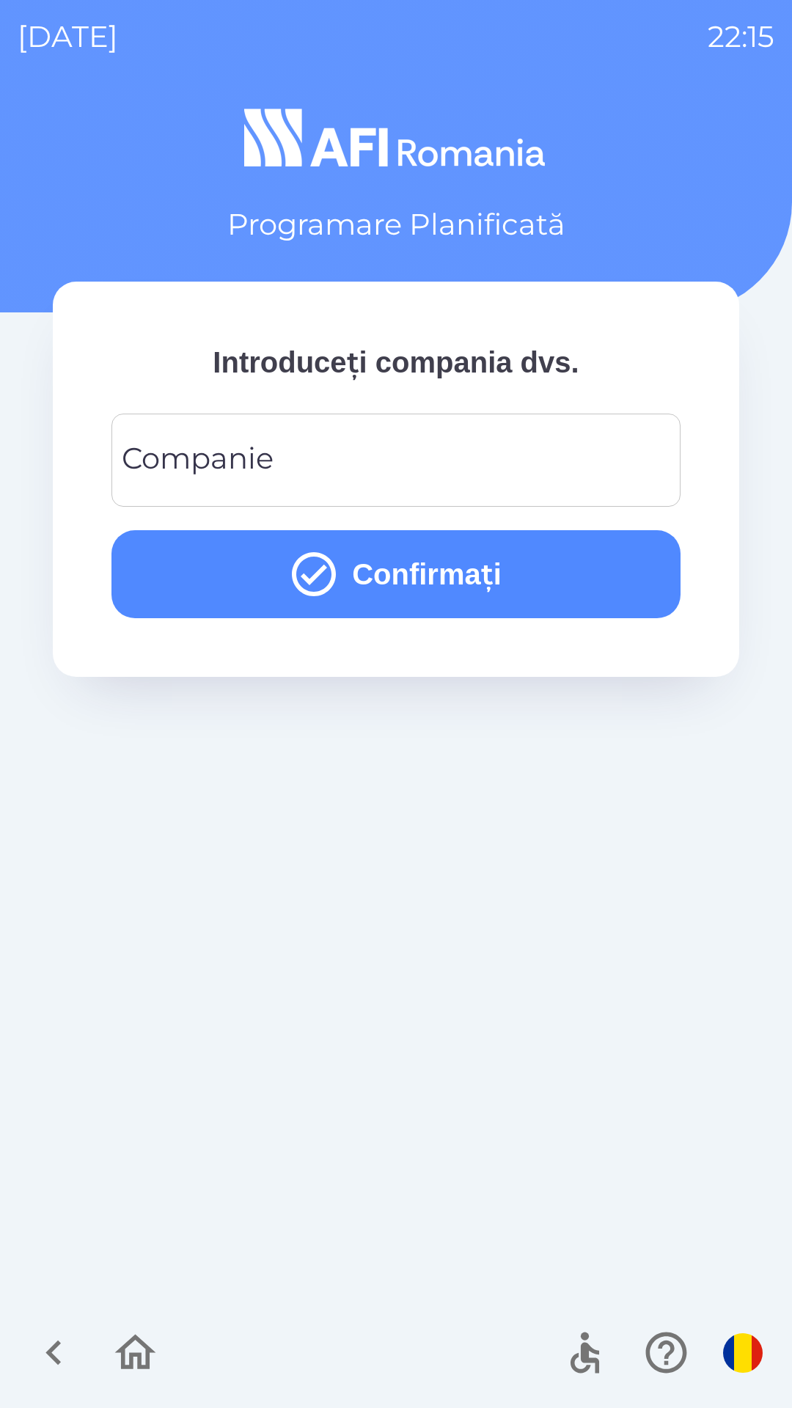
click at [464, 450] on input "Companie" at bounding box center [396, 460] width 534 height 58
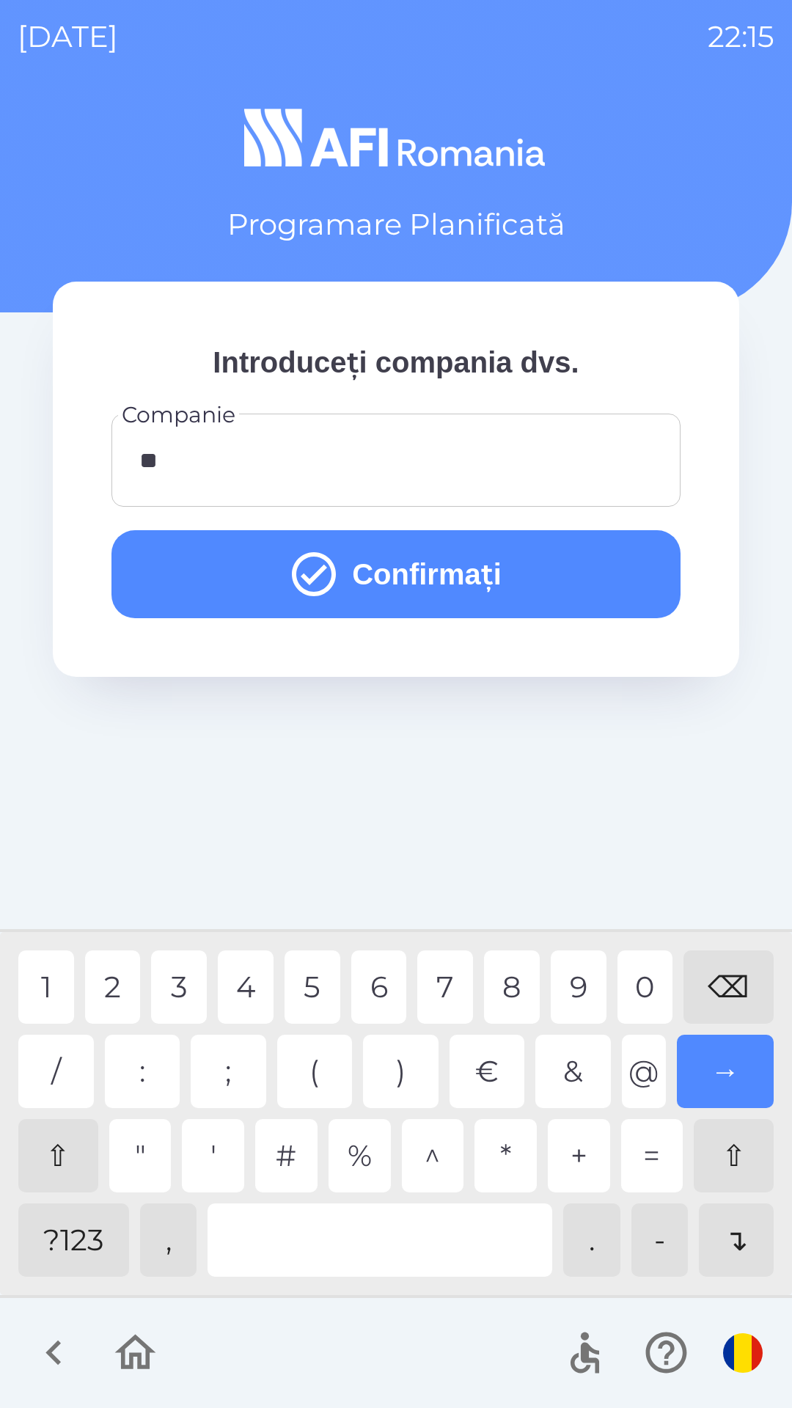
click at [116, 982] on div "2" at bounding box center [113, 986] width 56 height 73
click at [552, 587] on button "Confirmați" at bounding box center [395, 574] width 569 height 88
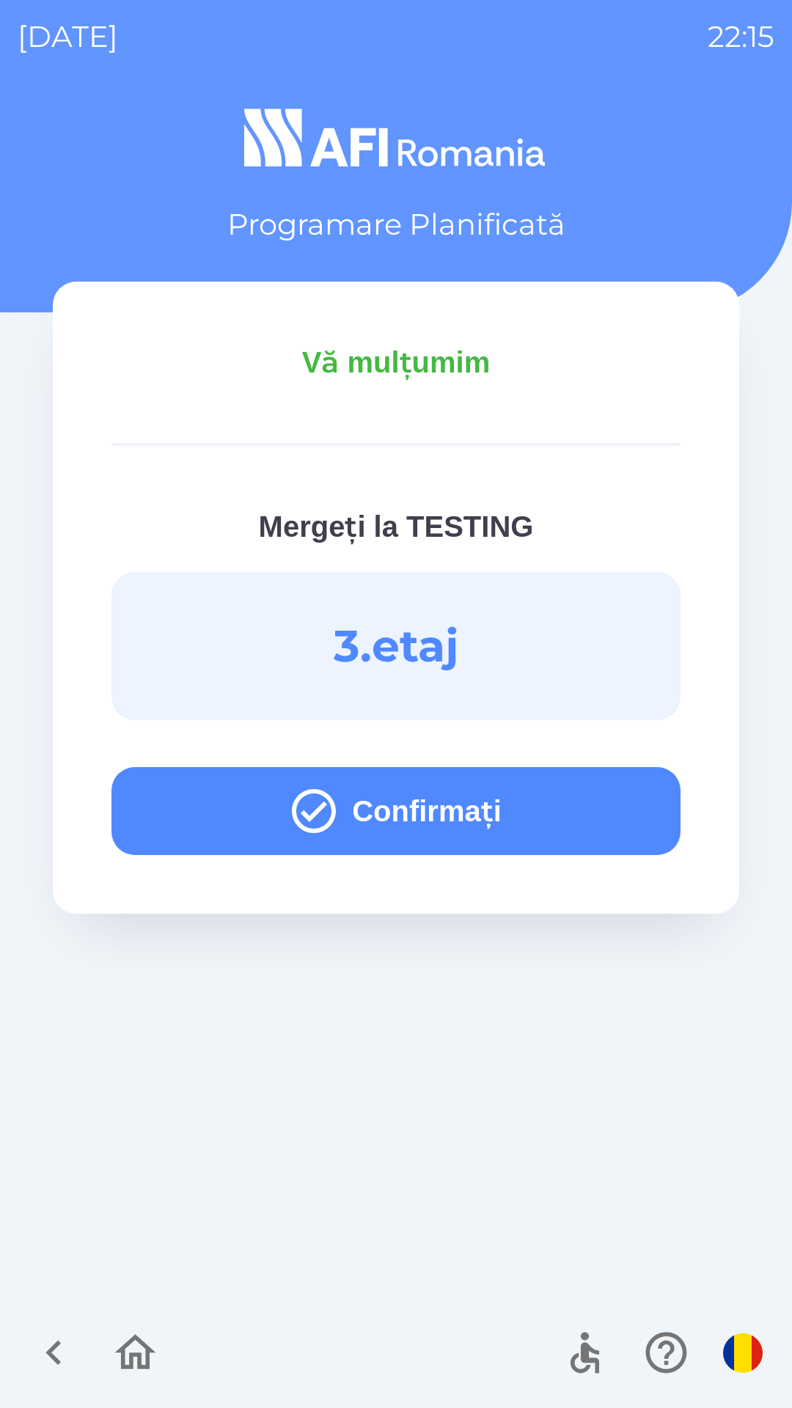
click at [523, 809] on button "Confirmați" at bounding box center [395, 811] width 569 height 88
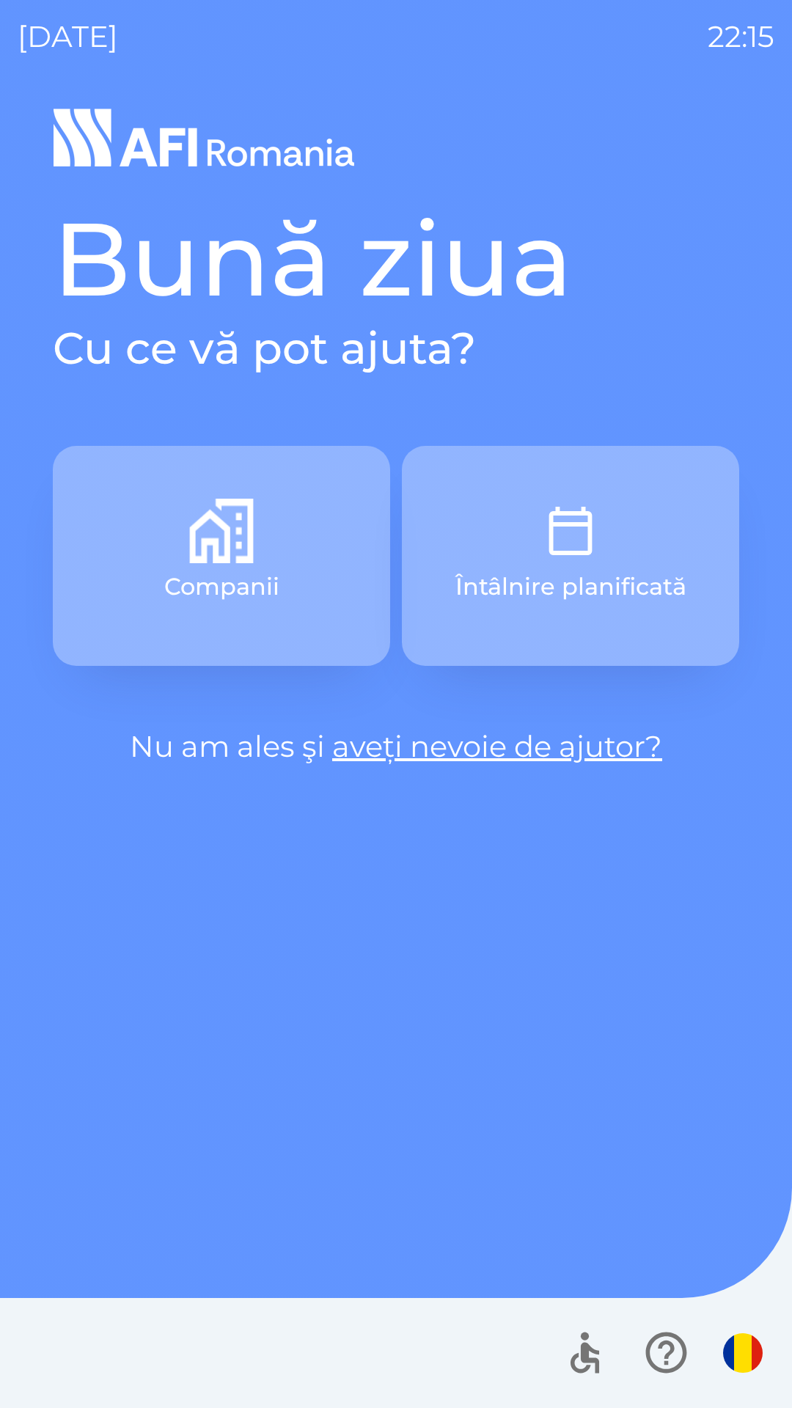
click at [592, 534] on img "button" at bounding box center [570, 531] width 65 height 65
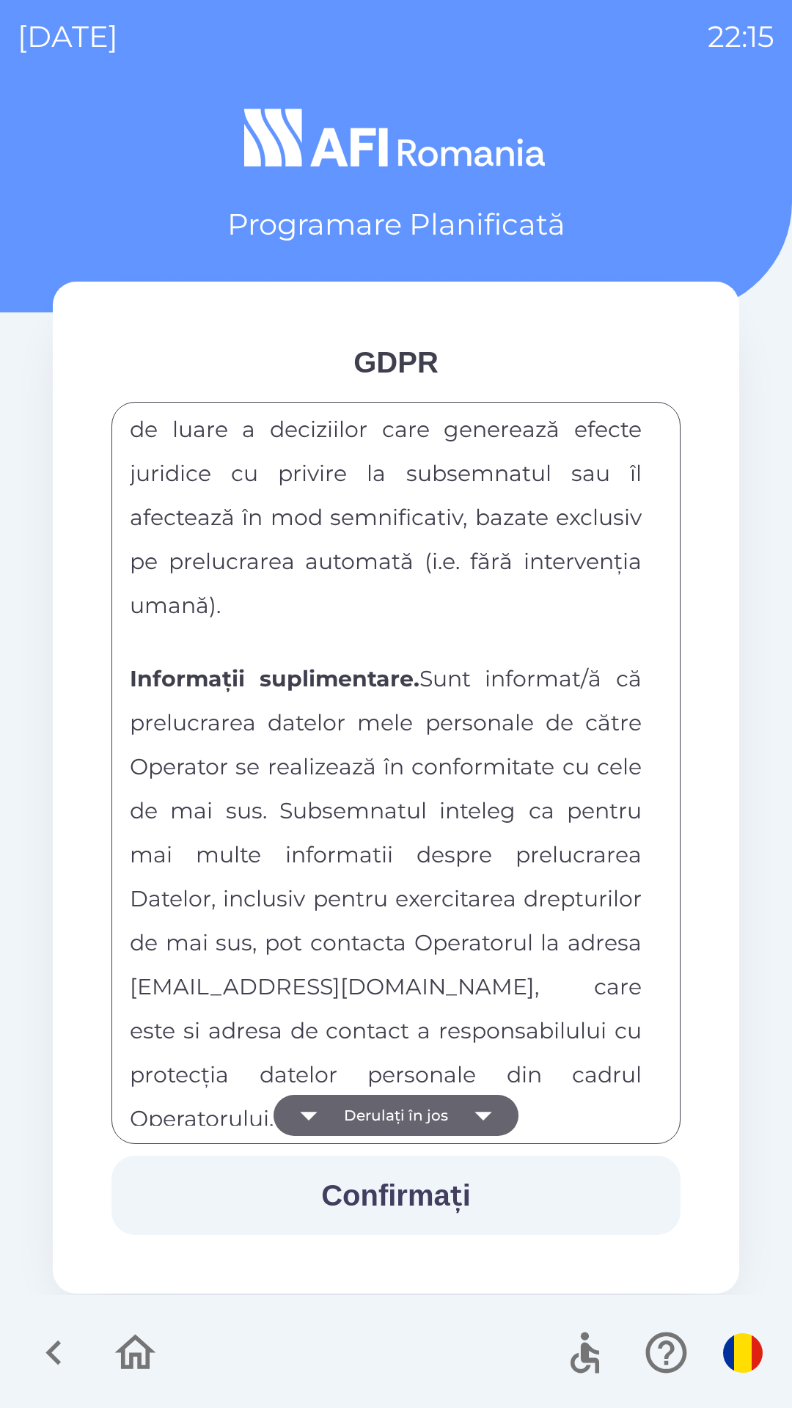
scroll to position [7713, 0]
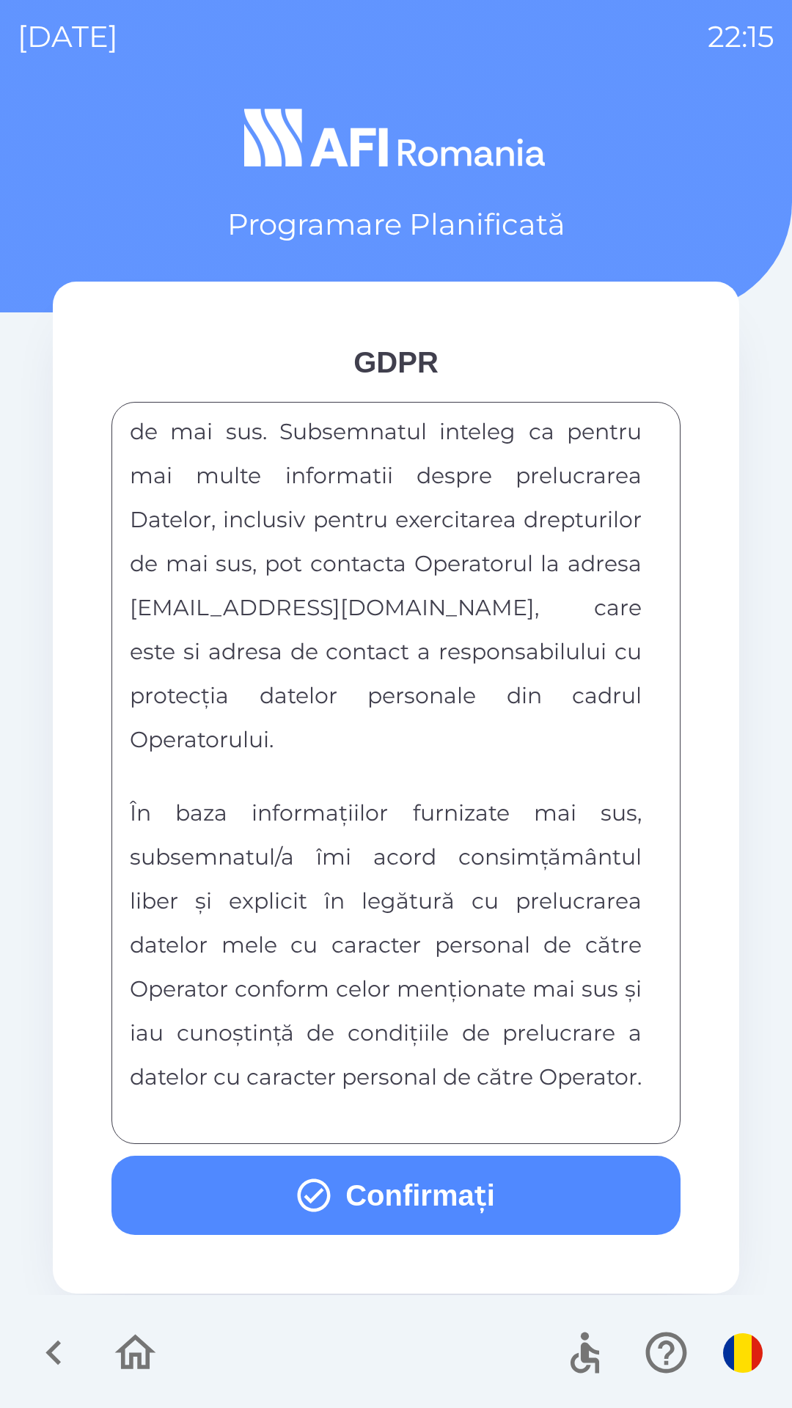
click at [458, 1208] on button "Confirmați" at bounding box center [395, 1195] width 569 height 79
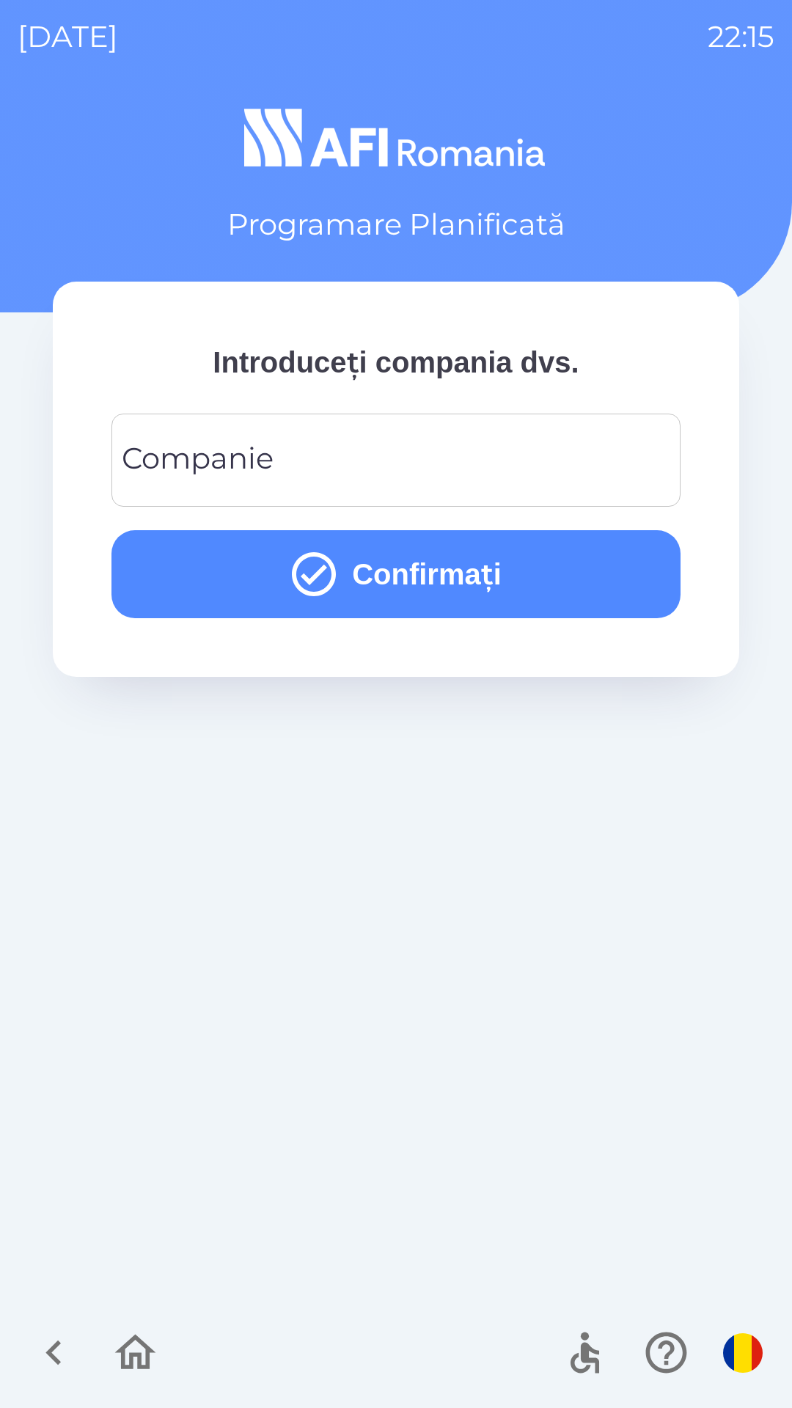
click at [584, 444] on input "Companie" at bounding box center [396, 460] width 534 height 58
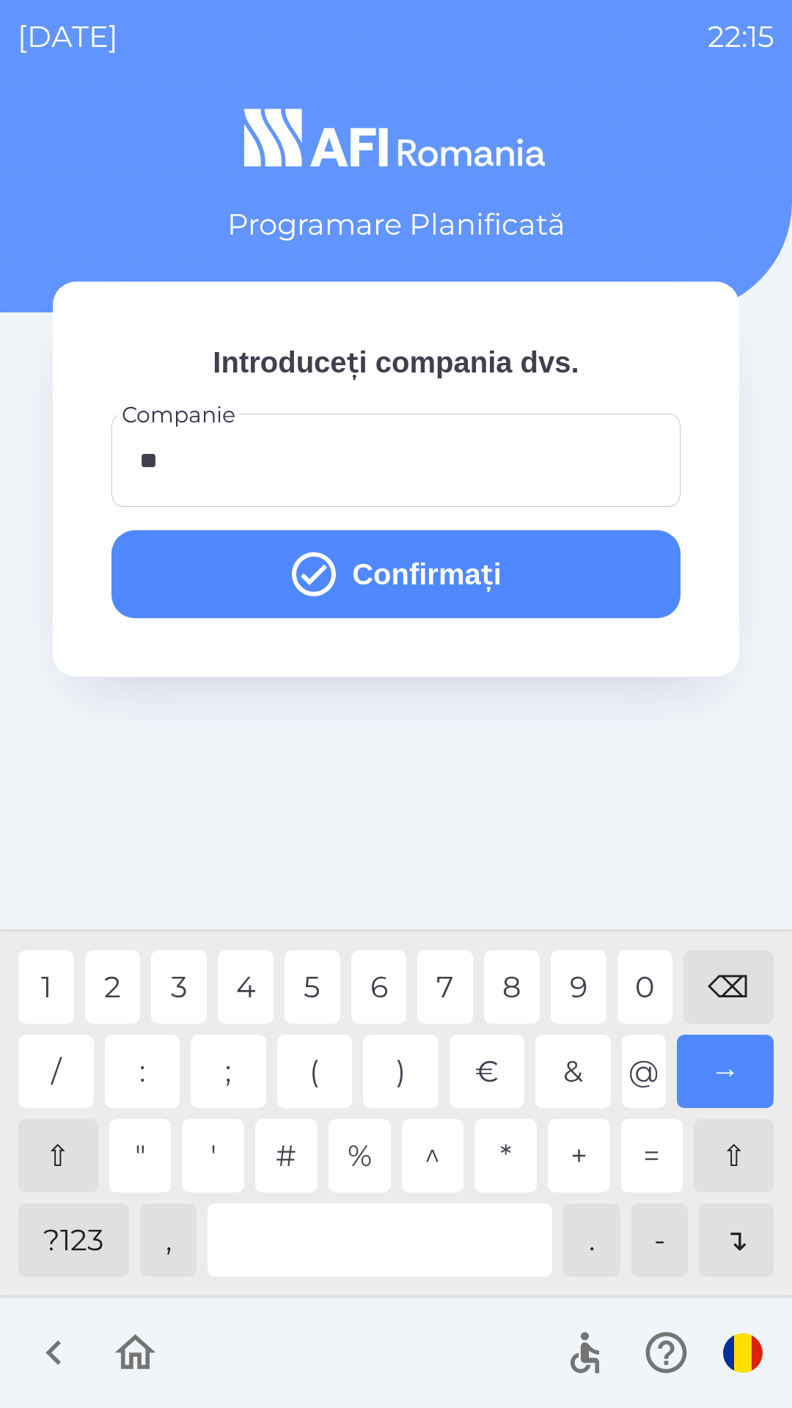
click at [177, 970] on div "3" at bounding box center [179, 986] width 56 height 73
click at [549, 586] on button "Confirmați" at bounding box center [395, 574] width 569 height 88
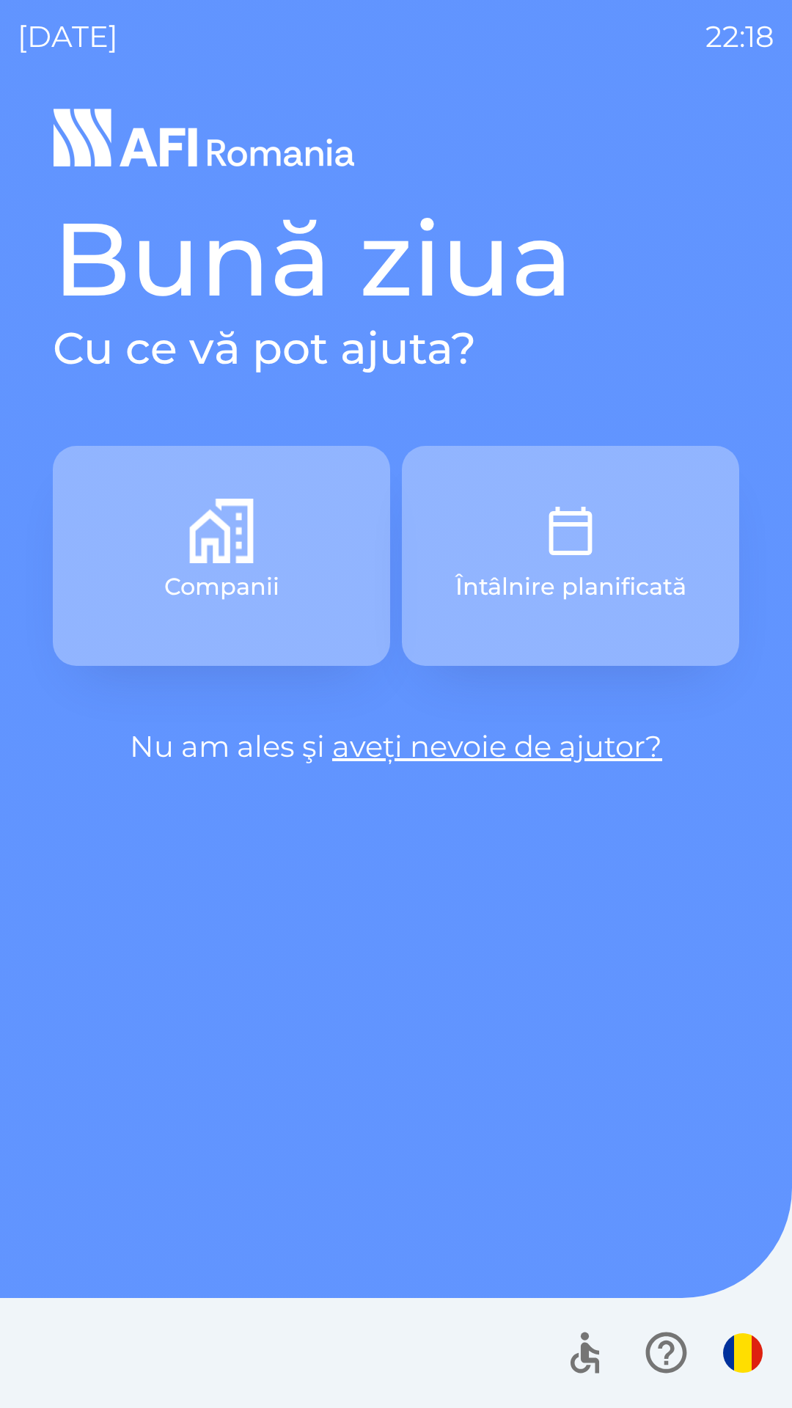
click at [606, 549] on button "Întâlnire planificată" at bounding box center [570, 556] width 337 height 220
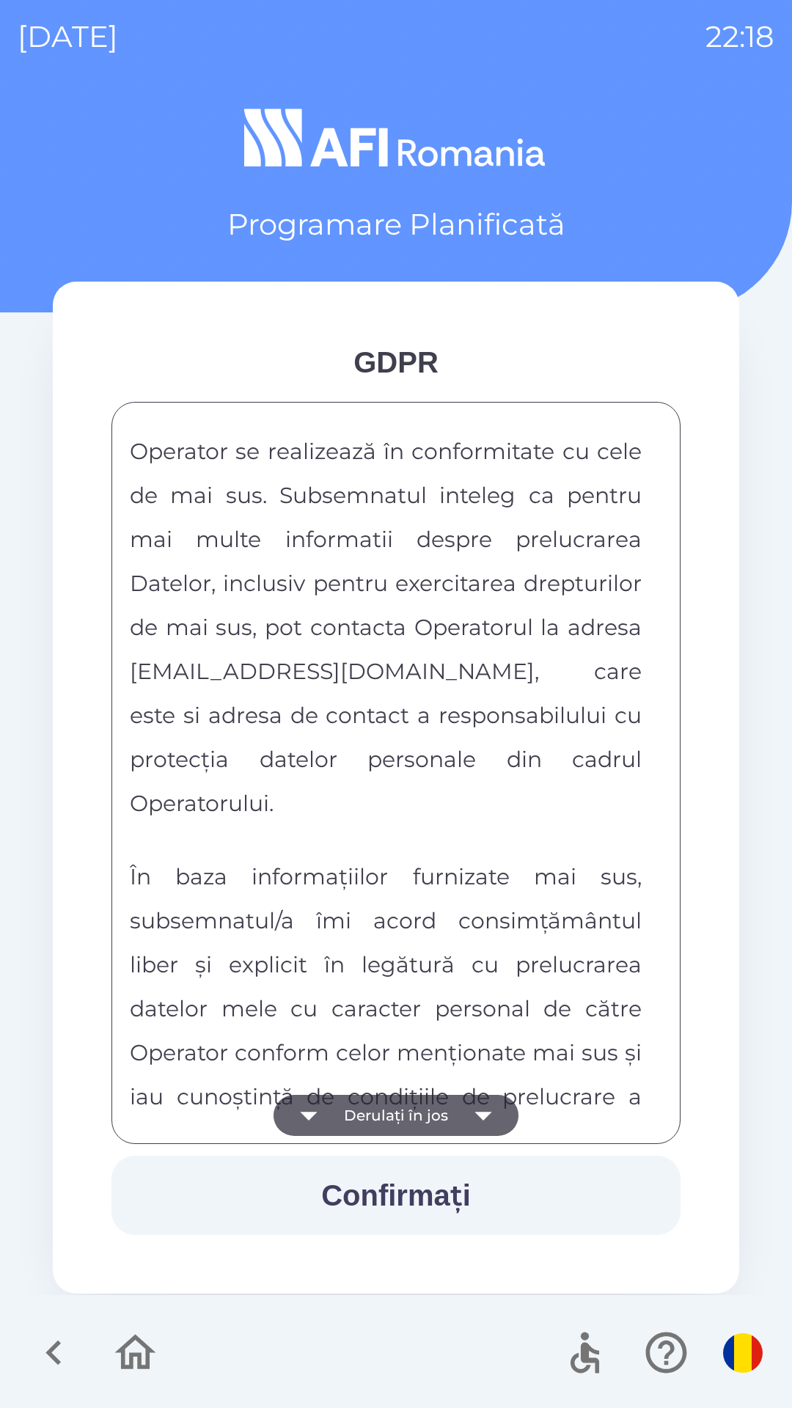
scroll to position [7713, 0]
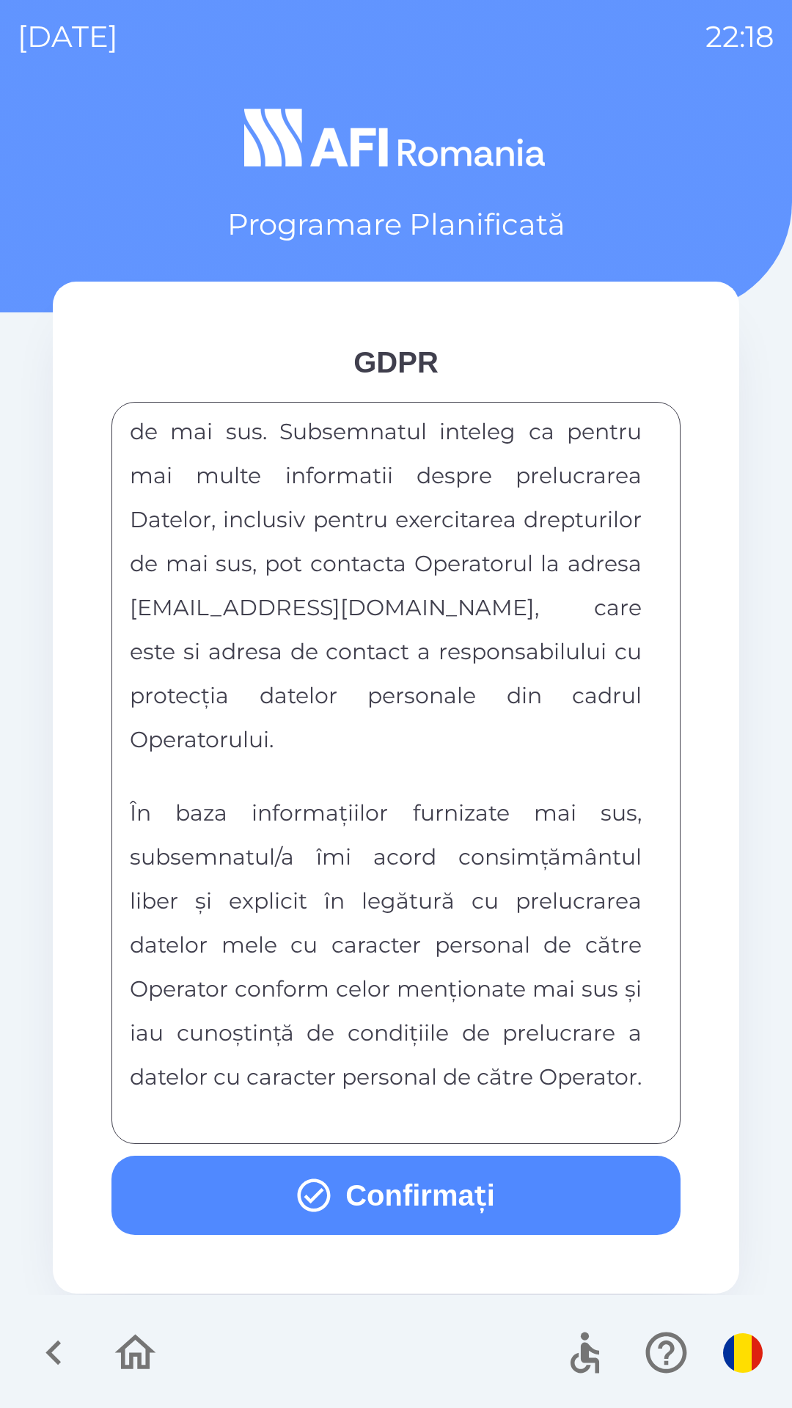
click at [502, 1207] on button "Confirmați" at bounding box center [395, 1195] width 569 height 79
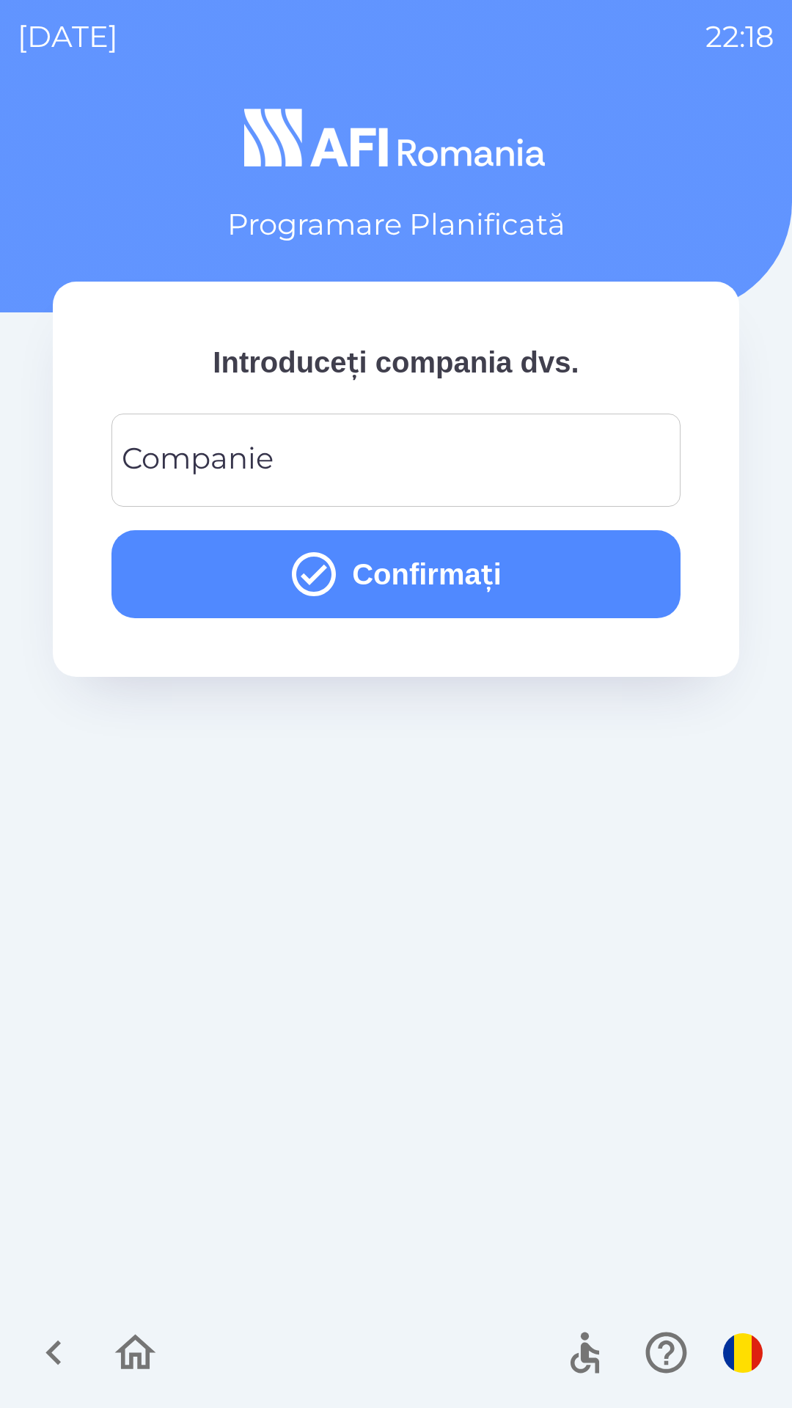
click at [417, 458] on input "Companie" at bounding box center [396, 460] width 534 height 58
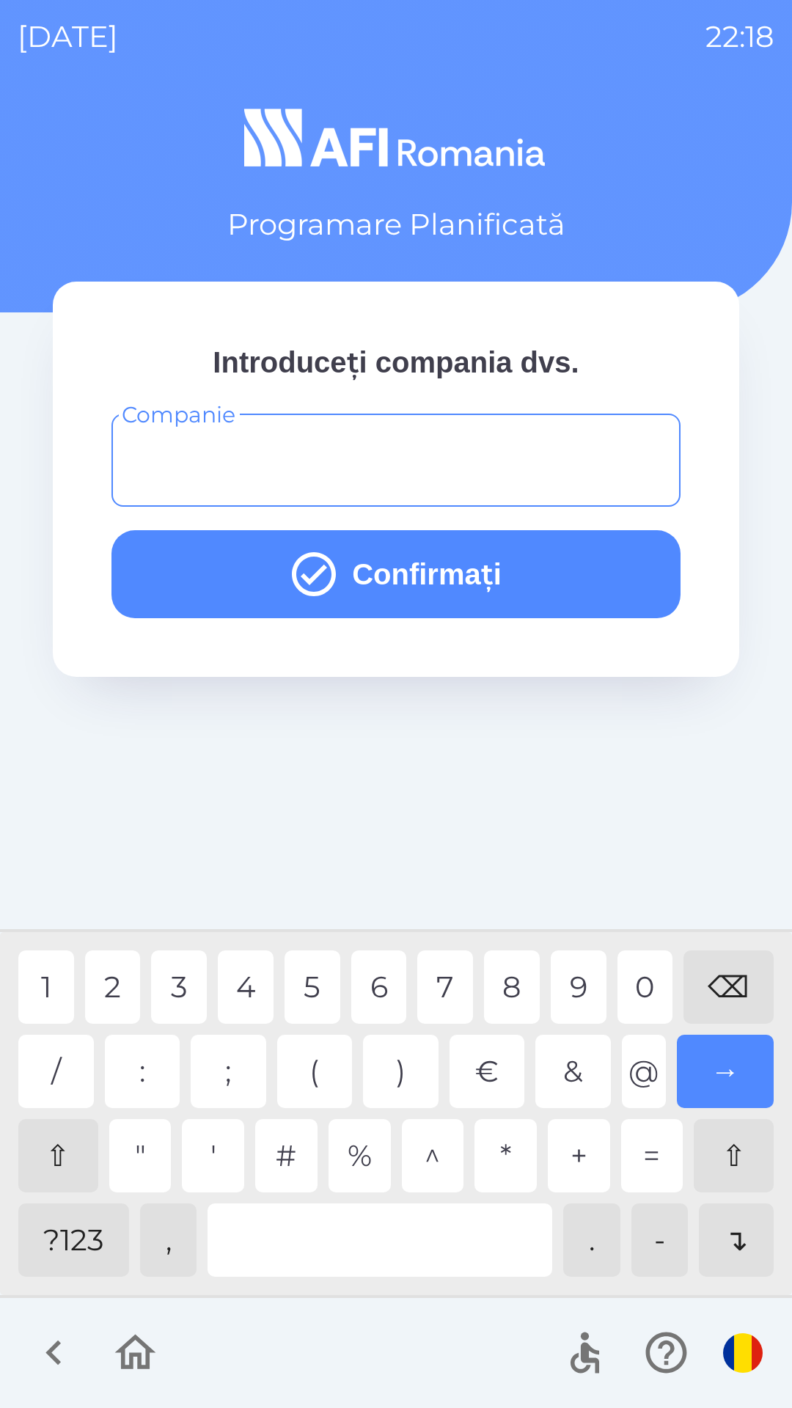
click at [82, 1239] on div "?123" at bounding box center [73, 1239] width 111 height 73
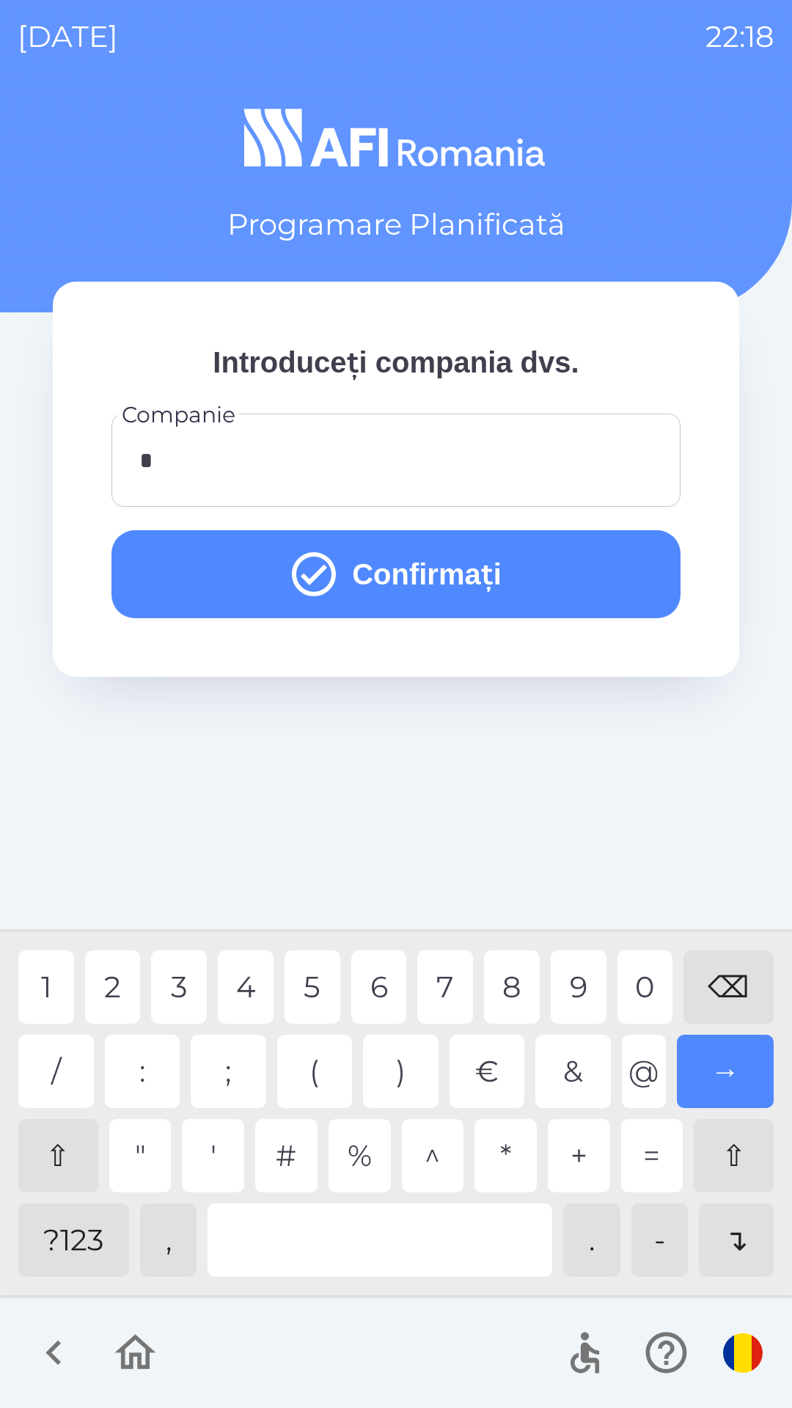
click at [590, 568] on button "Confirmați" at bounding box center [395, 574] width 569 height 88
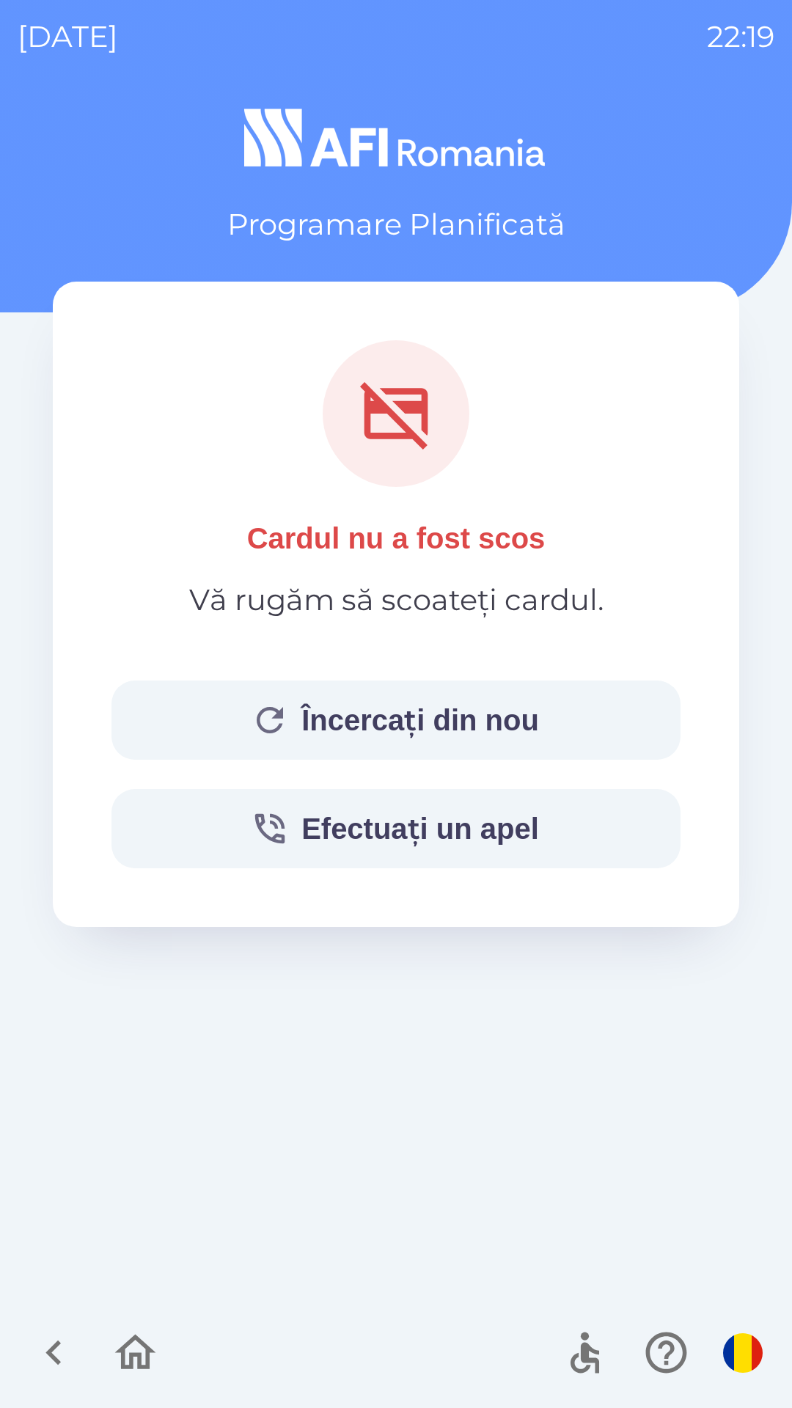
click at [580, 712] on button "Încercați din nou" at bounding box center [395, 720] width 569 height 79
click at [554, 702] on button "Încercați din nou" at bounding box center [395, 720] width 569 height 79
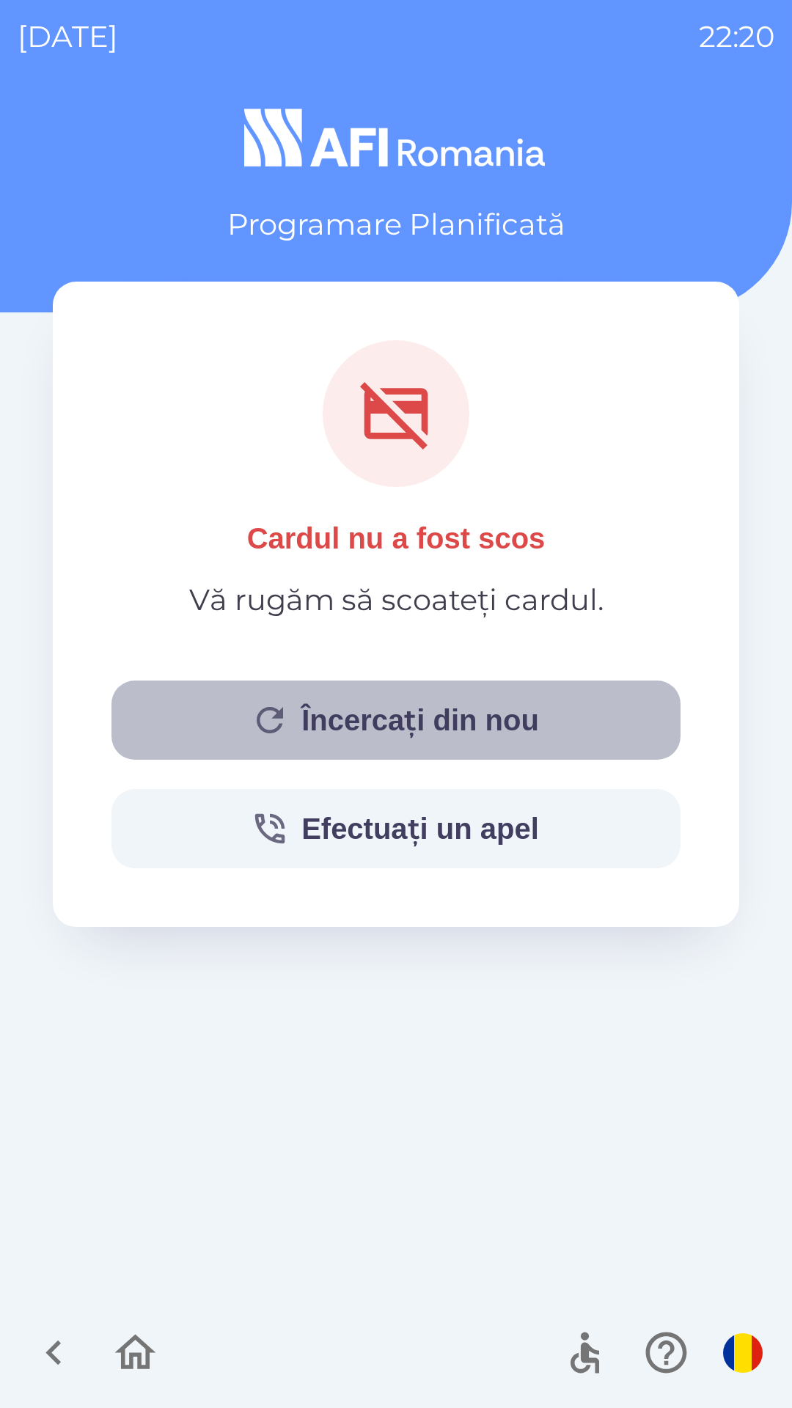
click at [414, 727] on button "Încercați din nou" at bounding box center [395, 720] width 569 height 79
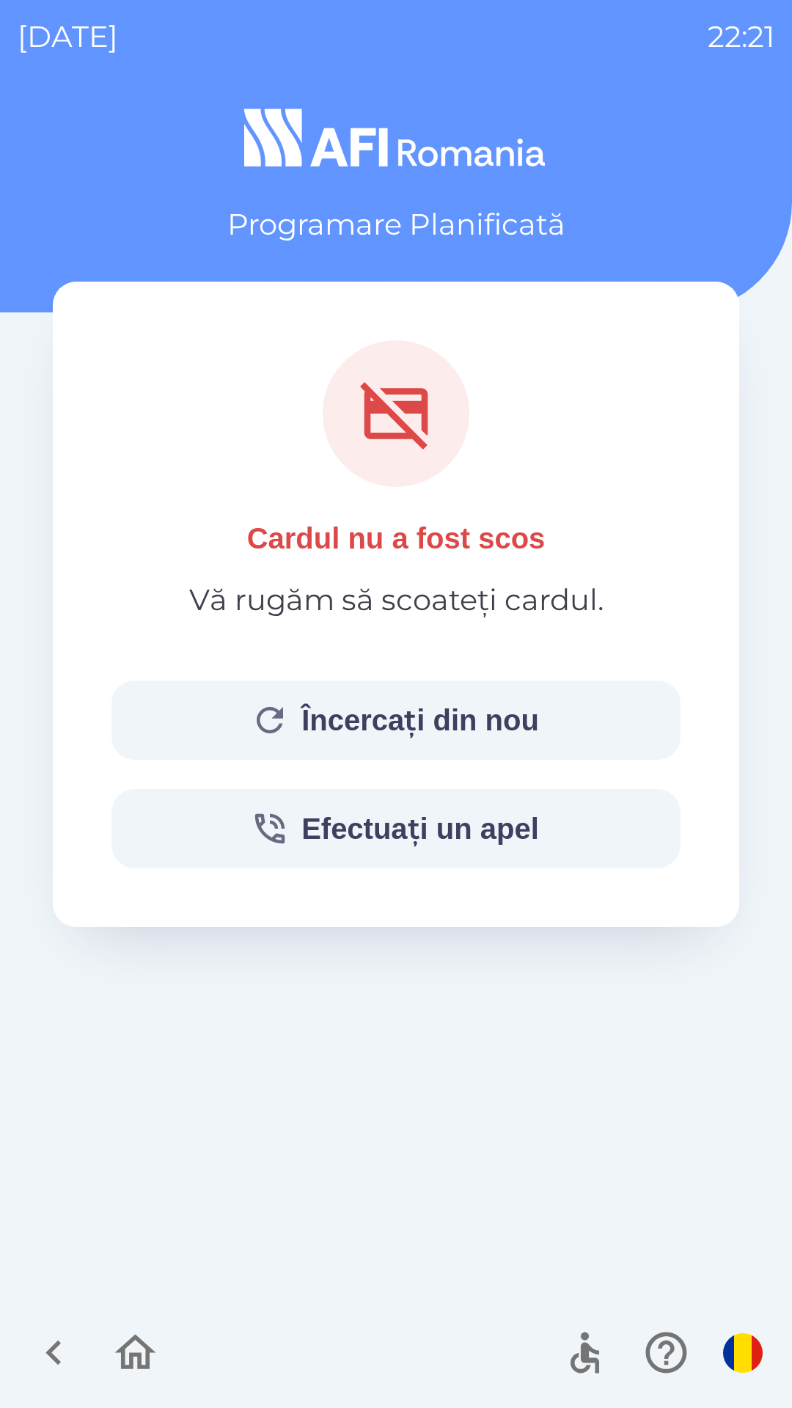
click at [530, 730] on button "Încercați din nou" at bounding box center [395, 720] width 569 height 79
click at [581, 720] on button "Încercați din nou" at bounding box center [395, 720] width 569 height 79
click at [532, 714] on button "Încercați din nou" at bounding box center [395, 720] width 569 height 79
click at [552, 721] on button "Încercați din nou" at bounding box center [395, 720] width 569 height 79
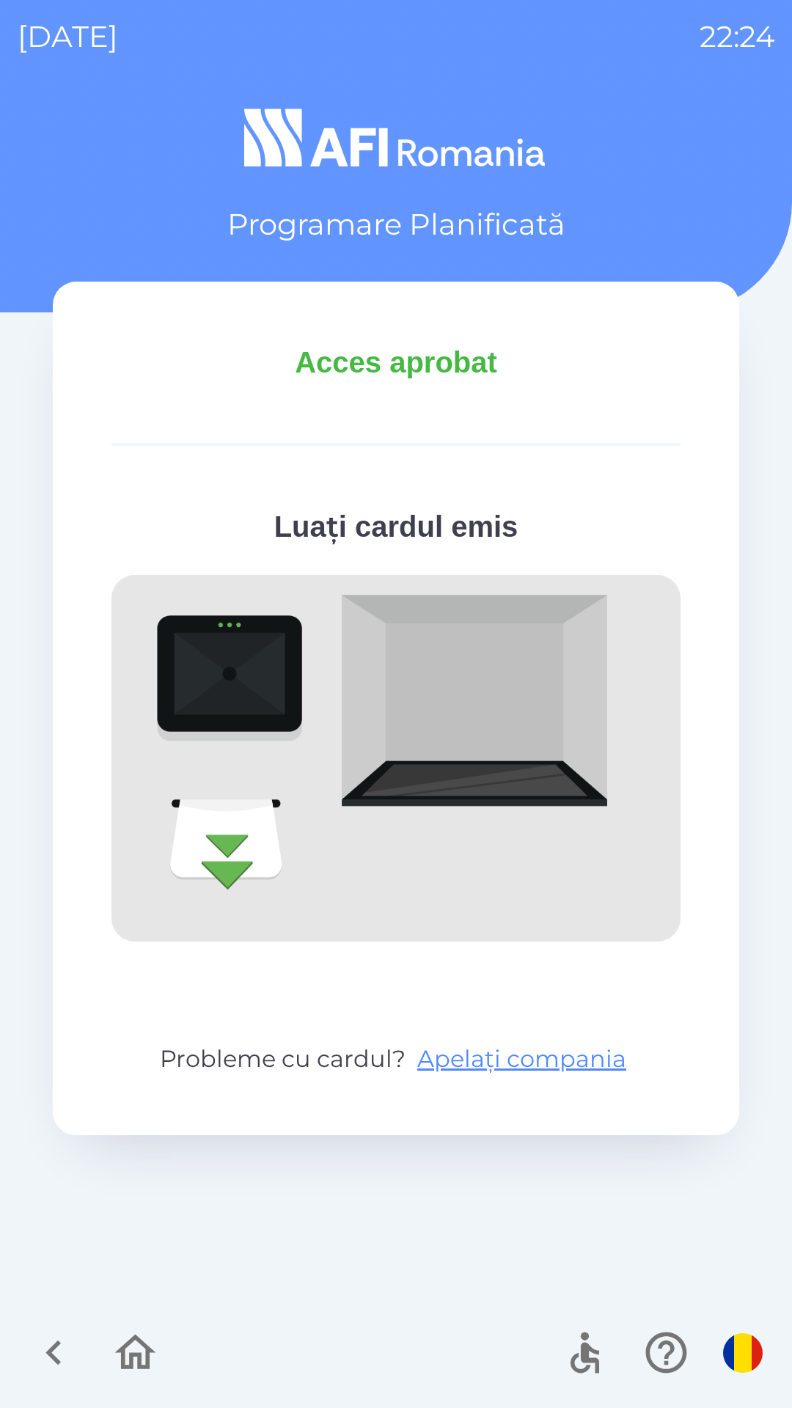
click at [147, 1365] on icon "button" at bounding box center [135, 1352] width 41 height 35
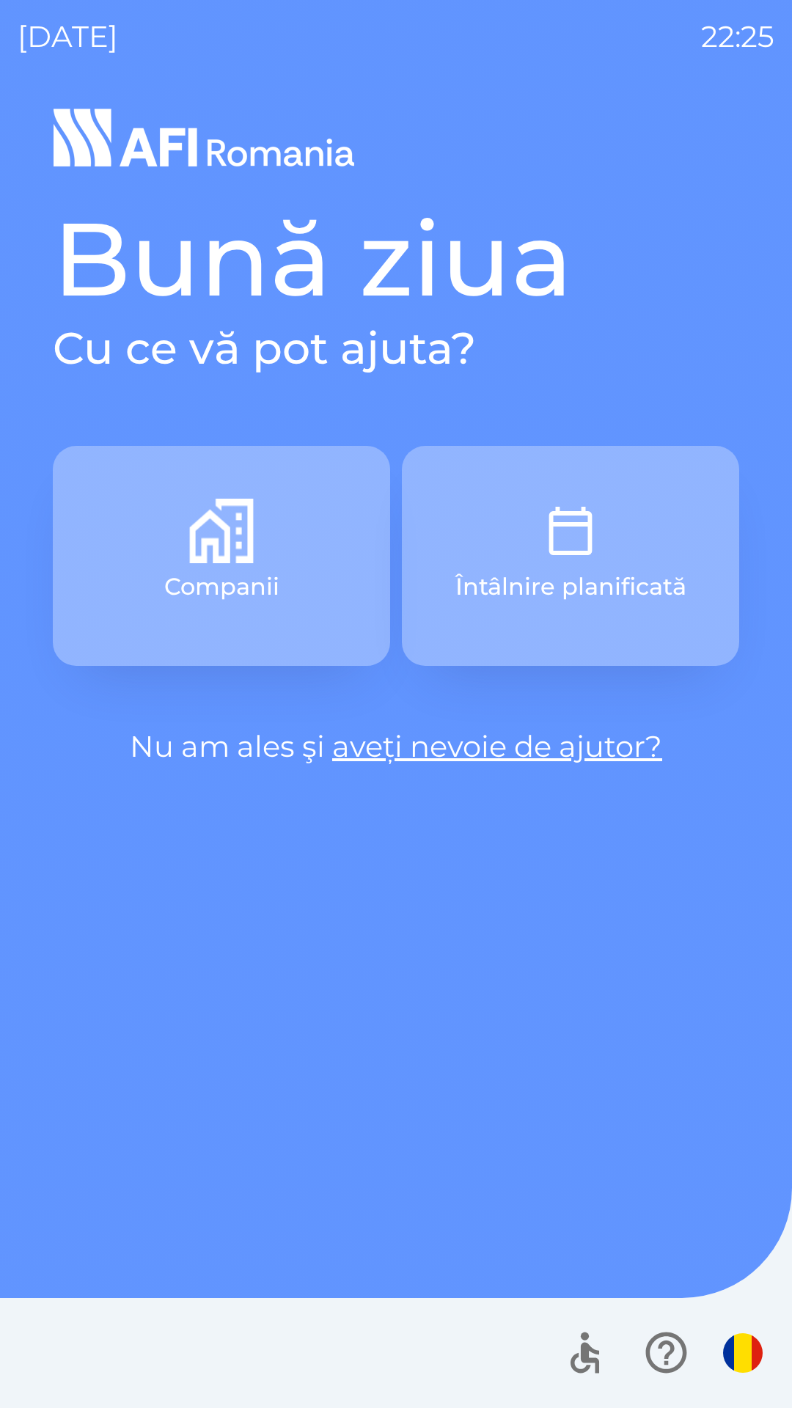
click at [611, 582] on p "Întâlnire planificată" at bounding box center [570, 586] width 231 height 35
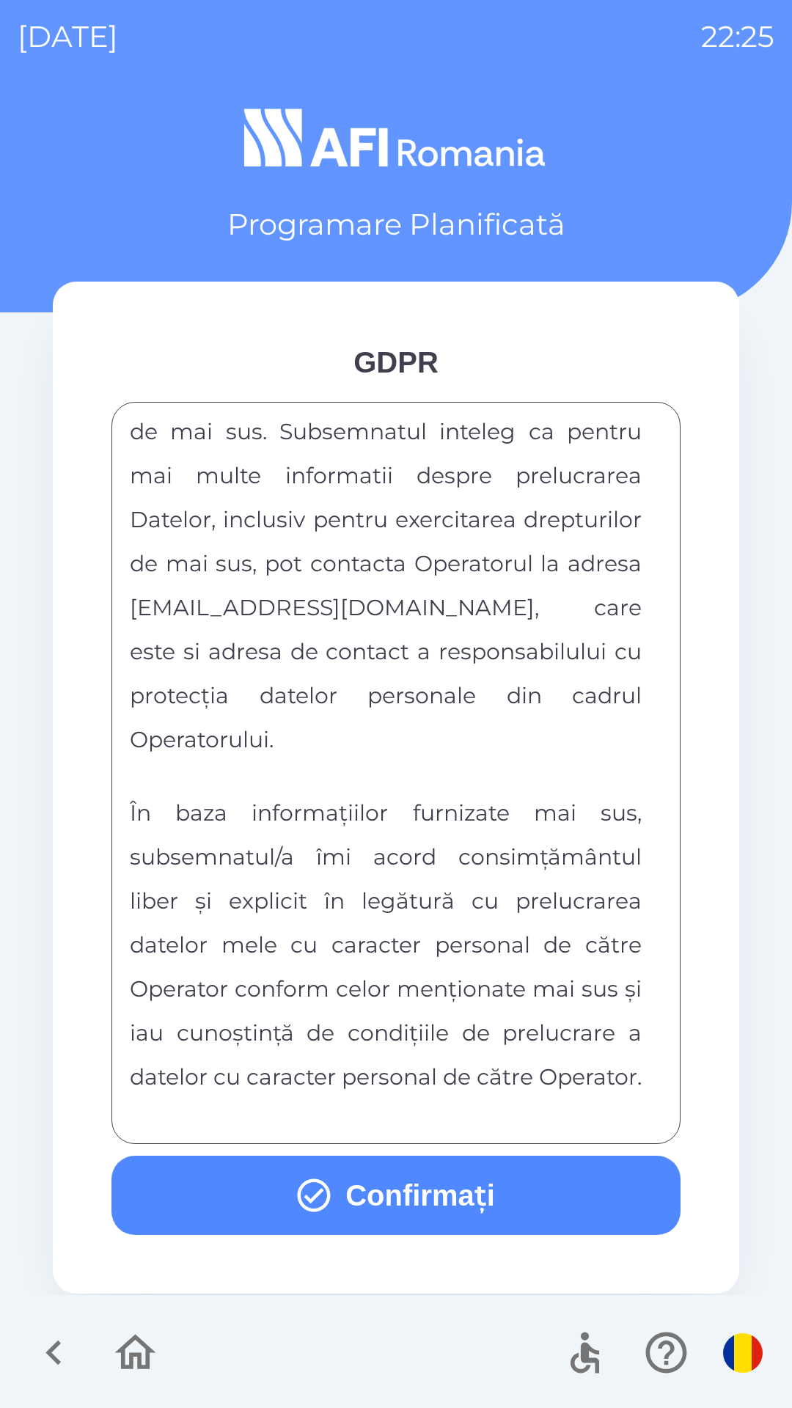
scroll to position [7713, 0]
click at [532, 1194] on button "Confirmați" at bounding box center [395, 1195] width 569 height 79
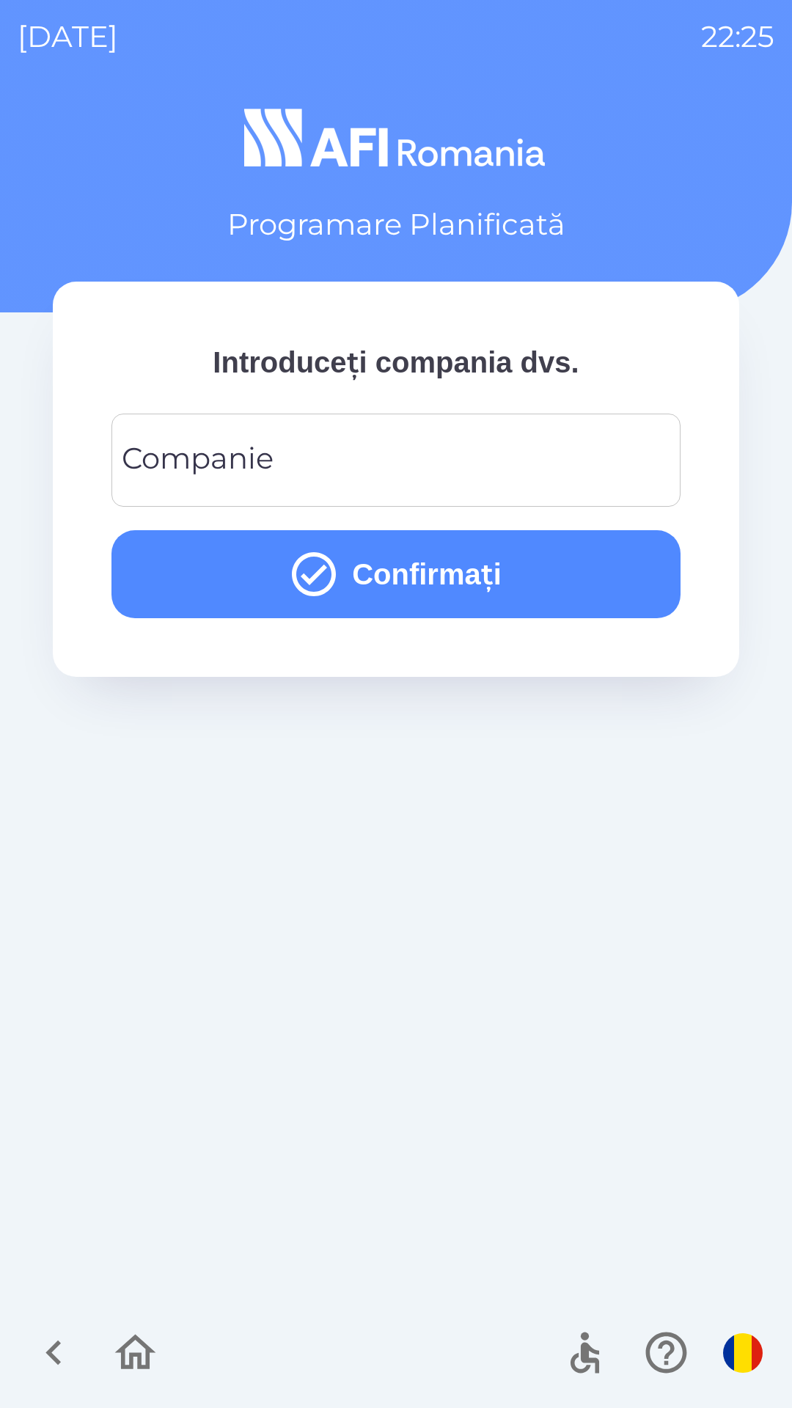
click at [296, 459] on input "Companie" at bounding box center [396, 460] width 534 height 58
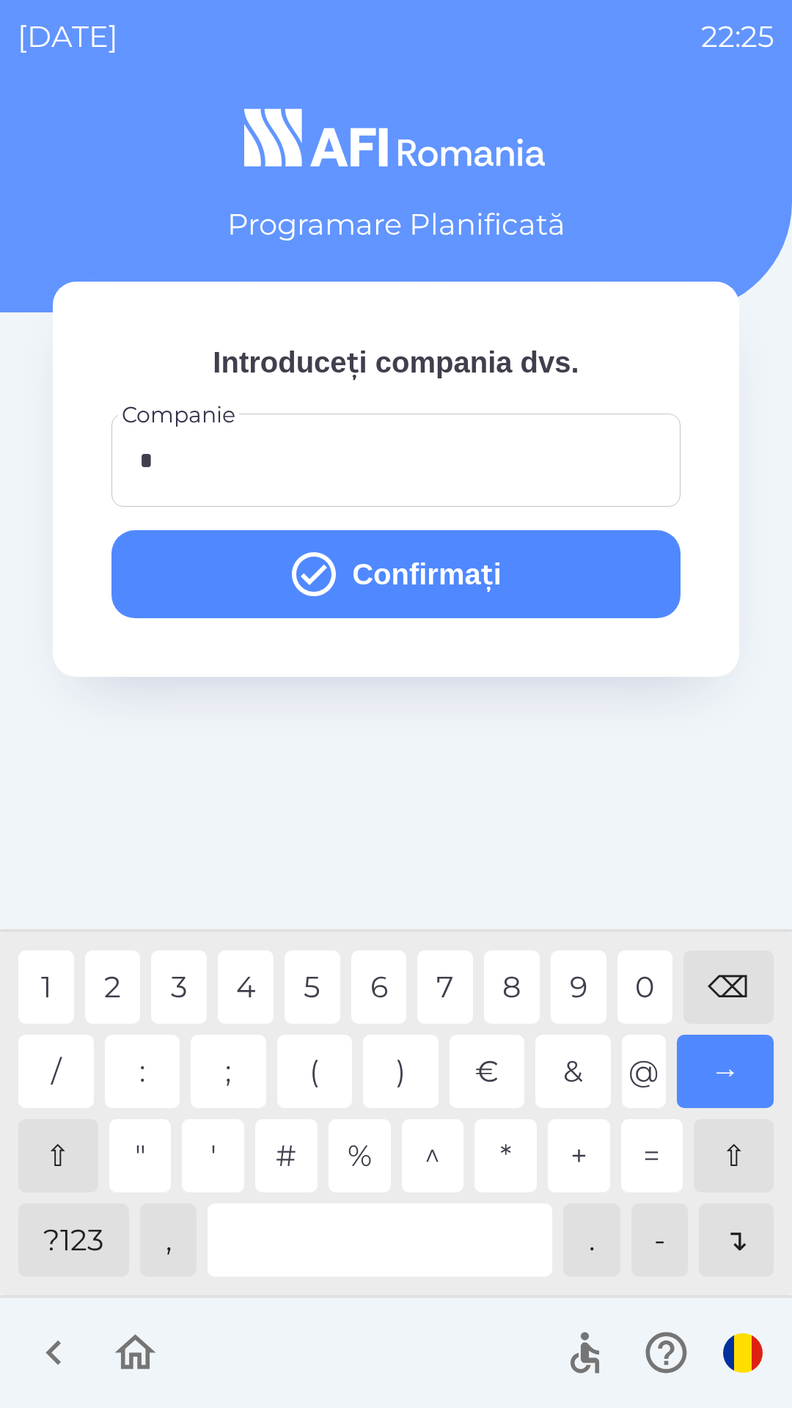
click at [494, 583] on button "Confirmați" at bounding box center [395, 574] width 569 height 88
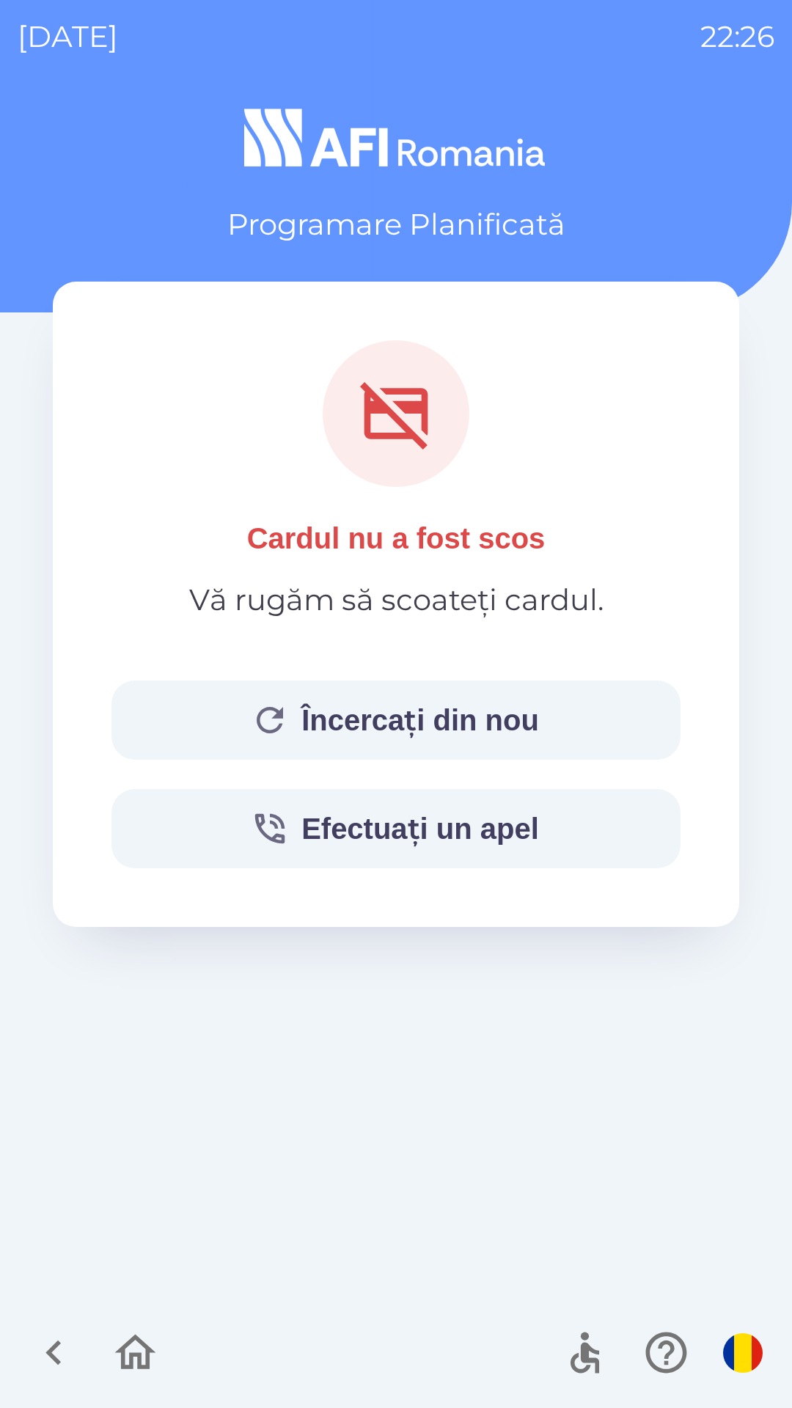
click at [552, 704] on button "Încercați din nou" at bounding box center [395, 720] width 569 height 79
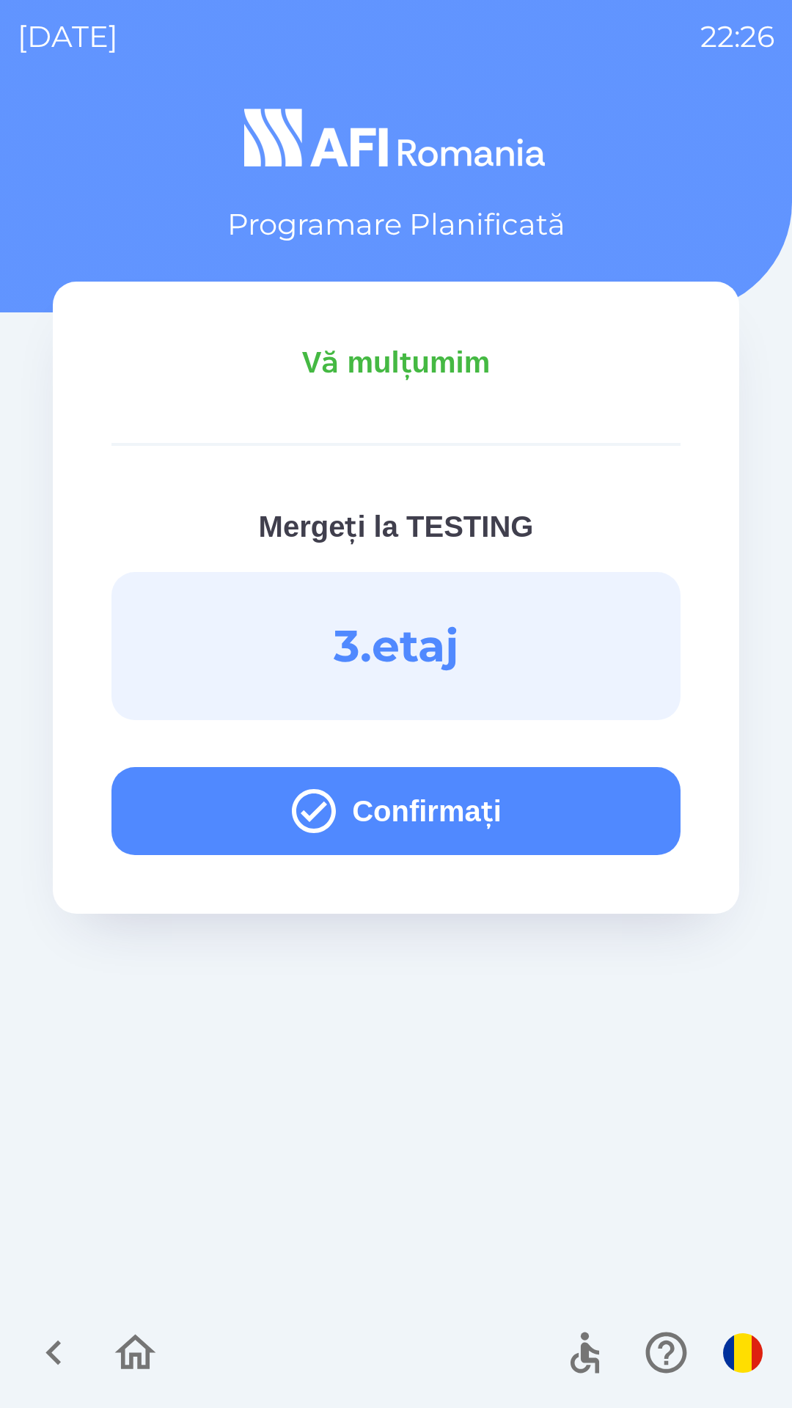
click at [547, 797] on button "Confirmați" at bounding box center [395, 811] width 569 height 88
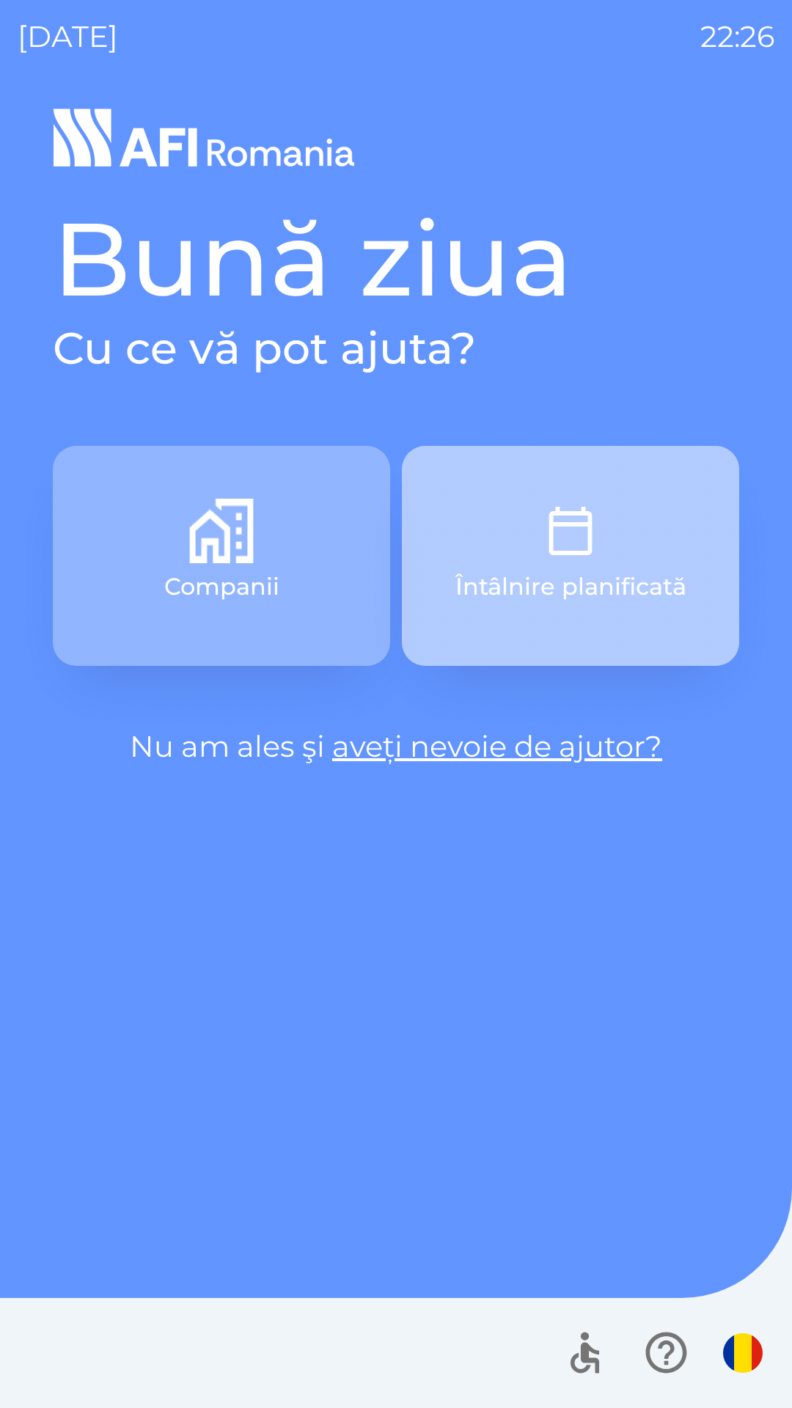
click at [607, 533] on button "Întâlnire planificată" at bounding box center [570, 556] width 337 height 220
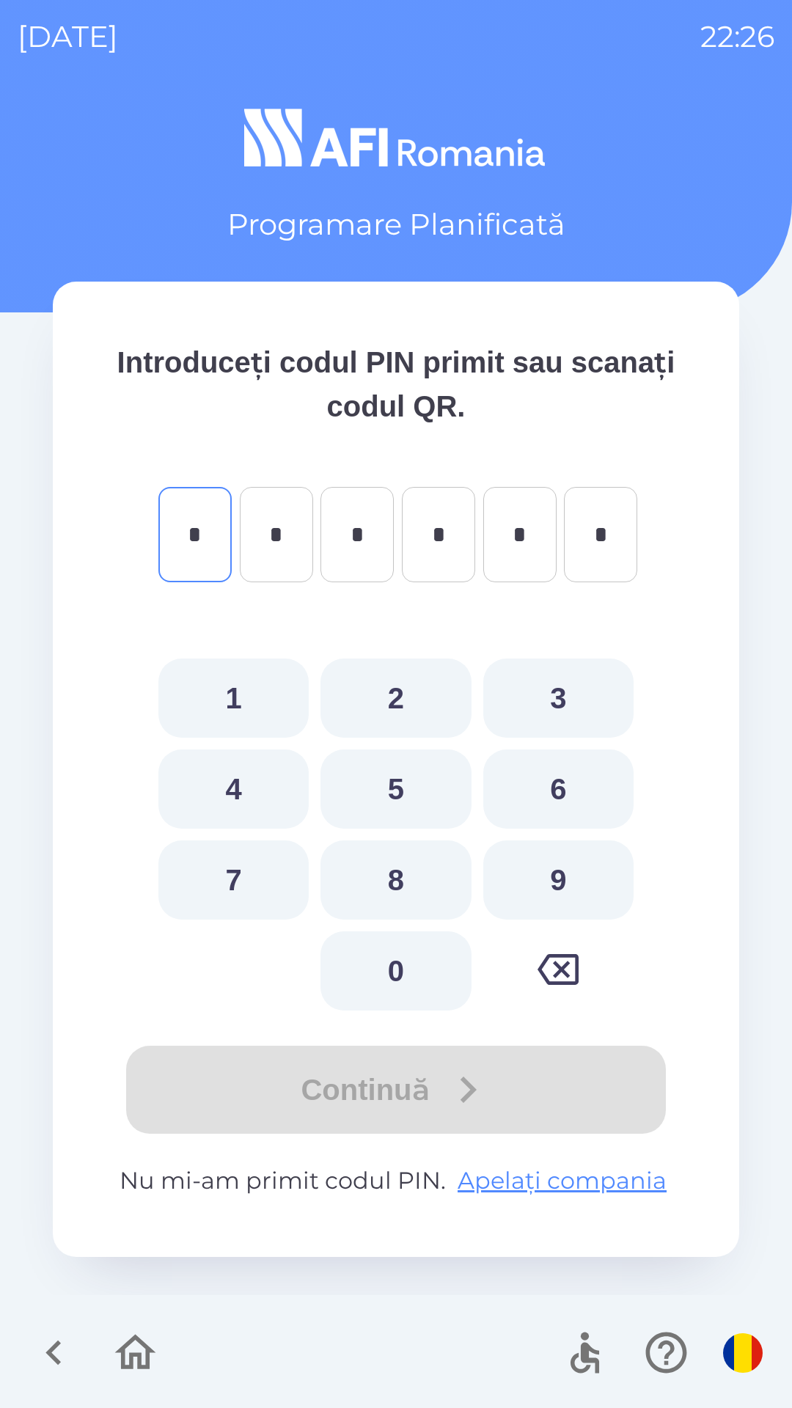
click at [563, 884] on button "9" at bounding box center [558, 879] width 150 height 79
click at [263, 702] on button "1" at bounding box center [233, 698] width 150 height 79
click at [246, 697] on button "1" at bounding box center [233, 698] width 150 height 79
click at [562, 779] on button "6" at bounding box center [558, 788] width 150 height 79
click at [566, 692] on button "3" at bounding box center [558, 698] width 150 height 79
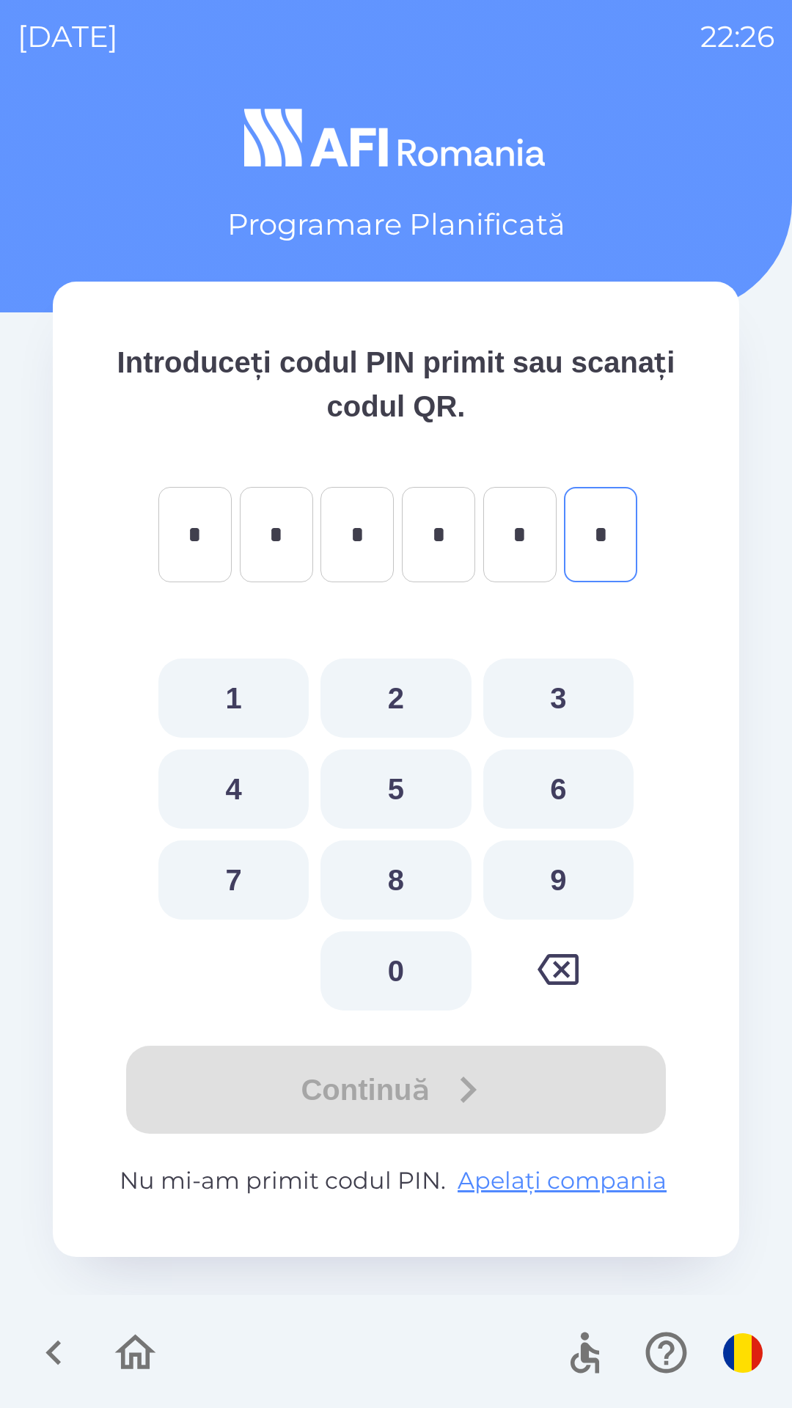
click at [399, 969] on button "0" at bounding box center [395, 970] width 150 height 79
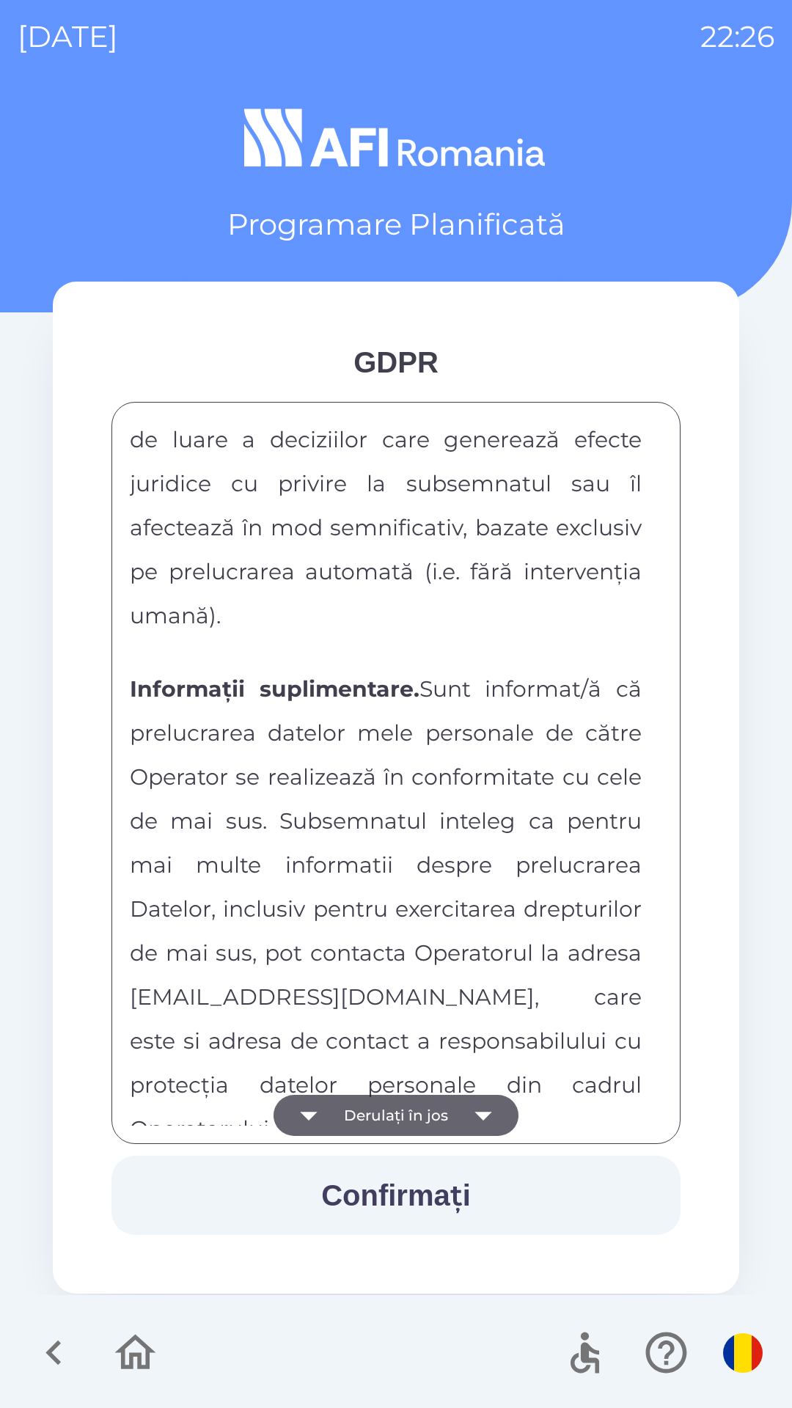
scroll to position [7713, 0]
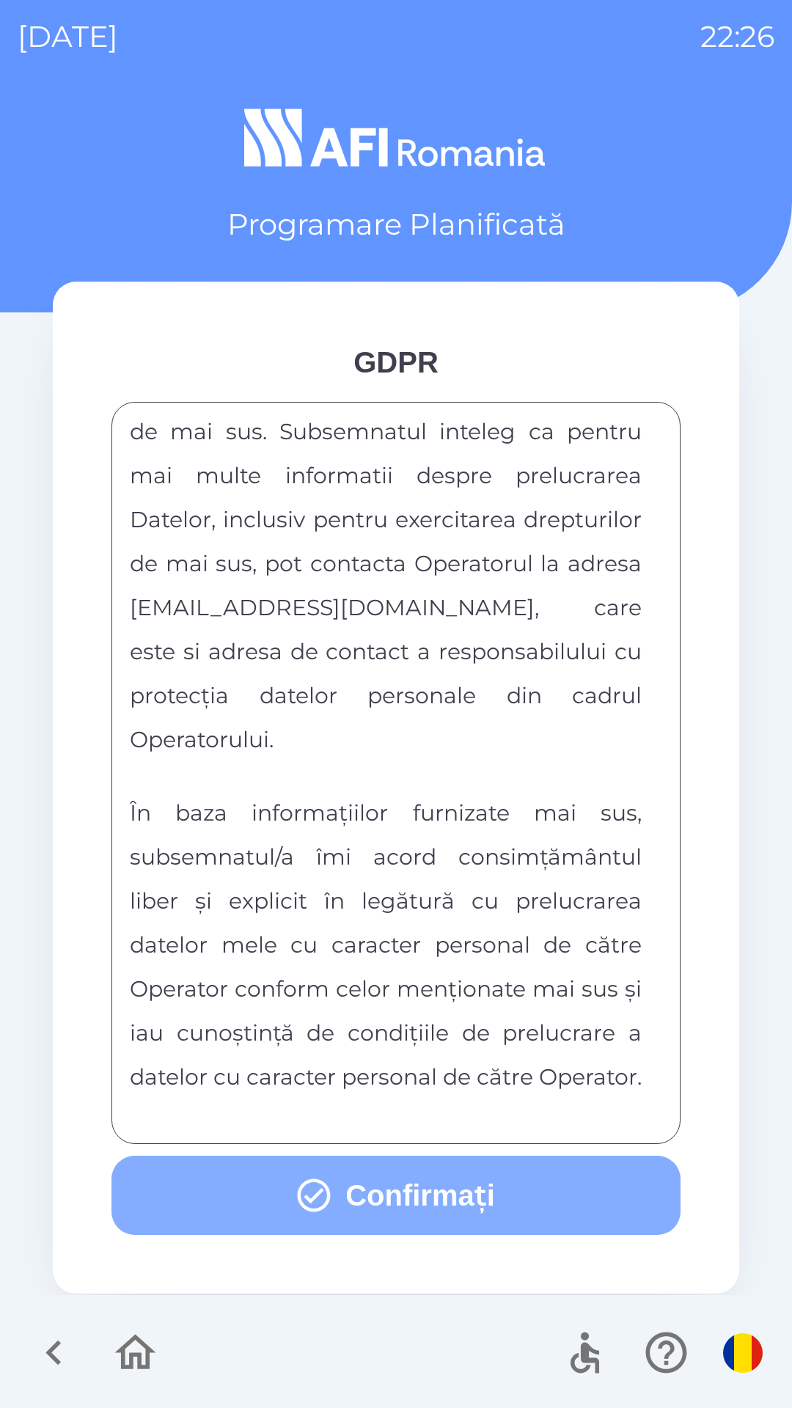
click at [400, 1184] on button "Confirmați" at bounding box center [395, 1195] width 569 height 79
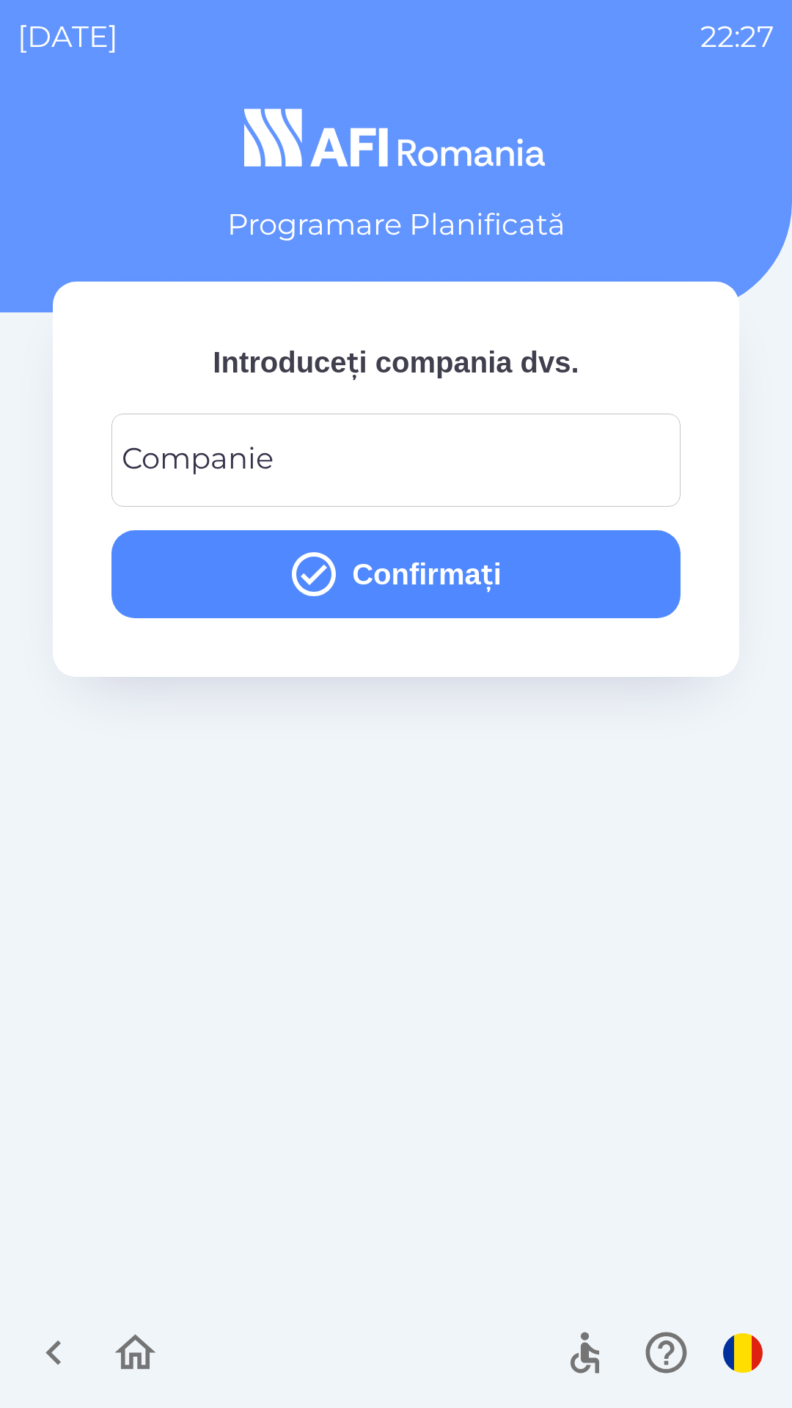
click at [552, 447] on input "Companie" at bounding box center [396, 460] width 534 height 58
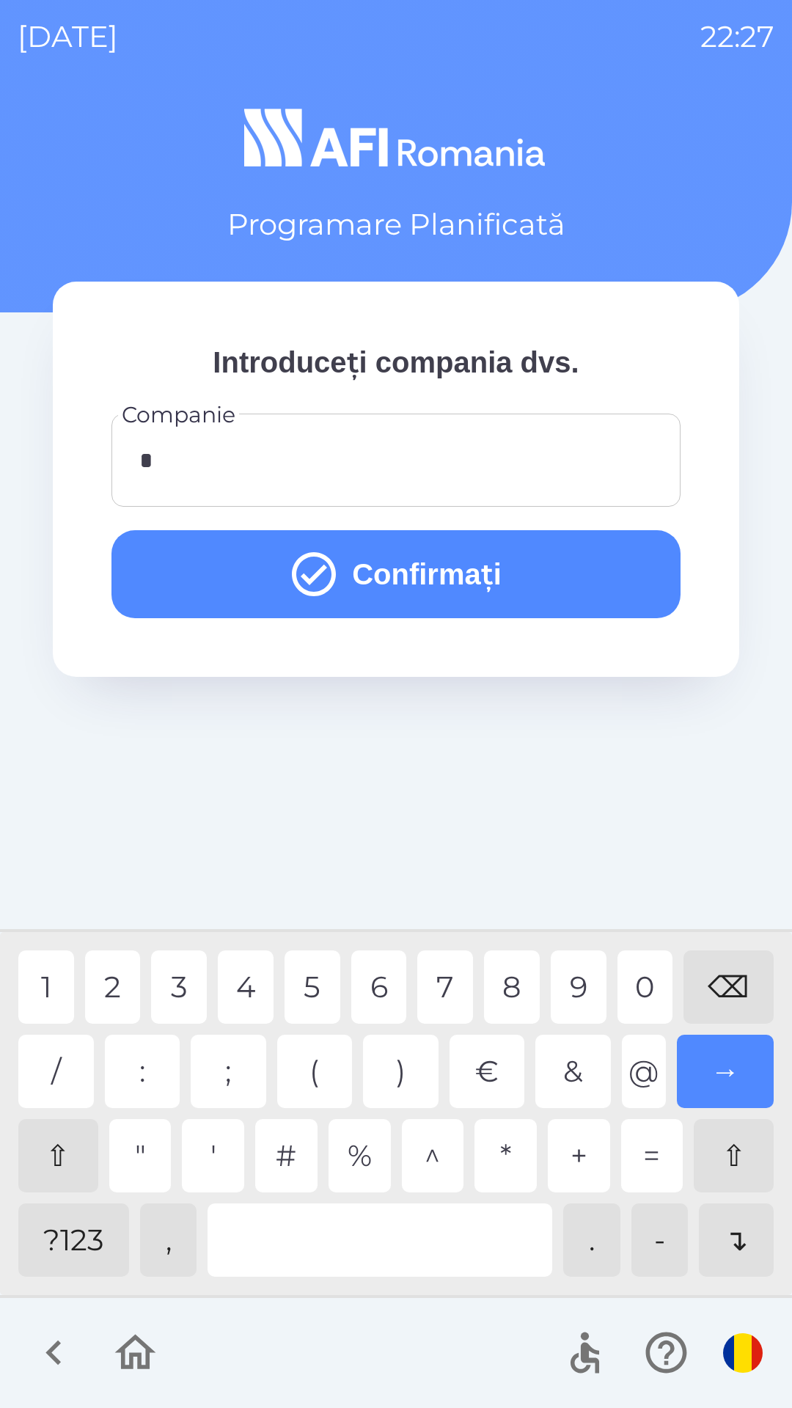
click at [40, 988] on div "1" at bounding box center [46, 986] width 56 height 73
click at [551, 570] on button "Confirmați" at bounding box center [395, 574] width 569 height 88
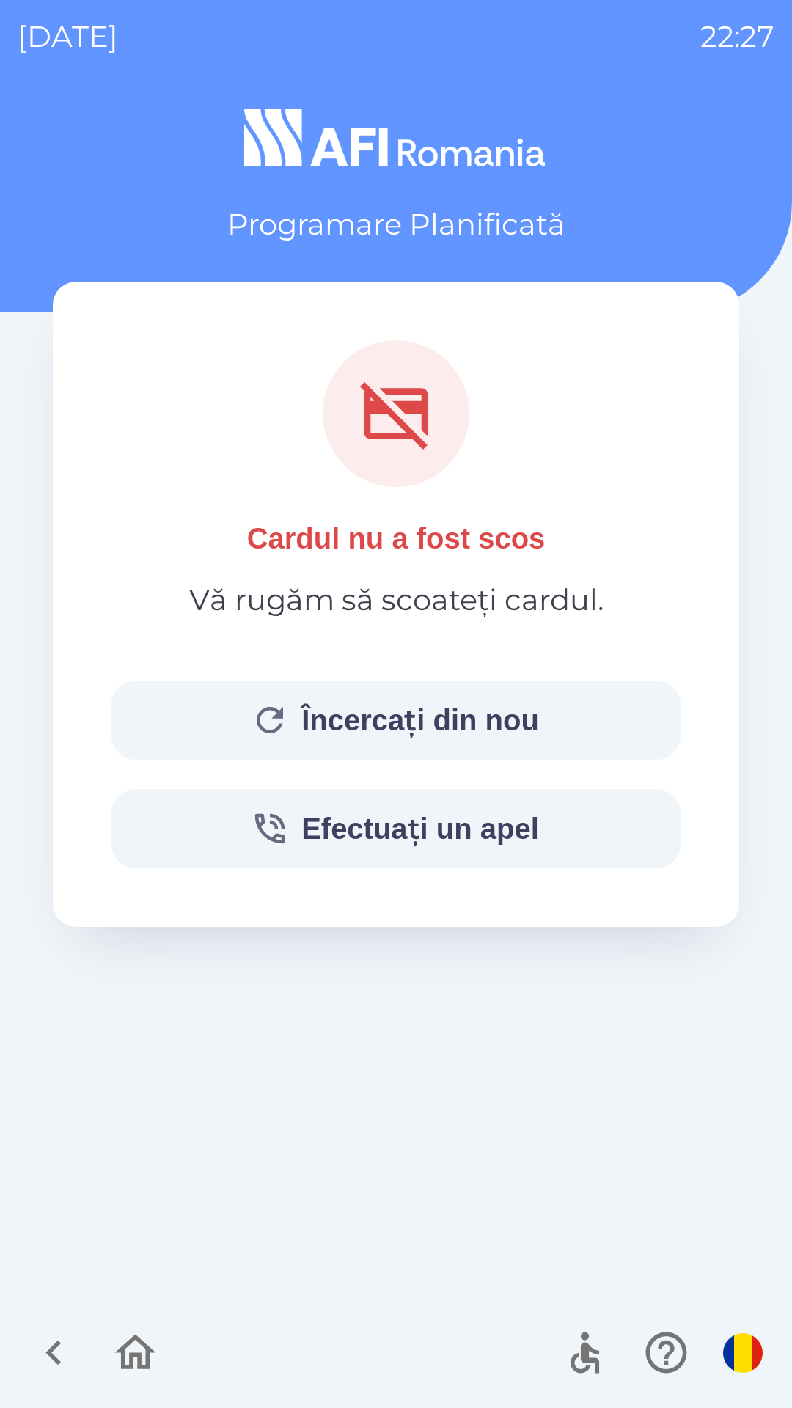
click at [546, 703] on button "Încercați din nou" at bounding box center [395, 720] width 569 height 79
click at [470, 719] on button "Încercați din nou" at bounding box center [395, 720] width 569 height 79
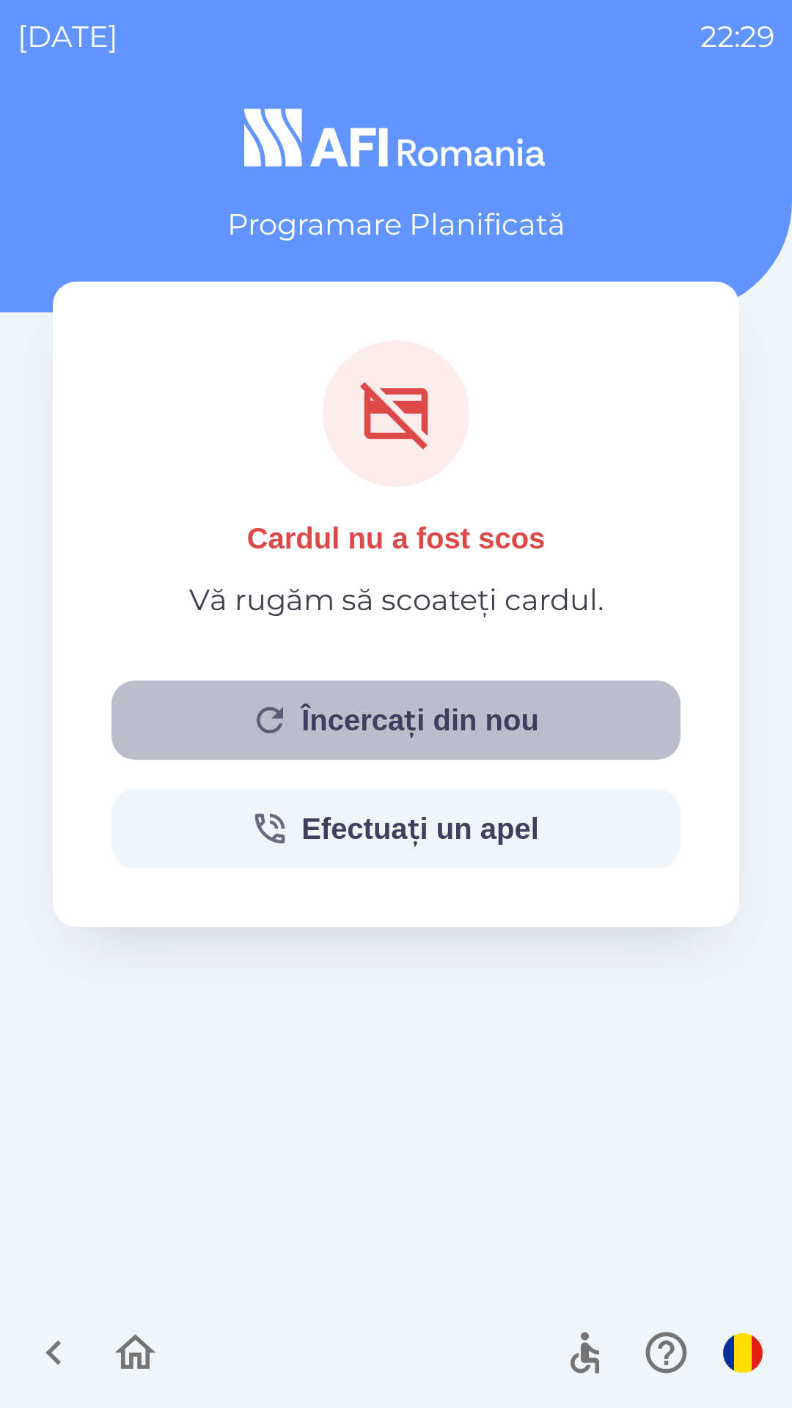
click at [488, 721] on button "Încercați din nou" at bounding box center [395, 720] width 569 height 79
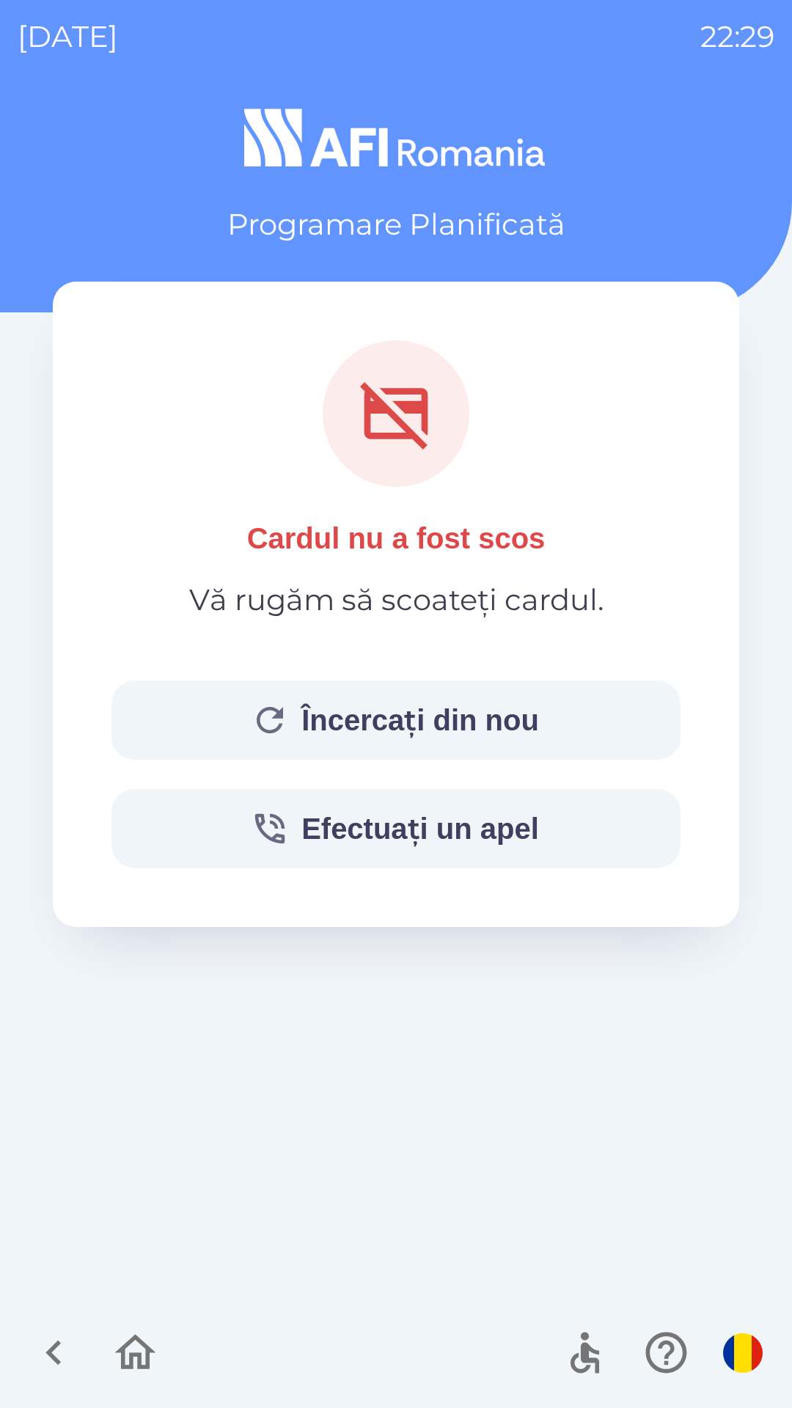
click at [433, 720] on button "Încercați din nou" at bounding box center [395, 720] width 569 height 79
